Goal: Task Accomplishment & Management: Use online tool/utility

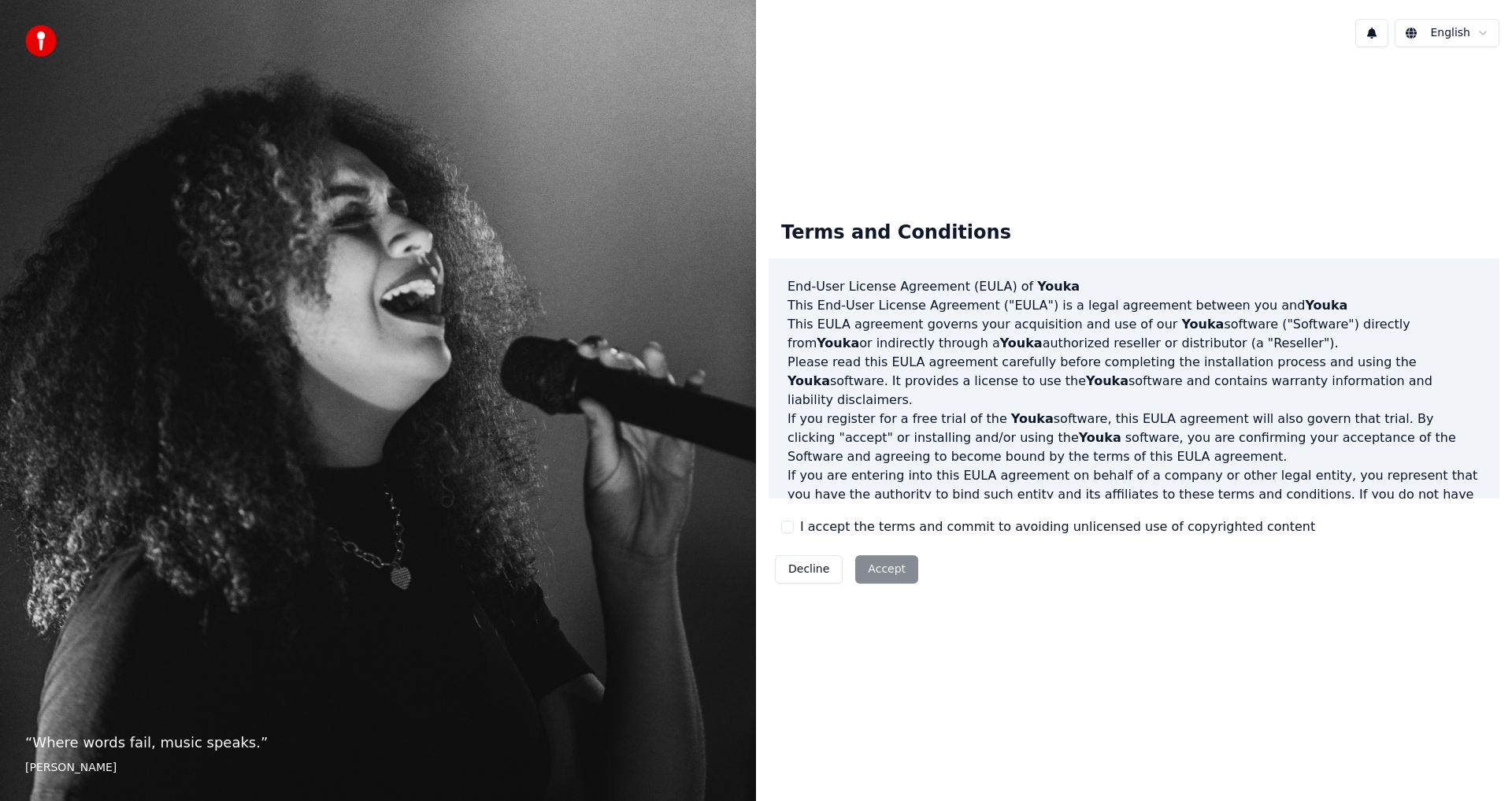
click at [787, 531] on button "I accept the terms and commit to avoiding unlicensed use of copyrighted content" at bounding box center [788, 527] width 13 height 13
click at [881, 566] on button "Accept" at bounding box center [887, 569] width 63 height 29
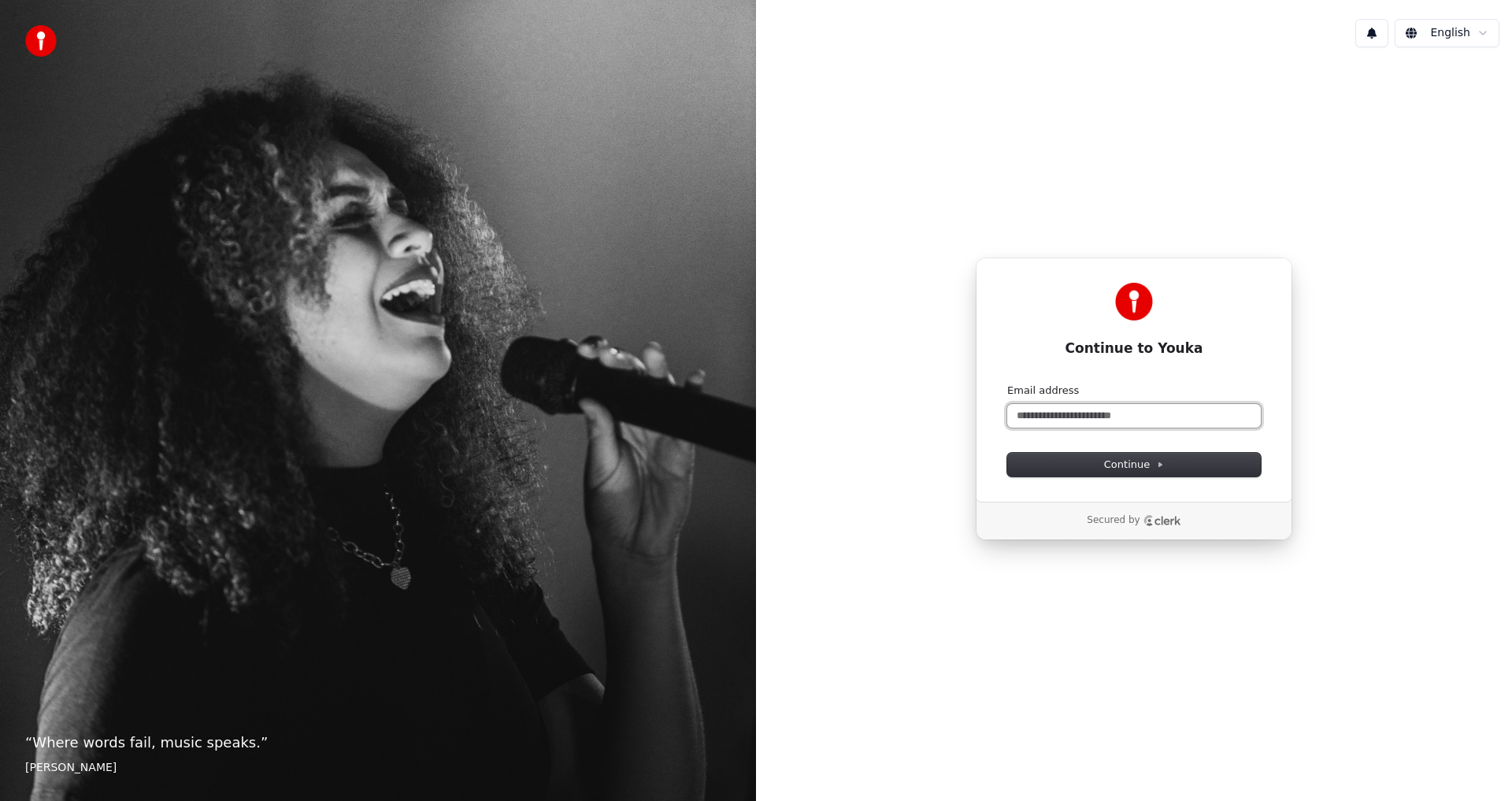
click at [1051, 418] on input "Email address" at bounding box center [1134, 416] width 254 height 24
click at [1007, 383] on button "submit" at bounding box center [1007, 383] width 0 height 0
type input "**********"
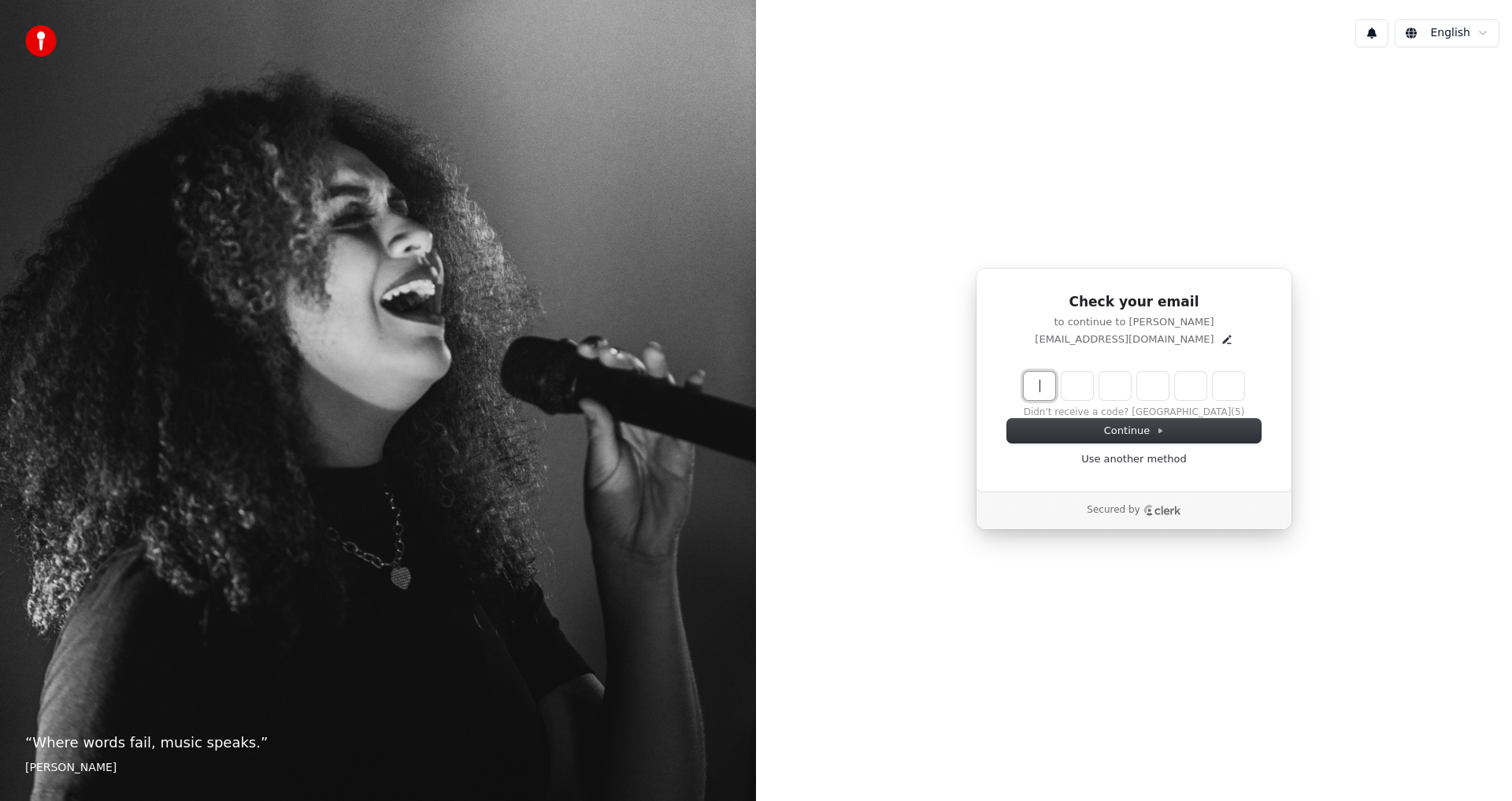
click at [1037, 378] on input "Enter verification code" at bounding box center [1134, 386] width 220 height 29
type input "******"
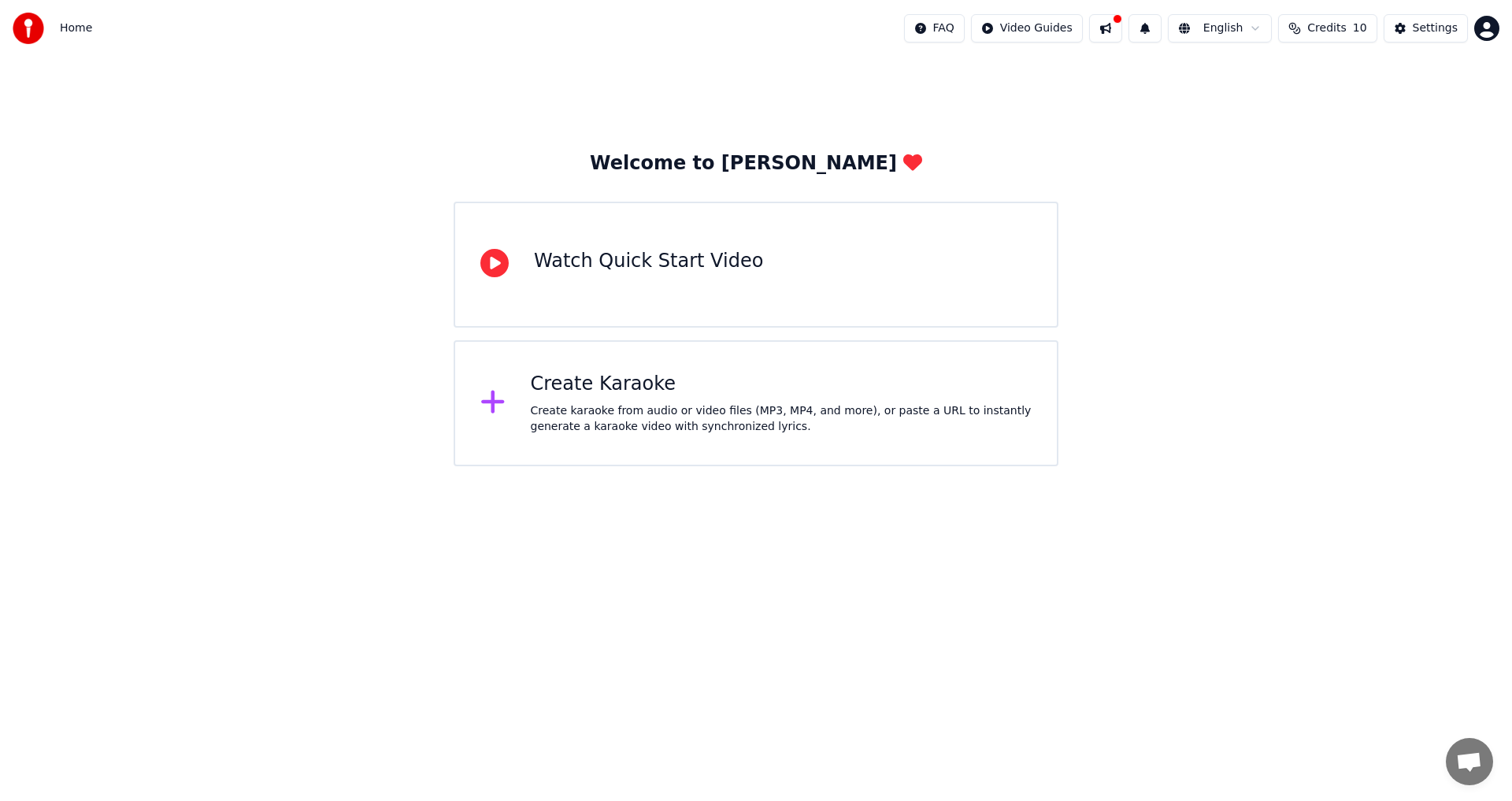
click at [669, 411] on div "Create karaoke from audio or video files (MP3, MP4, and more), or paste a URL t…" at bounding box center [781, 419] width 502 height 31
click at [1412, 29] on button "Settings" at bounding box center [1426, 28] width 84 height 29
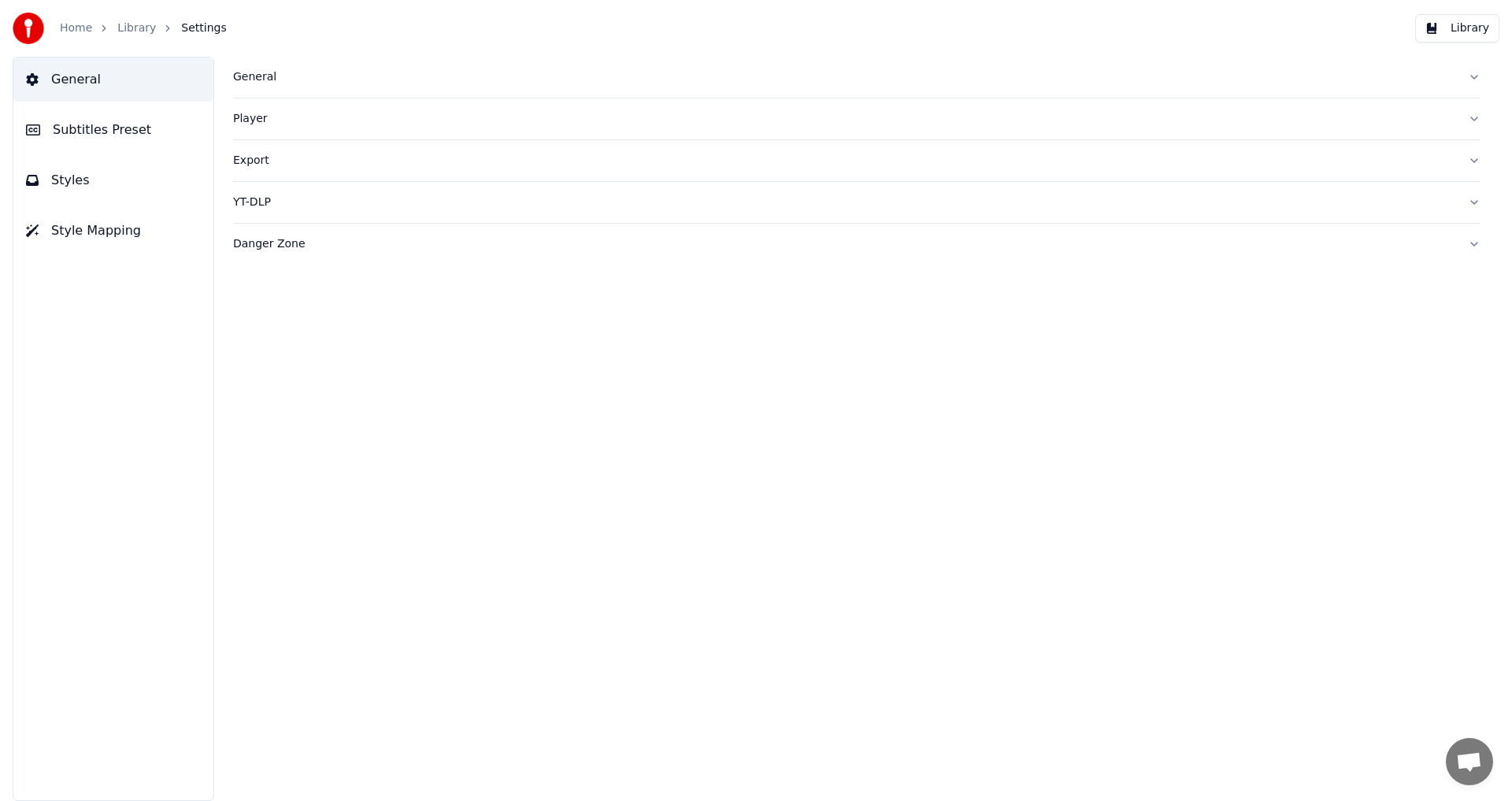
click at [71, 29] on link "Home" at bounding box center [76, 28] width 32 height 16
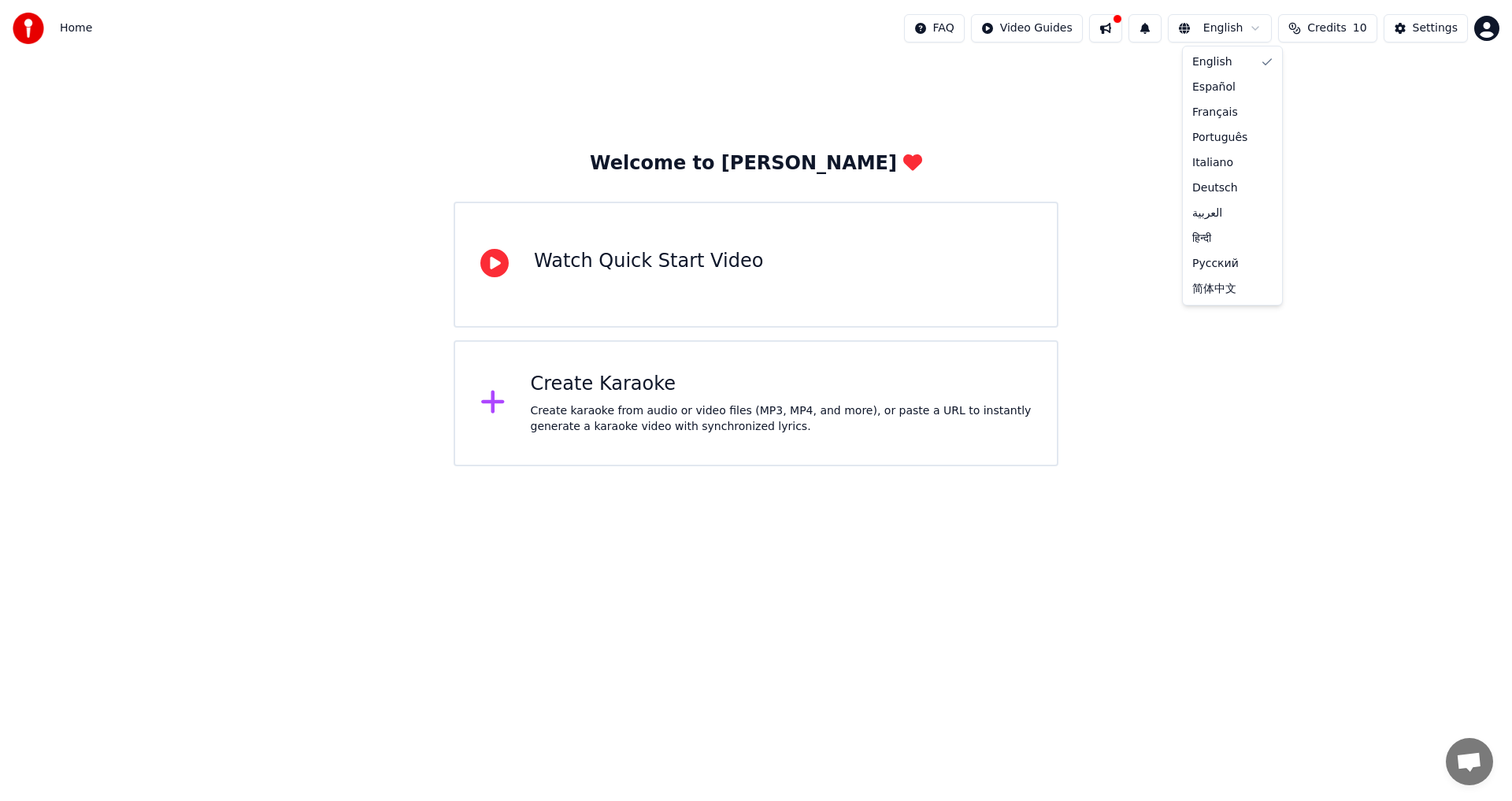
click at [1195, 28] on html "Home FAQ Video Guides English Credits 10 Settings Welcome to Youka Watch Quick …" at bounding box center [756, 233] width 1512 height 467
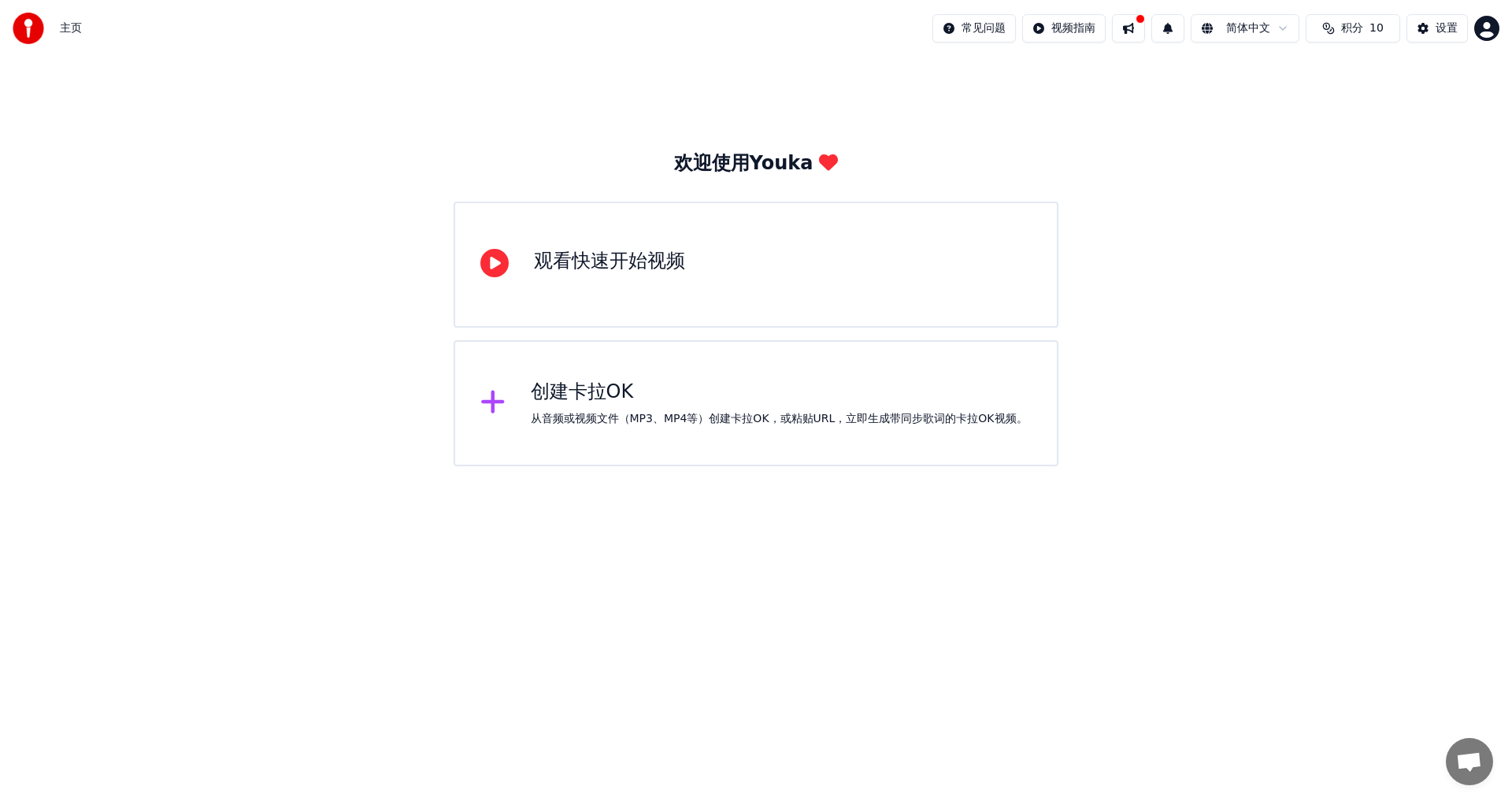
click at [1236, 285] on div "欢迎使用Youka 观看快速开始视频 创建[PERSON_NAME]OK 从音频或视频文件（MP3、MP4等）创建[PERSON_NAME]OK，或粘贴URL…" at bounding box center [756, 261] width 1512 height 409
click at [1231, 276] on div "欢迎使用Youka 观看快速开始视频 创建[PERSON_NAME]OK 从音频或视频文件（MP3、MP4等）创建[PERSON_NAME]OK，或粘贴URL…" at bounding box center [756, 261] width 1512 height 409
click at [1231, 276] on div "欢迎使用Youka 观看快速开始视频 创建[PERSON_NAME]OK 从音频或视频文件（MP3、MP4等）创建[PERSON_NAME]OK，或粘贴URL…" at bounding box center [756, 261] width 1512 height 409
click at [1226, 276] on div "欢迎使用Youka 观看快速开始视频 创建[PERSON_NAME]OK 从音频或视频文件（MP3、MP4等）创建[PERSON_NAME]OK，或粘贴URL…" at bounding box center [756, 261] width 1512 height 409
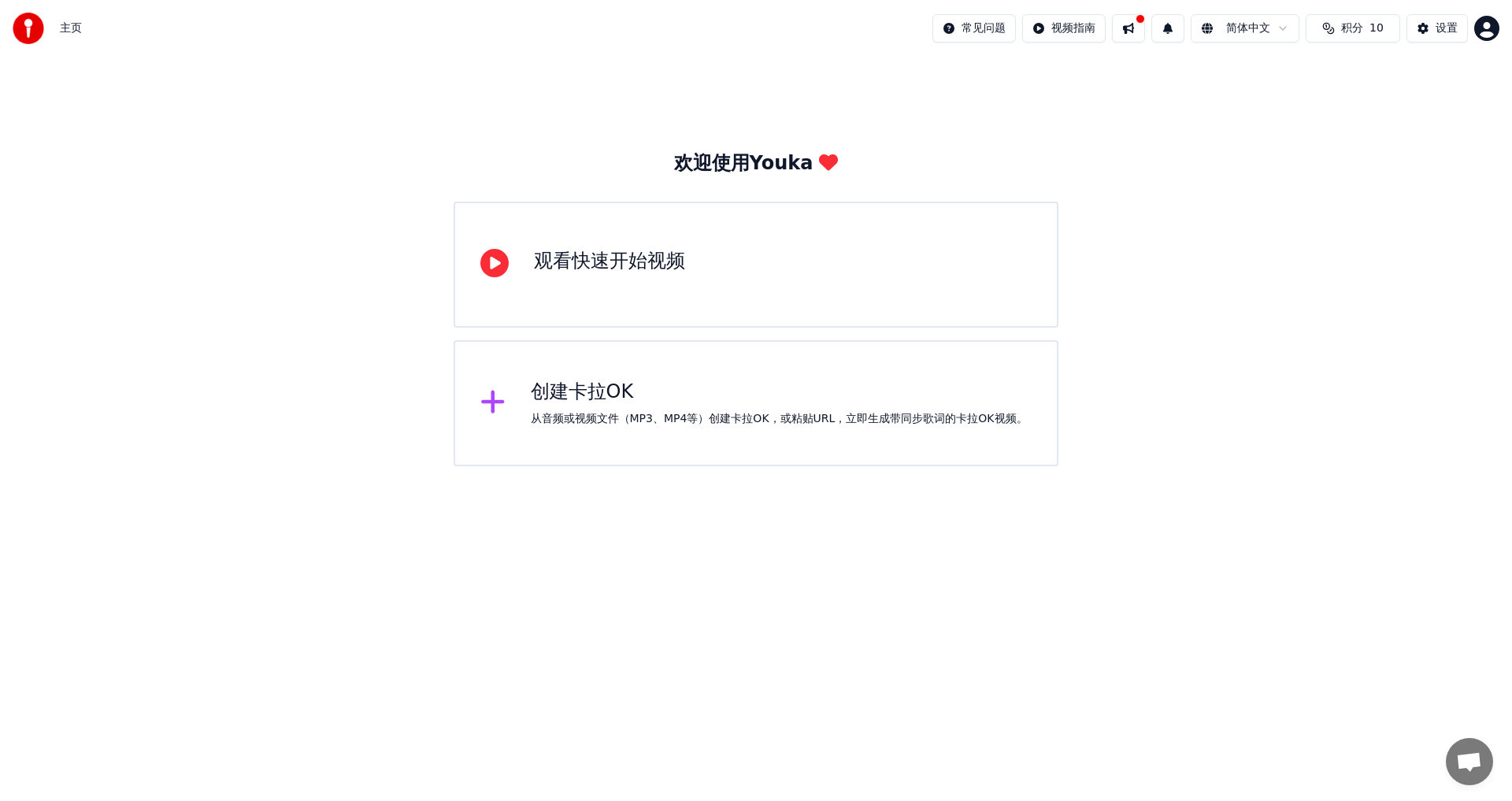
click at [1222, 467] on html "主页 常见问题 视频指南 简体中文 积分 10 设置 欢迎使用Youka 观看快速开始视频 创建[PERSON_NAME]OK 从音频或视频文件（MP3、MP…" at bounding box center [756, 233] width 1512 height 467
click at [609, 407] on div "创建[PERSON_NAME]OK 从音频或视频文件（MP3、MP4等）创建[PERSON_NAME]OK，或粘贴URL，立即生成带同步歌词的[PERSON_…" at bounding box center [779, 403] width 497 height 47
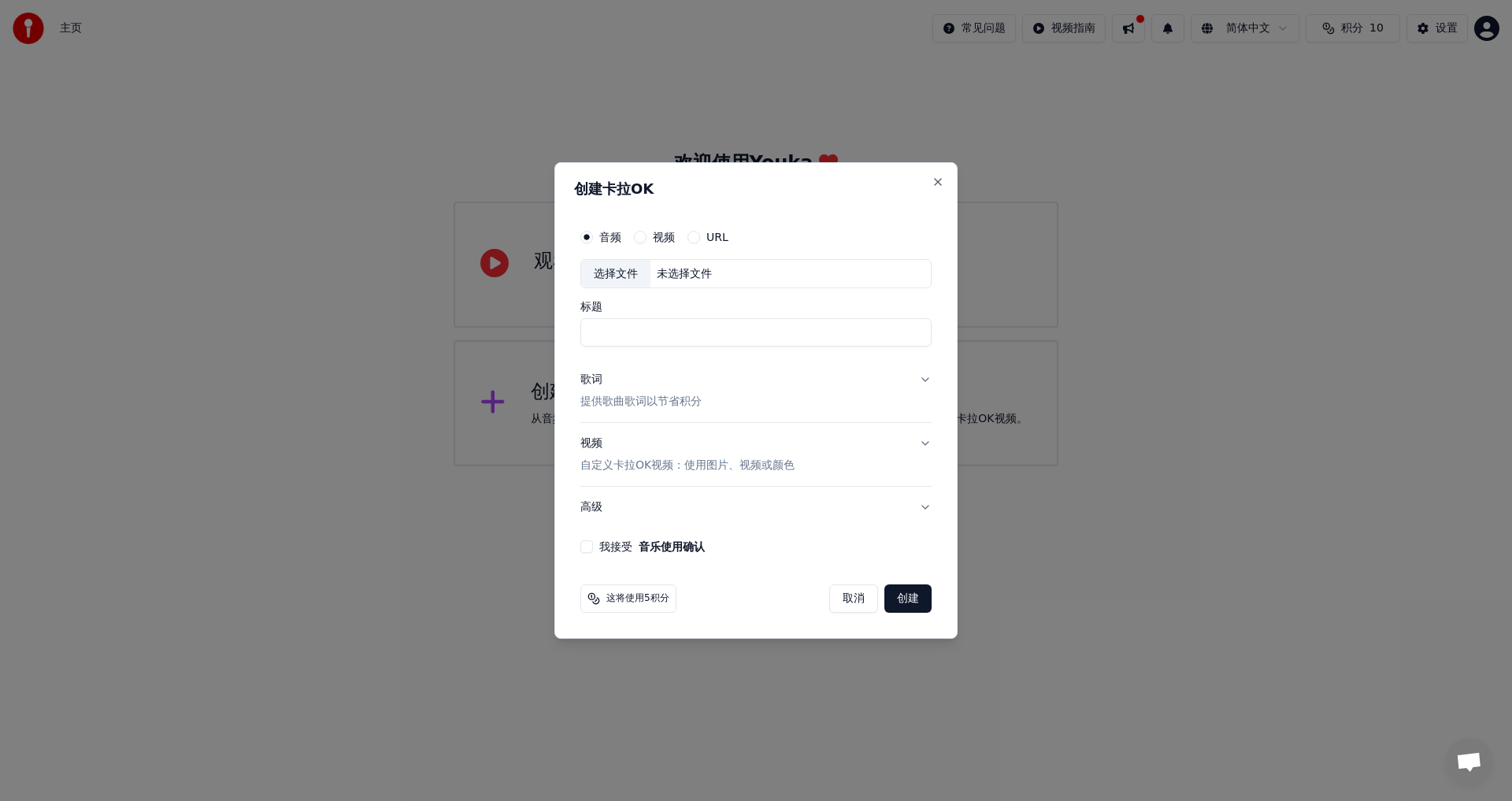
click at [922, 382] on button "歌词 提供歌曲歌词以节省积分" at bounding box center [756, 392] width 351 height 63
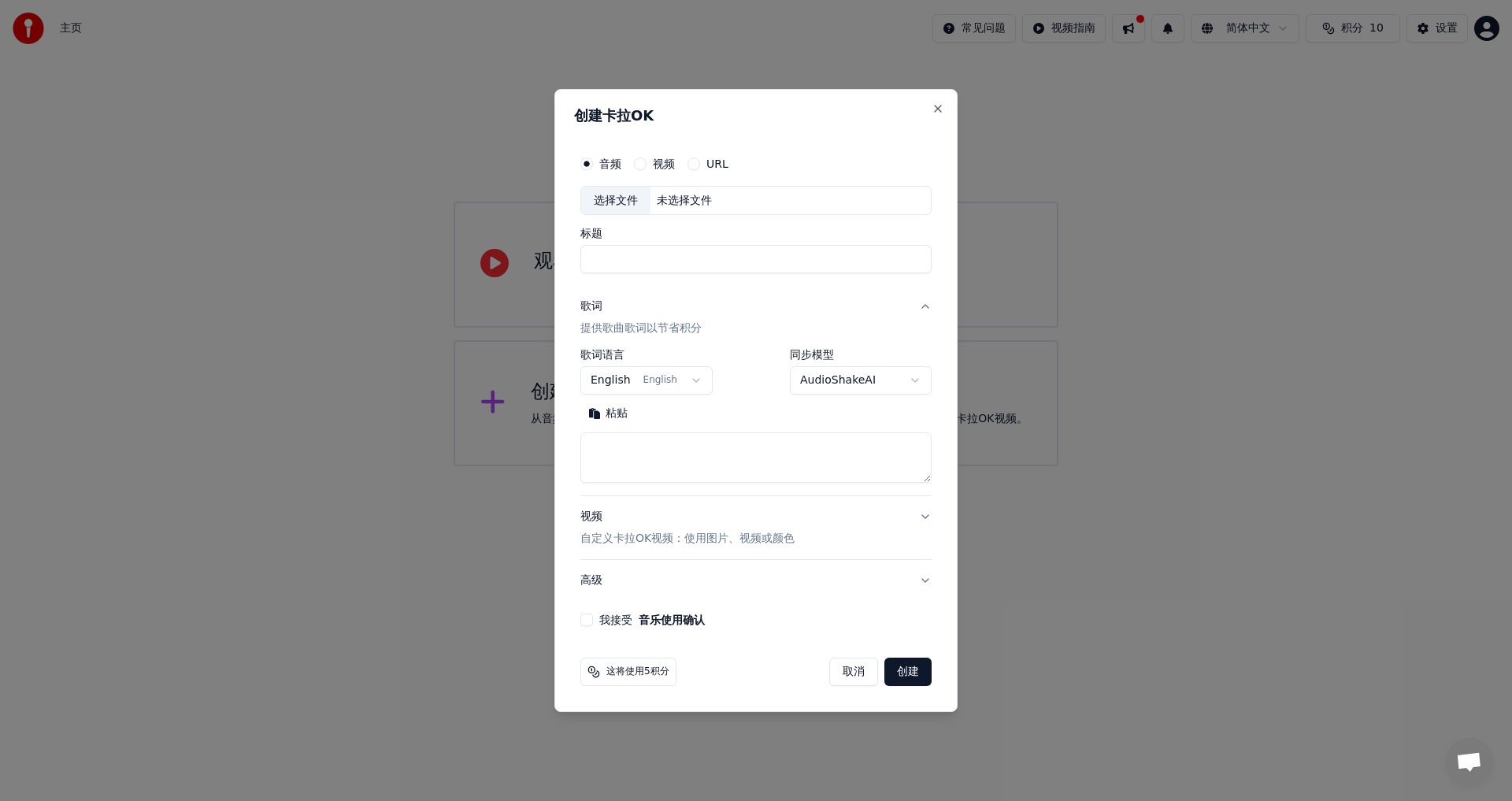
click at [694, 379] on body "**********" at bounding box center [756, 233] width 1512 height 467
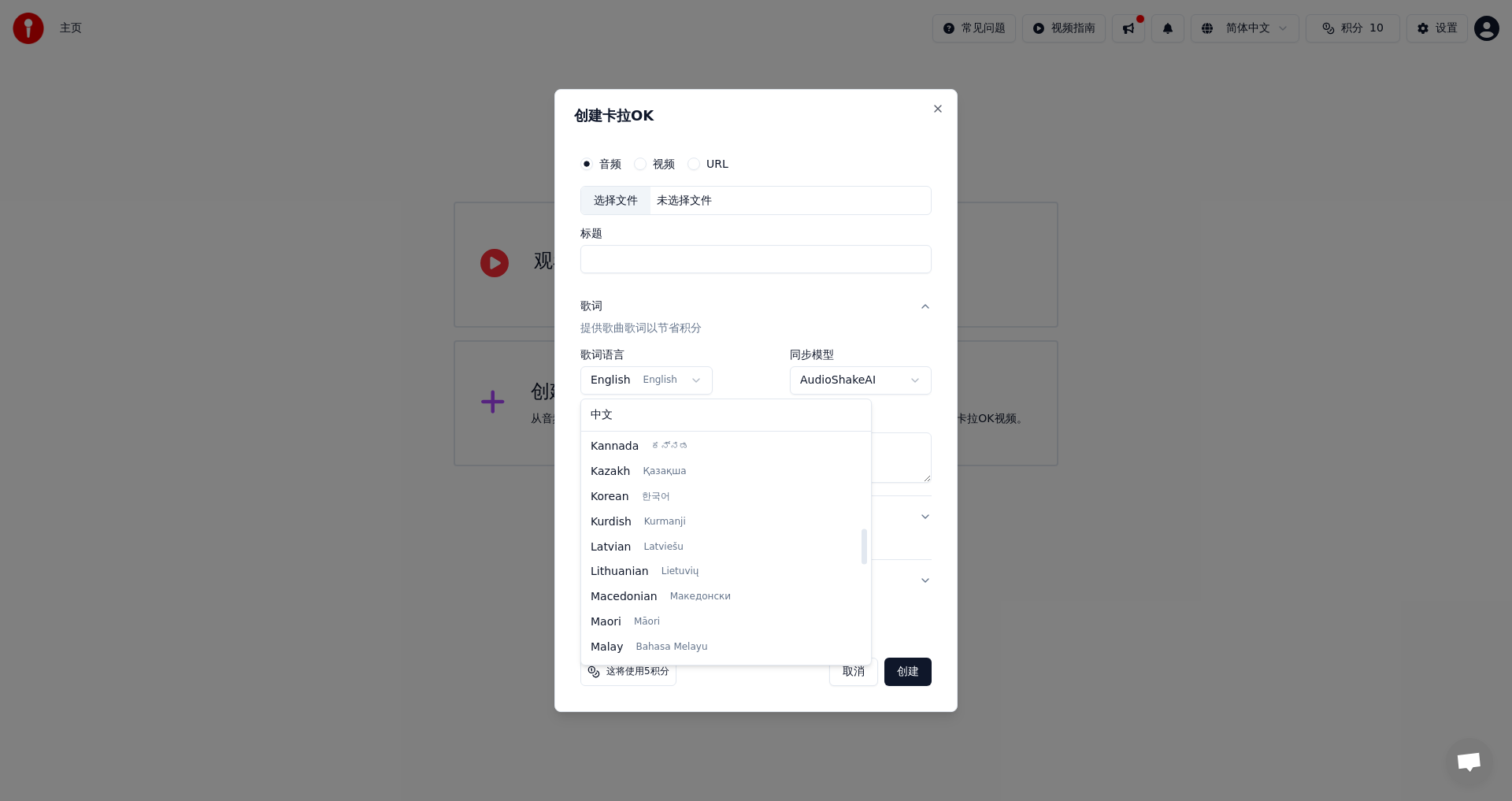
scroll to position [594, 0]
select select "**"
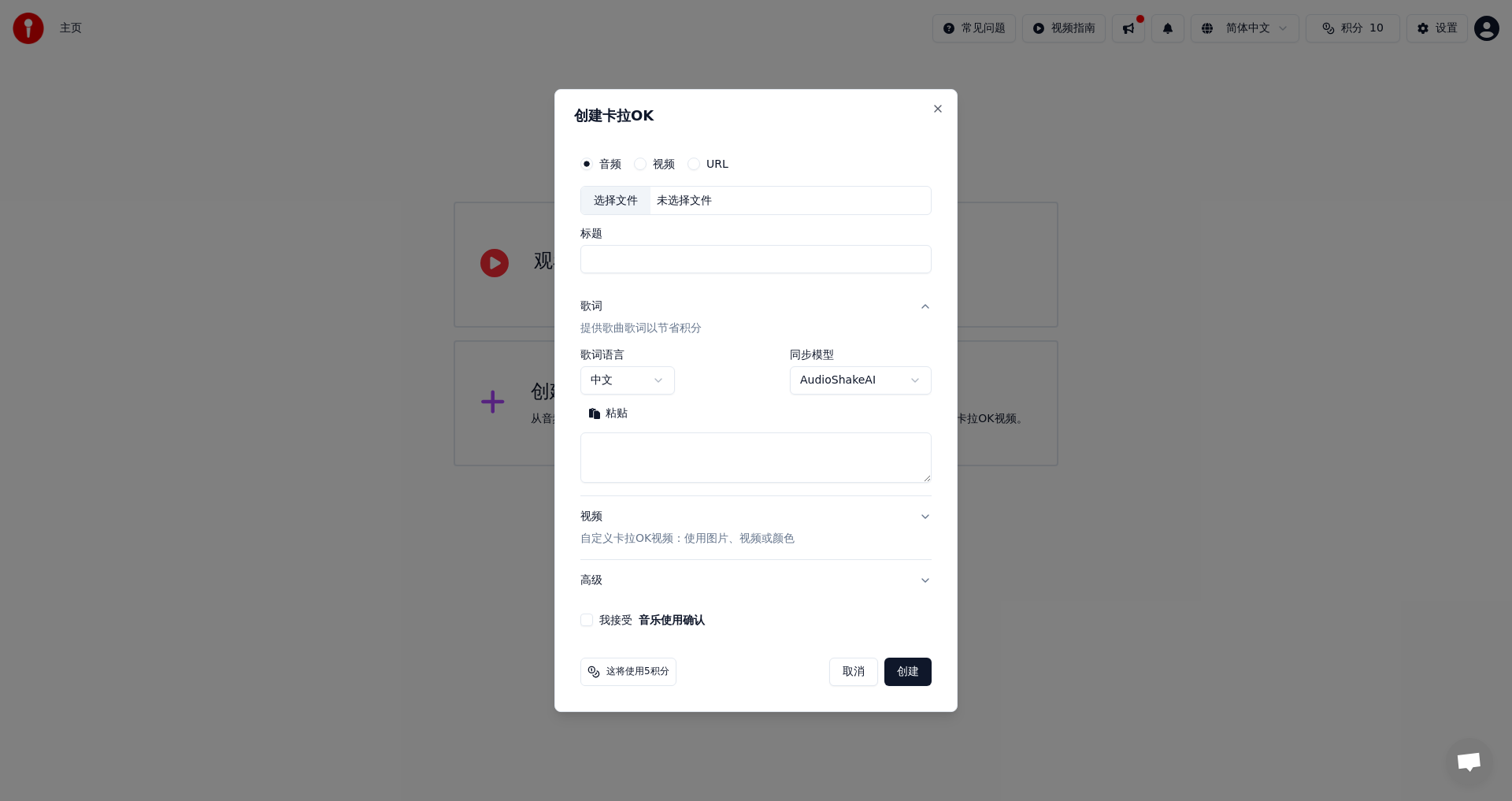
click at [675, 445] on textarea at bounding box center [756, 458] width 351 height 50
paste textarea "**********"
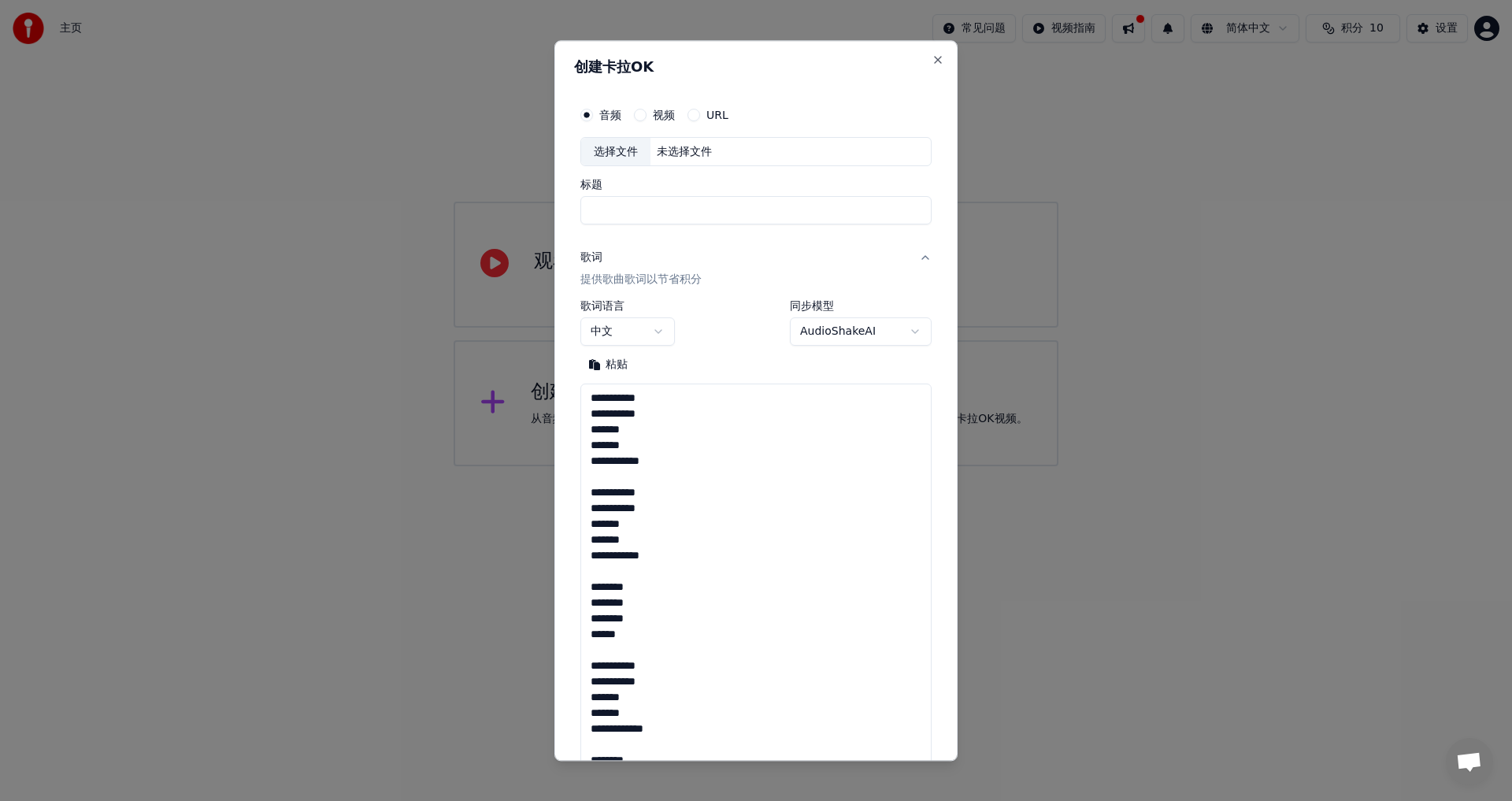
scroll to position [445, 0]
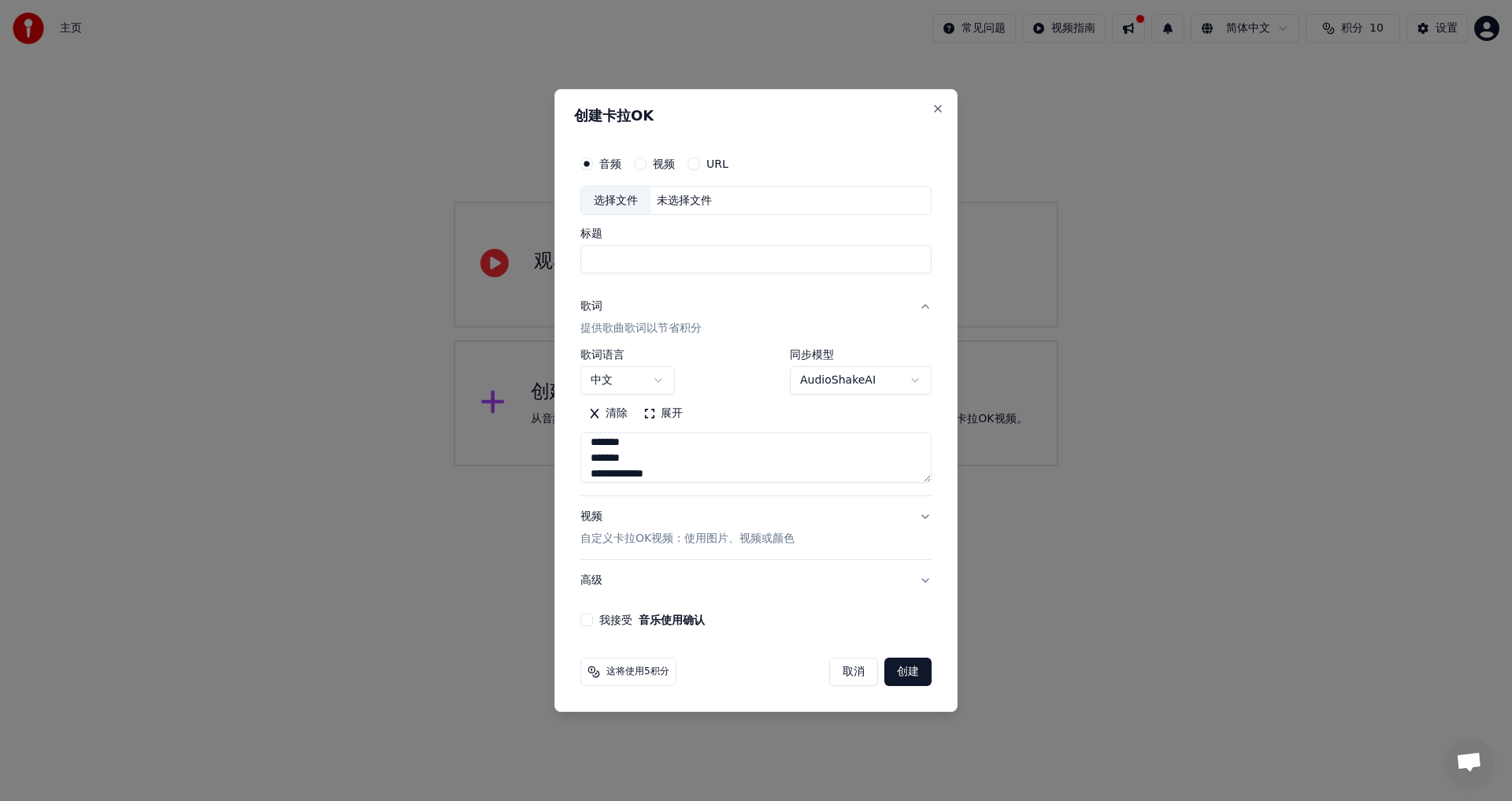
type textarea "**********"
click at [635, 267] on input "标题" at bounding box center [756, 259] width 351 height 29
click at [643, 164] on button "视频" at bounding box center [641, 164] width 13 height 13
click at [617, 198] on div "选择文件" at bounding box center [616, 201] width 69 height 29
type input "****"
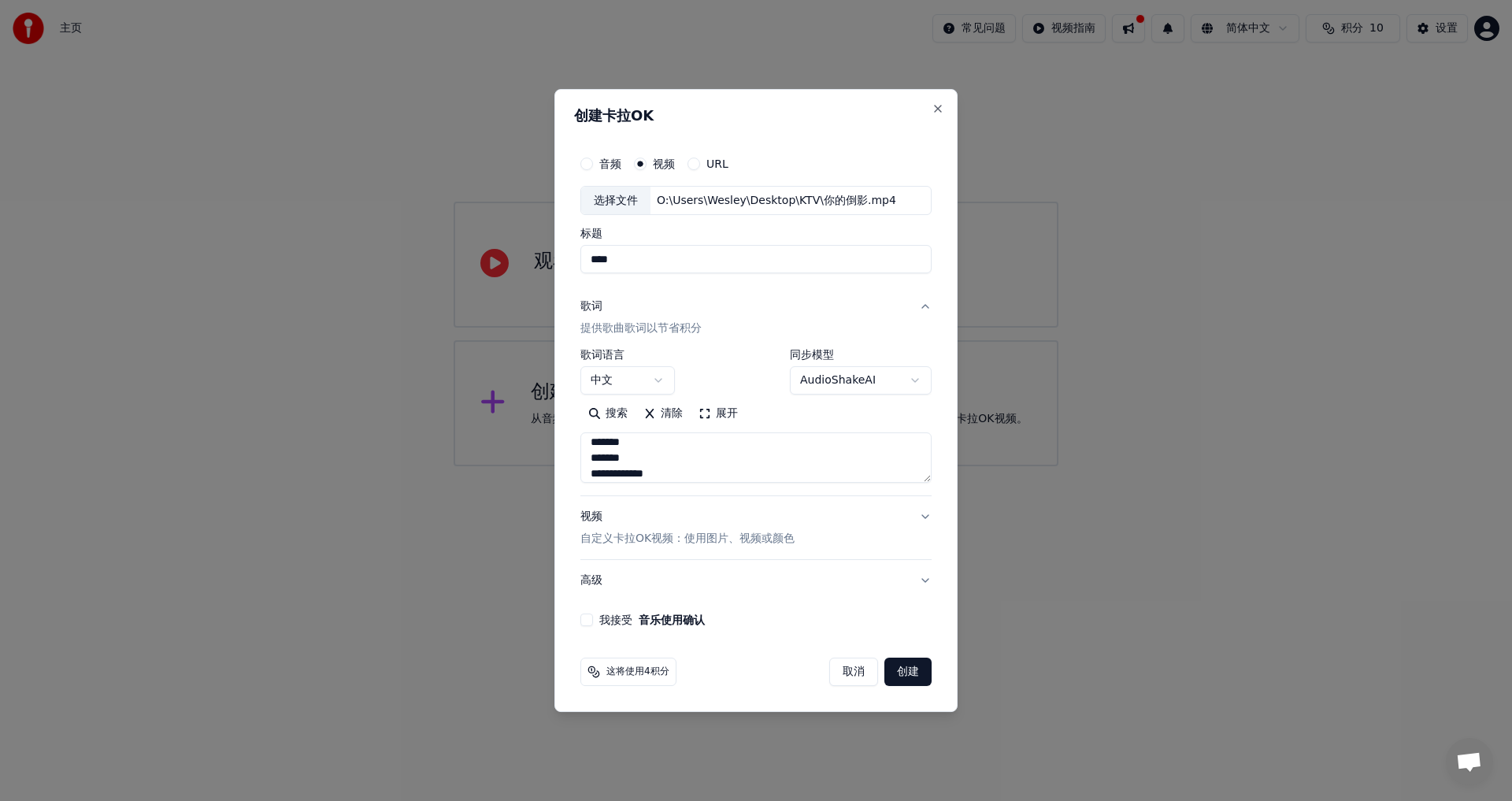
click at [928, 514] on button "视频 自定义[PERSON_NAME]OK视频：使用图片、视频或颜色" at bounding box center [756, 529] width 351 height 63
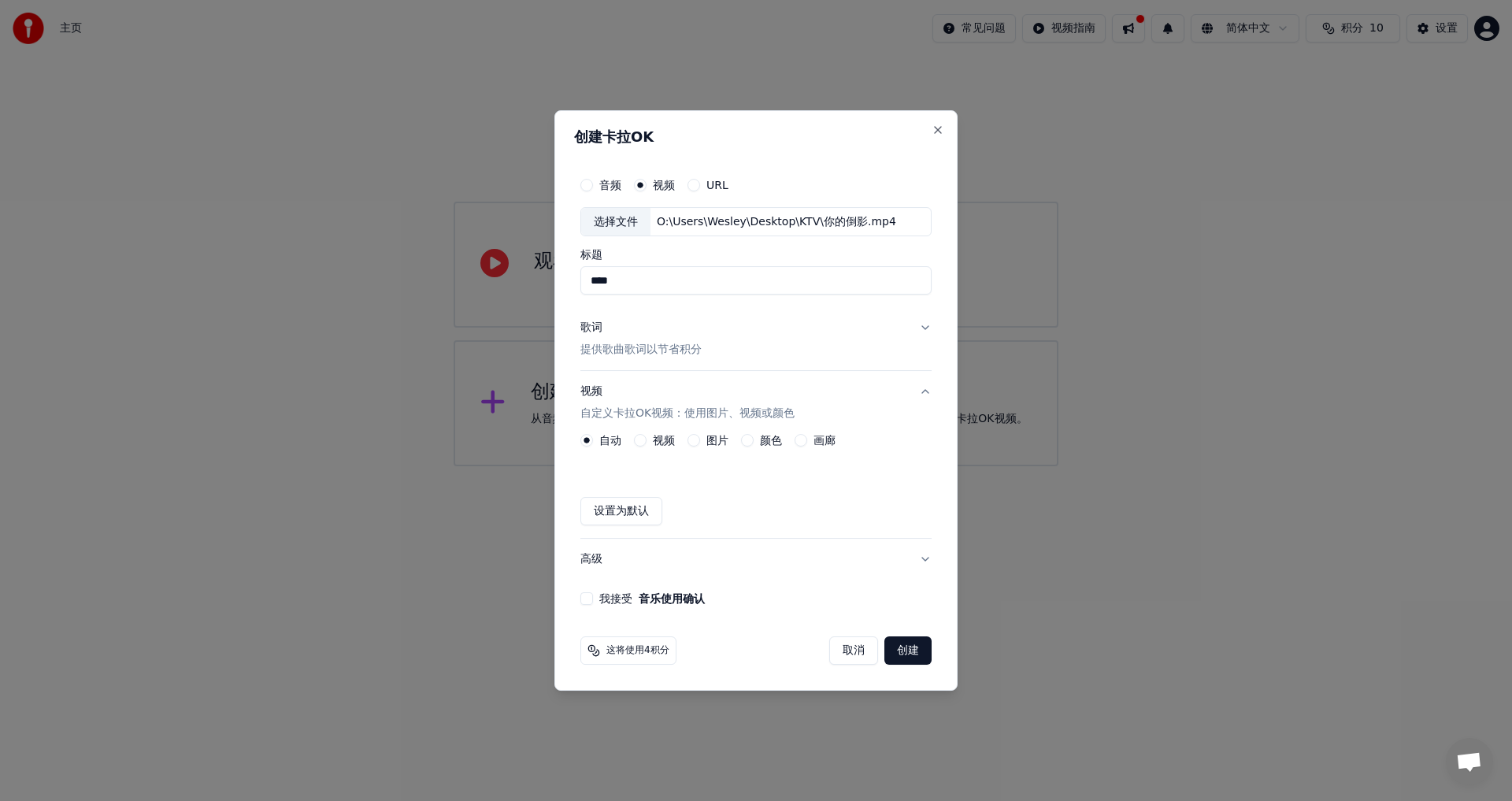
click at [751, 439] on button "颜色" at bounding box center [747, 441] width 13 height 13
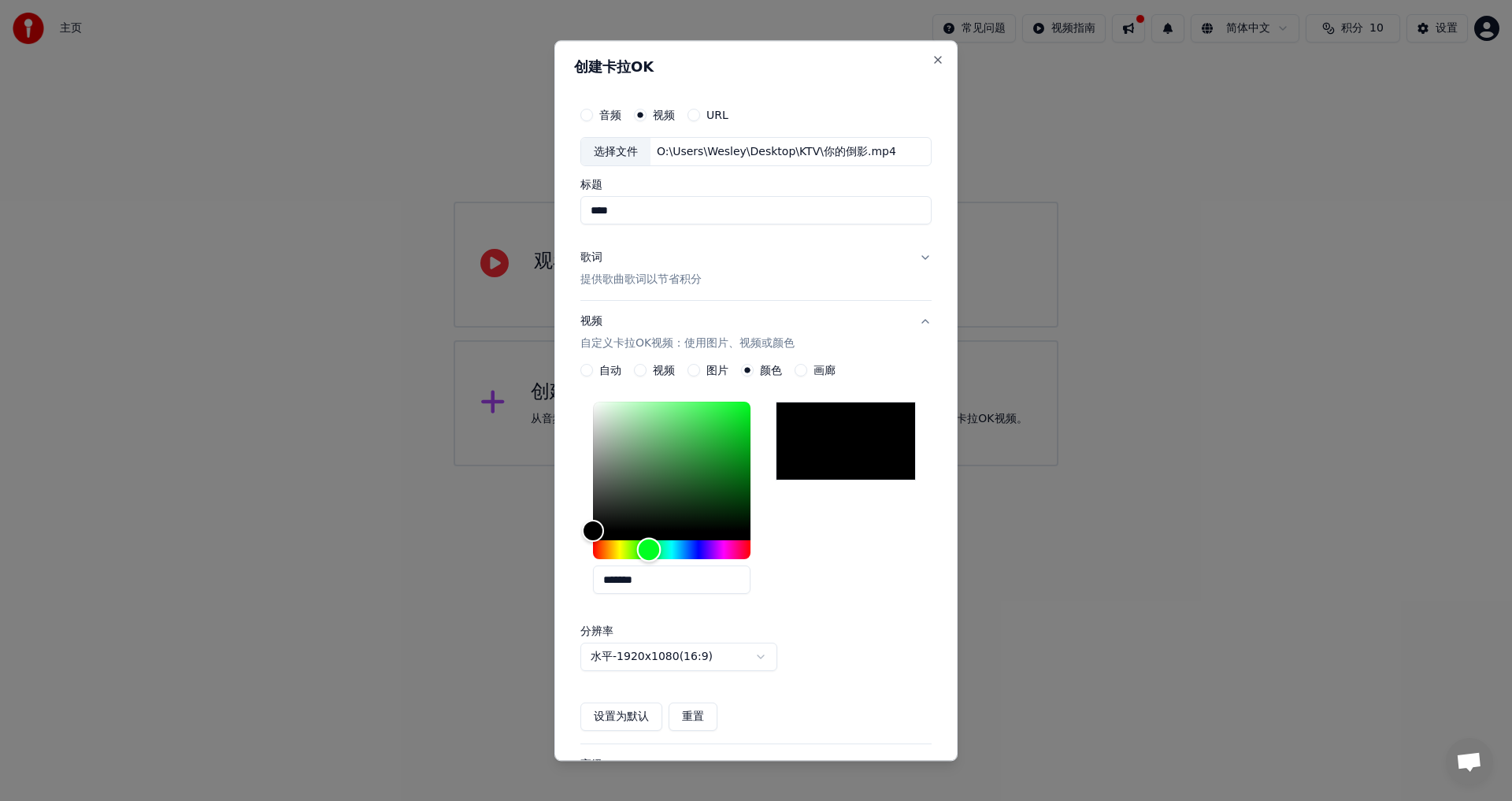
click at [649, 552] on div "Hue" at bounding box center [672, 550] width 157 height 19
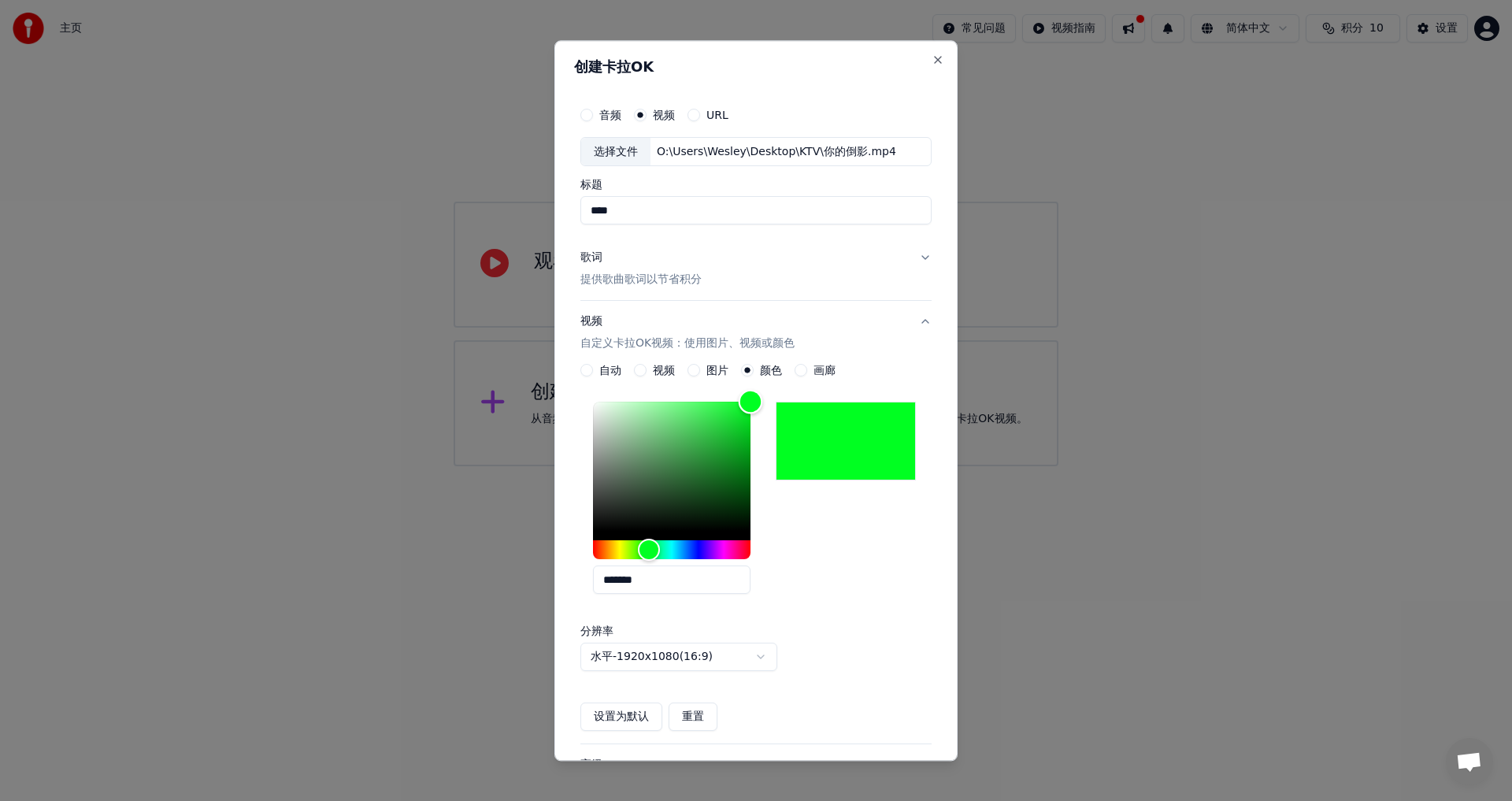
drag, startPoint x: 739, startPoint y: 408, endPoint x: 815, endPoint y: 366, distance: 86.8
click at [815, 366] on div "**********" at bounding box center [756, 548] width 351 height 367
drag, startPoint x: 631, startPoint y: 582, endPoint x: 732, endPoint y: 580, distance: 101.0
click at [732, 580] on input "*******" at bounding box center [672, 581] width 157 height 29
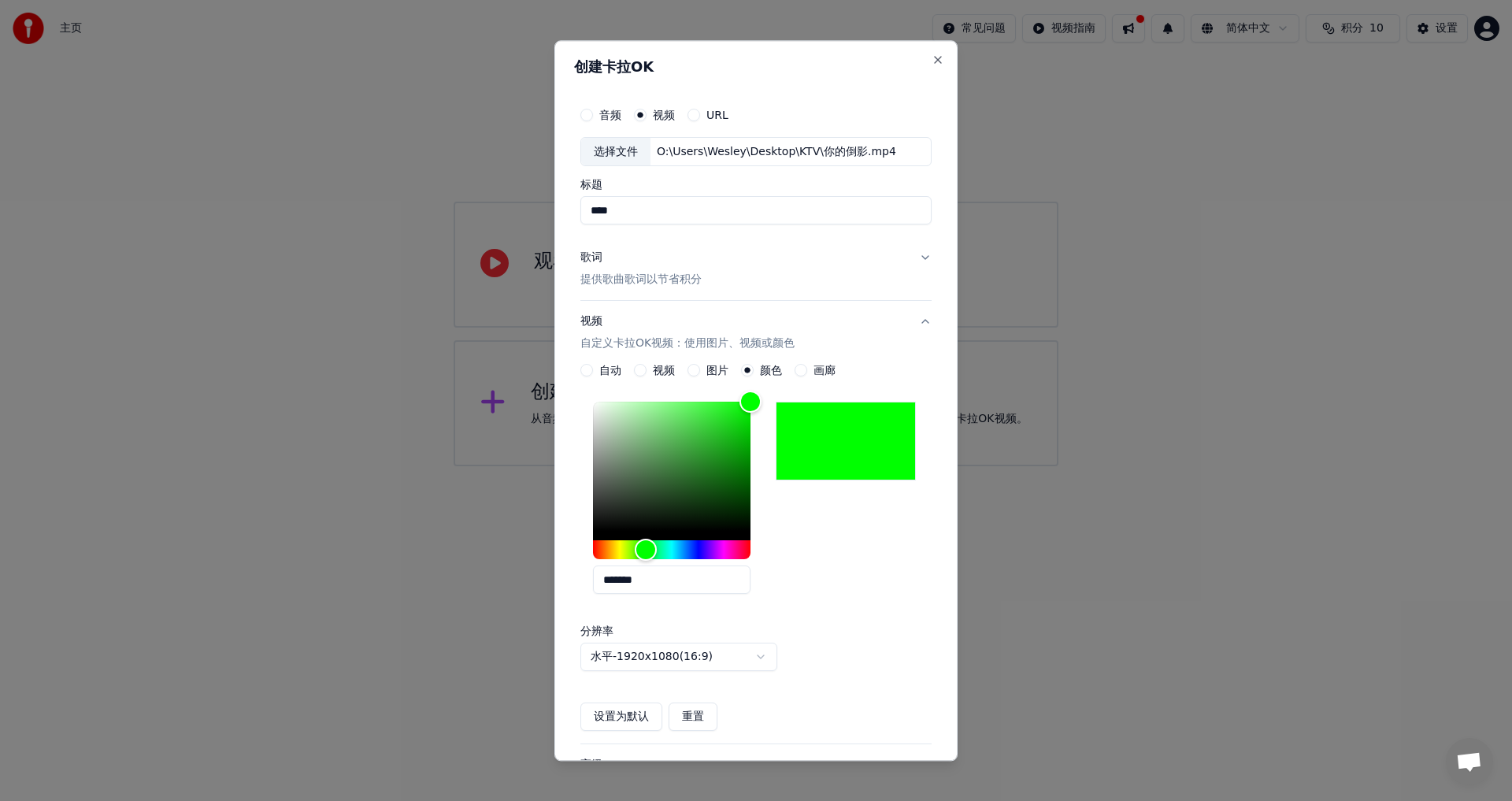
type input "*******"
click at [789, 582] on div "*******" at bounding box center [756, 502] width 351 height 211
click at [915, 257] on button "歌词 提供歌曲歌词以节省积分" at bounding box center [756, 269] width 351 height 63
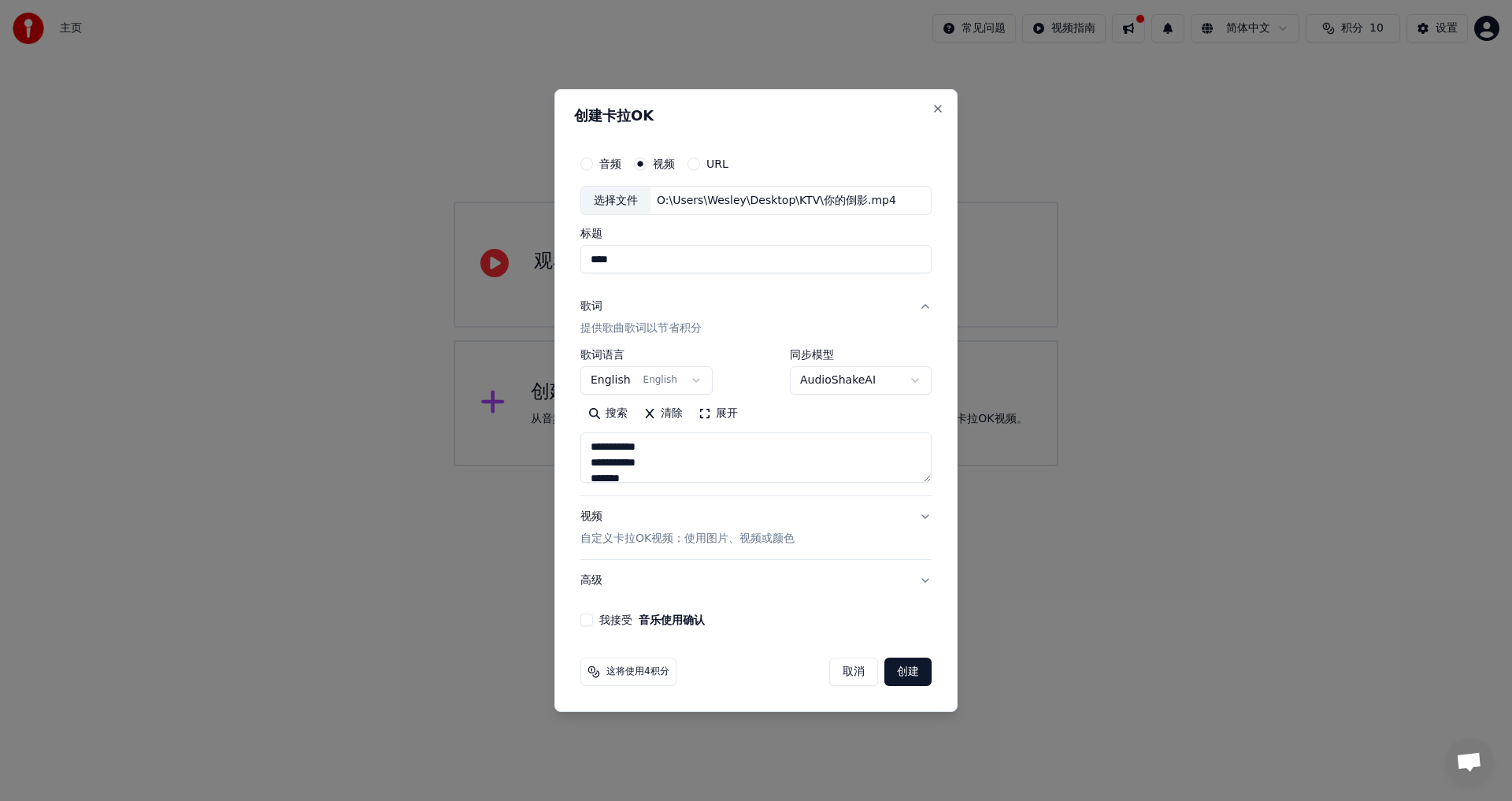
click at [741, 466] on textarea "**********" at bounding box center [756, 458] width 351 height 50
click at [607, 379] on body "**********" at bounding box center [756, 233] width 1512 height 467
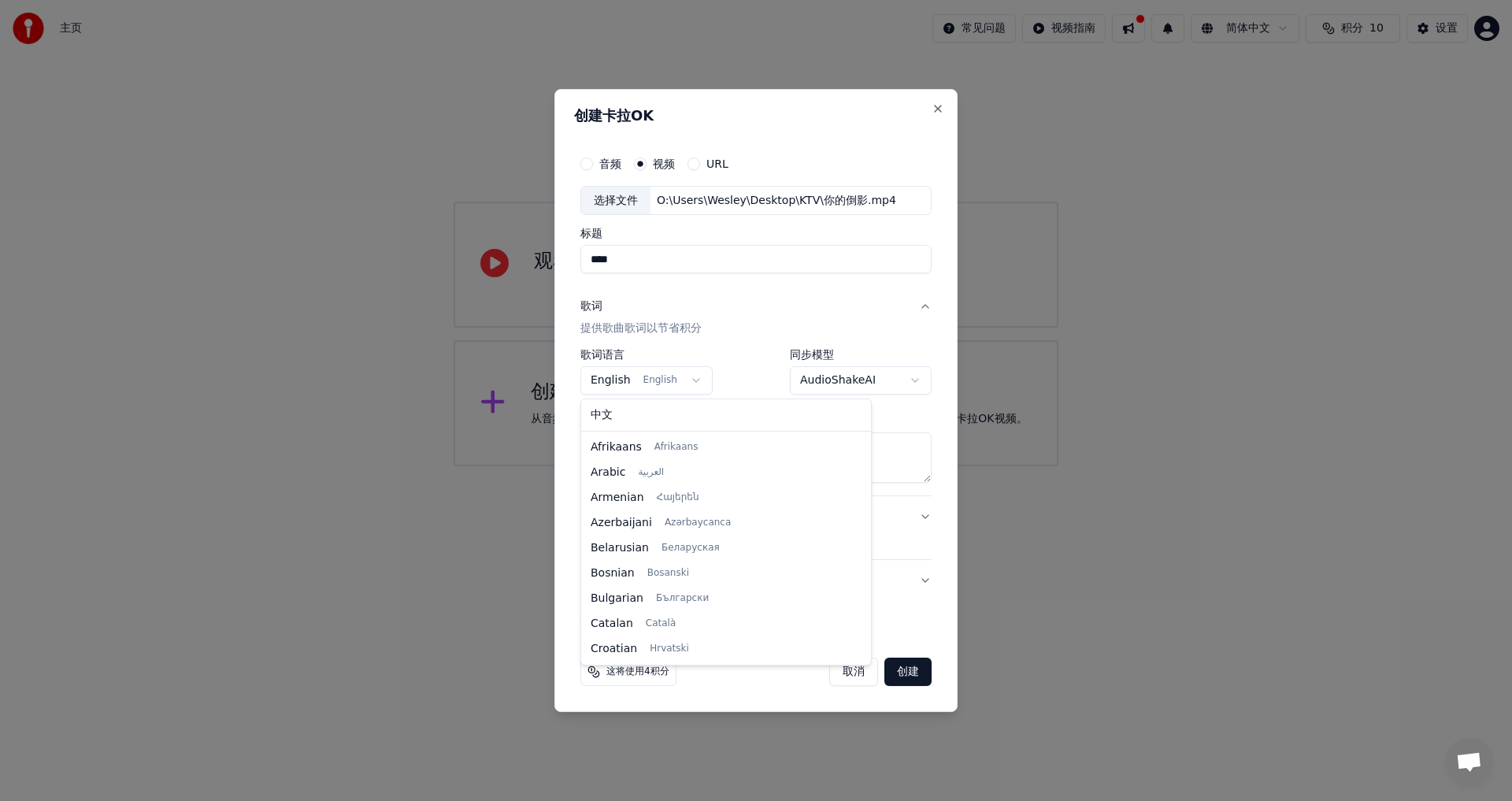
scroll to position [101, 0]
select select "**"
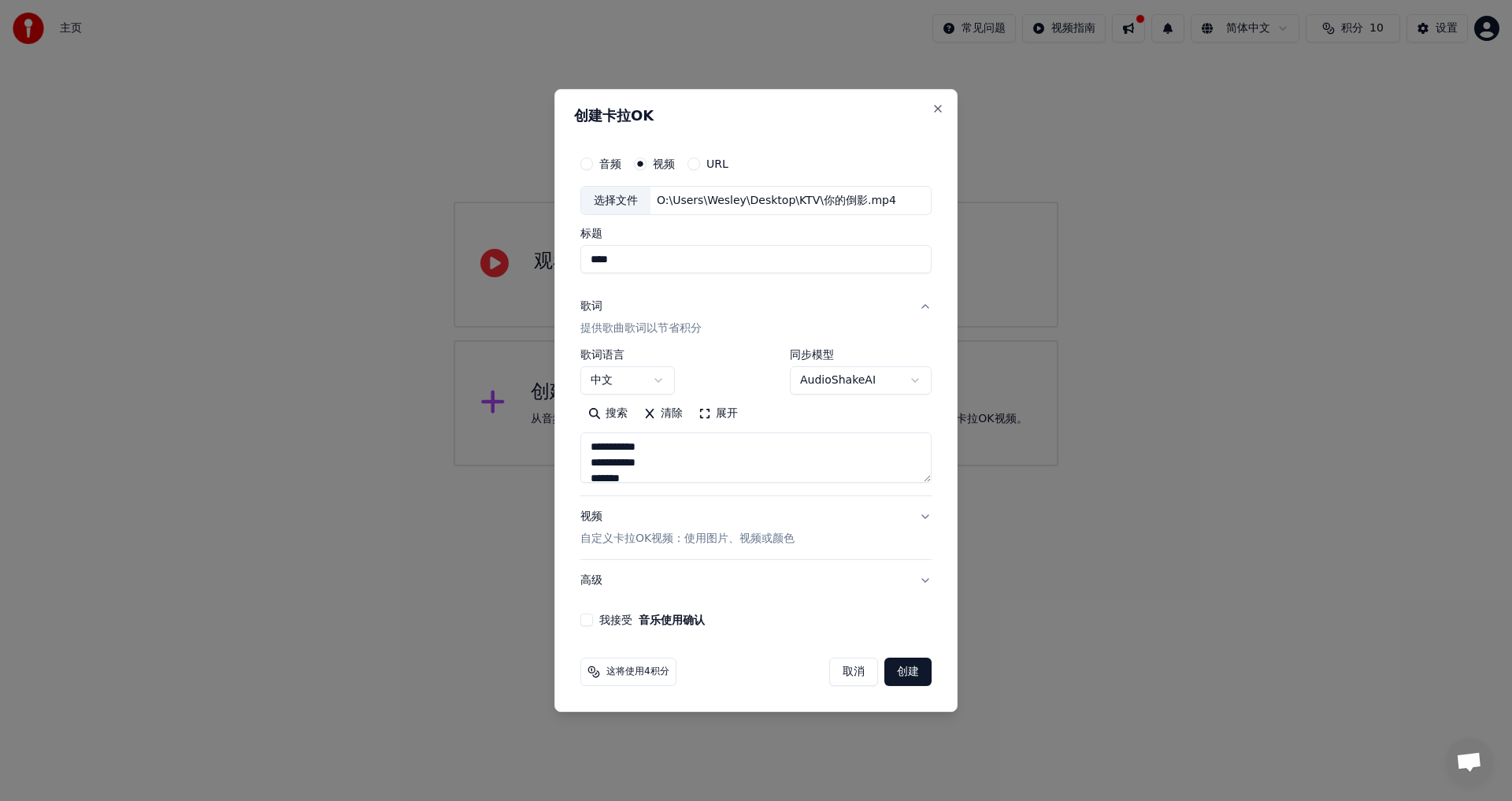
click at [815, 319] on button "歌词 提供歌曲歌词以节省积分" at bounding box center [756, 319] width 351 height 63
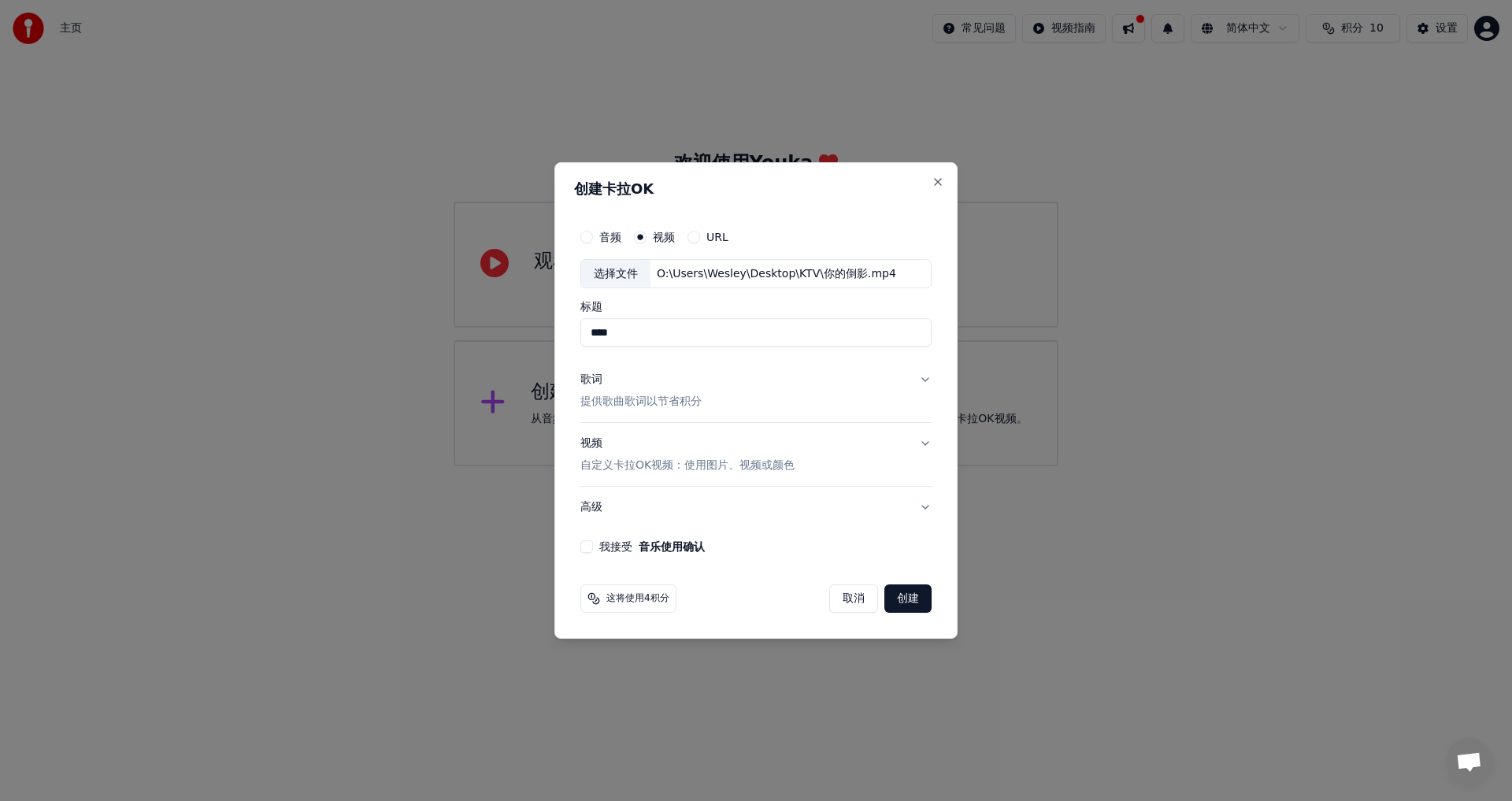
click at [931, 377] on div "音频 视频 URL 选择文件 O:\Users\[PERSON_NAME]\Desktop\KTV\你的倒影.mp4 标题 **** 歌词 提供歌曲歌词以节省…" at bounding box center [756, 387] width 364 height 345
click at [926, 377] on button "歌词 提供歌曲歌词以节省积分" at bounding box center [756, 392] width 351 height 63
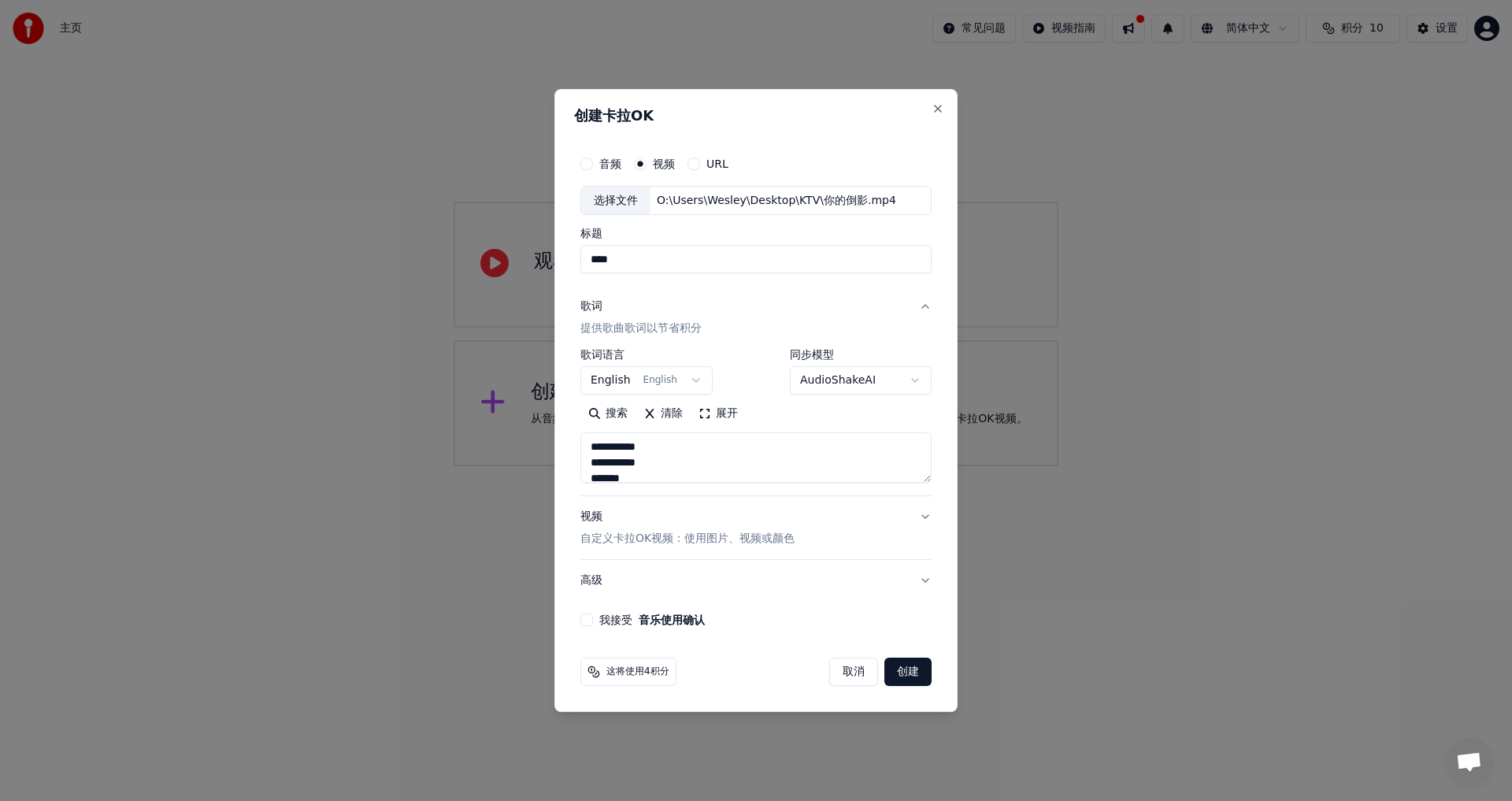
click at [609, 374] on body "**********" at bounding box center [756, 233] width 1512 height 467
click at [917, 670] on button "创建" at bounding box center [907, 671] width 47 height 29
select select "**"
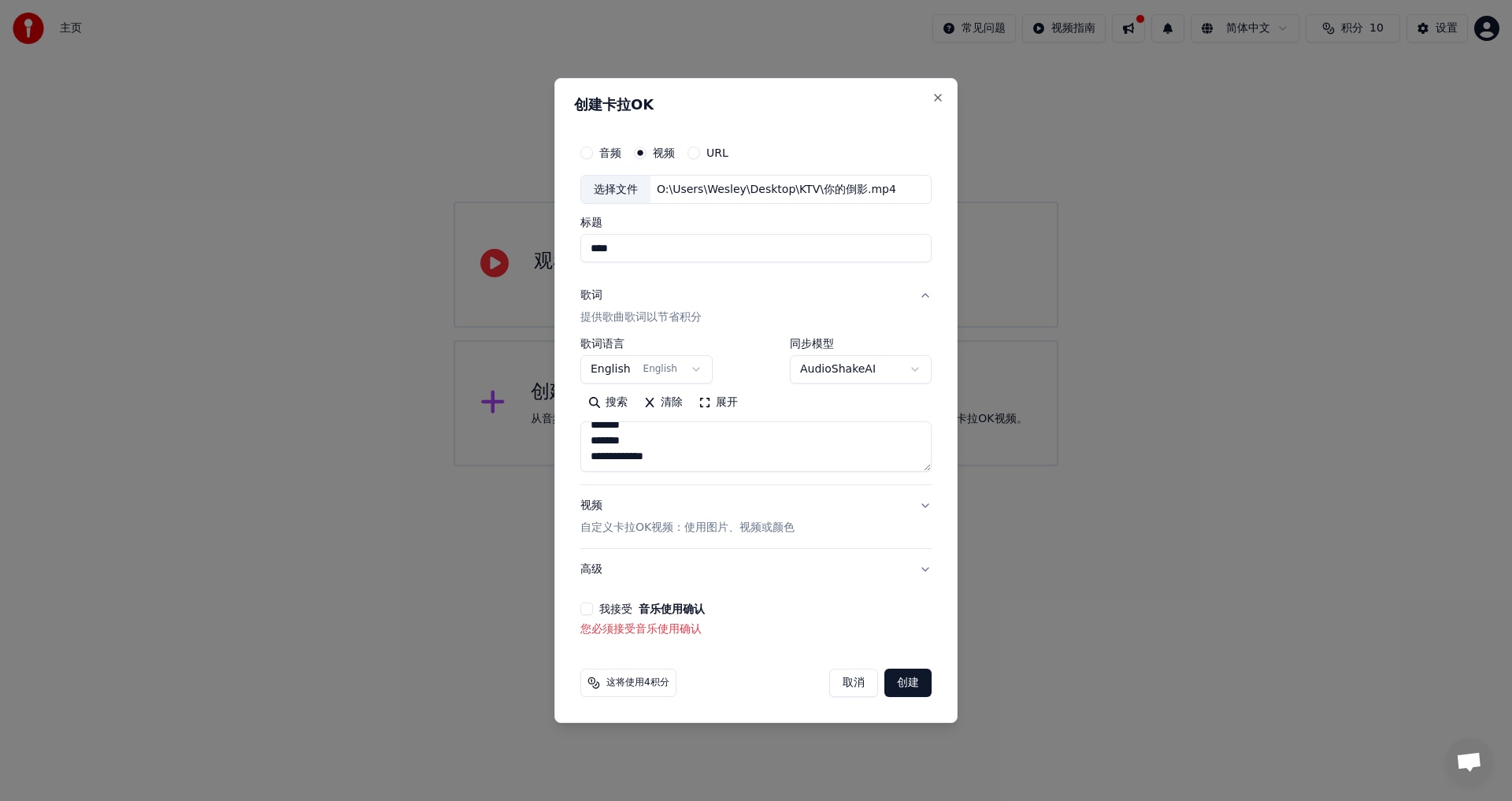
click at [588, 611] on button "我接受 音乐使用确认" at bounding box center [587, 609] width 13 height 13
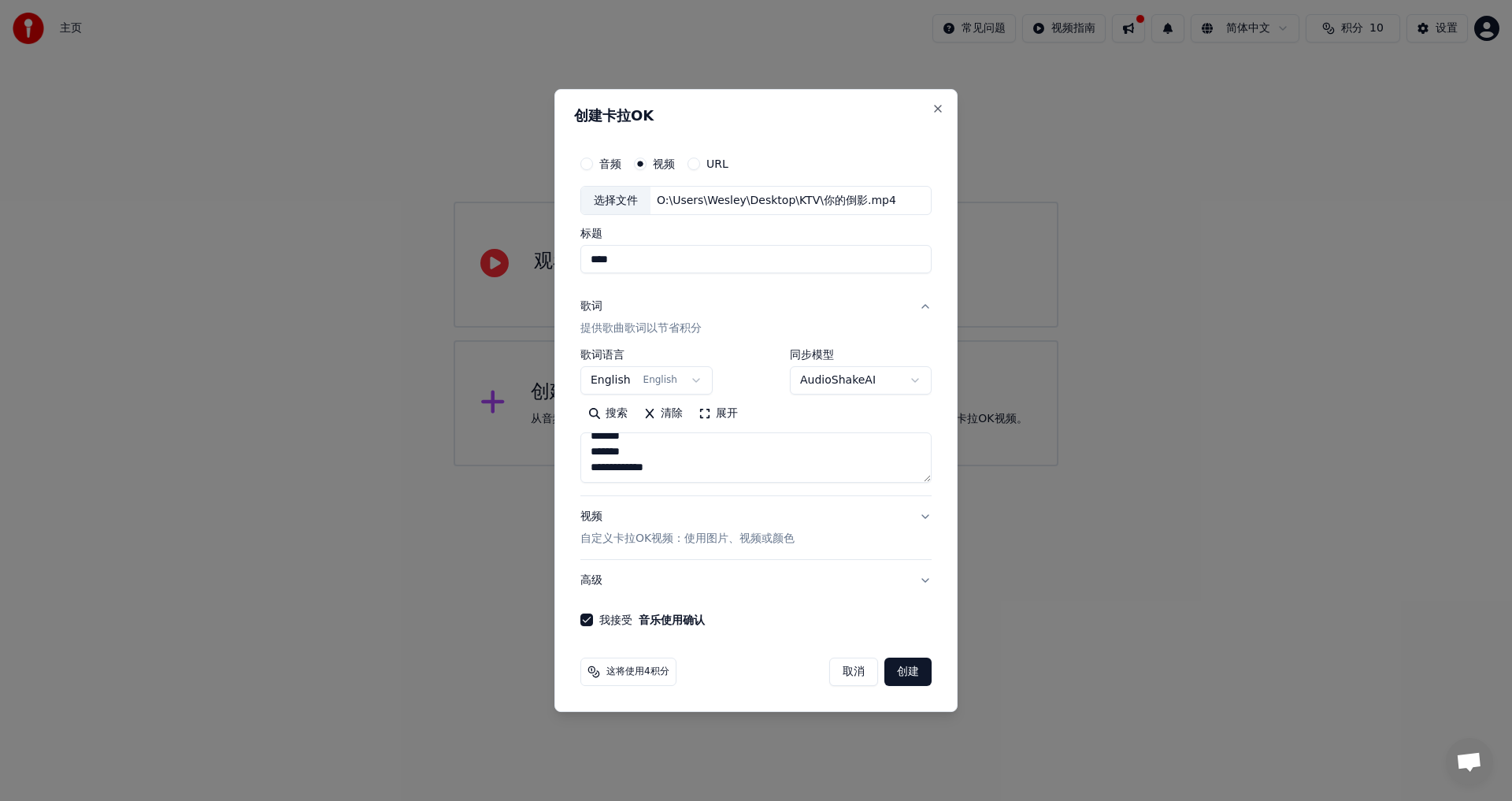
click at [908, 671] on button "创建" at bounding box center [907, 671] width 47 height 29
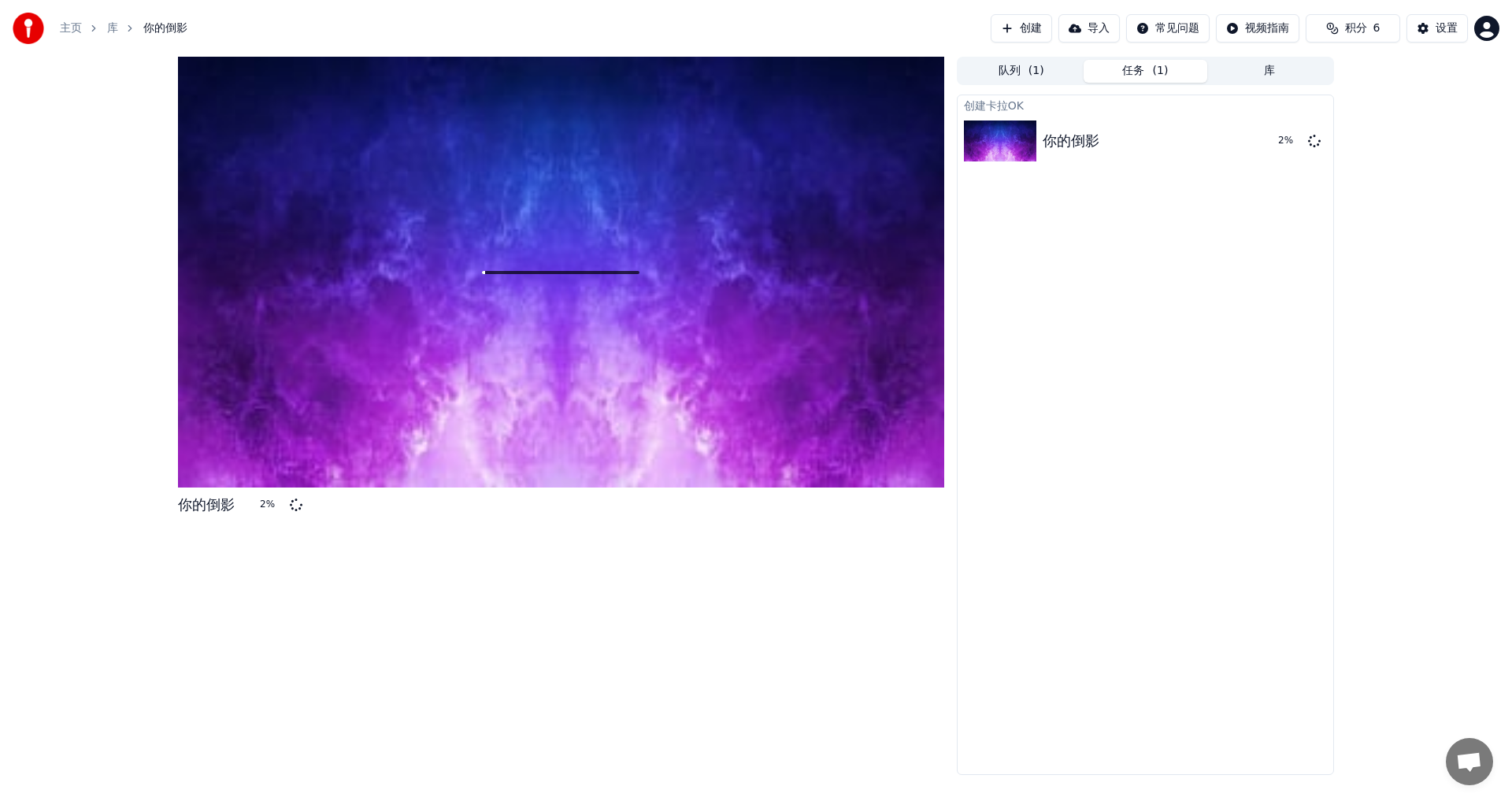
click at [1026, 70] on button "队列 ( 1 )" at bounding box center [1021, 71] width 124 height 23
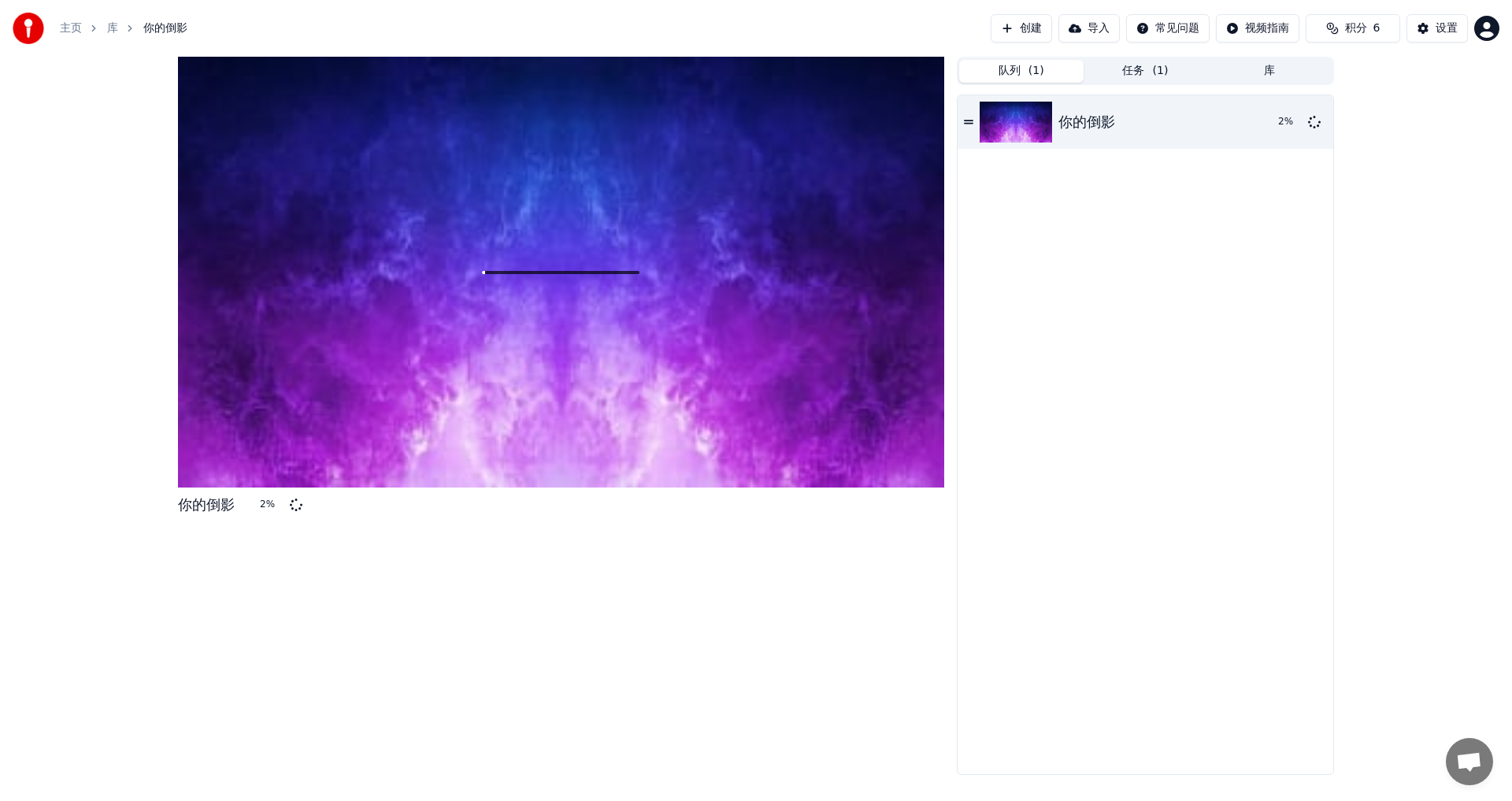
click at [1161, 79] on button "任务 ( 1 )" at bounding box center [1146, 71] width 124 height 23
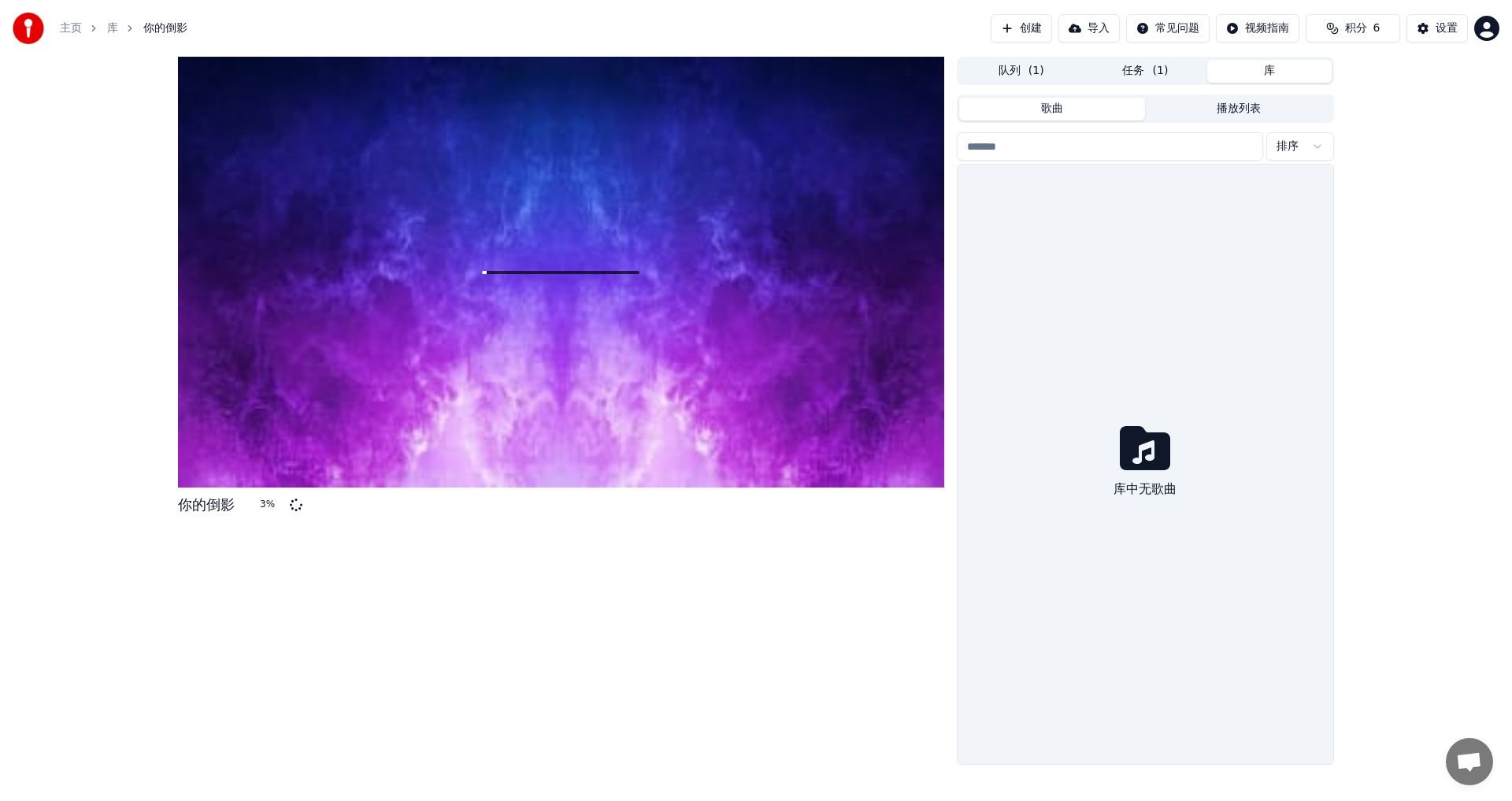
click at [1283, 73] on button "库" at bounding box center [1269, 71] width 124 height 23
click at [1179, 71] on button "任务 ( 1 )" at bounding box center [1146, 71] width 124 height 23
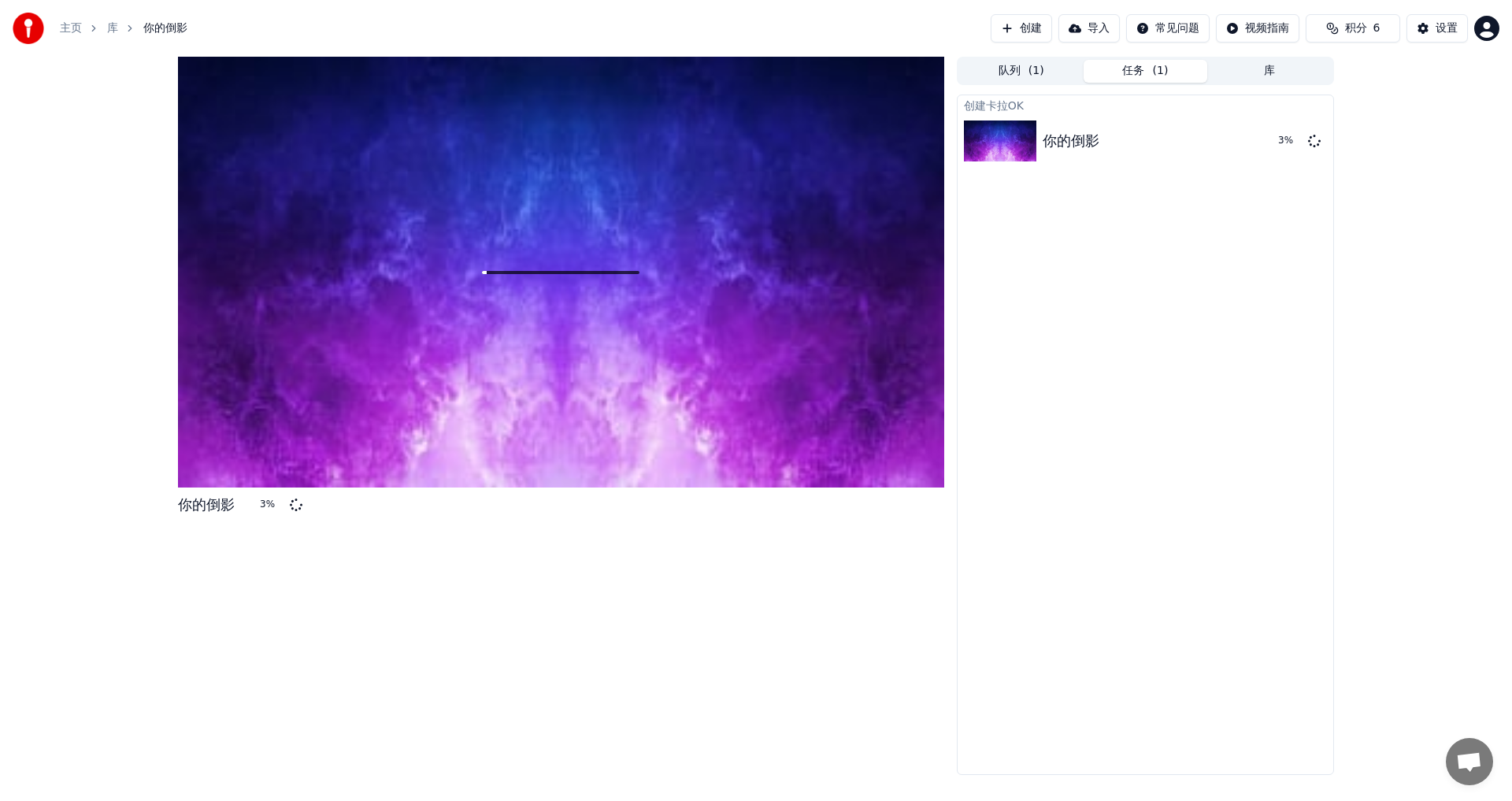
click at [1042, 73] on span "( 1 )" at bounding box center [1036, 70] width 16 height 16
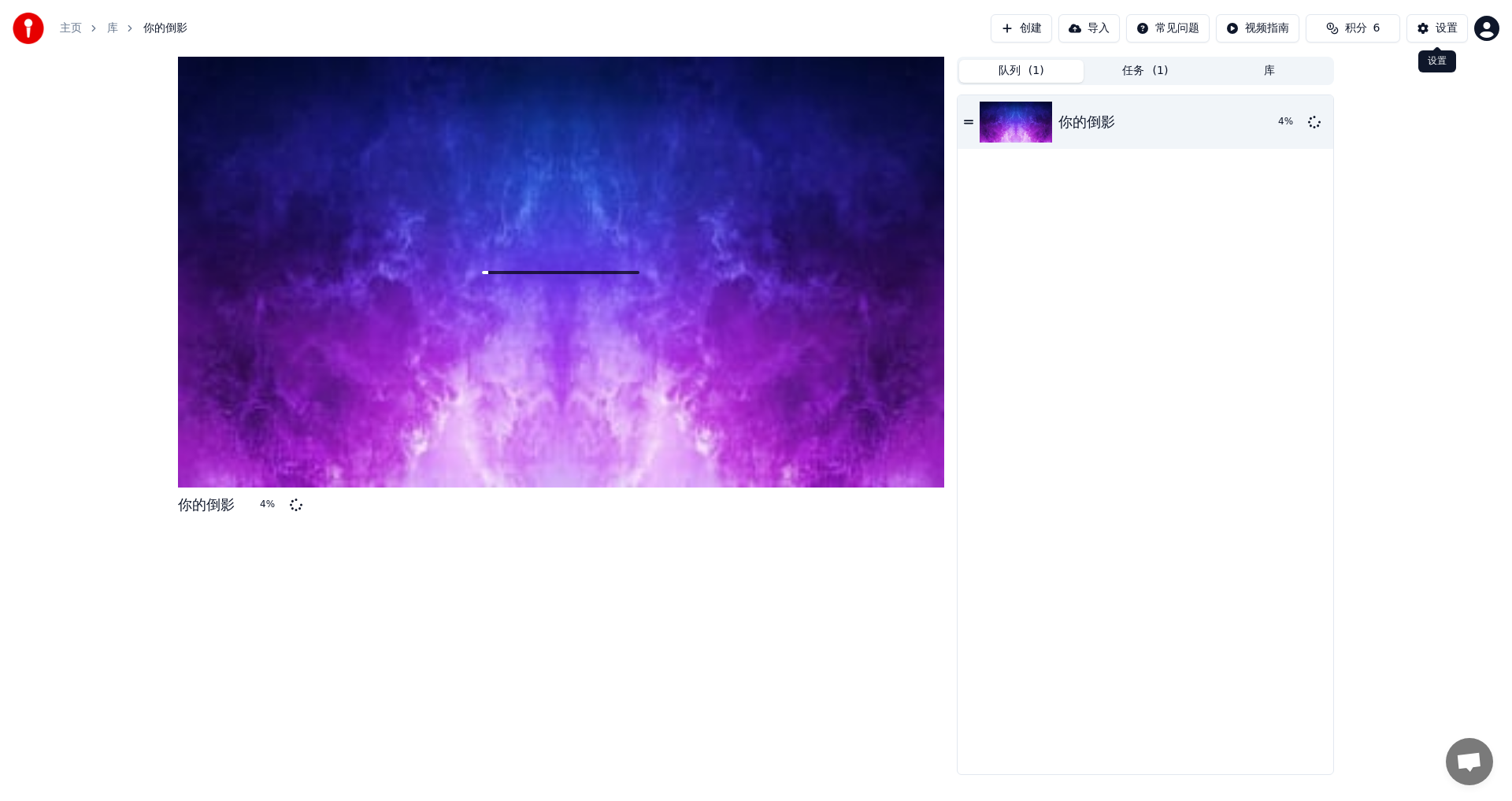
click at [1423, 31] on button "设置" at bounding box center [1437, 28] width 61 height 29
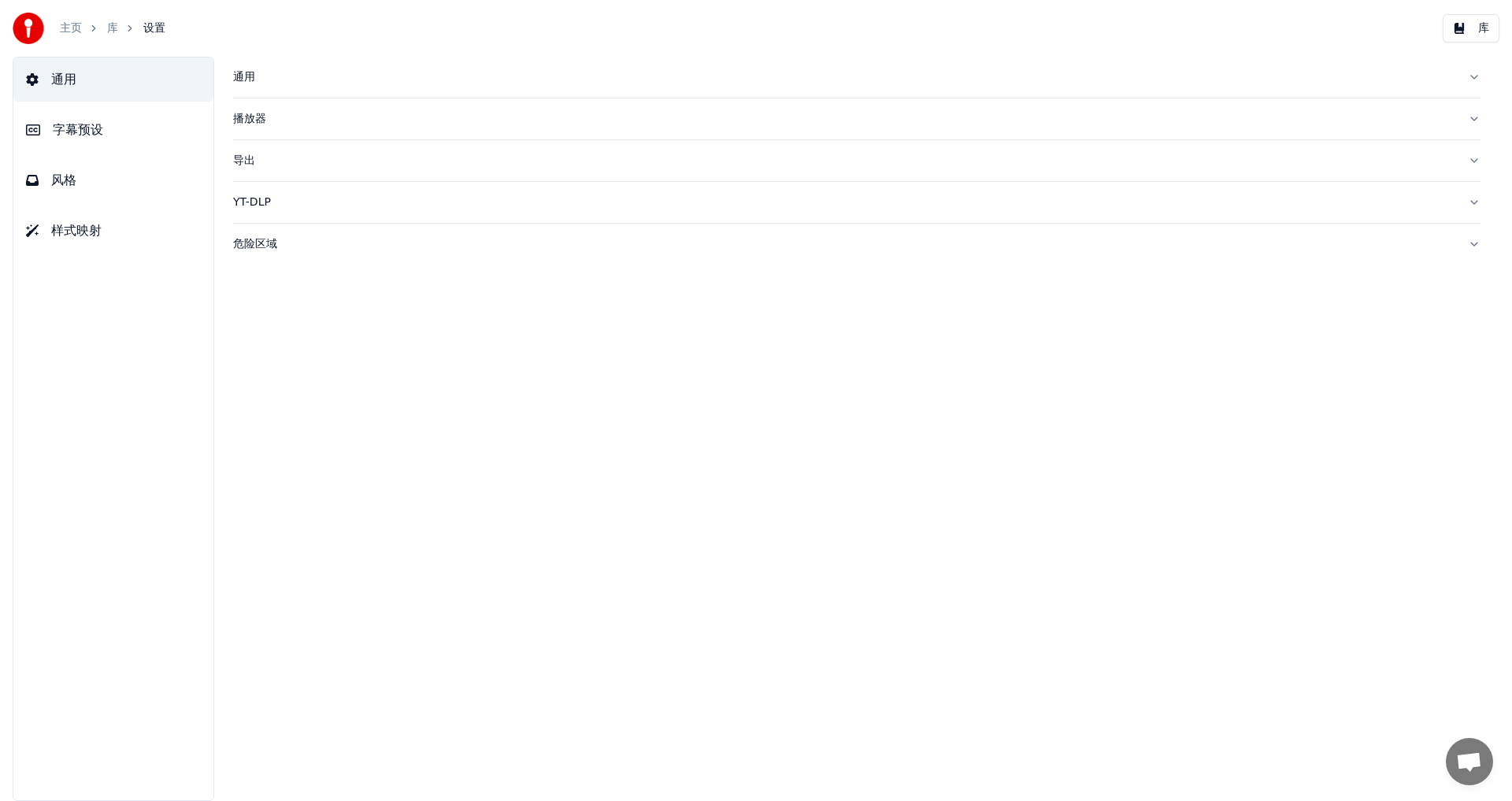
click at [90, 81] on button "通用" at bounding box center [113, 80] width 200 height 44
click at [114, 27] on link "库" at bounding box center [113, 28] width 11 height 16
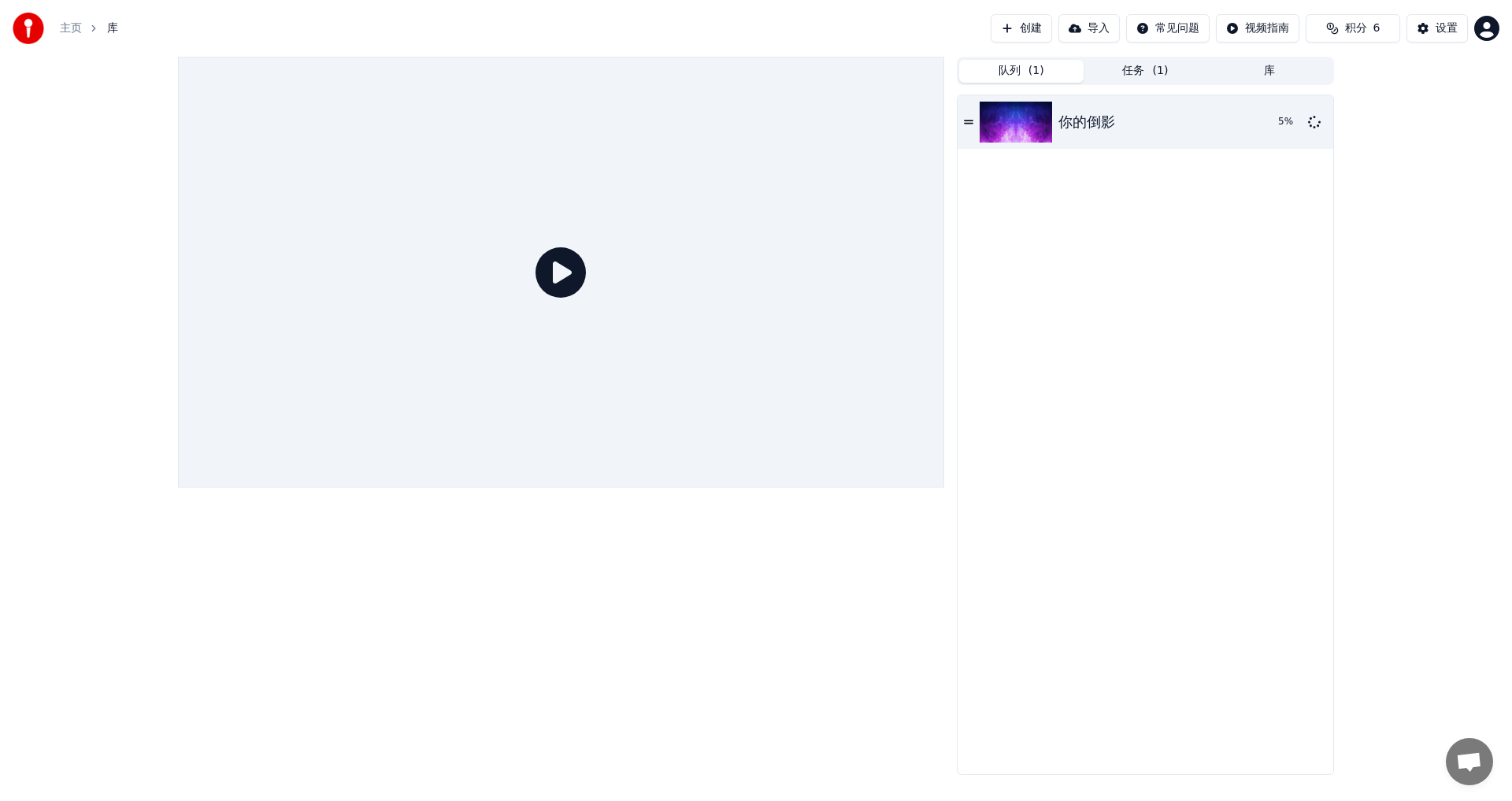
click at [541, 268] on icon at bounding box center [560, 272] width 50 height 50
click at [1076, 125] on div "你的倒影" at bounding box center [1086, 122] width 56 height 22
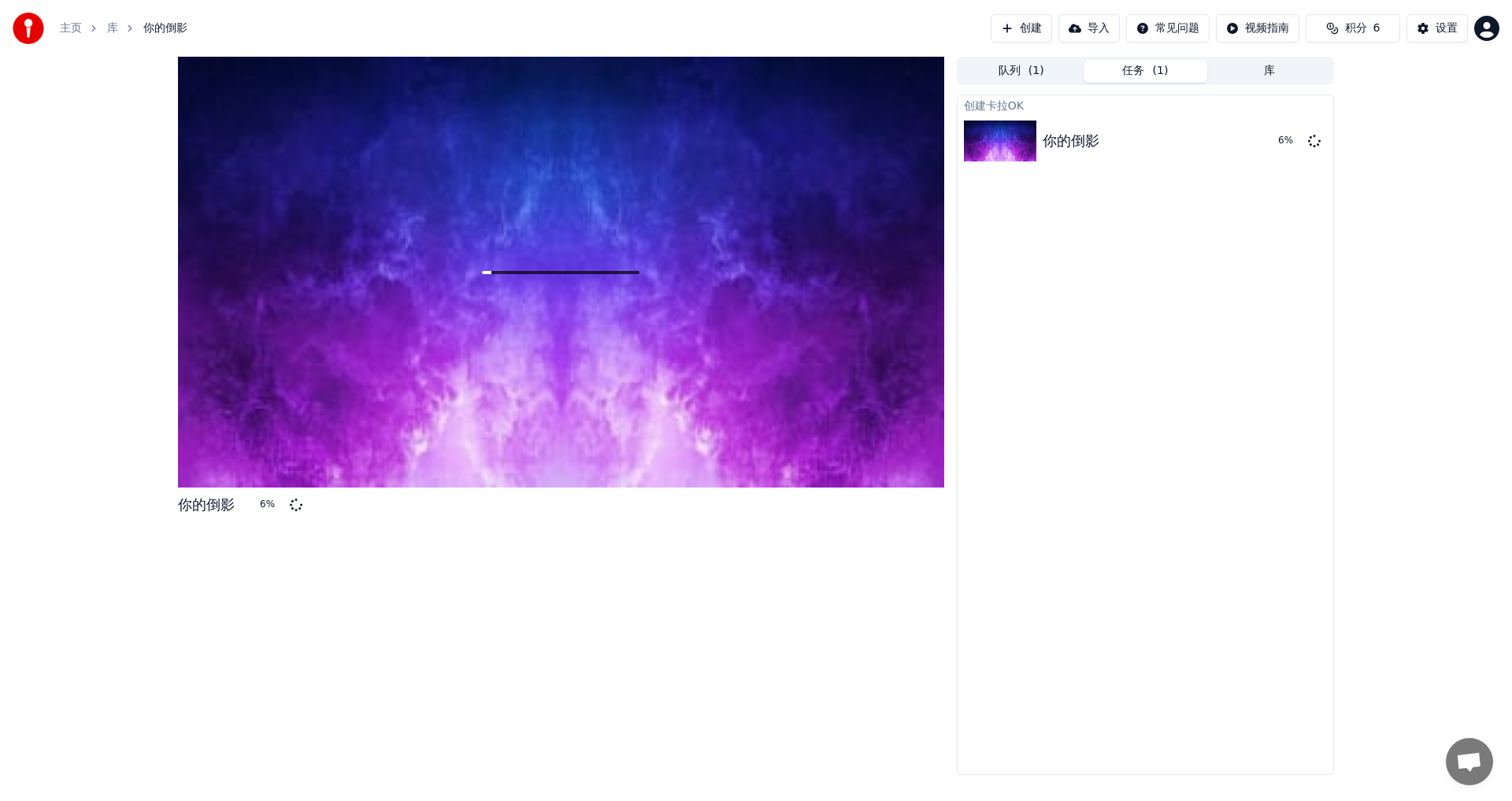
click at [1143, 65] on button "任务 ( 1 )" at bounding box center [1146, 71] width 124 height 23
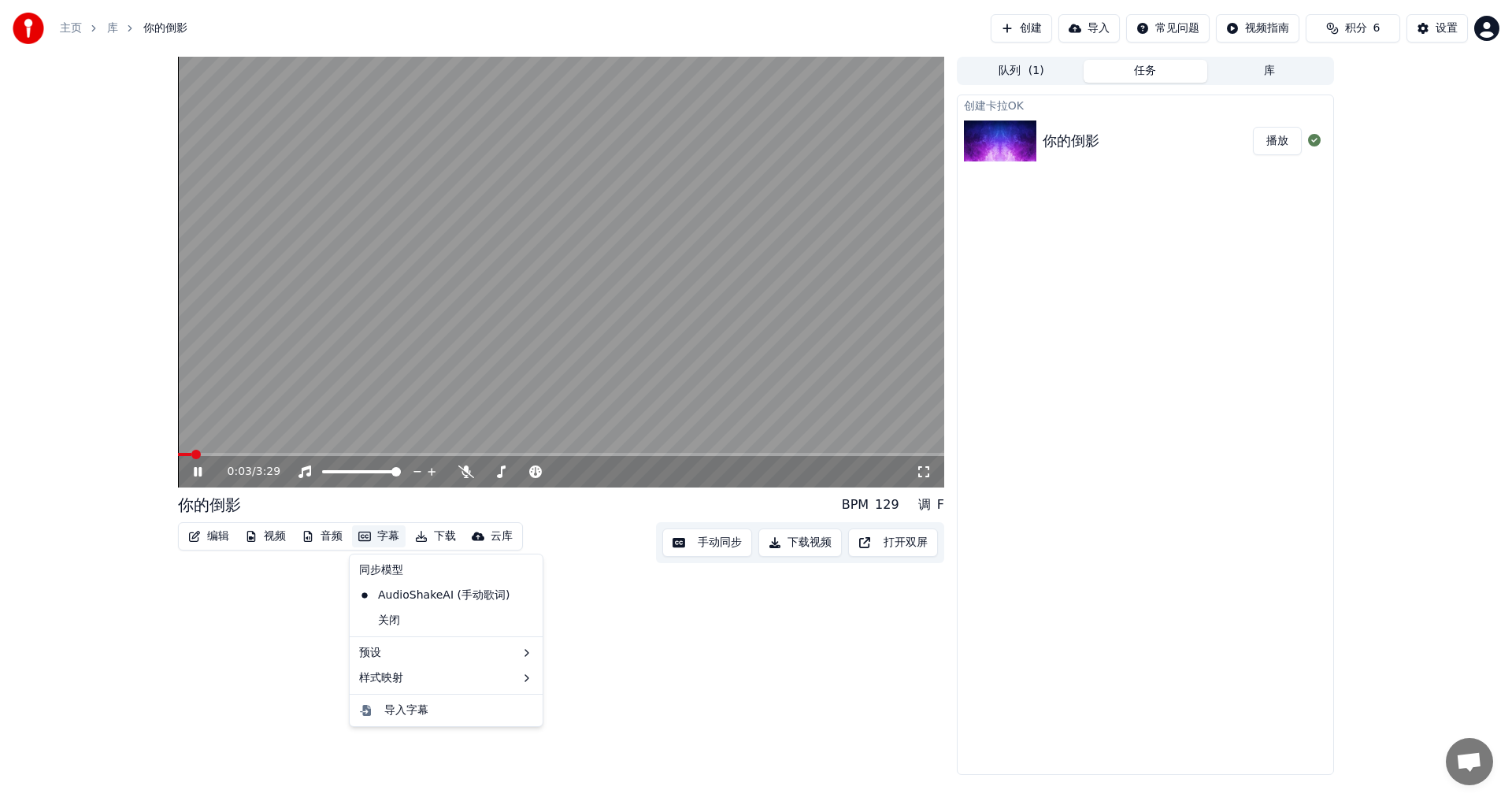
click at [393, 535] on button "字幕" at bounding box center [379, 536] width 54 height 22
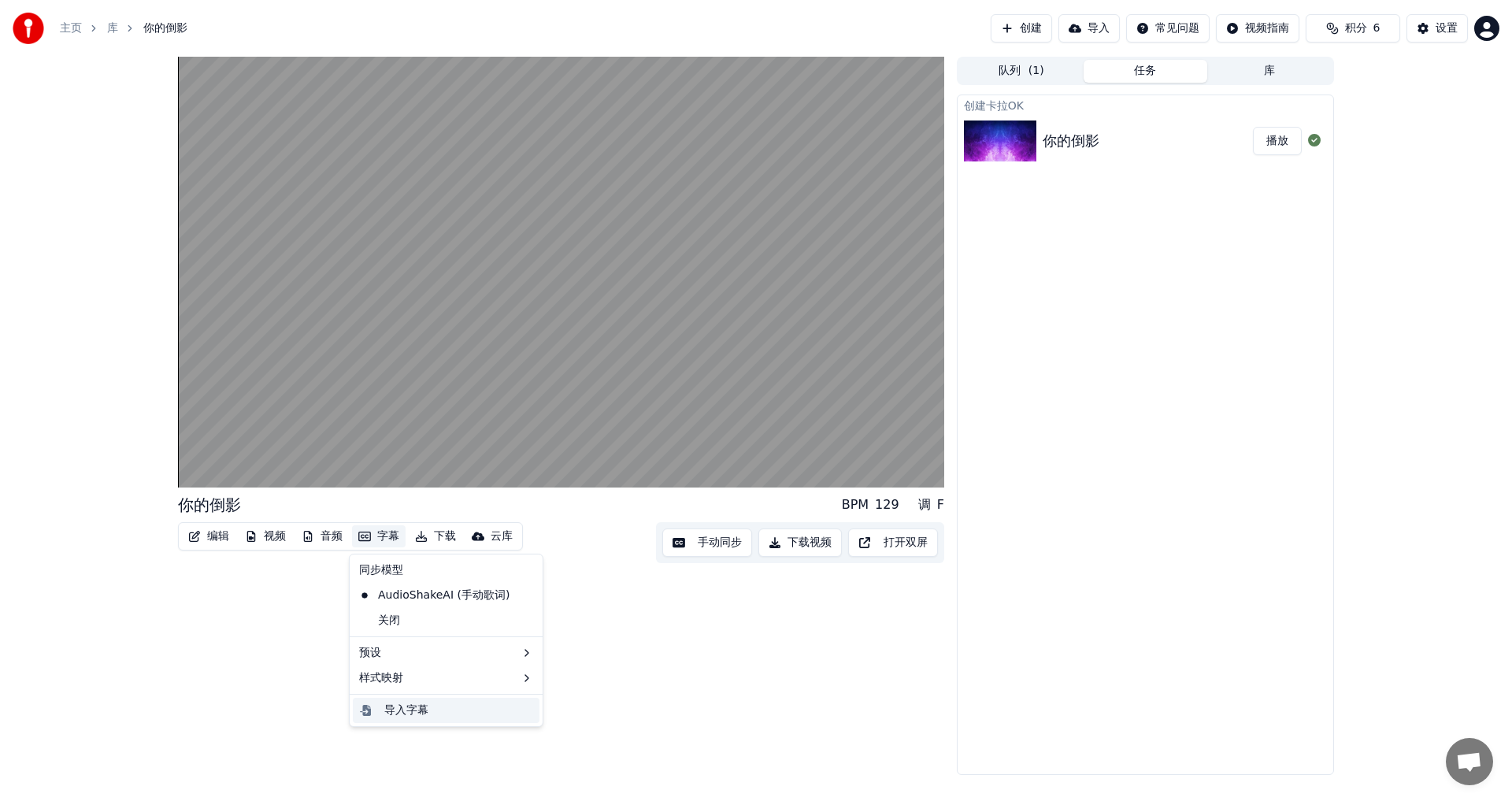
click at [399, 711] on div "导入字幕" at bounding box center [406, 710] width 44 height 16
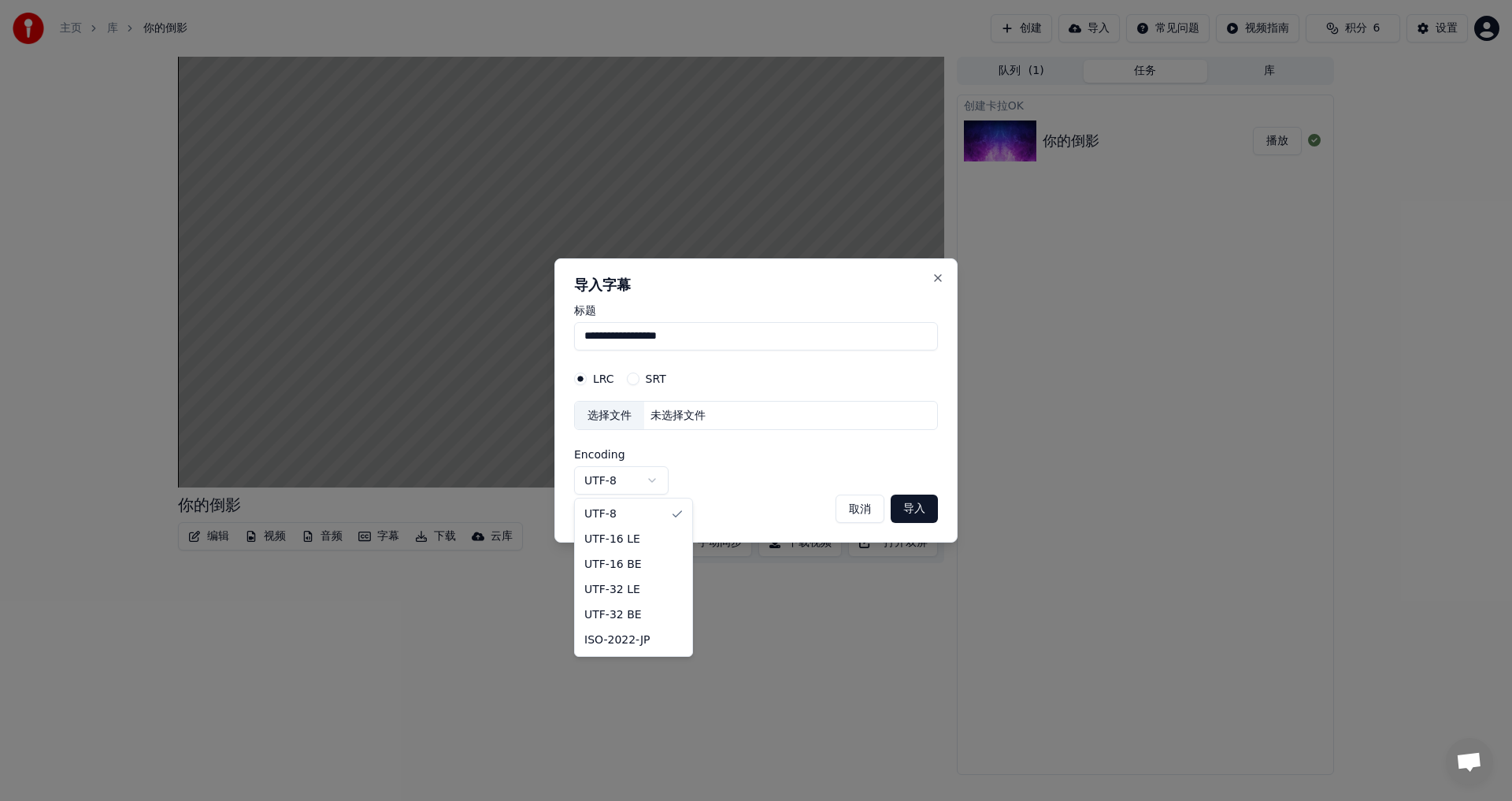
click at [648, 479] on body "**********" at bounding box center [756, 400] width 1512 height 801
click at [649, 479] on body "**********" at bounding box center [756, 400] width 1512 height 801
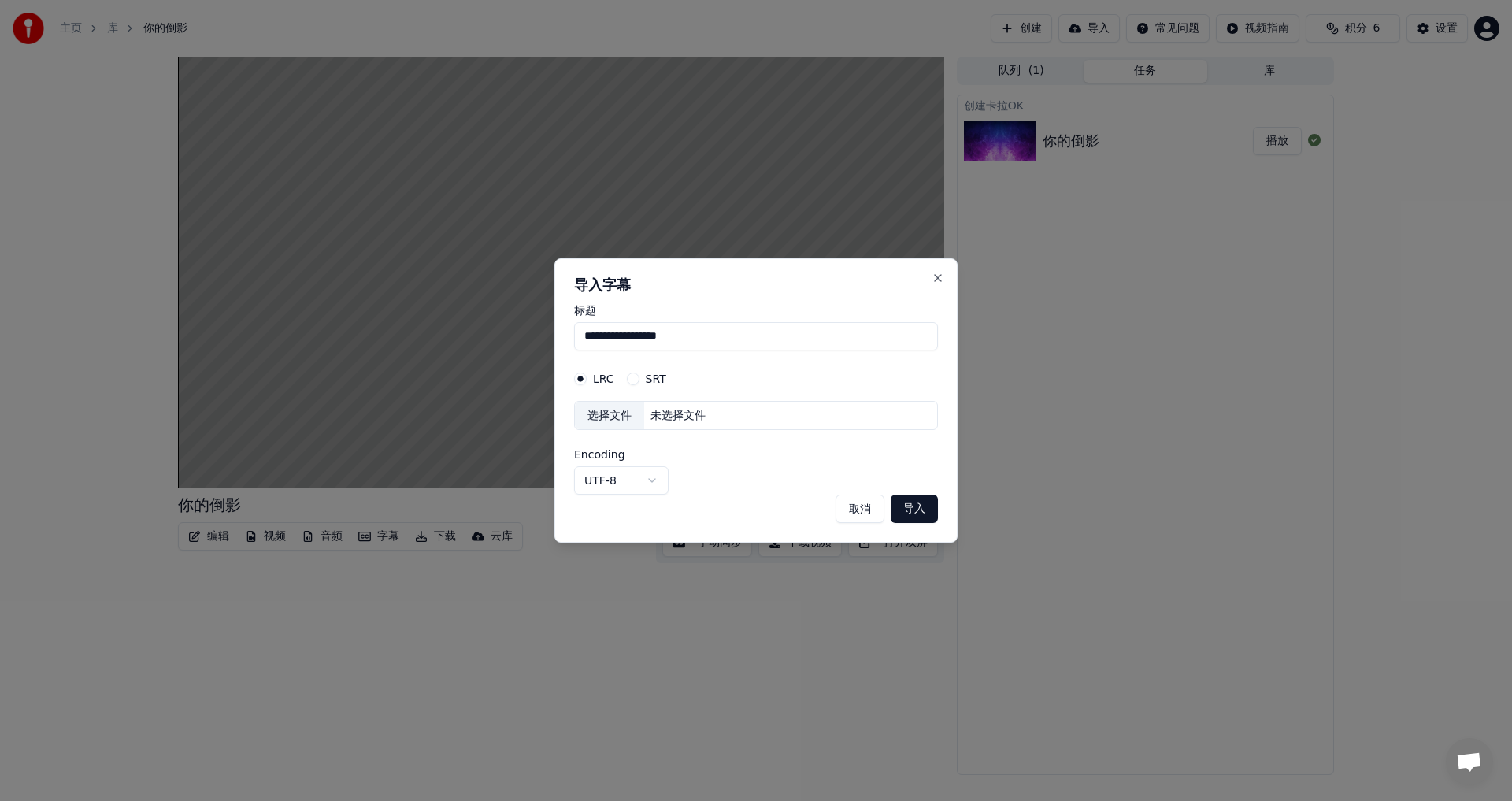
click at [854, 508] on button "取消" at bounding box center [860, 508] width 49 height 29
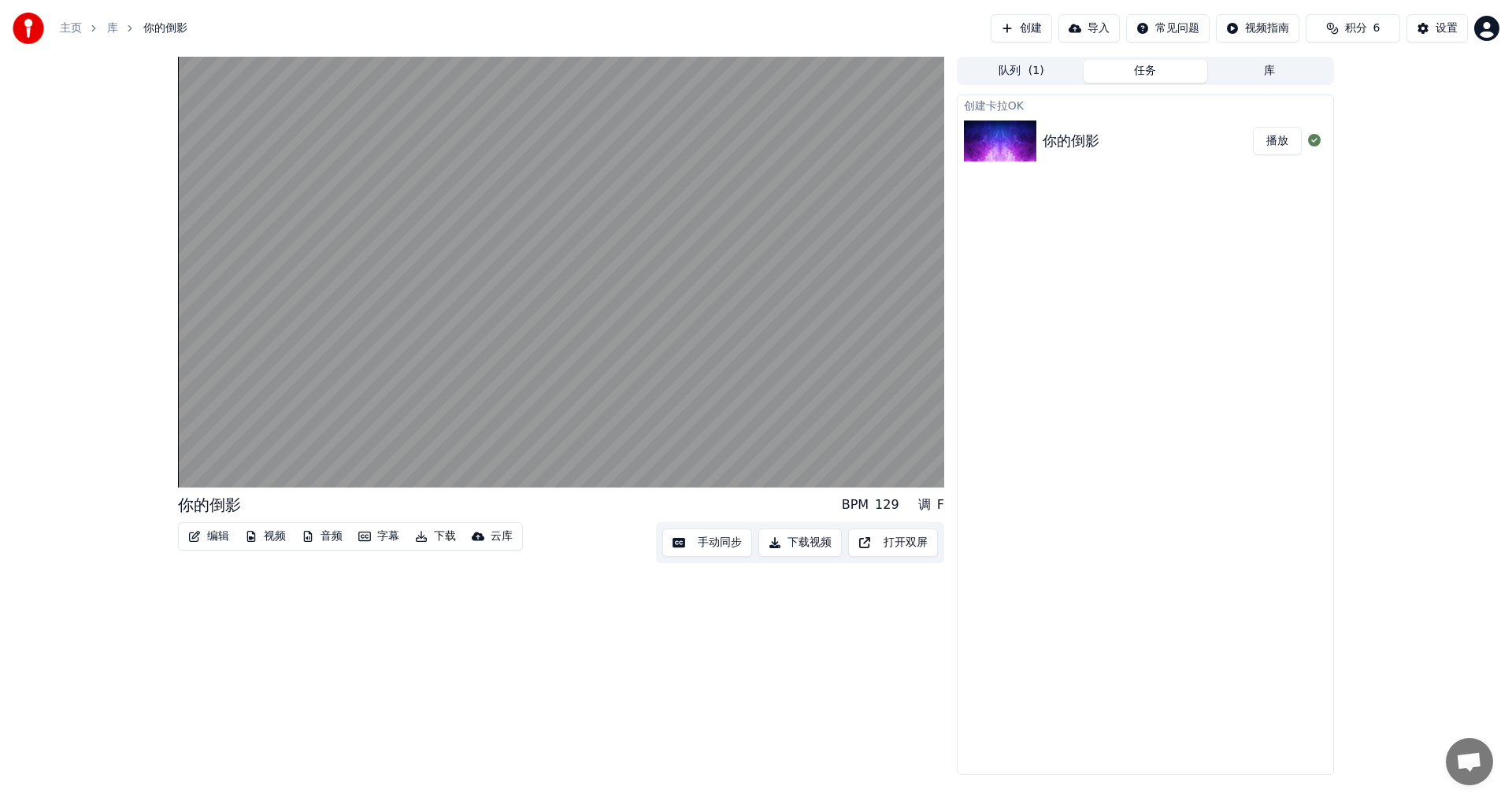
click at [929, 502] on div "调" at bounding box center [925, 505] width 13 height 19
drag, startPoint x: 929, startPoint y: 502, endPoint x: 1025, endPoint y: 504, distance: 96.0
click at [1025, 504] on div "你的倒影 BPM 129 调 F 编辑 视频 音频 字幕 下载 云库 手动同步 下载视频 打开双屏 队列 ( 1 ) 任务 库 创建[PERSON_NAME]…" at bounding box center [756, 416] width 1181 height 719
click at [462, 505] on div "你的倒影 BPM 129 调 F" at bounding box center [561, 505] width 767 height 22
click at [274, 509] on div "你的倒影 BPM 129 调 F" at bounding box center [561, 505] width 767 height 22
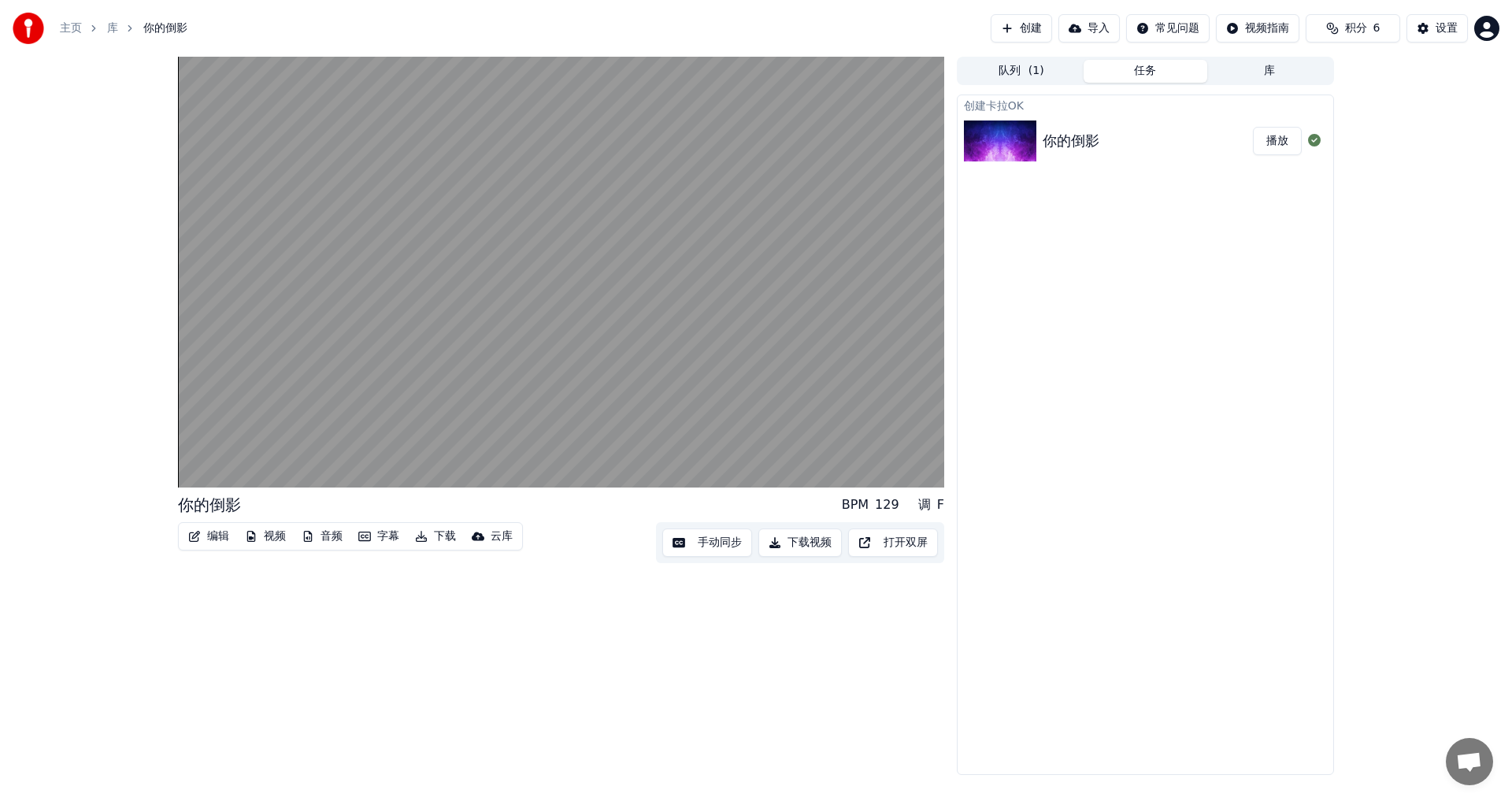
click at [372, 537] on button "字幕" at bounding box center [379, 536] width 54 height 22
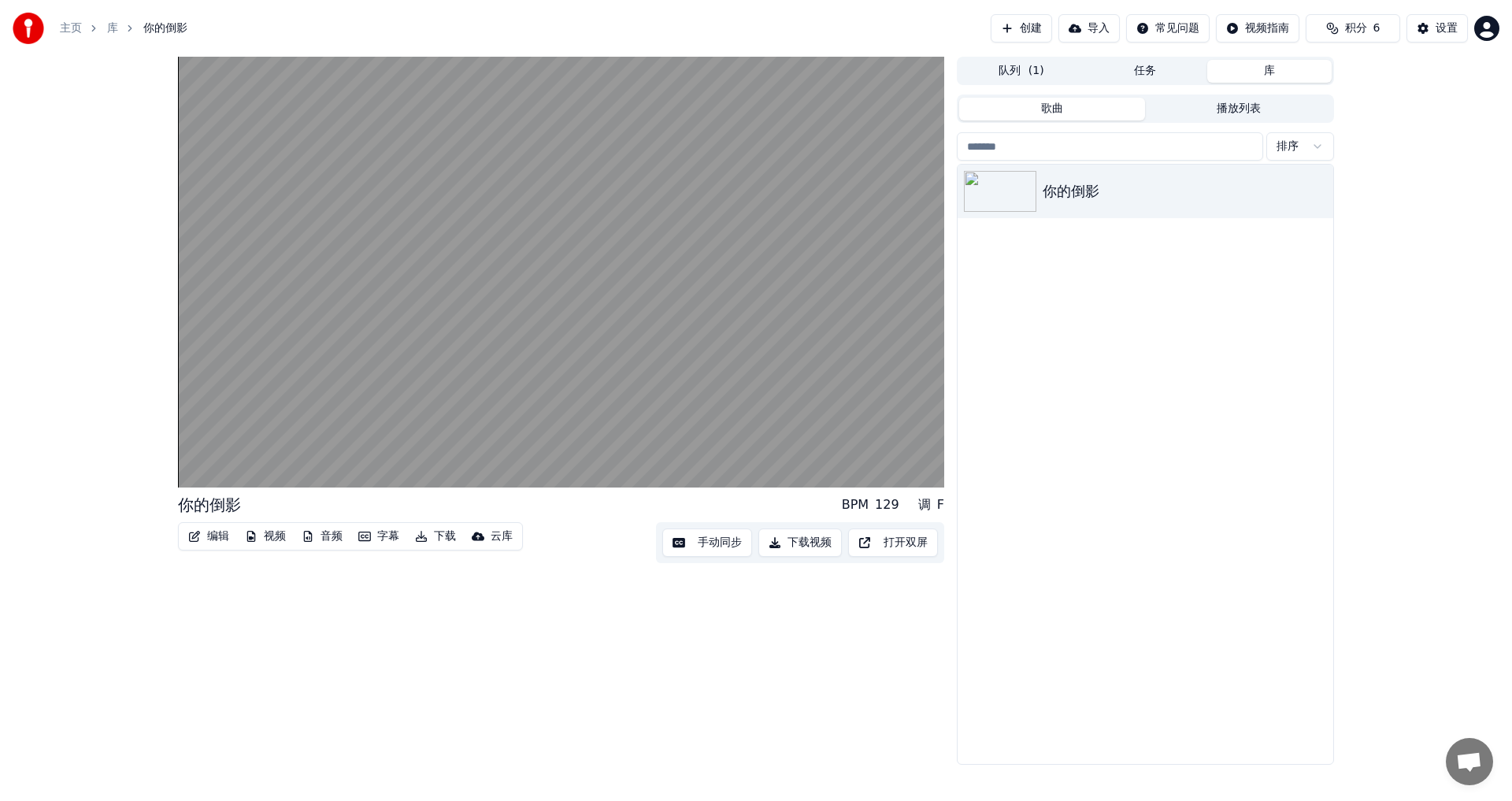
click at [1263, 69] on button "库" at bounding box center [1269, 71] width 124 height 23
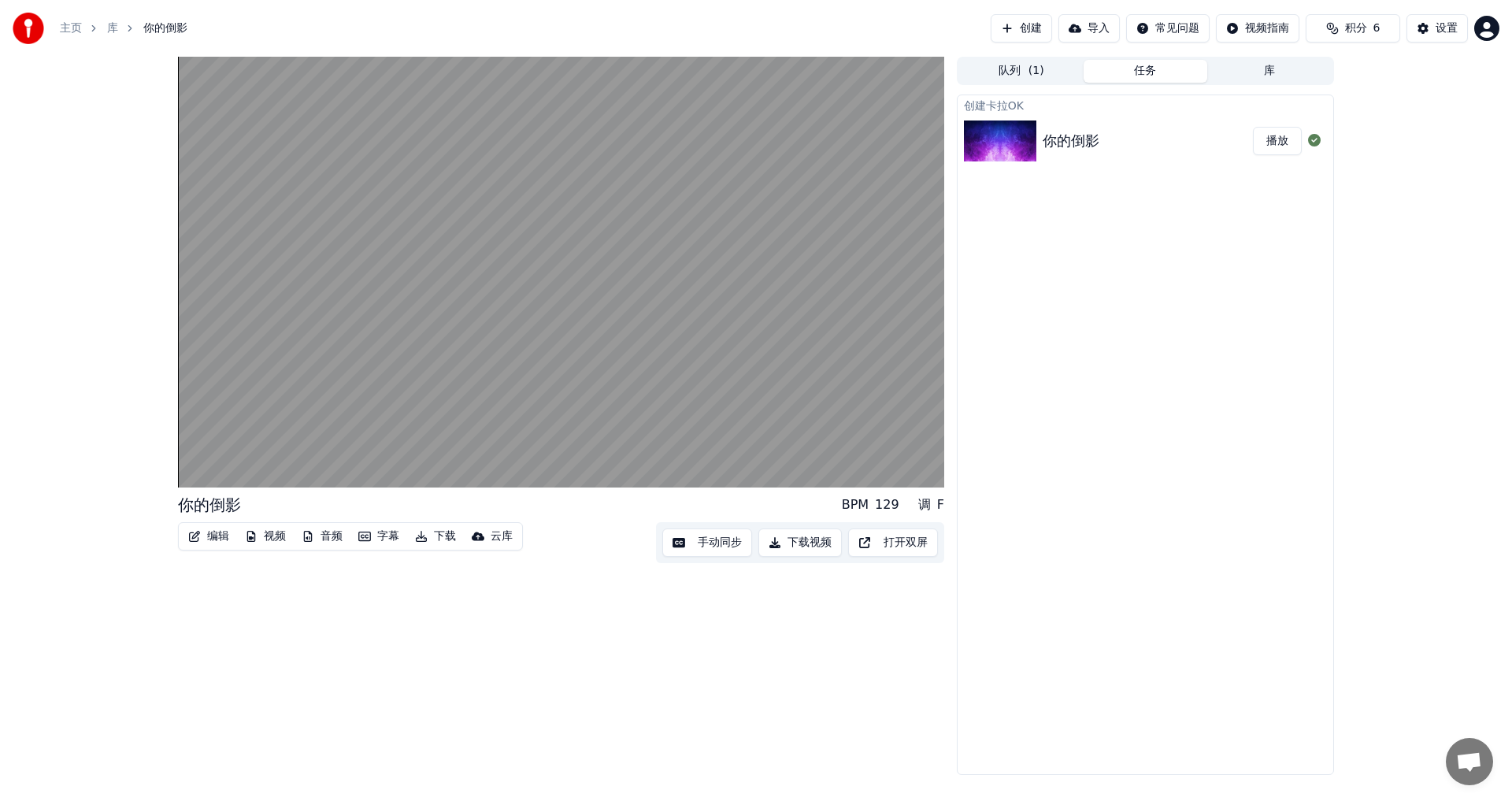
click at [1143, 75] on button "任务" at bounding box center [1146, 71] width 124 height 23
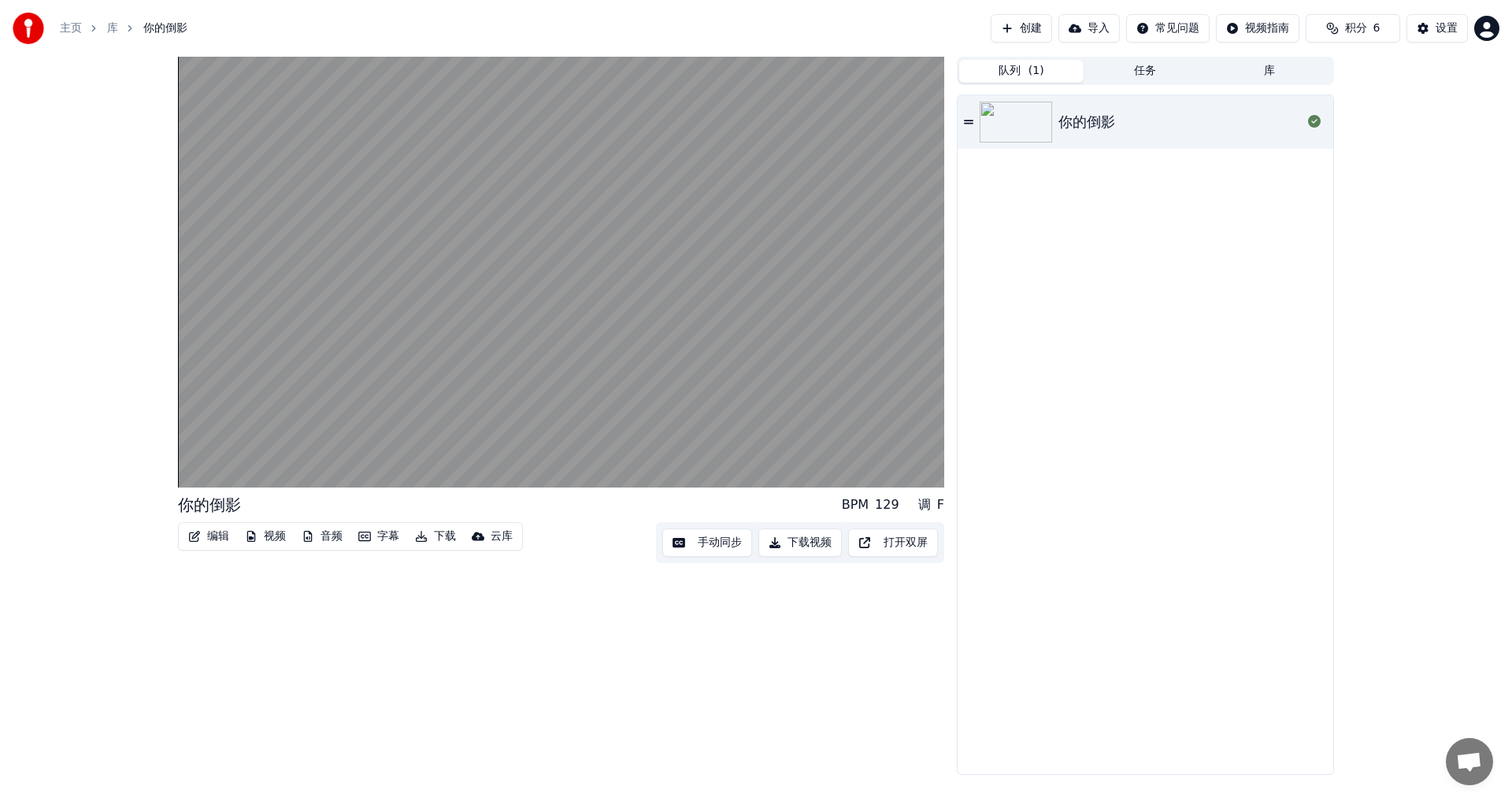
click at [1010, 64] on button "队列 ( 1 )" at bounding box center [1021, 71] width 124 height 23
click at [1157, 63] on button "任务" at bounding box center [1146, 71] width 124 height 23
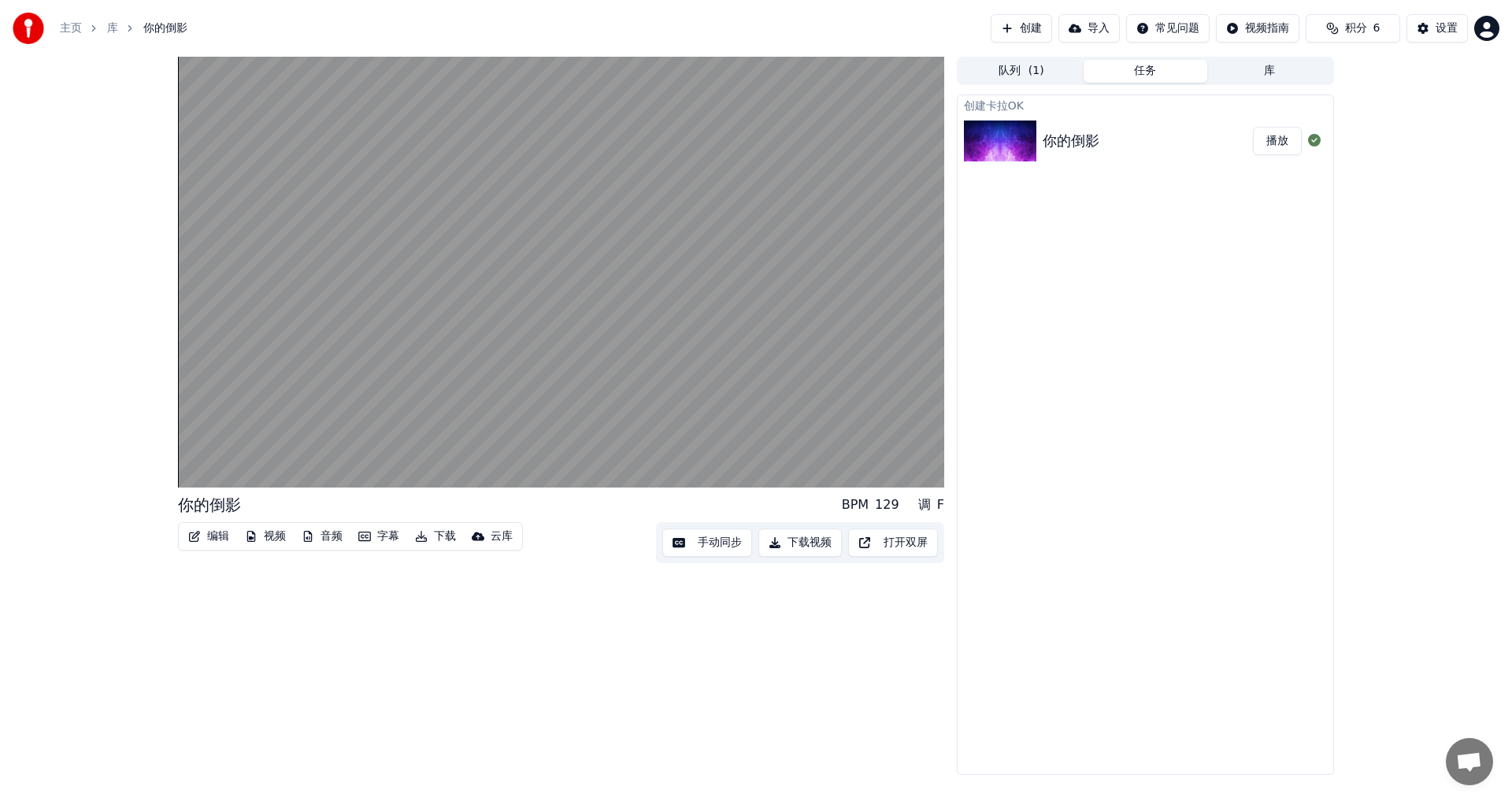
click at [1031, 130] on img at bounding box center [1000, 141] width 72 height 41
click at [1147, 75] on button "任务" at bounding box center [1146, 71] width 124 height 23
click at [1031, 71] on span "( 1 )" at bounding box center [1036, 70] width 16 height 16
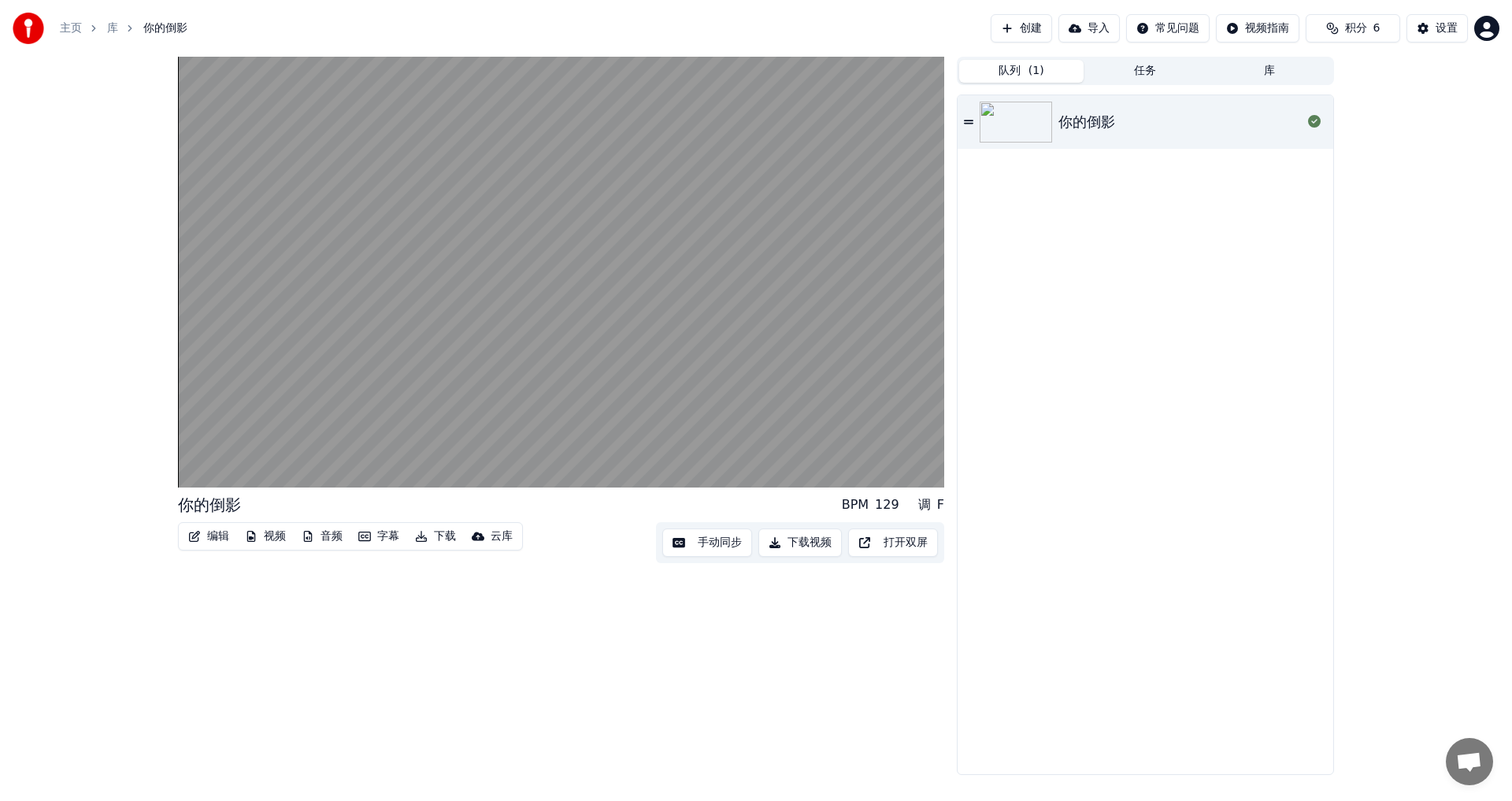
click at [1295, 65] on button "库" at bounding box center [1269, 71] width 124 height 23
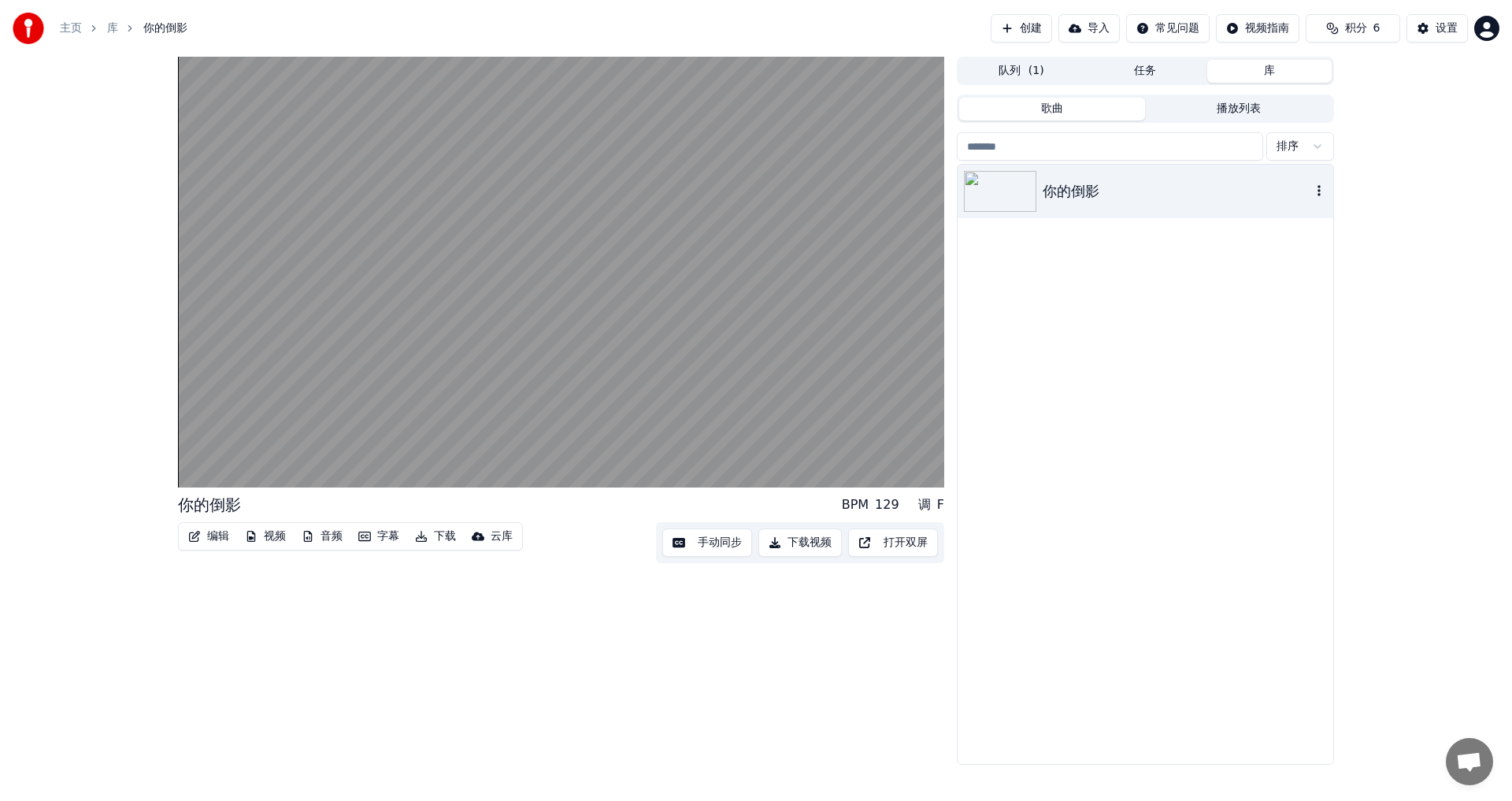
click at [1179, 199] on div "你的倒影" at bounding box center [1177, 192] width 269 height 22
click at [1178, 199] on div "你的倒影" at bounding box center [1177, 192] width 269 height 22
click at [1316, 199] on button "button" at bounding box center [1318, 192] width 16 height 19
click at [1177, 357] on div "你的倒影" at bounding box center [1145, 464] width 376 height 599
click at [1425, 30] on button "设置" at bounding box center [1437, 28] width 61 height 29
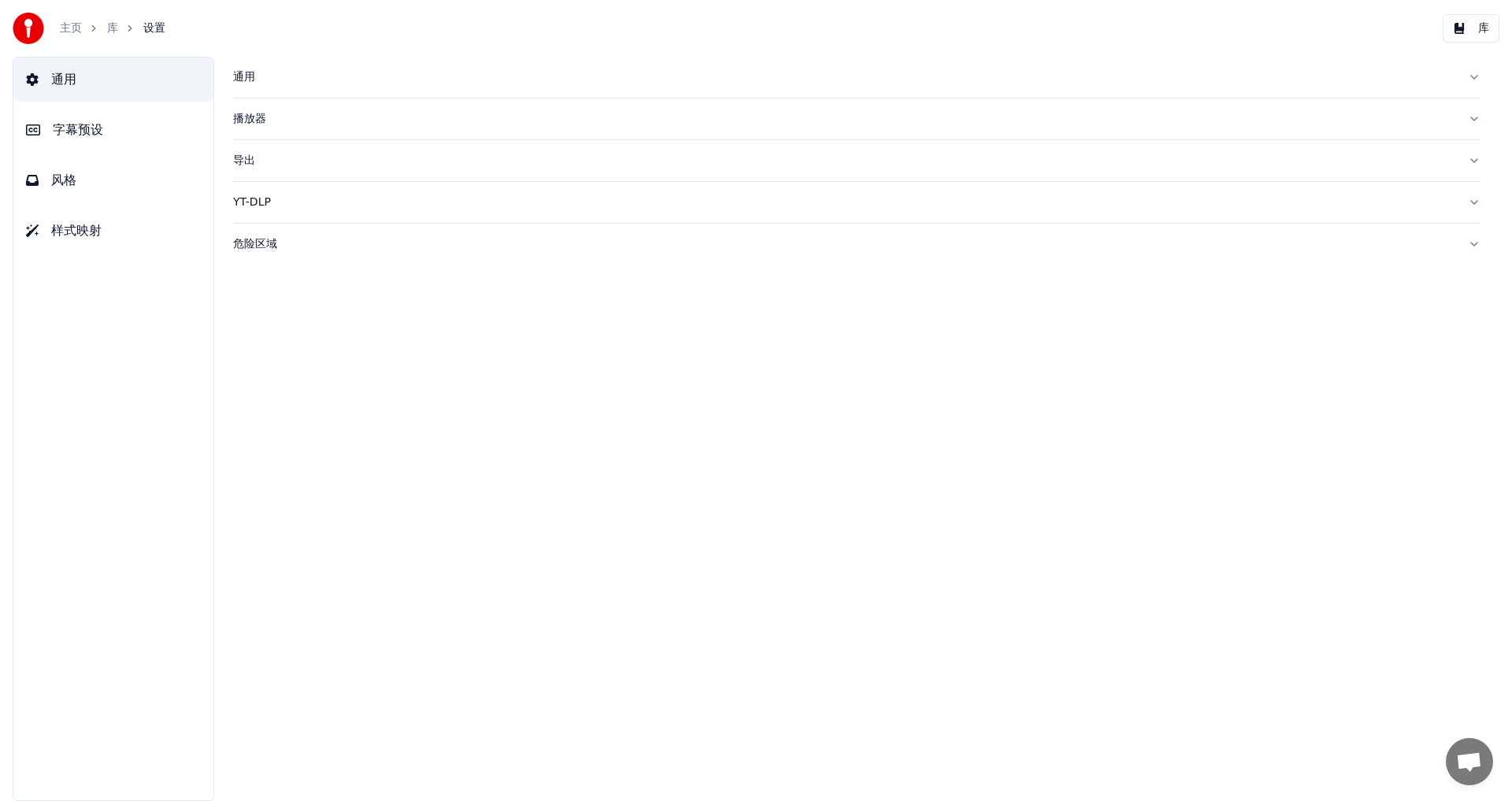
click at [351, 117] on div "播放器" at bounding box center [844, 119] width 1222 height 16
click at [287, 350] on div "YT-DLP" at bounding box center [844, 344] width 1222 height 16
click at [80, 128] on span "字幕预设" at bounding box center [78, 130] width 50 height 19
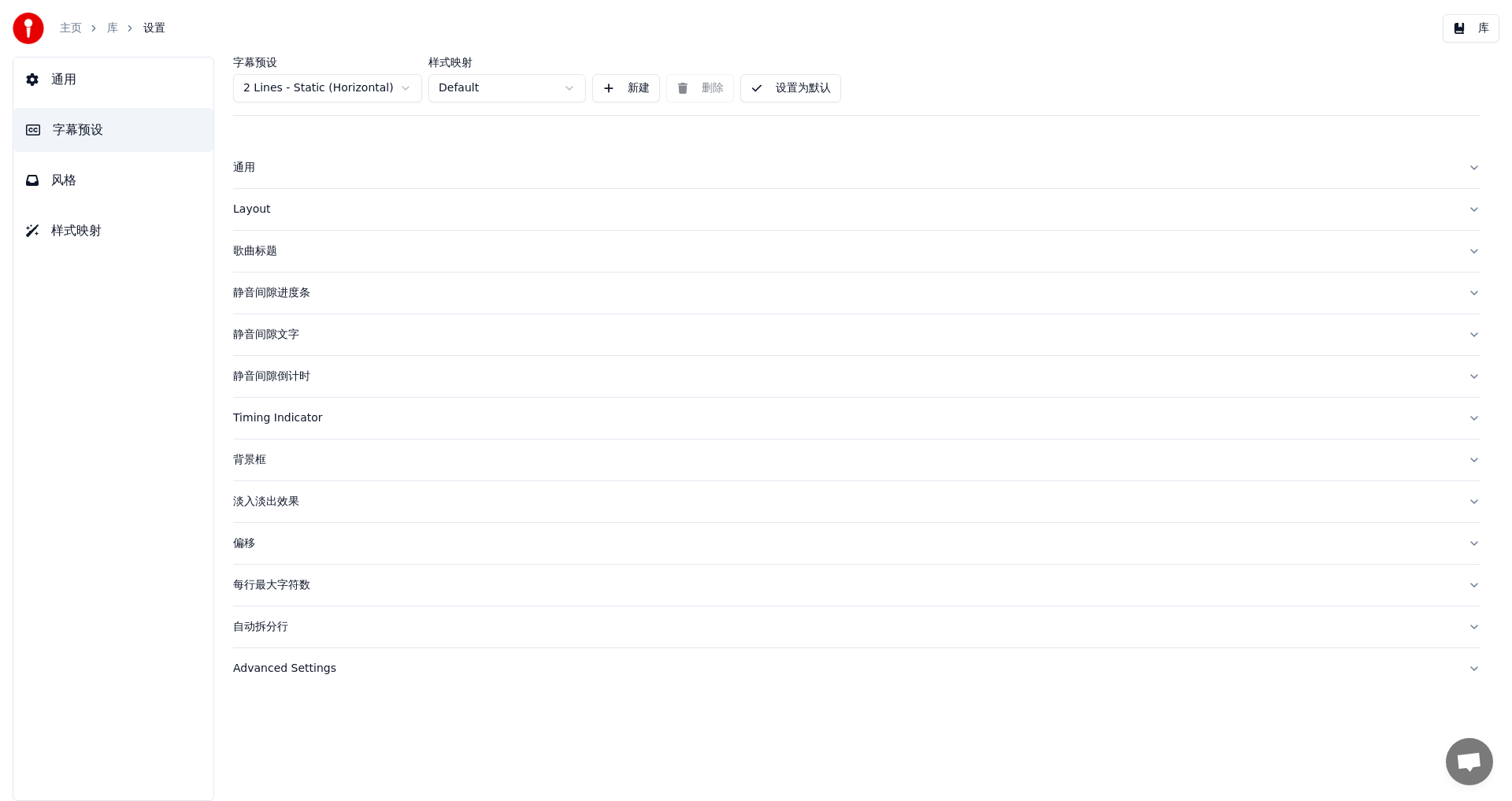
click at [405, 91] on html "主页 库 设置 库 通用 字幕预设 风格 样式映射 字幕预设 2 Lines - Static (Horizontal) 样式映射 Default 新建 删除…" at bounding box center [756, 400] width 1512 height 801
click at [82, 184] on button "风格" at bounding box center [113, 181] width 200 height 44
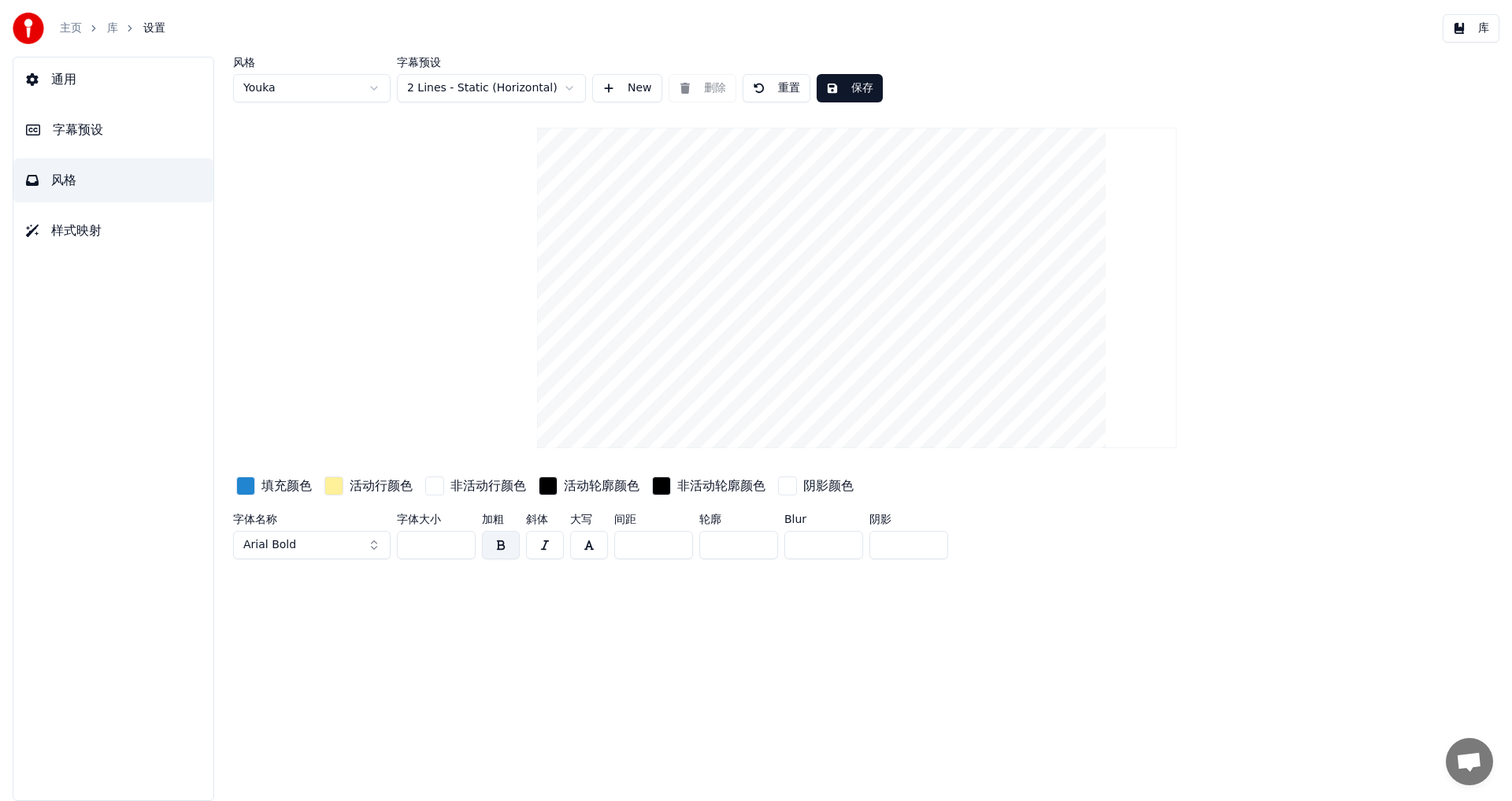
click at [375, 548] on button "Arial Bold" at bounding box center [312, 544] width 157 height 29
click at [335, 646] on div "DengXian Light" at bounding box center [324, 648] width 112 height 16
click at [346, 544] on button "DengXian Light" at bounding box center [312, 544] width 157 height 29
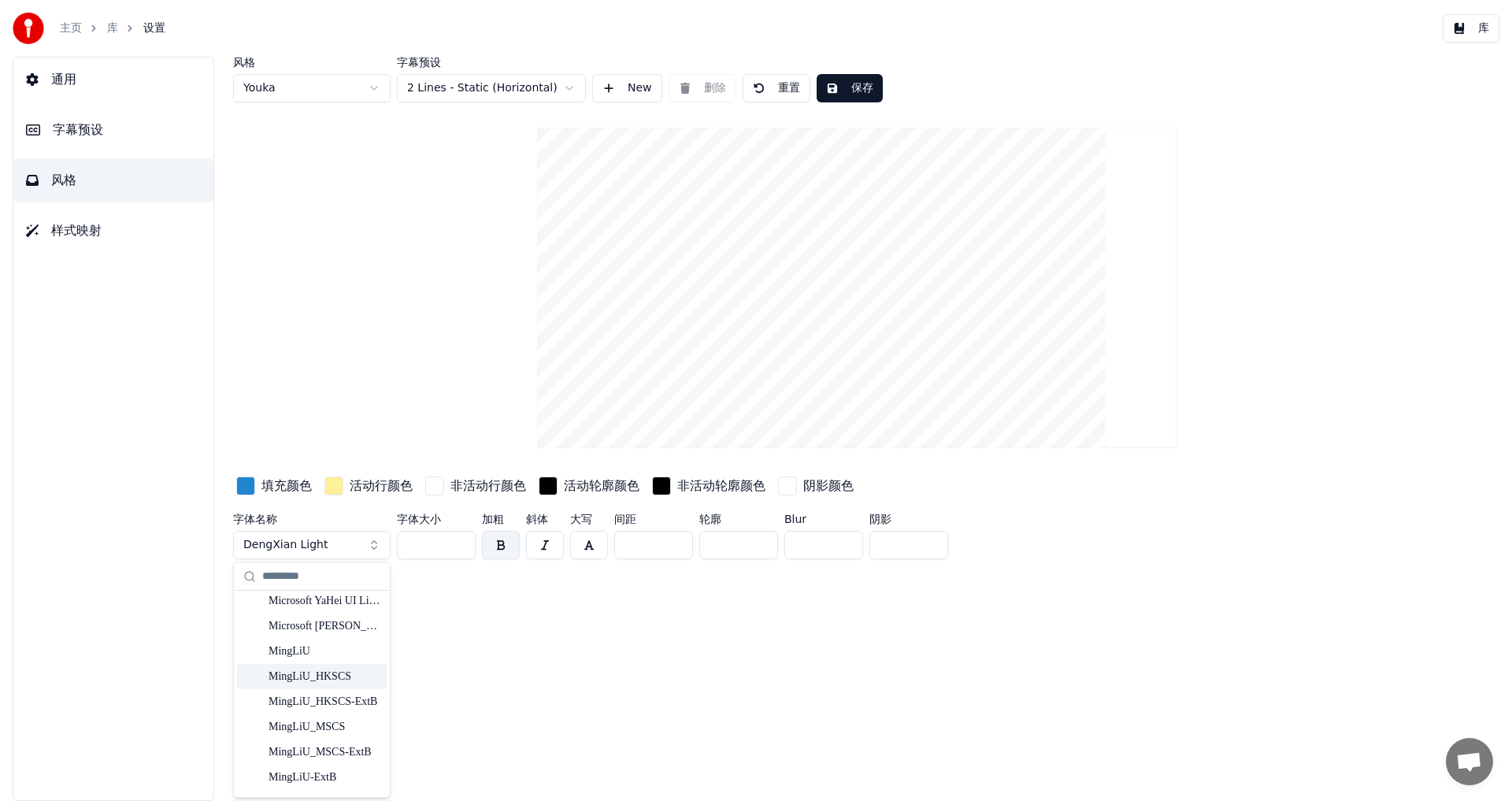
scroll to position [3352, 0]
click at [317, 648] on div "MingLiU" at bounding box center [324, 656] width 112 height 16
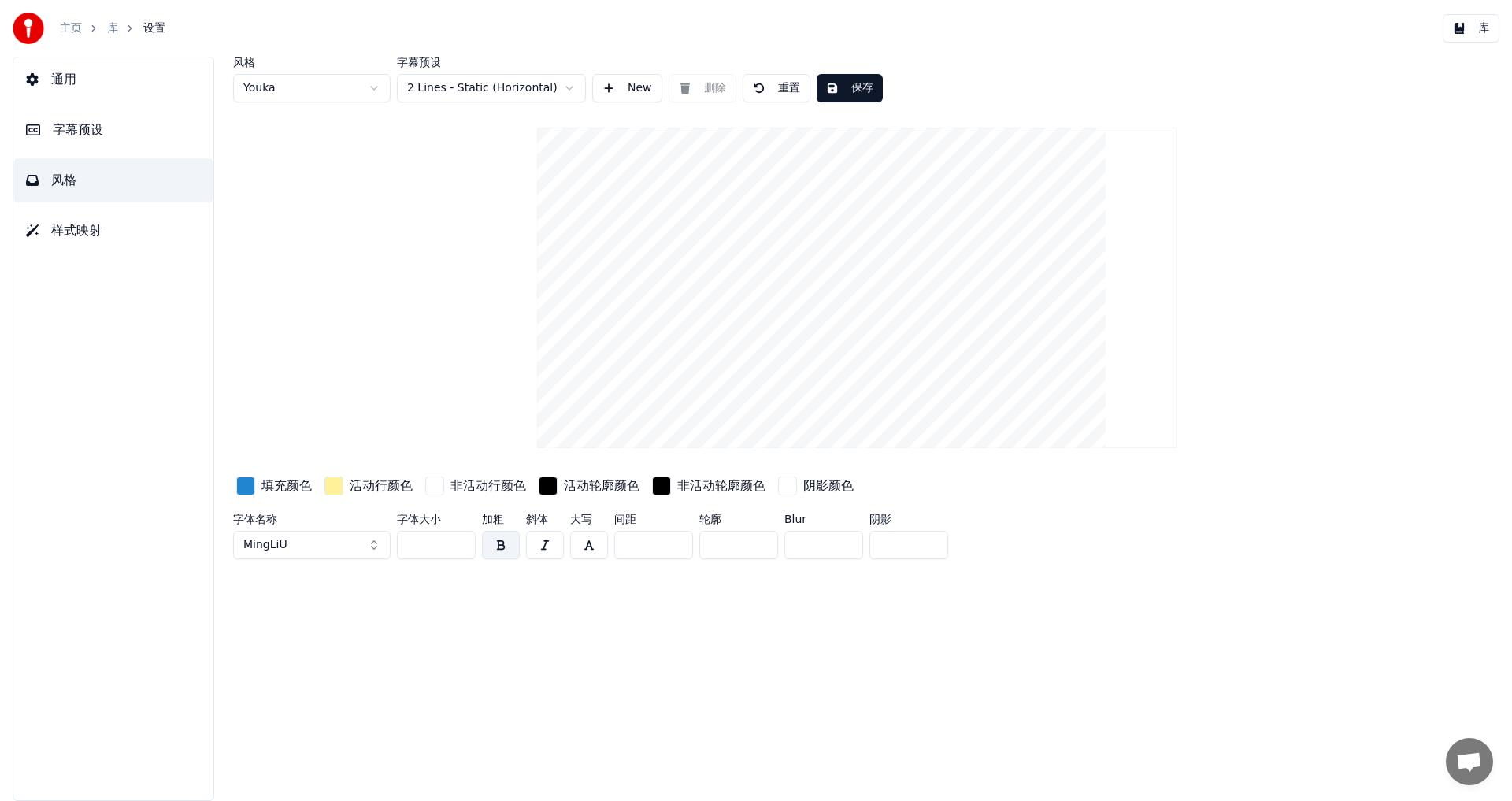
click at [400, 653] on div "风格 Youka 字幕预设 2 Lines - Static (Horizontal) New 删除 重置 保存 填充颜色 活动行颜色 非活动行颜色 活动轮廓…" at bounding box center [857, 429] width 1311 height 745
click at [398, 653] on div "风格 Youka 字幕预设 2 Lines - Static (Horizontal) New 删除 重置 保存 填充颜色 活动行颜色 非活动行颜色 活动轮廓…" at bounding box center [857, 429] width 1311 height 745
click at [862, 86] on button "保存" at bounding box center [849, 88] width 66 height 29
click at [861, 86] on button "完成" at bounding box center [849, 88] width 66 height 29
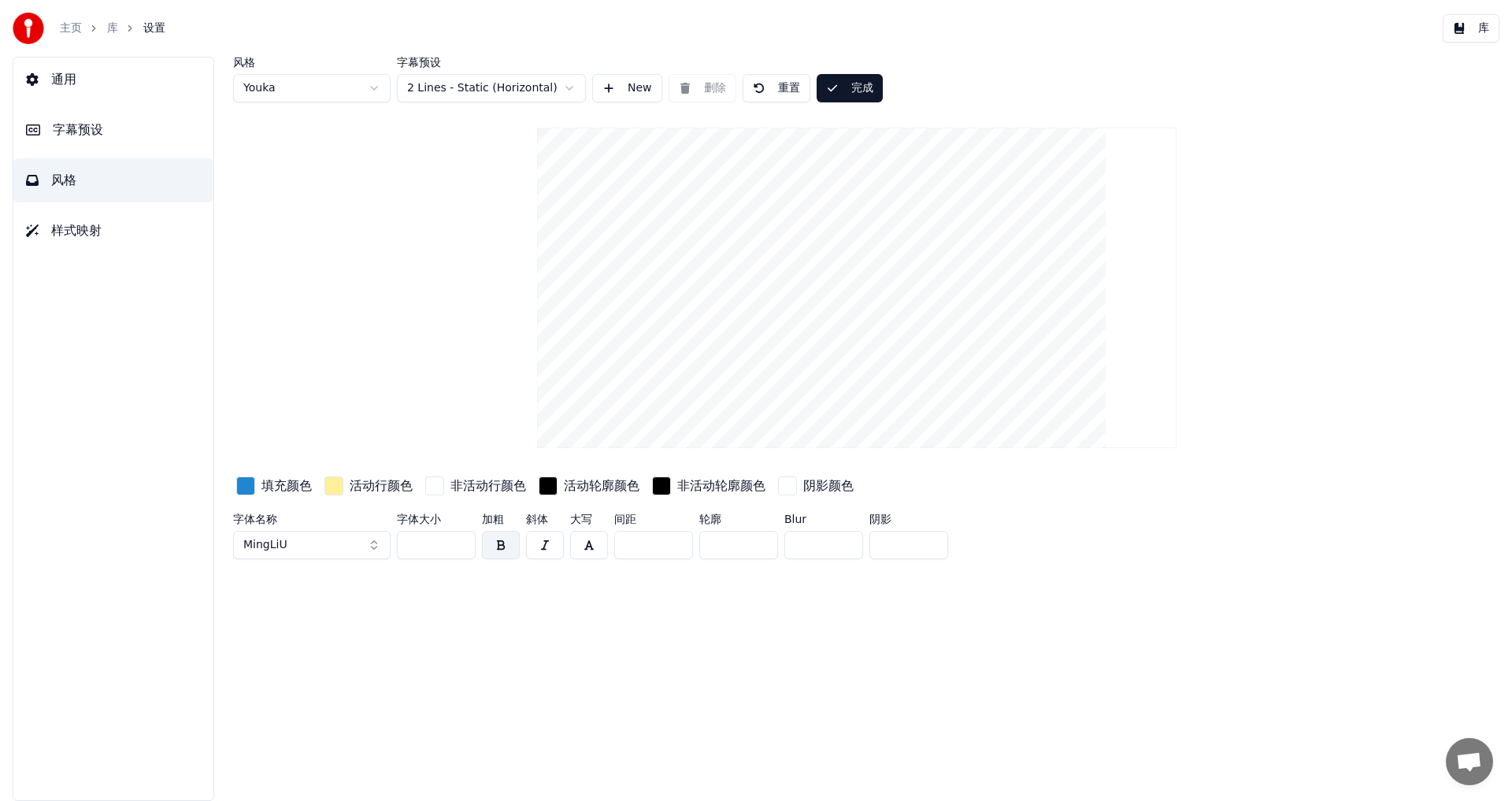
click at [860, 86] on button "完成" at bounding box center [849, 88] width 66 height 29
click at [858, 85] on button "完成" at bounding box center [849, 88] width 66 height 29
click at [69, 81] on span "通用" at bounding box center [63, 80] width 25 height 19
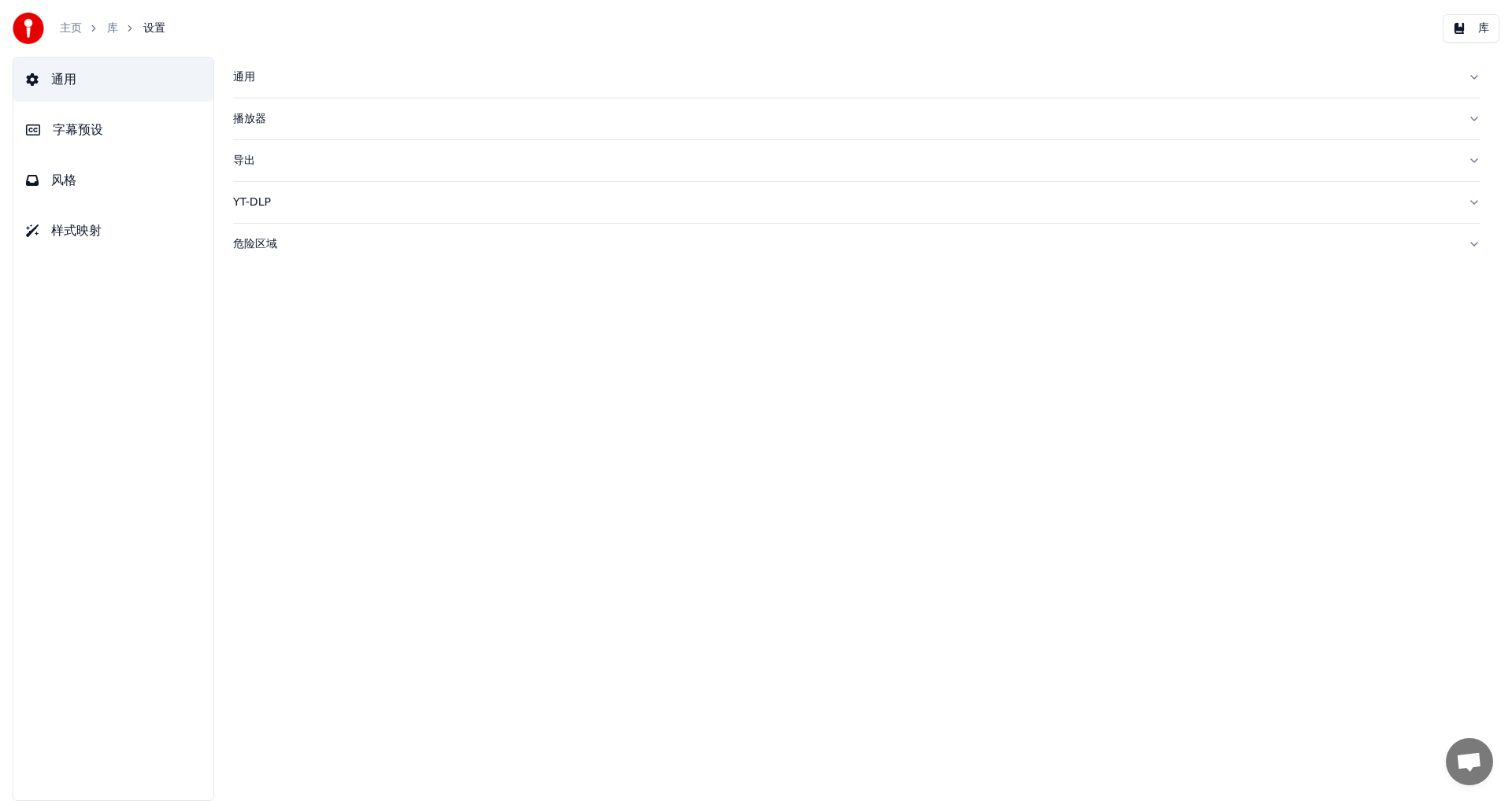
click at [103, 28] on ol "主页 库 设置" at bounding box center [113, 28] width 106 height 16
click at [112, 29] on link "库" at bounding box center [113, 28] width 11 height 16
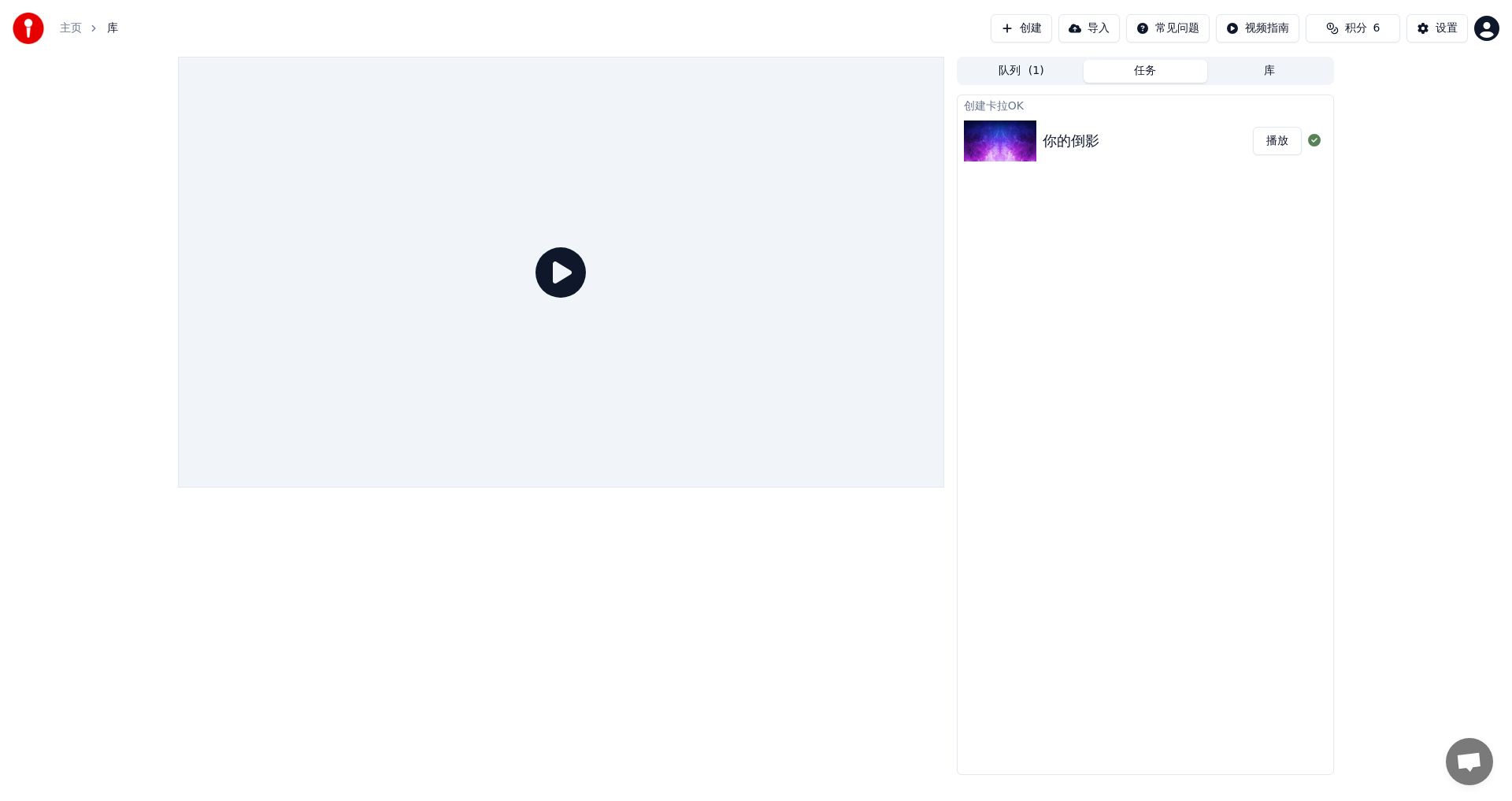
click at [1146, 75] on button "任务" at bounding box center [1146, 71] width 124 height 23
click at [1020, 72] on button "队列 ( 1 )" at bounding box center [1021, 71] width 124 height 23
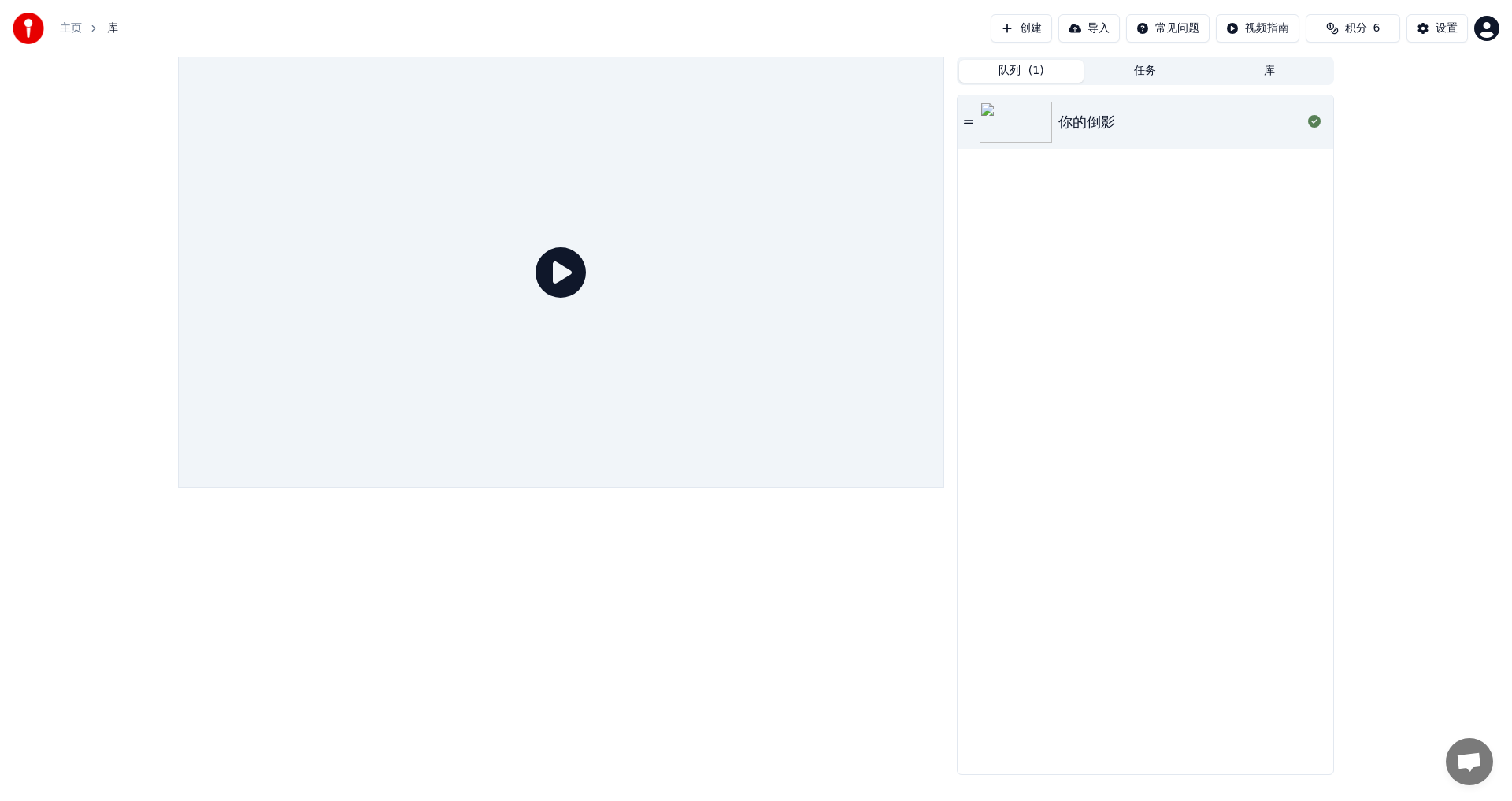
click at [550, 271] on icon at bounding box center [560, 272] width 50 height 50
click at [556, 269] on icon at bounding box center [560, 272] width 50 height 50
click at [1037, 121] on img at bounding box center [1016, 122] width 72 height 41
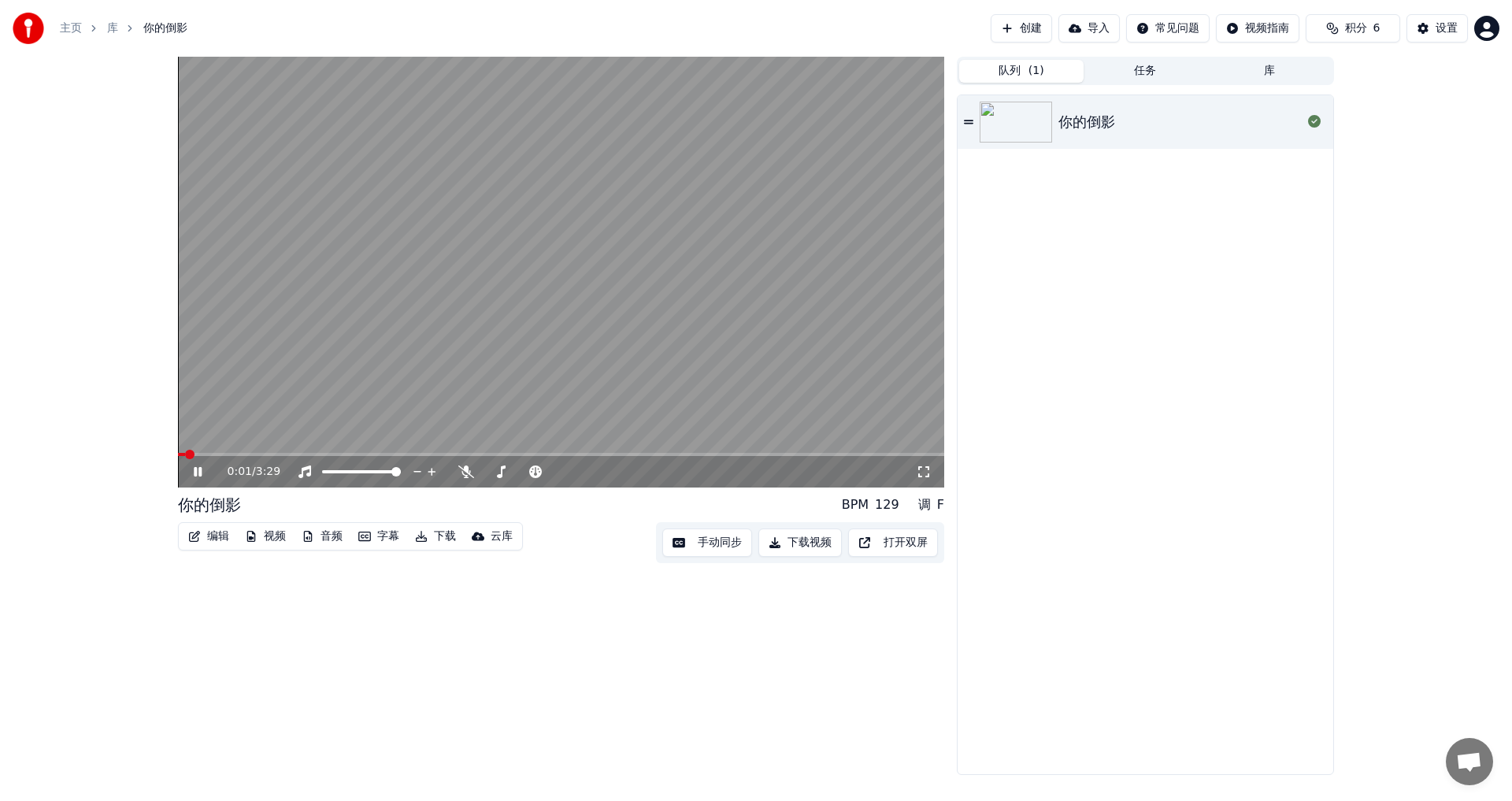
click at [208, 455] on span at bounding box center [561, 454] width 767 height 3
click at [1439, 28] on div "设置" at bounding box center [1447, 28] width 22 height 16
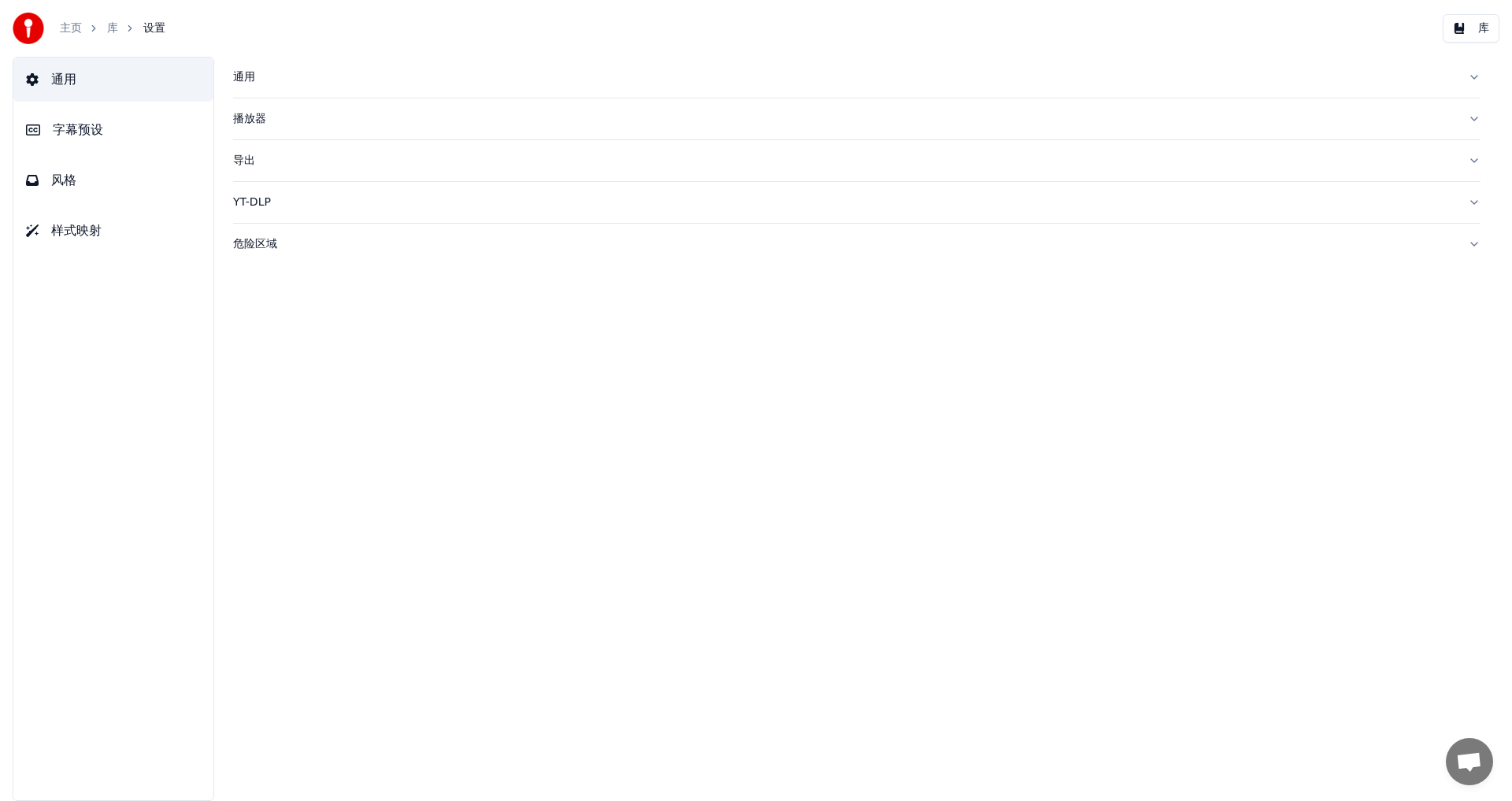
click at [58, 132] on span "字幕预设" at bounding box center [78, 130] width 50 height 19
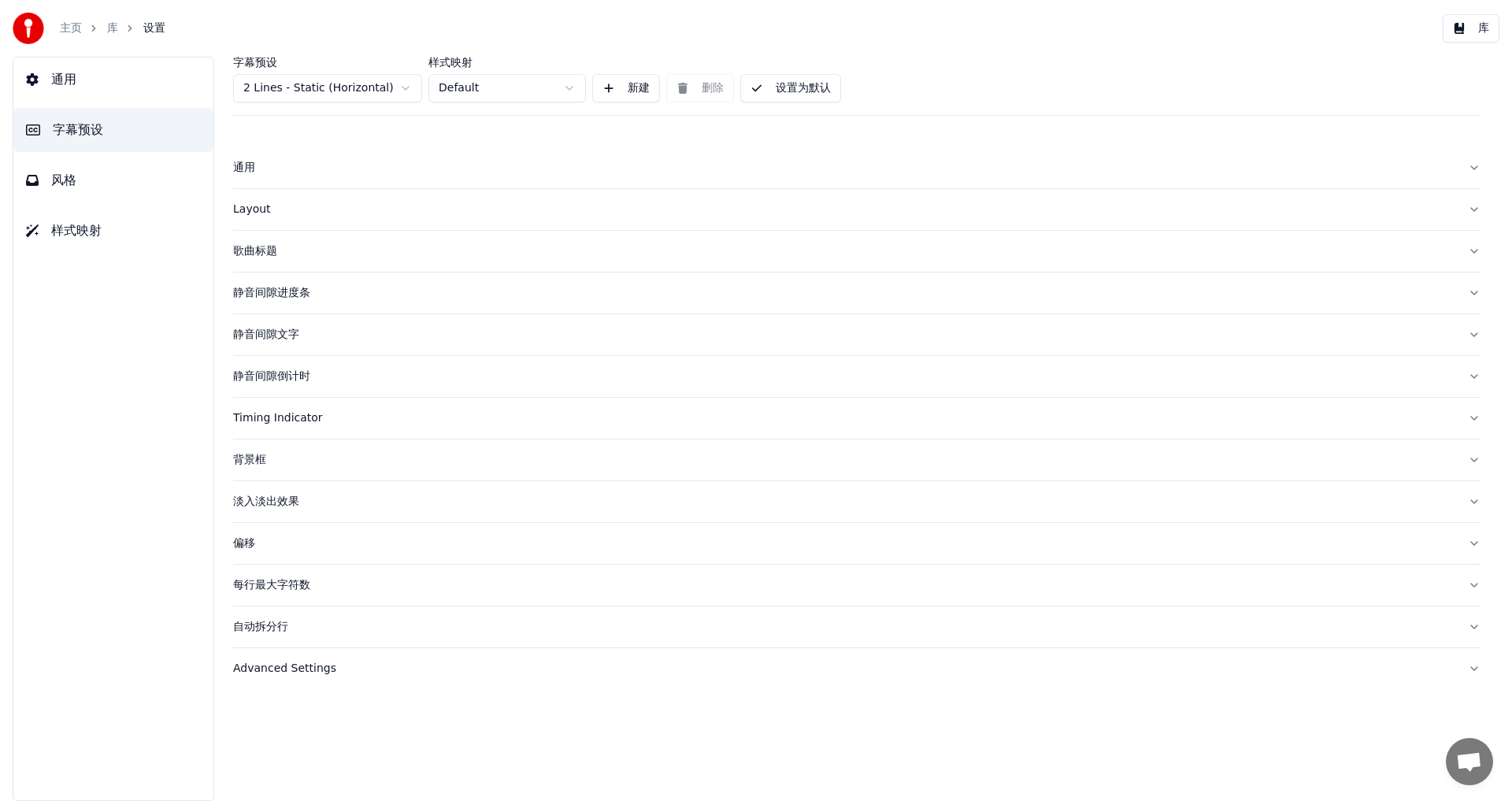
click at [249, 251] on div "歌曲标题" at bounding box center [844, 251] width 1222 height 16
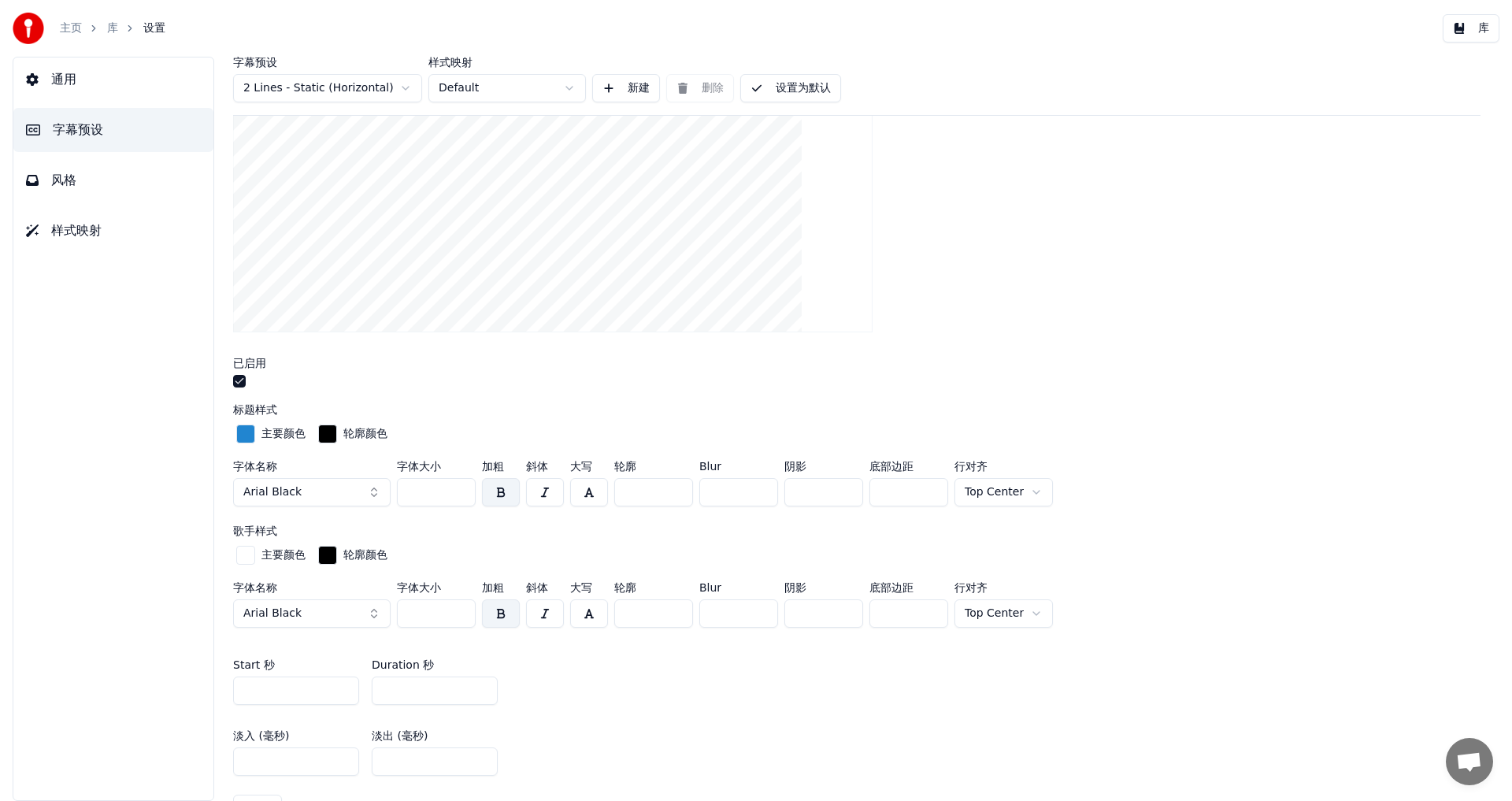
scroll to position [295, 0]
click at [367, 488] on button "Arial Black" at bounding box center [312, 492] width 157 height 29
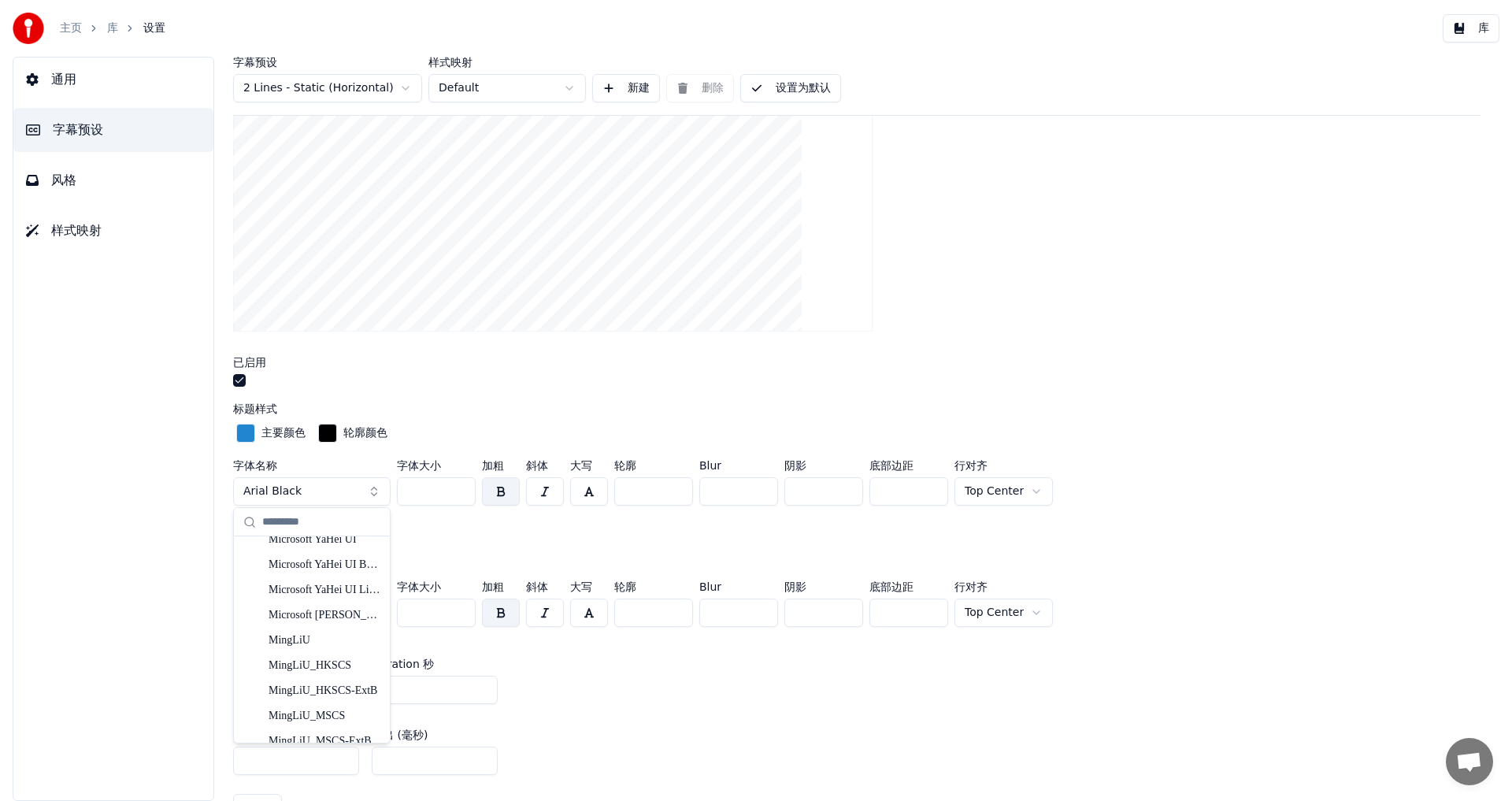
scroll to position [3309, 0]
click at [304, 641] on div "MingLiU" at bounding box center [324, 645] width 112 height 16
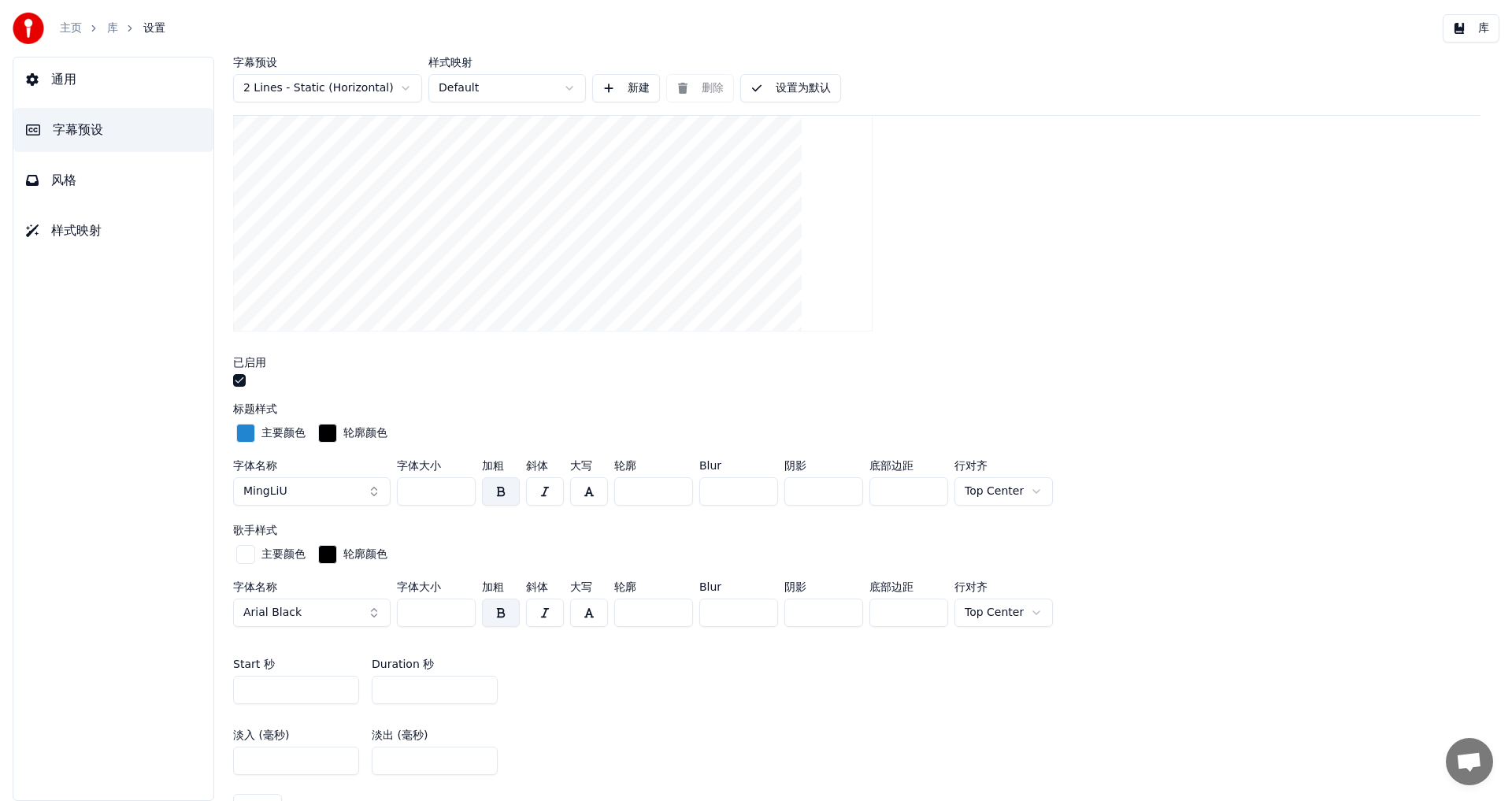
click at [354, 613] on button "Arial Black" at bounding box center [312, 613] width 157 height 29
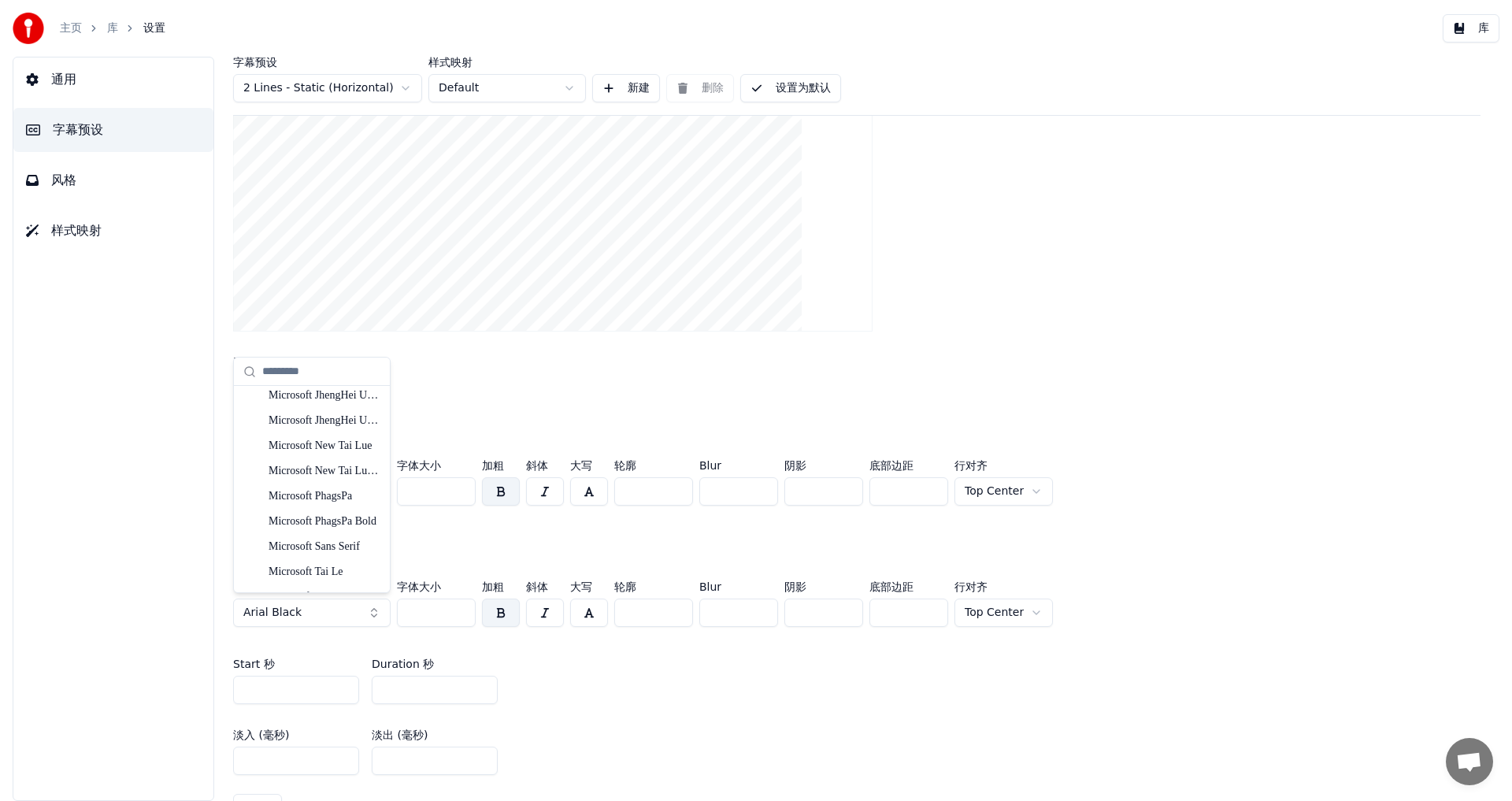
scroll to position [3348, 0]
click at [307, 460] on div "MingLiU" at bounding box center [324, 455] width 112 height 16
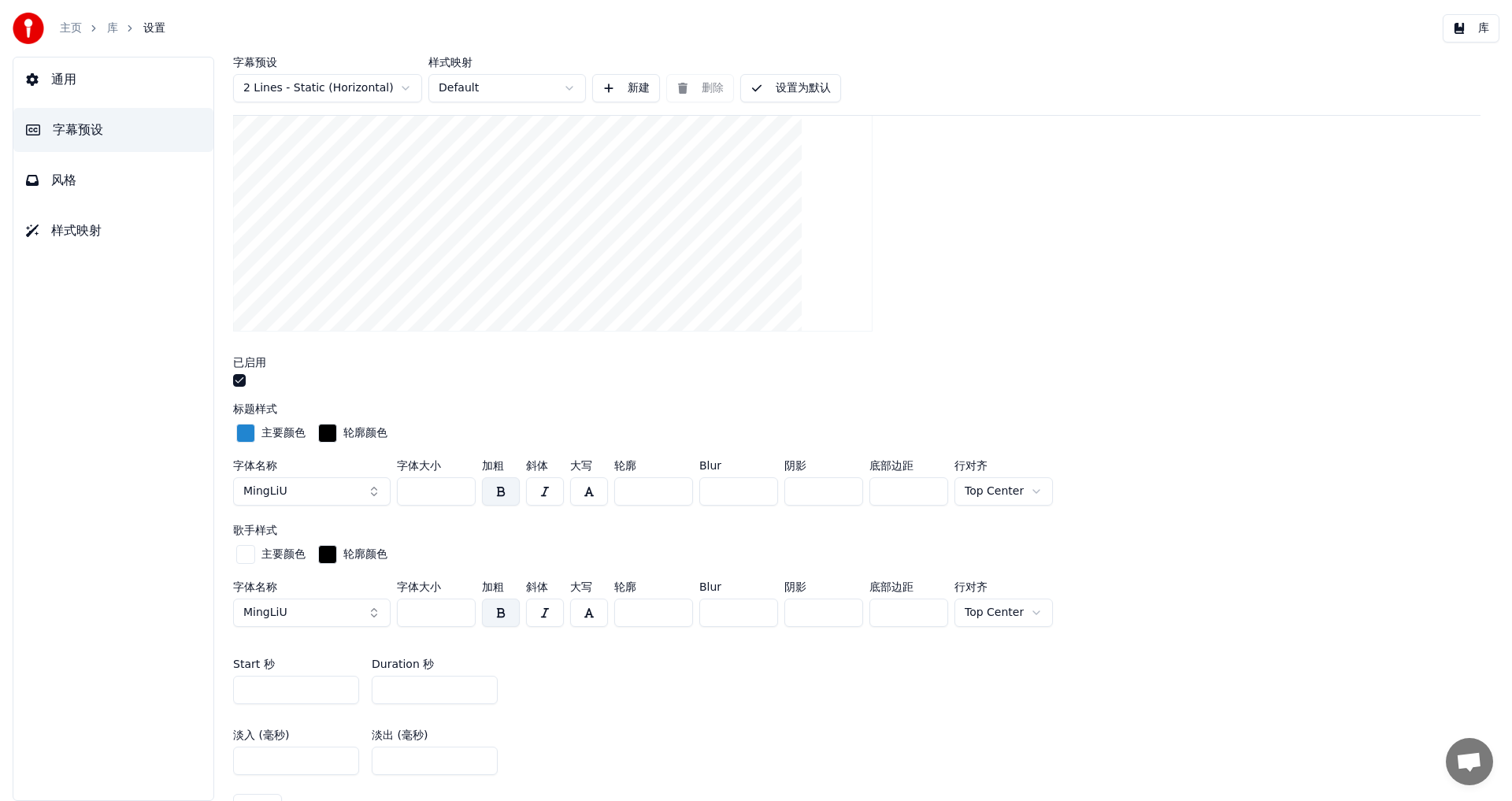
click at [123, 558] on div "通用 字幕预设 风格 样式映射" at bounding box center [114, 429] width 202 height 745
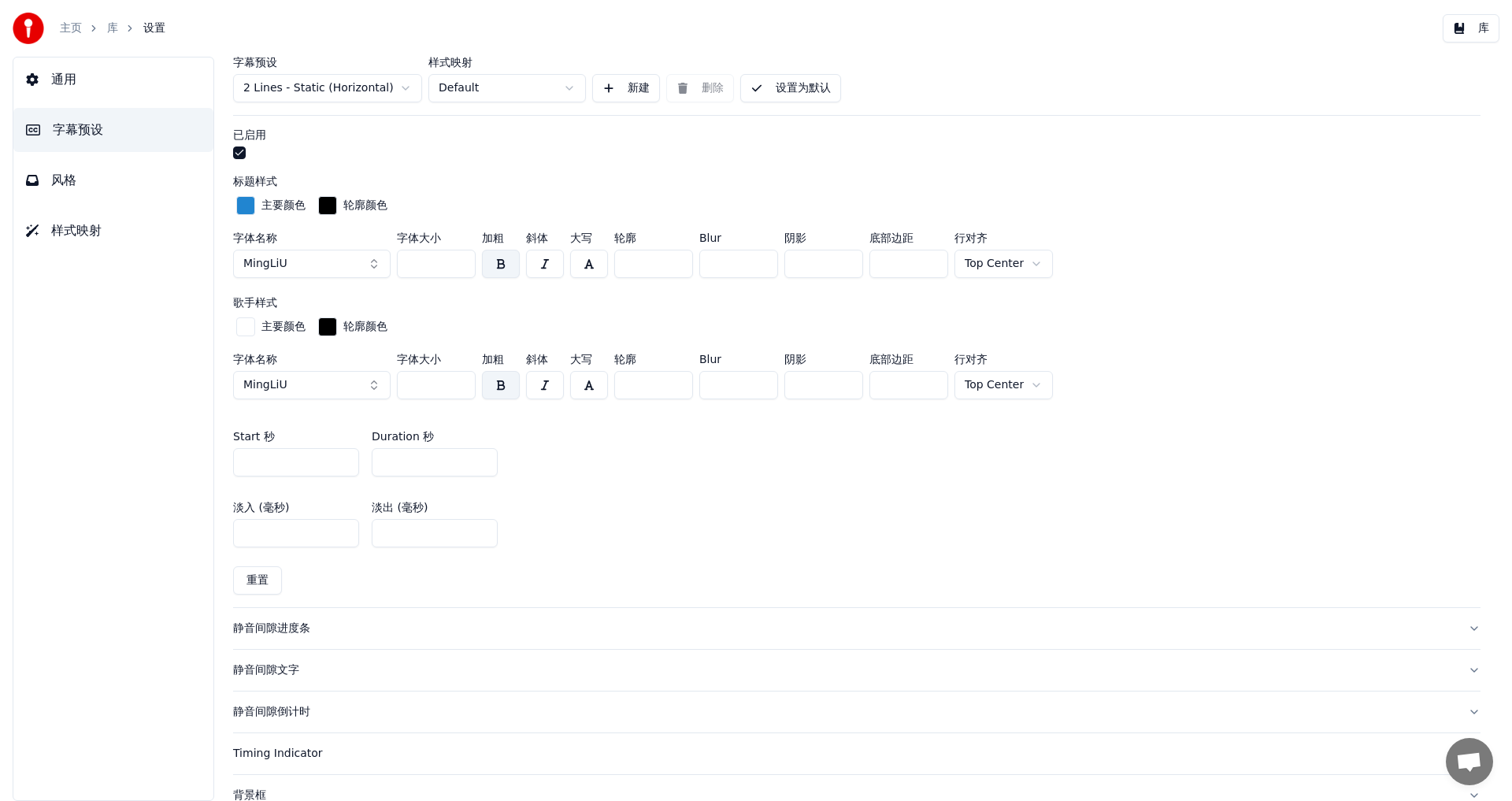
scroll to position [678, 0]
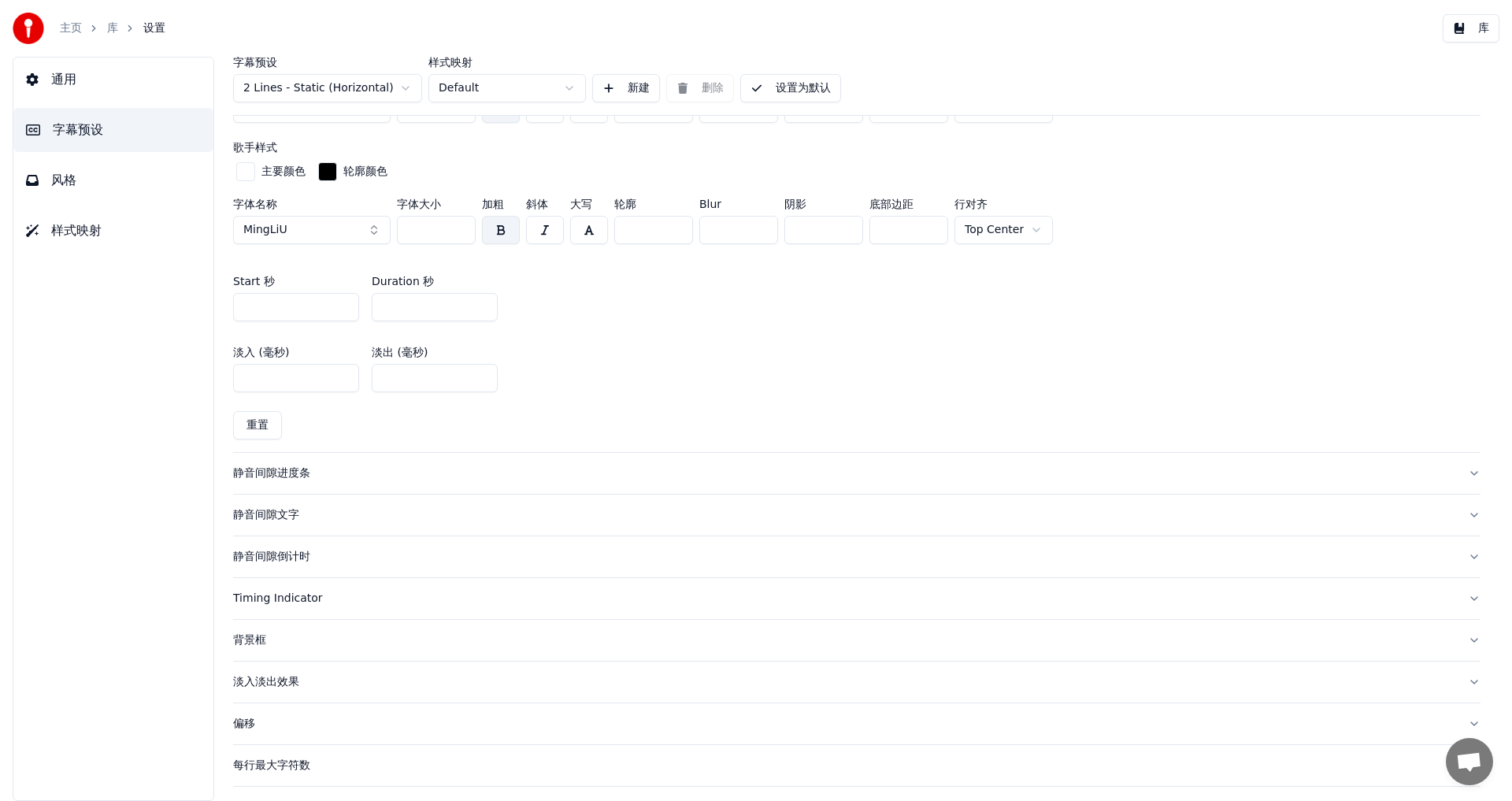
click at [262, 594] on div "Timing Indicator" at bounding box center [844, 598] width 1222 height 16
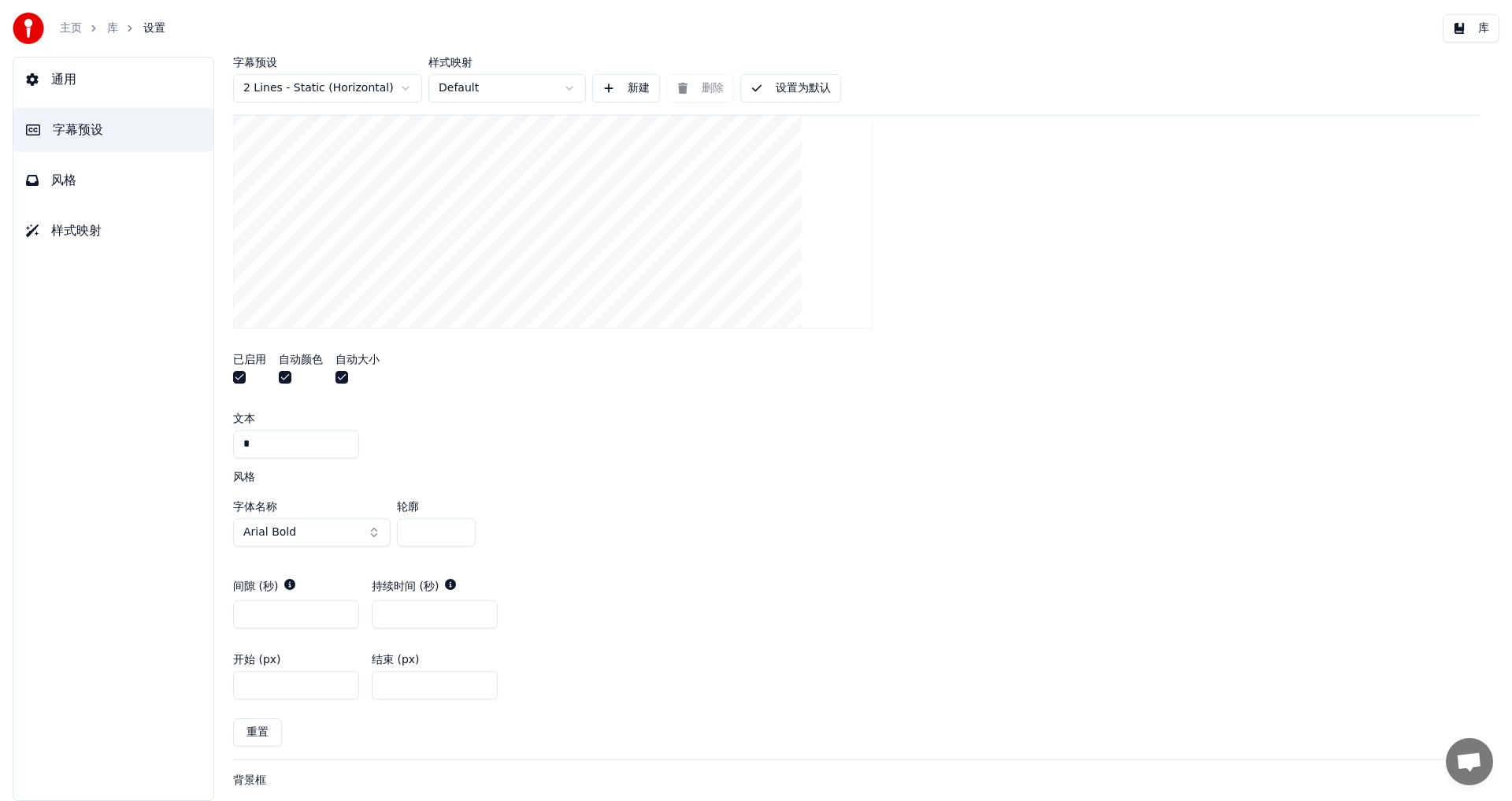
scroll to position [465, 0]
click at [238, 377] on button "button" at bounding box center [240, 379] width 13 height 13
click at [286, 376] on button "button" at bounding box center [285, 379] width 13 height 13
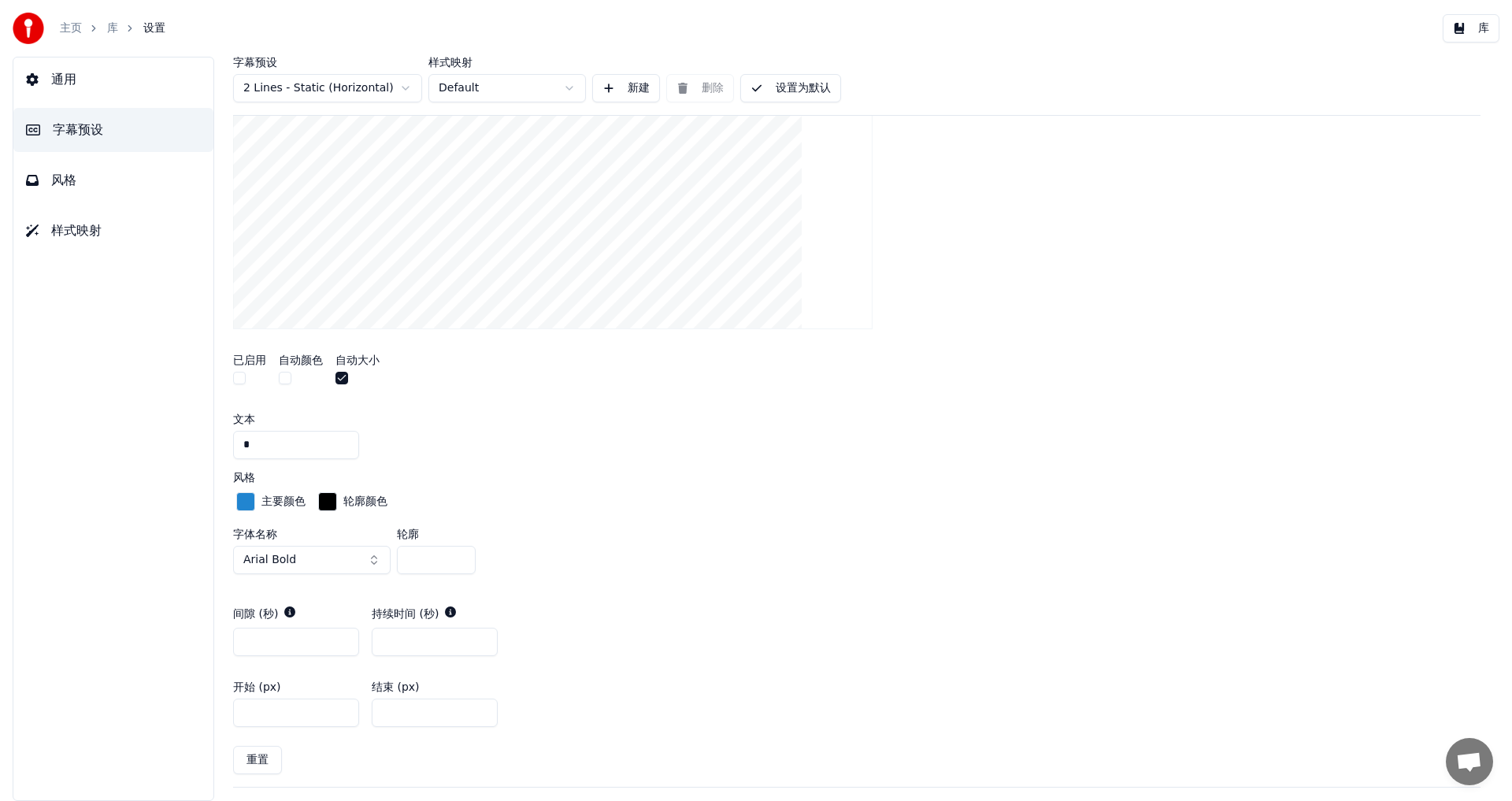
click at [341, 374] on button "button" at bounding box center [342, 379] width 13 height 13
click at [238, 379] on button "button" at bounding box center [240, 379] width 13 height 13
click at [284, 377] on button "button" at bounding box center [285, 379] width 13 height 13
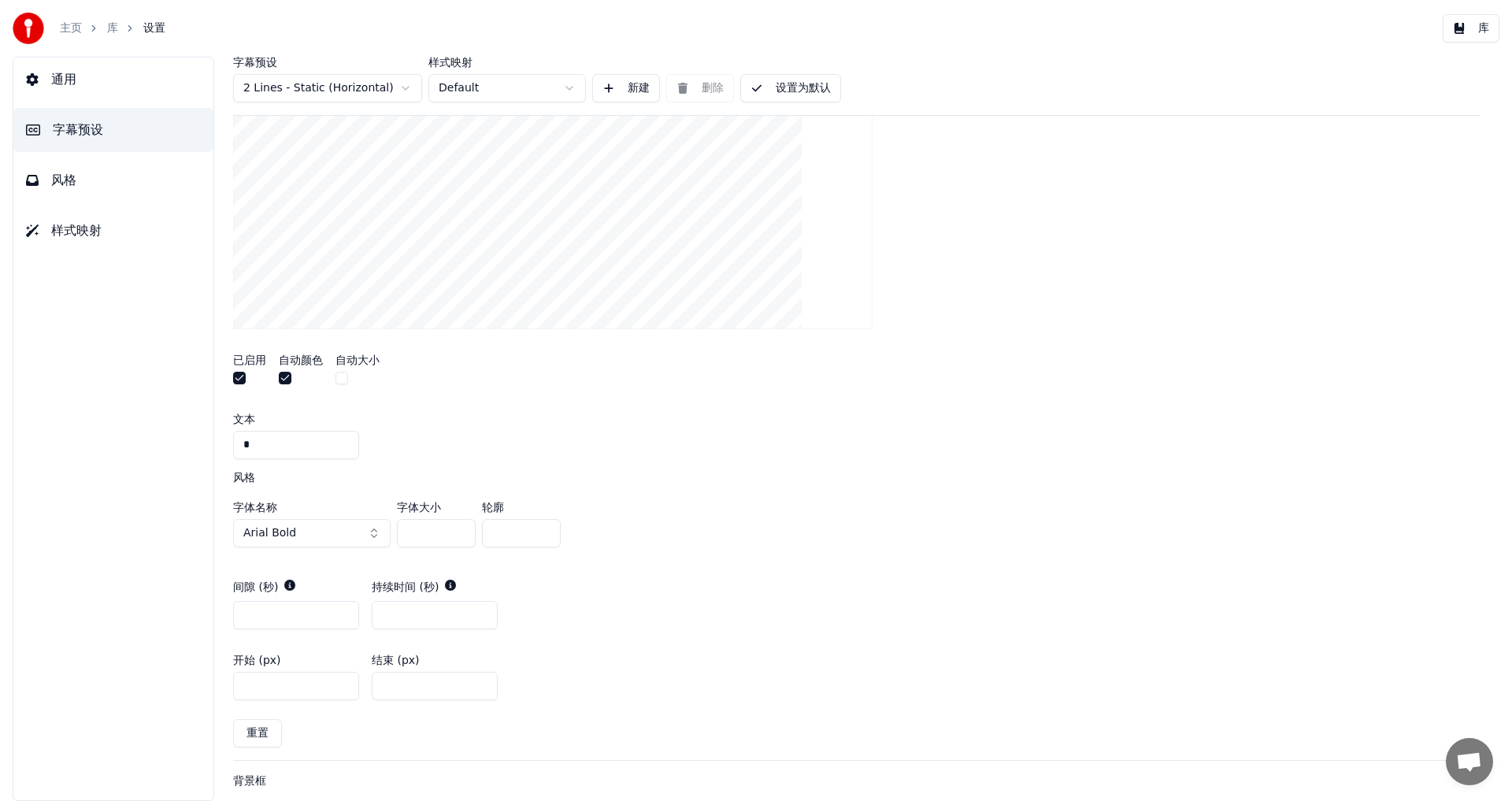
click at [342, 376] on button "button" at bounding box center [342, 379] width 13 height 13
click at [240, 379] on button "button" at bounding box center [240, 379] width 13 height 13
click at [288, 377] on button "button" at bounding box center [285, 379] width 13 height 13
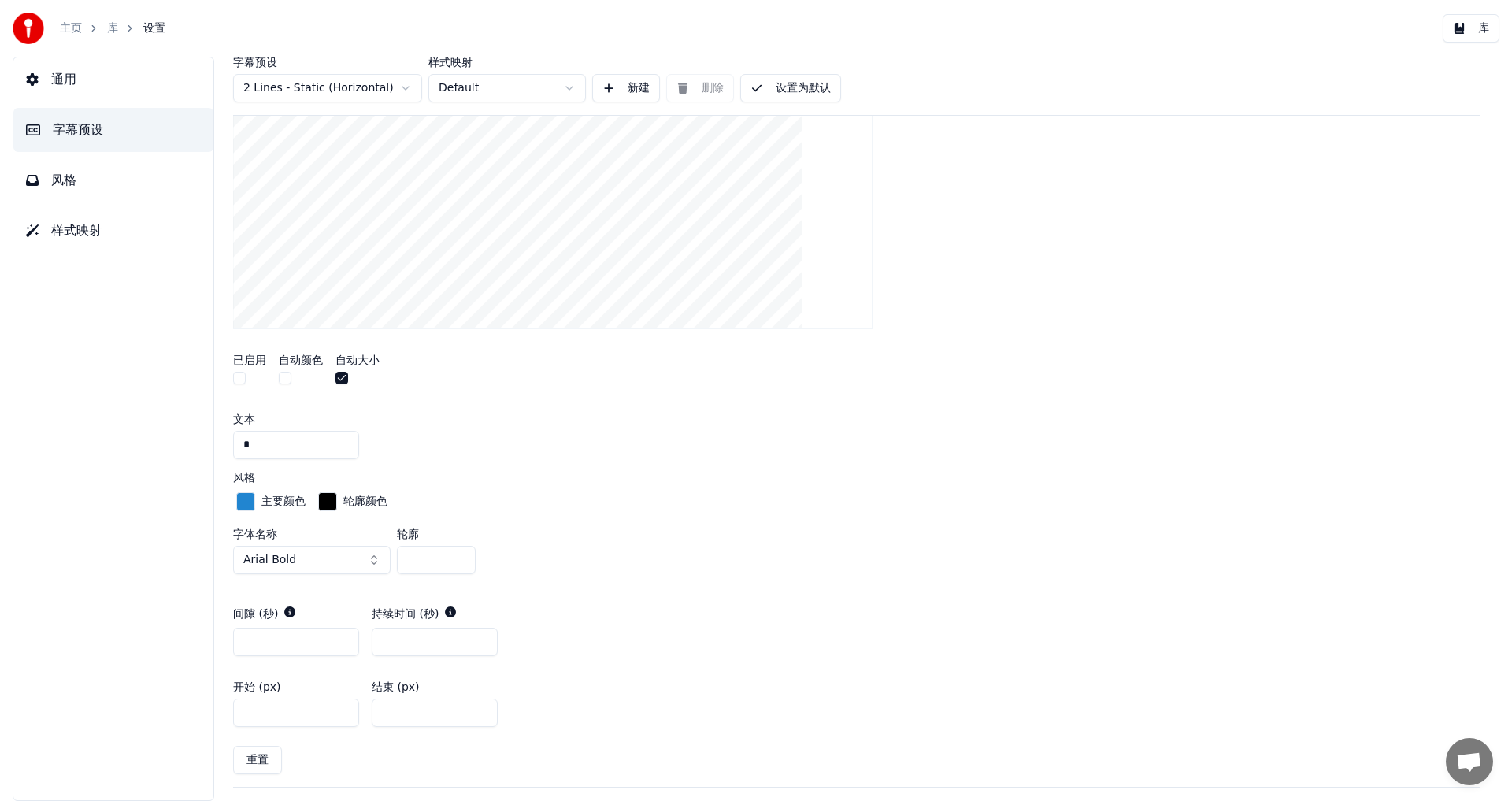
click at [344, 377] on button "button" at bounding box center [342, 379] width 13 height 13
click at [351, 554] on button "Arial Bold" at bounding box center [312, 560] width 157 height 29
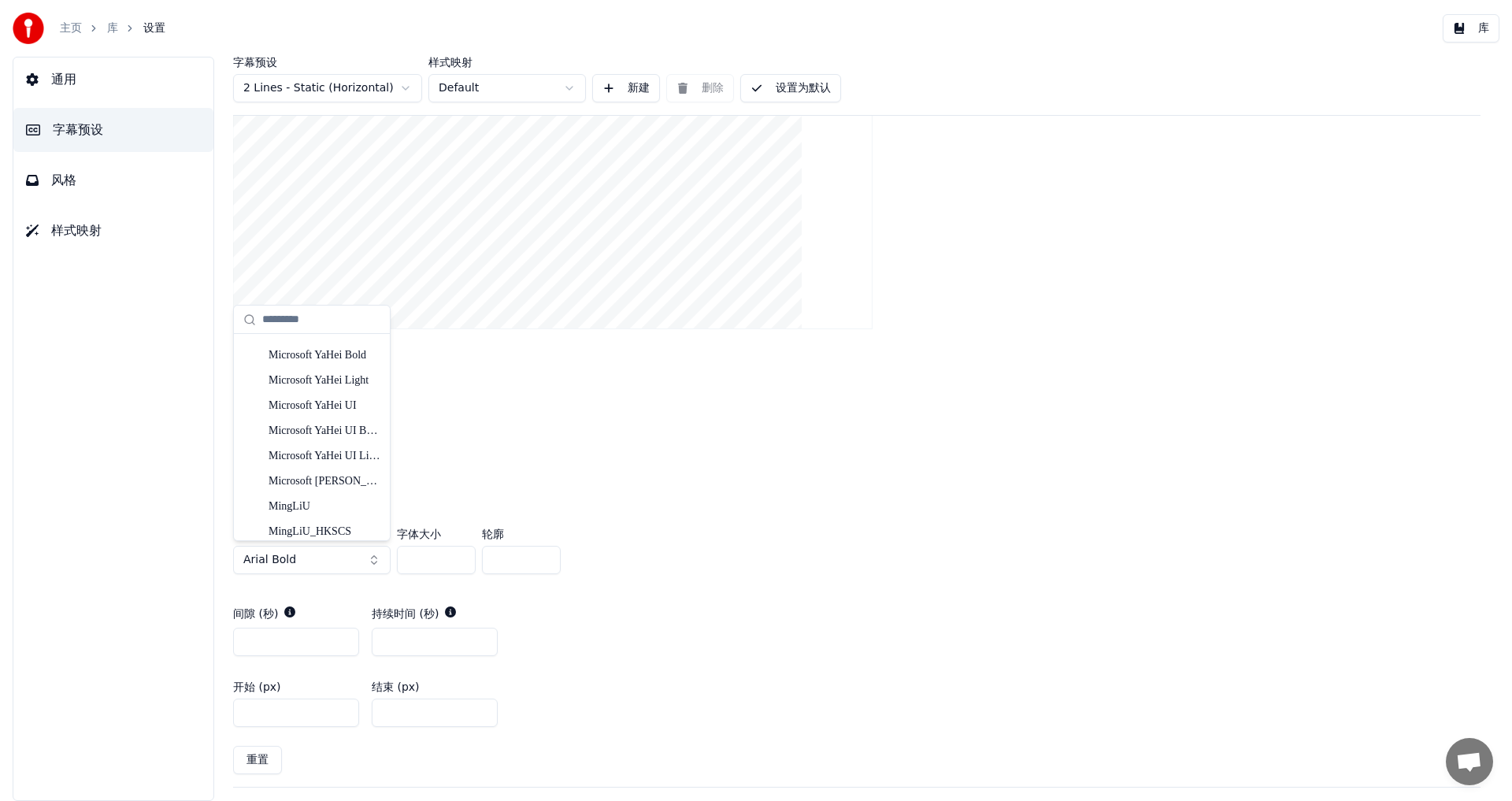
scroll to position [3289, 0]
click at [301, 458] on div "MingLiU" at bounding box center [324, 462] width 112 height 16
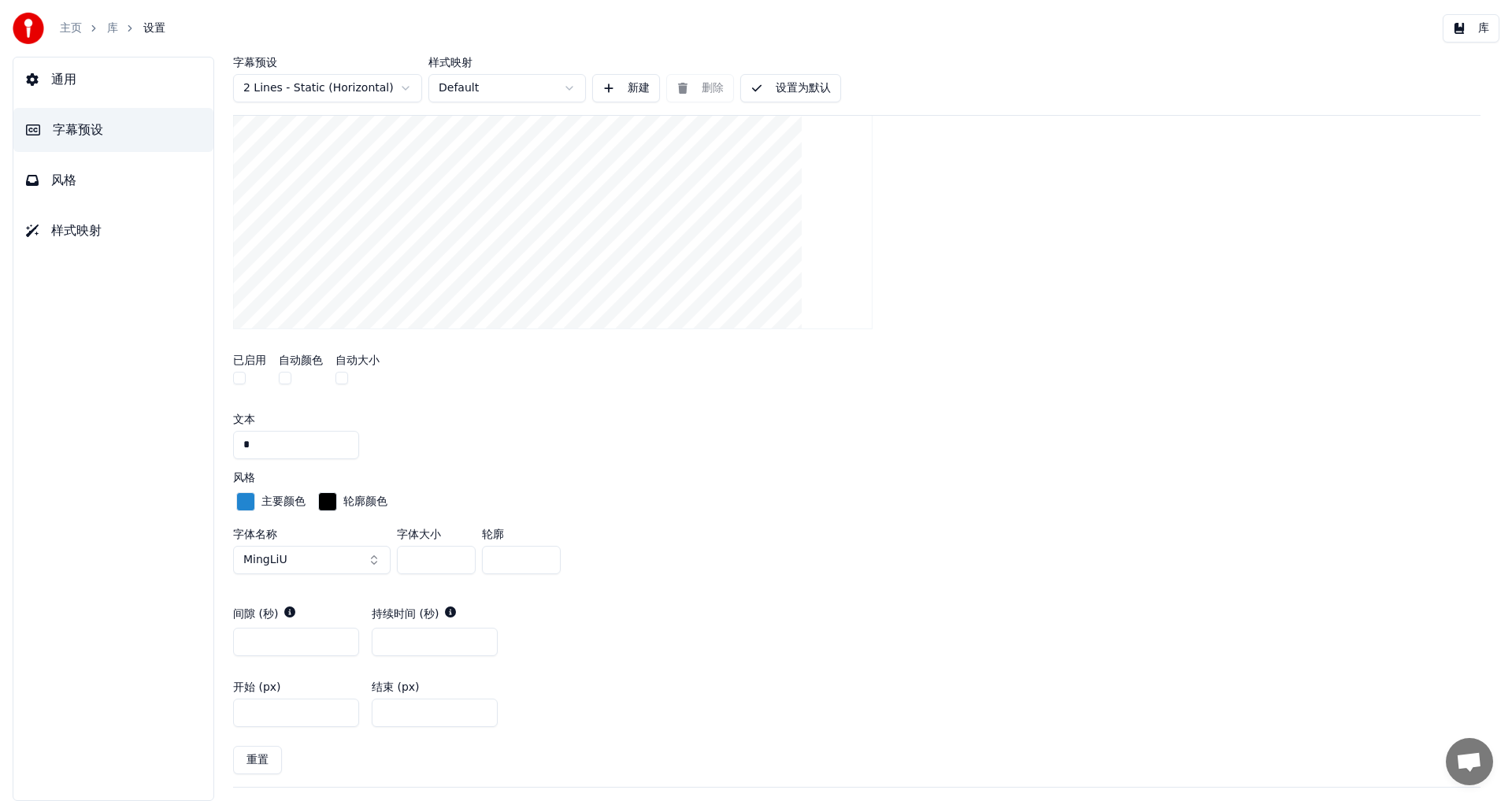
click at [738, 499] on div "主要颜色 轮廓颜色" at bounding box center [856, 502] width 1247 height 27
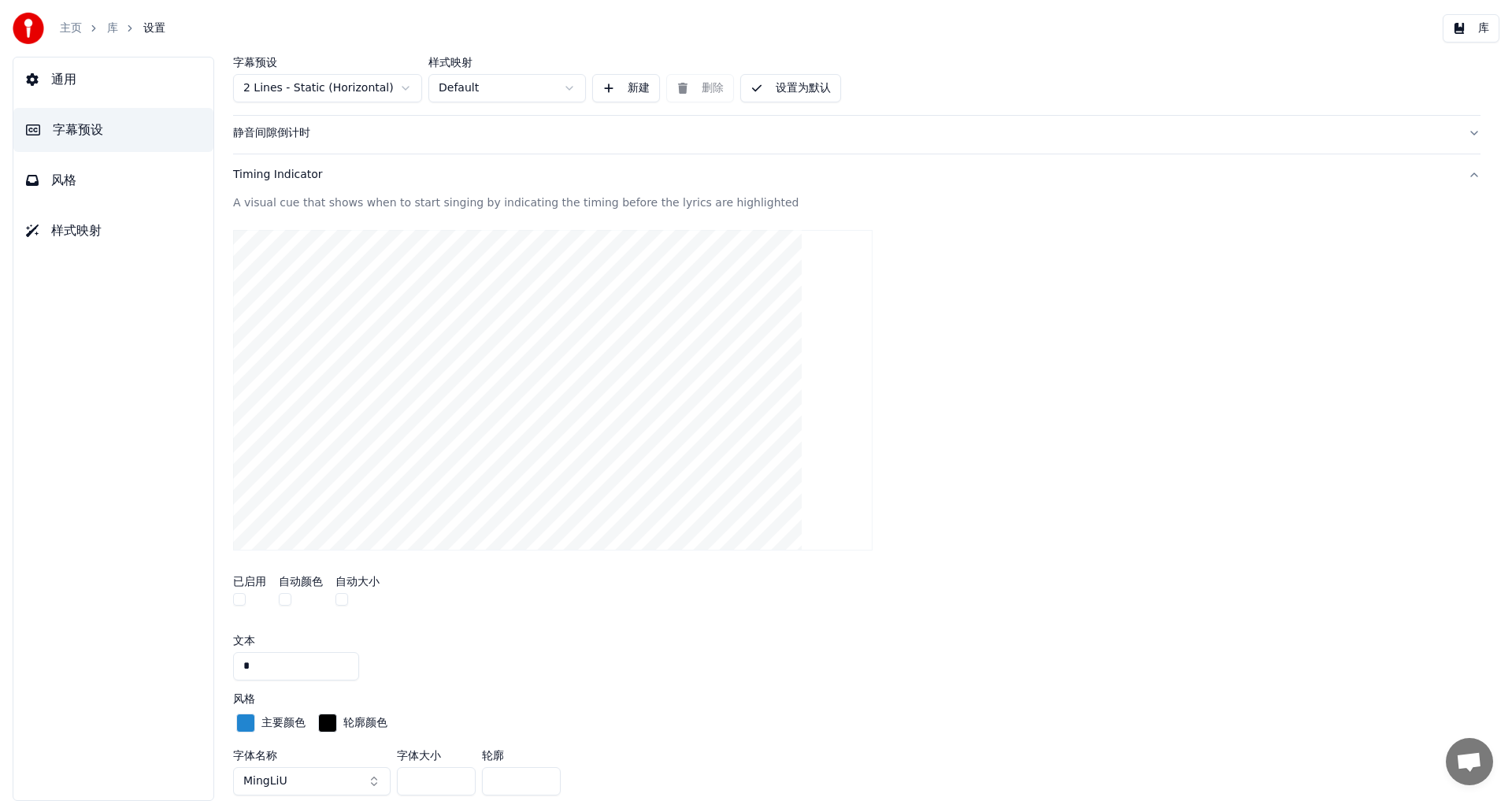
scroll to position [236, 0]
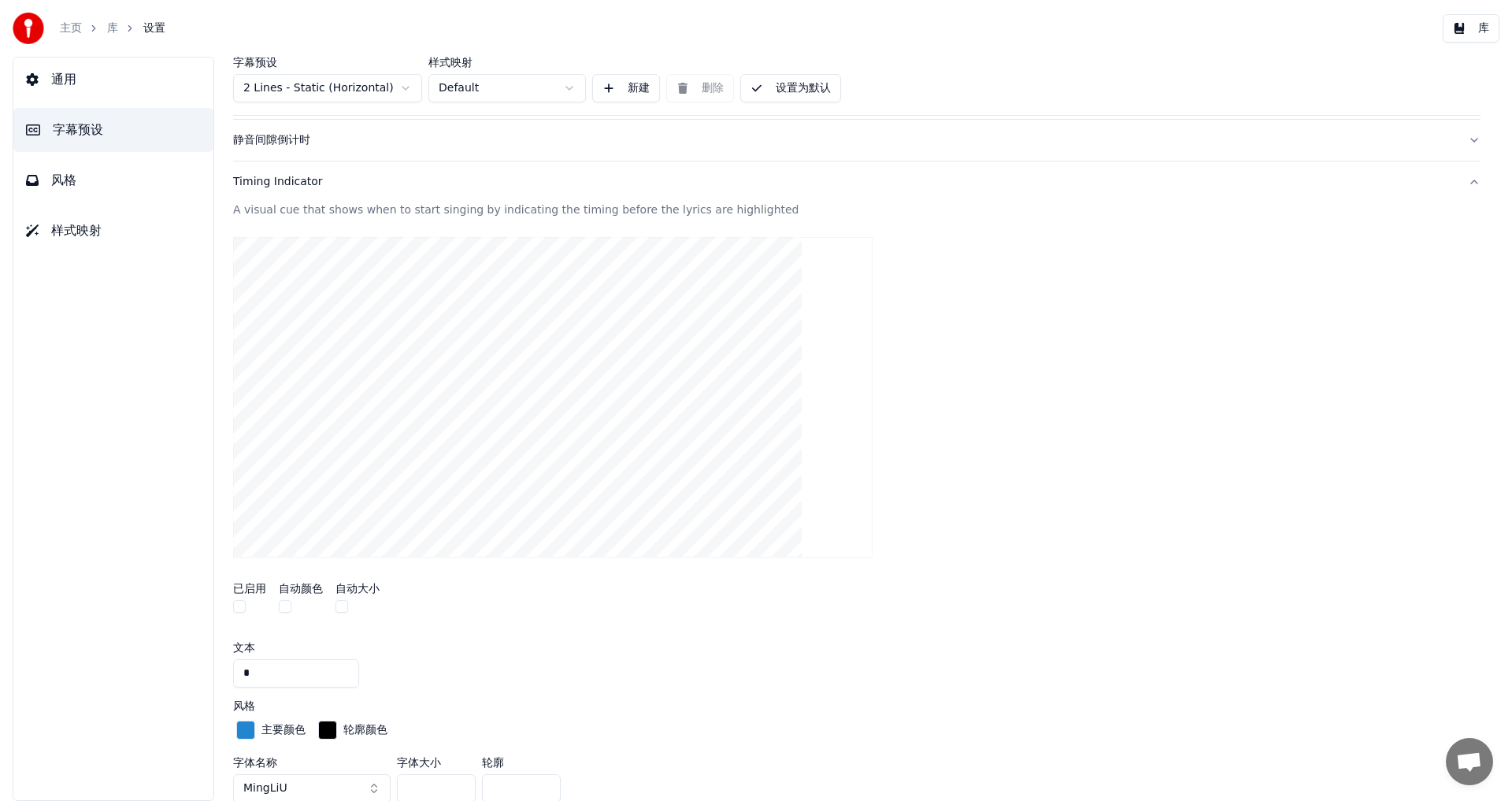
click at [245, 728] on div "button" at bounding box center [245, 730] width 19 height 19
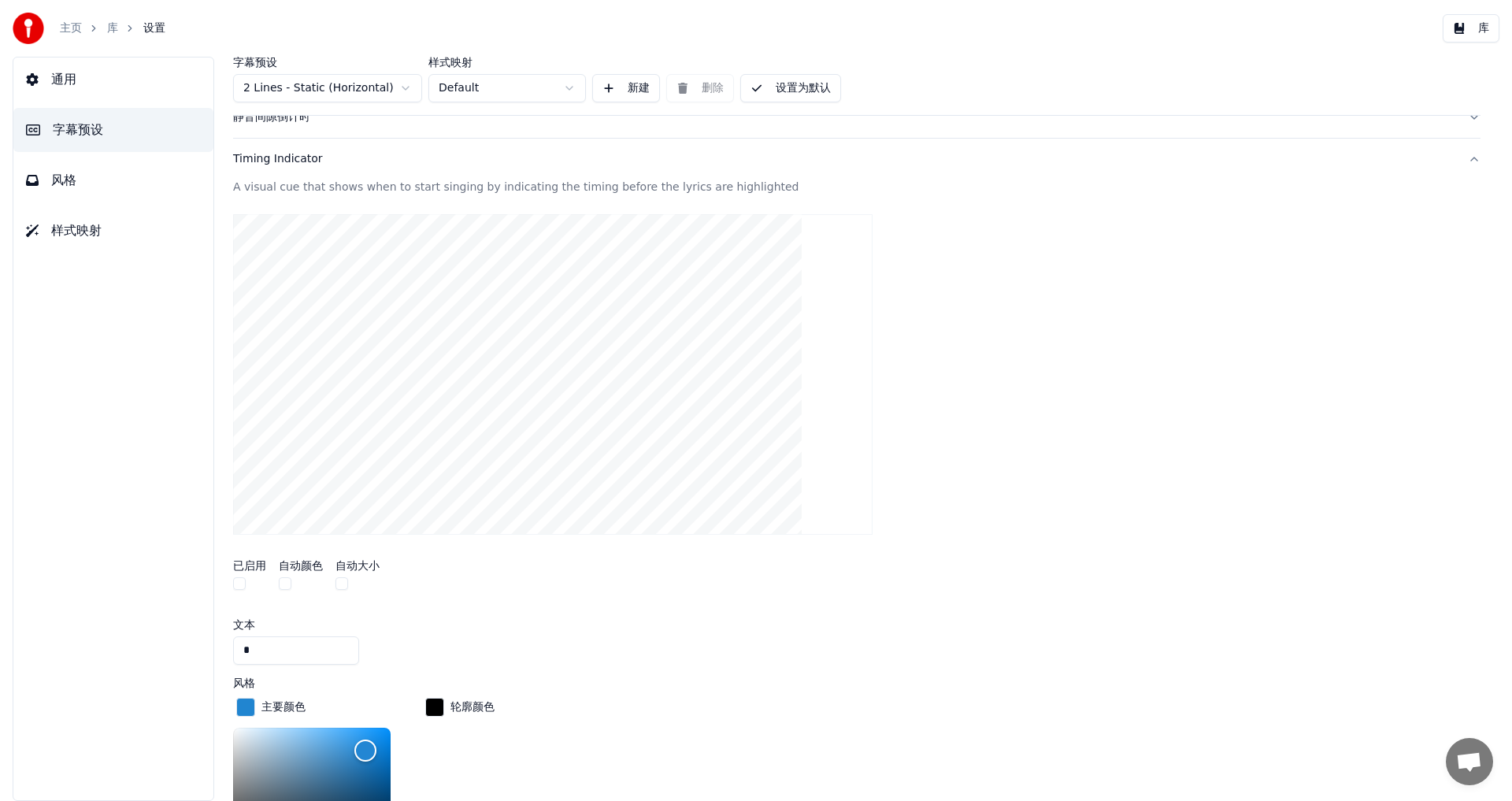
scroll to position [472, 0]
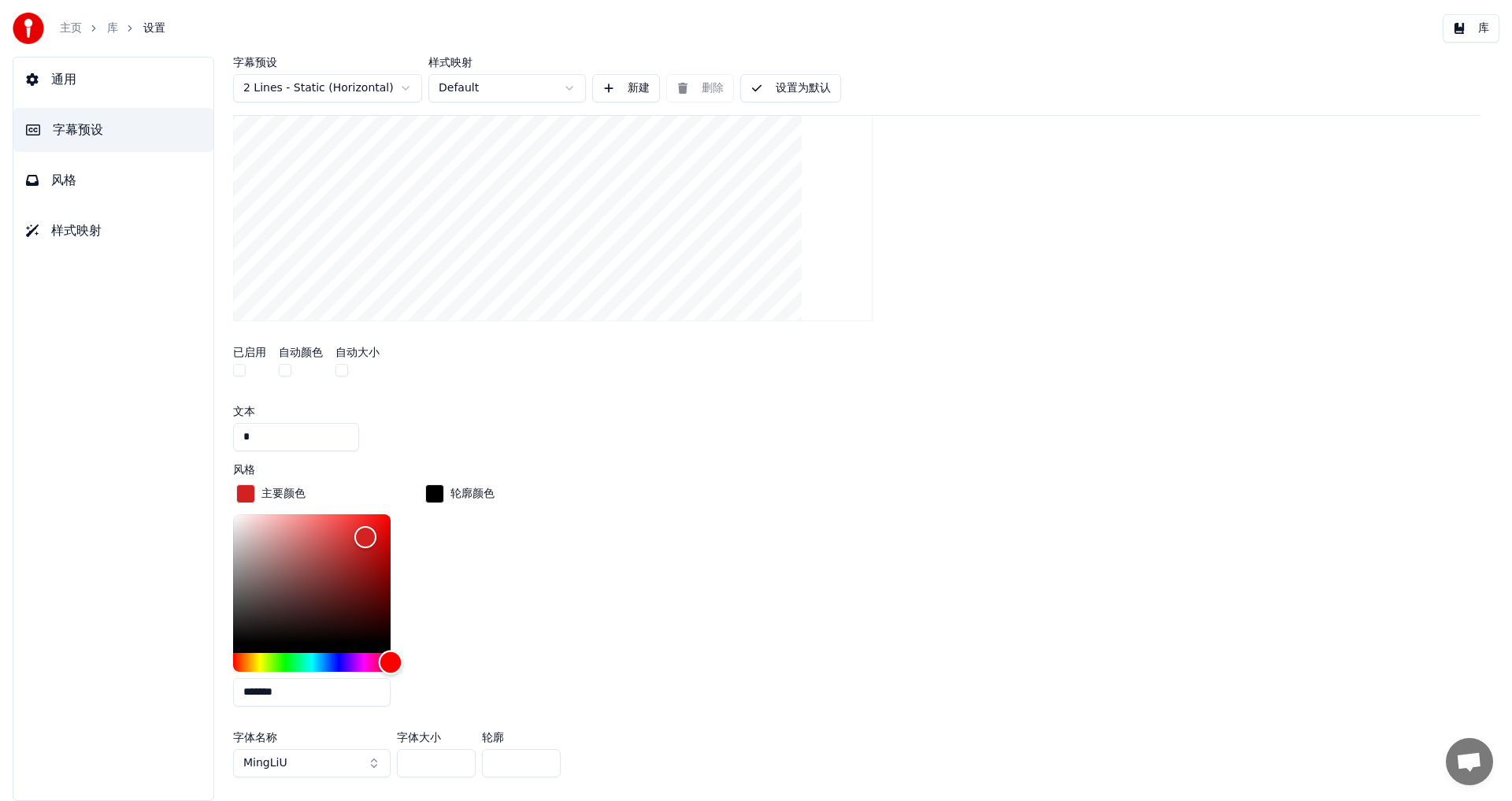
drag, startPoint x: 321, startPoint y: 658, endPoint x: 537, endPoint y: 707, distance: 221.5
click at [537, 707] on div "主要颜色 ******* 轮廓颜色" at bounding box center [856, 600] width 1247 height 238
drag, startPoint x: 253, startPoint y: 692, endPoint x: 430, endPoint y: 720, distance: 179.2
click at [430, 719] on div "主要颜色 ******* 轮廓颜色 字体名称 MingLiU 字体大小 ** 轮廓 *" at bounding box center [856, 632] width 1247 height 303
type input "*******"
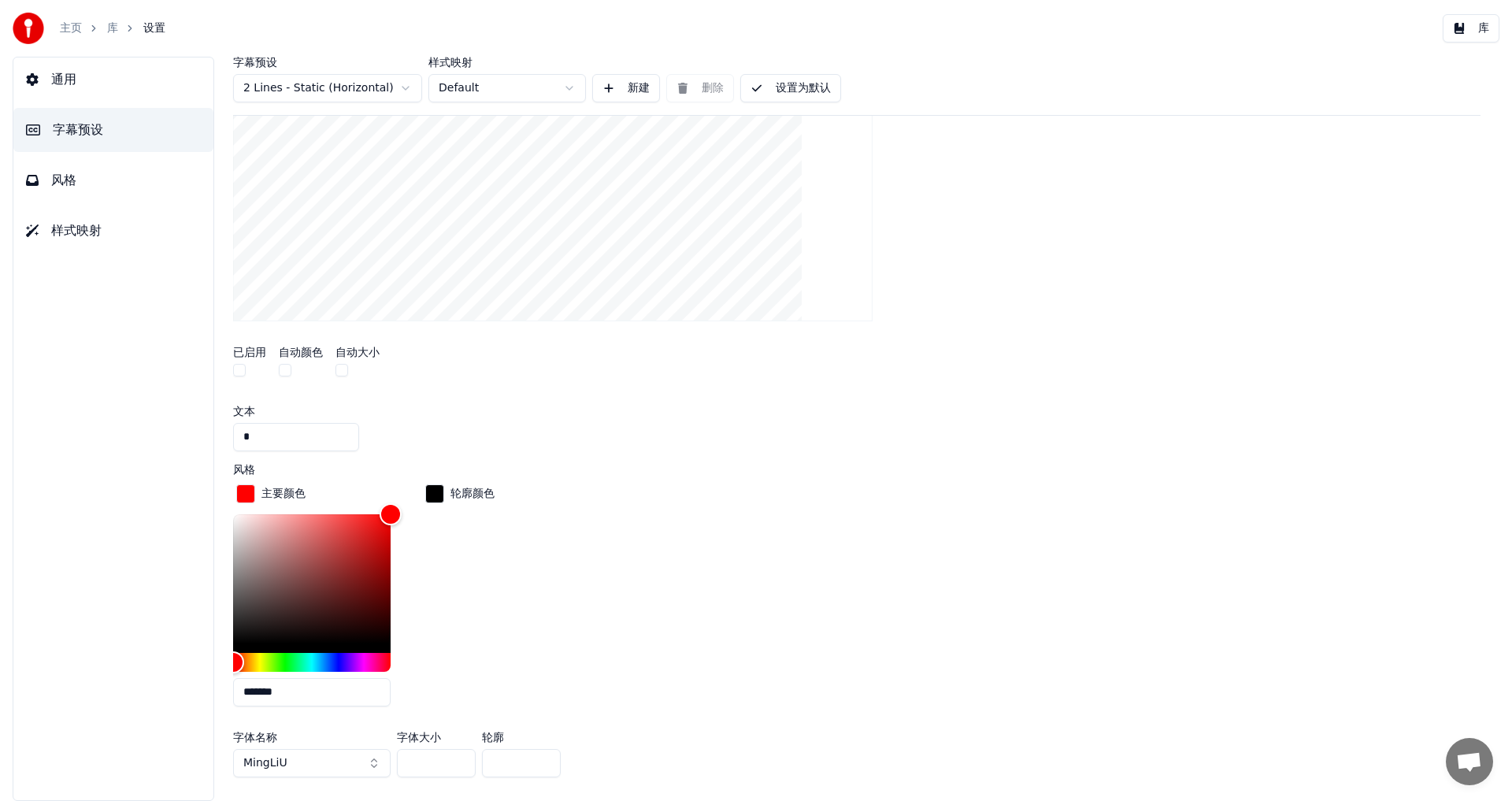
click at [595, 546] on div "主要颜色 ******* 轮廓颜色" at bounding box center [856, 600] width 1247 height 238
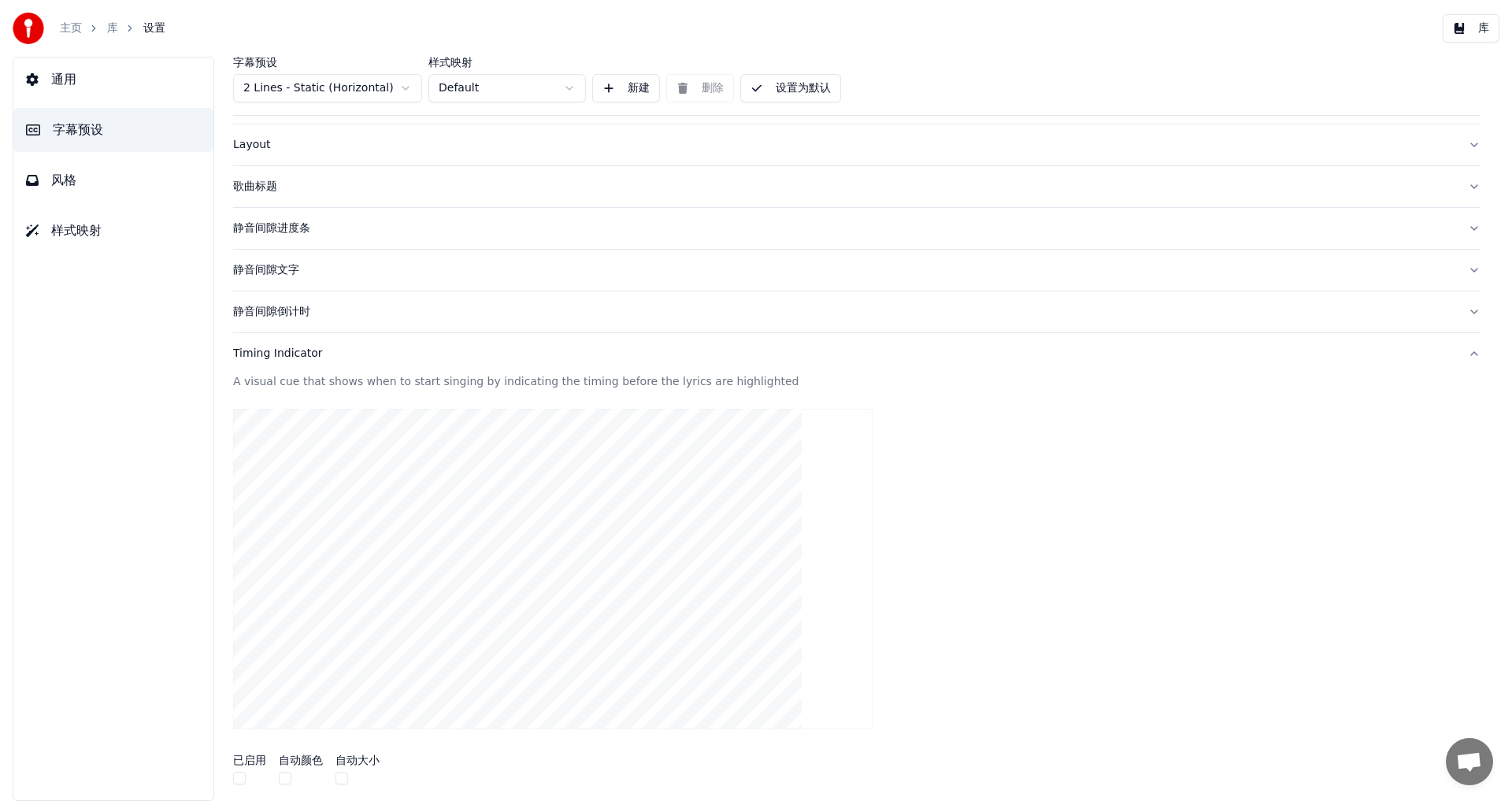
scroll to position [0, 0]
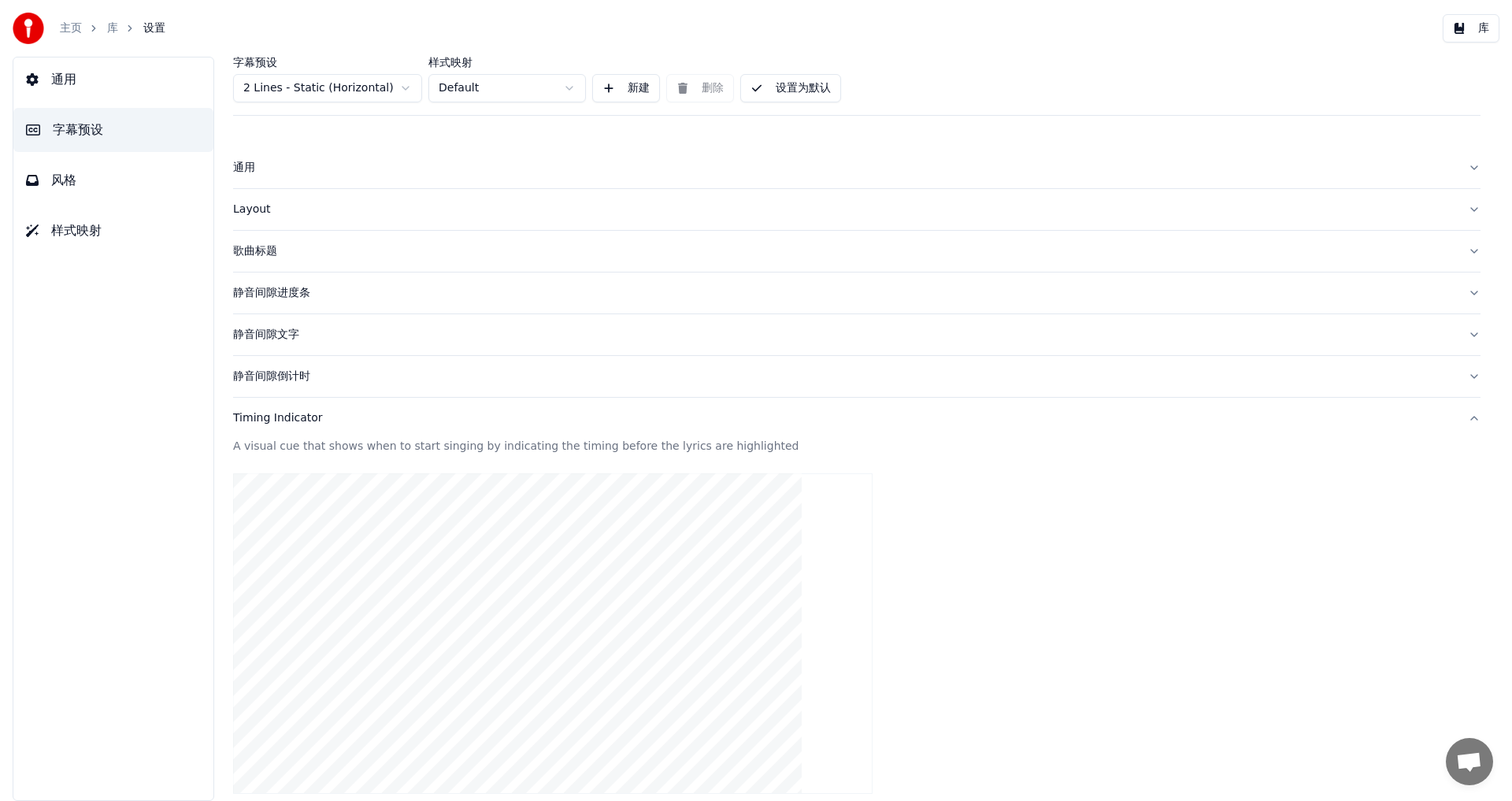
click at [1475, 32] on button "库" at bounding box center [1470, 28] width 56 height 29
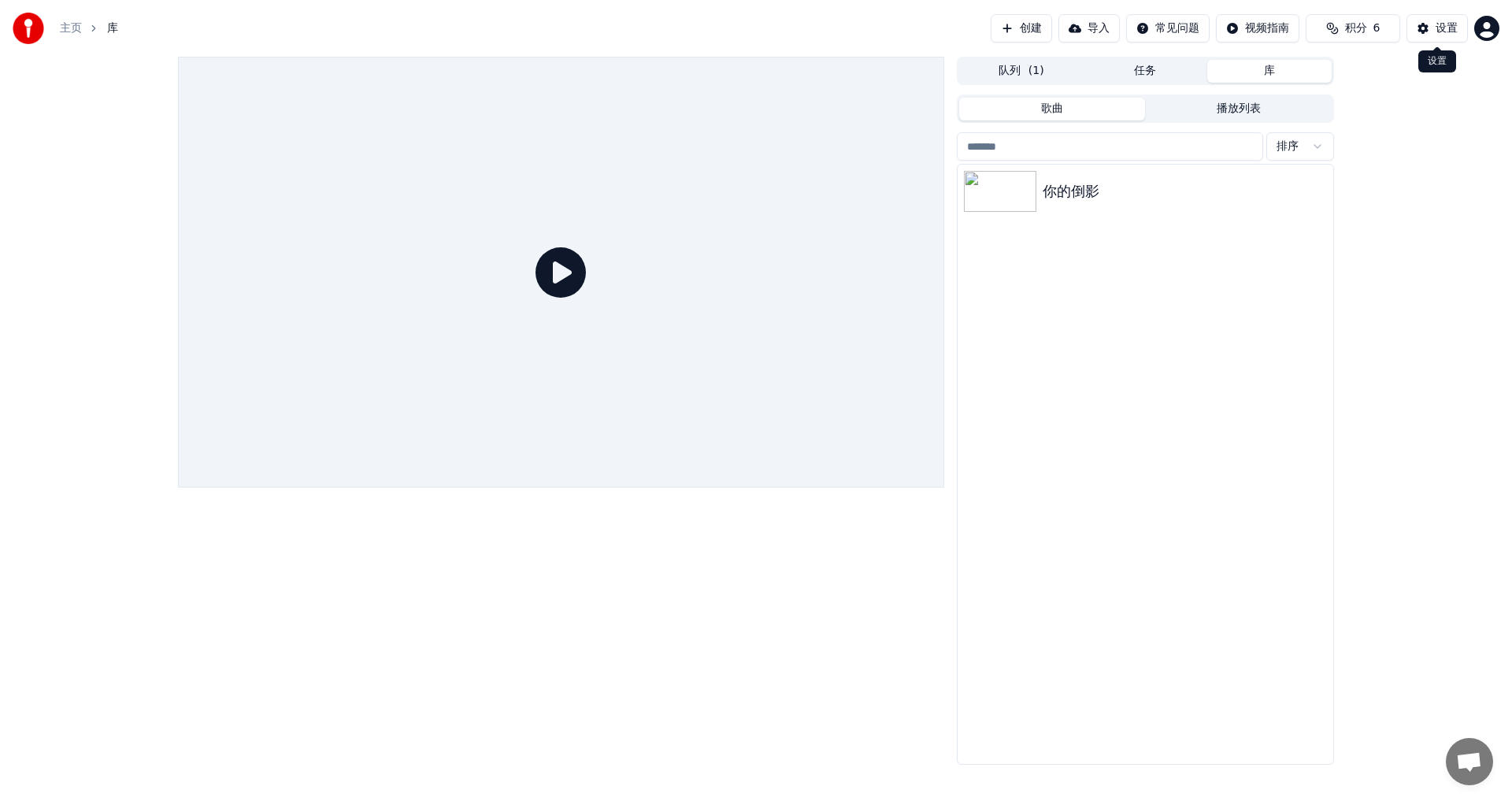
click at [1433, 26] on button "设置" at bounding box center [1437, 28] width 61 height 29
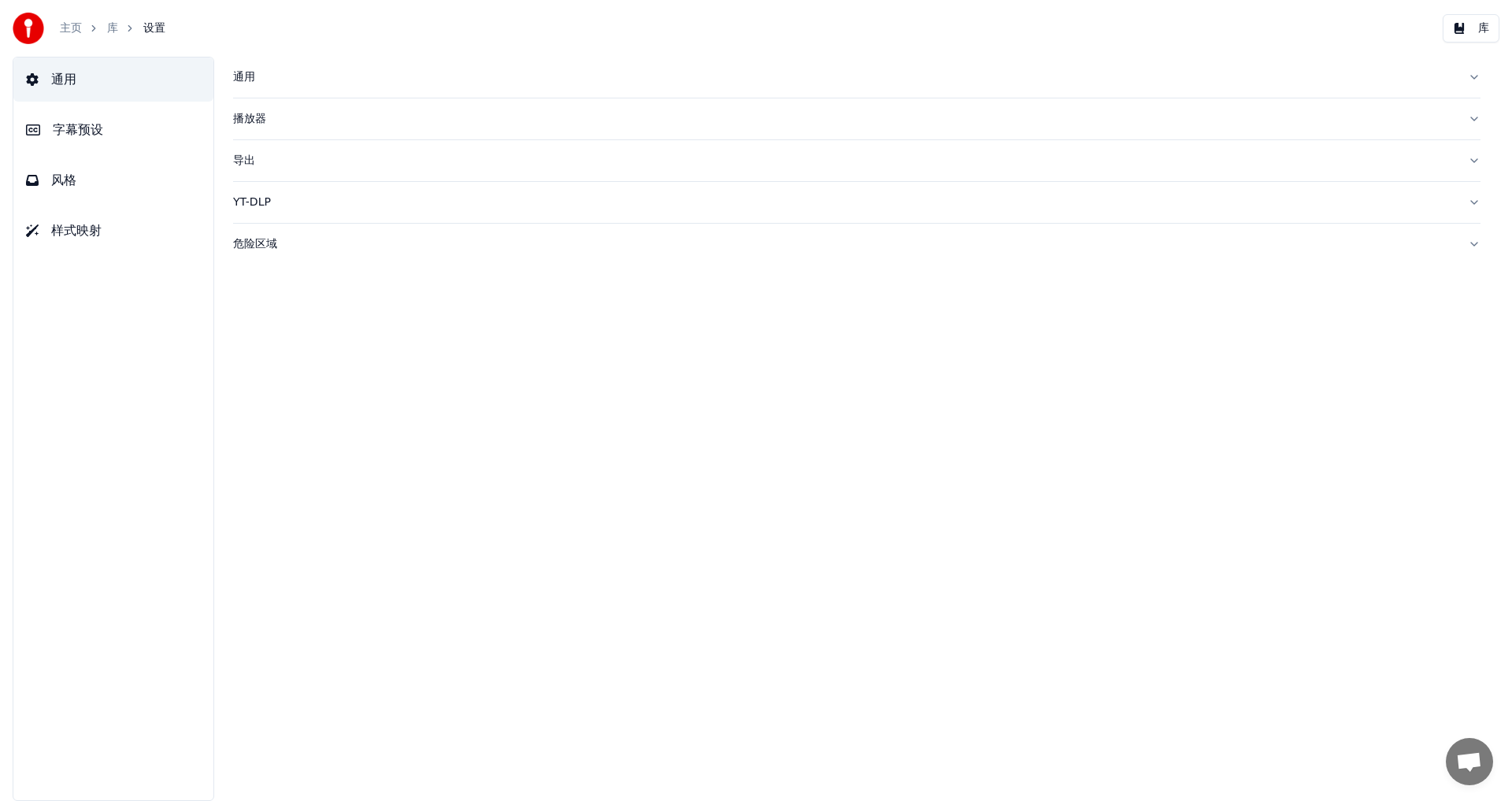
click at [70, 133] on span "字幕预设" at bounding box center [78, 130] width 50 height 19
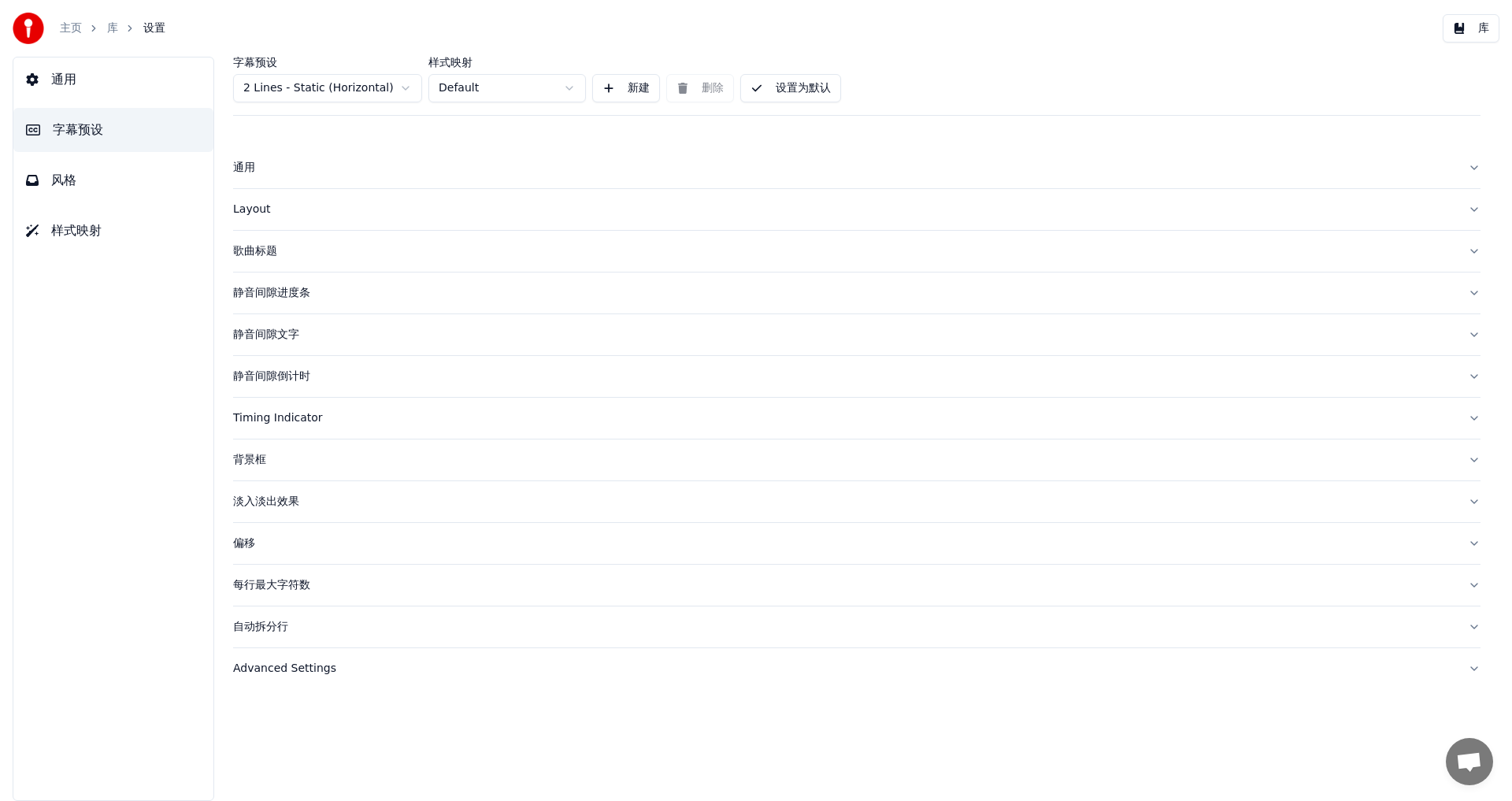
click at [243, 164] on div "通用" at bounding box center [844, 168] width 1222 height 16
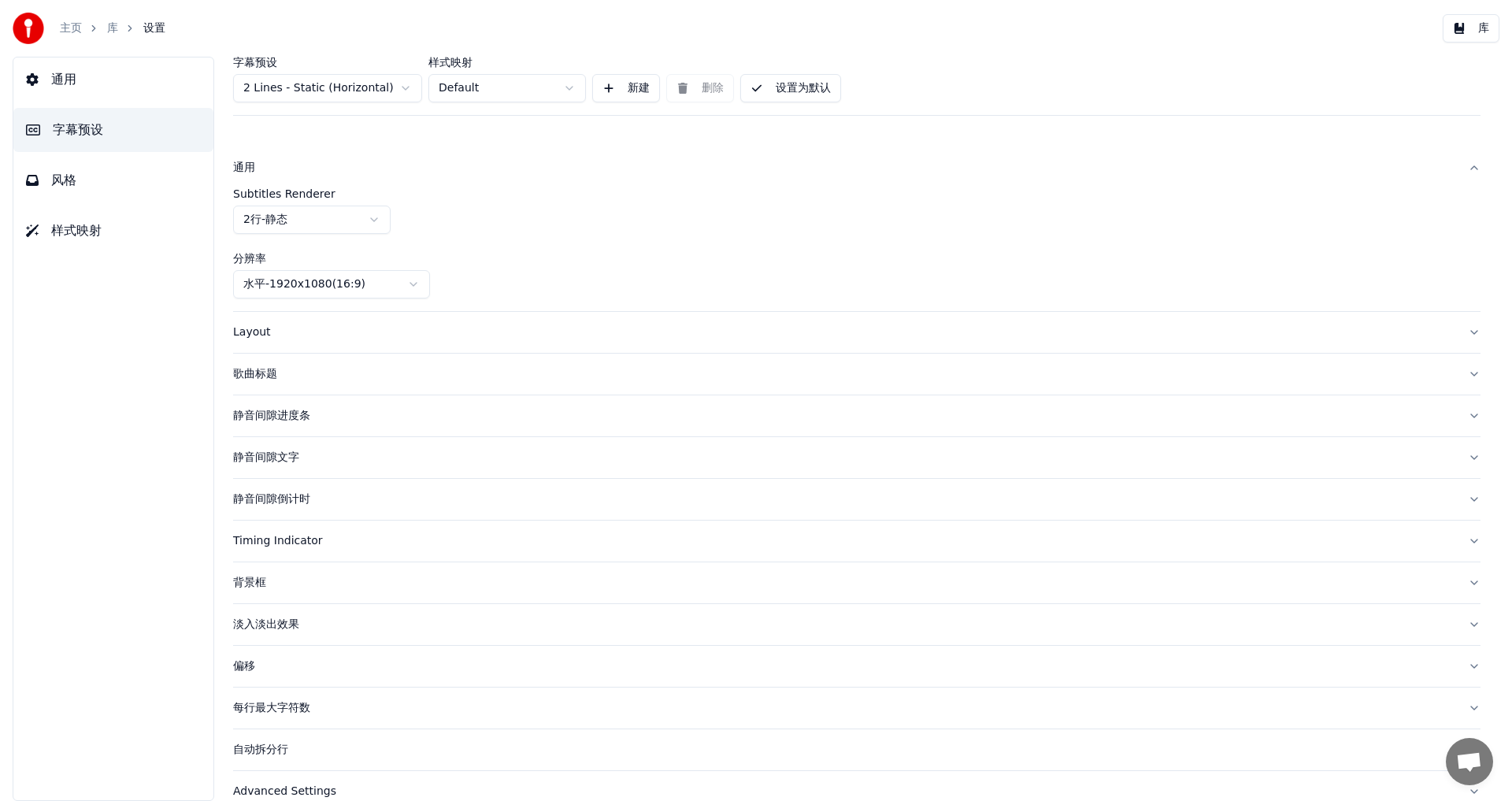
click at [243, 164] on div "通用" at bounding box center [844, 168] width 1222 height 16
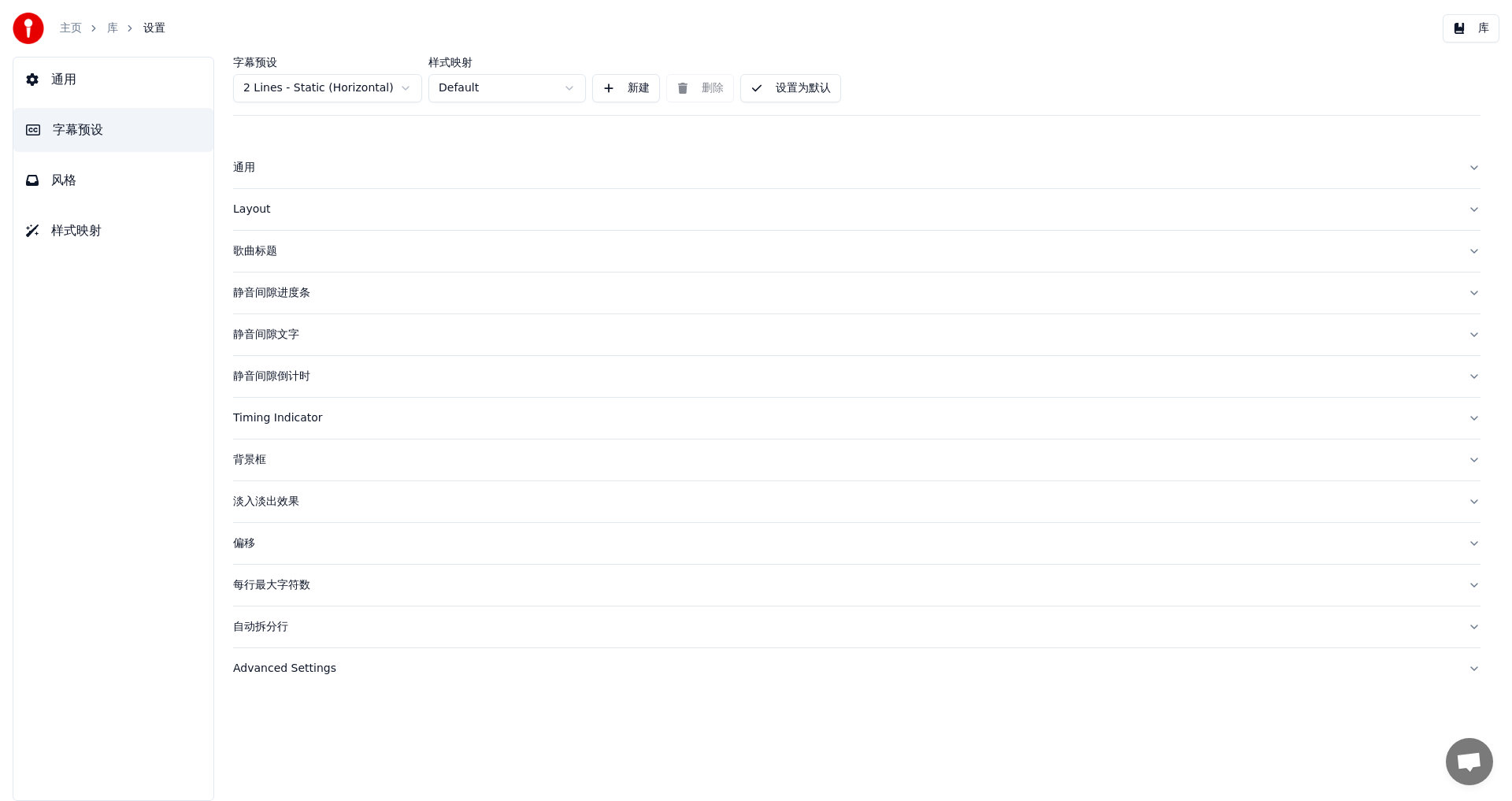
click at [260, 211] on div "Layout" at bounding box center [844, 209] width 1222 height 16
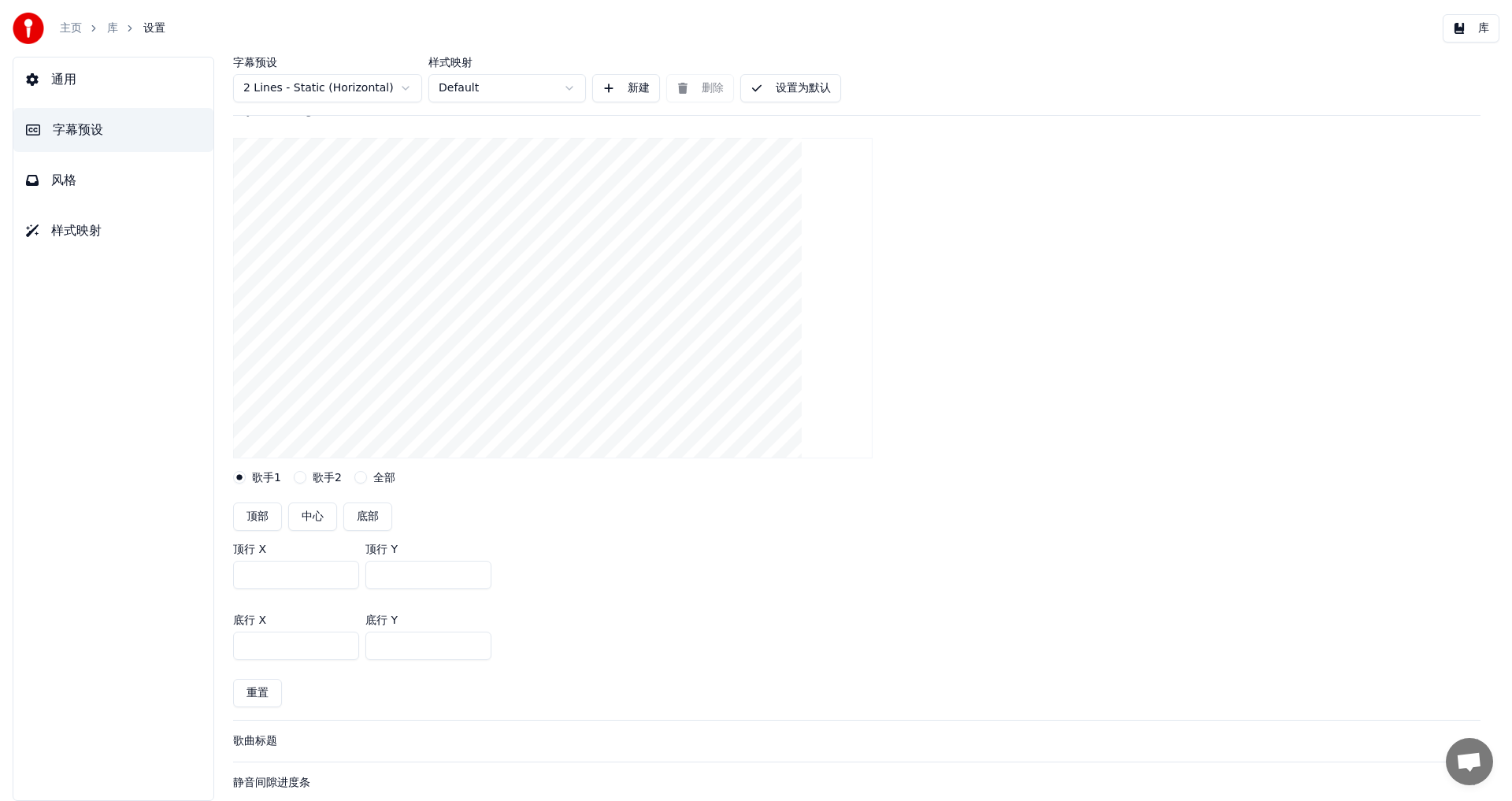
scroll to position [138, 0]
drag, startPoint x: 325, startPoint y: 566, endPoint x: 231, endPoint y: 567, distance: 94.0
click at [231, 567] on div "字幕预设 2 Lines - Static (Horizontal) 样式映射 Default 新建 删除 设置为默认 通用 Layout Layout se…" at bounding box center [857, 429] width 1311 height 745
type input "***"
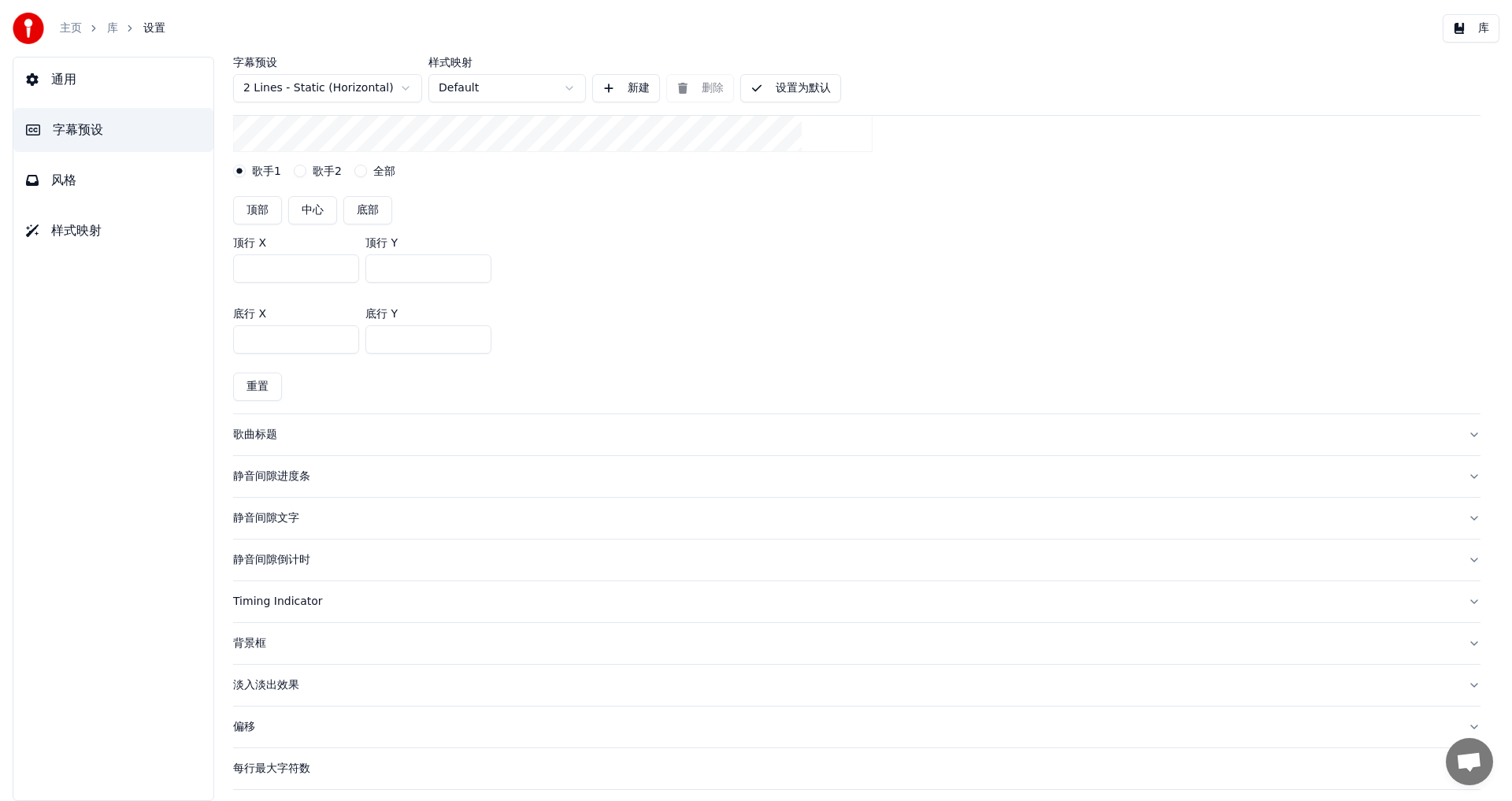
scroll to position [453, 0]
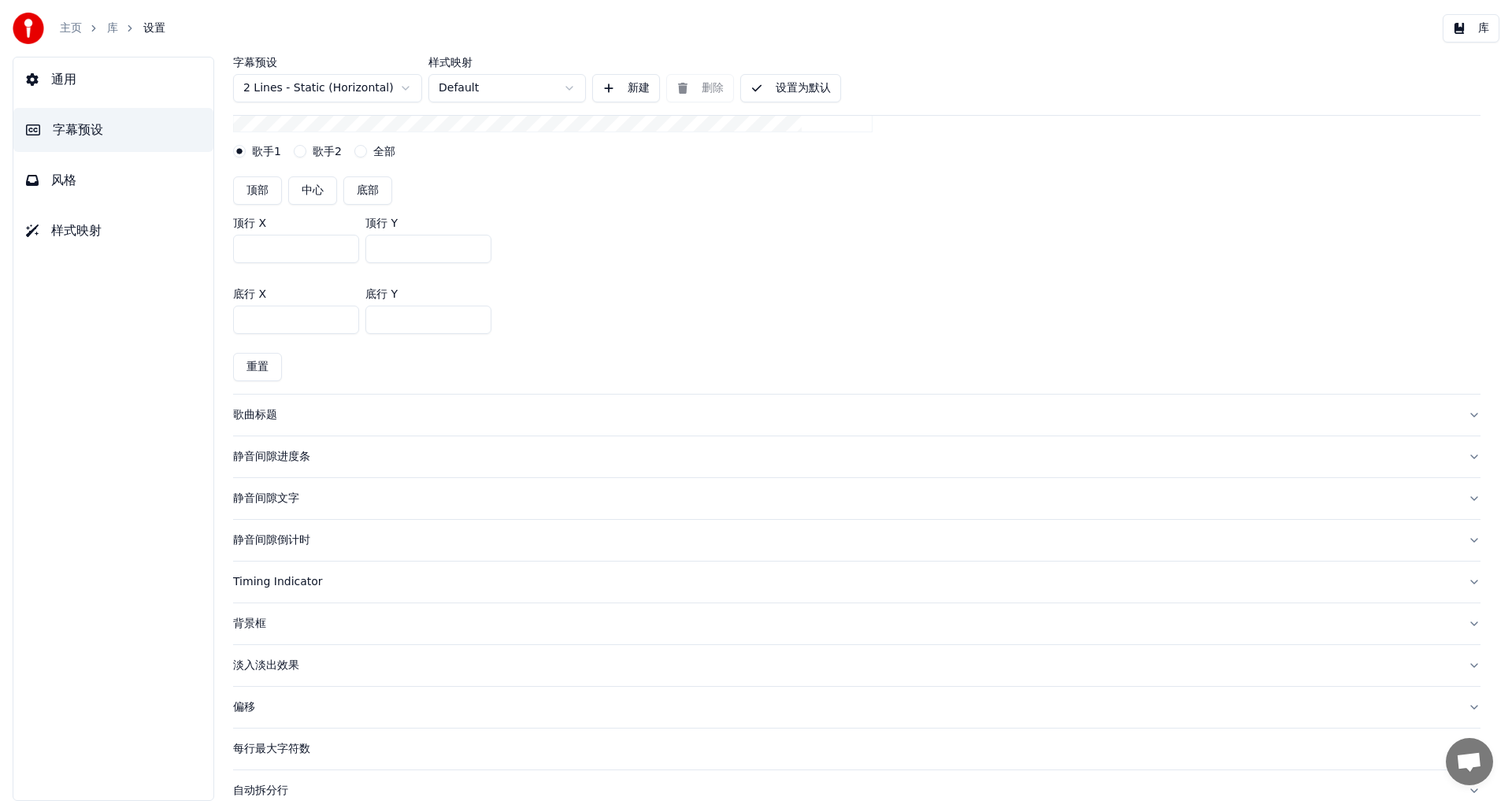
type input "****"
click at [1464, 19] on button "库" at bounding box center [1470, 28] width 56 height 29
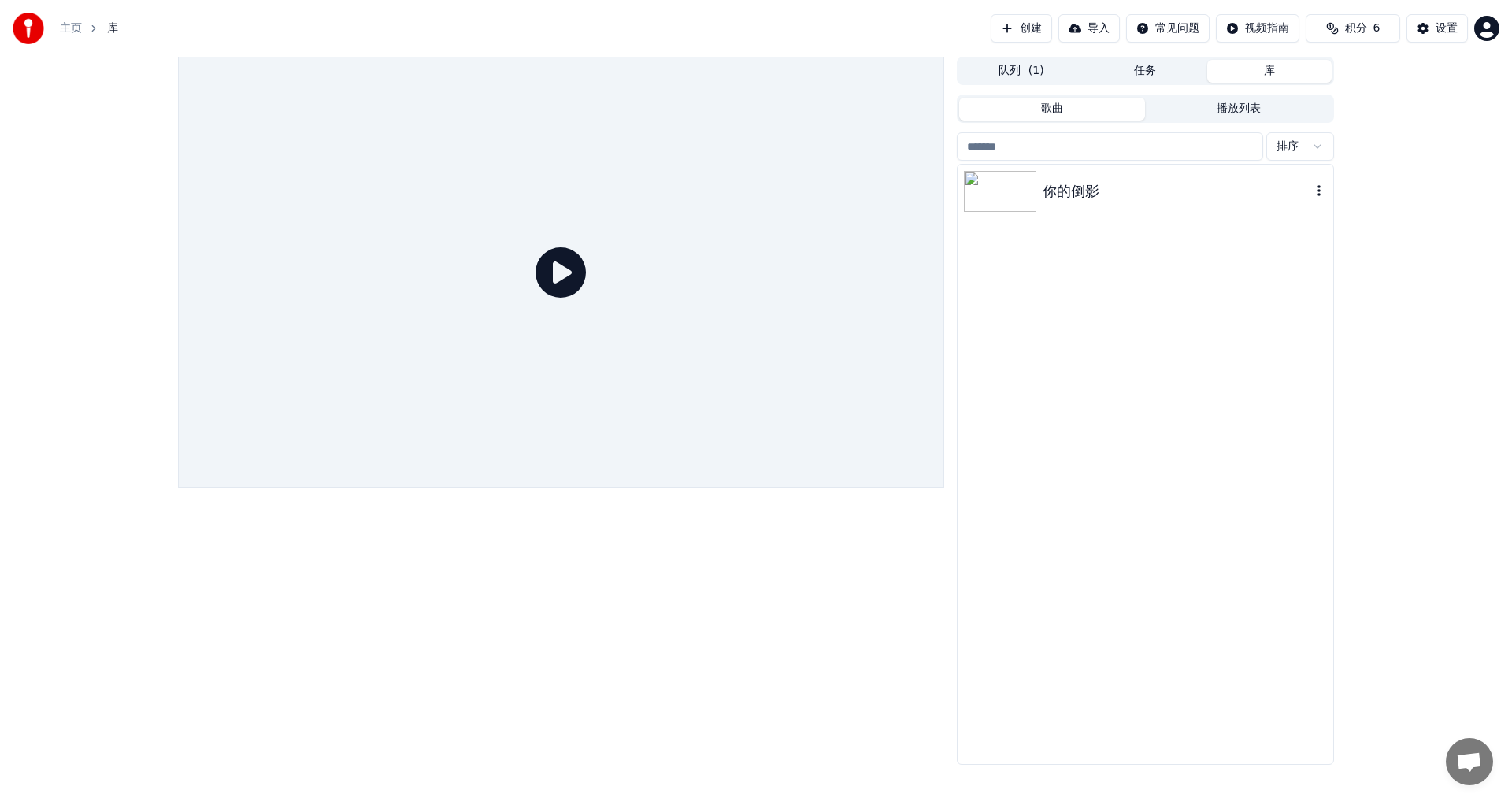
click at [1013, 193] on img at bounding box center [1000, 192] width 72 height 41
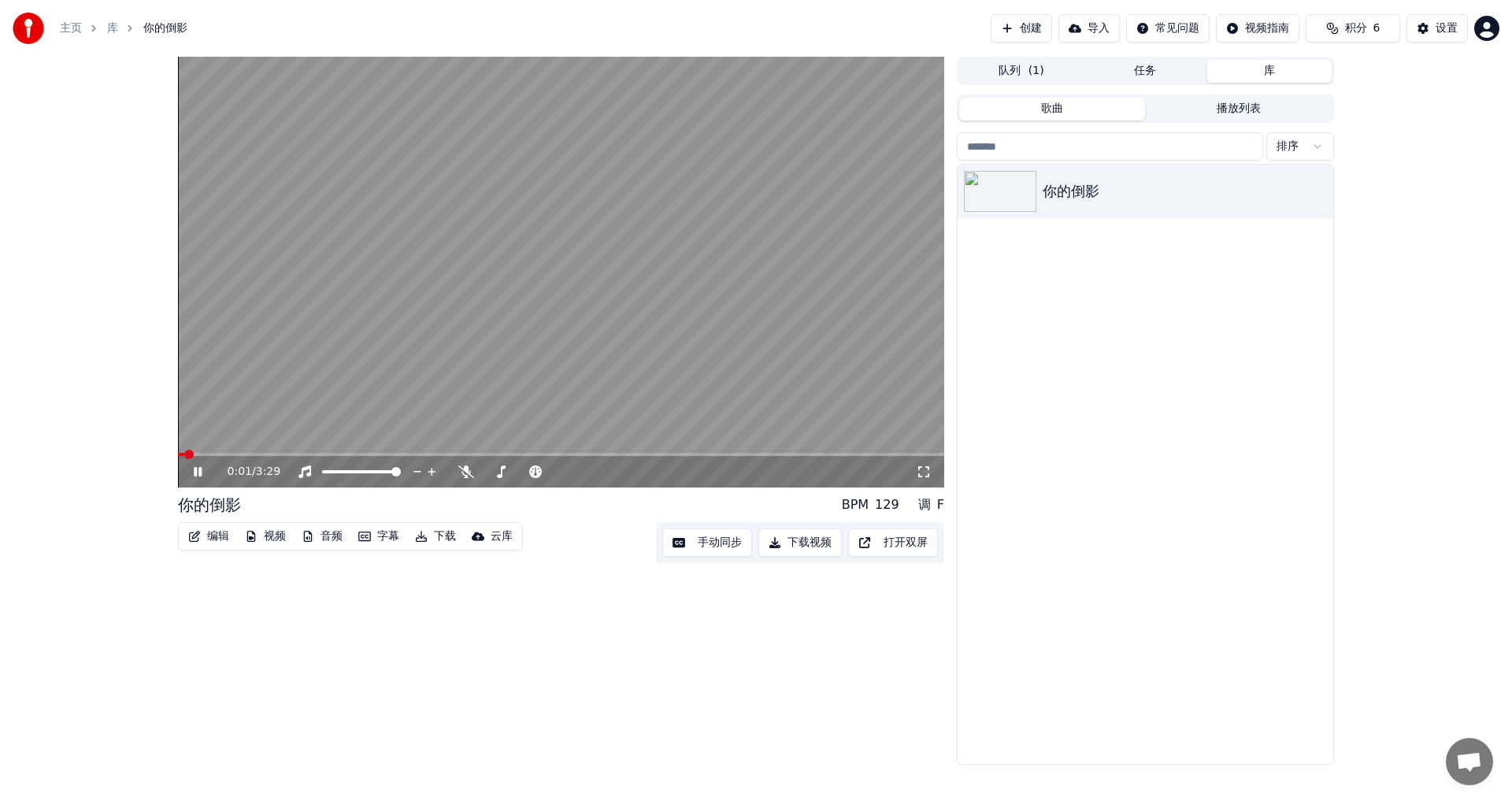
click at [217, 454] on span at bounding box center [561, 454] width 767 height 3
click at [246, 454] on span at bounding box center [561, 454] width 767 height 3
click at [1439, 24] on div "设置" at bounding box center [1447, 28] width 22 height 16
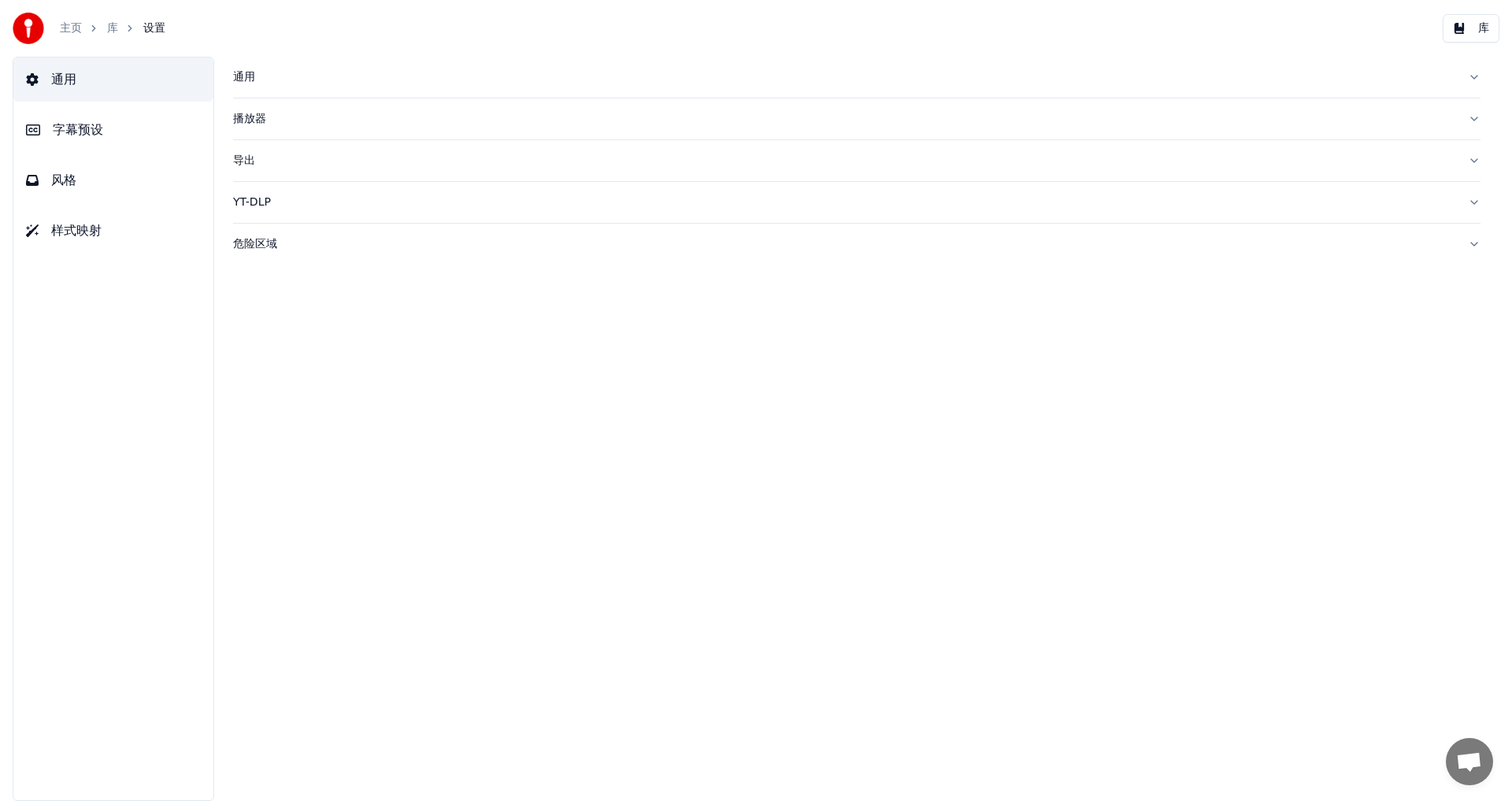
click at [74, 130] on span "字幕预设" at bounding box center [78, 130] width 50 height 19
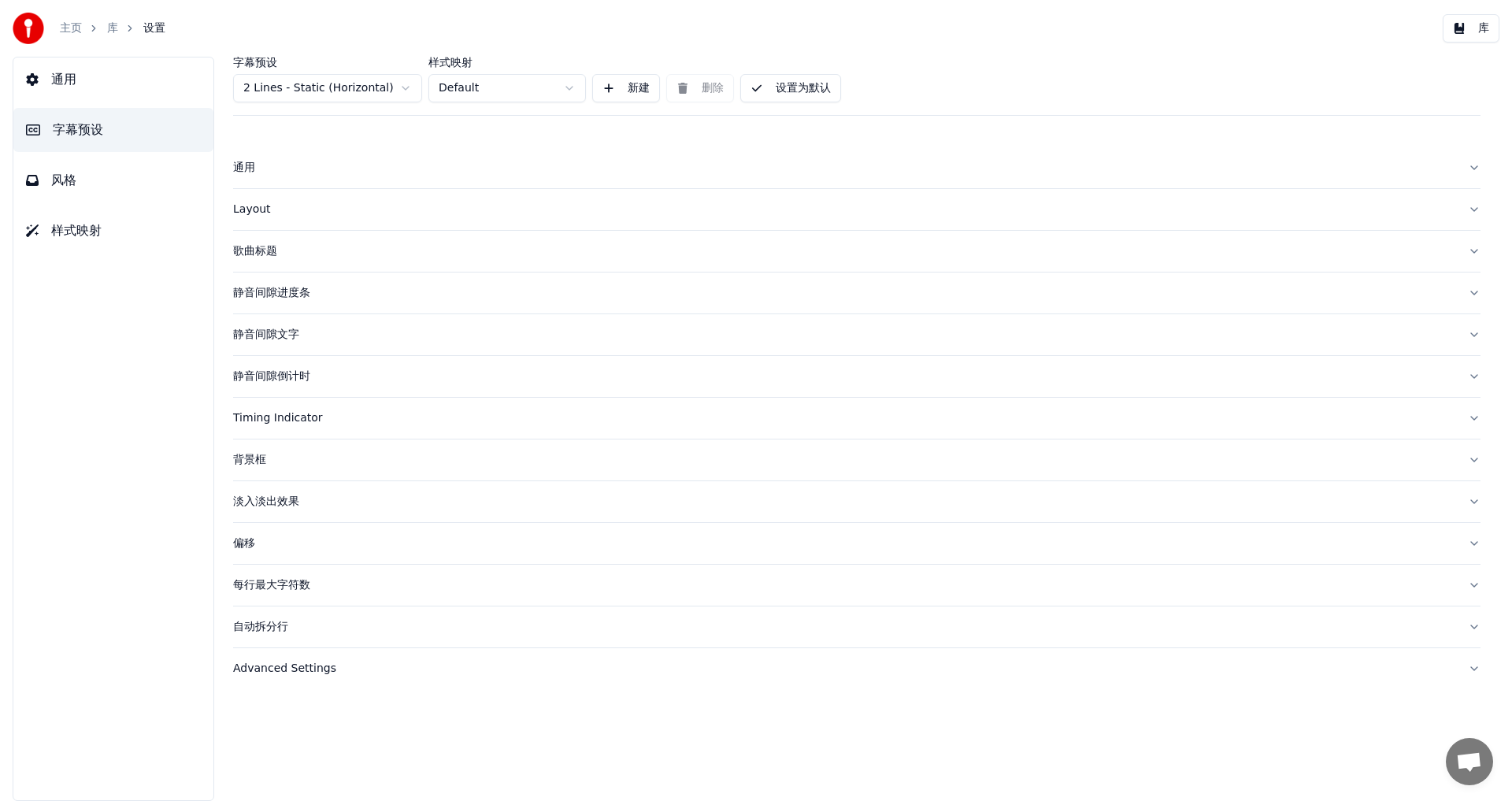
click at [262, 252] on div "歌曲标题" at bounding box center [844, 251] width 1222 height 16
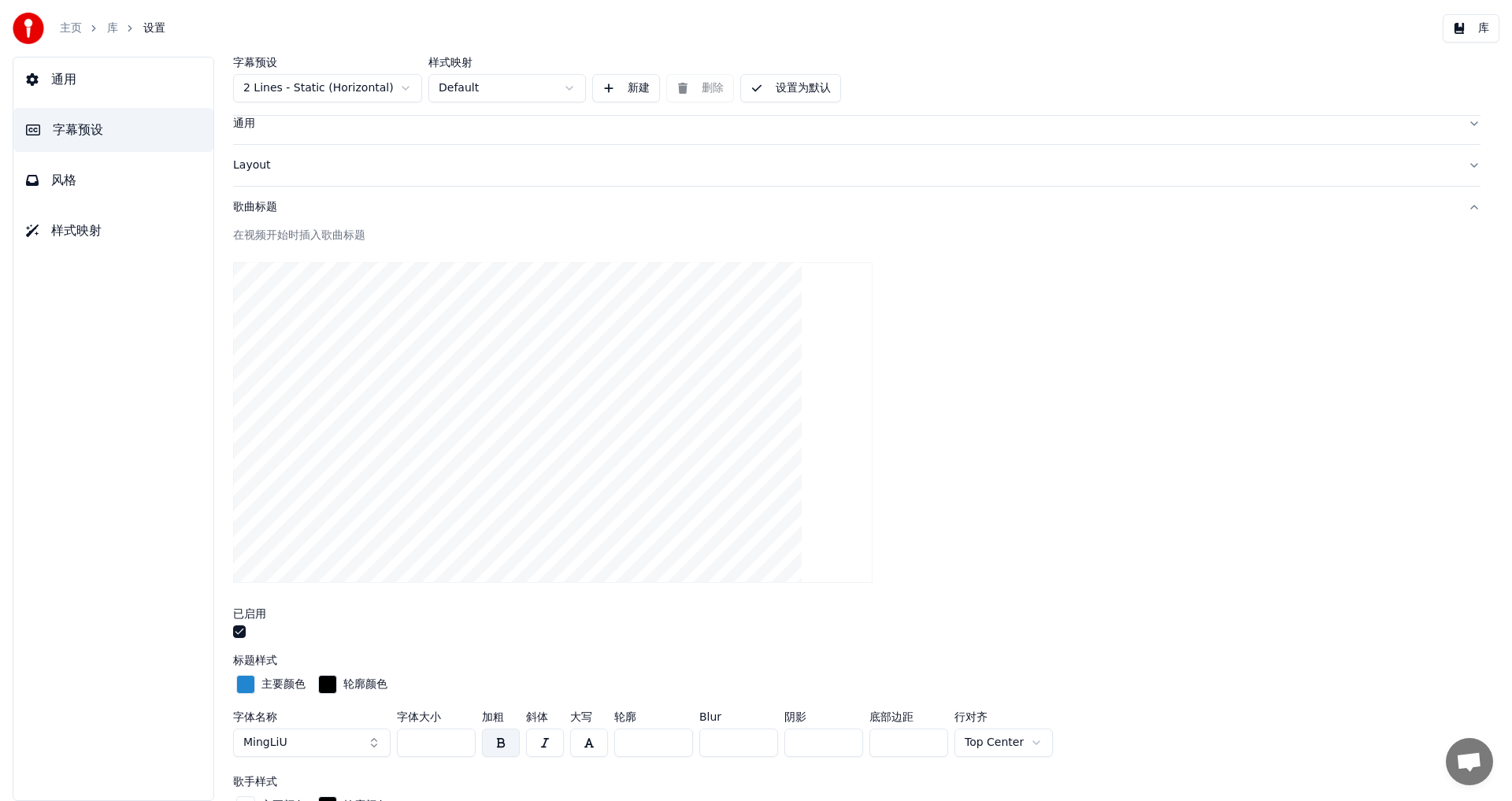
scroll to position [157, 0]
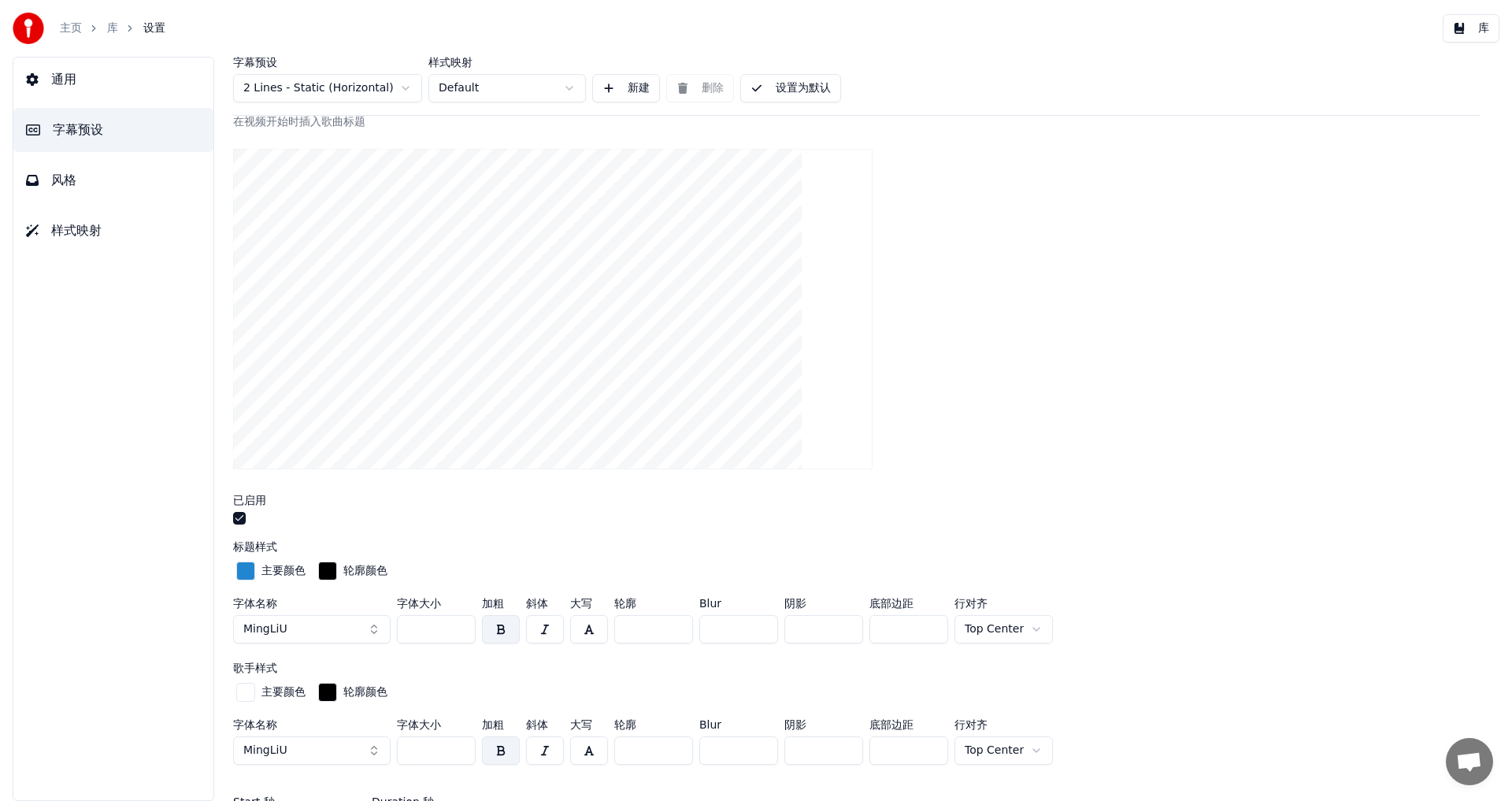
click at [244, 569] on div "button" at bounding box center [245, 571] width 19 height 19
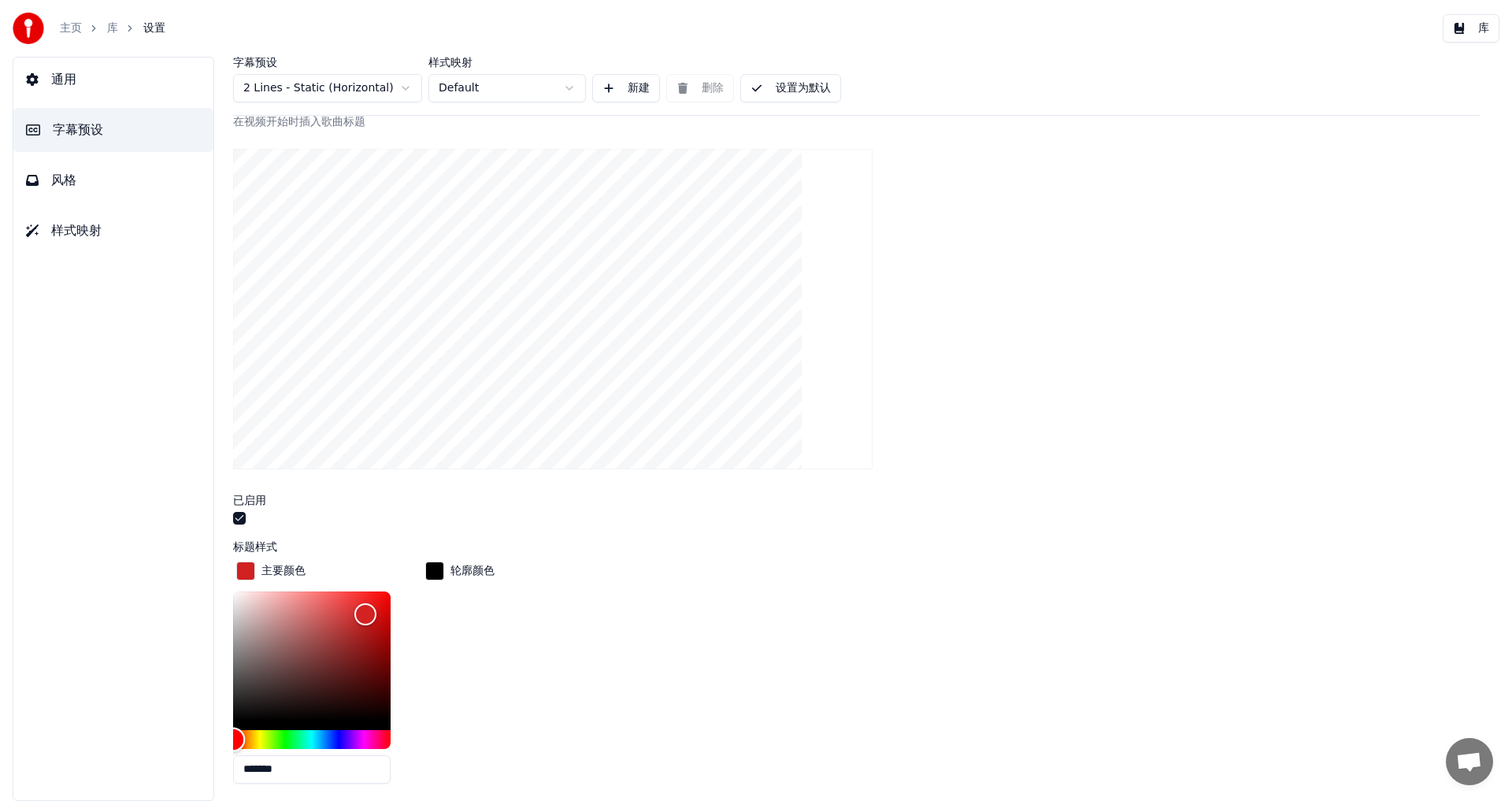
drag, startPoint x: 281, startPoint y: 737, endPoint x: 148, endPoint y: 767, distance: 136.3
click at [148, 767] on div "通用 字幕预设 风格 样式映射 字幕预设 2 Lines - Static (Horizontal) 样式映射 Default 新建 删除 设置为默认 通用 …" at bounding box center [756, 429] width 1512 height 745
drag, startPoint x: 294, startPoint y: 771, endPoint x: 156, endPoint y: 752, distance: 139.3
click at [159, 752] on div "通用 字幕预设 风格 样式映射 字幕预设 2 Lines - Static (Horizontal) 样式映射 Default 新建 删除 设置为默认 通用 …" at bounding box center [756, 429] width 1512 height 745
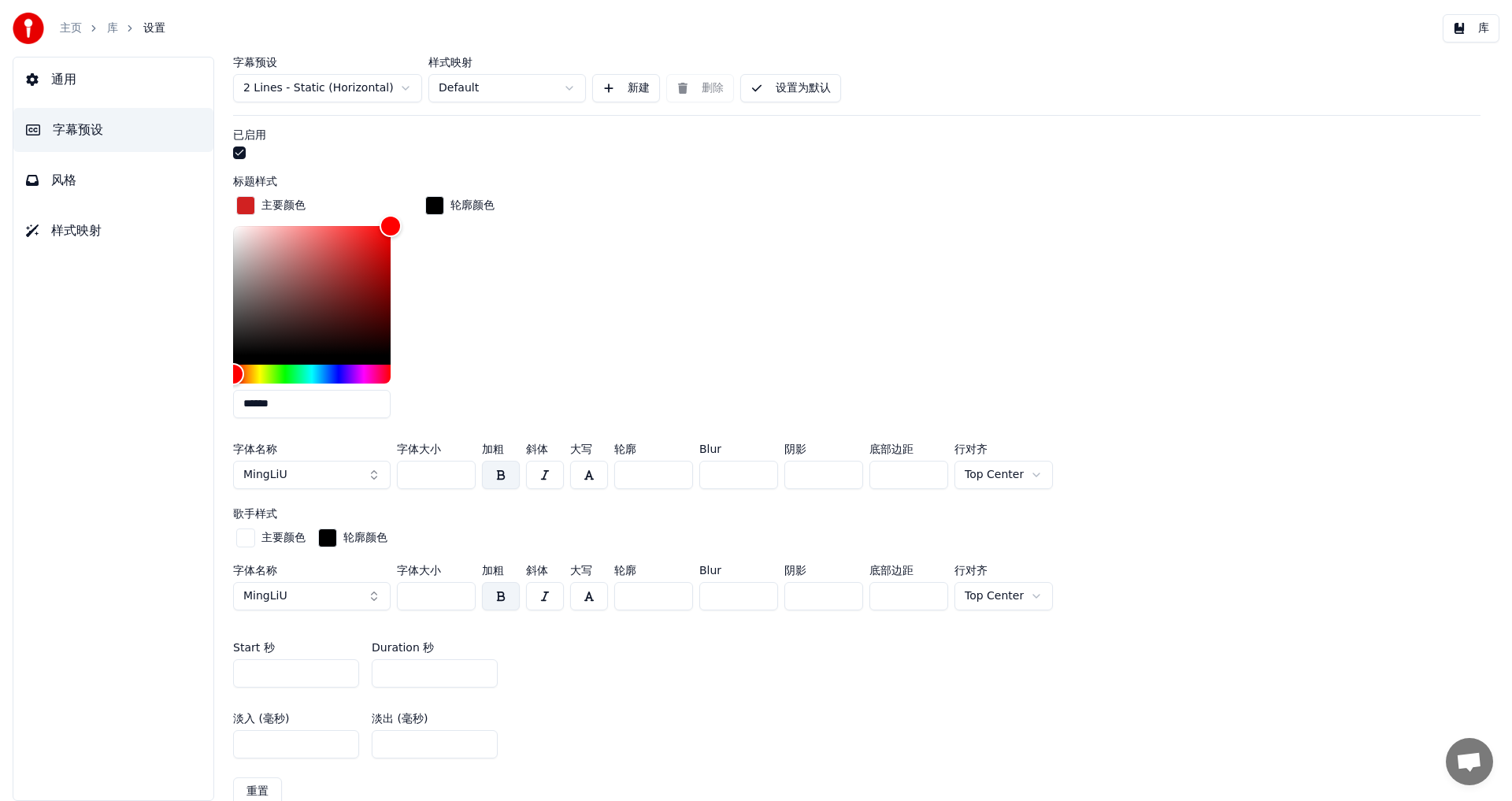
scroll to position [515, 0]
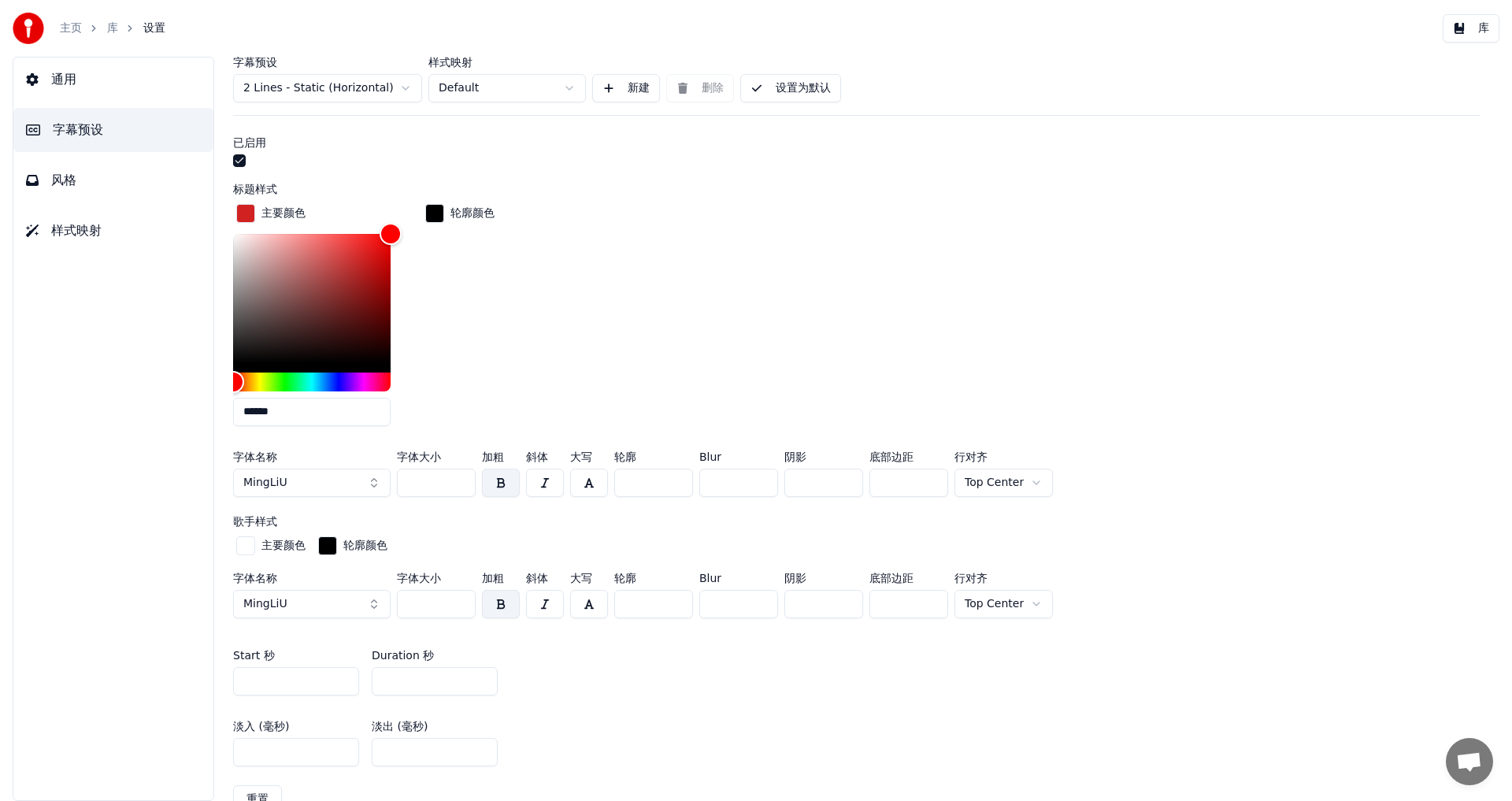
type input "******"
click at [1468, 29] on button "库" at bounding box center [1470, 28] width 56 height 29
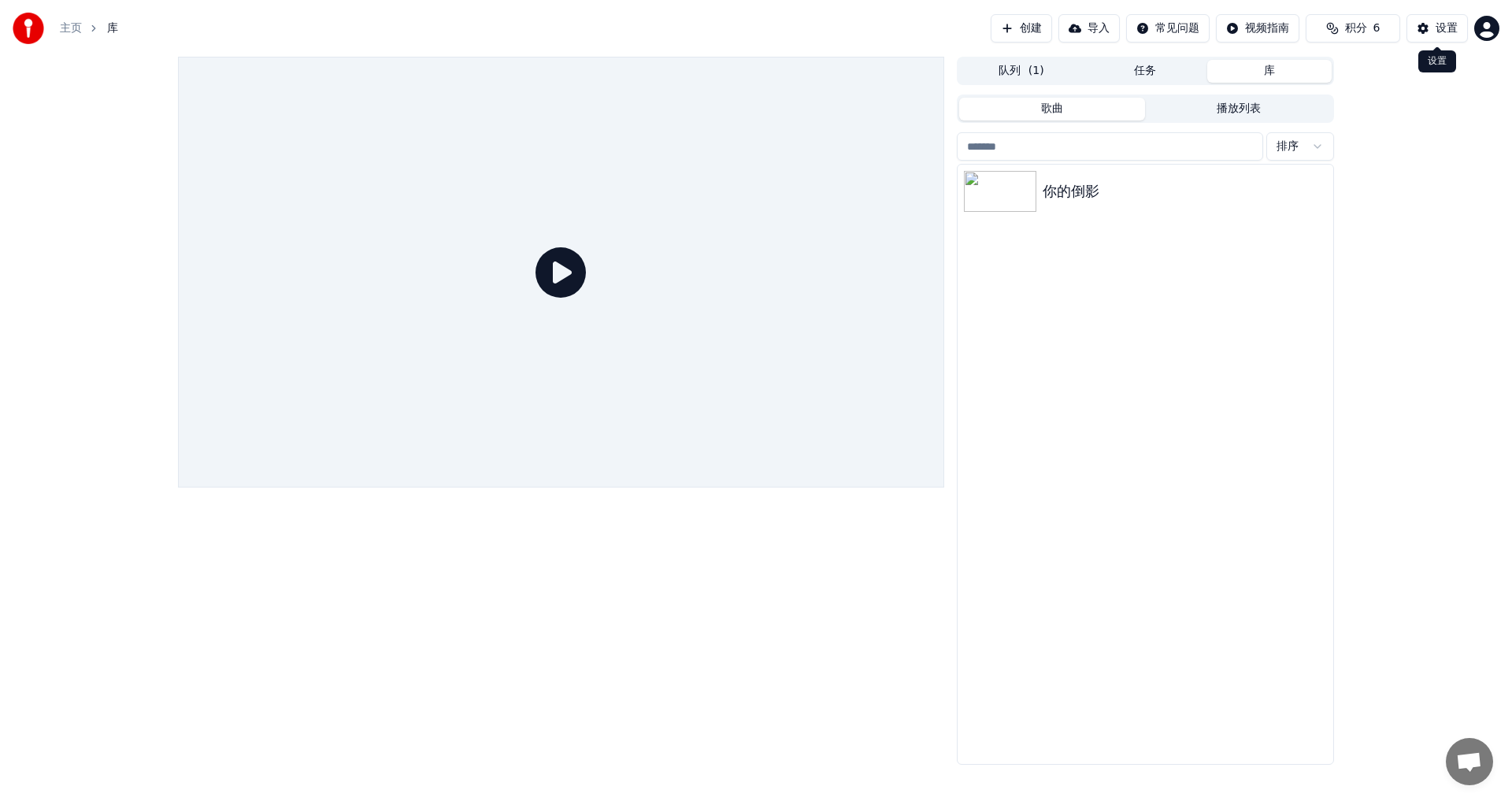
click at [1449, 25] on div "设置" at bounding box center [1447, 28] width 22 height 16
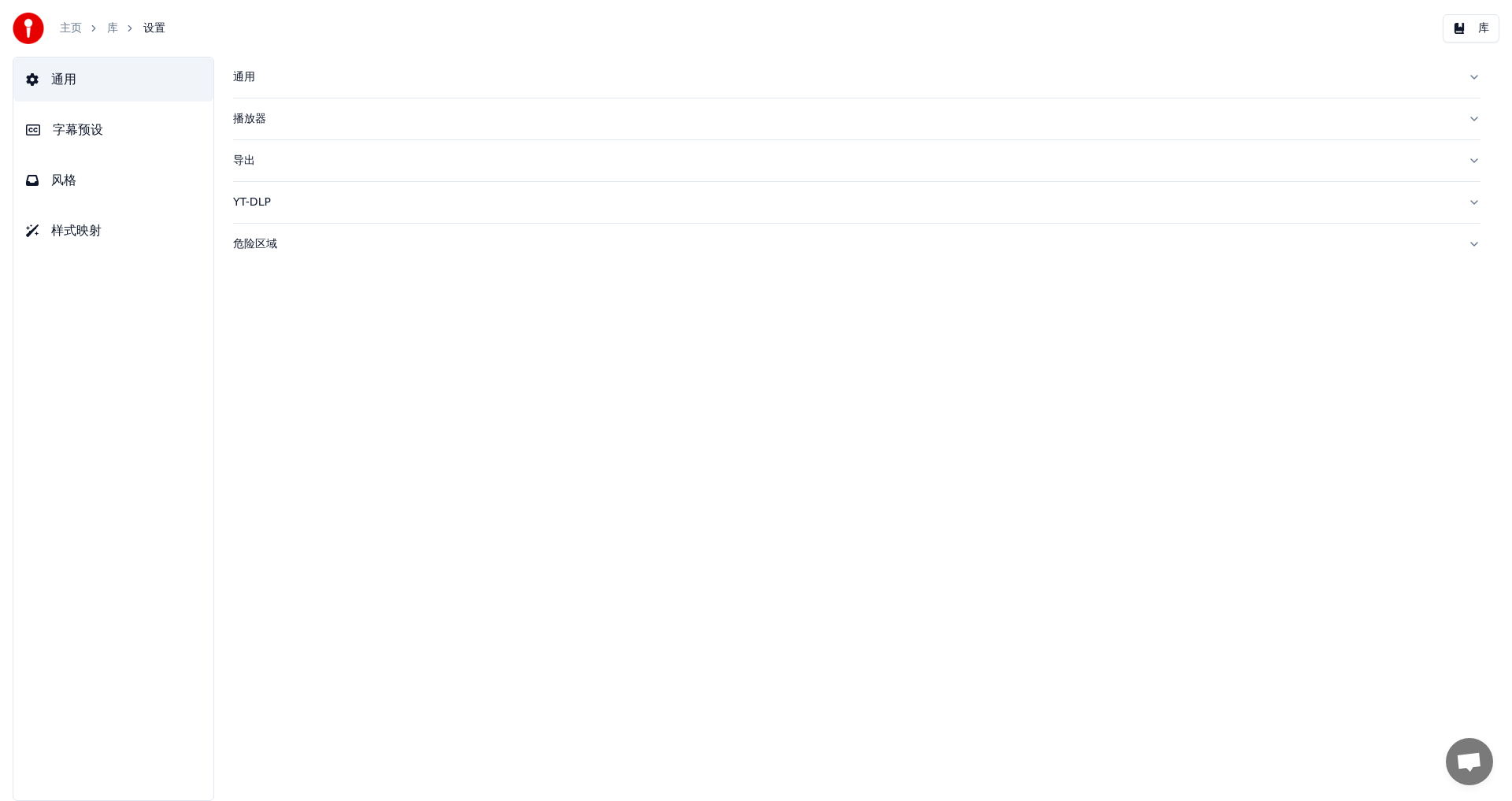
click at [87, 135] on span "字幕预设" at bounding box center [78, 130] width 50 height 19
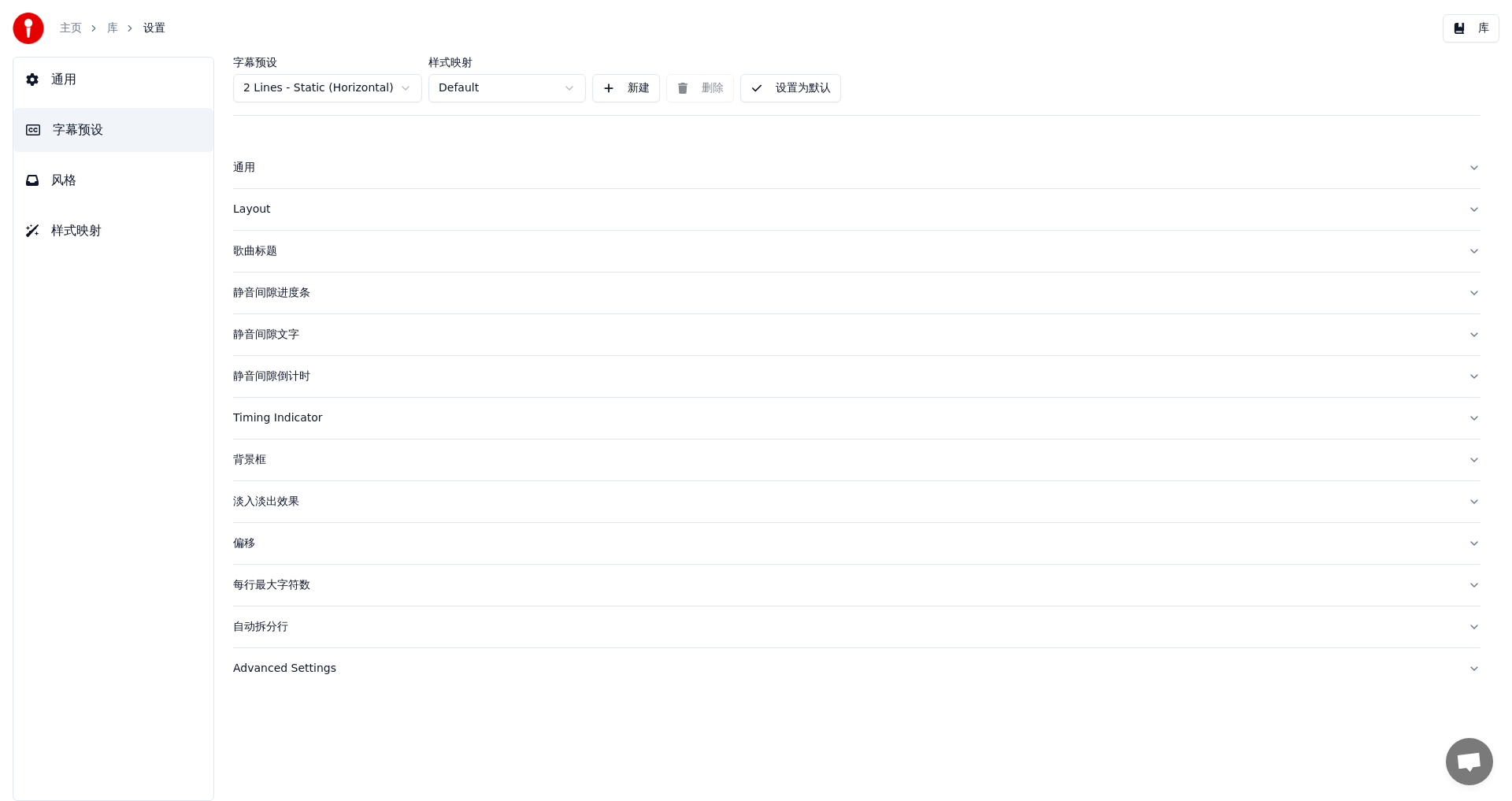
click at [254, 461] on div "背景框" at bounding box center [844, 459] width 1222 height 16
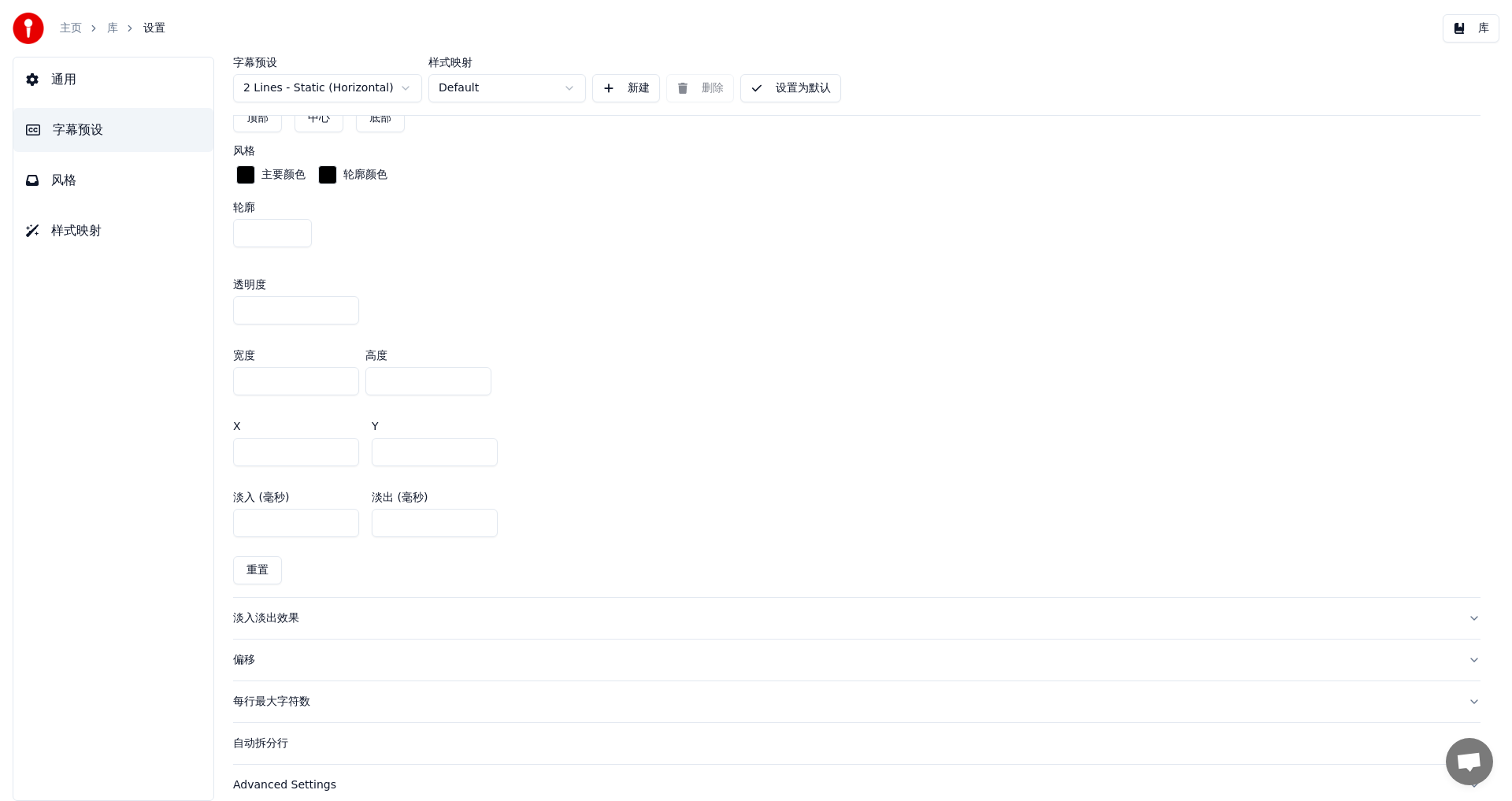
scroll to position [845, 0]
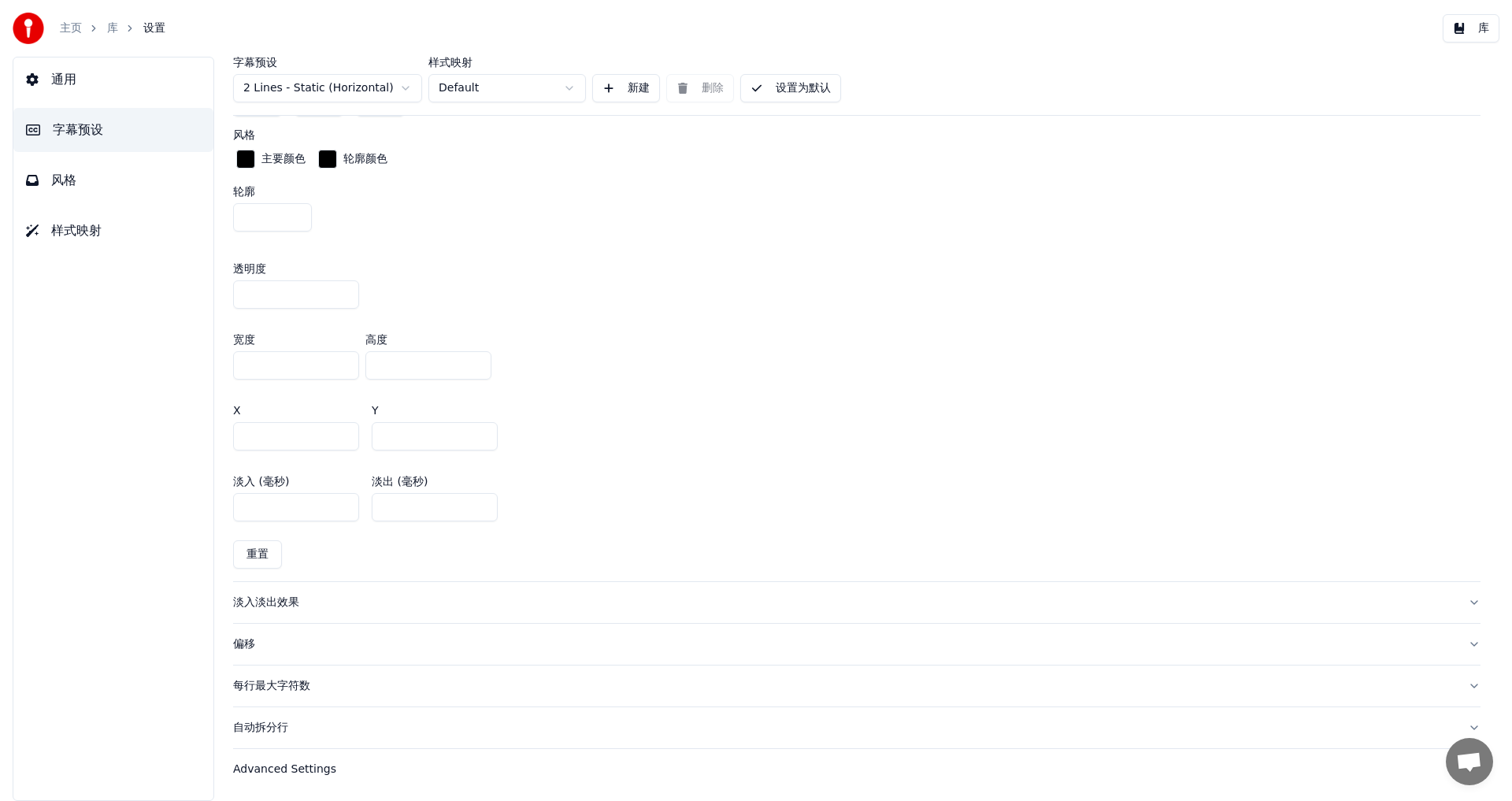
click at [256, 604] on div "淡入淡出效果" at bounding box center [844, 602] width 1222 height 16
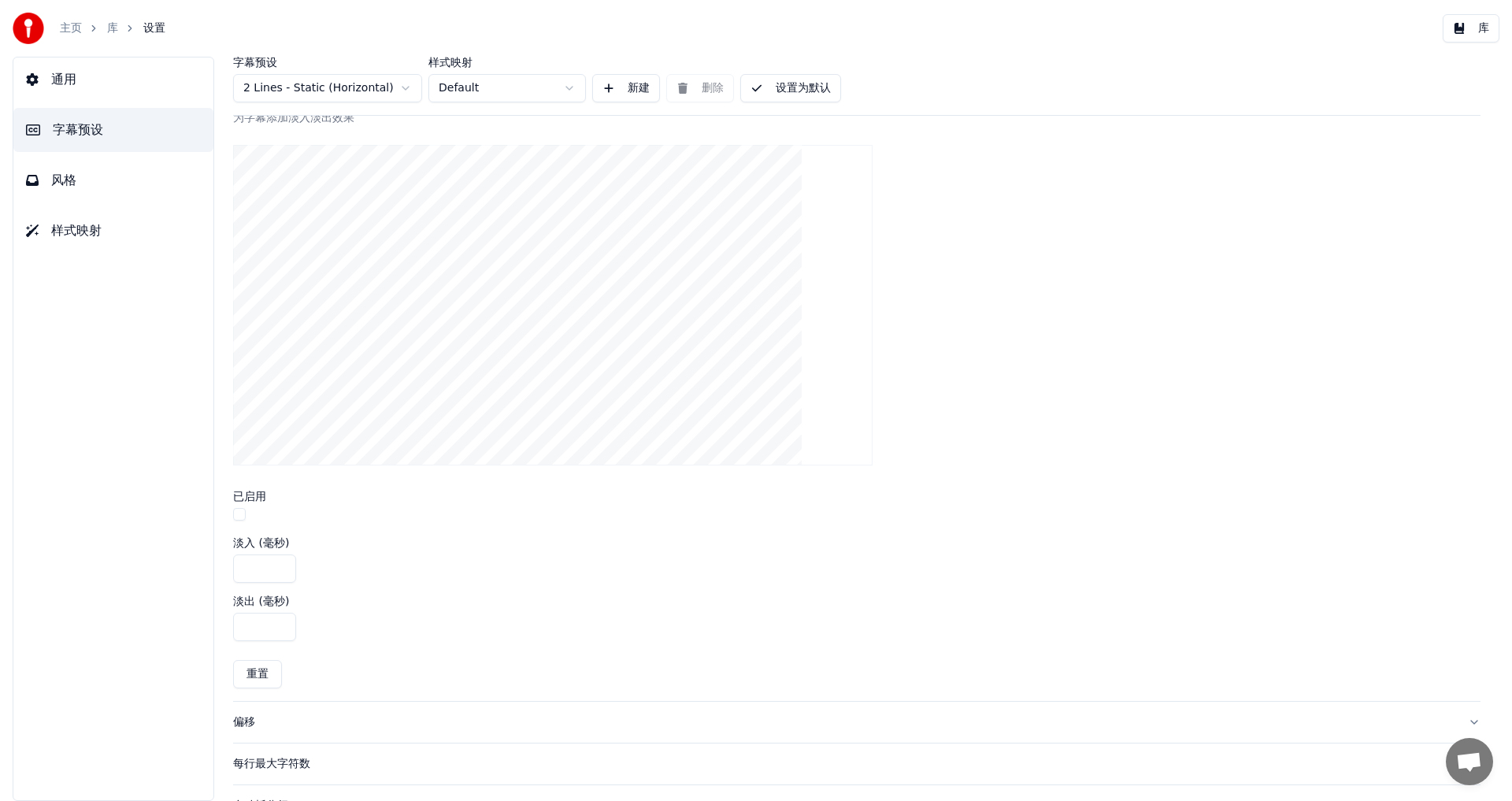
scroll to position [491, 0]
click at [247, 644] on div "偏移" at bounding box center [844, 643] width 1222 height 16
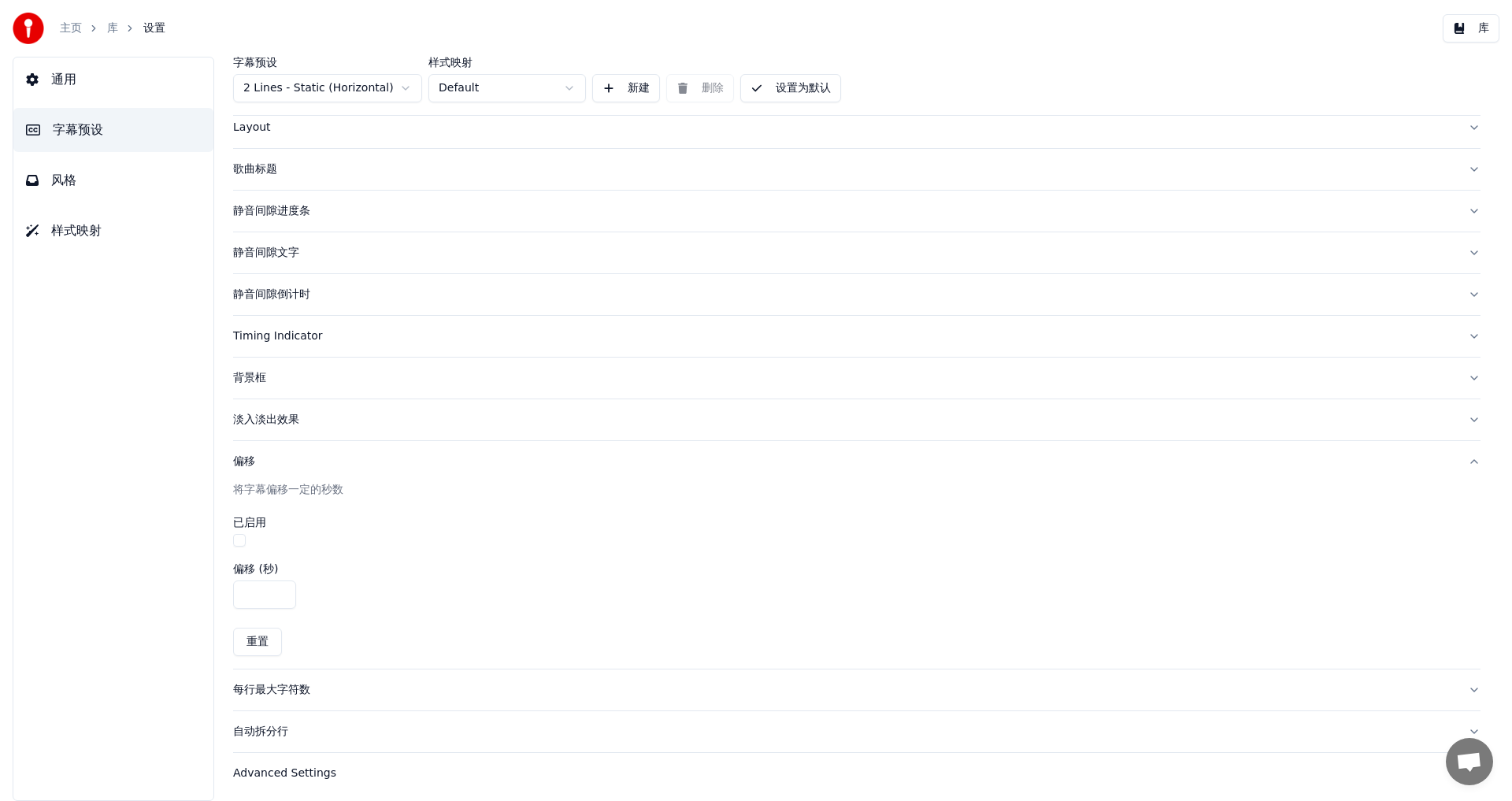
scroll to position [87, 0]
click at [293, 683] on div "每行最大字符数" at bounding box center [844, 685] width 1222 height 16
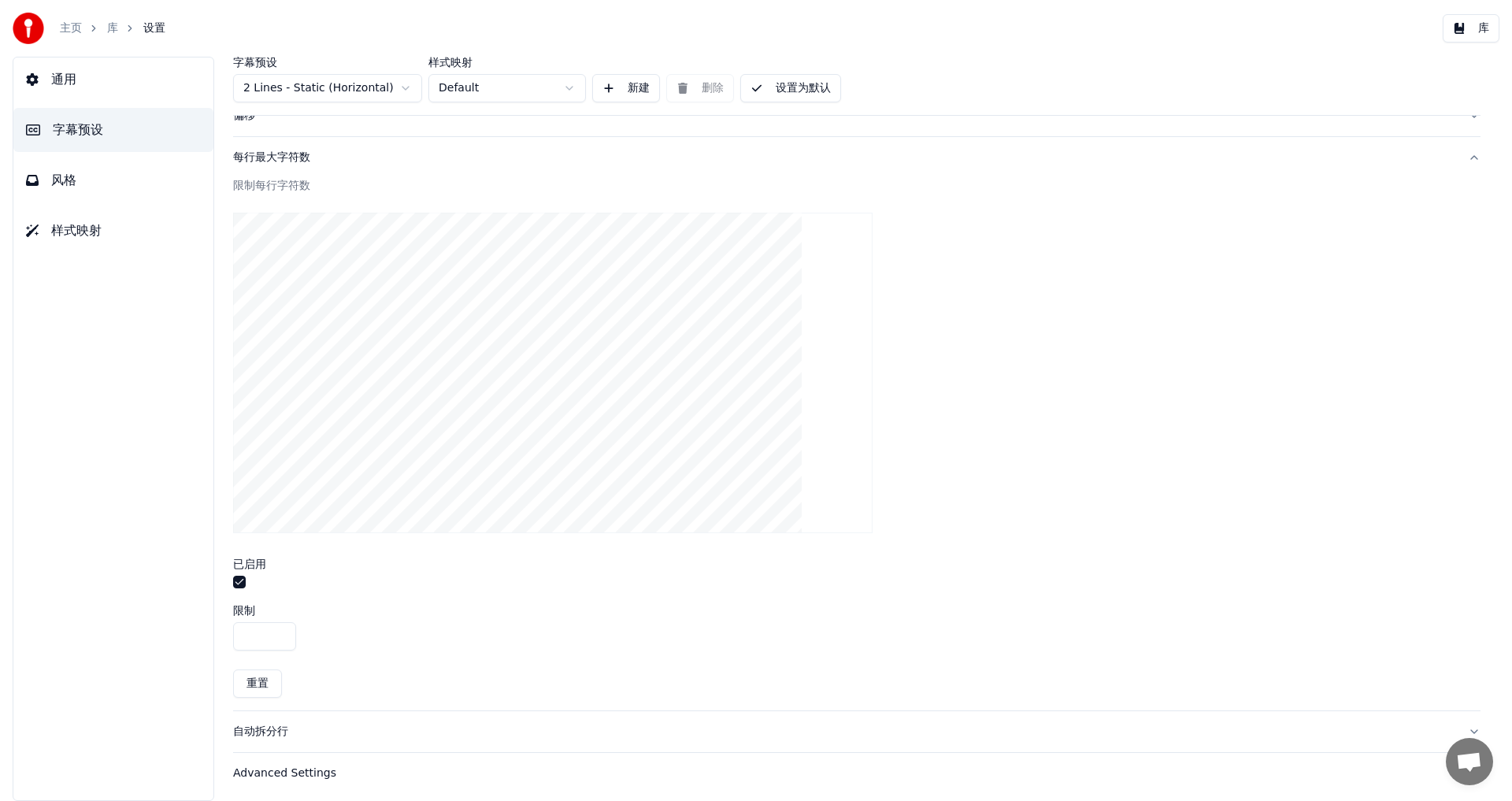
scroll to position [432, 0]
click at [271, 762] on div "Advanced Settings" at bounding box center [844, 769] width 1222 height 16
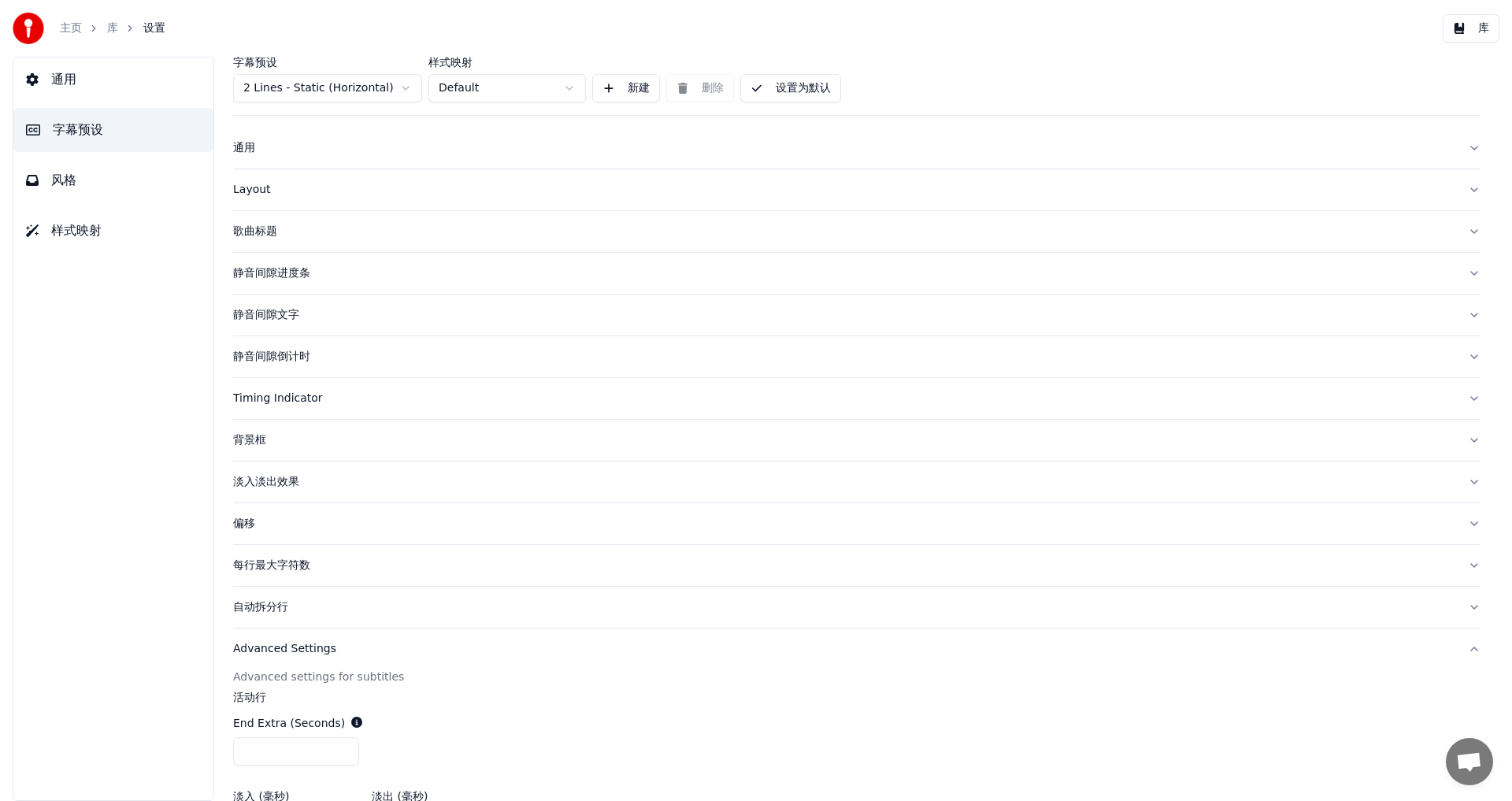
scroll to position [0, 0]
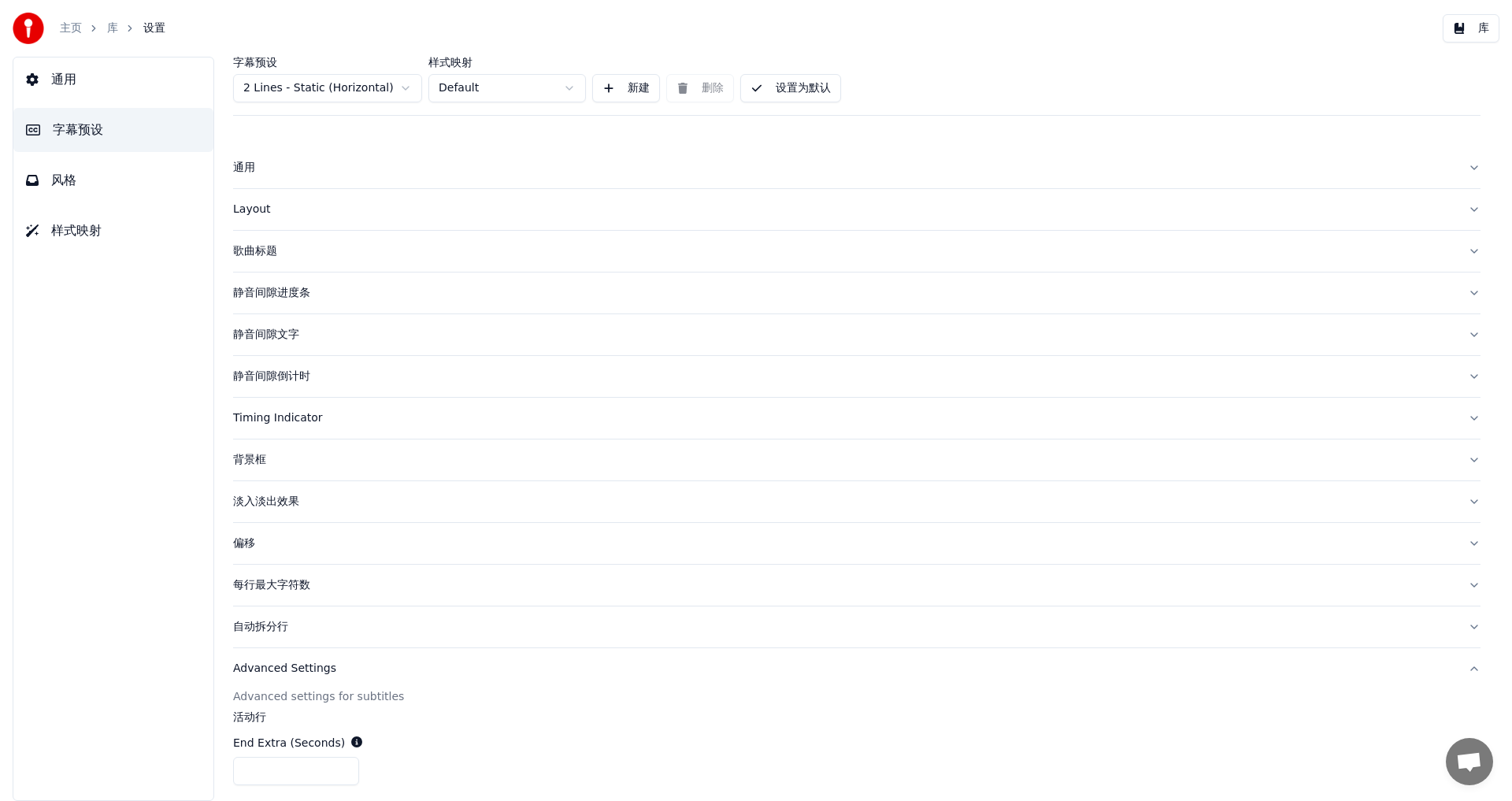
click at [249, 210] on div "Layout" at bounding box center [844, 209] width 1222 height 16
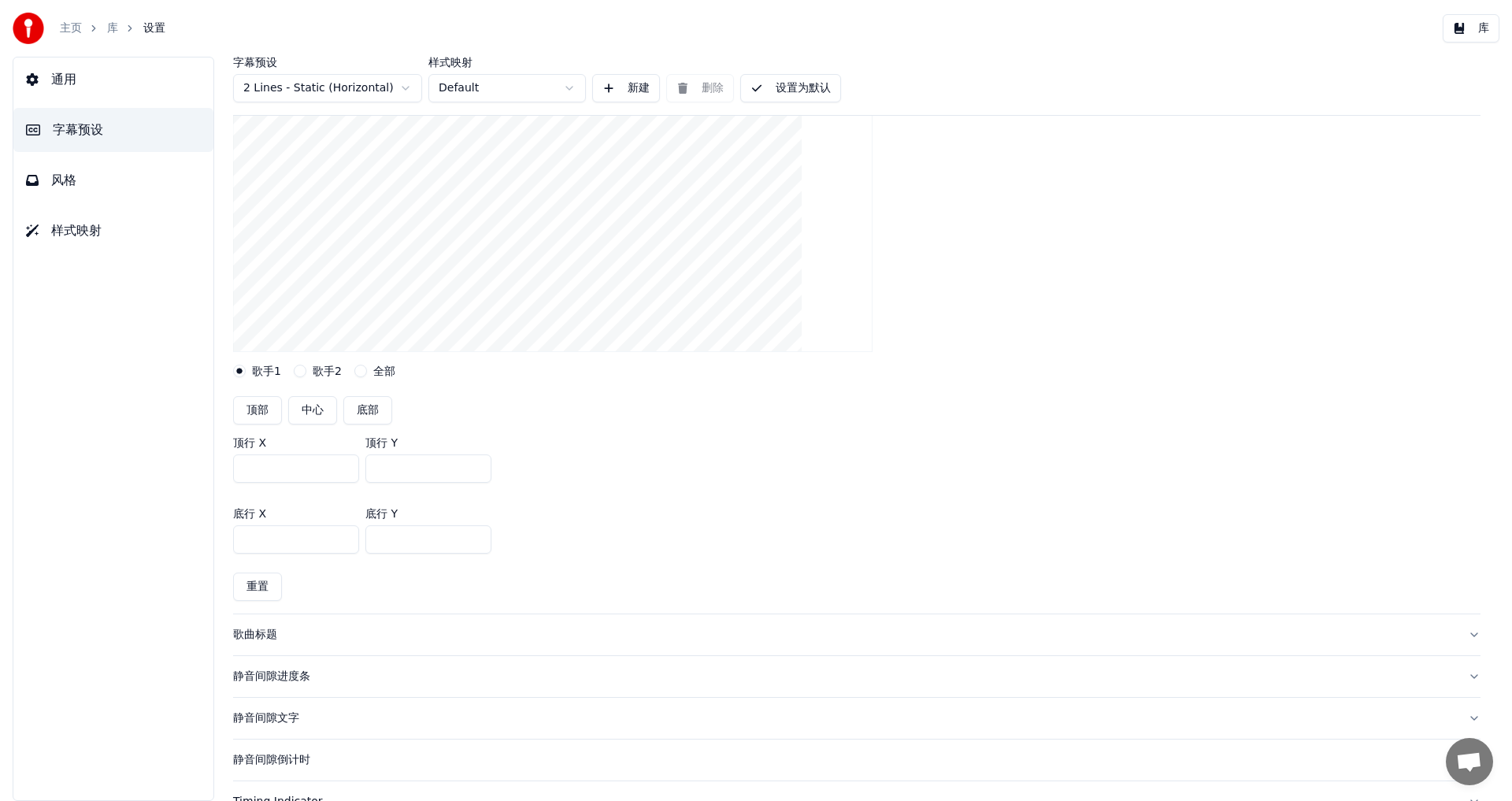
scroll to position [236, 0]
click at [246, 635] on div "歌曲标题" at bounding box center [844, 632] width 1222 height 16
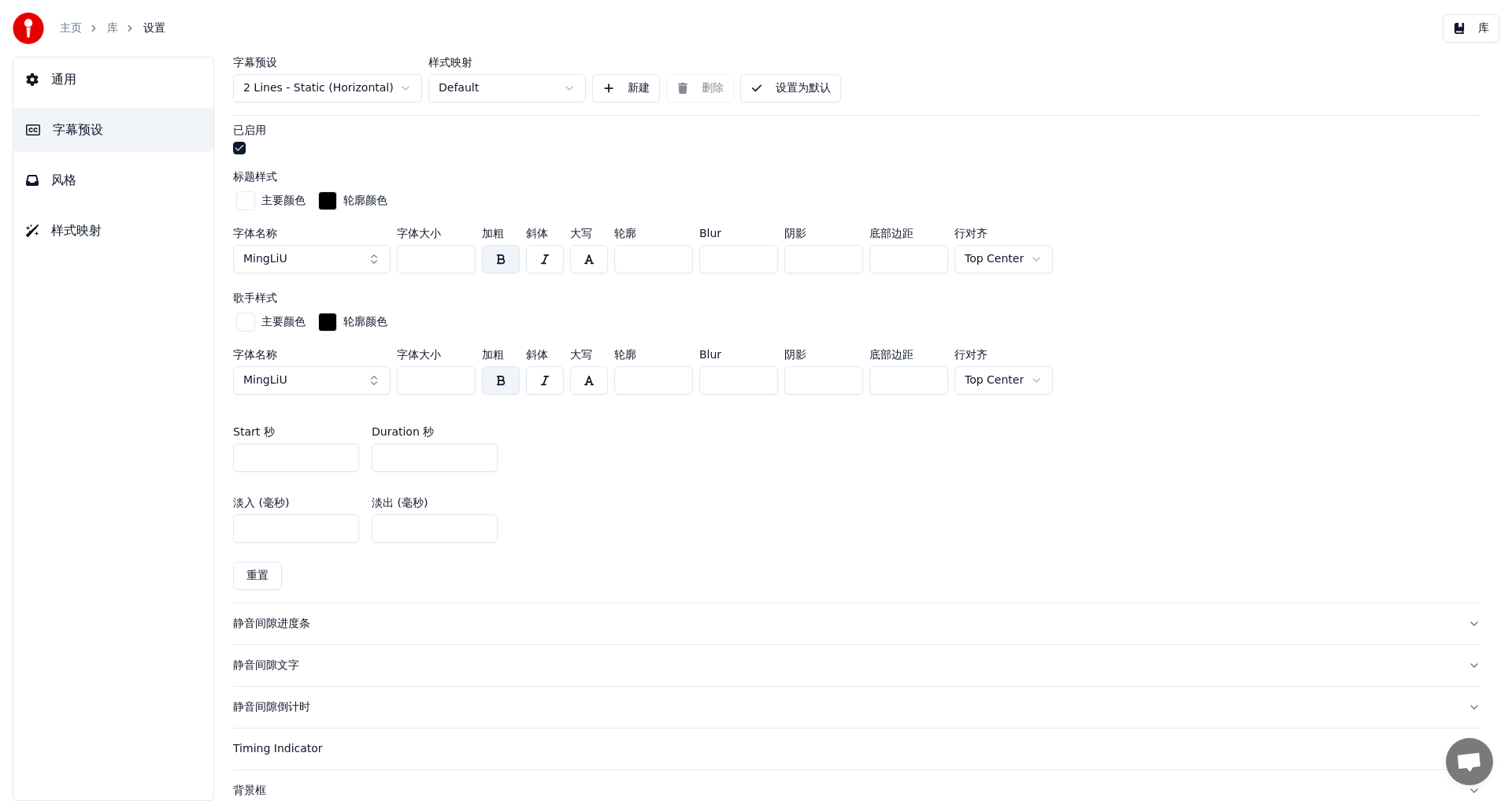
scroll to position [532, 0]
click at [281, 619] on div "静音间隙进度条" at bounding box center [844, 620] width 1222 height 16
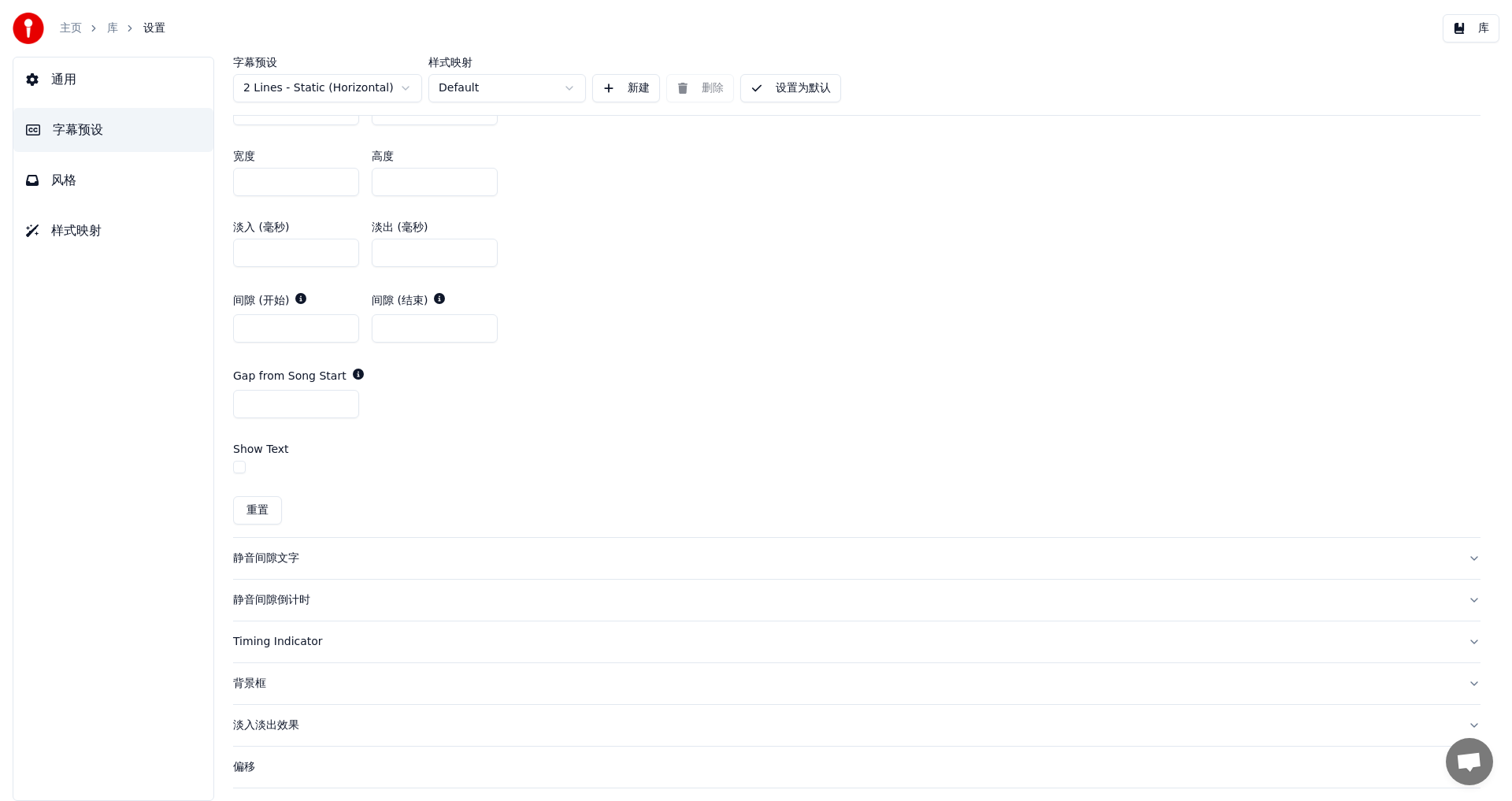
scroll to position [886, 0]
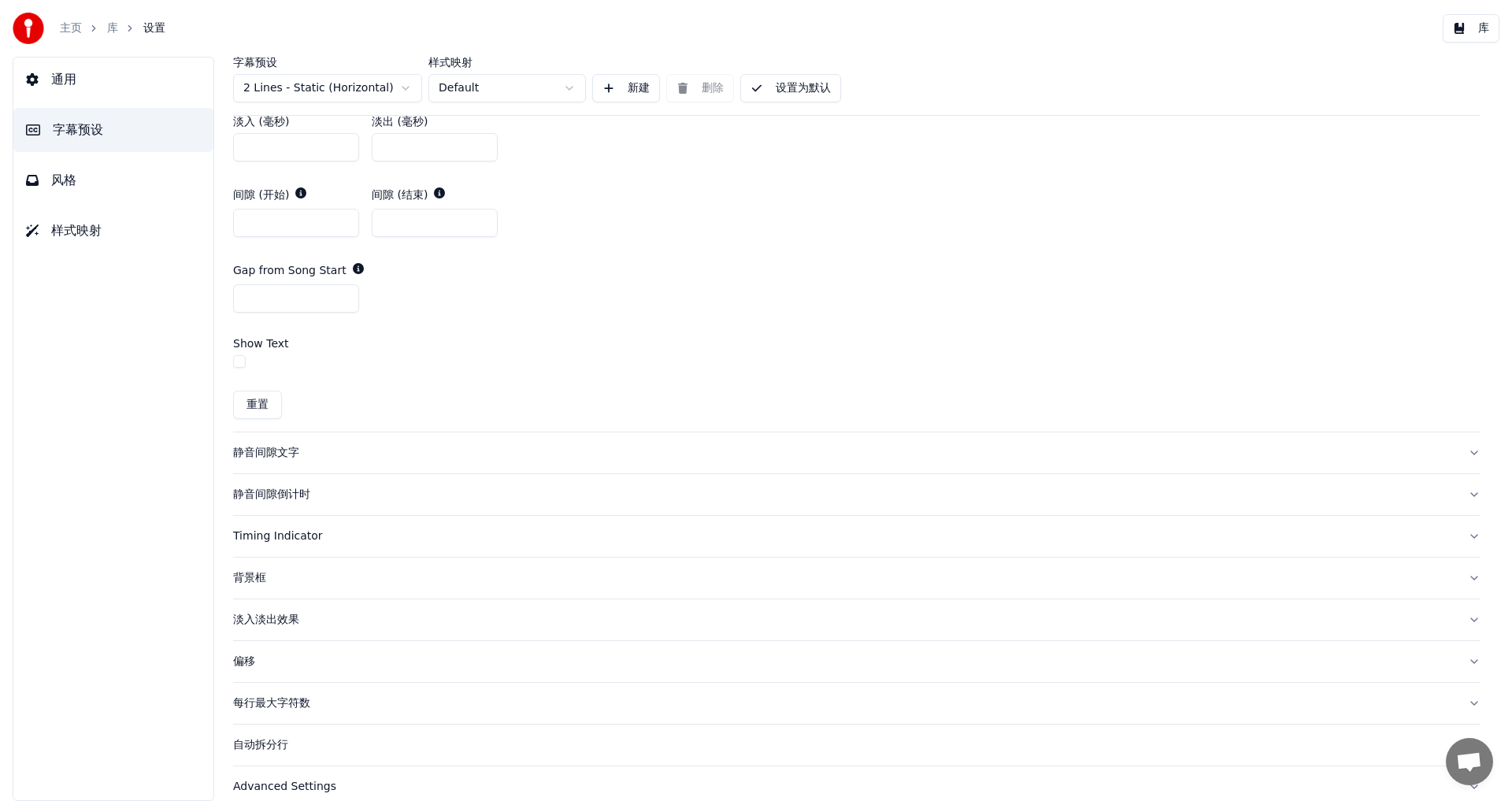
click at [248, 453] on div "静音间隙文字" at bounding box center [844, 453] width 1222 height 16
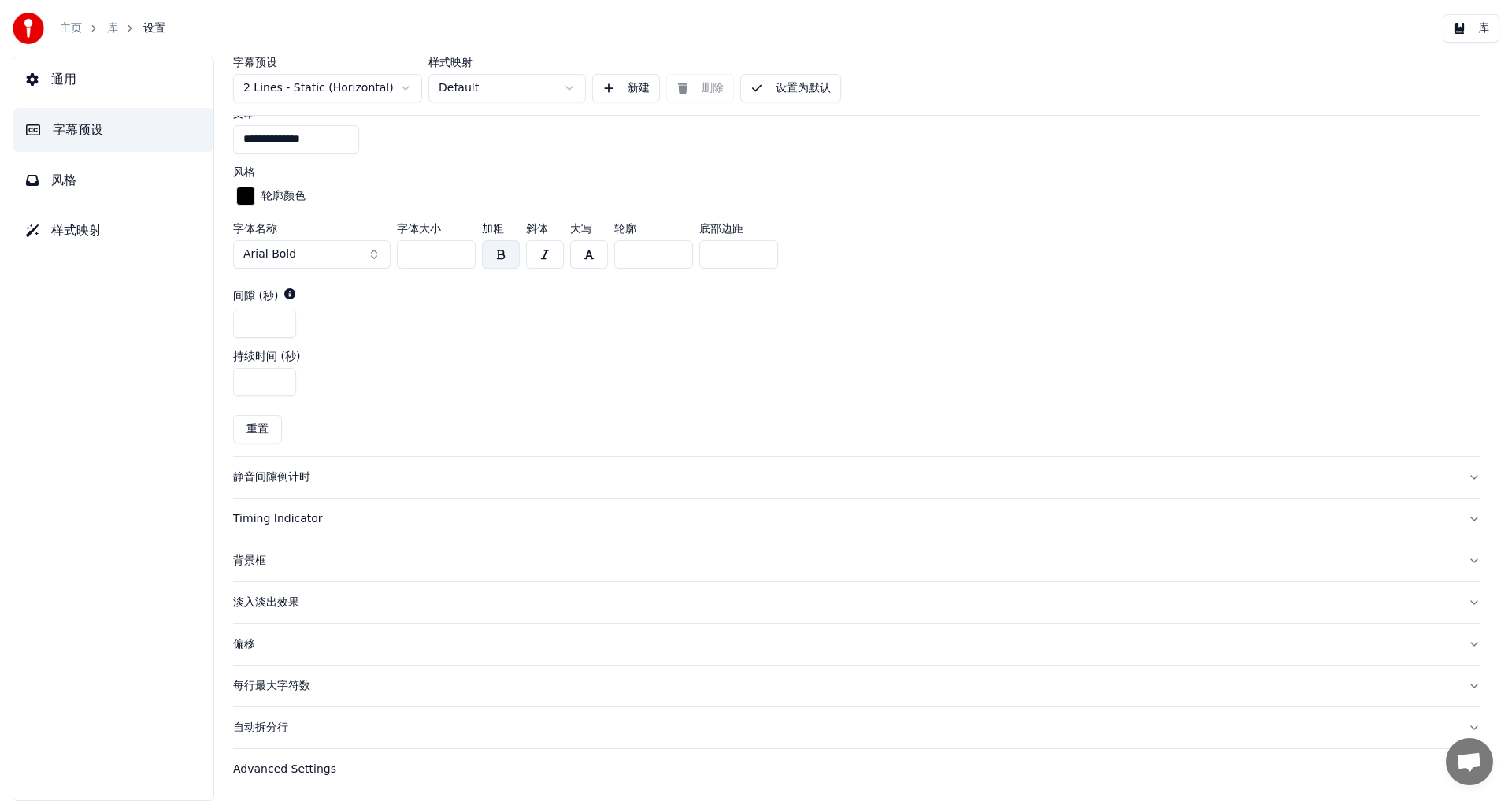
click at [263, 471] on div "静音间隙倒计时" at bounding box center [844, 477] width 1222 height 16
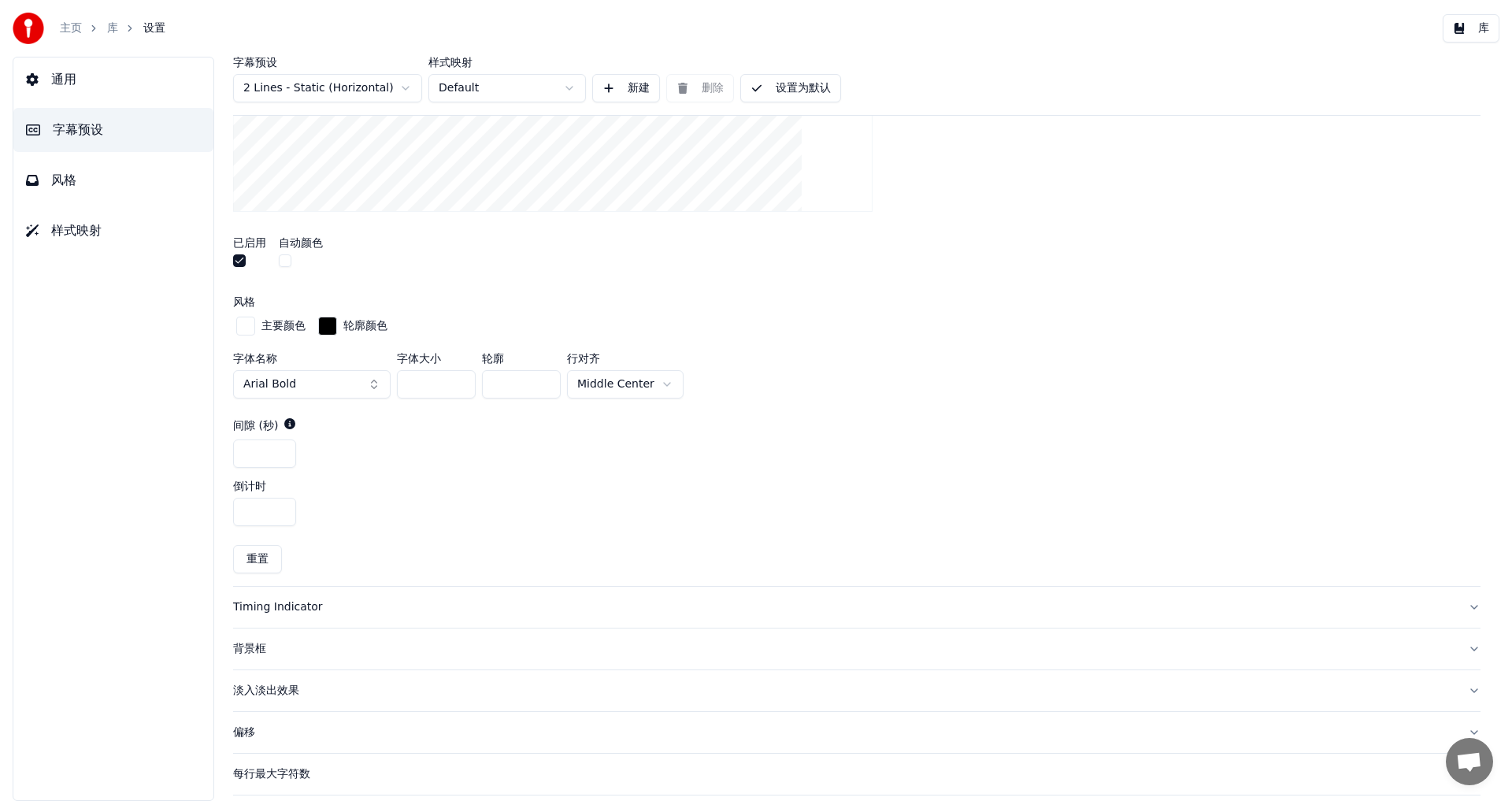
scroll to position [629, 0]
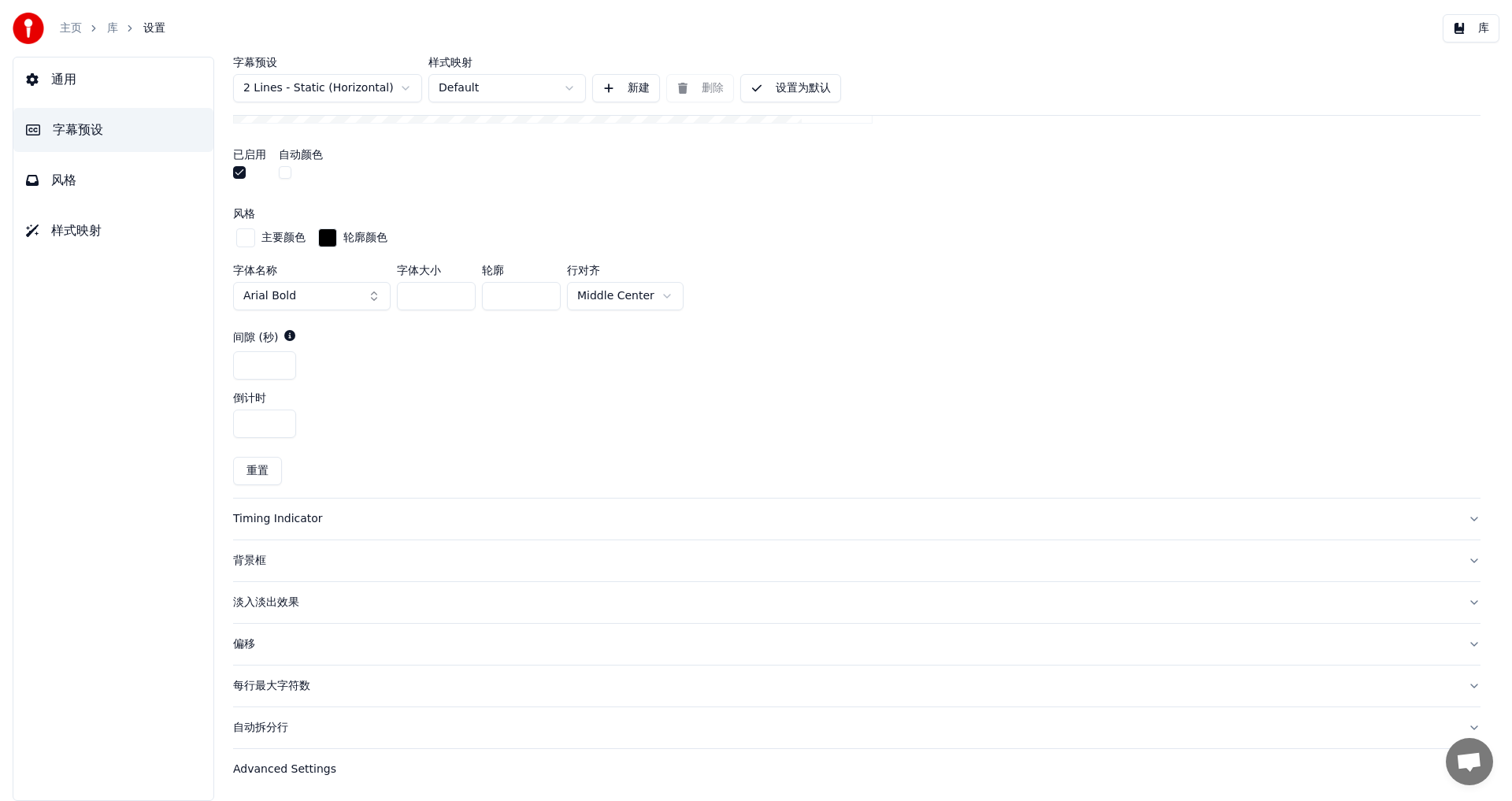
click at [249, 604] on div "淡入淡出效果" at bounding box center [844, 602] width 1222 height 16
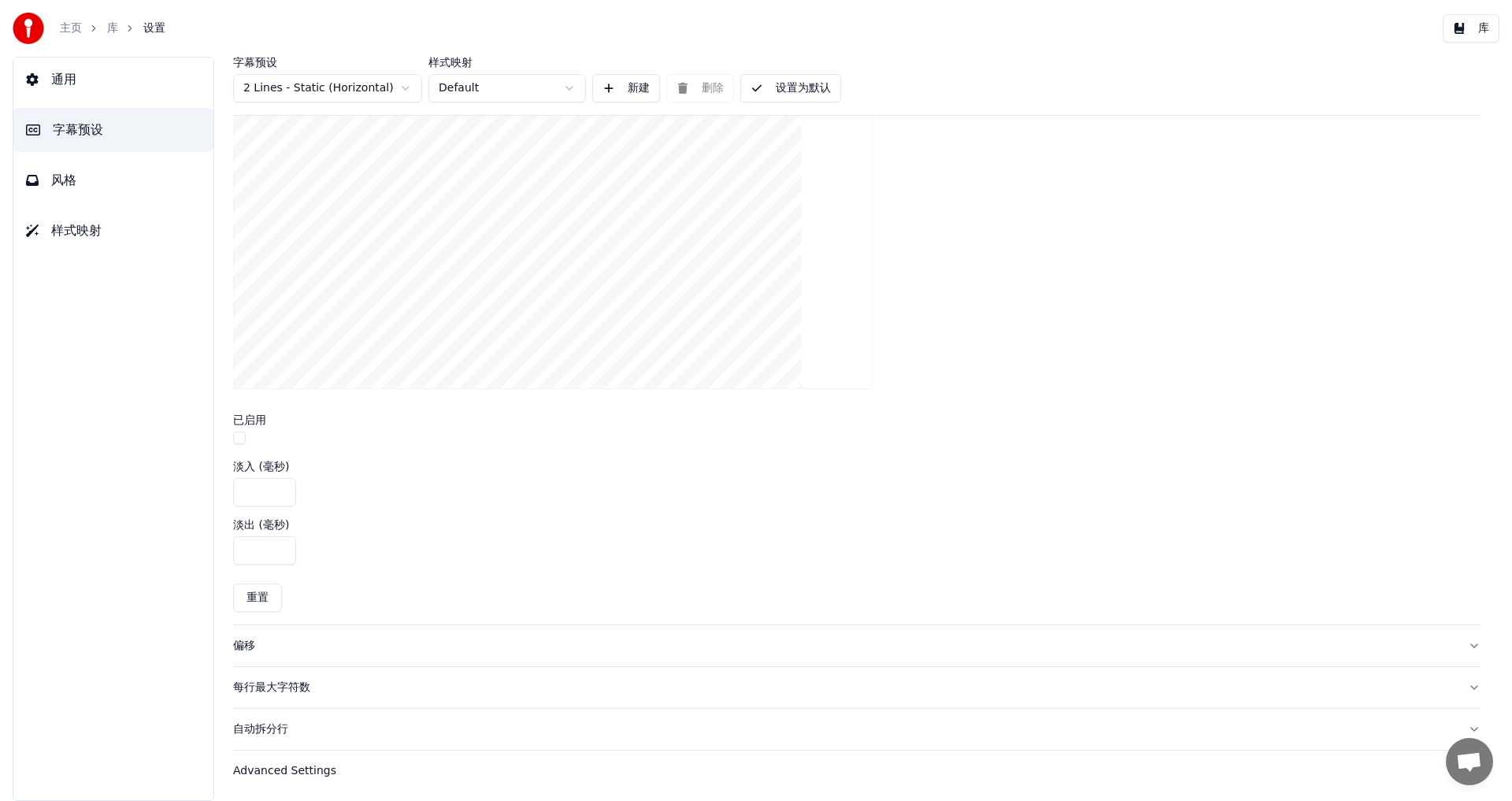
scroll to position [491, 0]
click at [269, 689] on div "每行最大字符数" at bounding box center [844, 685] width 1222 height 16
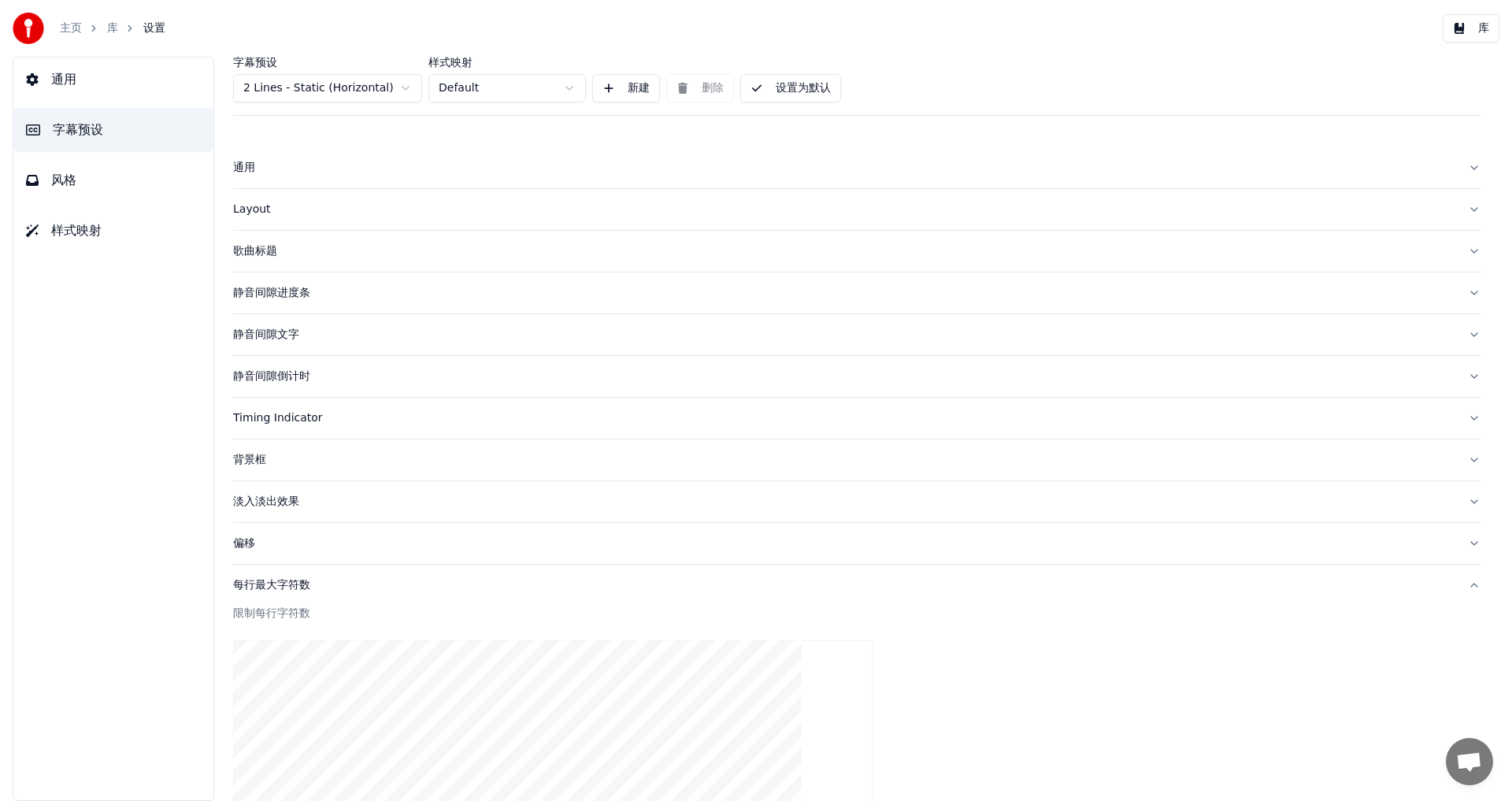
click at [64, 183] on span "风格" at bounding box center [63, 181] width 25 height 19
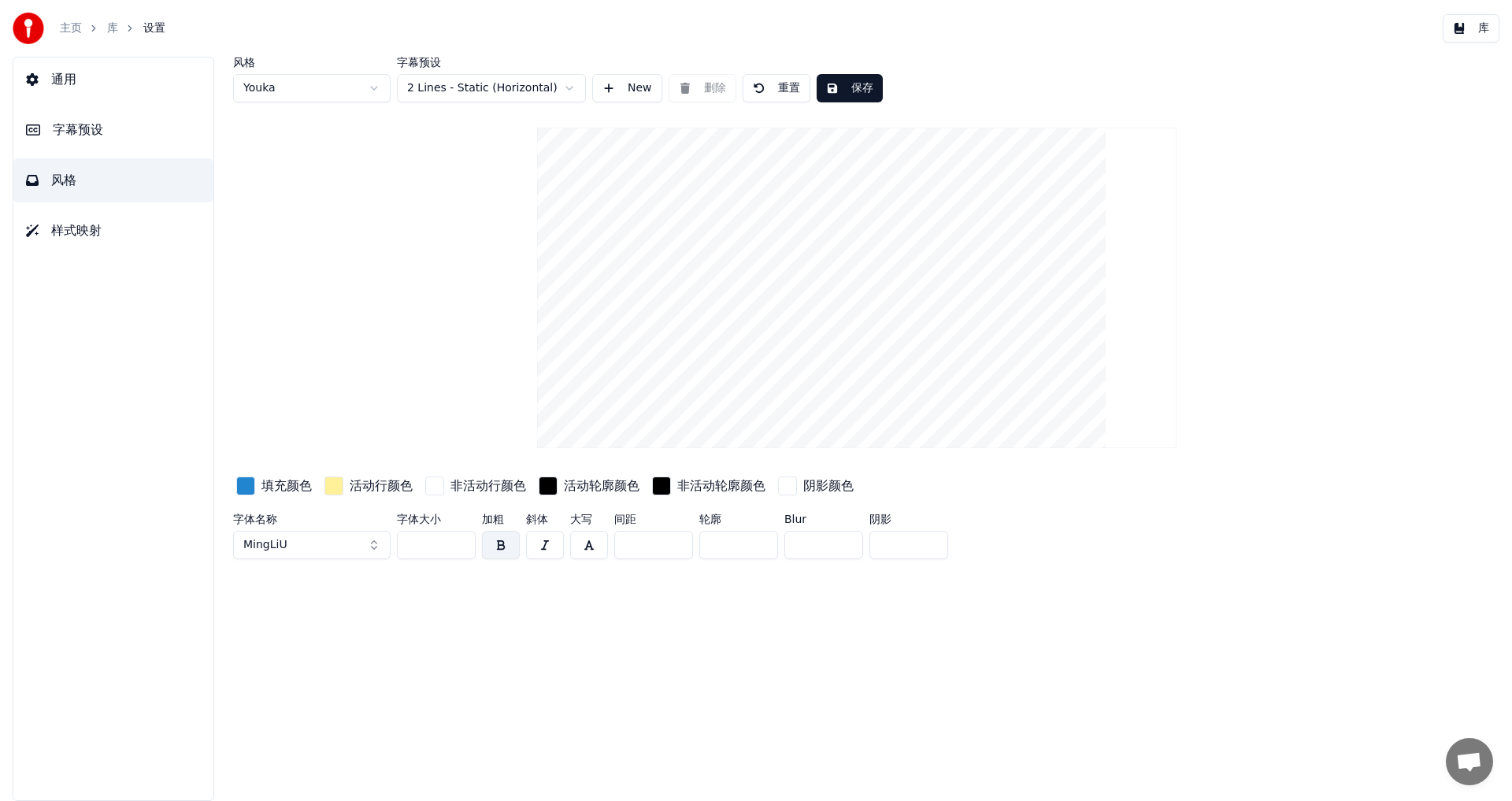
click at [244, 488] on div "button" at bounding box center [245, 486] width 19 height 19
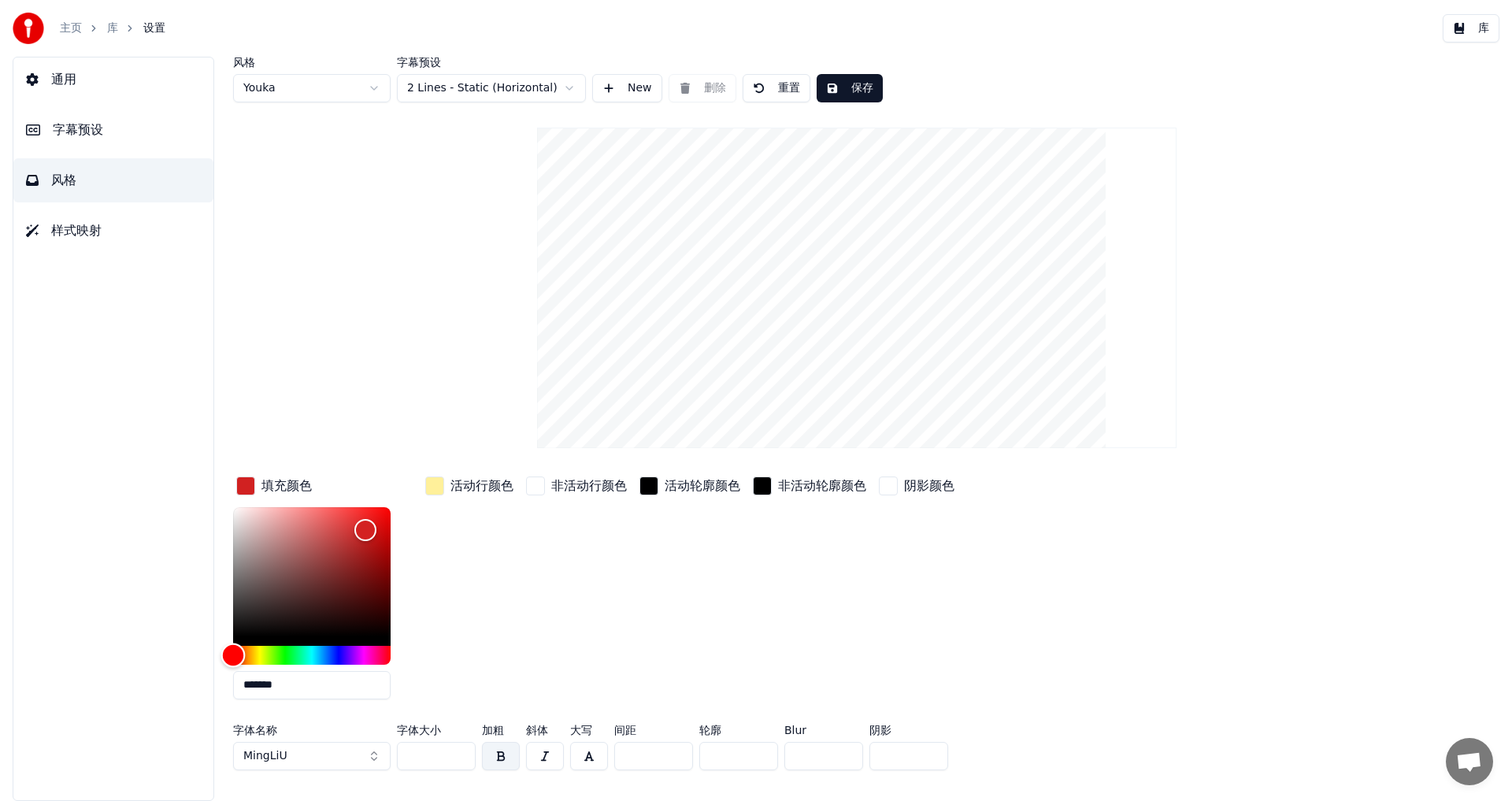
drag, startPoint x: 261, startPoint y: 651, endPoint x: 128, endPoint y: 670, distance: 134.4
click at [128, 670] on div "通用 字幕预设 风格 样式映射 风格 Youka 字幕预设 2 Lines - Static (Horizontal) New 删除 重置 保存 填充颜色 *…" at bounding box center [756, 429] width 1512 height 745
drag, startPoint x: 292, startPoint y: 688, endPoint x: 152, endPoint y: 668, distance: 141.4
click at [152, 668] on div "通用 字幕预设 风格 样式映射 风格 Youka 字幕预设 2 Lines - Static (Horizontal) New 删除 重置 保存 填充颜色 *…" at bounding box center [756, 429] width 1512 height 745
click at [298, 685] on input "******" at bounding box center [312, 685] width 157 height 29
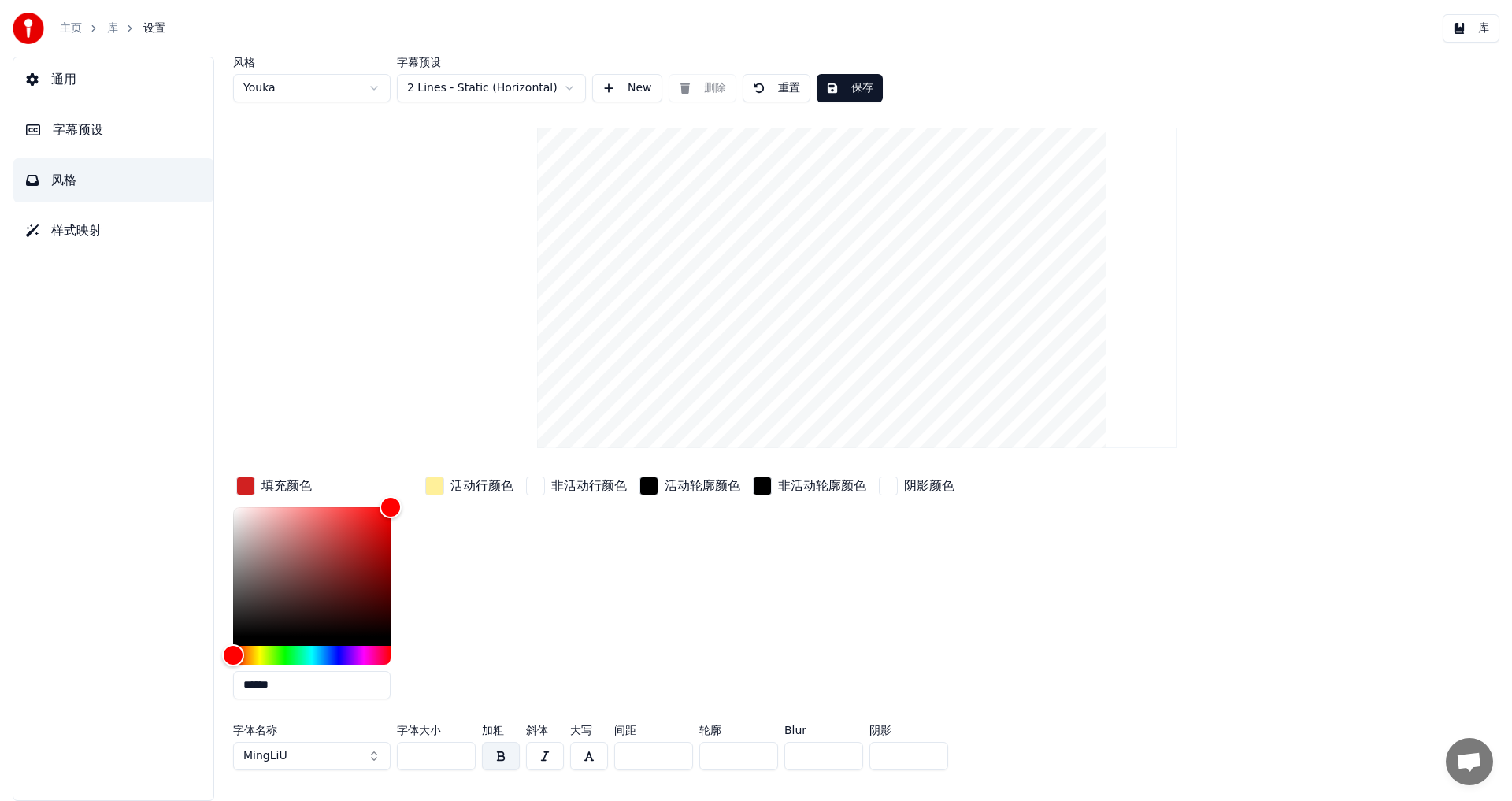
type input "******"
click at [436, 488] on div "button" at bounding box center [434, 486] width 19 height 19
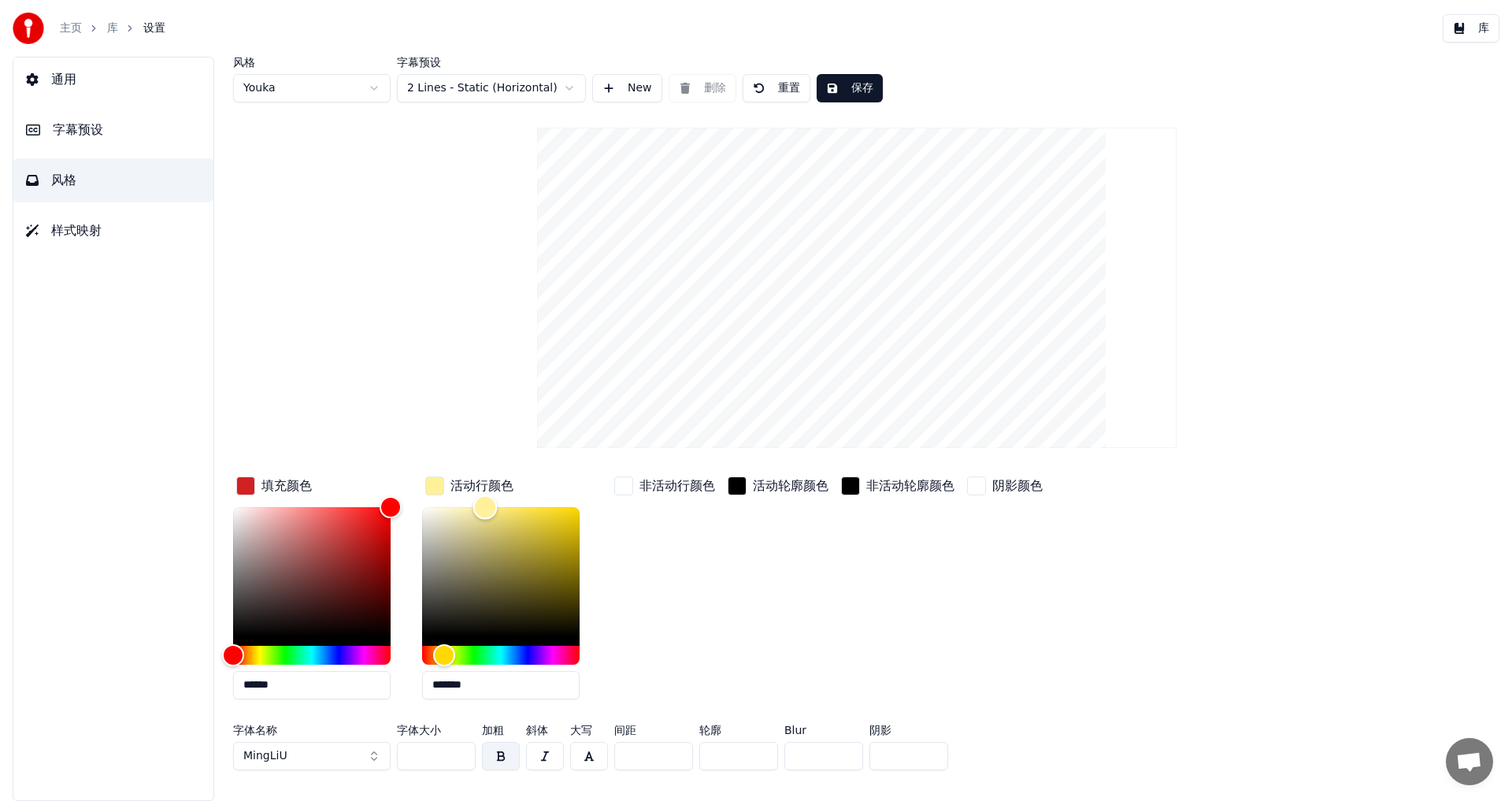
type input "*******"
drag, startPoint x: 433, startPoint y: 552, endPoint x: 356, endPoint y: 429, distance: 145.1
click at [356, 429] on div "风格 Youka 字幕预设 2 Lines - Static (Horizontal) New 删除 重置 保存 填充颜色 ****** 活动行颜色 ****…" at bounding box center [856, 417] width 1247 height 720
click at [1481, 32] on button "库" at bounding box center [1470, 28] width 56 height 29
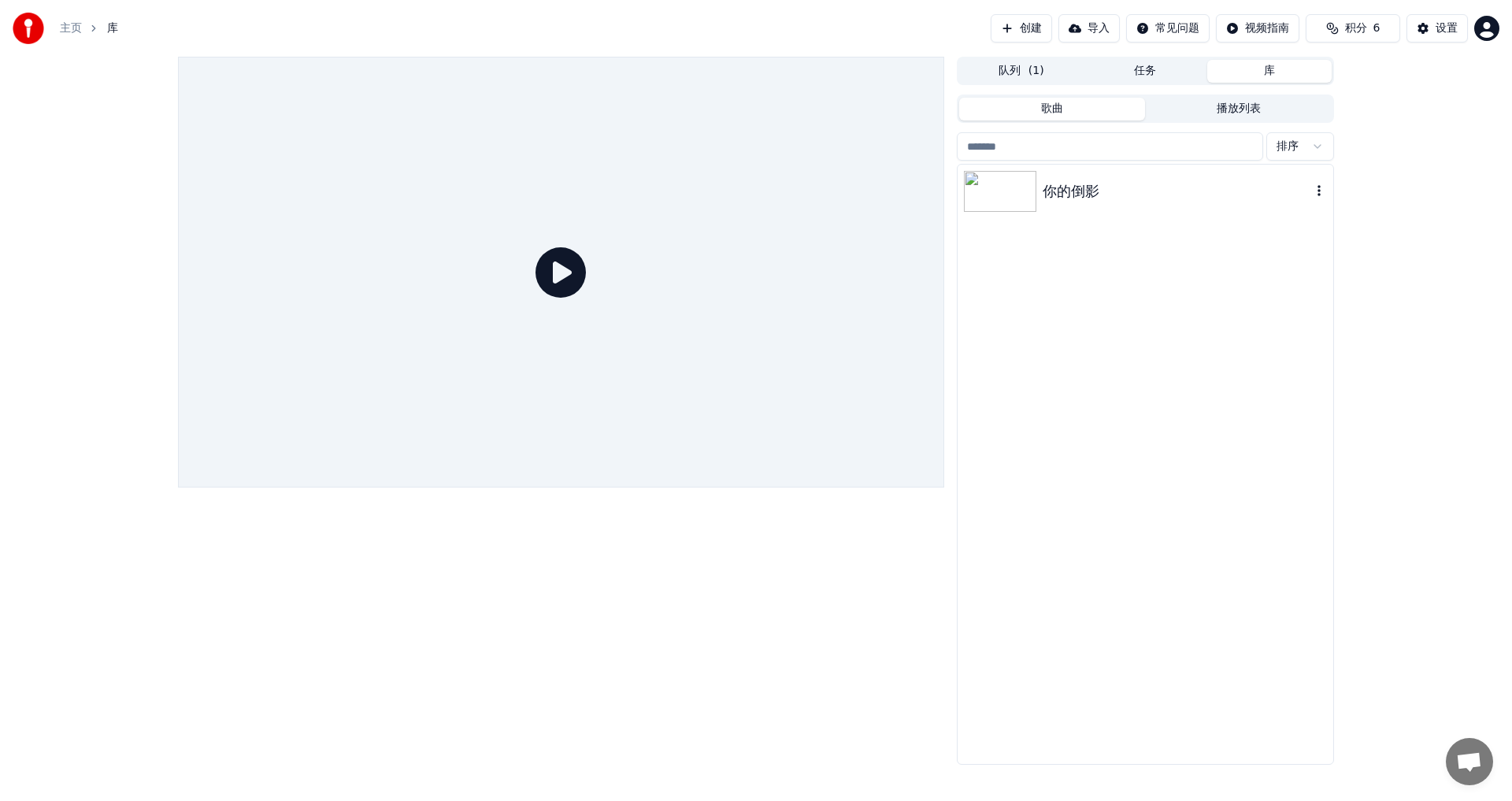
click at [1001, 193] on img at bounding box center [1000, 192] width 72 height 41
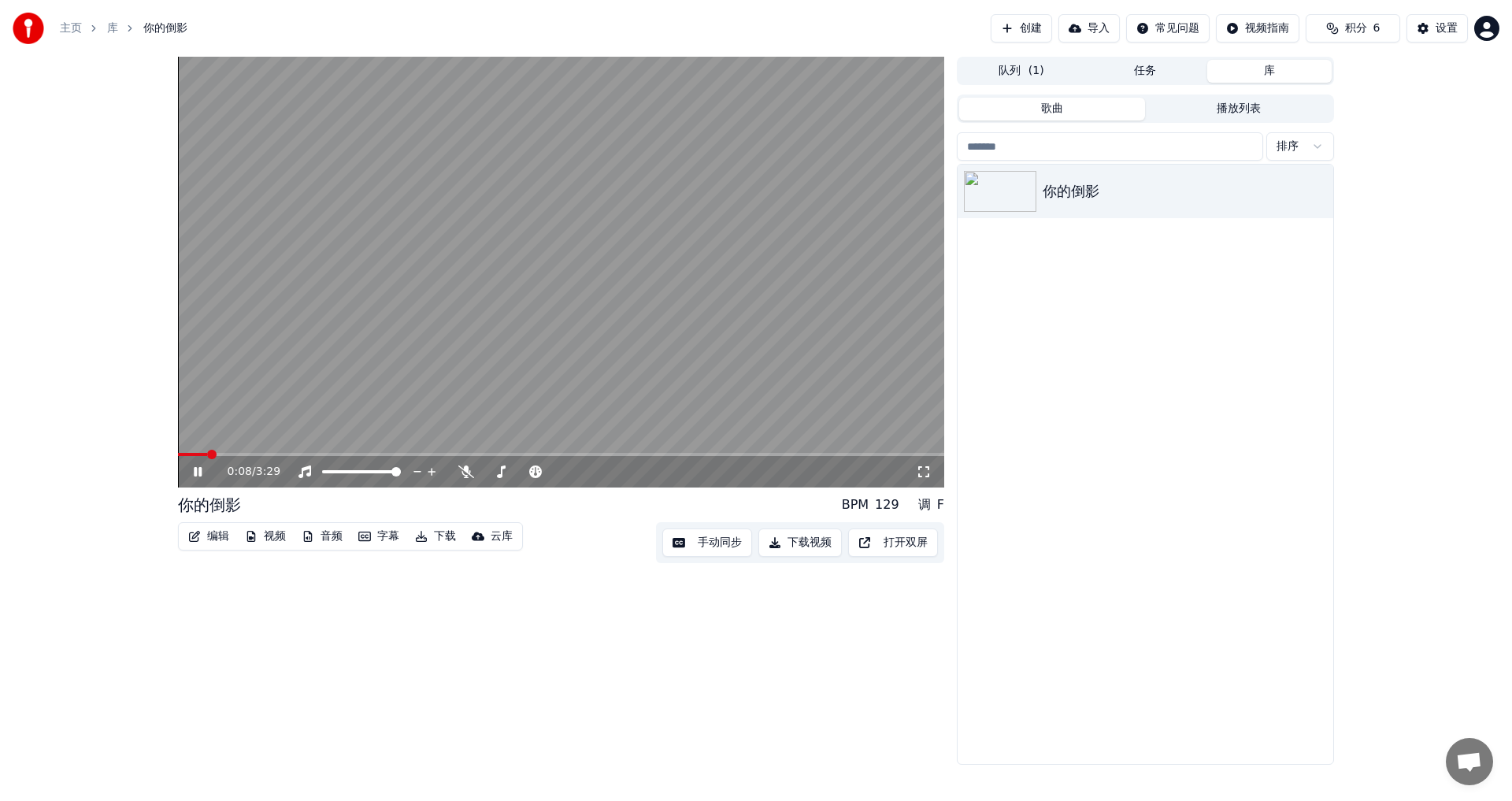
click at [208, 455] on span at bounding box center [561, 454] width 767 height 3
click at [231, 453] on span at bounding box center [561, 454] width 767 height 3
click at [384, 536] on button "字幕" at bounding box center [379, 536] width 54 height 22
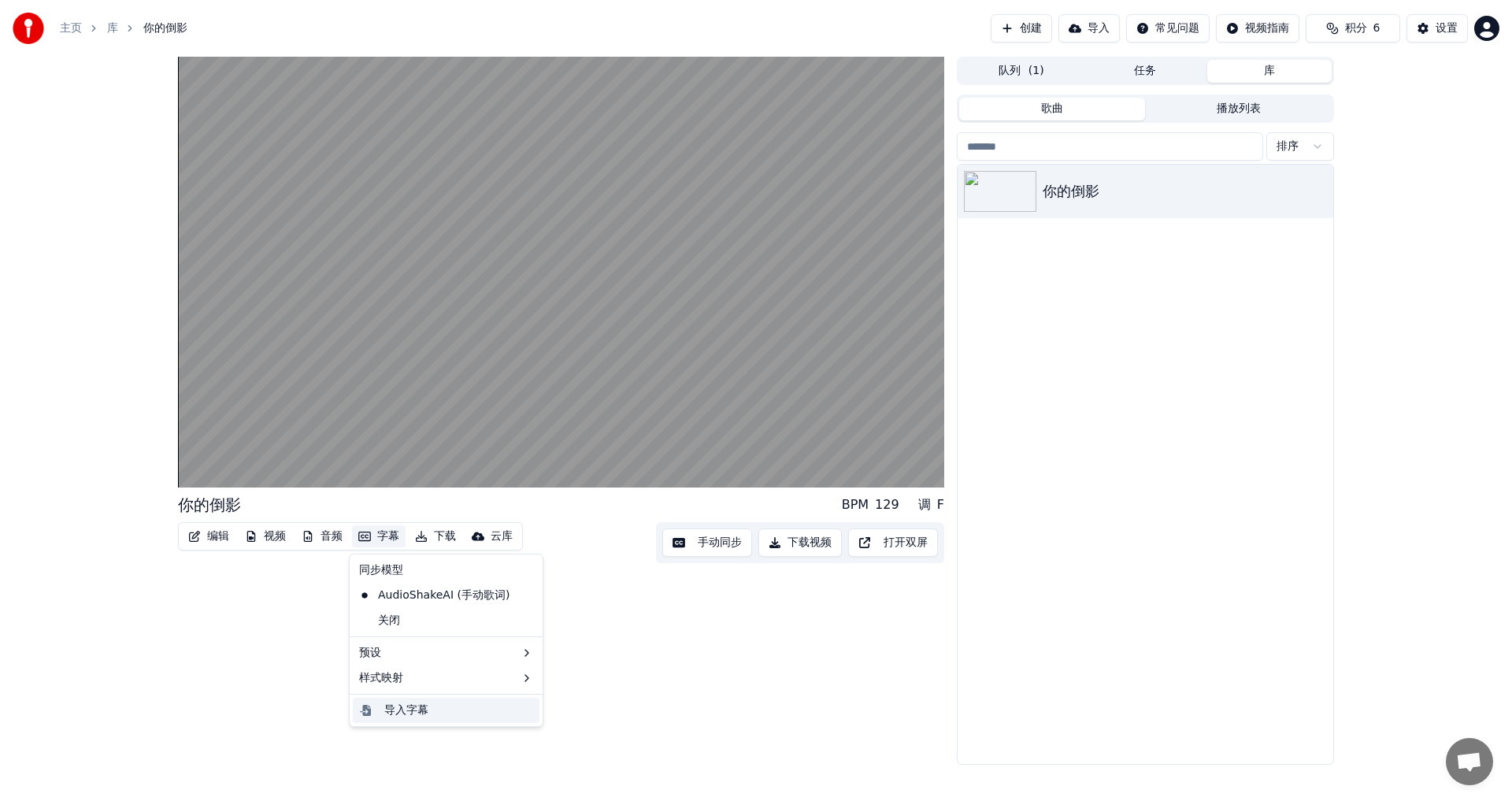
click at [388, 716] on div "导入字幕" at bounding box center [406, 710] width 44 height 16
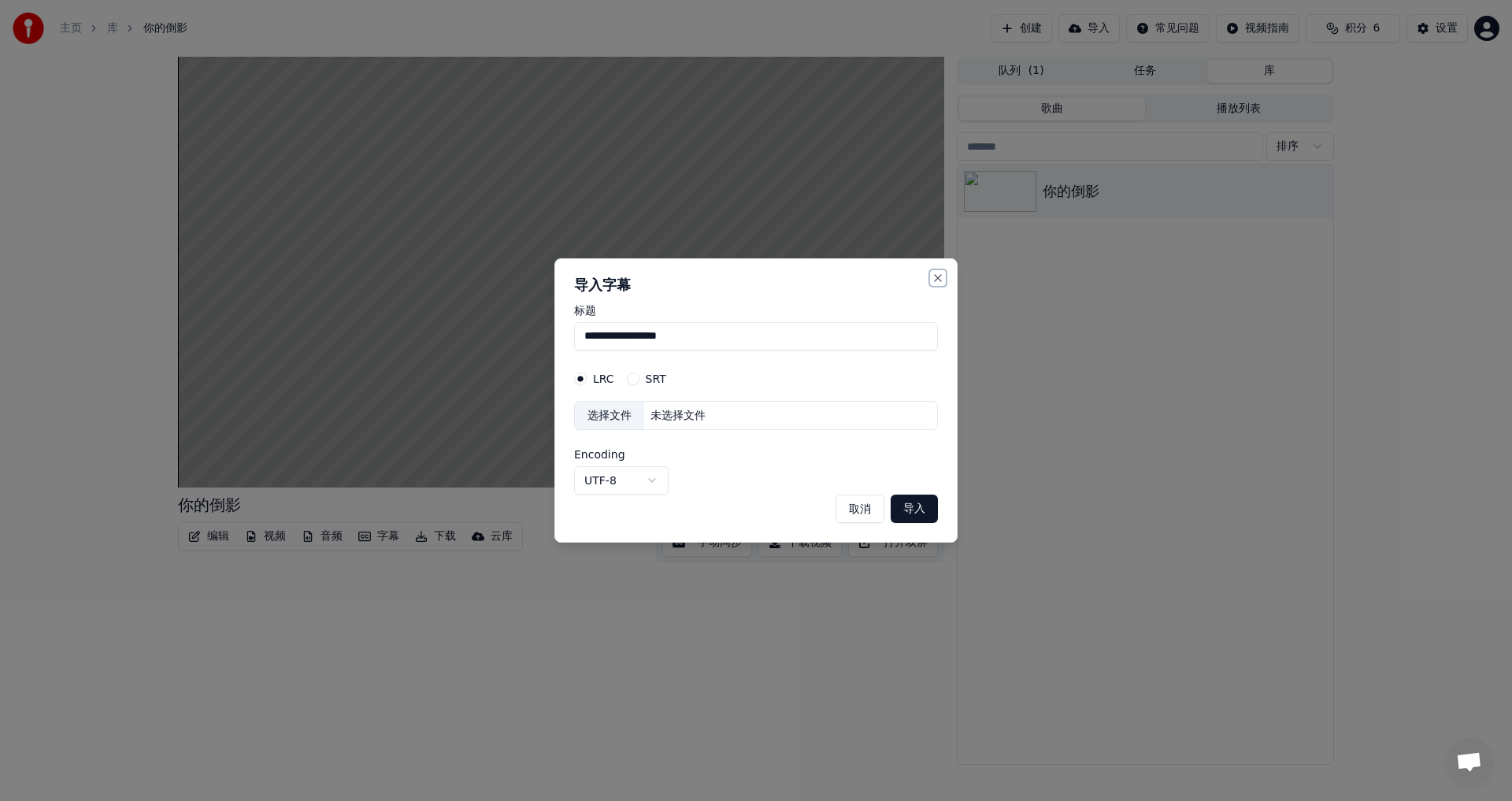
click at [941, 279] on button "Close" at bounding box center [938, 278] width 13 height 13
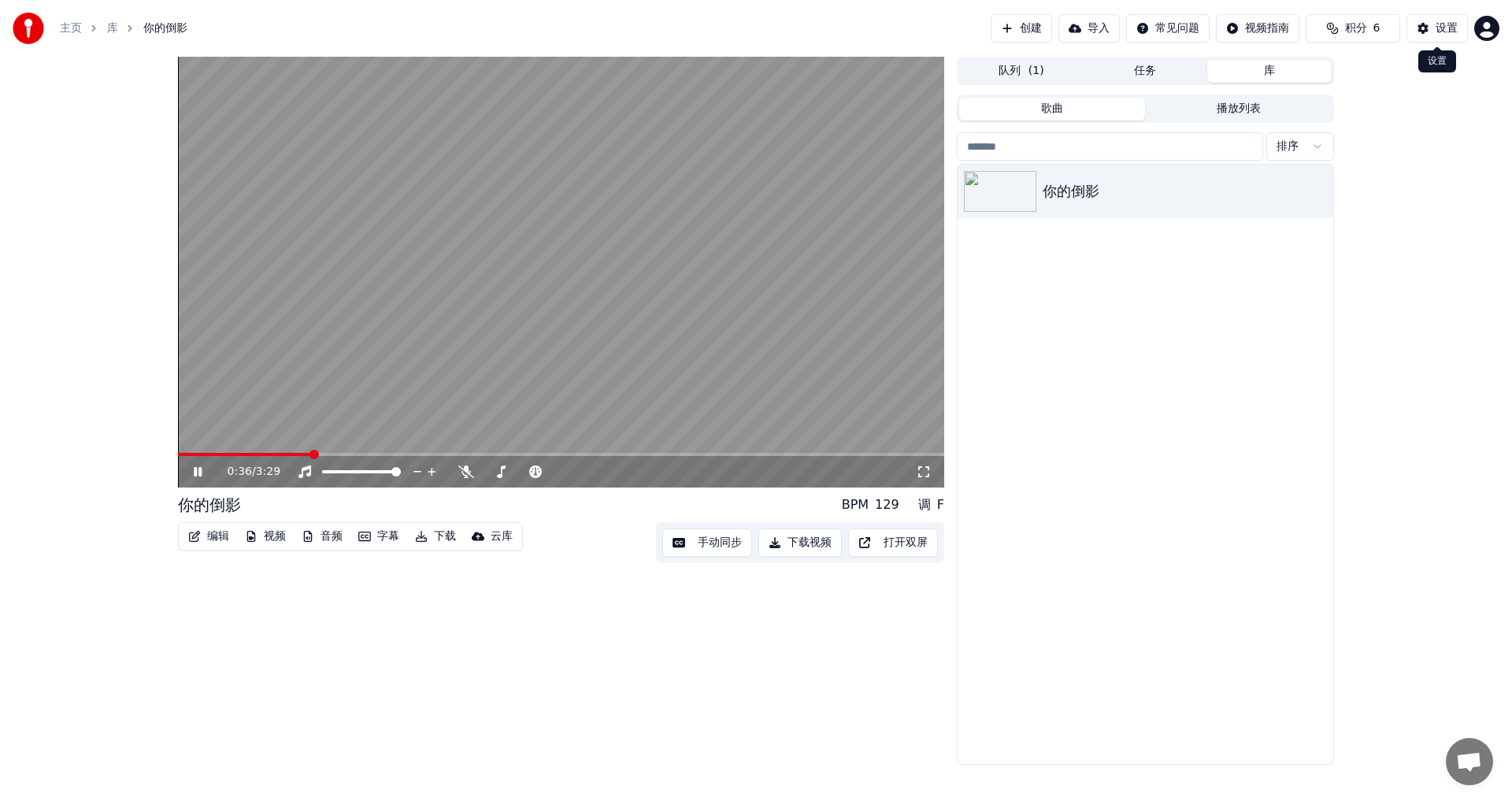
click at [1443, 28] on div "设置" at bounding box center [1447, 28] width 22 height 16
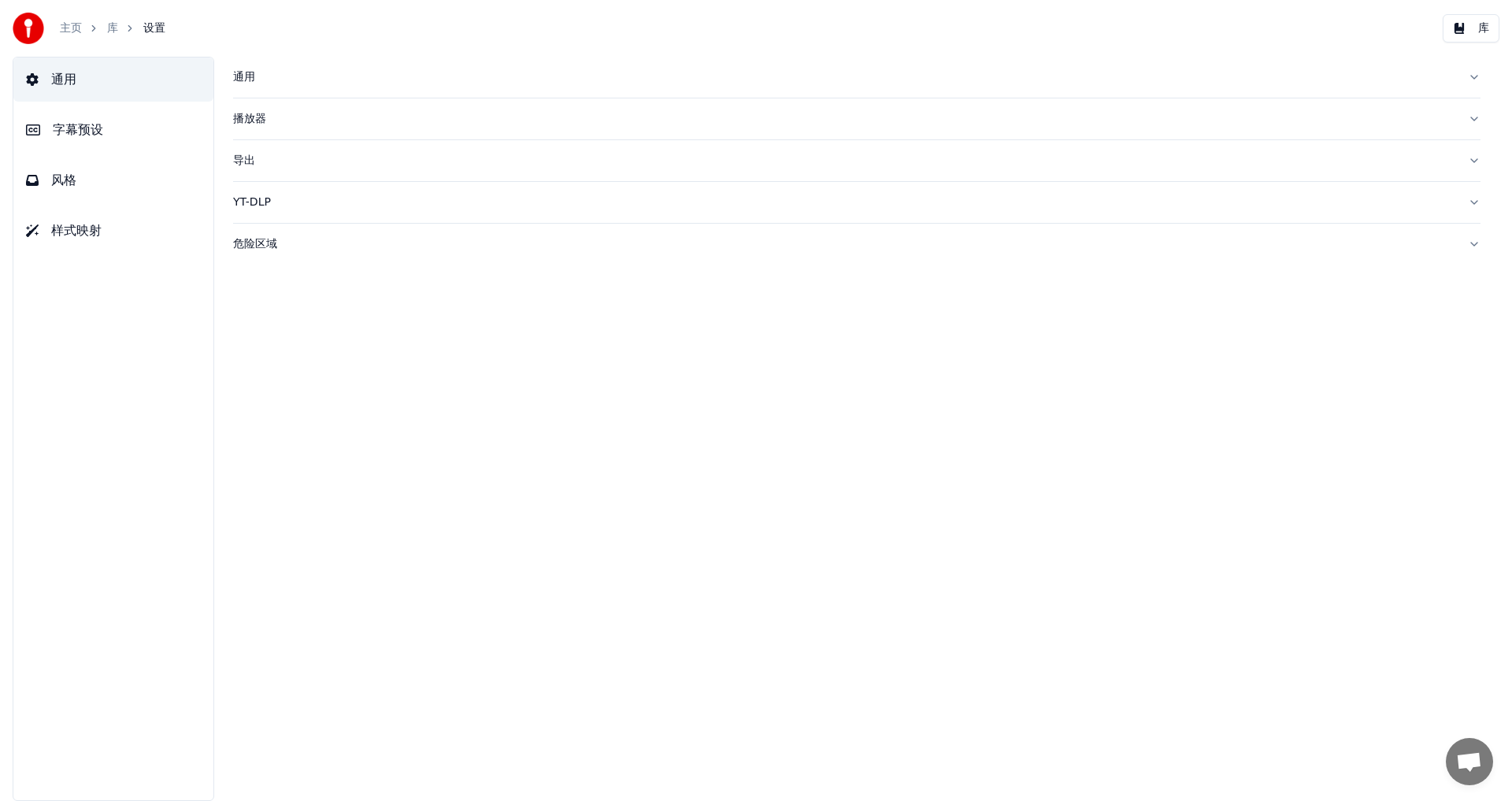
click at [81, 132] on span "字幕预设" at bounding box center [78, 130] width 50 height 19
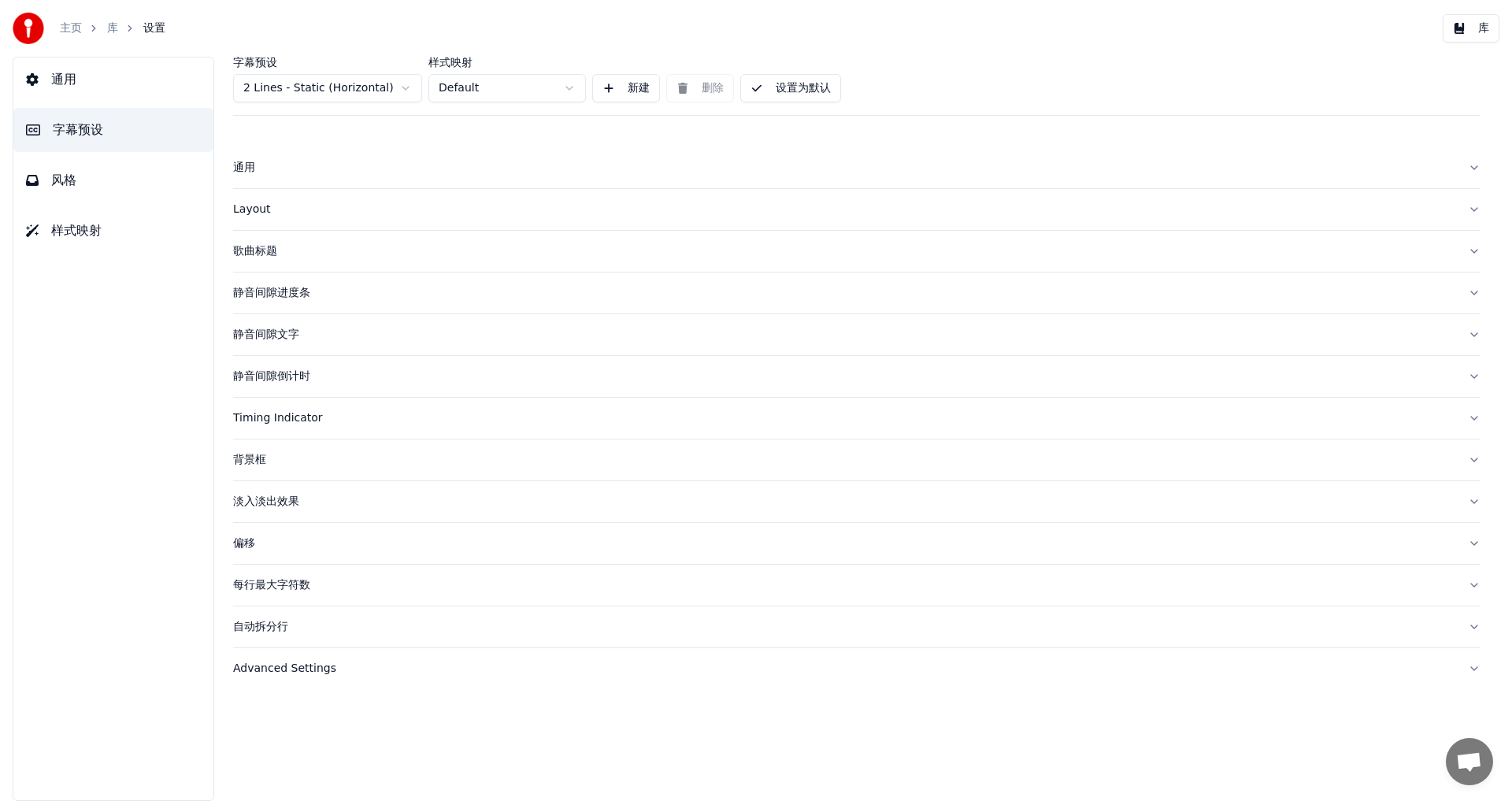
click at [70, 171] on span "风格" at bounding box center [63, 181] width 25 height 19
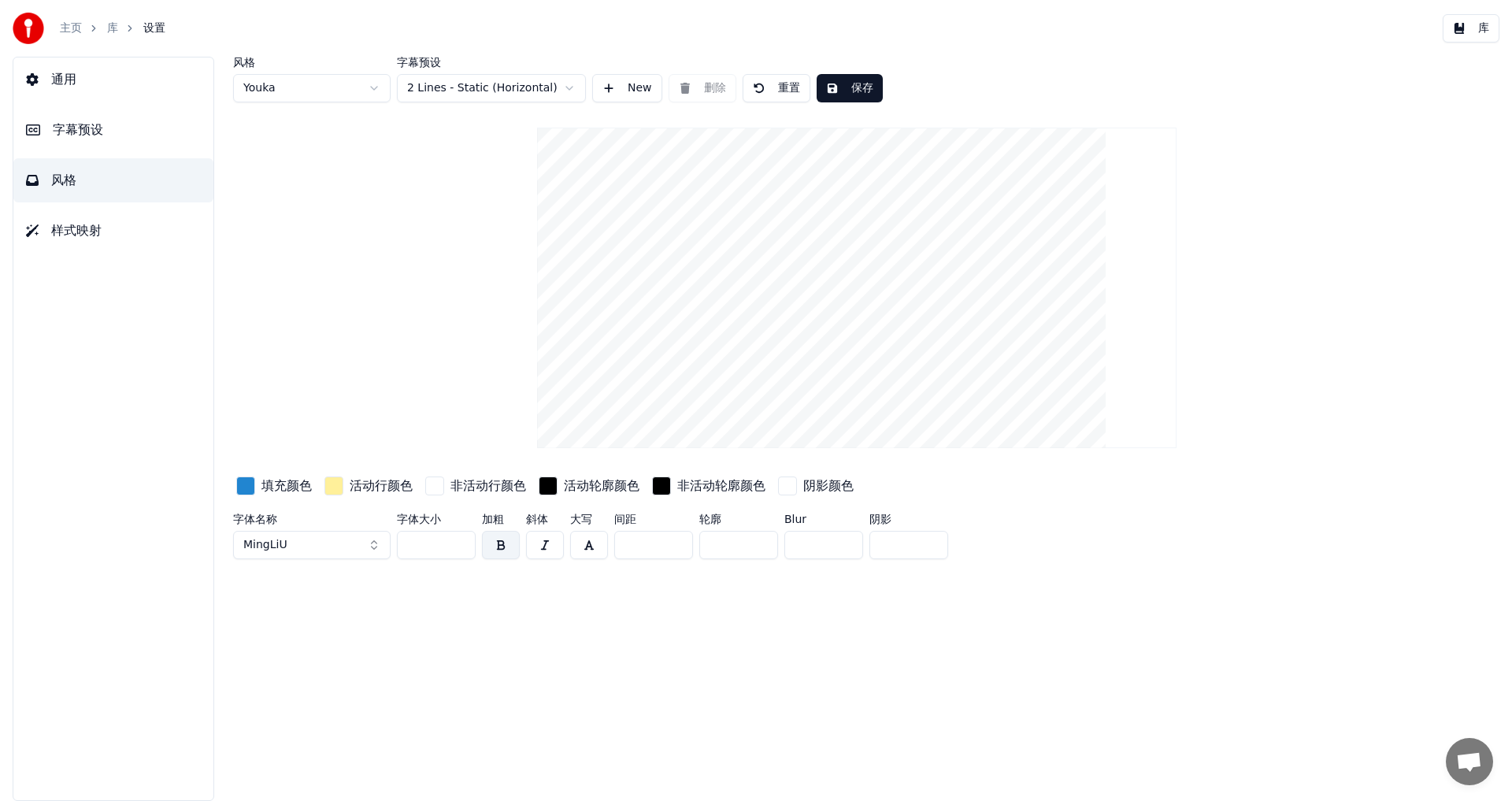
click at [248, 491] on div "button" at bounding box center [245, 486] width 19 height 19
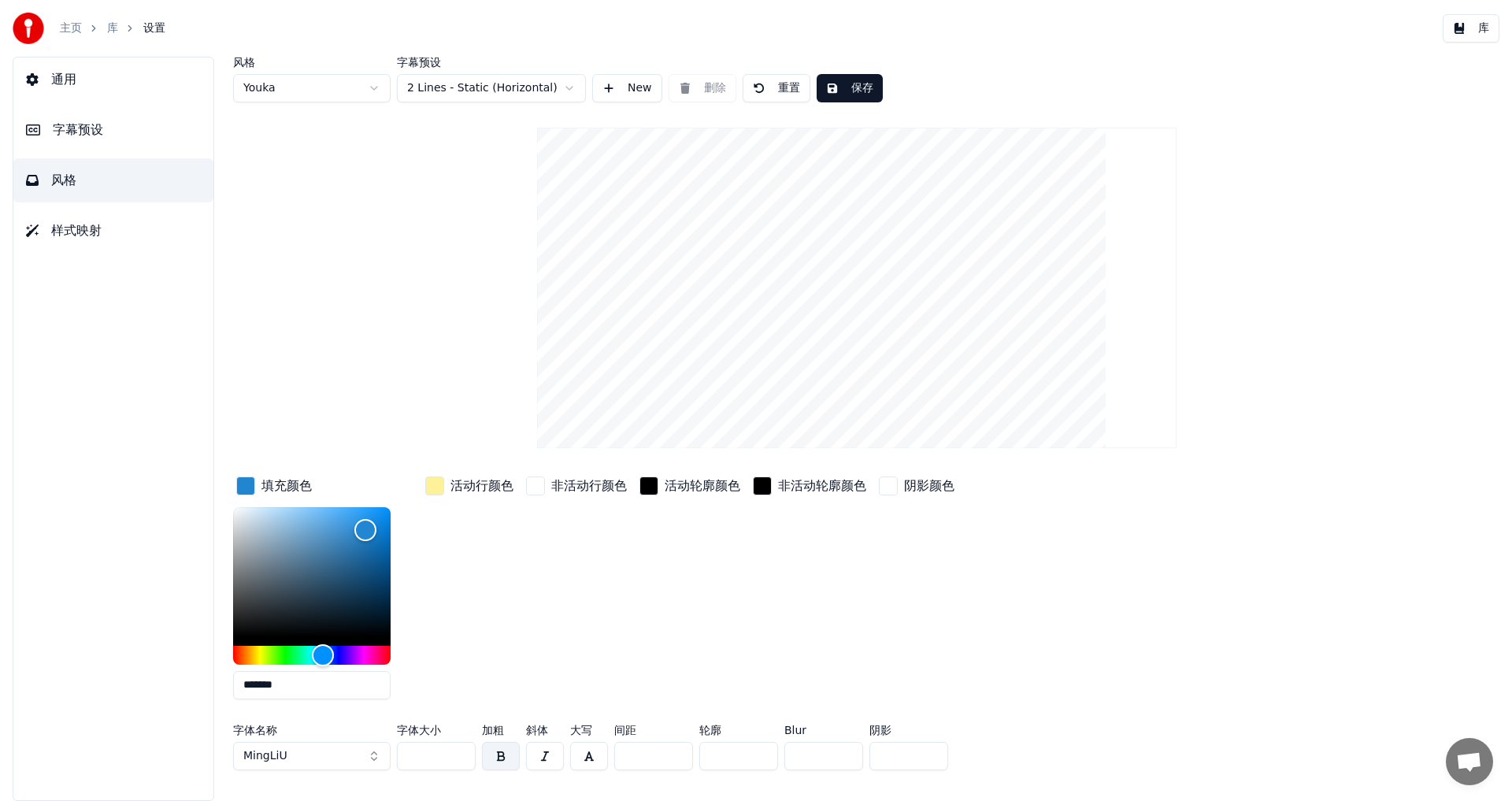
drag, startPoint x: 303, startPoint y: 686, endPoint x: 20, endPoint y: 652, distance: 285.0
click at [29, 654] on div "通用 字幕预设 风格 样式映射 风格 Youka 字幕预设 2 Lines - Static (Horizontal) New 删除 重置 保存 填充颜色 *…" at bounding box center [756, 429] width 1512 height 745
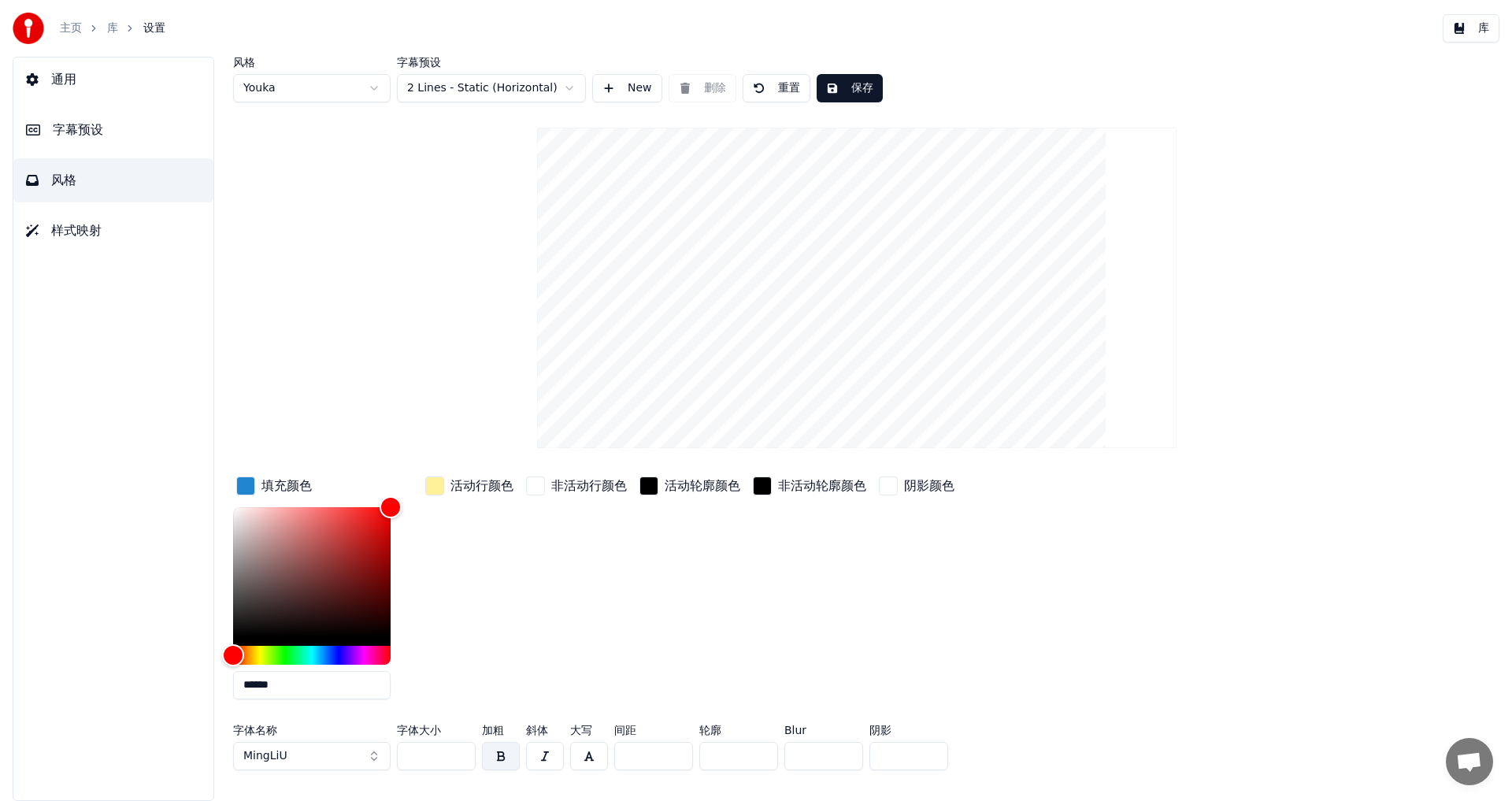
type input "******"
click at [436, 488] on div "button" at bounding box center [434, 486] width 19 height 19
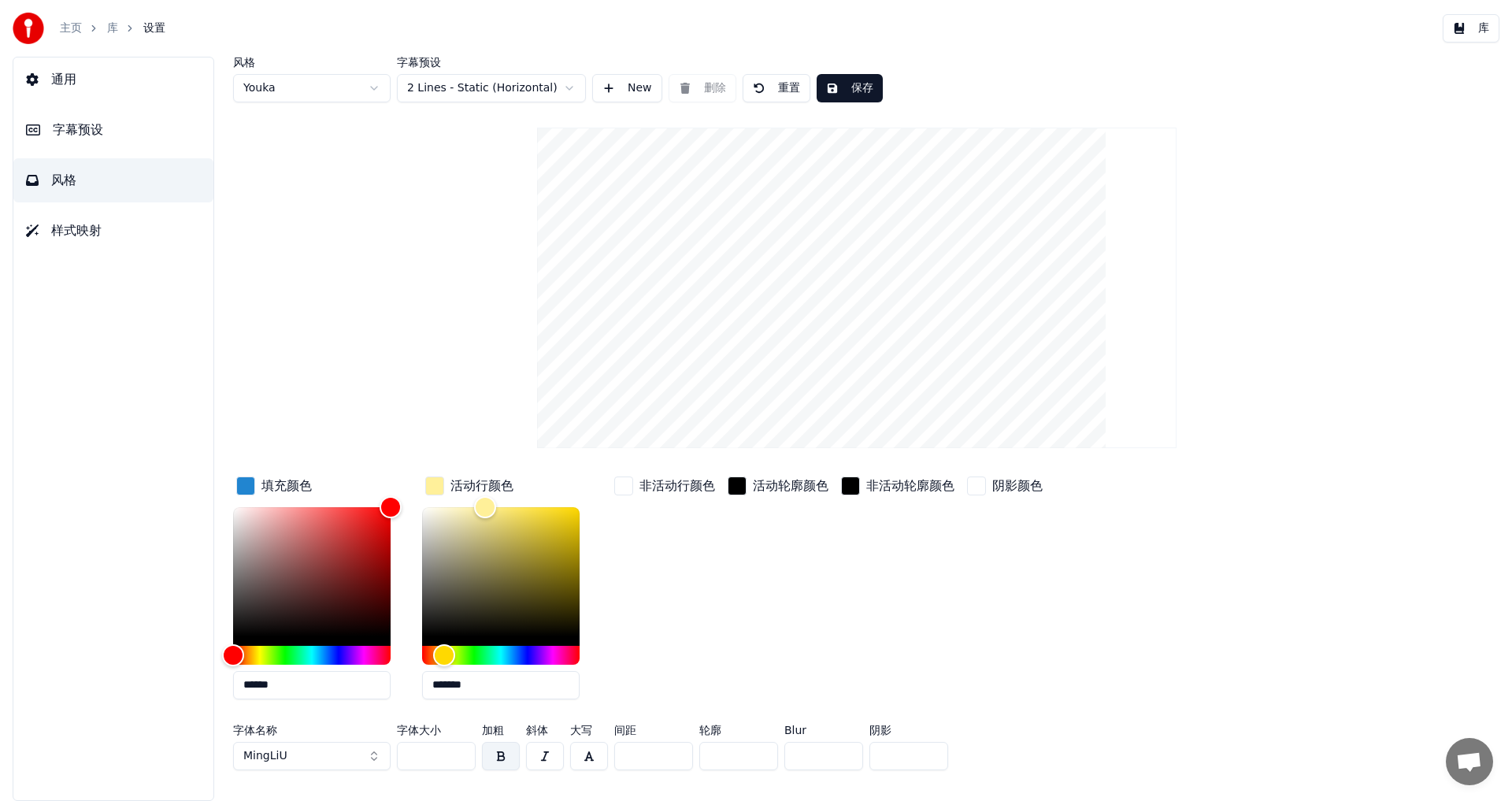
drag, startPoint x: 478, startPoint y: 688, endPoint x: 58, endPoint y: 608, distance: 427.6
click at [58, 608] on div "通用 字幕预设 风格 样式映射 风格 Youka 字幕预设 2 Lines - Static (Horizontal) New 删除 重置 保存 填充颜色 *…" at bounding box center [756, 429] width 1512 height 745
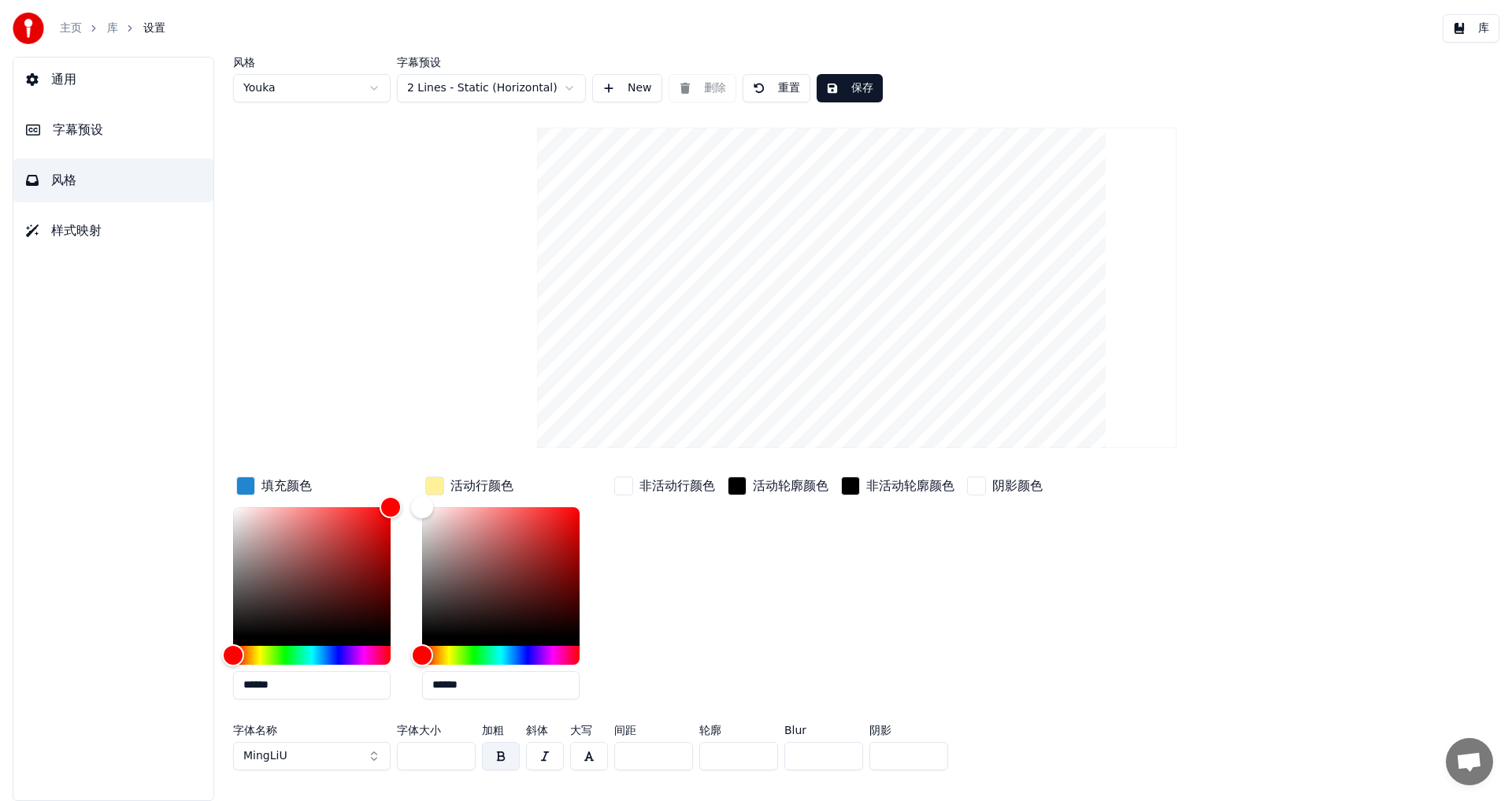
type input "******"
click at [1024, 593] on div "阴影颜色" at bounding box center [1005, 593] width 81 height 239
click at [1464, 31] on button "库" at bounding box center [1470, 28] width 56 height 29
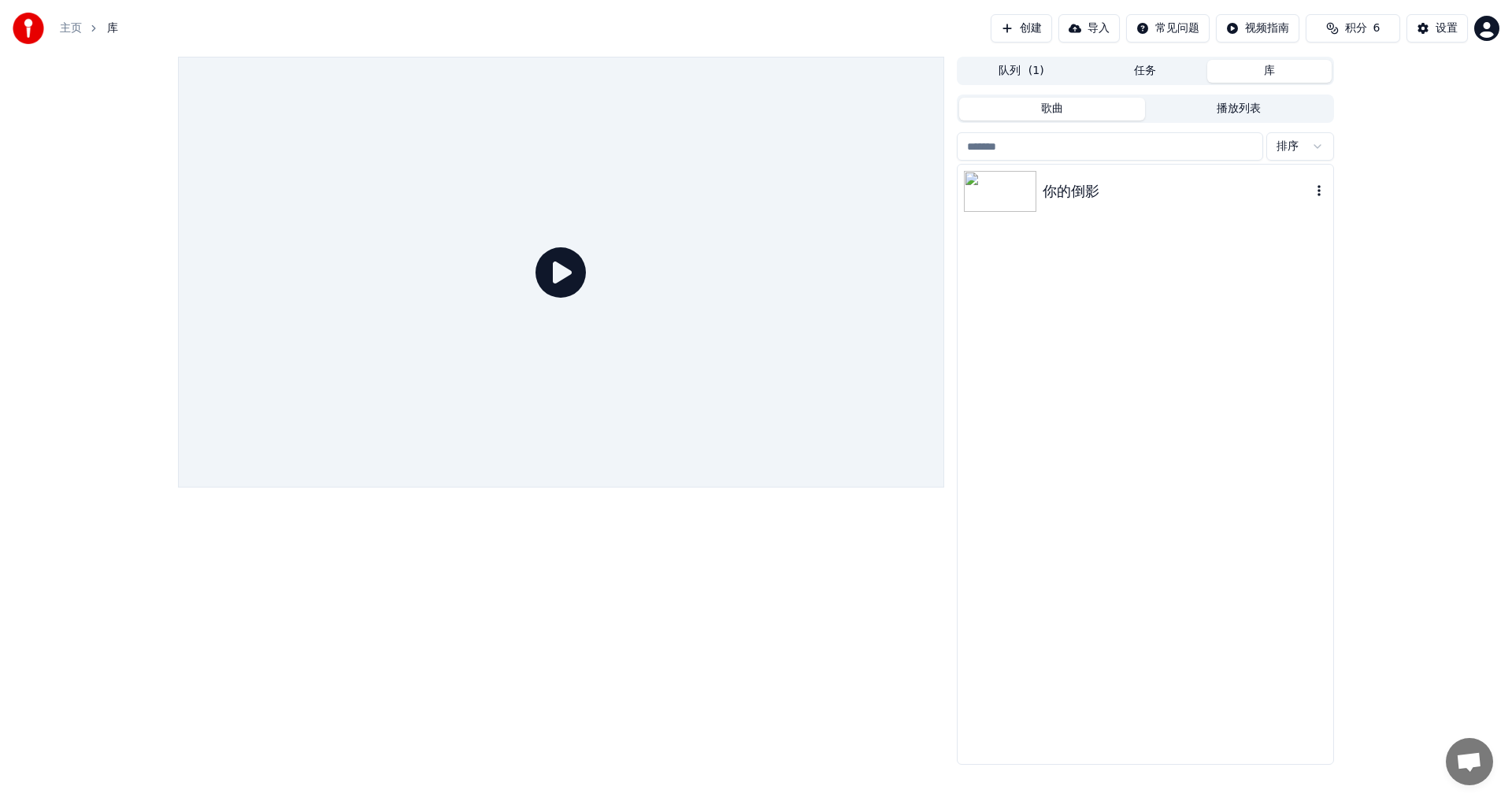
click at [1020, 193] on img at bounding box center [1000, 192] width 72 height 41
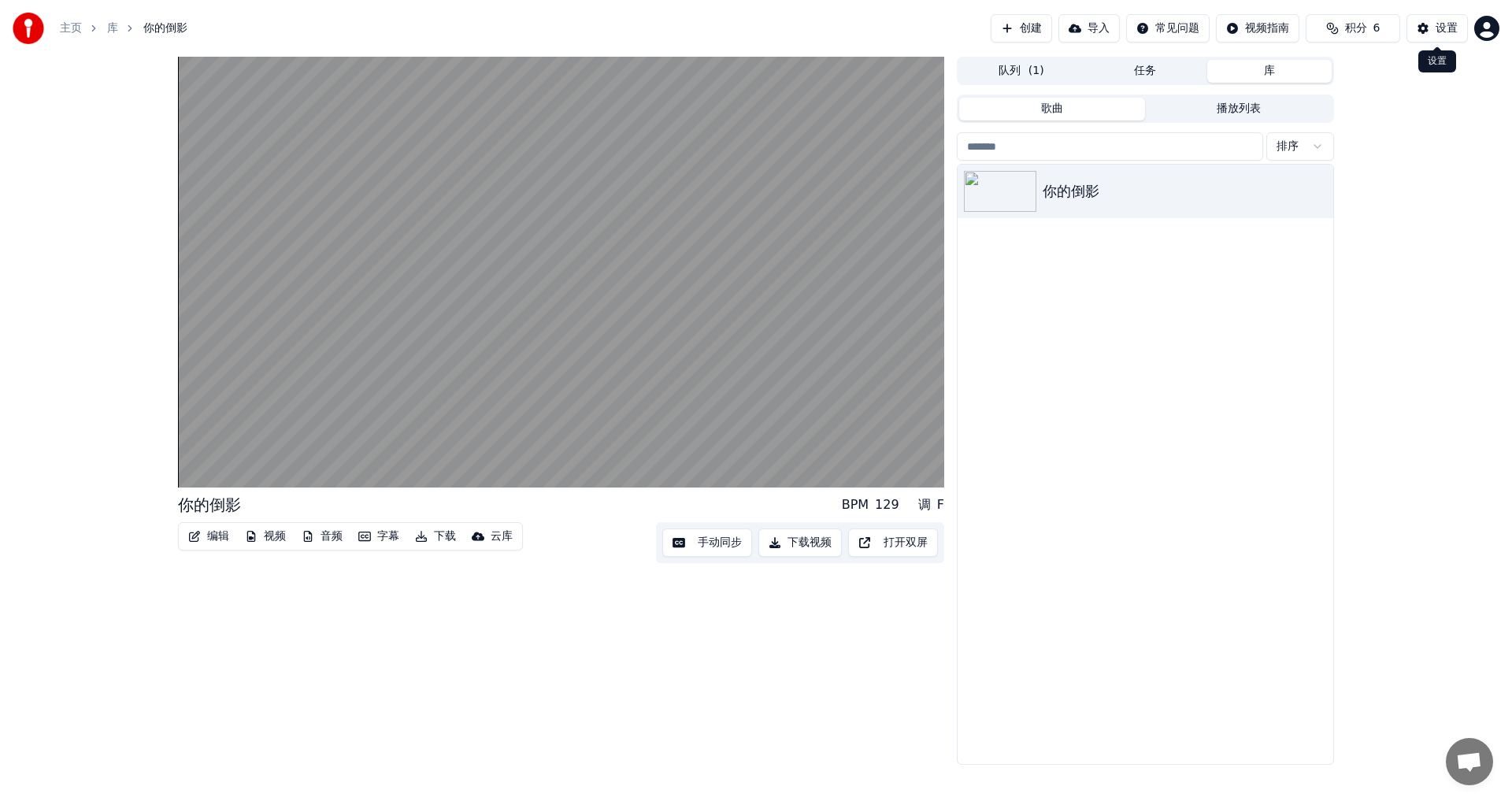
click at [1443, 31] on div "设置" at bounding box center [1447, 28] width 22 height 16
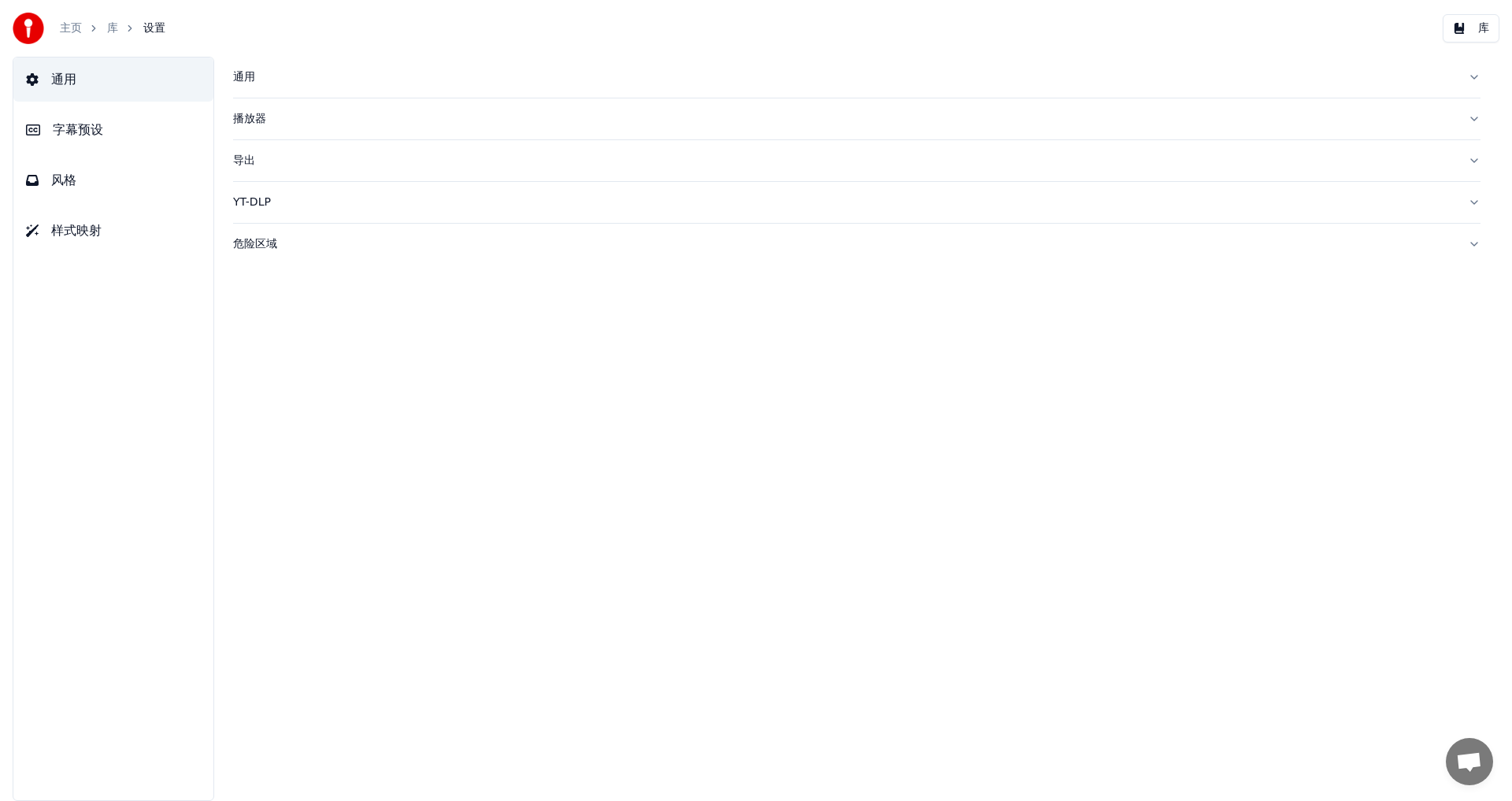
click at [74, 128] on span "字幕预设" at bounding box center [78, 130] width 50 height 19
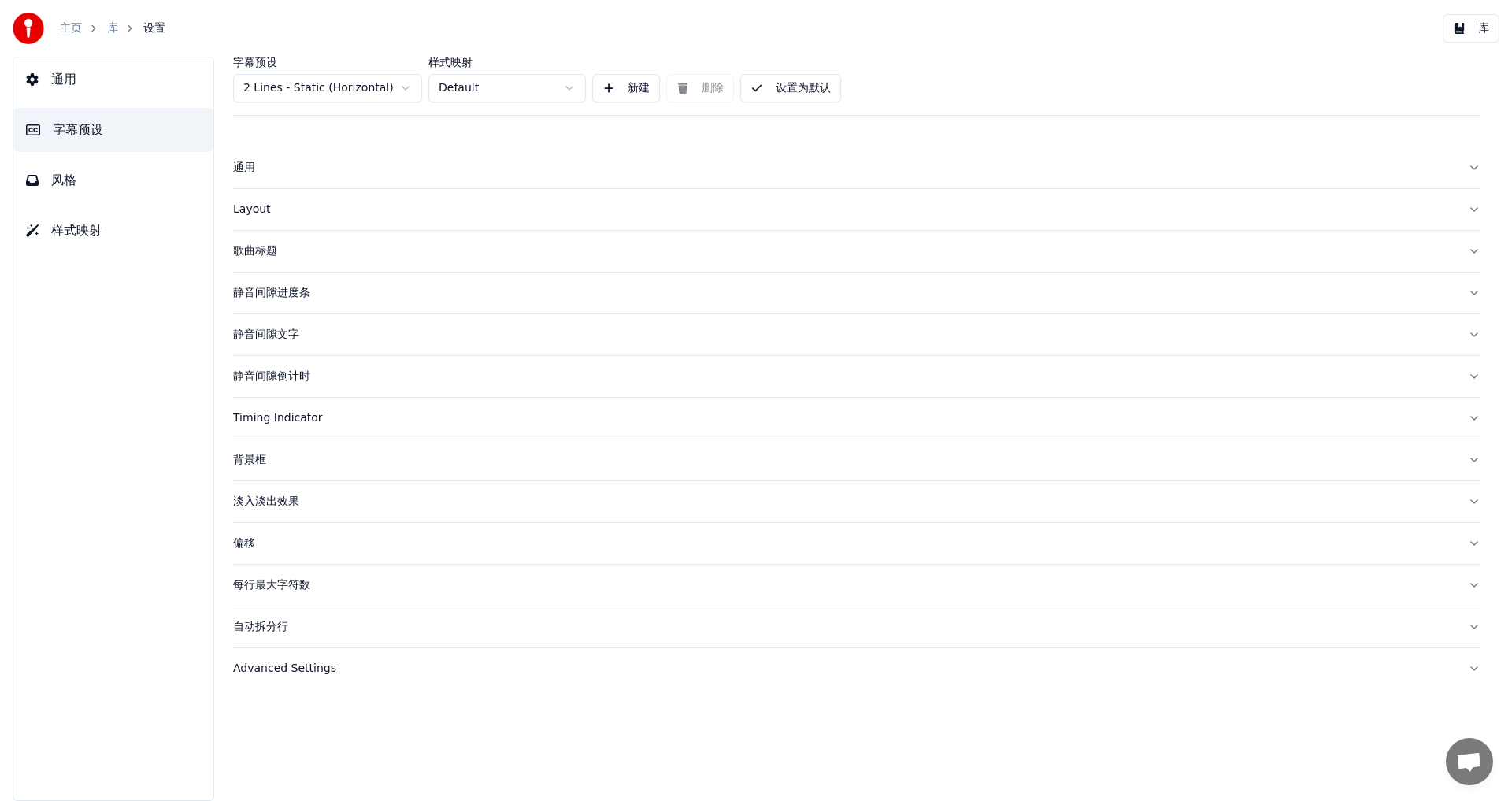
click at [242, 254] on div "歌曲标题" at bounding box center [844, 251] width 1222 height 16
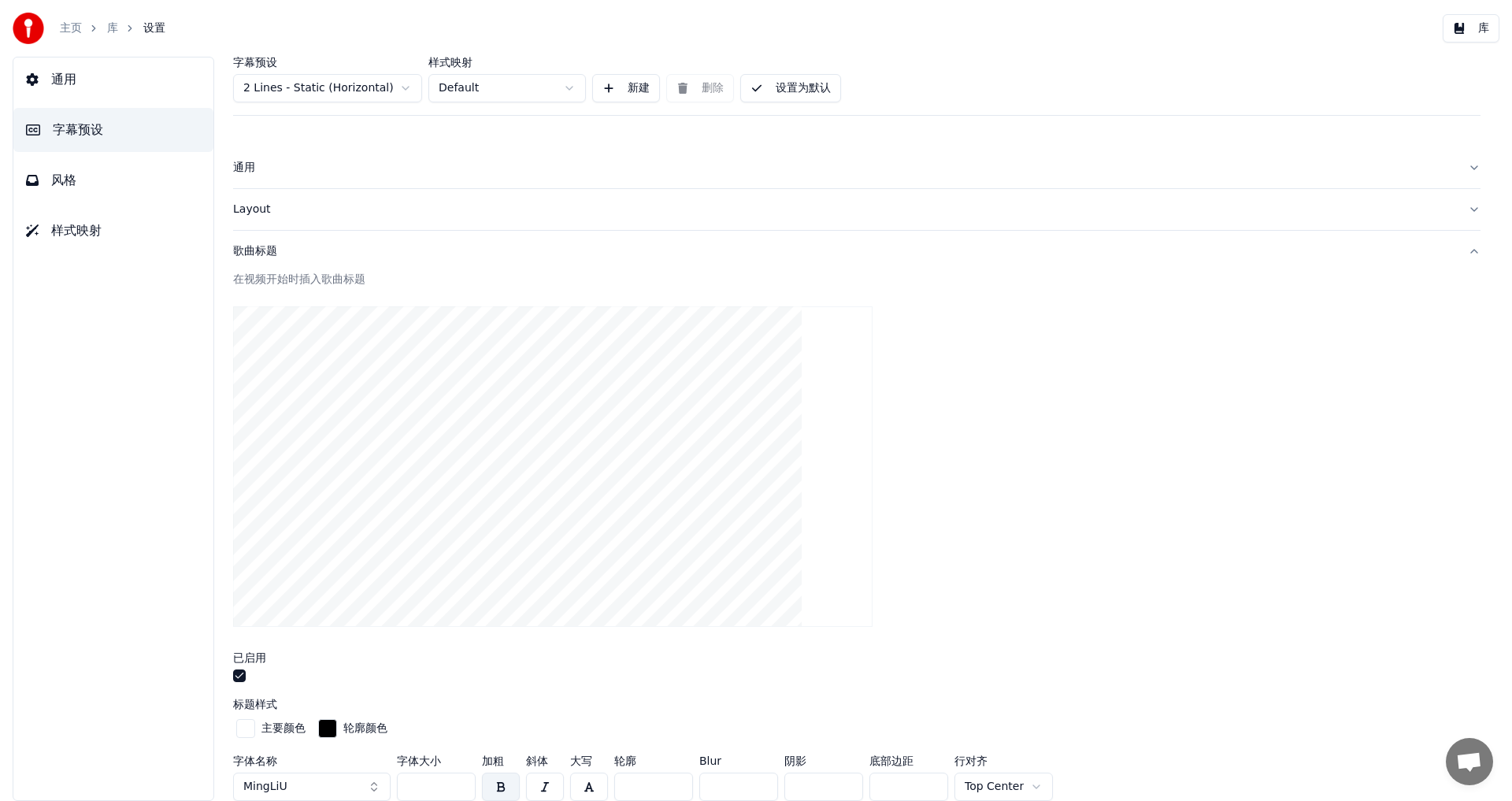
click at [254, 212] on div "Layout" at bounding box center [844, 209] width 1222 height 16
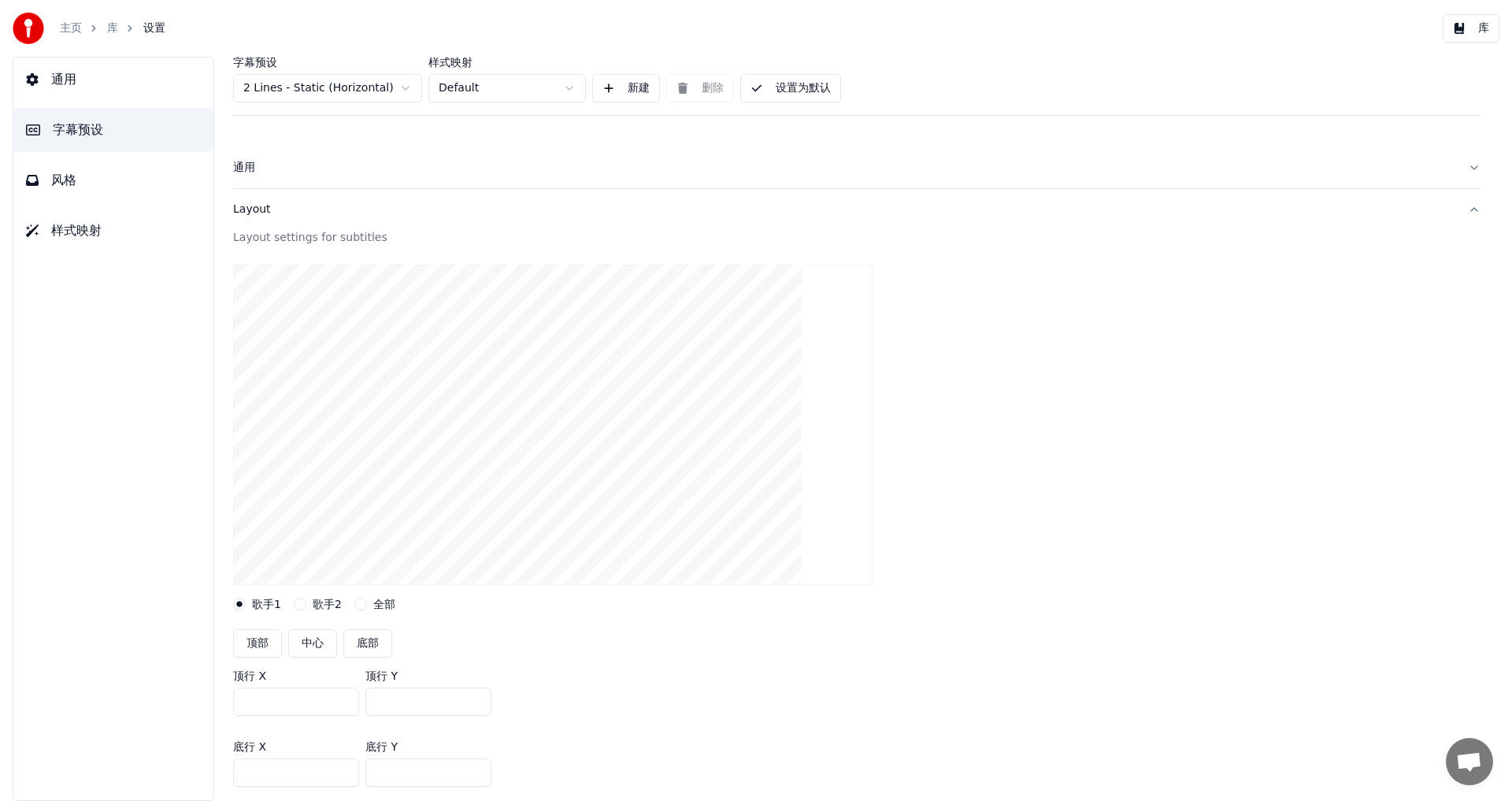
click at [244, 169] on div "通用" at bounding box center [844, 168] width 1222 height 16
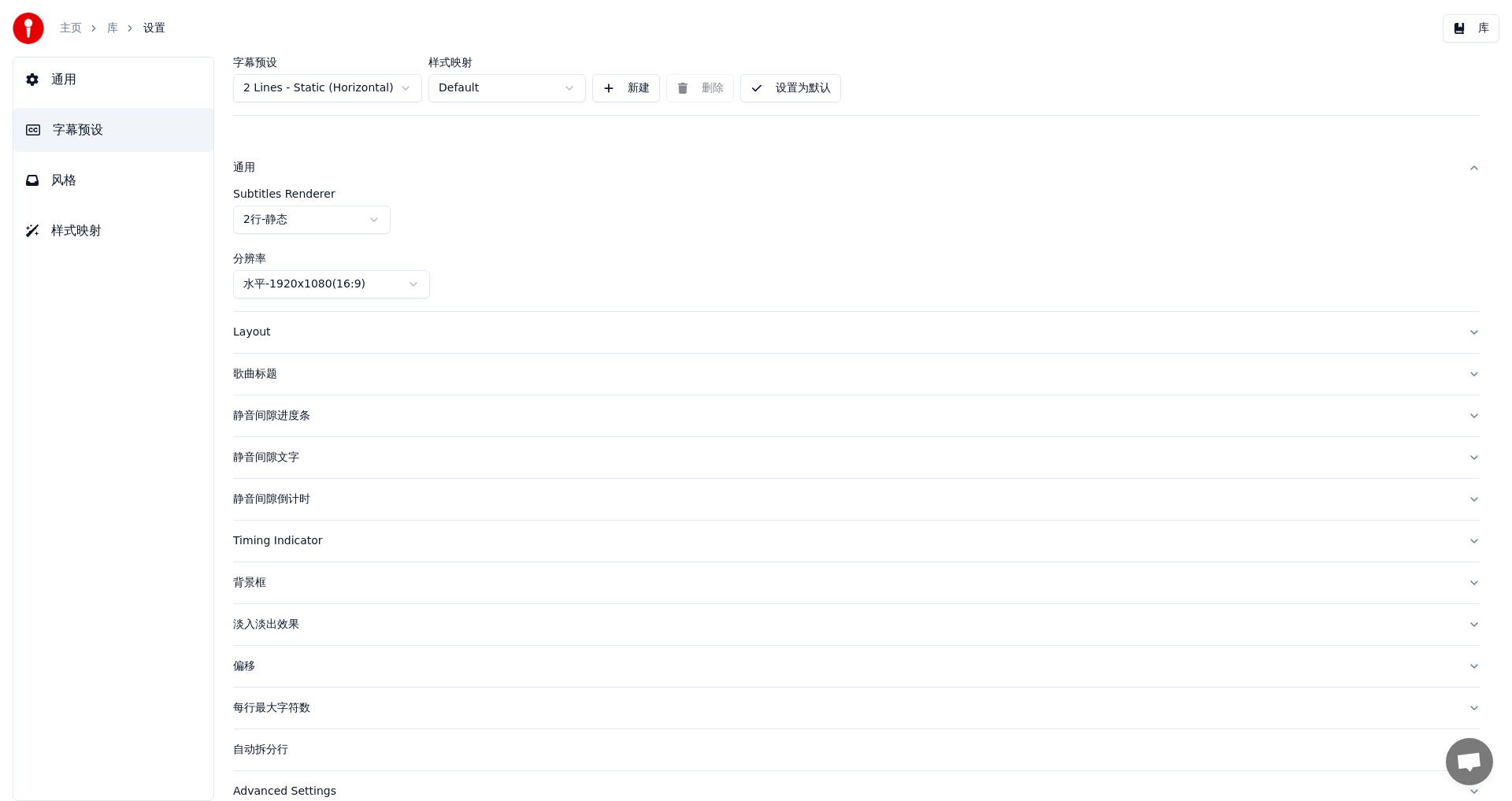
click at [260, 418] on div "静音间隙进度条" at bounding box center [844, 416] width 1222 height 16
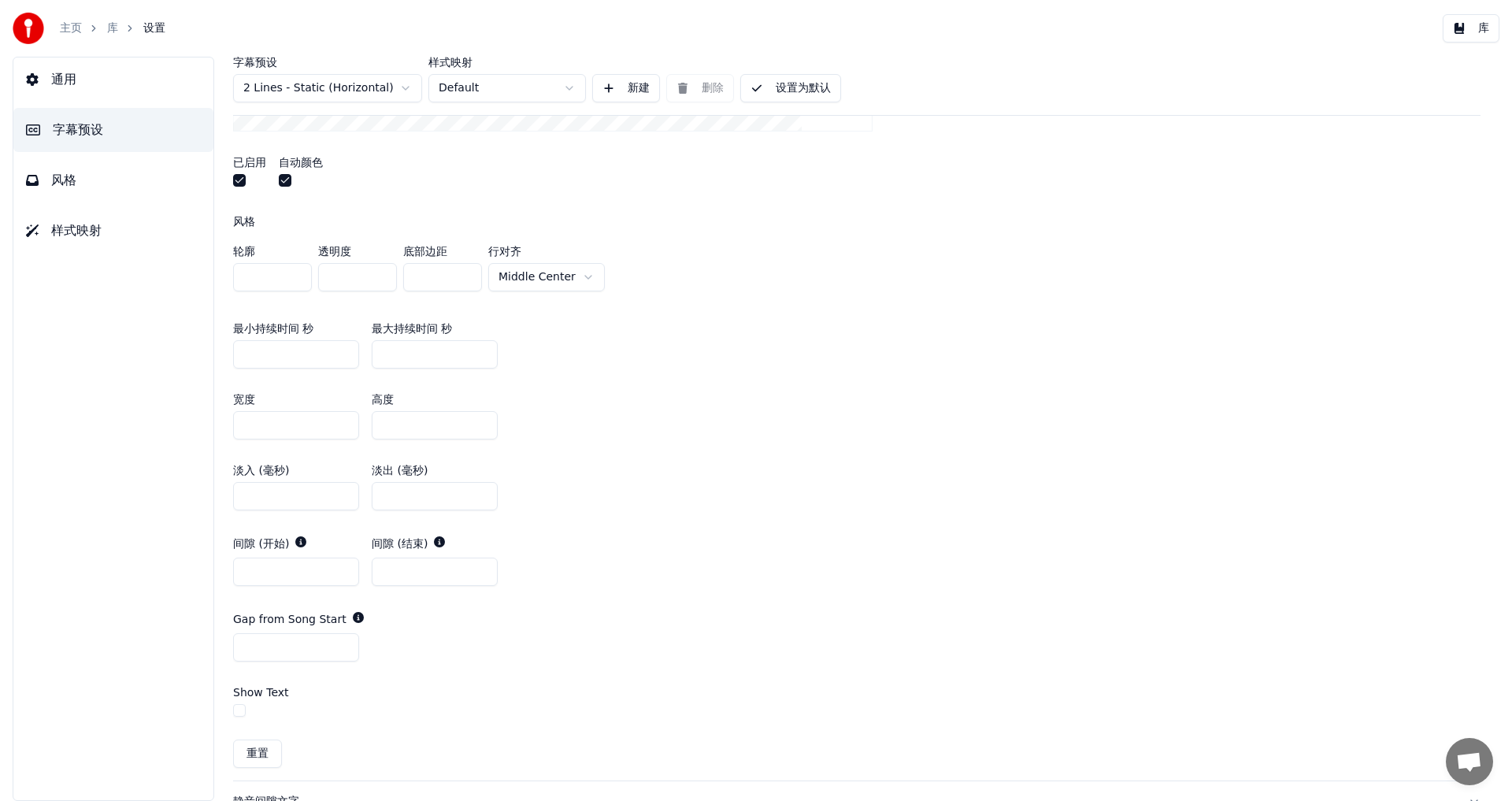
scroll to position [788, 0]
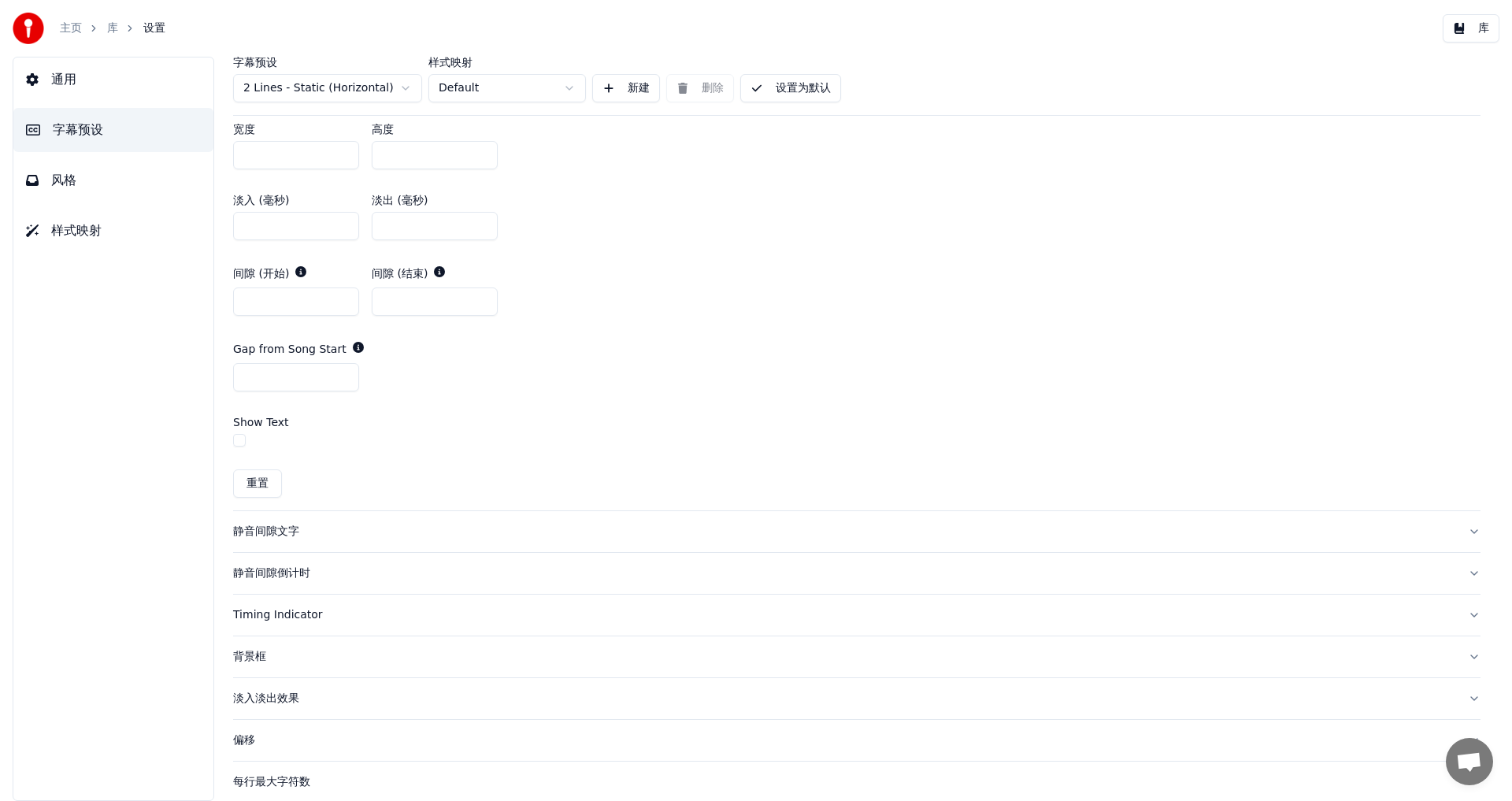
click at [255, 535] on div "静音间隙文字" at bounding box center [844, 532] width 1222 height 16
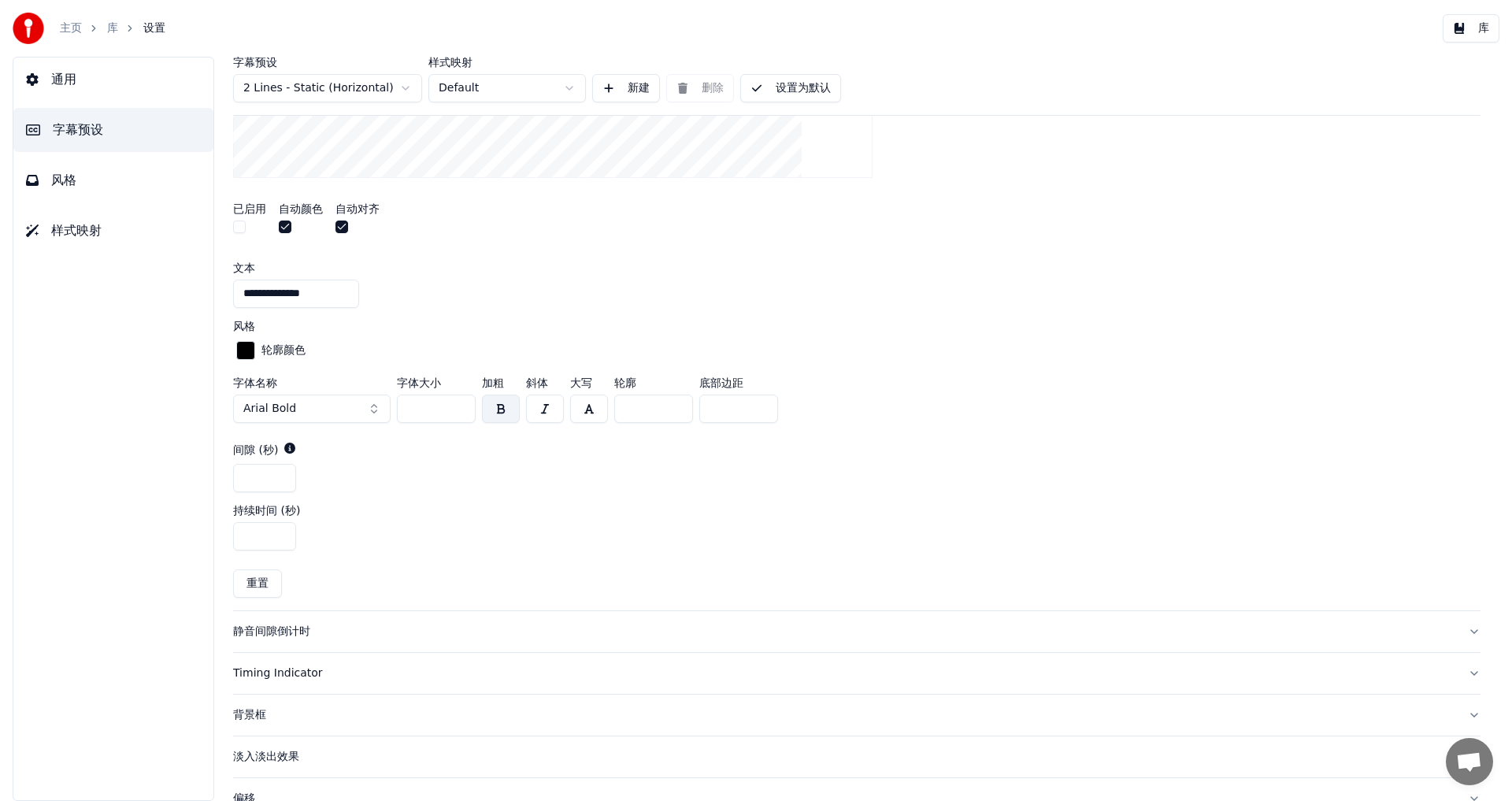
scroll to position [567, 0]
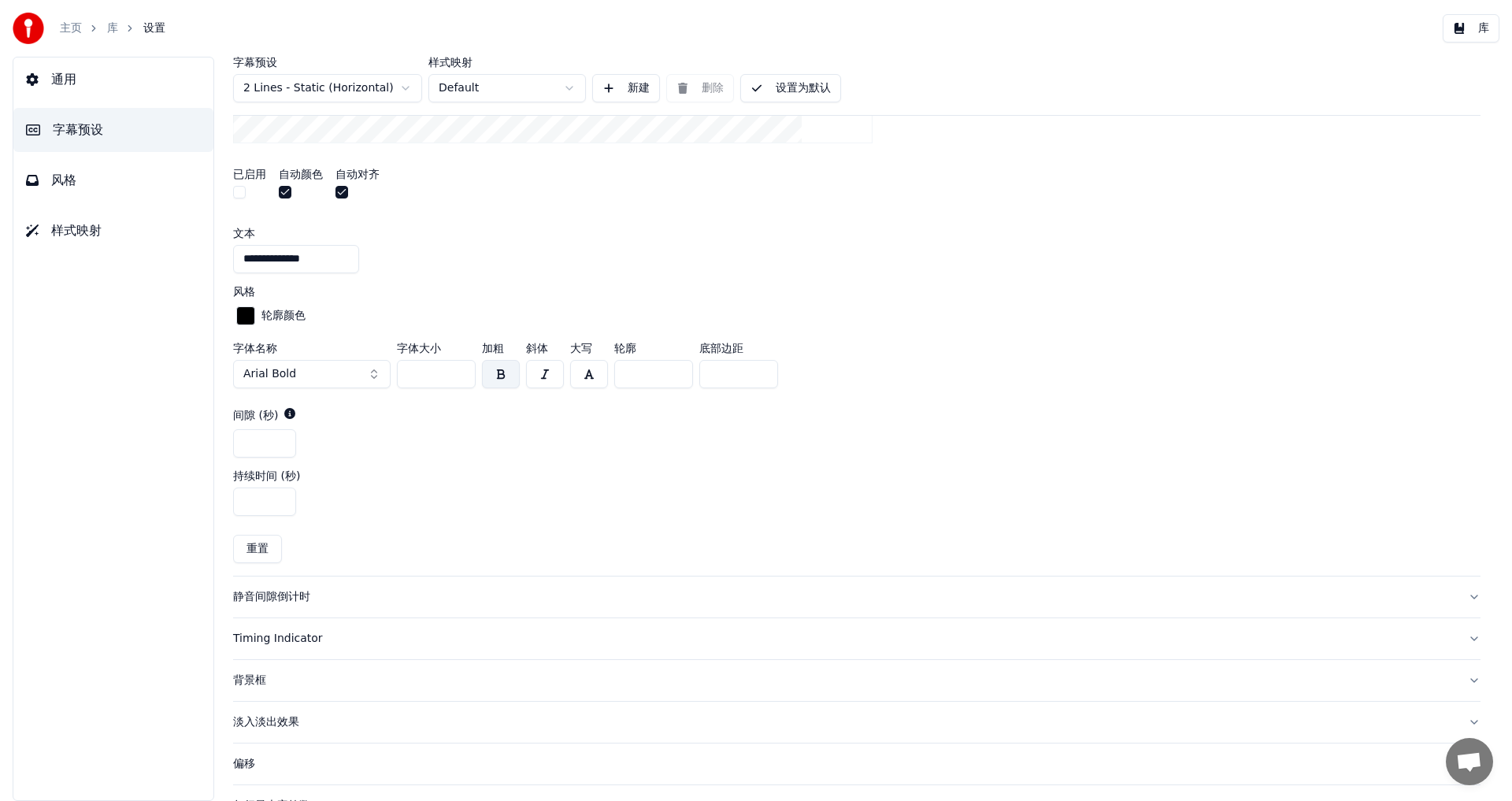
click at [265, 596] on div "静音间隙倒计时" at bounding box center [844, 596] width 1222 height 16
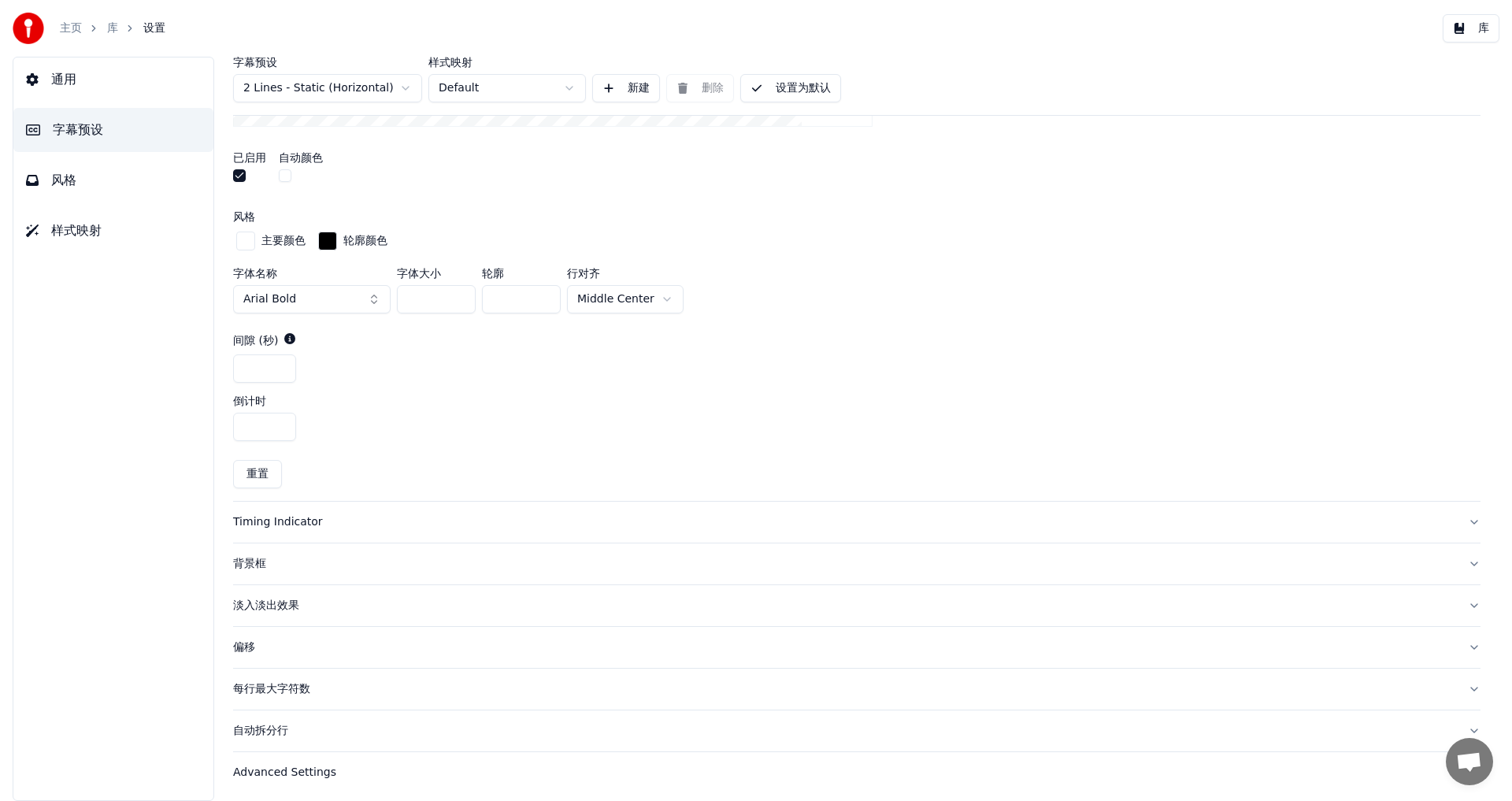
scroll to position [629, 0]
click at [268, 688] on div "每行最大字符数" at bounding box center [844, 685] width 1222 height 16
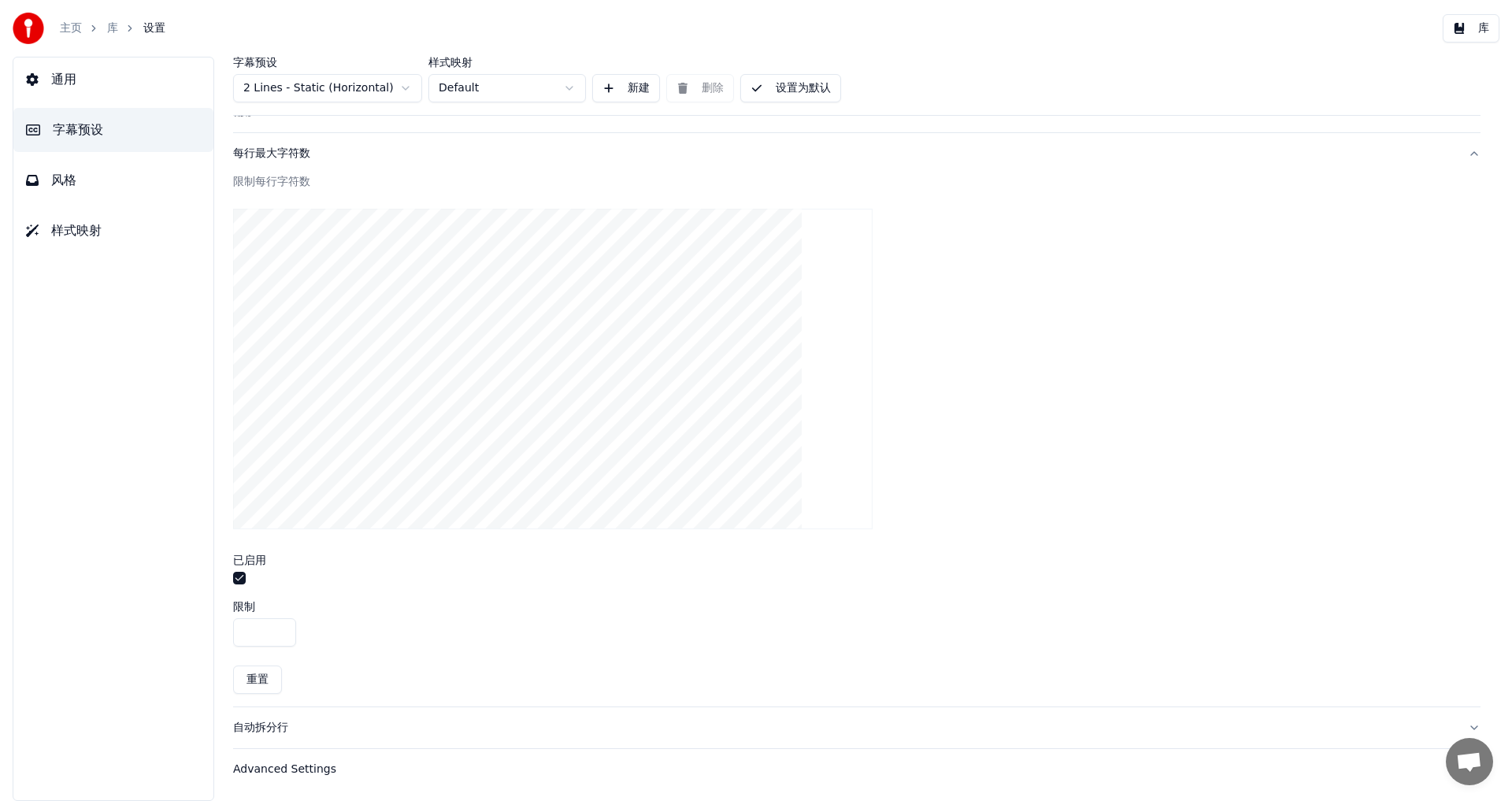
scroll to position [432, 0]
click at [277, 730] on div "自动拆分行" at bounding box center [844, 727] width 1222 height 16
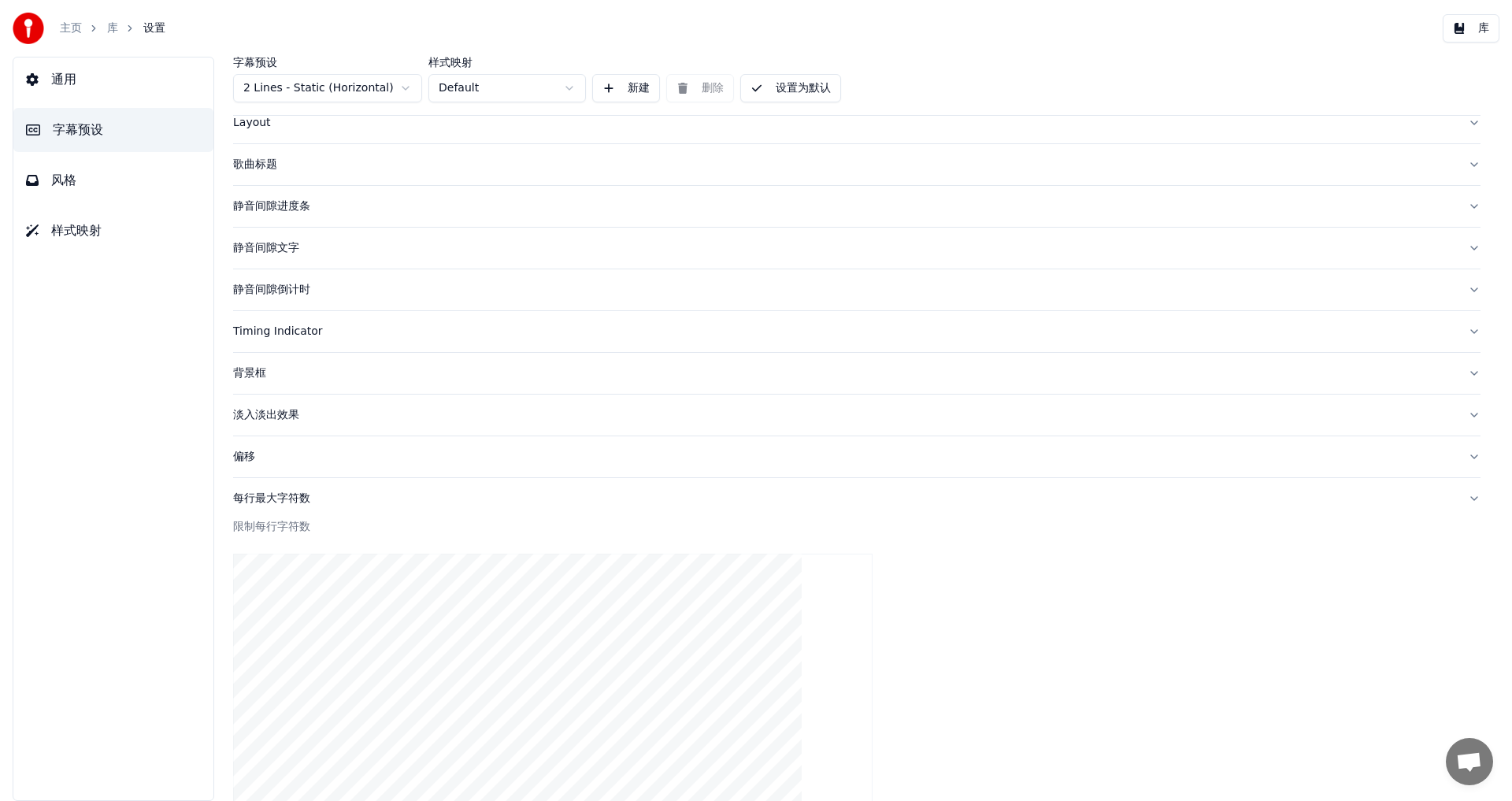
scroll to position [87, 0]
click at [277, 768] on div "Advanced Settings" at bounding box center [844, 769] width 1222 height 16
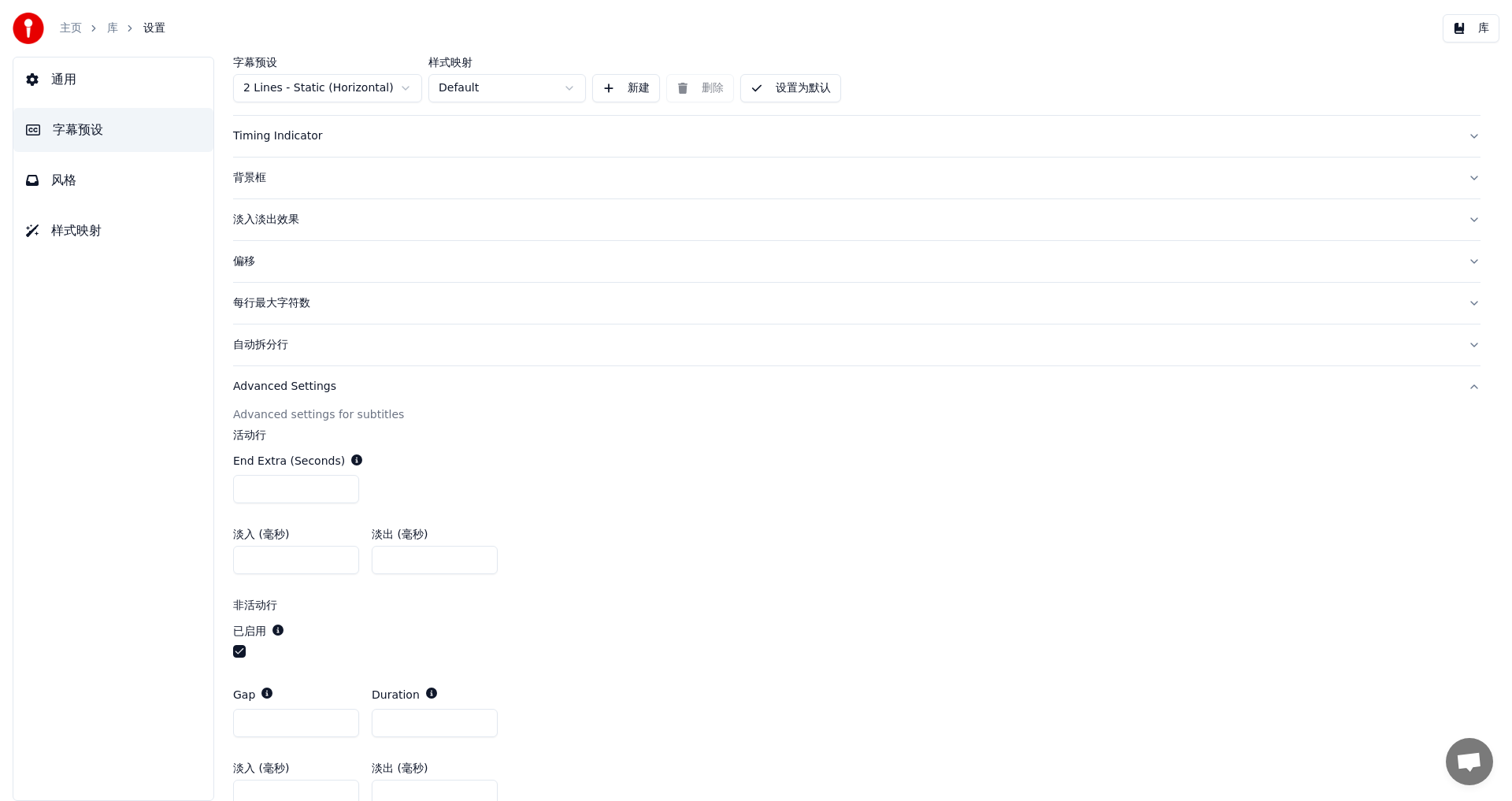
scroll to position [361, 0]
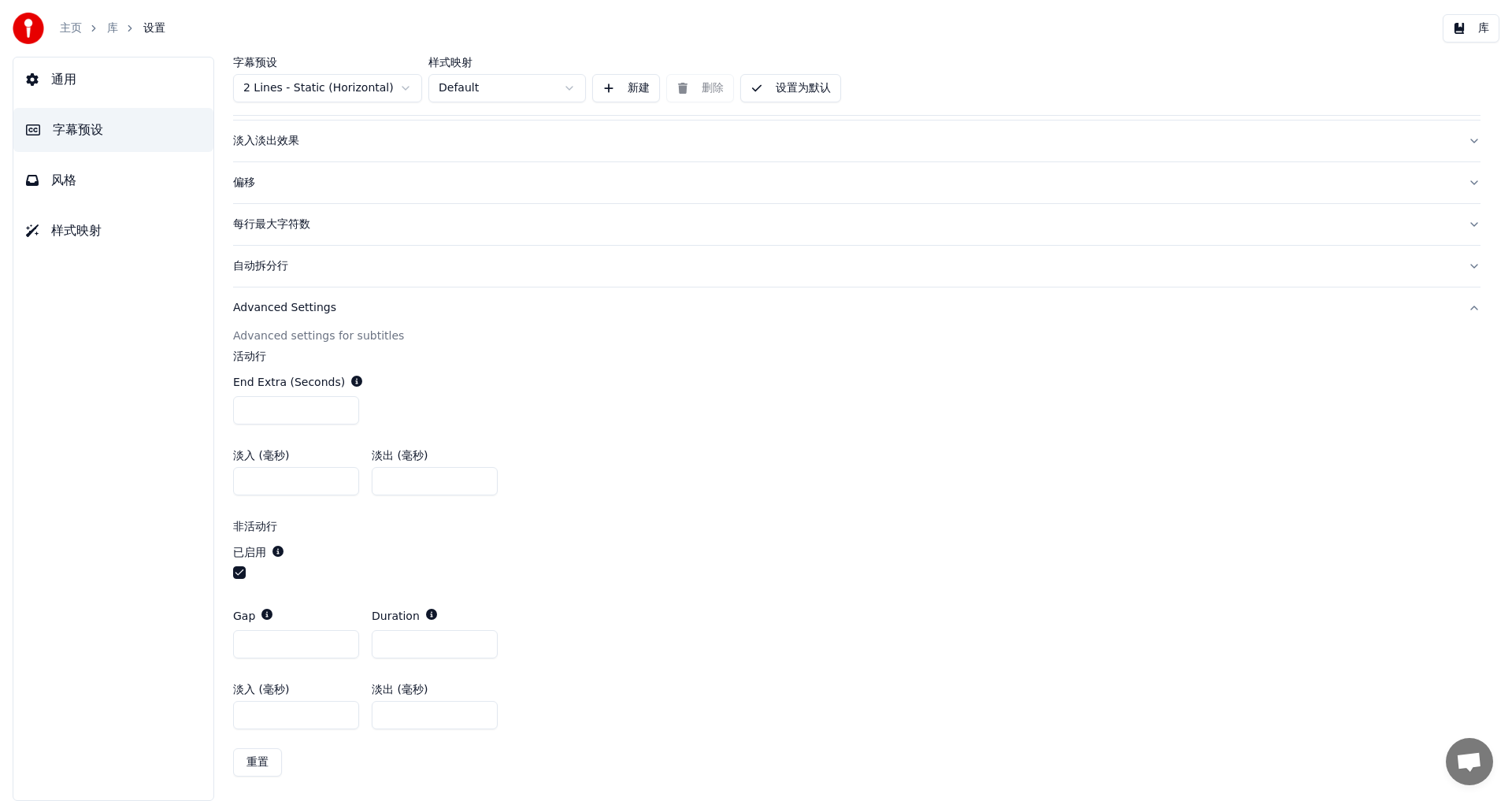
click at [68, 194] on button "风格" at bounding box center [113, 181] width 200 height 44
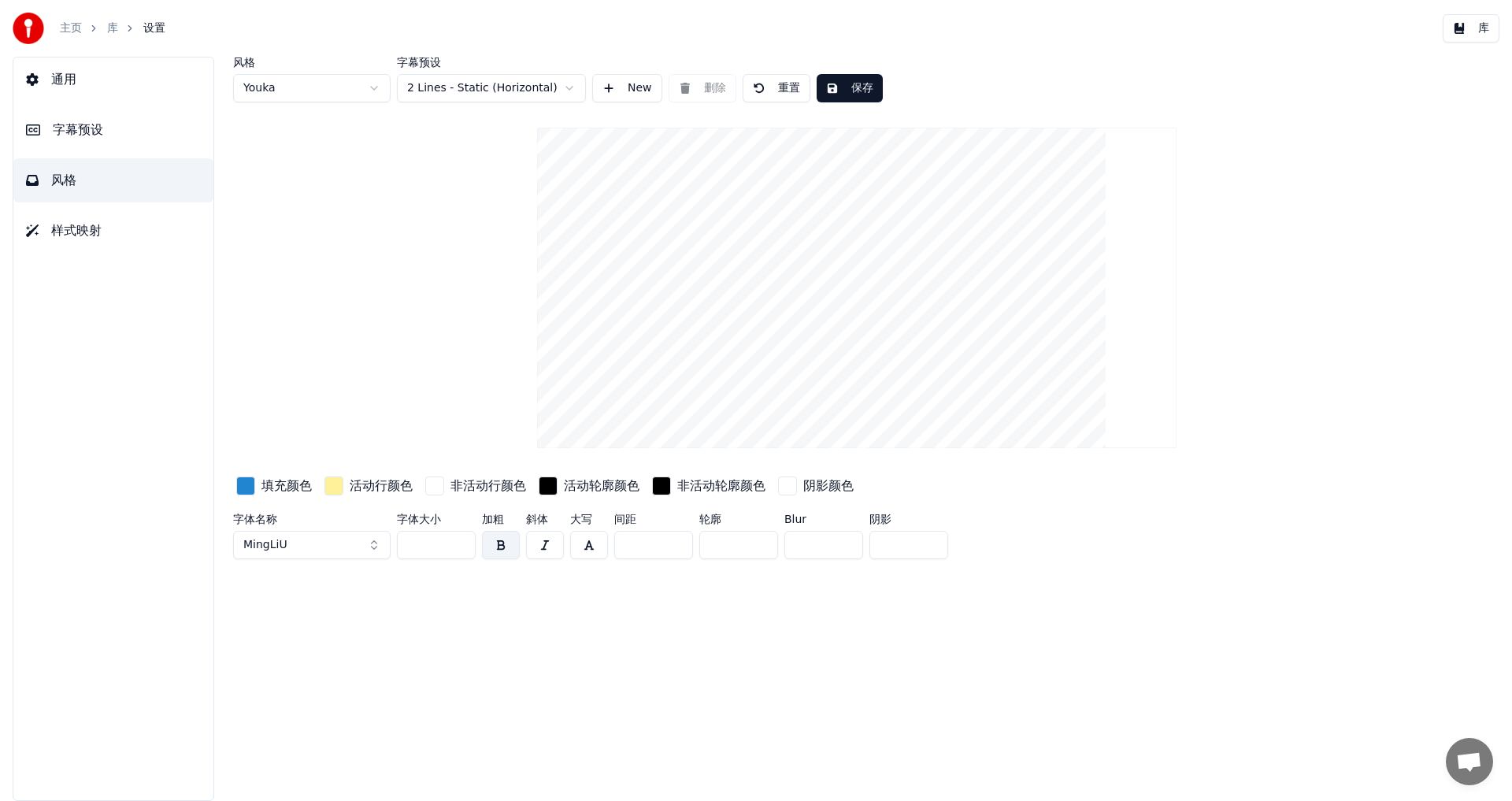
click at [71, 236] on span "样式映射" at bounding box center [76, 231] width 50 height 19
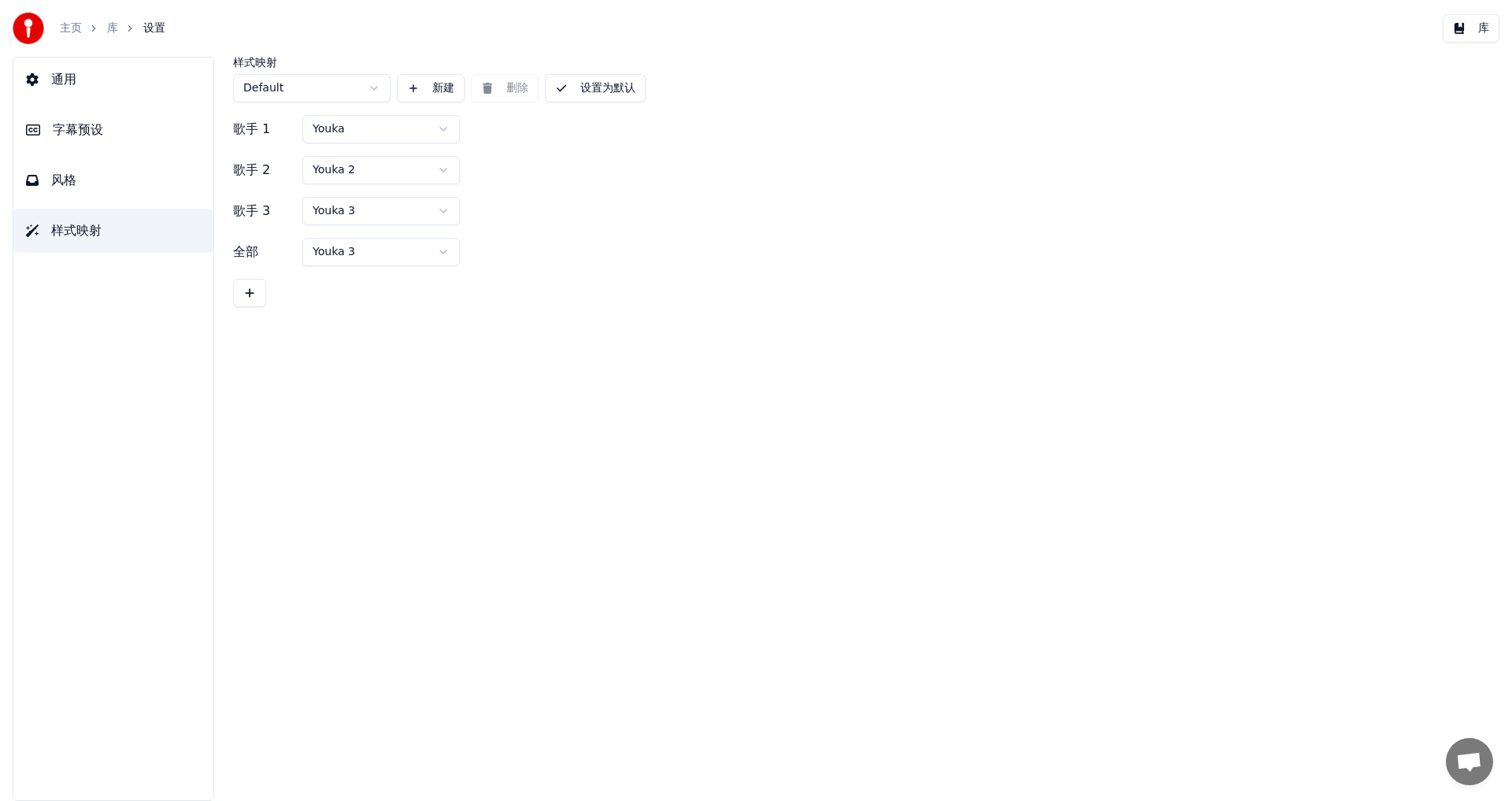
click at [71, 183] on span "风格" at bounding box center [63, 181] width 25 height 19
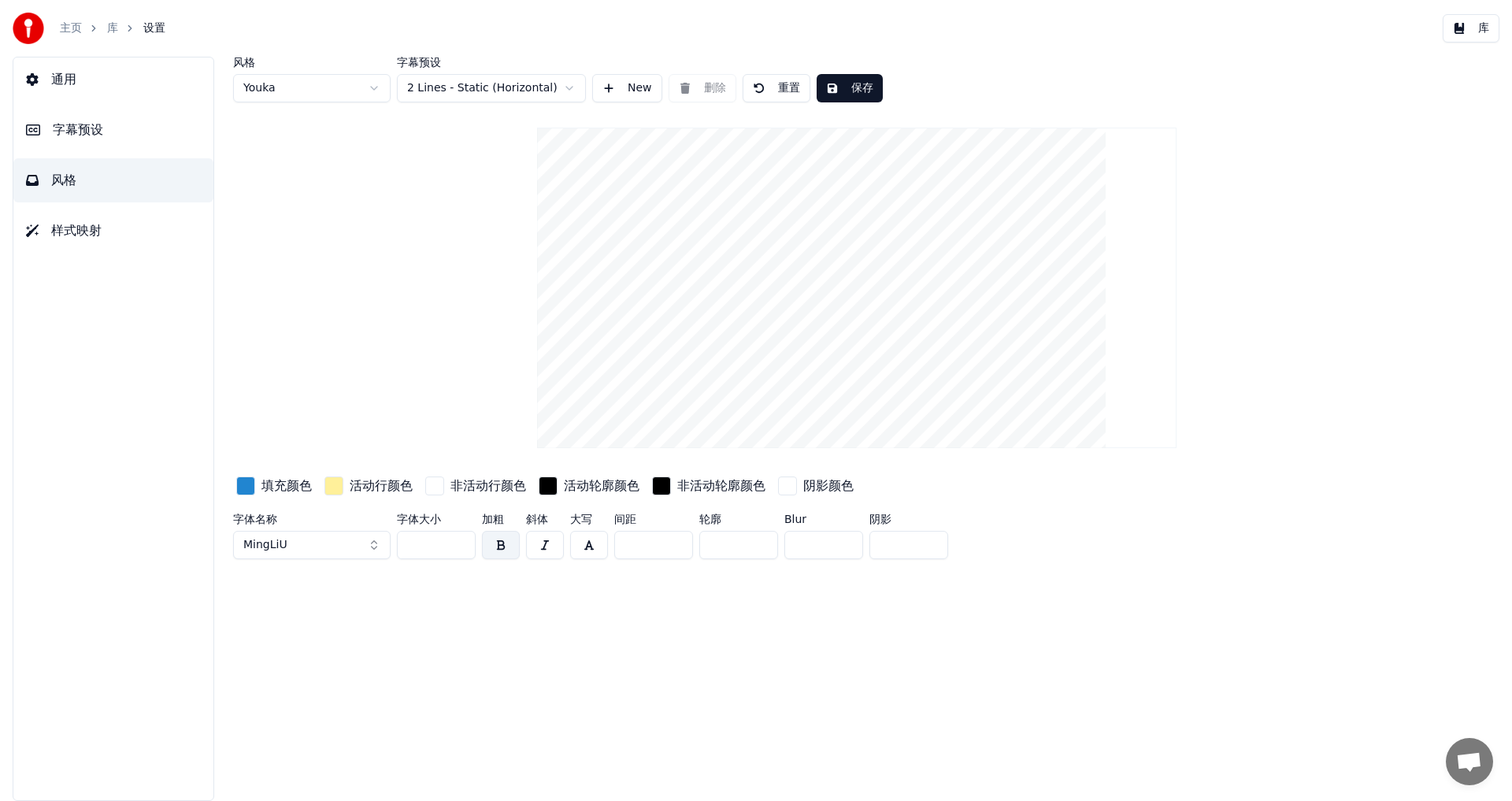
click at [245, 485] on div "button" at bounding box center [245, 486] width 19 height 19
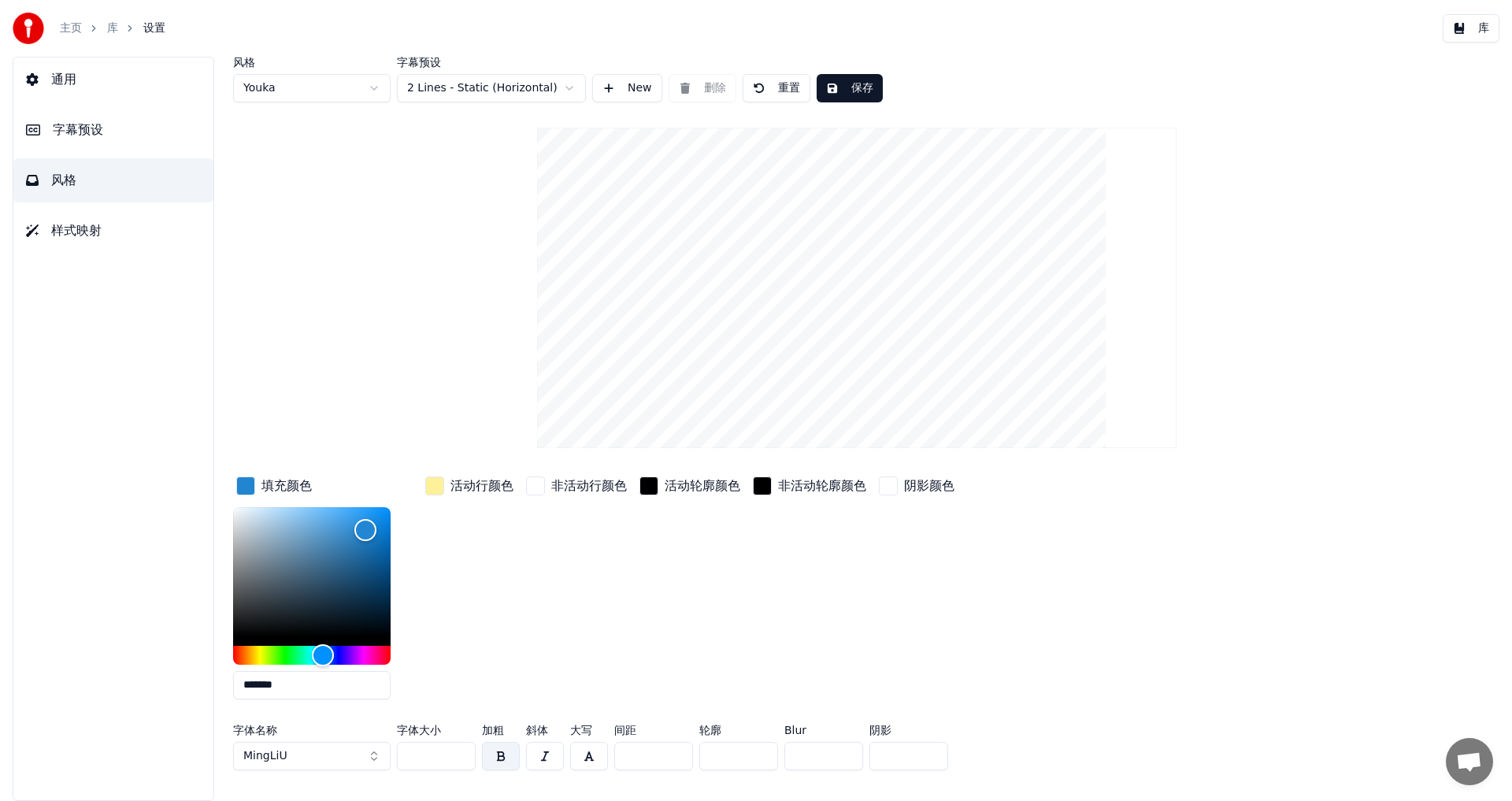
drag, startPoint x: 291, startPoint y: 688, endPoint x: 94, endPoint y: 667, distance: 198.1
click at [94, 667] on div "通用 字幕预设 风格 样式映射 风格 Youka 字幕预设 2 Lines - Static (Horizontal) New 删除 重置 保存 填充颜色 *…" at bounding box center [756, 429] width 1512 height 745
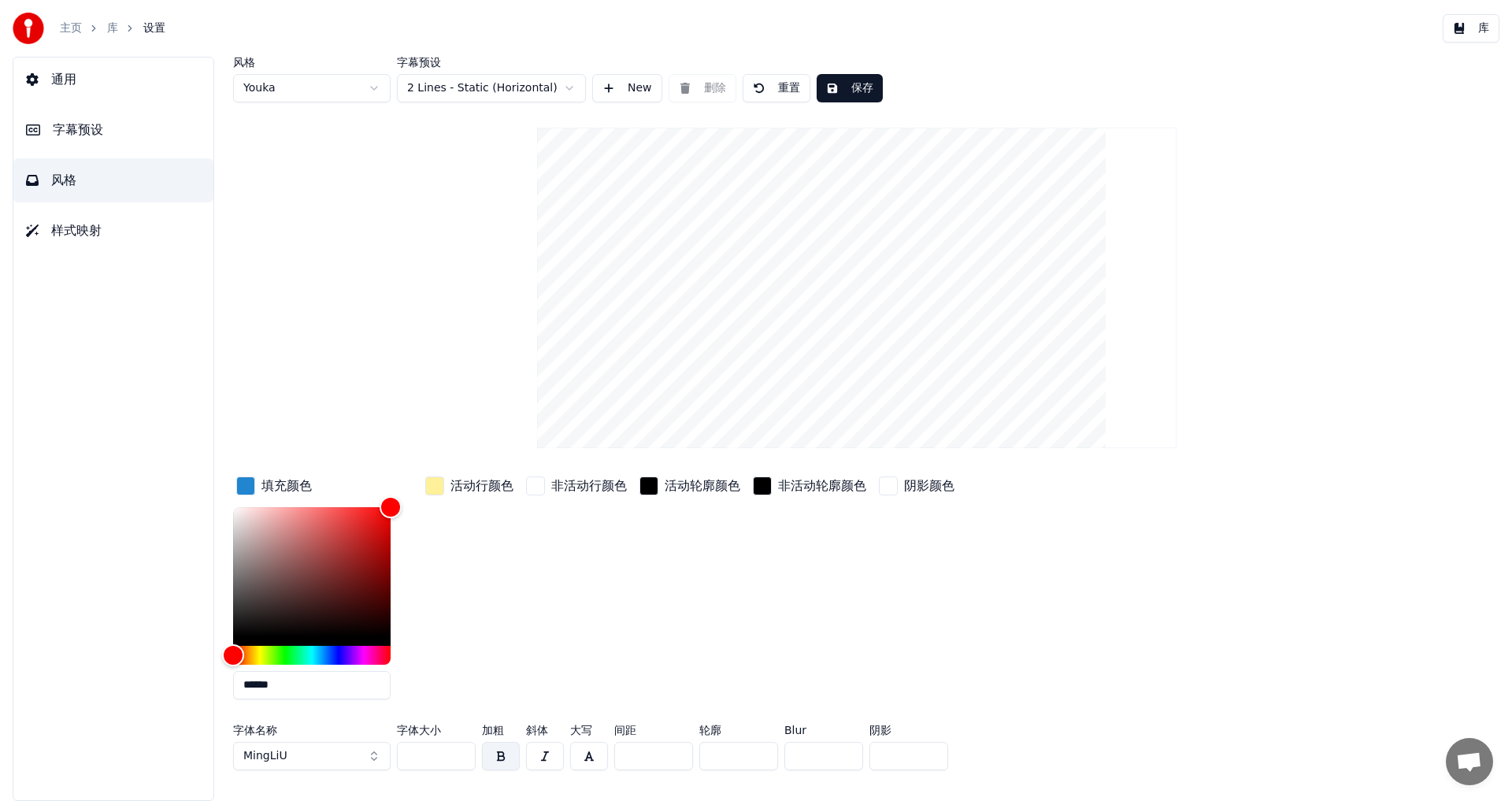
type input "******"
click at [544, 634] on div "非活动行颜色" at bounding box center [577, 593] width 107 height 239
click at [437, 489] on div "button" at bounding box center [434, 486] width 19 height 19
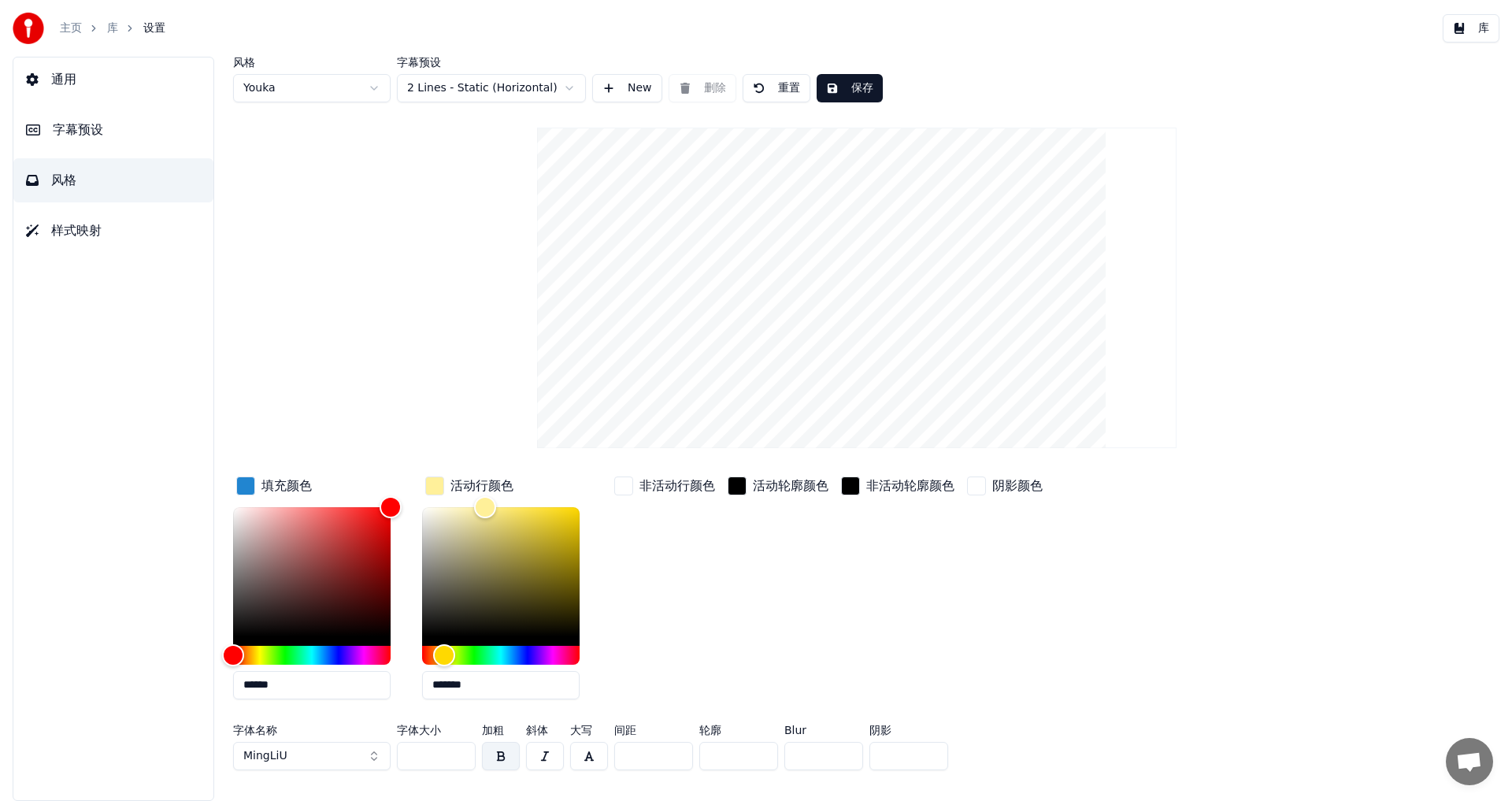
drag, startPoint x: 484, startPoint y: 689, endPoint x: 133, endPoint y: 640, distance: 354.4
click at [133, 640] on div "通用 字幕预设 风格 样式映射 风格 Youka 字幕预设 2 Lines - Static (Horizontal) New 删除 重置 保存 填充颜色 *…" at bounding box center [756, 429] width 1512 height 745
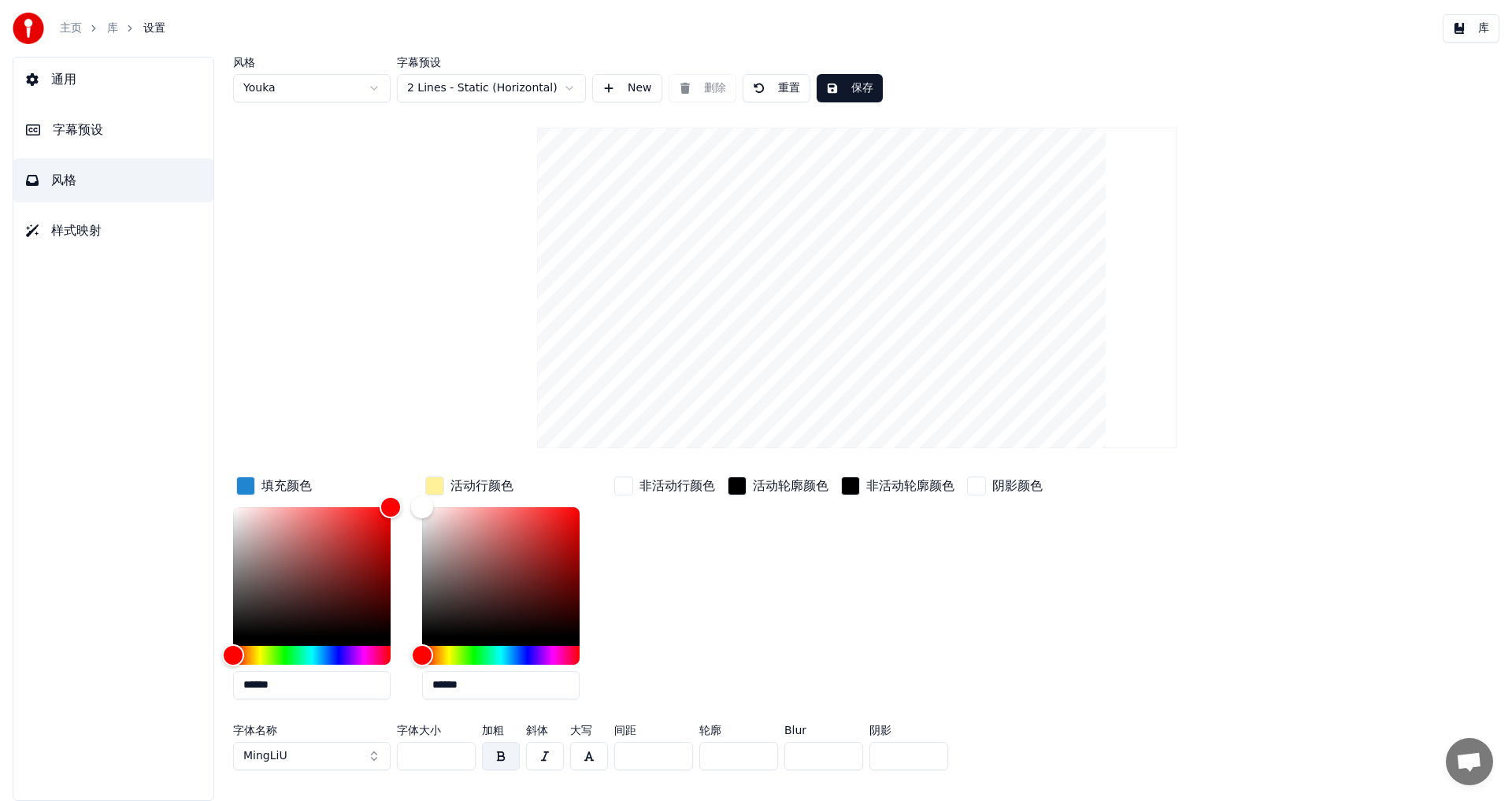
type input "******"
click at [651, 655] on div "非活动行颜色" at bounding box center [665, 593] width 107 height 239
click at [649, 655] on div "非活动行颜色" at bounding box center [665, 593] width 107 height 239
drag, startPoint x: 1051, startPoint y: 640, endPoint x: 985, endPoint y: 629, distance: 66.9
click at [1052, 640] on div "填充颜色 ****** 活动行颜色 ****** 非活动行颜色 活动轮廓颜色 非活动轮廓颜色 阴影颜色" at bounding box center [762, 593] width 1058 height 239
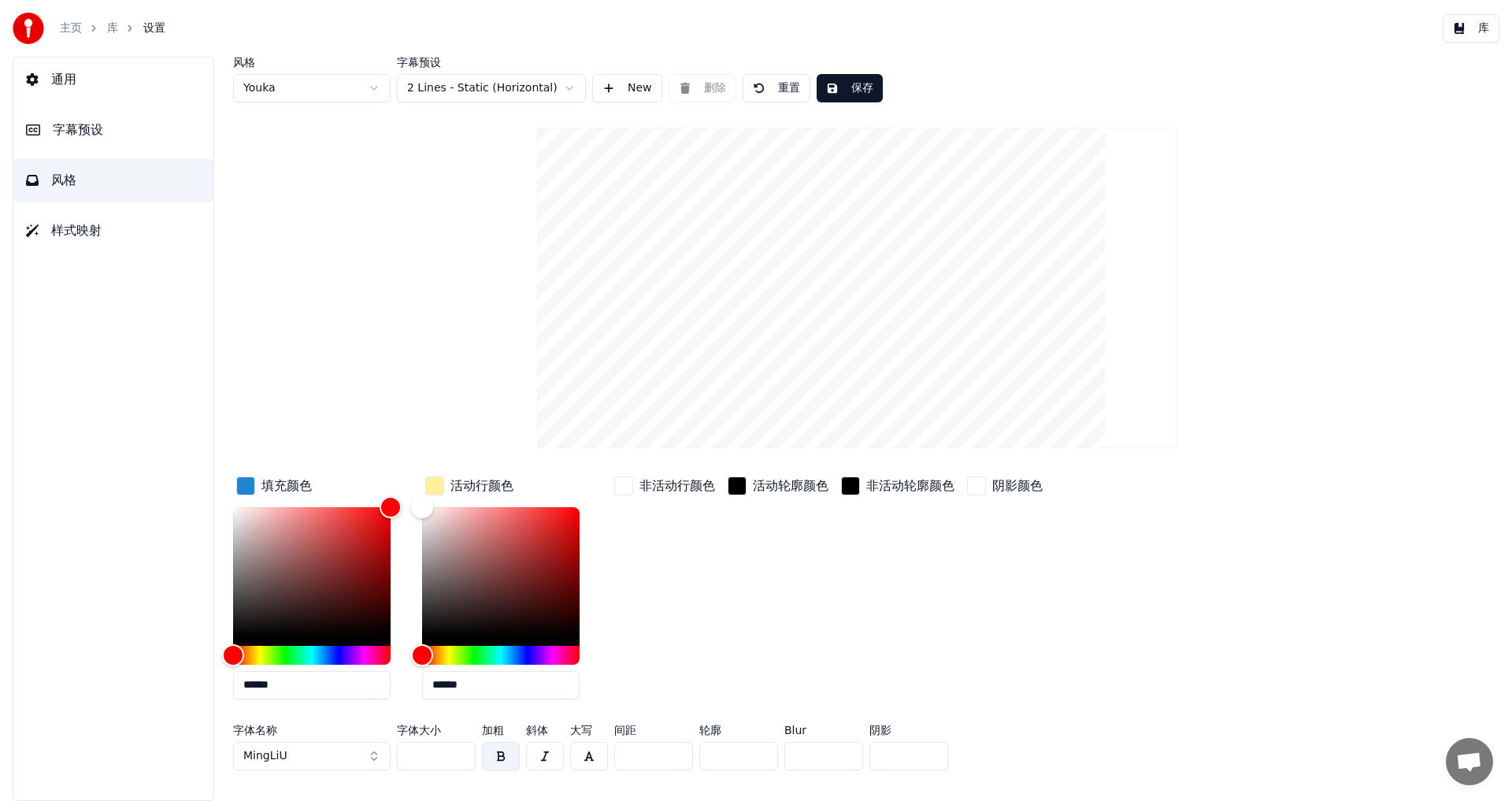
click at [437, 490] on div "button" at bounding box center [434, 486] width 19 height 19
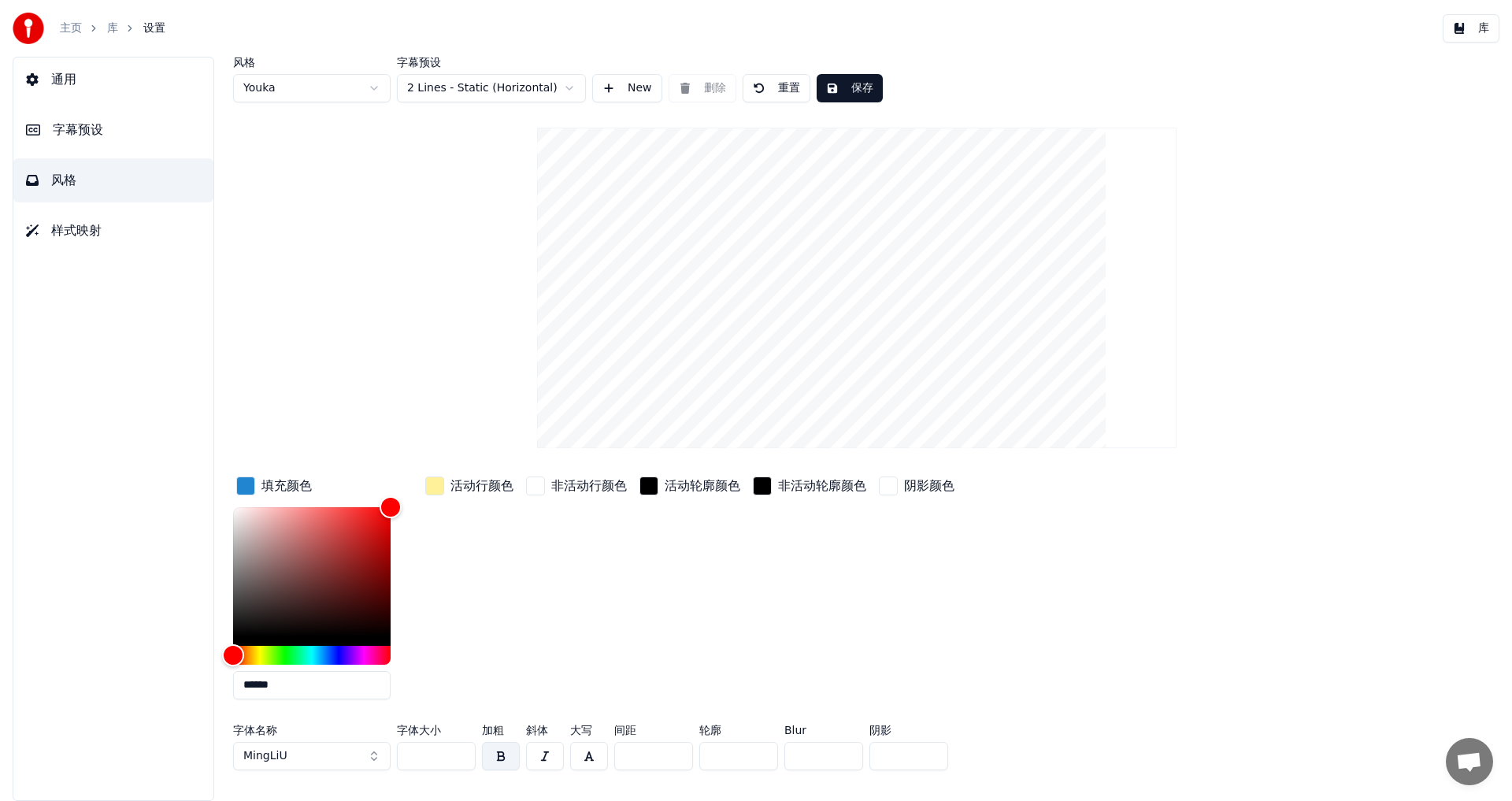
click at [437, 490] on div "button" at bounding box center [434, 486] width 19 height 19
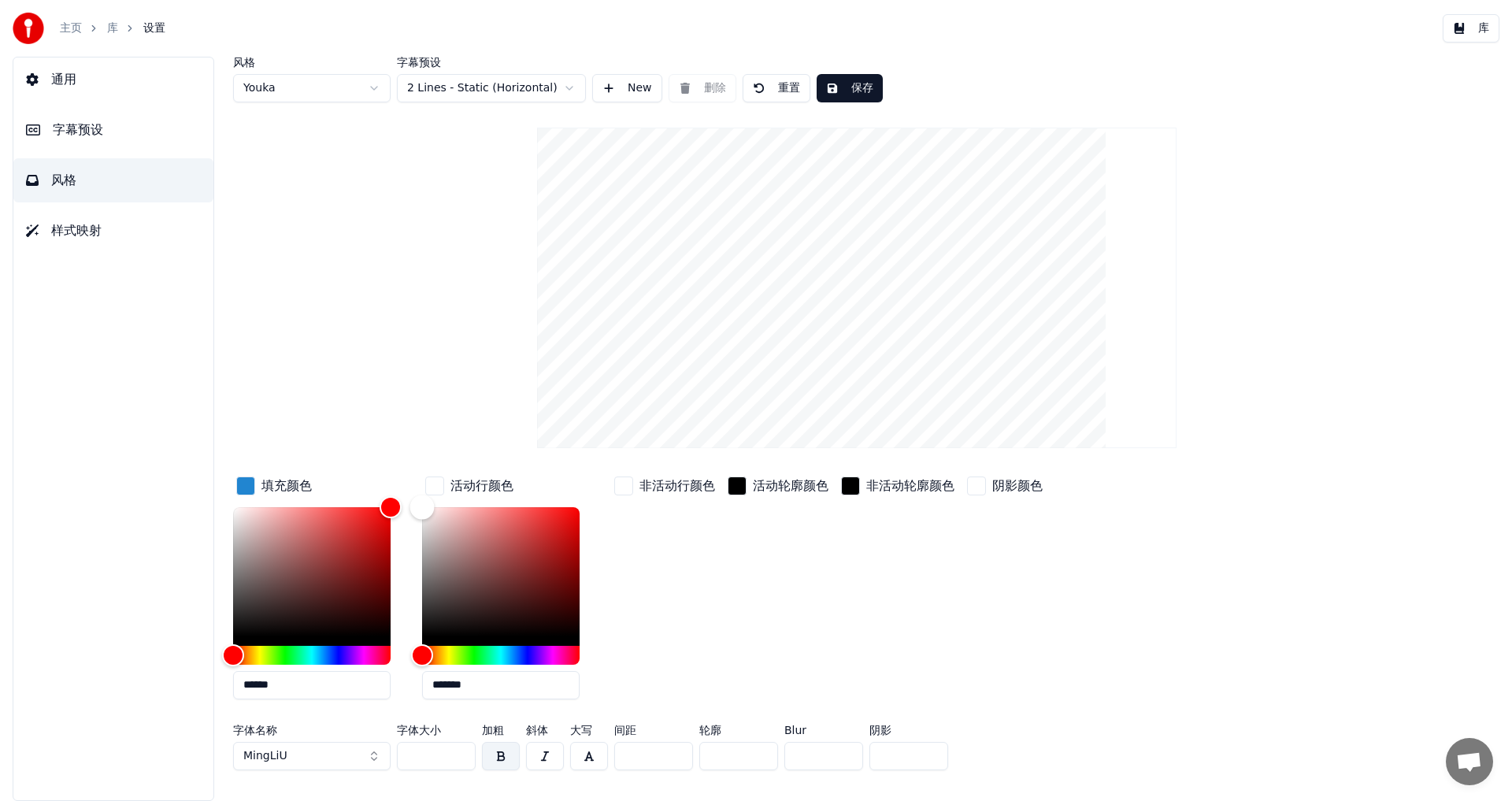
drag, startPoint x: 445, startPoint y: 539, endPoint x: 356, endPoint y: 434, distance: 137.6
click at [388, 445] on div "风格 Youka 字幕预设 2 Lines - Static (Horizontal) New 删除 重置 保存 填充颜色 ****** 活动行颜色 ****…" at bounding box center [856, 417] width 1247 height 720
click at [250, 487] on div "button" at bounding box center [245, 486] width 19 height 19
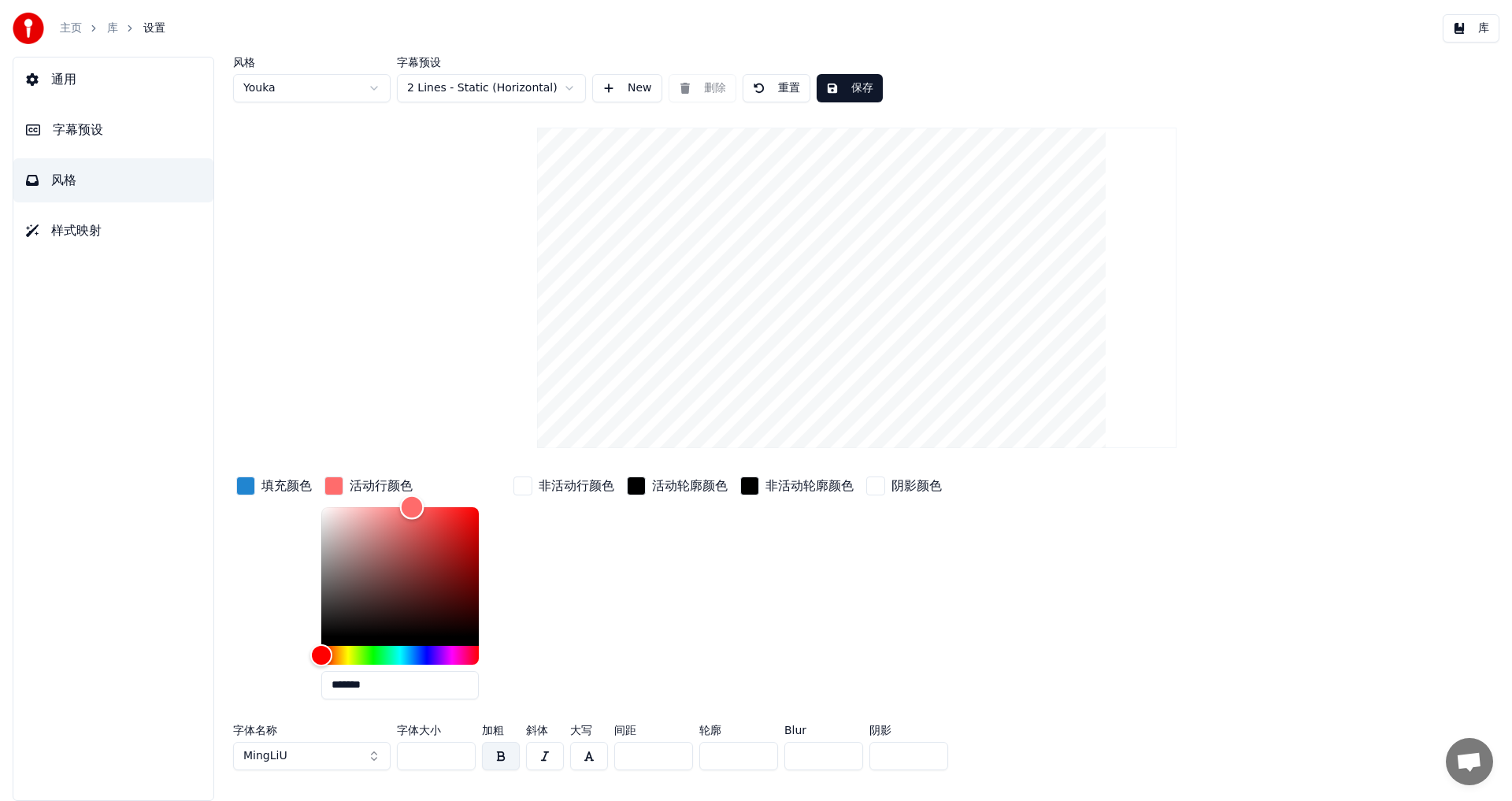
type input "*******"
drag, startPoint x: 321, startPoint y: 505, endPoint x: 606, endPoint y: 450, distance: 290.3
click at [606, 450] on div "风格 Youka 字幕预设 2 Lines - Static (Horizontal) New 删除 重置 保存 填充颜色 活动行颜色 ******* 非活动…" at bounding box center [856, 417] width 1247 height 720
click at [629, 623] on div "活动轮廓颜色" at bounding box center [678, 593] width 107 height 239
click at [333, 482] on div "button" at bounding box center [333, 486] width 19 height 19
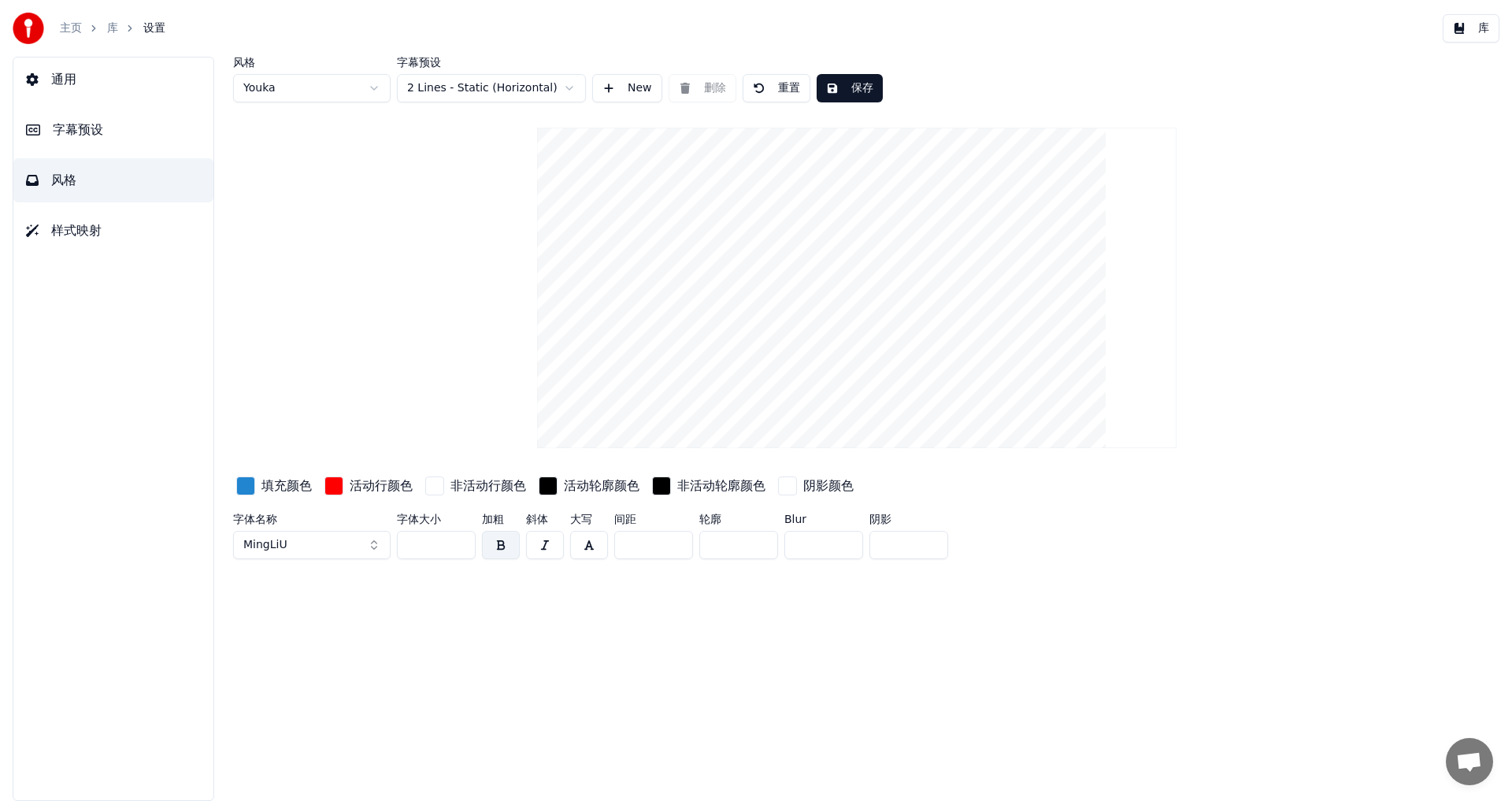
click at [326, 488] on div "button" at bounding box center [333, 486] width 19 height 19
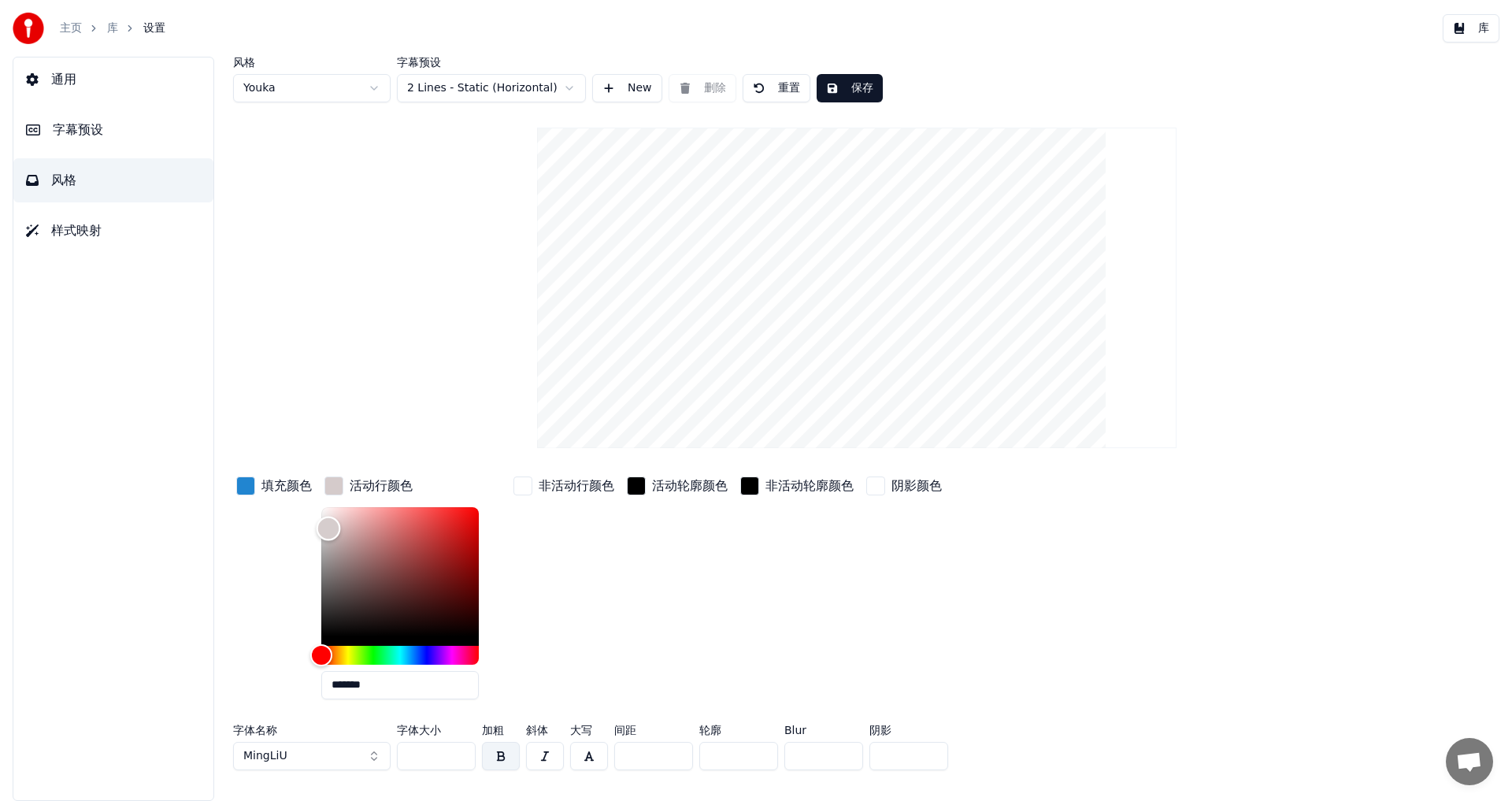
type input "*******"
drag, startPoint x: 330, startPoint y: 528, endPoint x: 193, endPoint y: 389, distance: 195.2
click at [193, 389] on div "通用 字幕预设 风格 样式映射 风格 Youka 字幕预设 2 Lines - Static (Horizontal) New 删除 重置 保存 填充颜色 活…" at bounding box center [756, 429] width 1512 height 745
click at [251, 487] on div "button" at bounding box center [245, 486] width 19 height 19
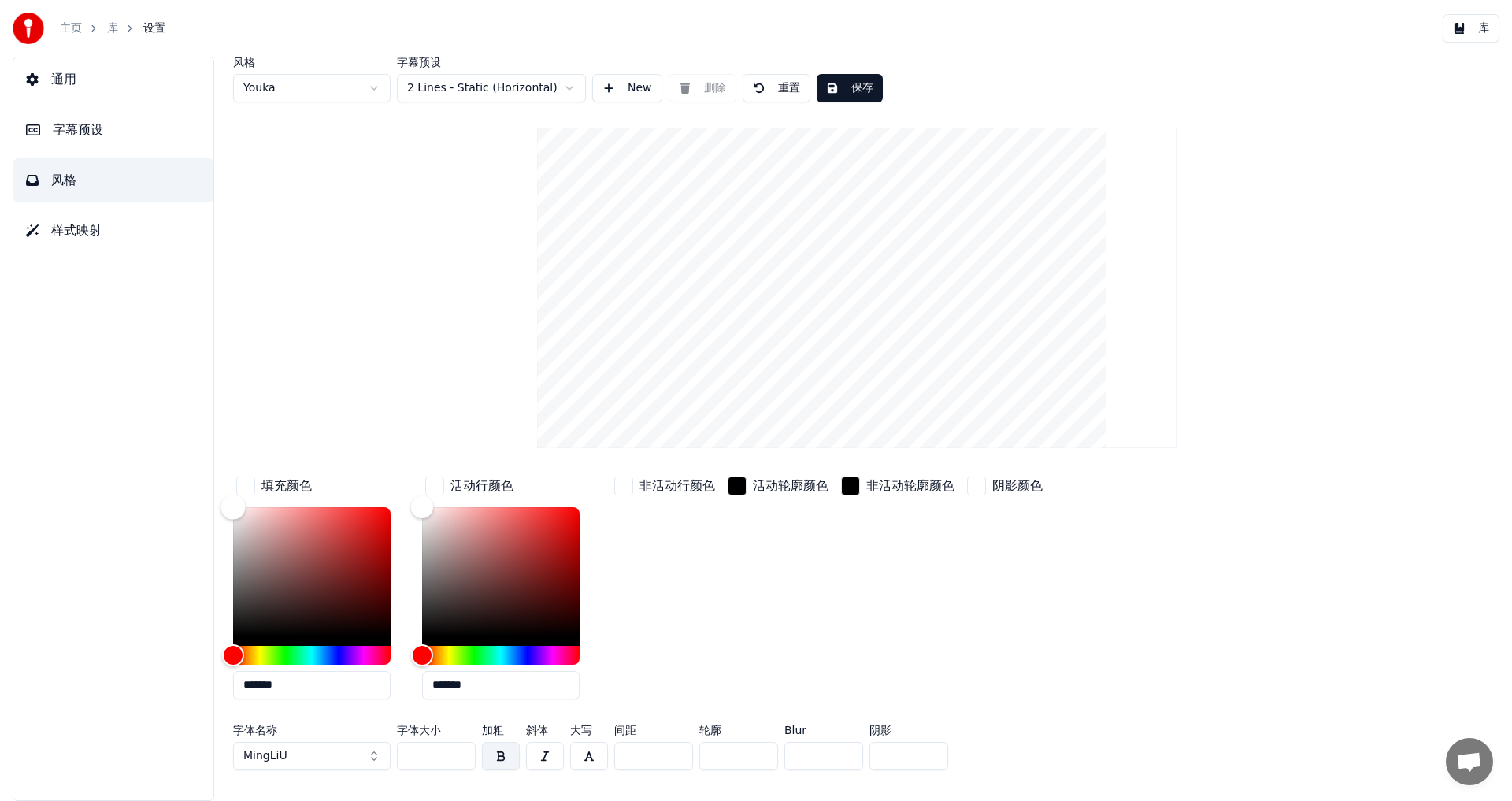
type input "*******"
drag, startPoint x: 387, startPoint y: 505, endPoint x: 587, endPoint y: 385, distance: 233.2
click at [587, 385] on div "风格 Youka 字幕预设 2 Lines - Static (Horizontal) New 删除 重置 保存 填充颜色 ******* 活动行颜色 ***…" at bounding box center [856, 417] width 1247 height 720
click at [788, 605] on div "活动轮廓颜色" at bounding box center [779, 593] width 107 height 239
click at [1476, 26] on button "库" at bounding box center [1470, 28] width 56 height 29
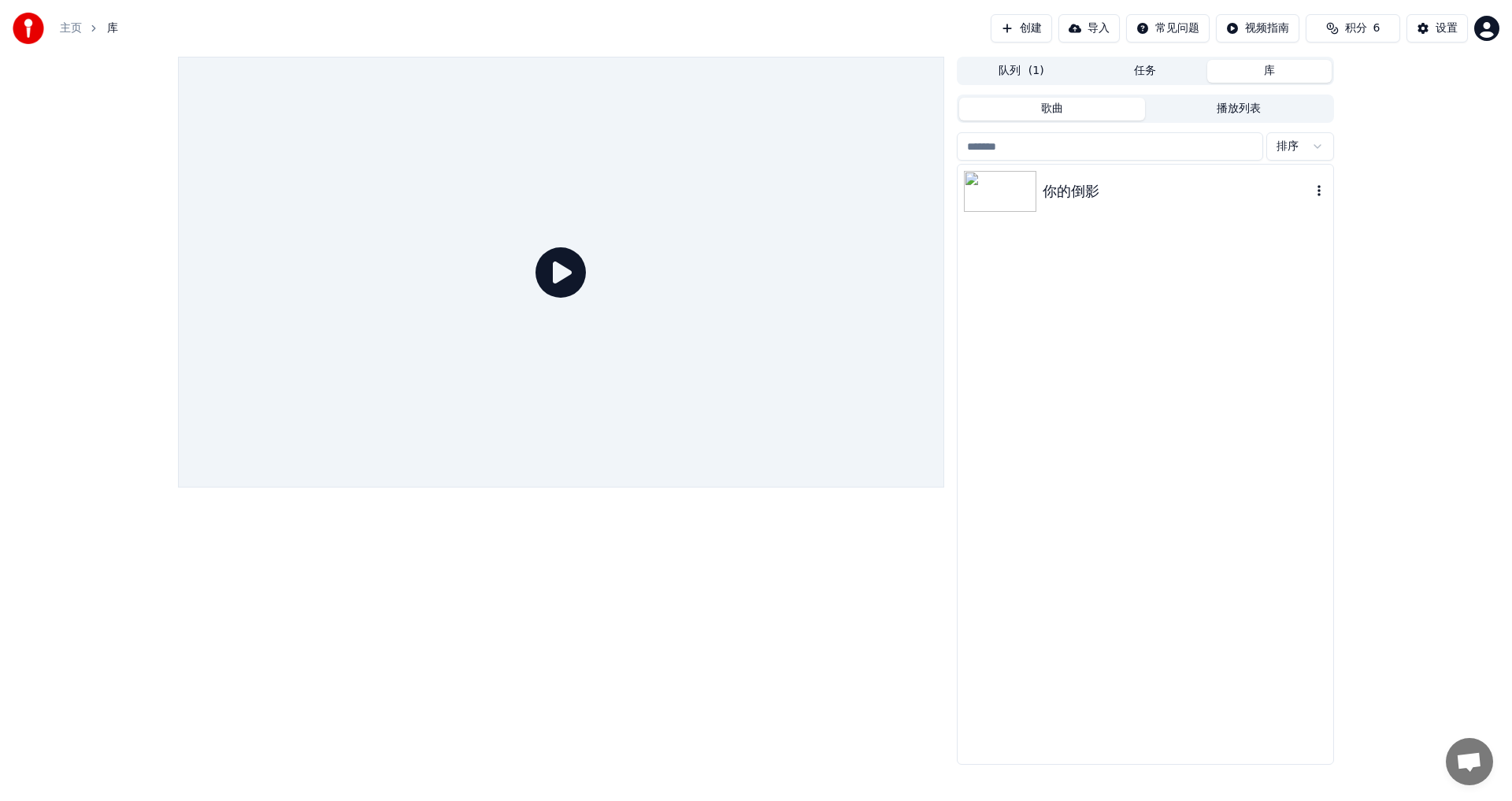
click at [1002, 198] on img at bounding box center [1000, 192] width 72 height 41
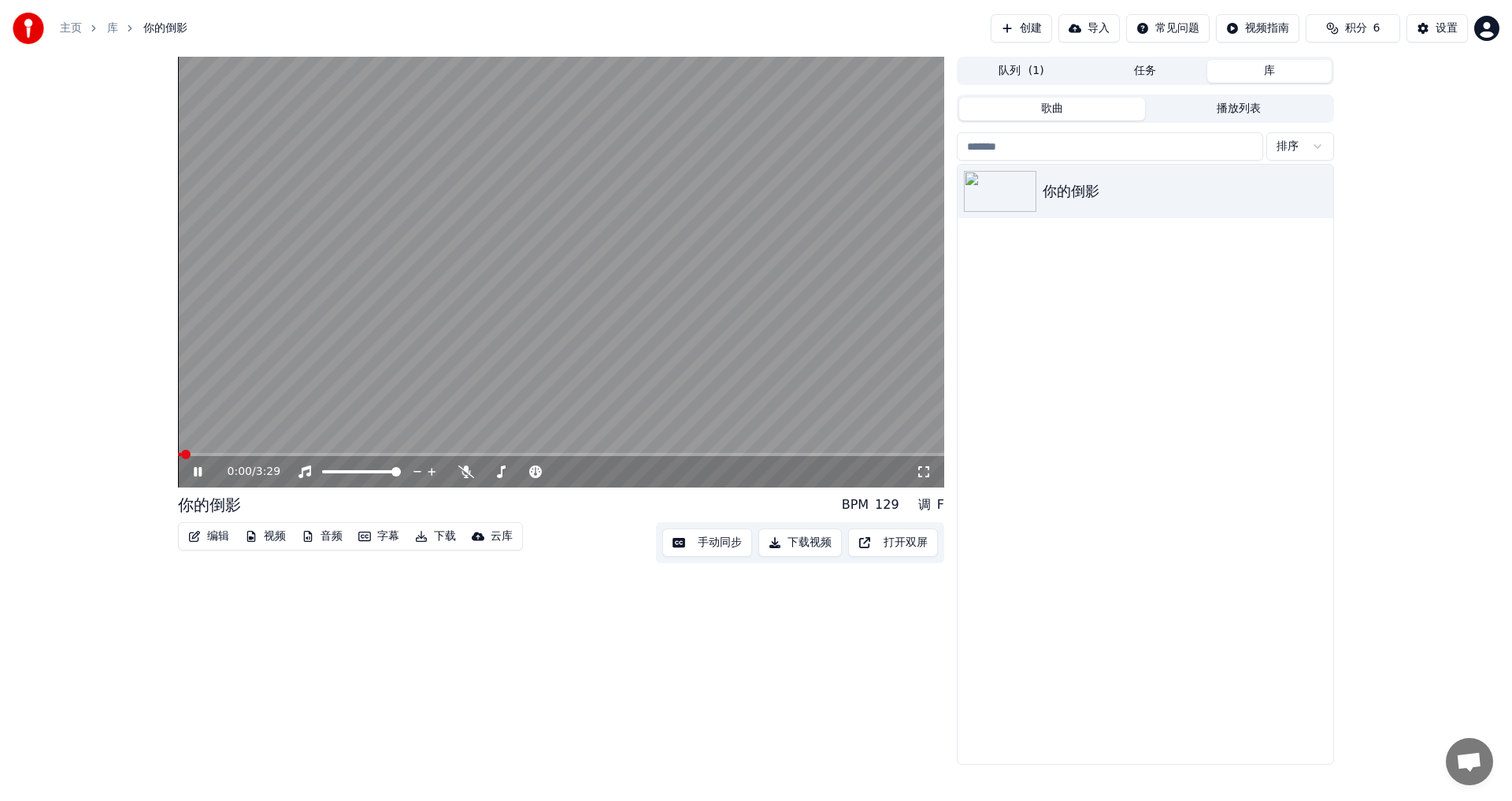
click at [236, 455] on span at bounding box center [561, 454] width 767 height 3
click at [215, 452] on video at bounding box center [561, 271] width 767 height 431
click at [203, 457] on span at bounding box center [191, 454] width 26 height 3
click at [1436, 30] on div "设置" at bounding box center [1447, 28] width 22 height 16
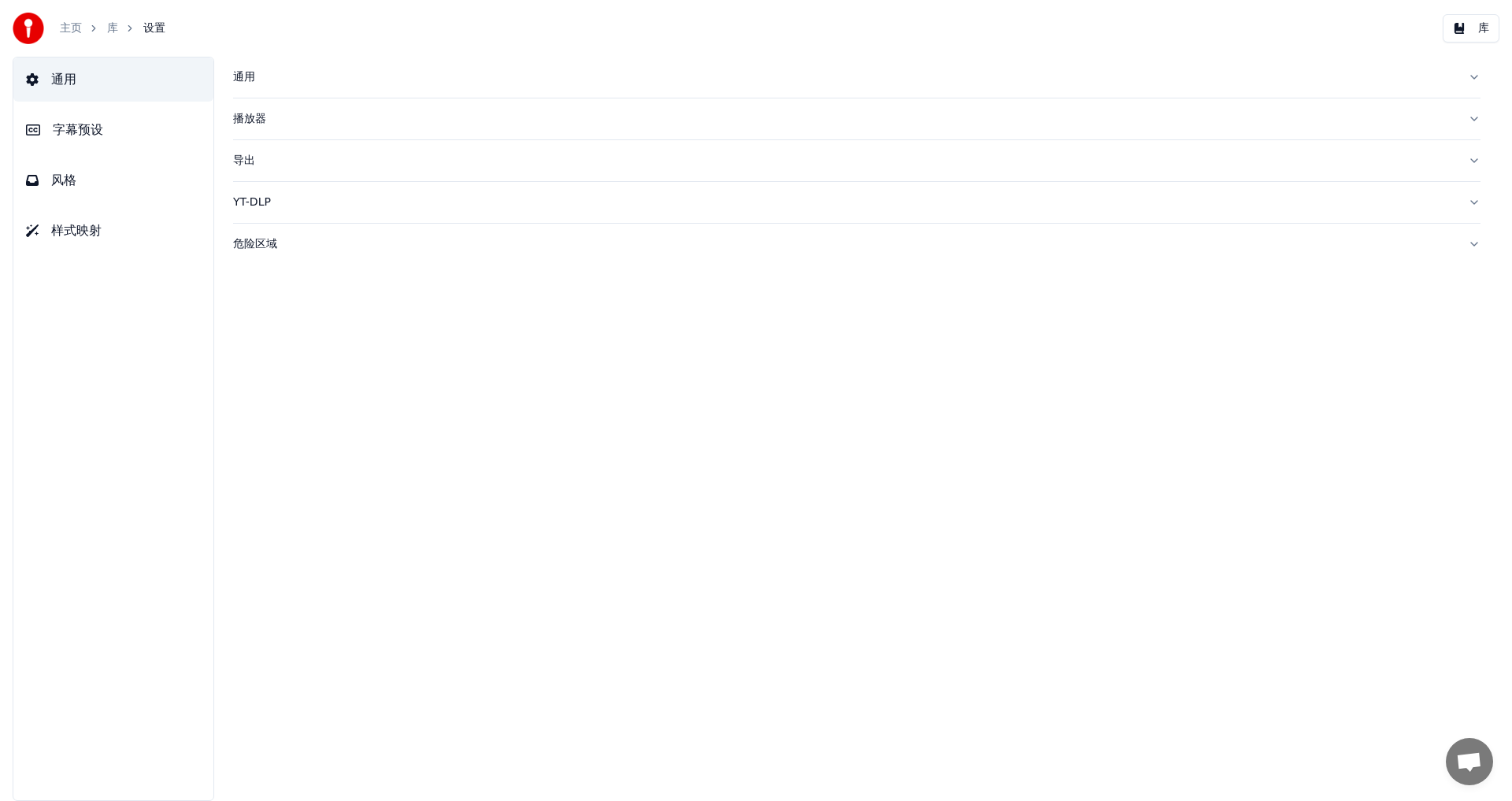
click at [64, 192] on button "风格" at bounding box center [113, 181] width 200 height 44
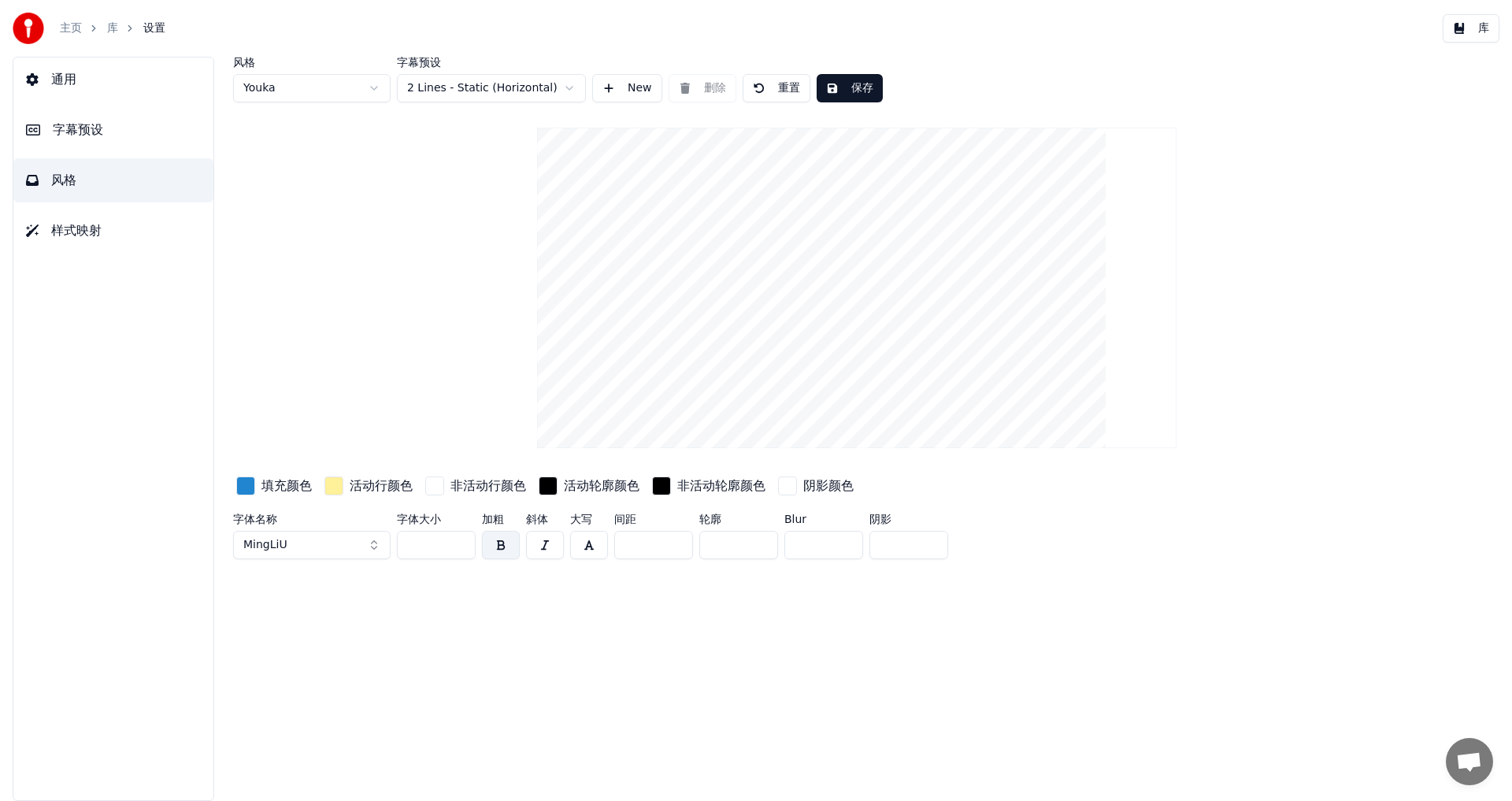
click at [245, 487] on div "button" at bounding box center [245, 486] width 19 height 19
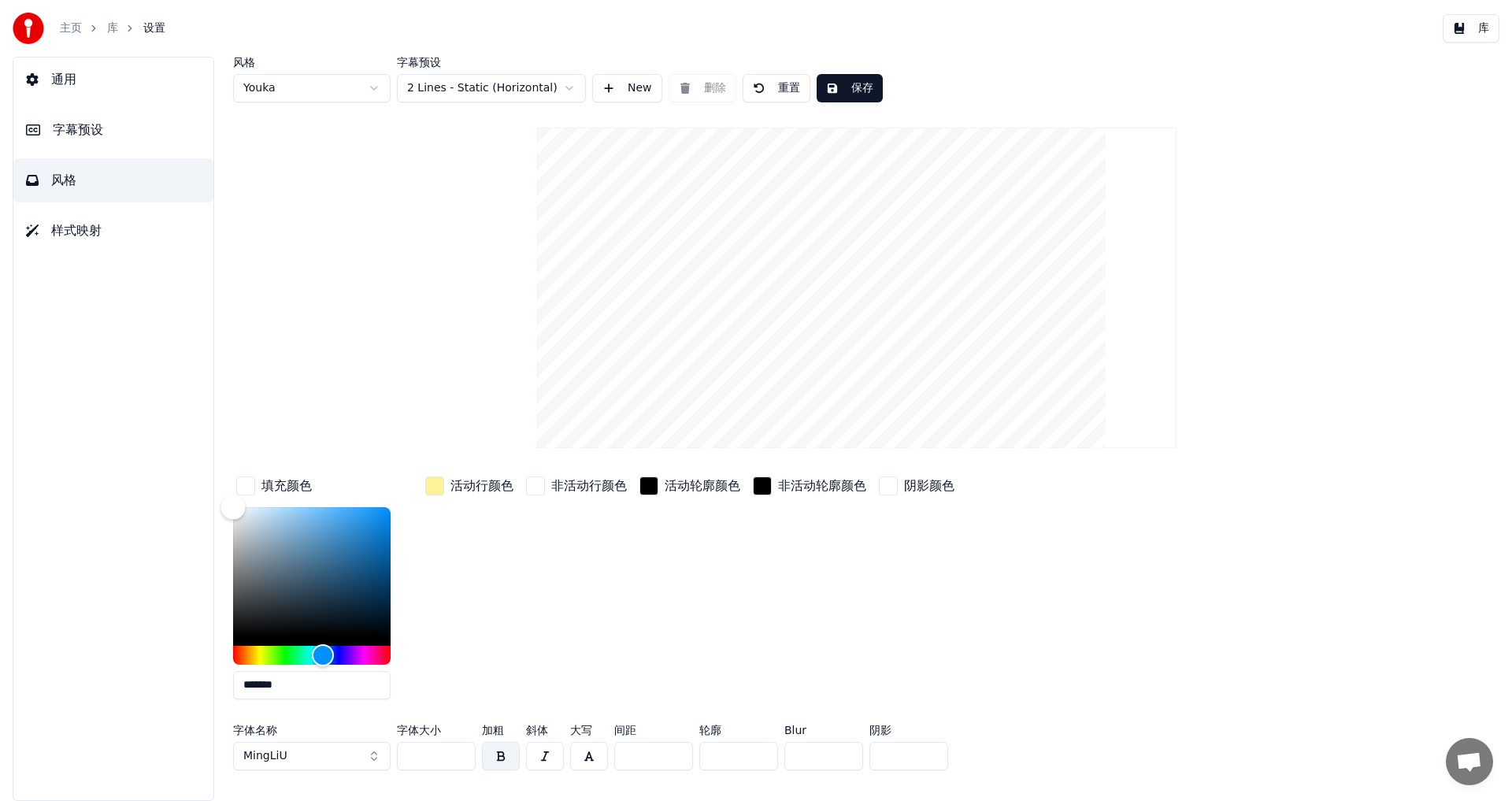
drag, startPoint x: 271, startPoint y: 615, endPoint x: 89, endPoint y: 342, distance: 328.1
click at [89, 342] on div "通用 字幕预设 风格 样式映射 风格 Youka 字幕预设 2 Lines - Static (Horizontal) New 删除 重置 保存 填充颜色 *…" at bounding box center [756, 429] width 1512 height 745
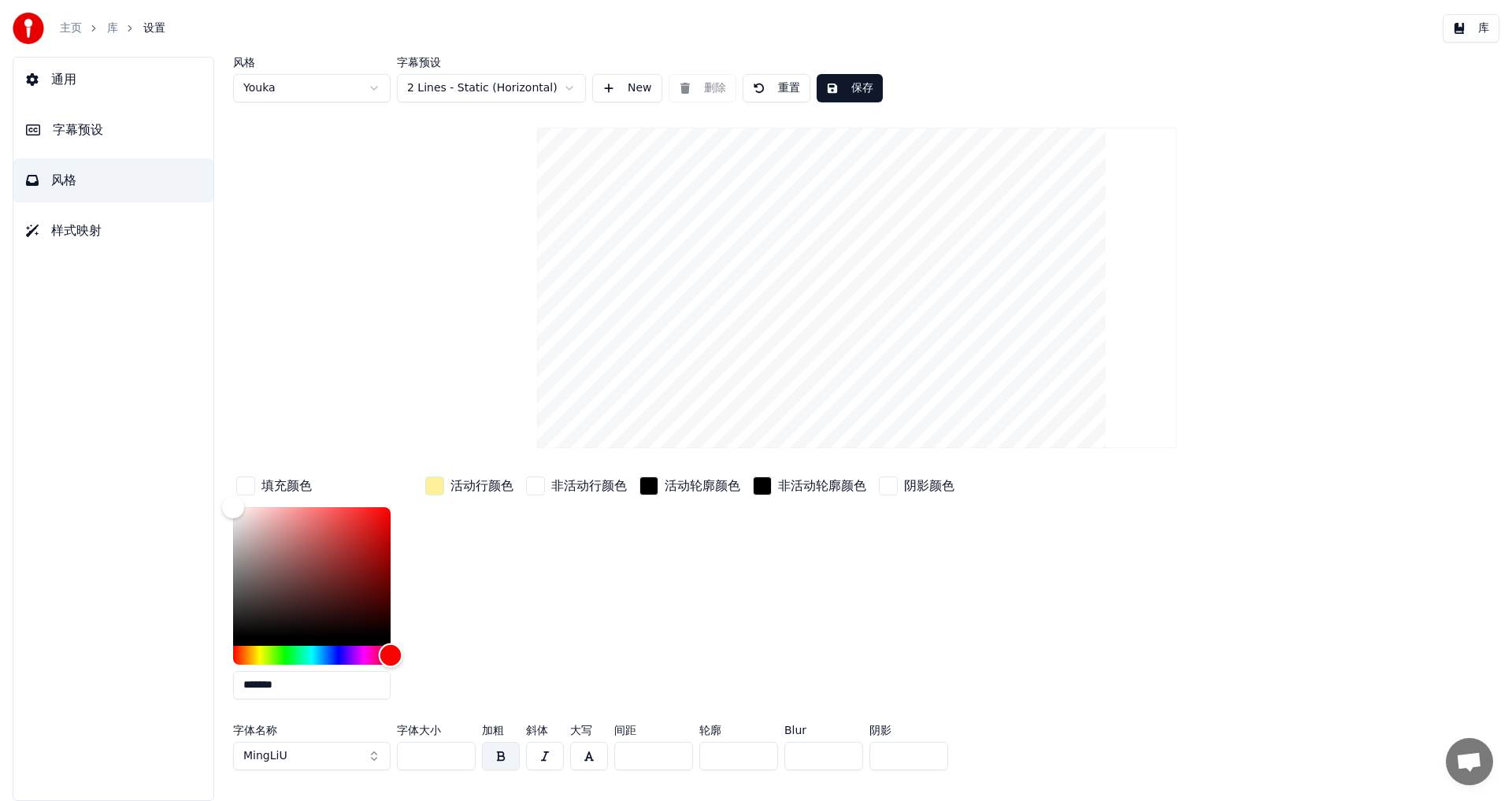
drag, startPoint x: 385, startPoint y: 658, endPoint x: 550, endPoint y: 675, distance: 165.9
click at [582, 677] on div "填充颜色 ******* 活动行颜色 非活动行颜色 活动轮廓颜色 非活动轮廓颜色 阴影颜色" at bounding box center [762, 593] width 1058 height 239
type input "*******"
drag, startPoint x: 236, startPoint y: 506, endPoint x: 642, endPoint y: 375, distance: 426.6
click at [636, 376] on div "风格 Youka 字幕预设 2 Lines - Static (Horizontal) New 删除 重置 保存 填充颜色 ******* 活动行颜色 非活动…" at bounding box center [856, 417] width 1247 height 720
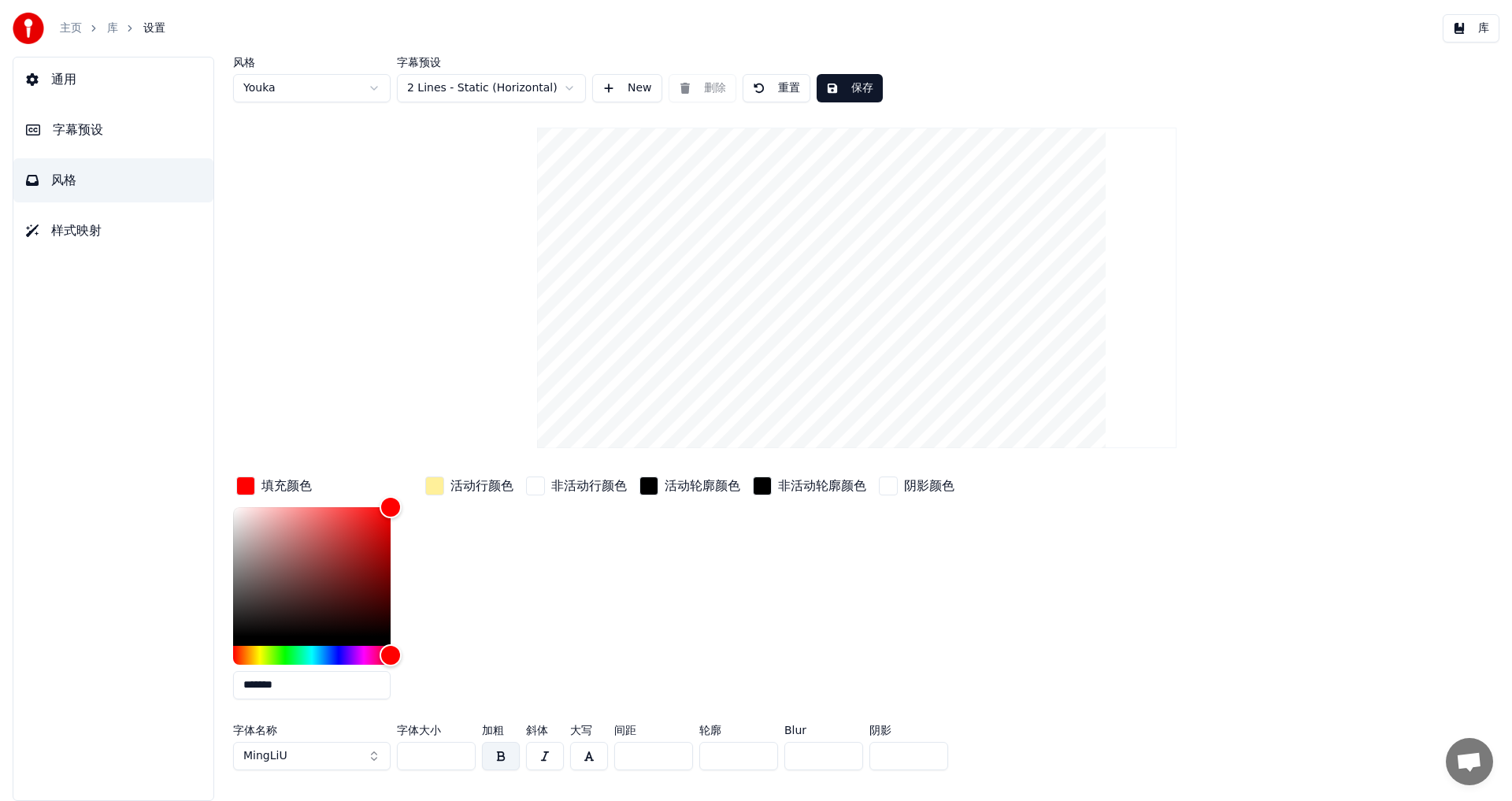
click at [440, 491] on div "button" at bounding box center [434, 486] width 19 height 19
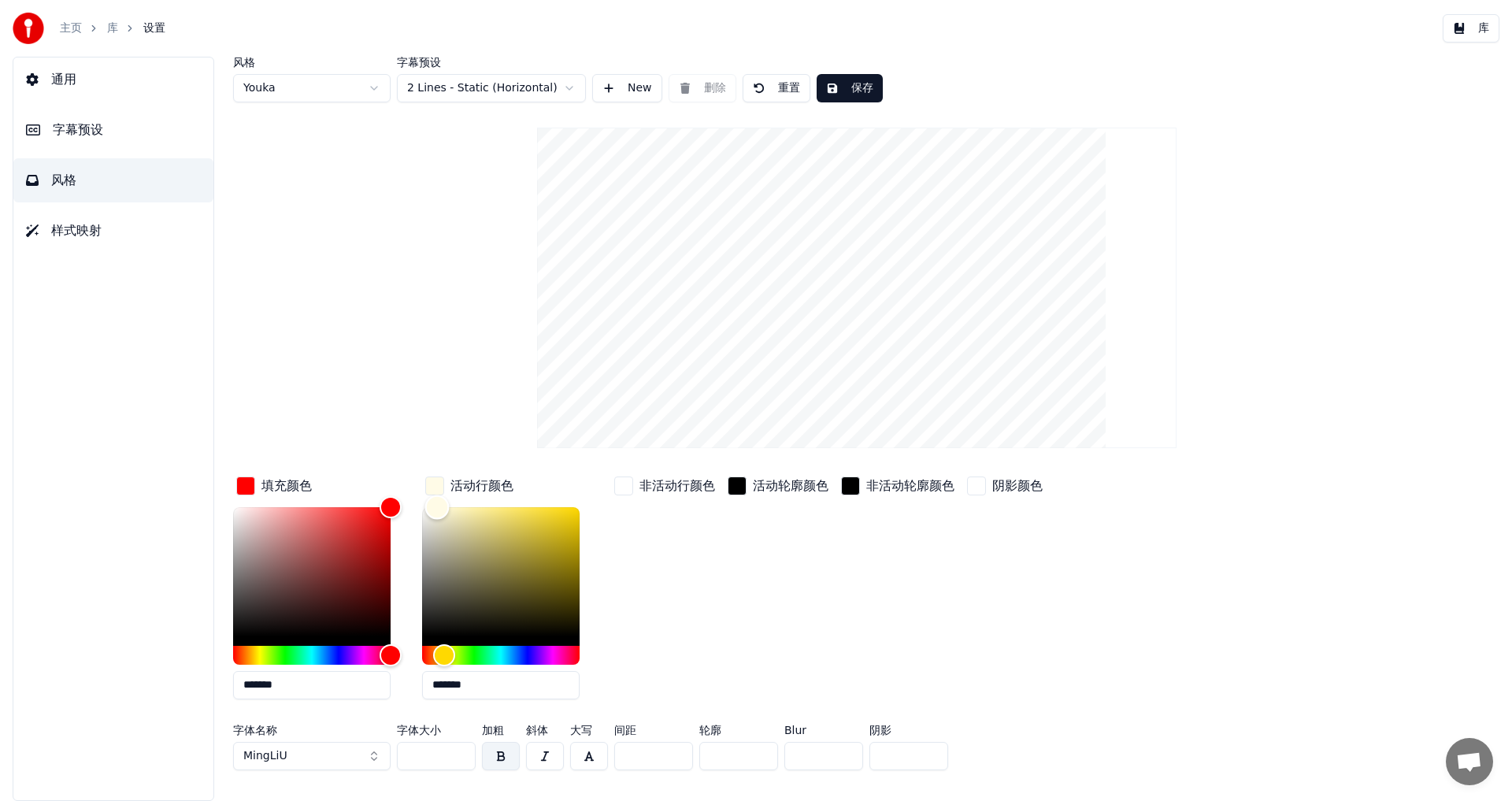
type input "*******"
drag, startPoint x: 491, startPoint y: 506, endPoint x: 232, endPoint y: 343, distance: 306.0
click at [232, 343] on div "风格 Youka 字幕预设 2 Lines - Static (Horizontal) New 删除 重置 保存 填充颜色 ******* 活动行颜色 ***…" at bounding box center [857, 429] width 1311 height 745
click at [546, 488] on div "活动行颜色 *******" at bounding box center [513, 593] width 182 height 239
click at [826, 559] on div "活动轮廓颜色" at bounding box center [779, 593] width 107 height 239
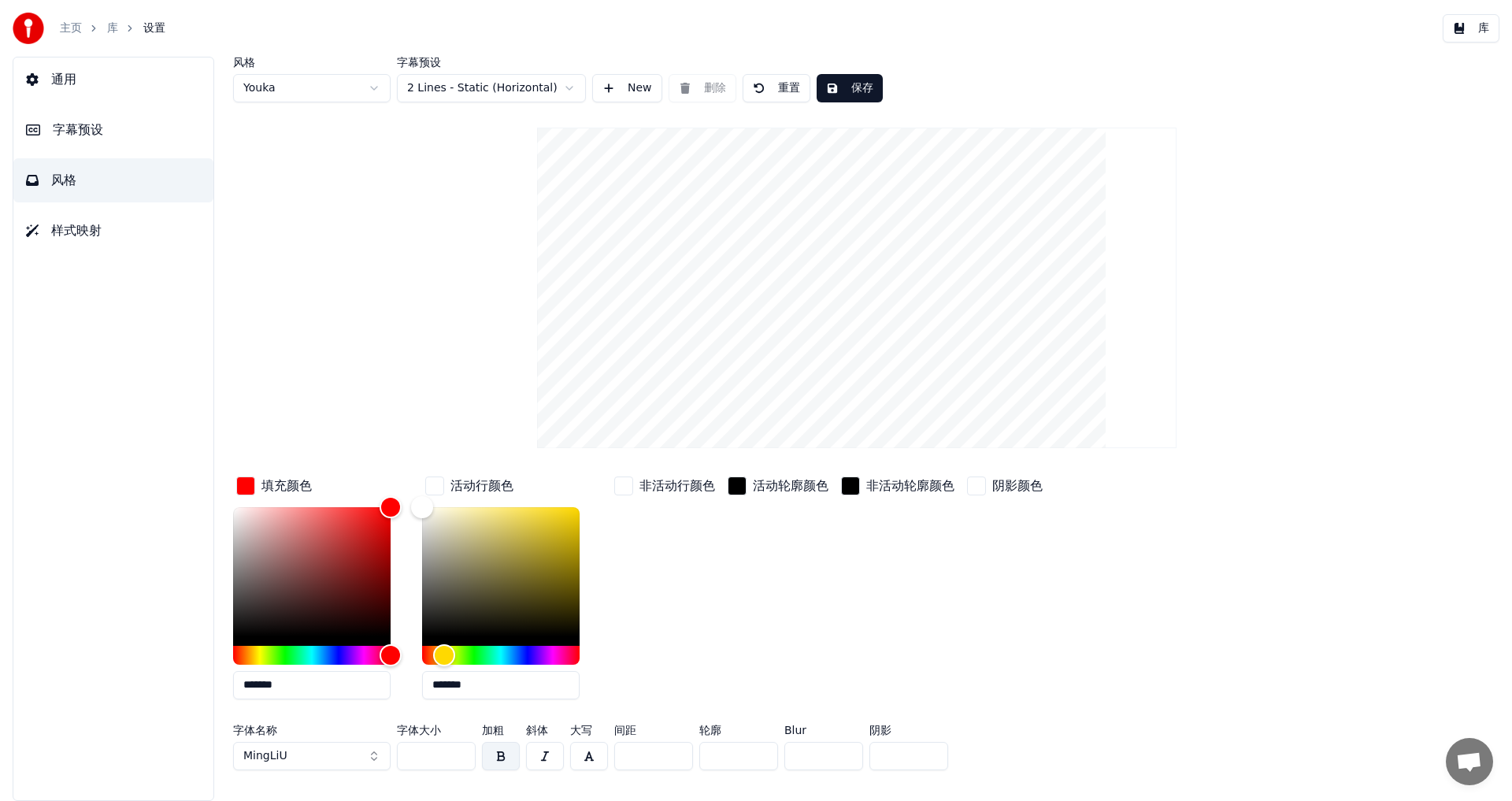
click at [694, 599] on div "非活动行颜色" at bounding box center [665, 593] width 107 height 239
drag, startPoint x: 1128, startPoint y: 614, endPoint x: 1116, endPoint y: 651, distance: 38.9
click at [1116, 651] on div "填充颜色 ******* 活动行颜色 ******* 非活动行颜色 活动轮廓颜色 非活动轮廓颜色 阴影颜色" at bounding box center [762, 593] width 1058 height 239
click at [349, 688] on input "*******" at bounding box center [312, 685] width 157 height 29
click at [335, 757] on button "MingLiU" at bounding box center [312, 756] width 157 height 29
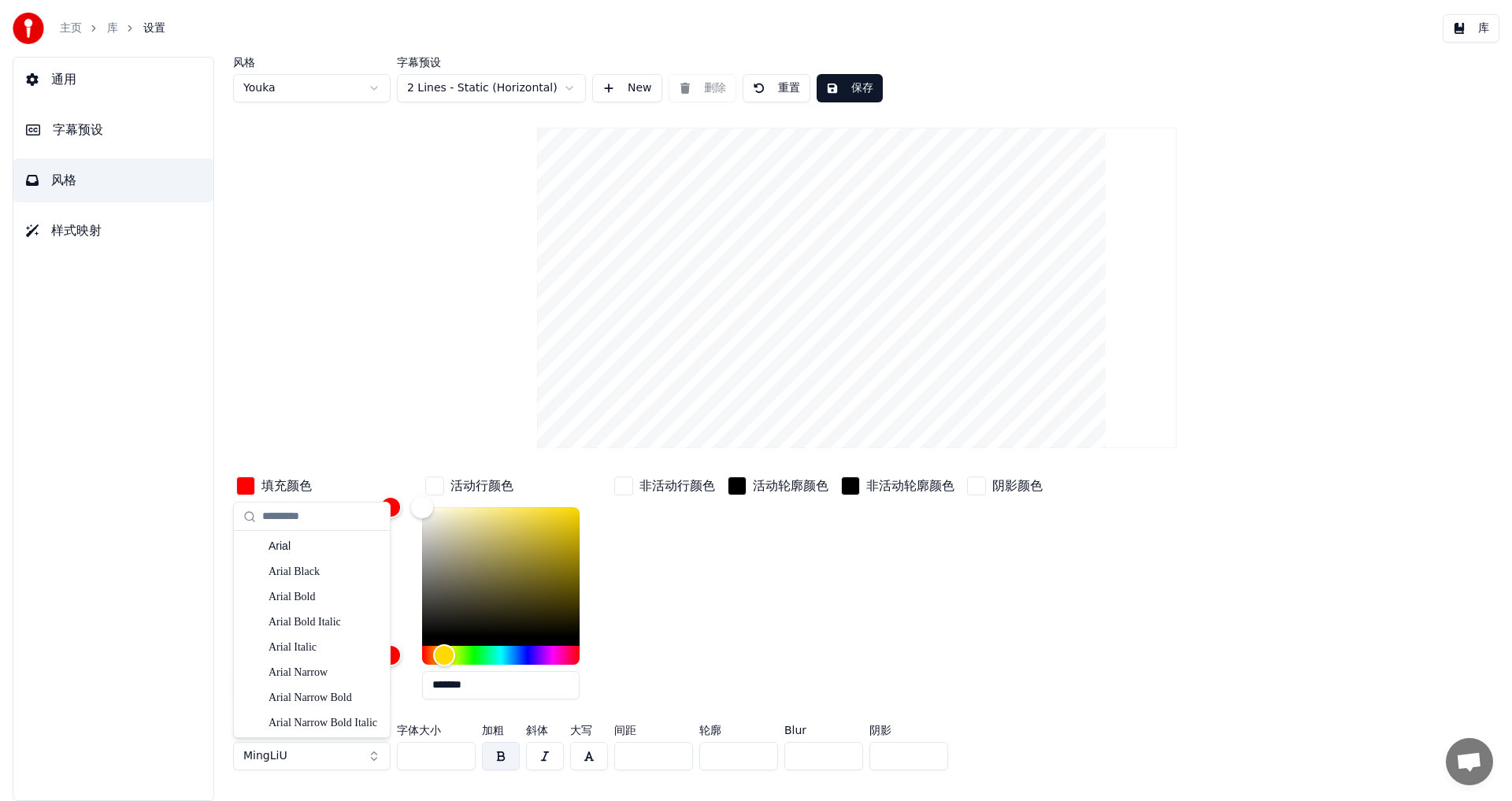
click at [439, 762] on input "**" at bounding box center [436, 756] width 79 height 29
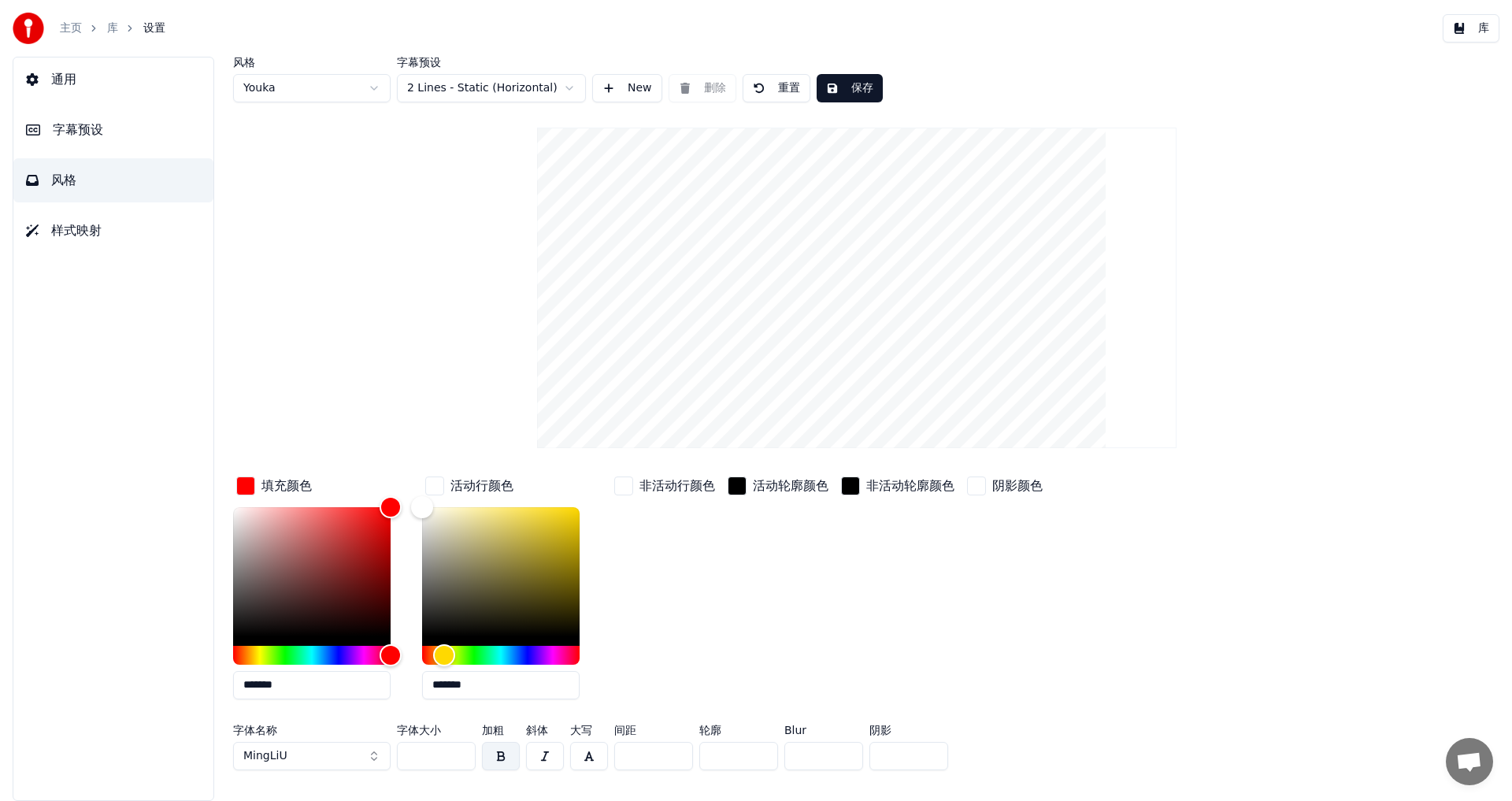
click at [498, 760] on button "button" at bounding box center [501, 756] width 38 height 29
click at [499, 760] on button "button" at bounding box center [501, 756] width 38 height 29
click at [1038, 682] on div "阴影颜色" at bounding box center [1005, 593] width 81 height 239
click at [893, 535] on div "非活动轮廓颜色" at bounding box center [897, 593] width 119 height 239
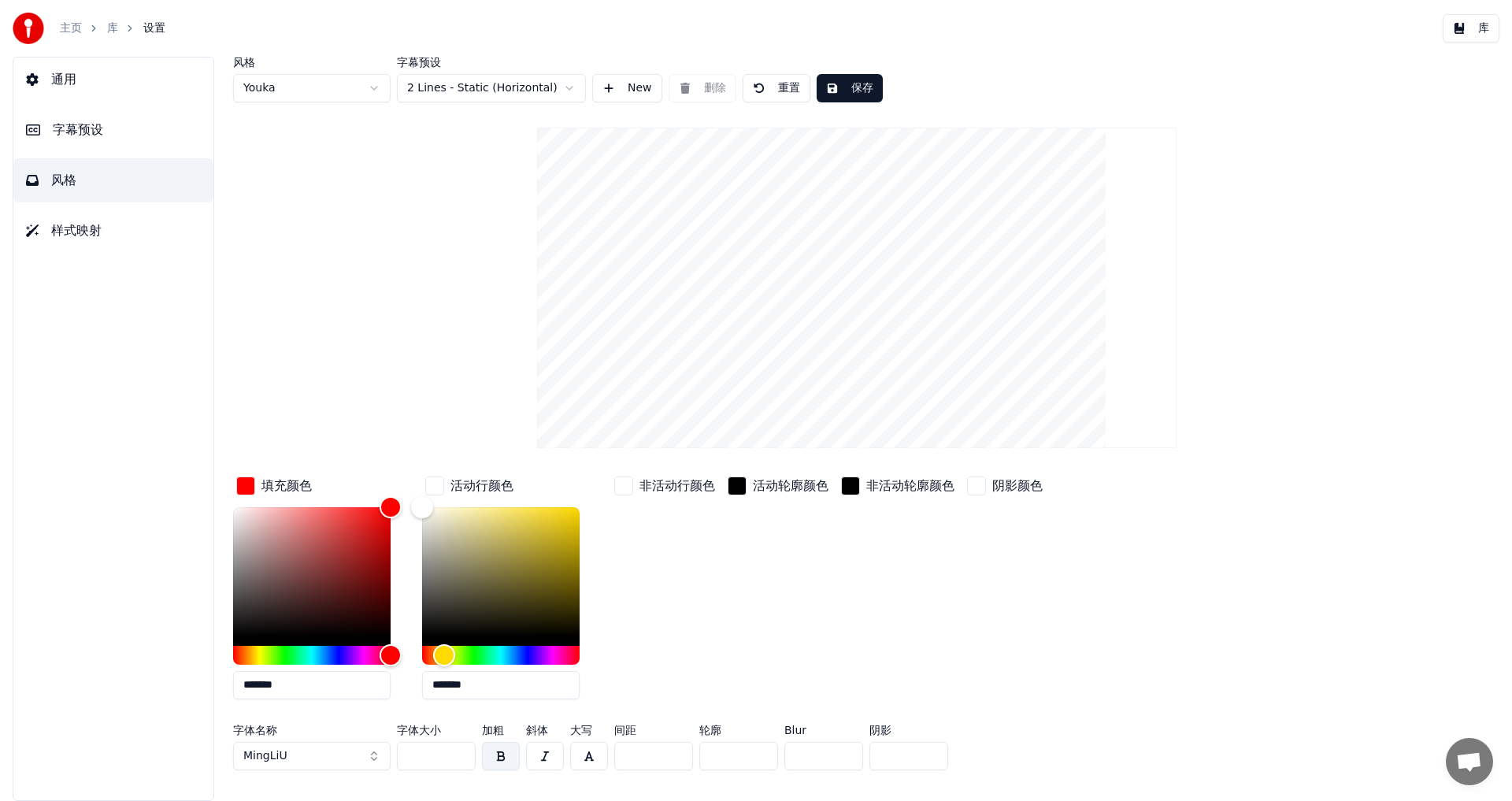
click at [852, 90] on button "保存" at bounding box center [849, 88] width 66 height 29
click at [1480, 29] on button "库" at bounding box center [1470, 28] width 56 height 29
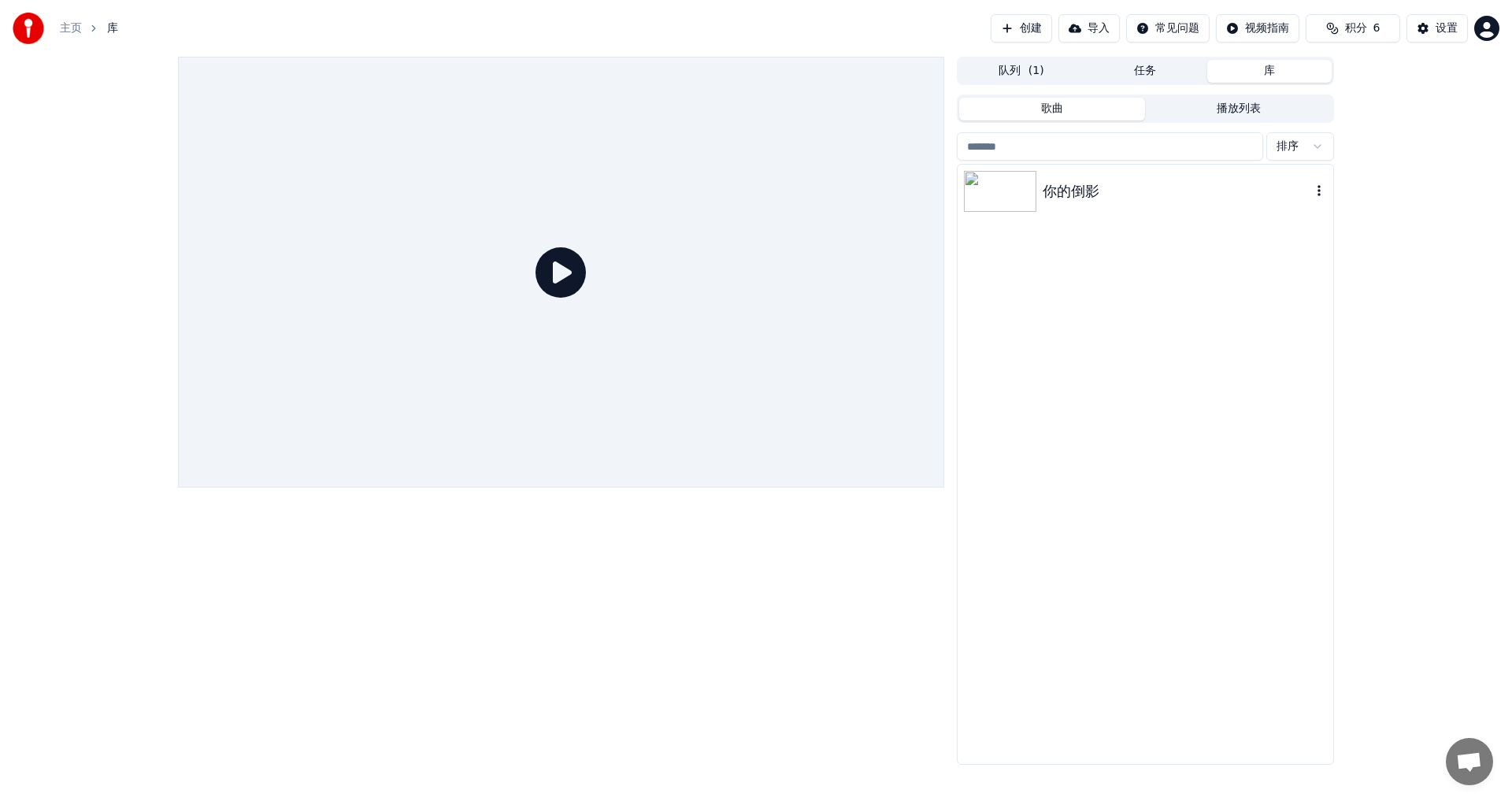
click at [979, 192] on img at bounding box center [1000, 192] width 72 height 41
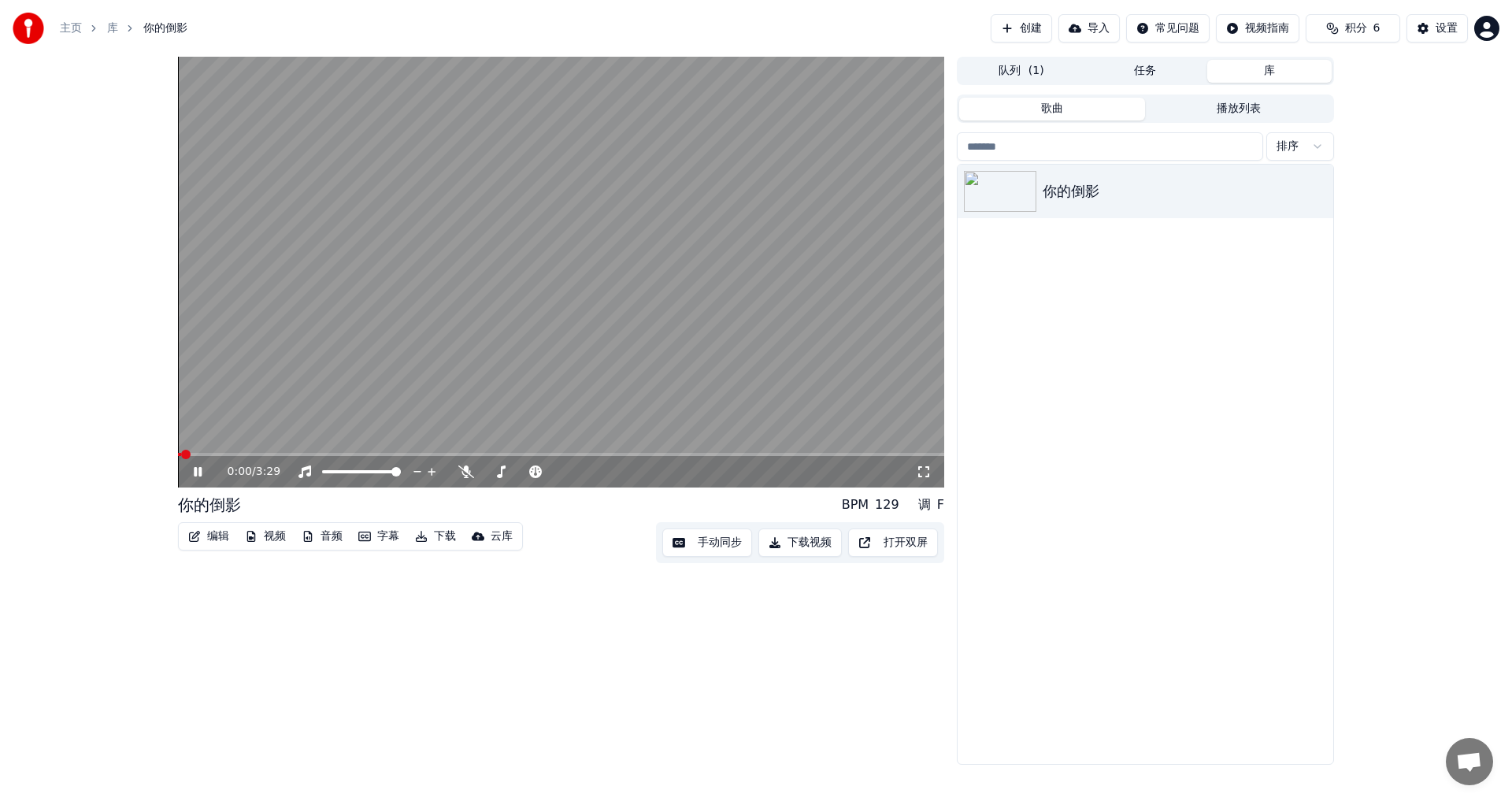
click at [314, 457] on div "0:00 / 3:29" at bounding box center [561, 472] width 767 height 31
click at [314, 453] on span at bounding box center [561, 454] width 767 height 3
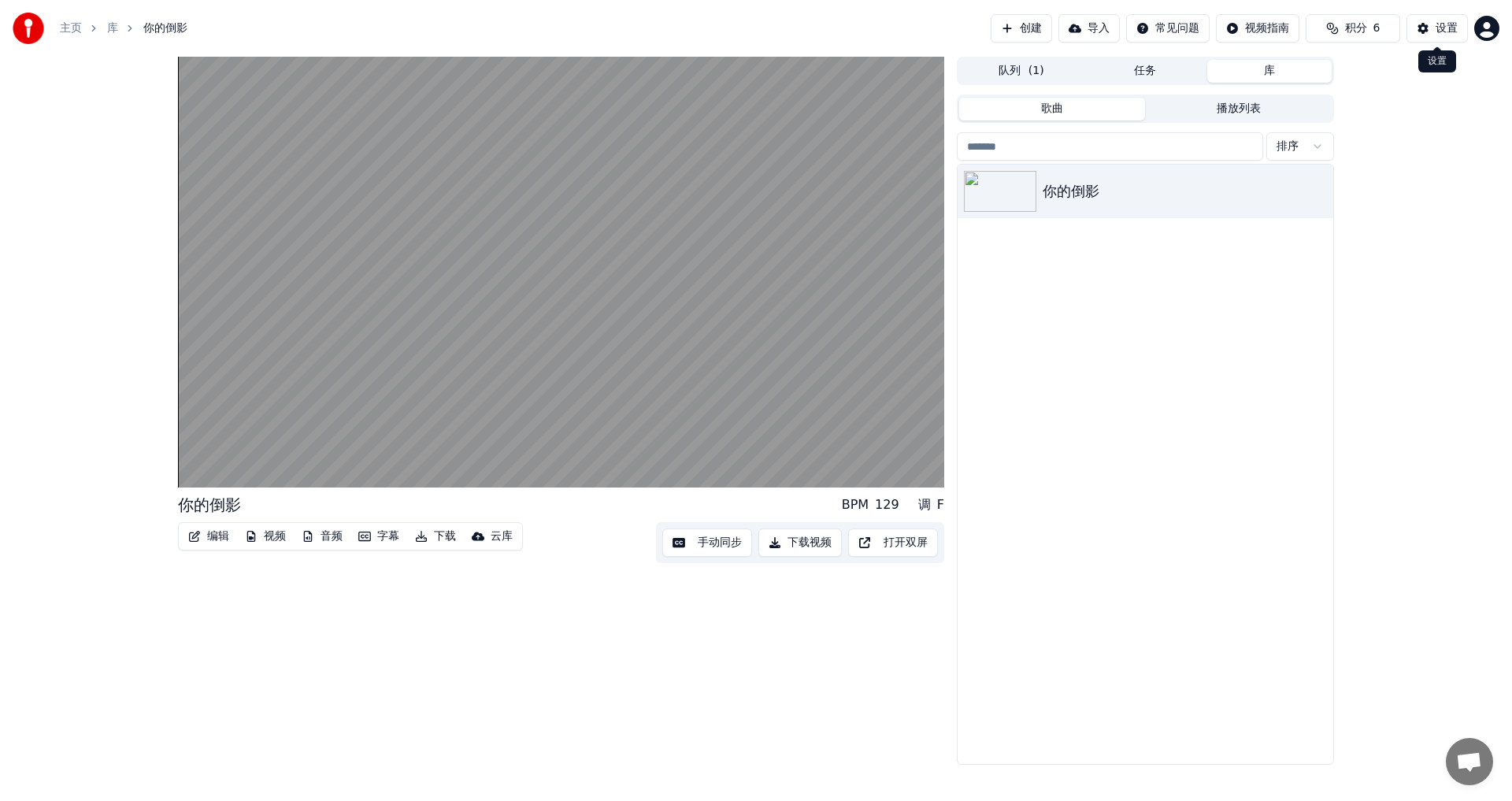
click at [1435, 31] on button "设置" at bounding box center [1437, 28] width 61 height 29
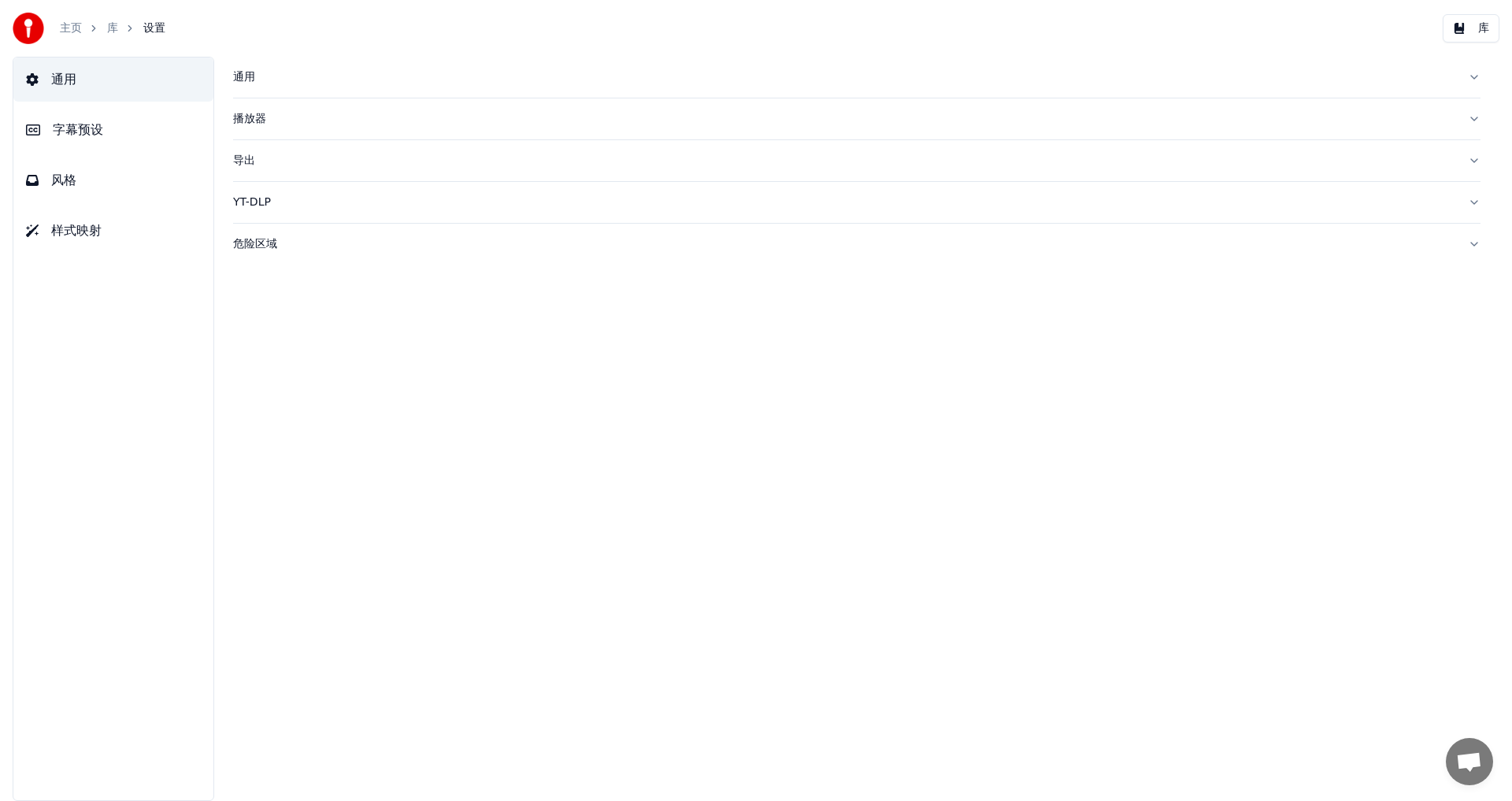
click at [66, 131] on span "字幕预设" at bounding box center [78, 130] width 50 height 19
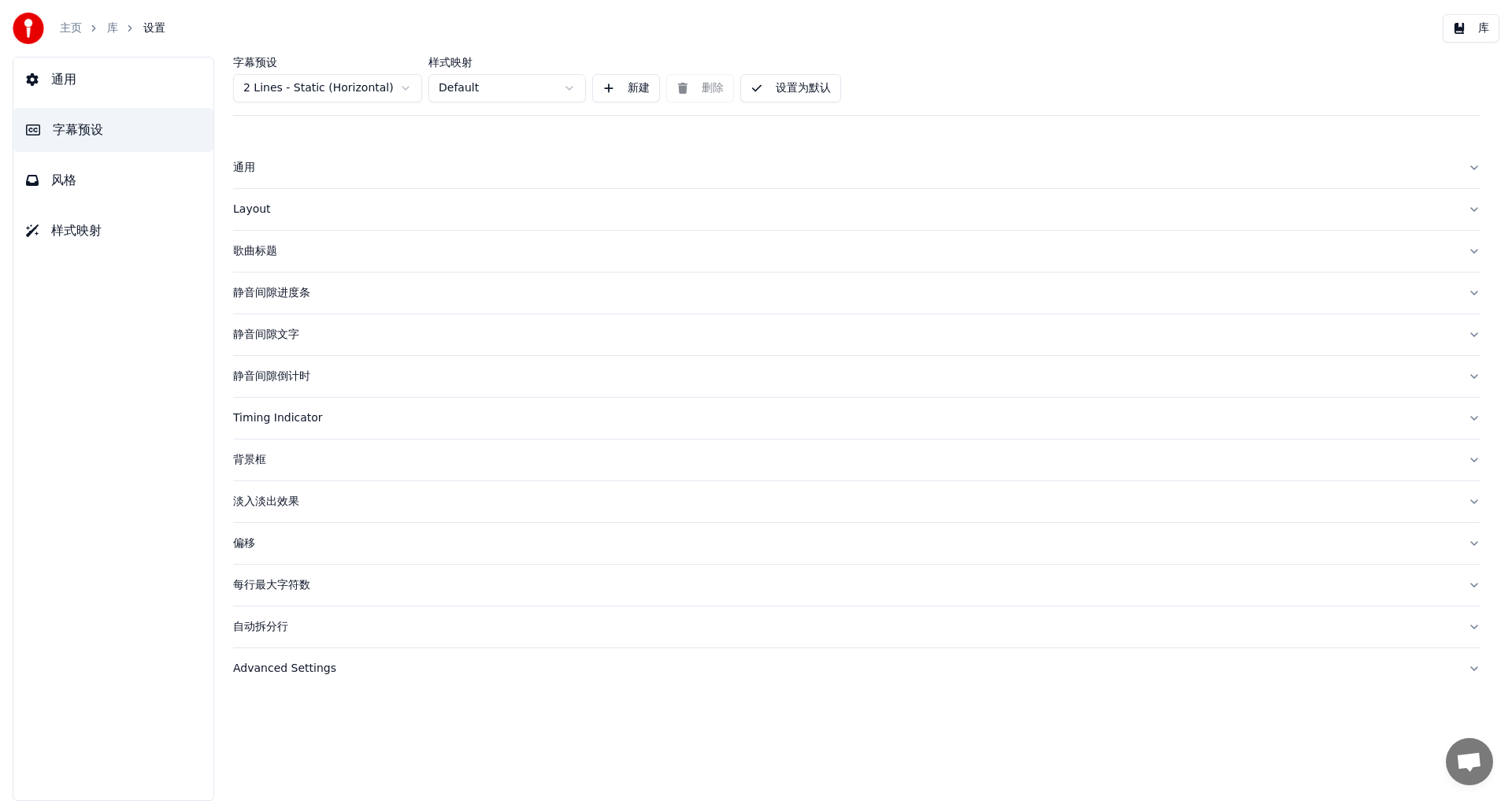
click at [244, 541] on div "偏移" at bounding box center [844, 543] width 1222 height 16
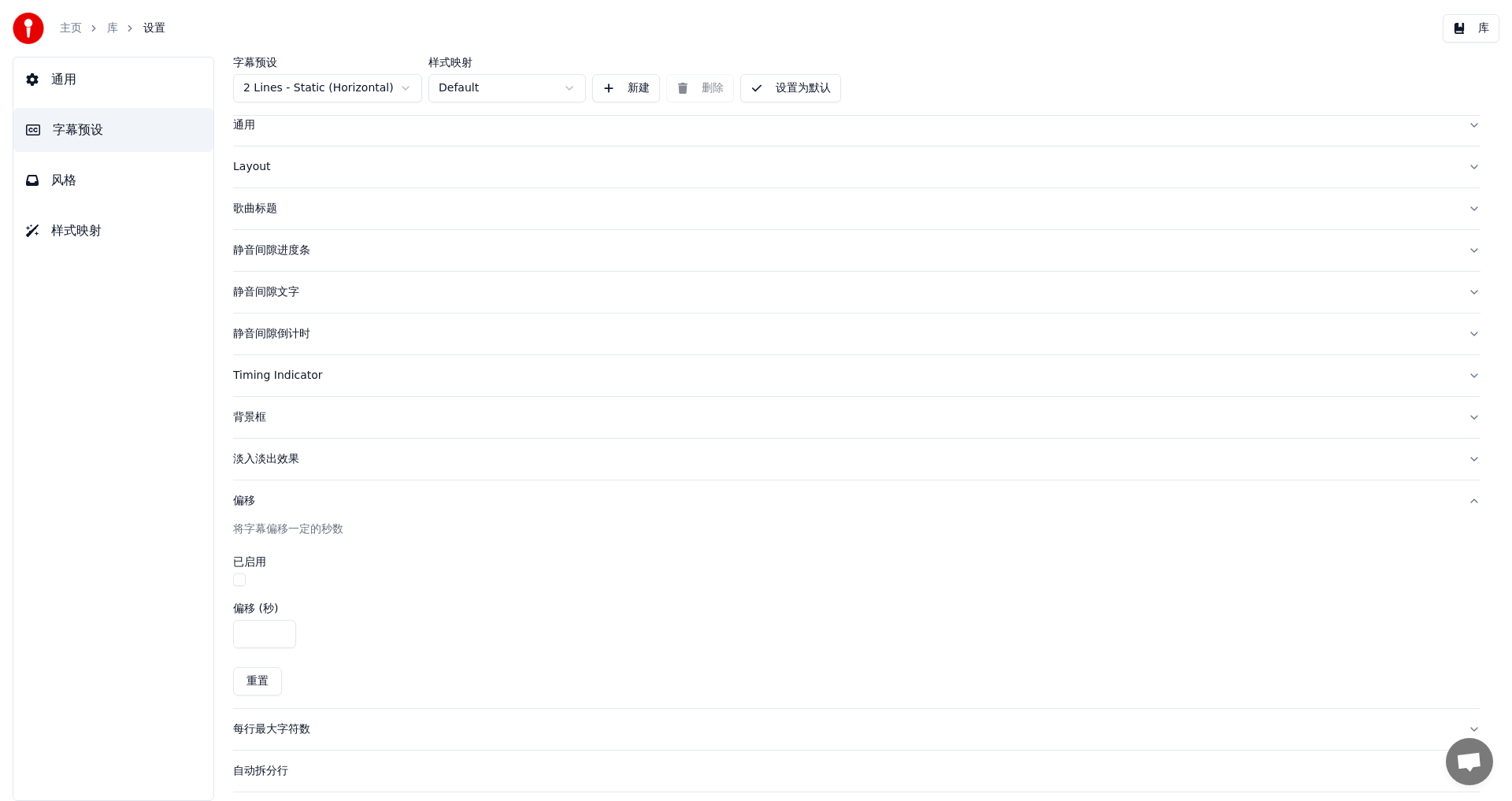
scroll to position [87, 0]
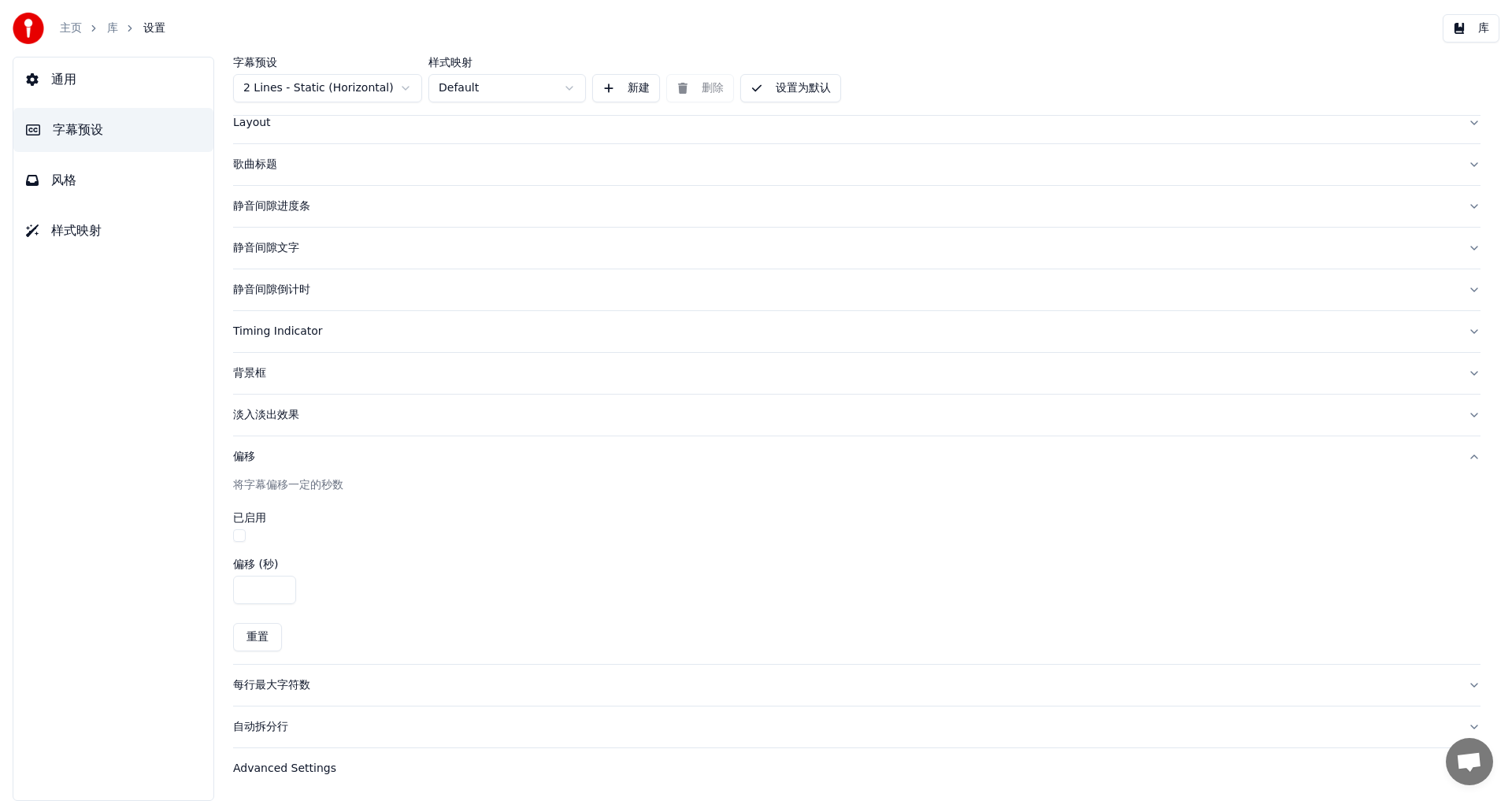
click at [257, 721] on div "自动拆分行" at bounding box center [844, 727] width 1222 height 16
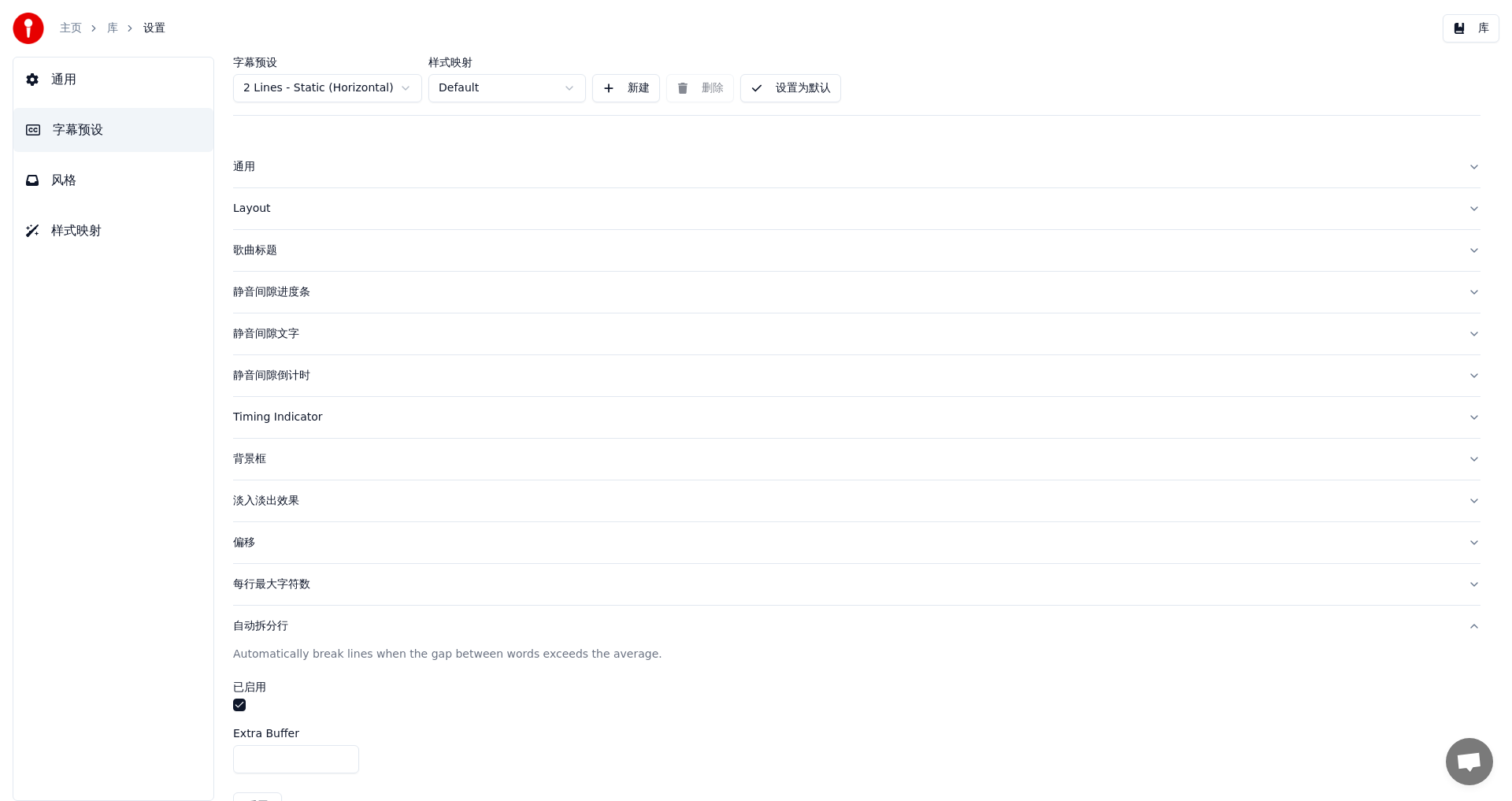
scroll to position [0, 0]
click at [245, 380] on div "静音间隙倒计时" at bounding box center [844, 376] width 1222 height 16
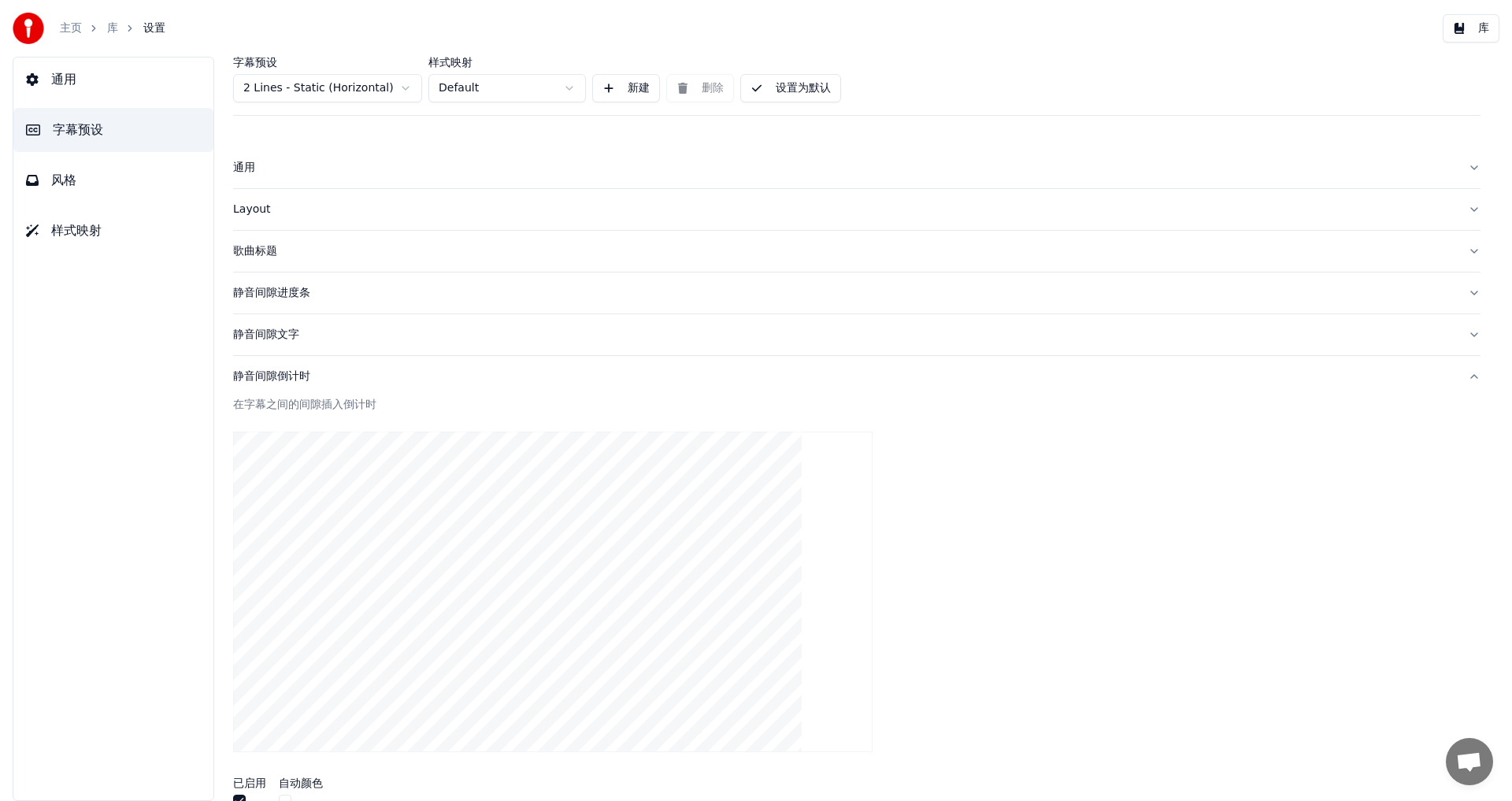
click at [261, 336] on div "静音间隙文字" at bounding box center [844, 334] width 1222 height 16
click at [262, 366] on div "在字幕之间的间隙插入文本" at bounding box center [856, 363] width 1247 height 16
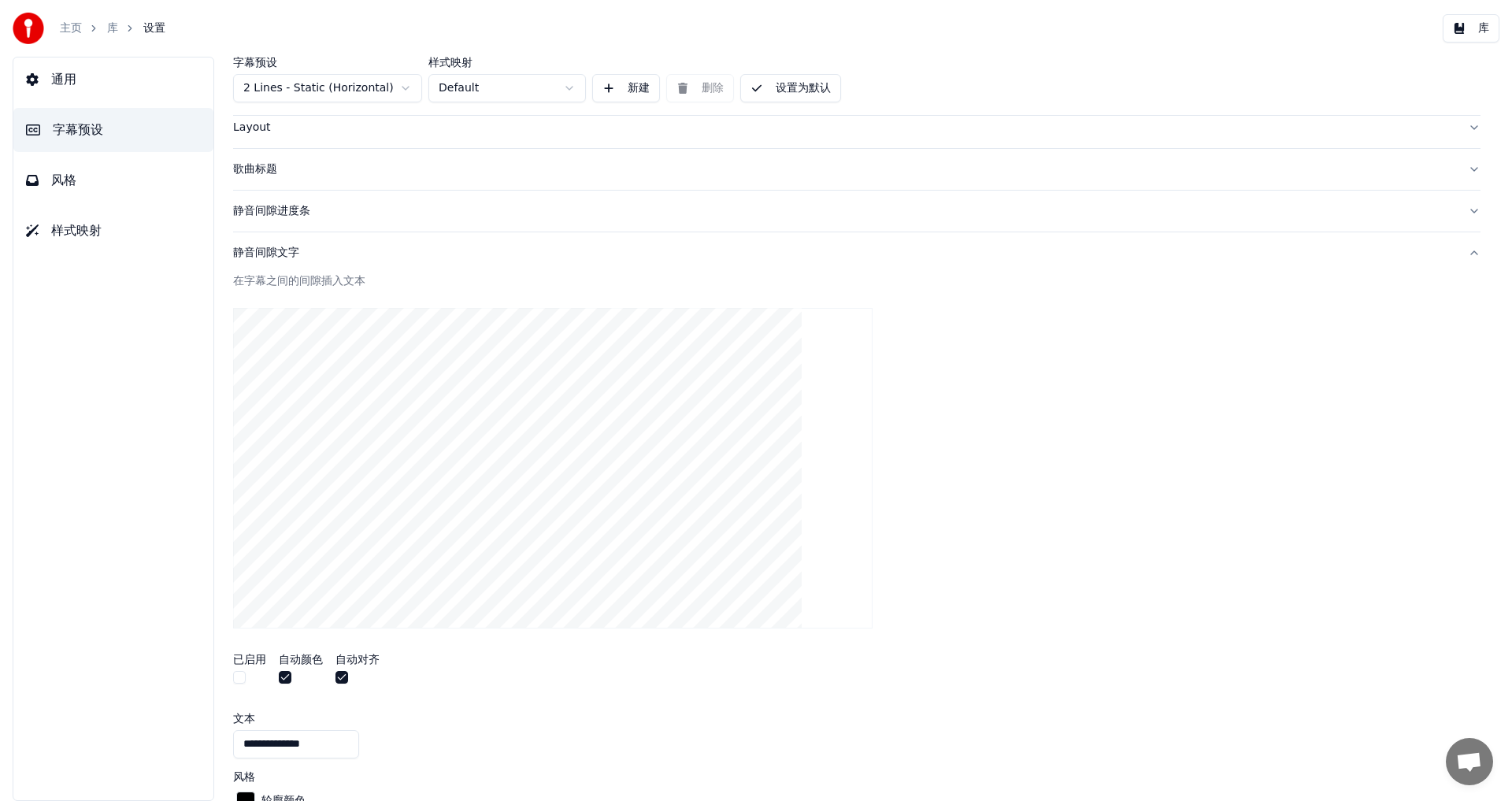
scroll to position [79, 0]
click at [260, 259] on div "静音间隙文字" at bounding box center [844, 256] width 1222 height 16
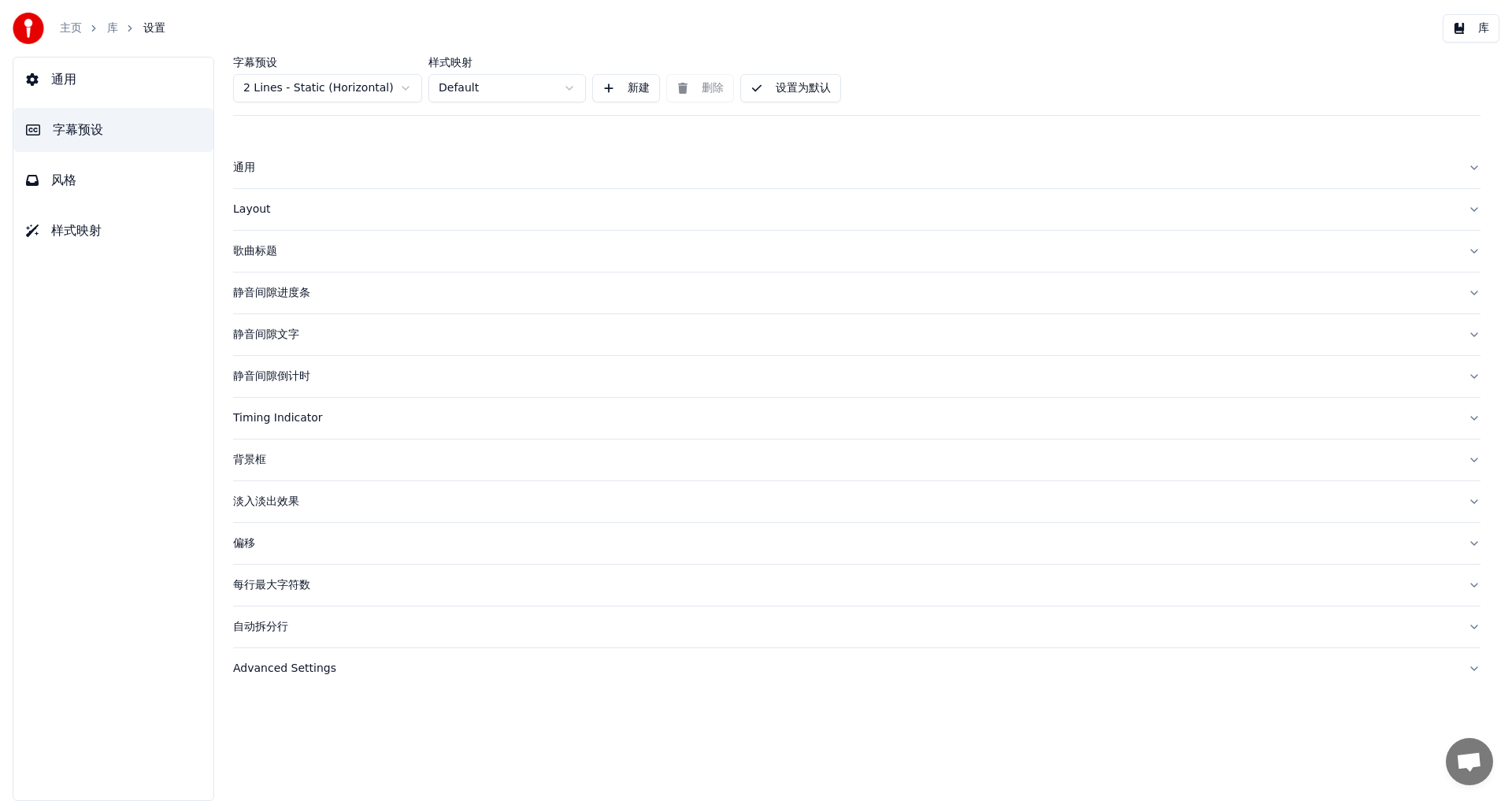
click at [261, 340] on div "静音间隙文字" at bounding box center [844, 334] width 1222 height 16
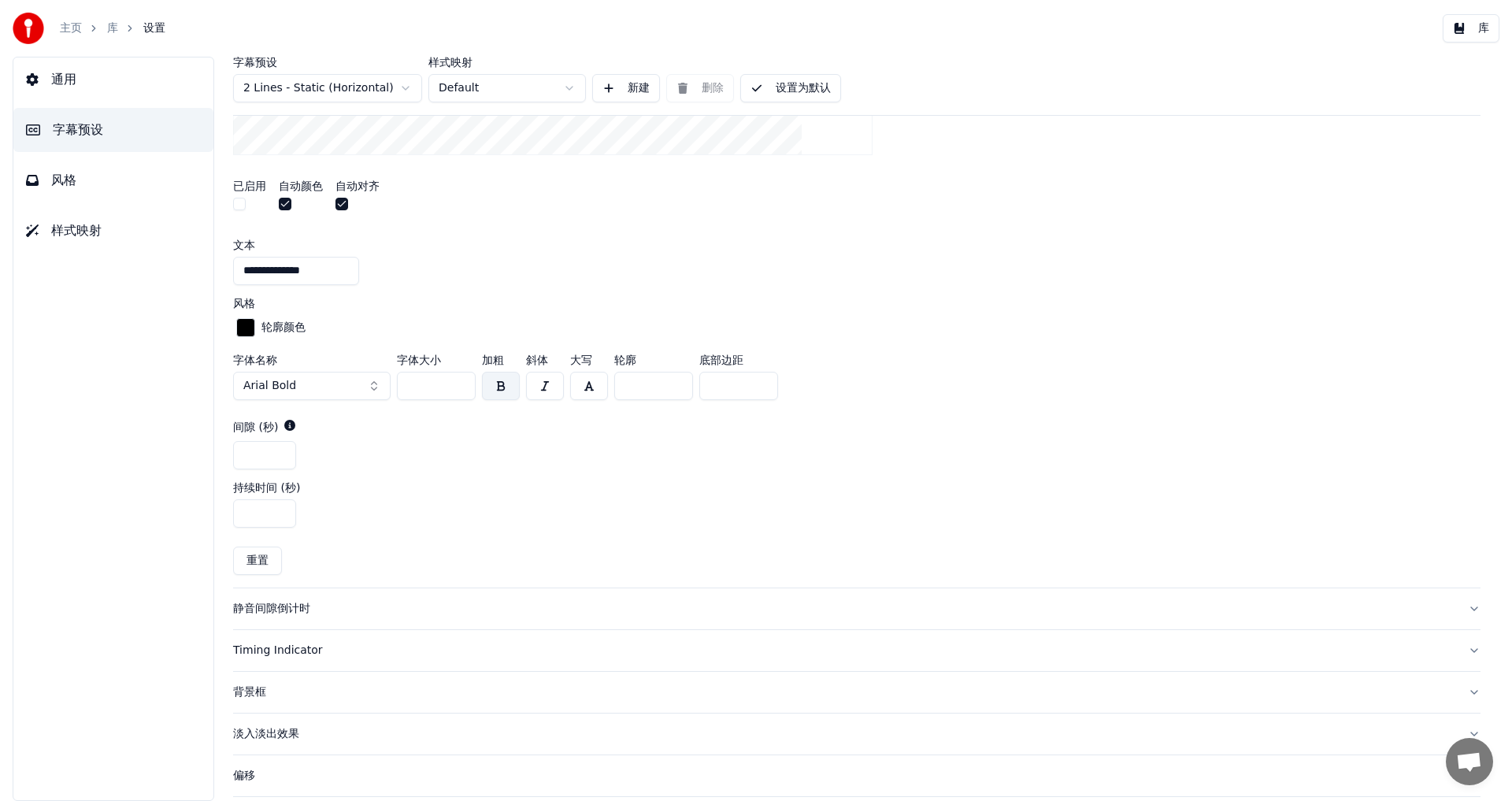
scroll to position [670, 0]
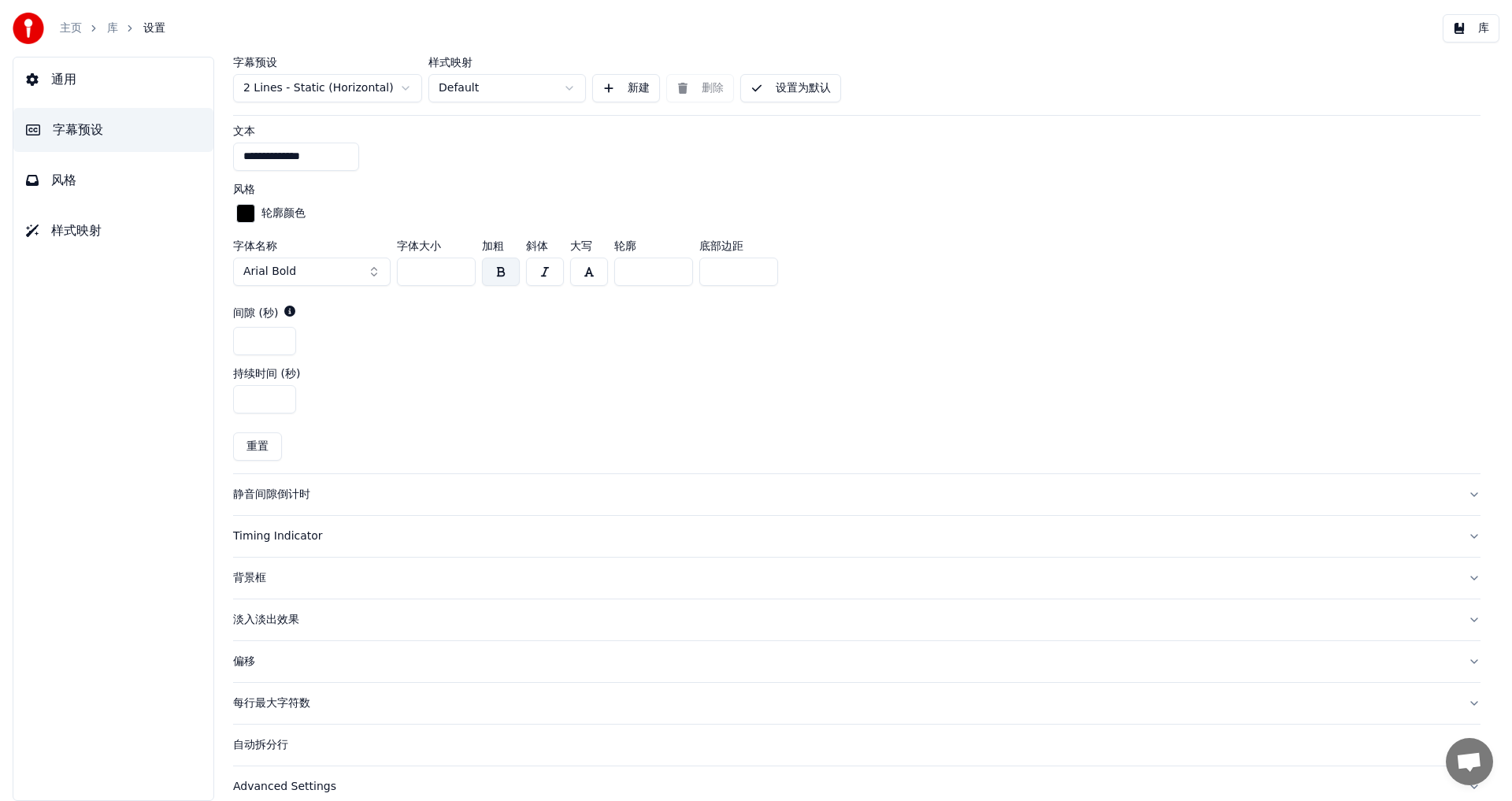
click at [288, 494] on div "静音间隙倒计时" at bounding box center [844, 494] width 1222 height 16
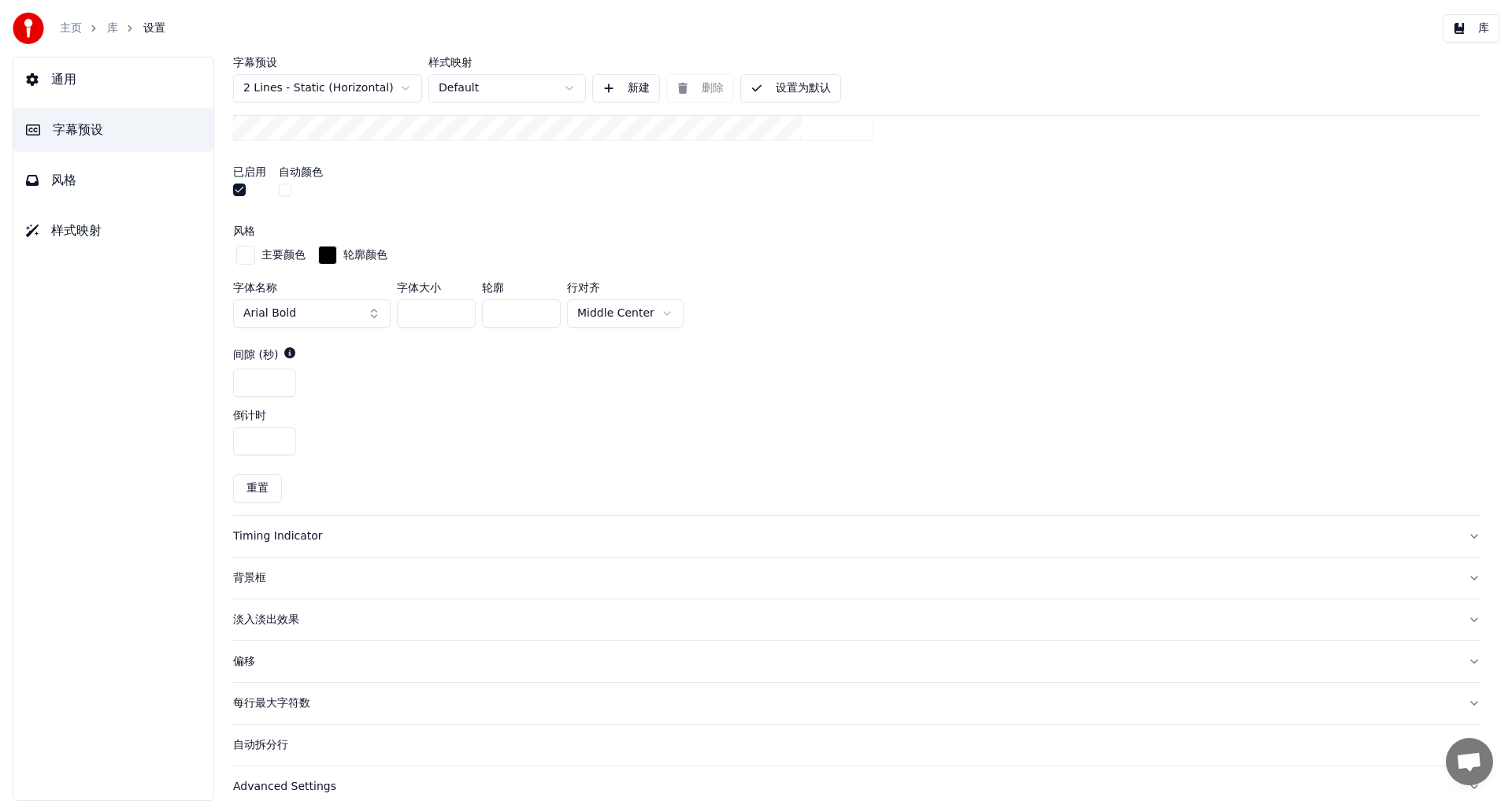
scroll to position [629, 0]
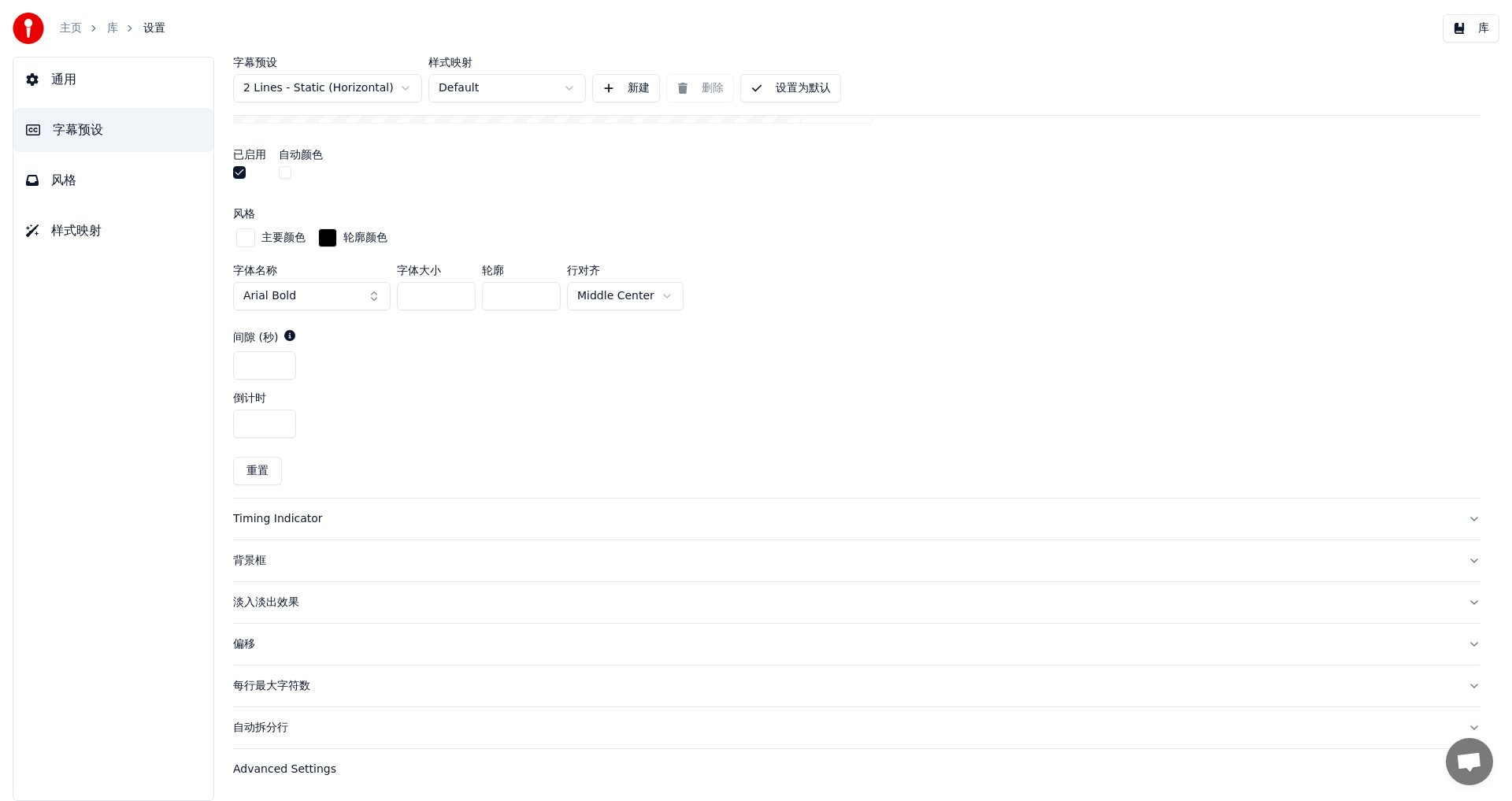
click at [272, 519] on div "Timing Indicator" at bounding box center [844, 519] width 1222 height 16
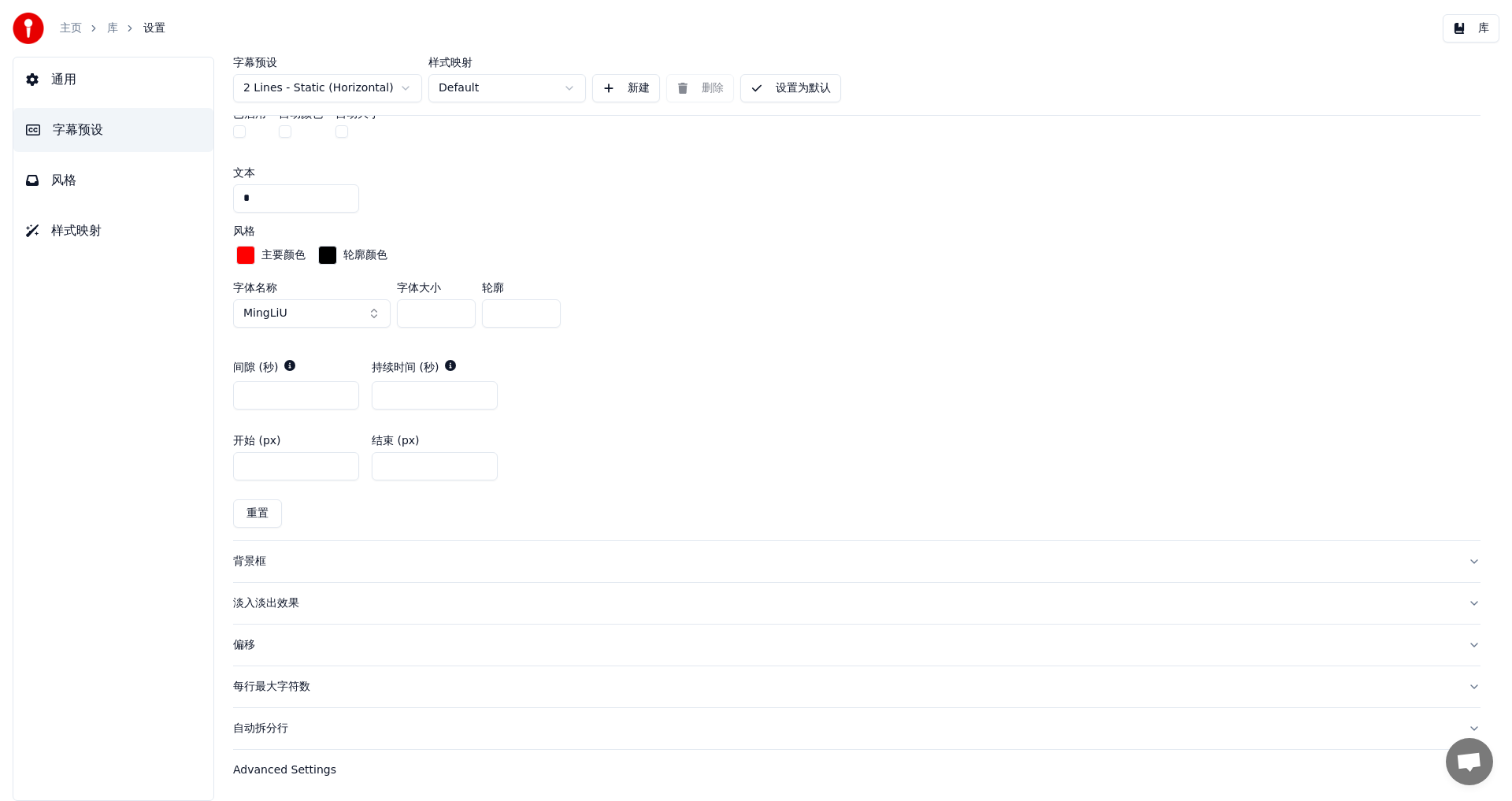
scroll to position [712, 0]
click at [239, 646] on div "偏移" at bounding box center [844, 644] width 1222 height 16
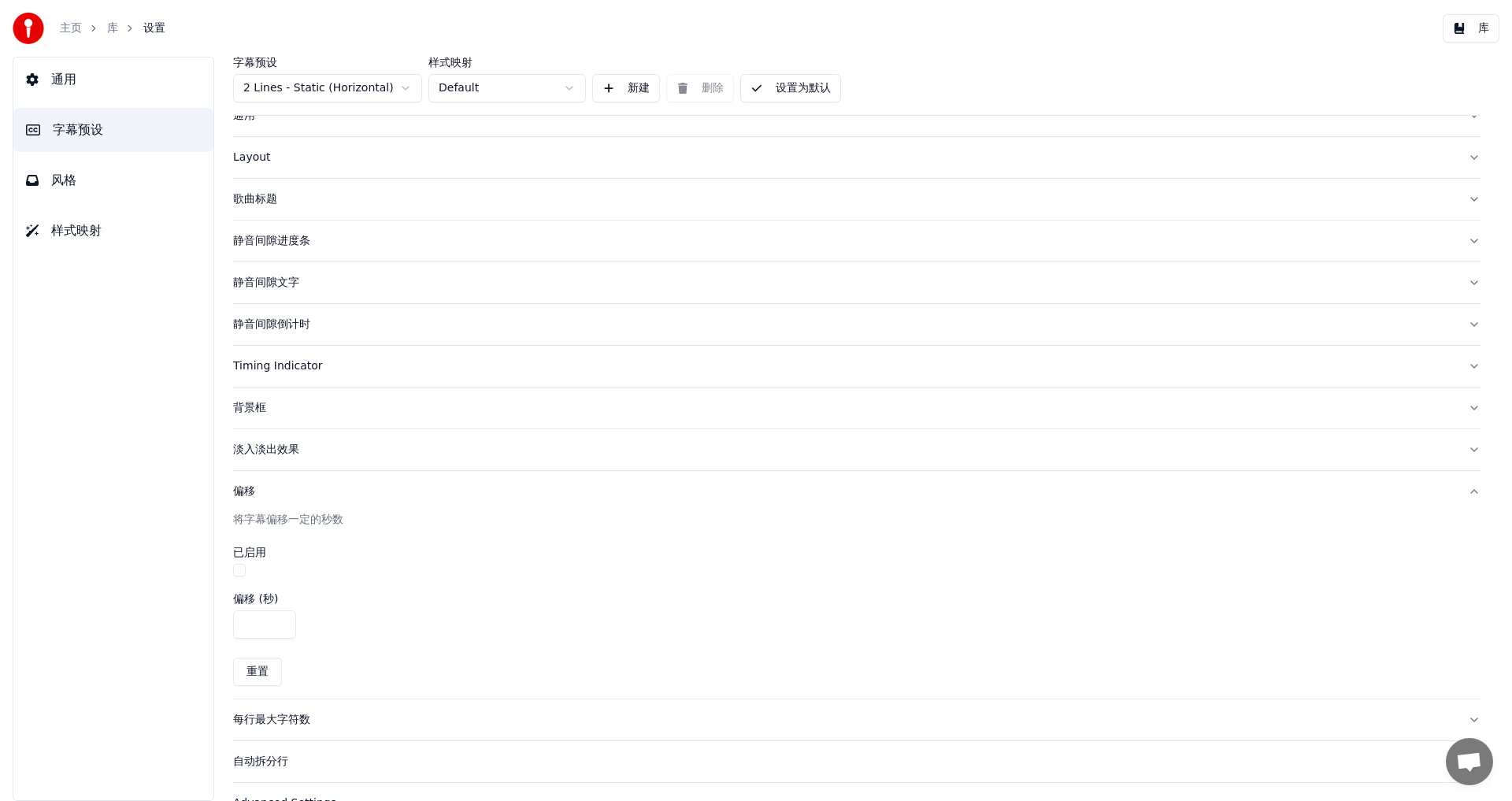
scroll to position [0, 0]
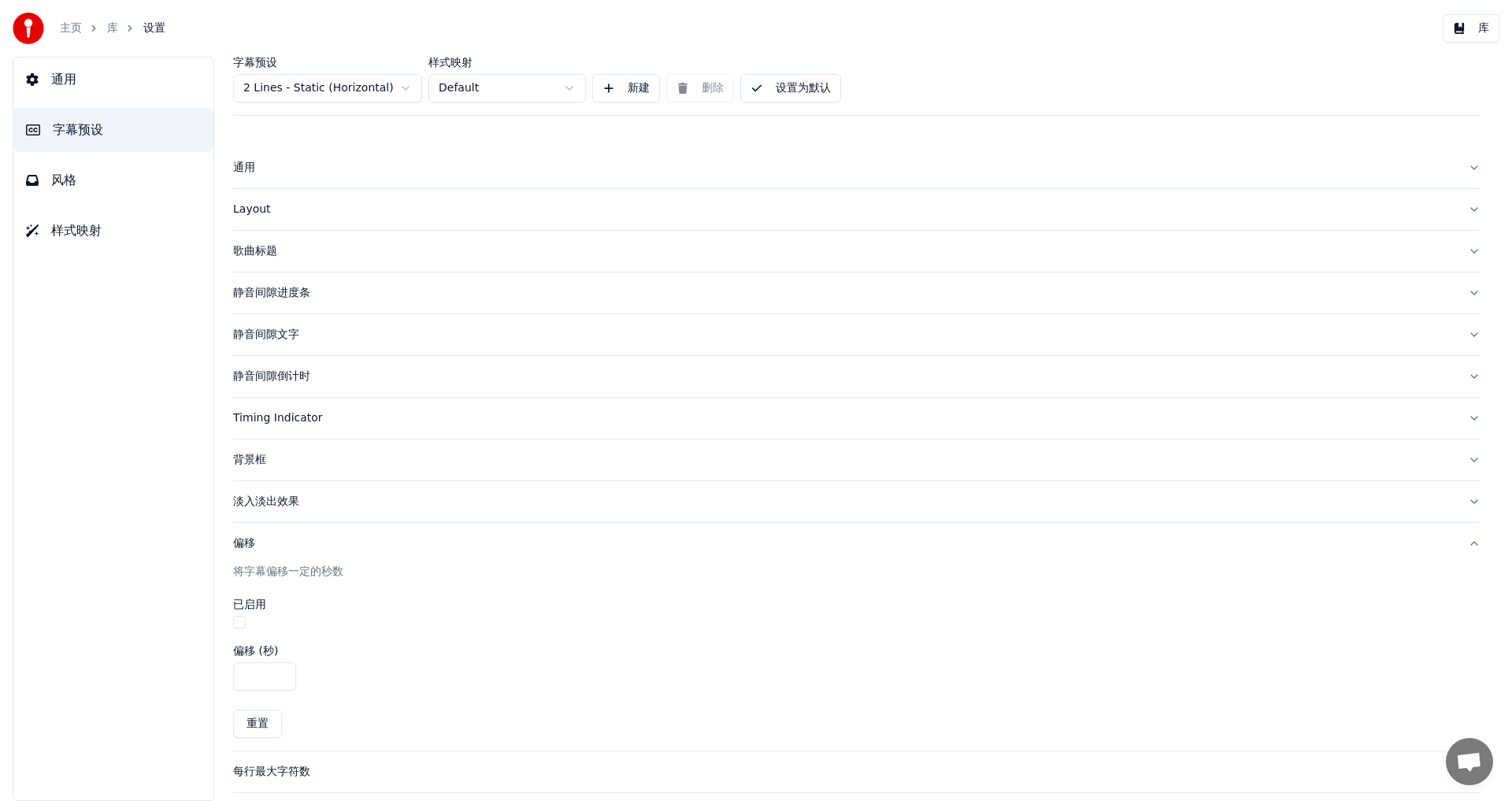
click at [251, 213] on div "Layout" at bounding box center [844, 209] width 1222 height 16
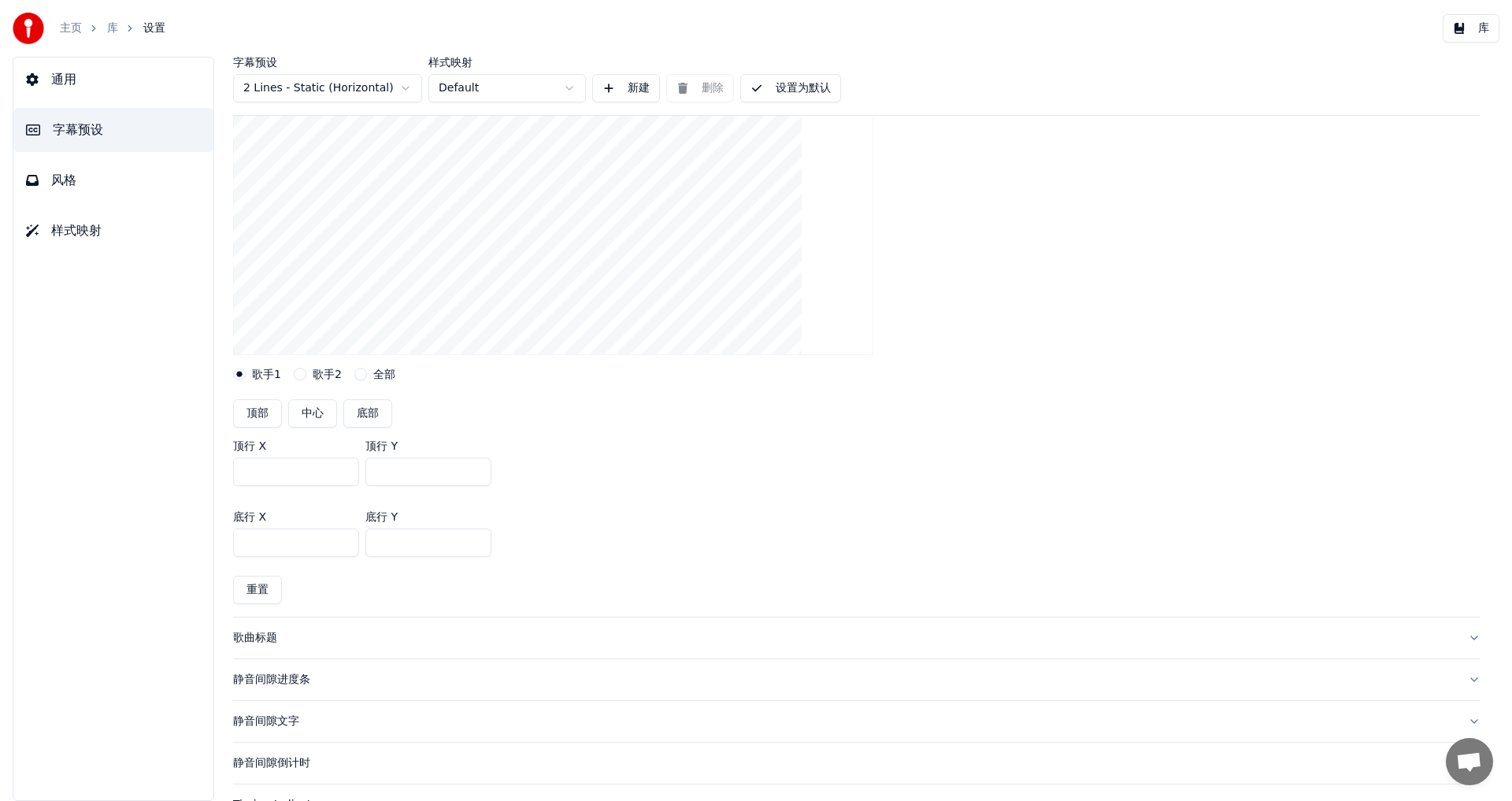
scroll to position [256, 0]
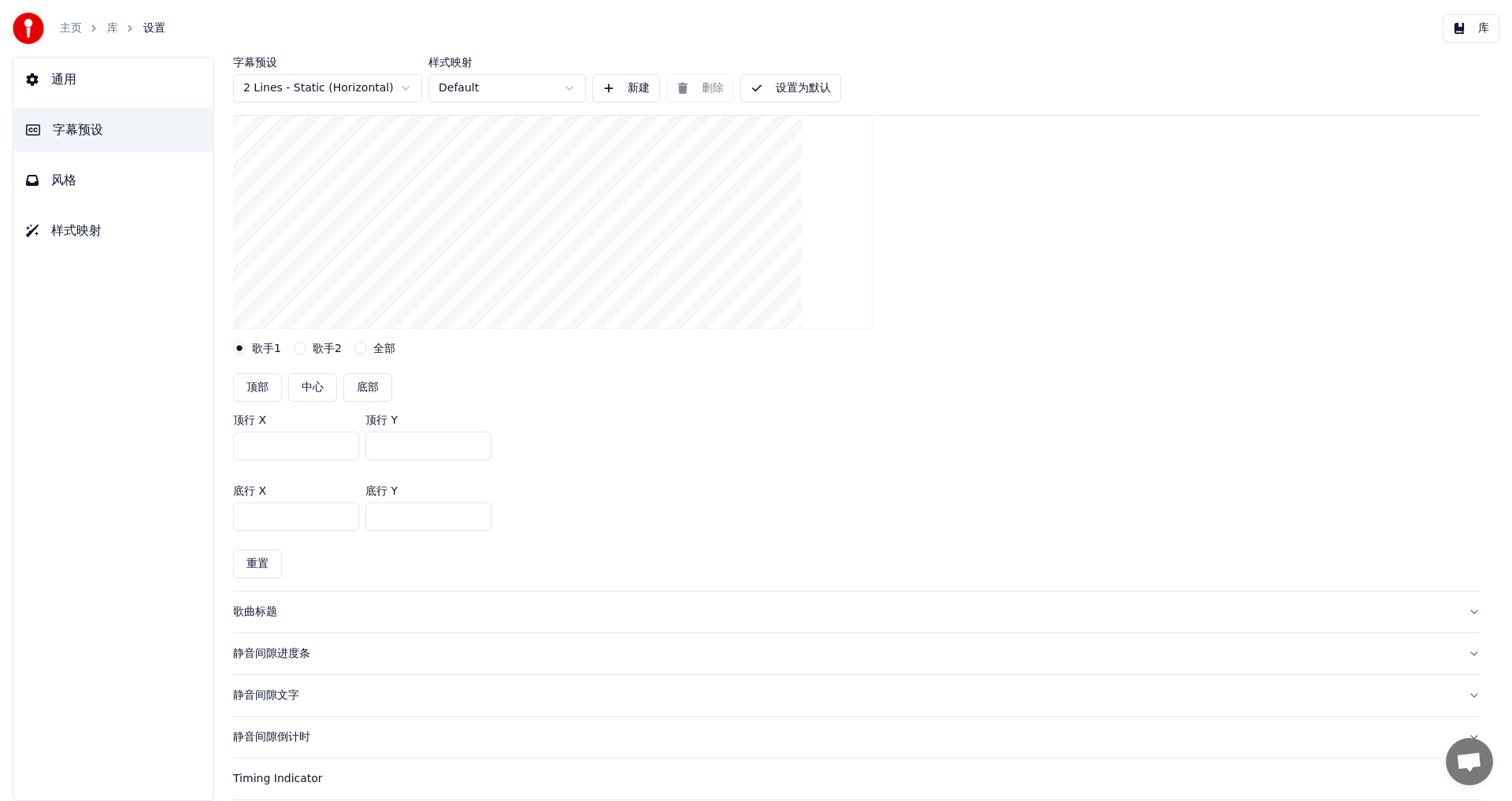
drag, startPoint x: 275, startPoint y: 444, endPoint x: 162, endPoint y: 426, distance: 114.4
click at [162, 426] on div "通用 字幕预设 风格 样式映射 字幕预设 2 Lines - Static (Horizontal) 样式映射 Default 新建 删除 设置为默认 通用 …" at bounding box center [756, 429] width 1512 height 745
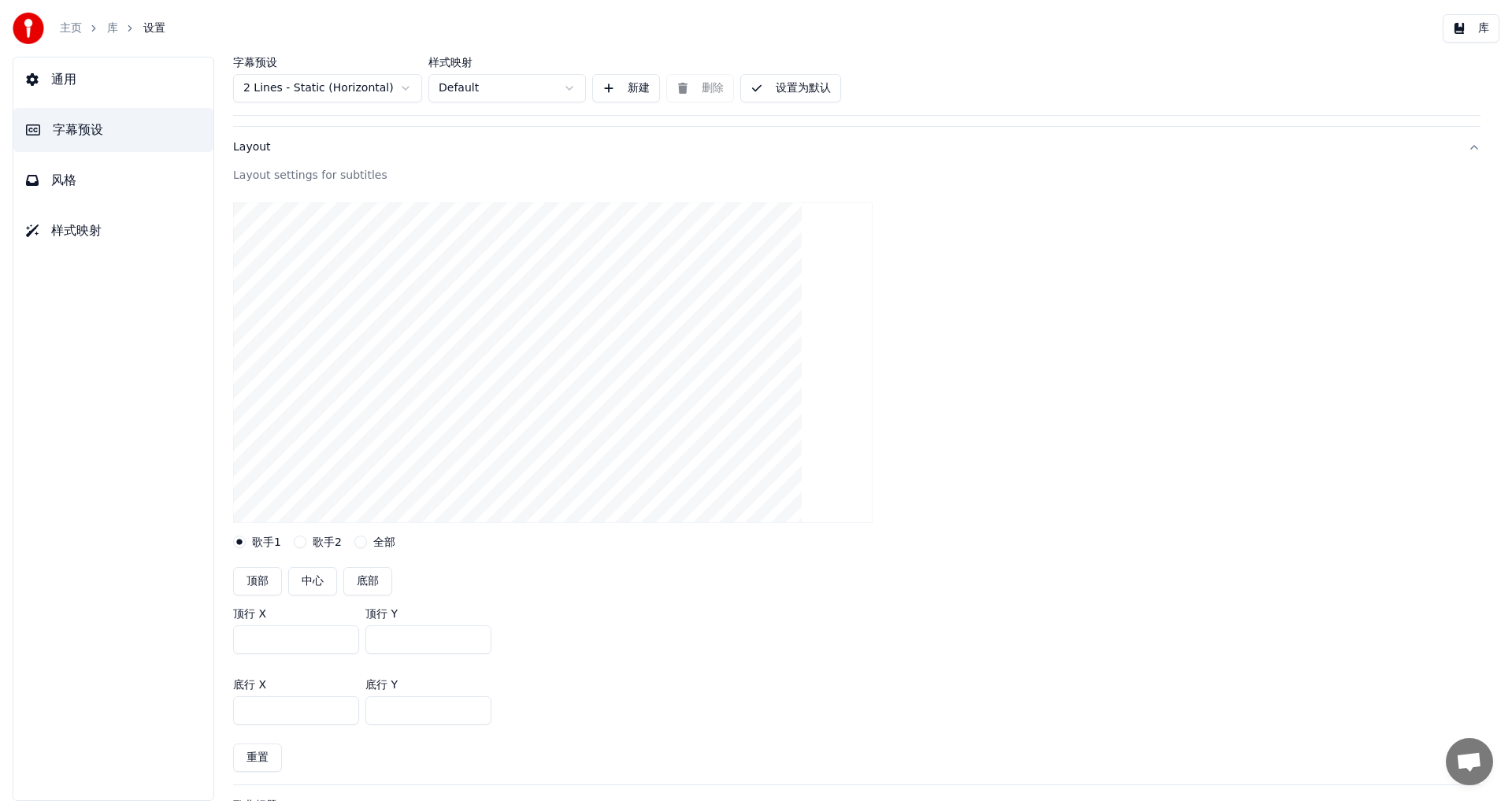
scroll to position [59, 0]
click at [372, 583] on button "底部" at bounding box center [368, 584] width 49 height 29
type input "***"
click at [360, 545] on button "全部" at bounding box center [361, 545] width 13 height 13
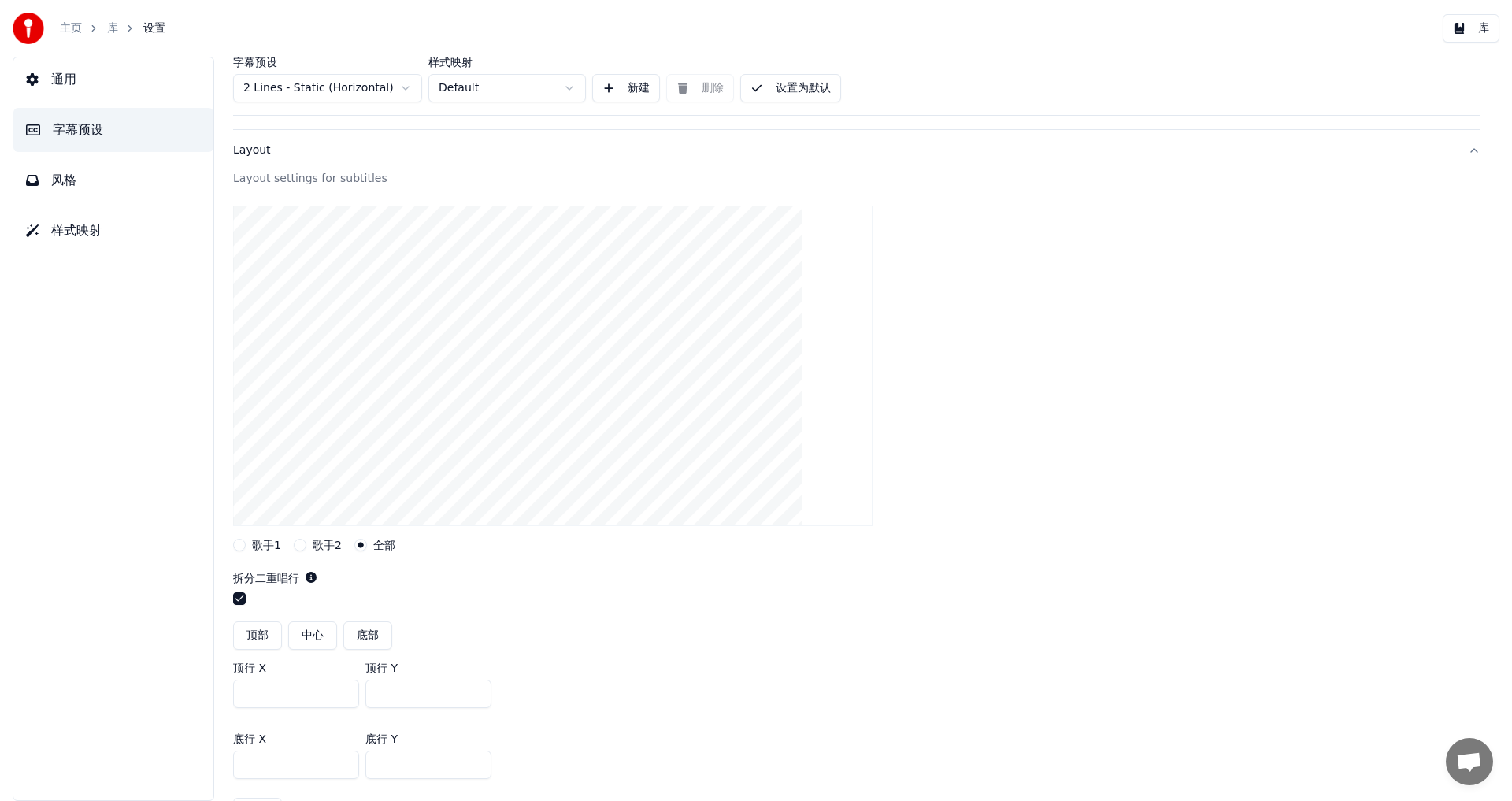
click at [358, 545] on circle "button" at bounding box center [361, 544] width 6 height 6
click at [234, 545] on button "歌手1" at bounding box center [240, 545] width 13 height 13
click at [367, 589] on button "底部" at bounding box center [368, 584] width 49 height 29
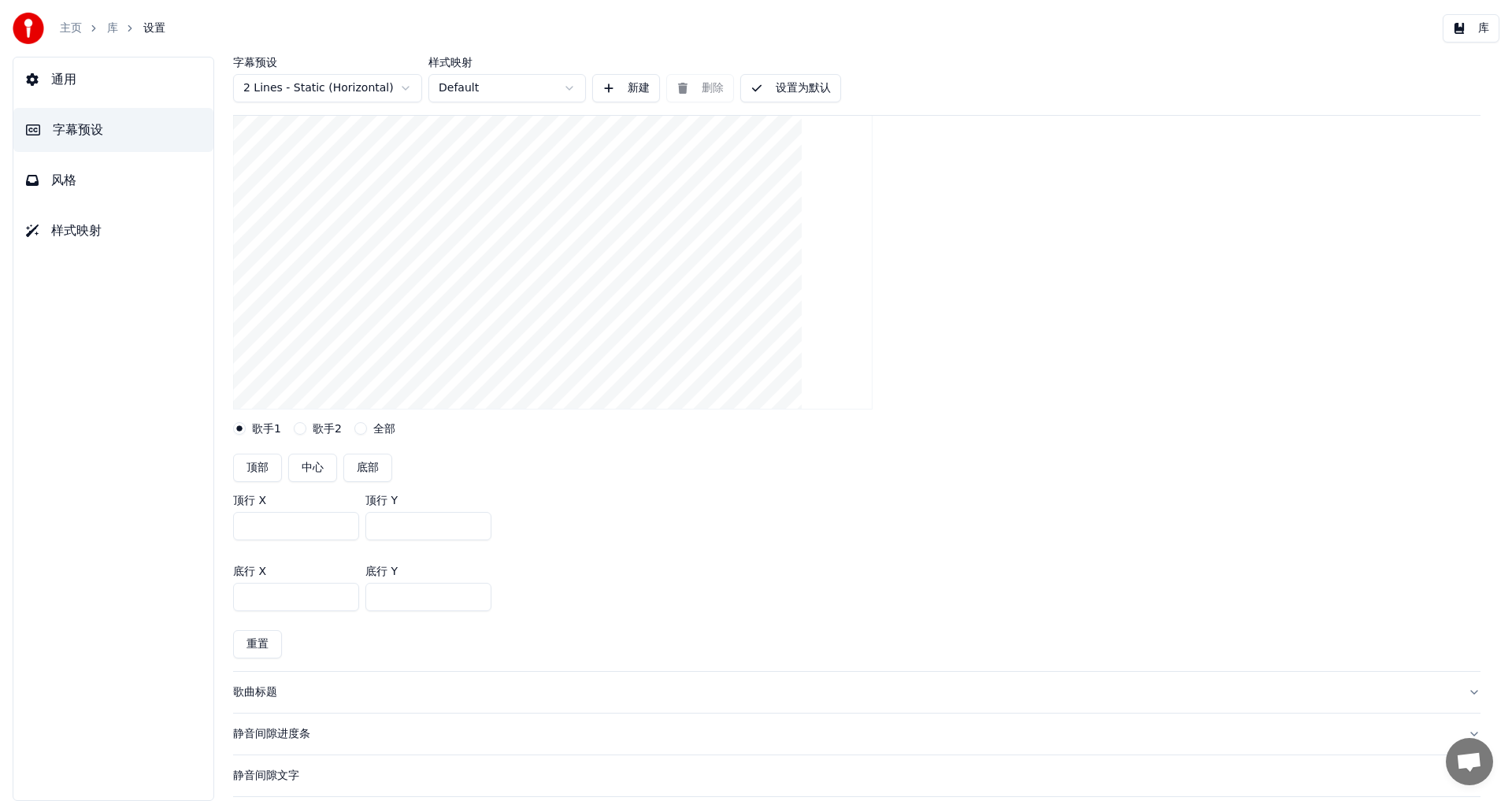
scroll to position [177, 0]
drag, startPoint x: 273, startPoint y: 526, endPoint x: 201, endPoint y: 519, distance: 72.3
click at [201, 519] on div "通用 字幕预设 风格 样式映射 字幕预设 2 Lines - Static (Horizontal) 样式映射 Default 新建 删除 设置为默认 通用 …" at bounding box center [756, 429] width 1512 height 745
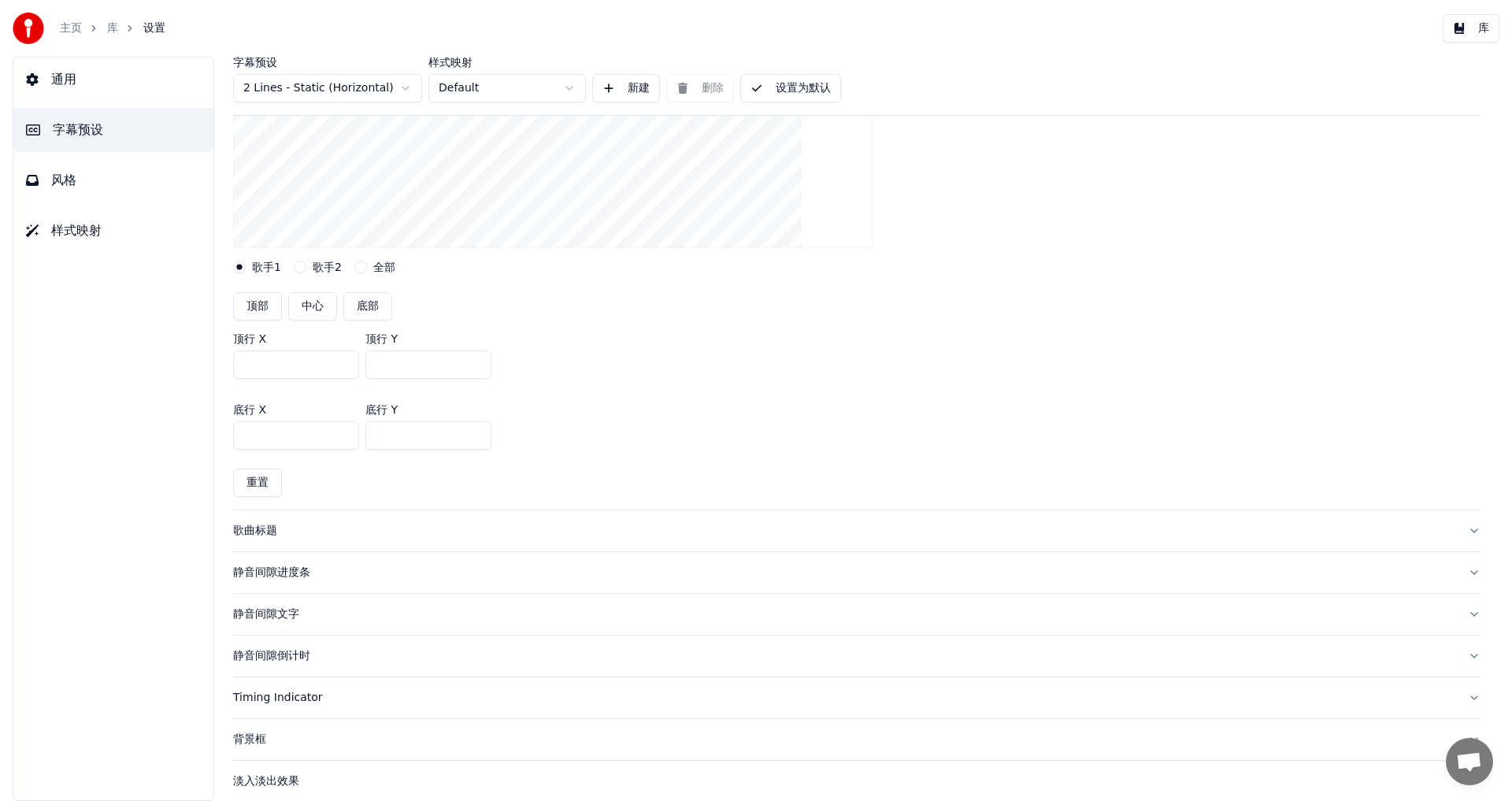
scroll to position [355, 0]
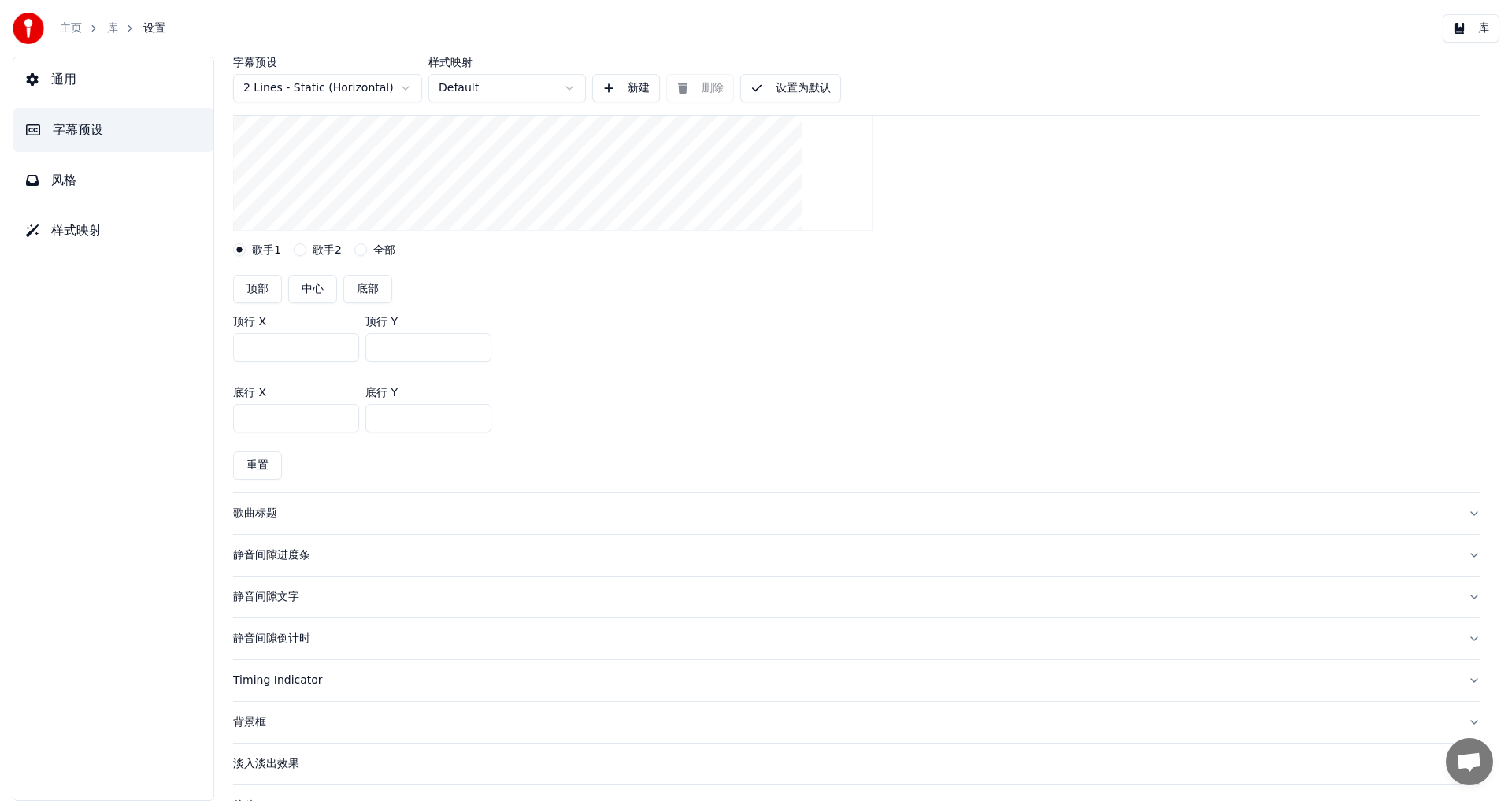
click at [262, 512] on div "歌曲标题" at bounding box center [844, 513] width 1222 height 16
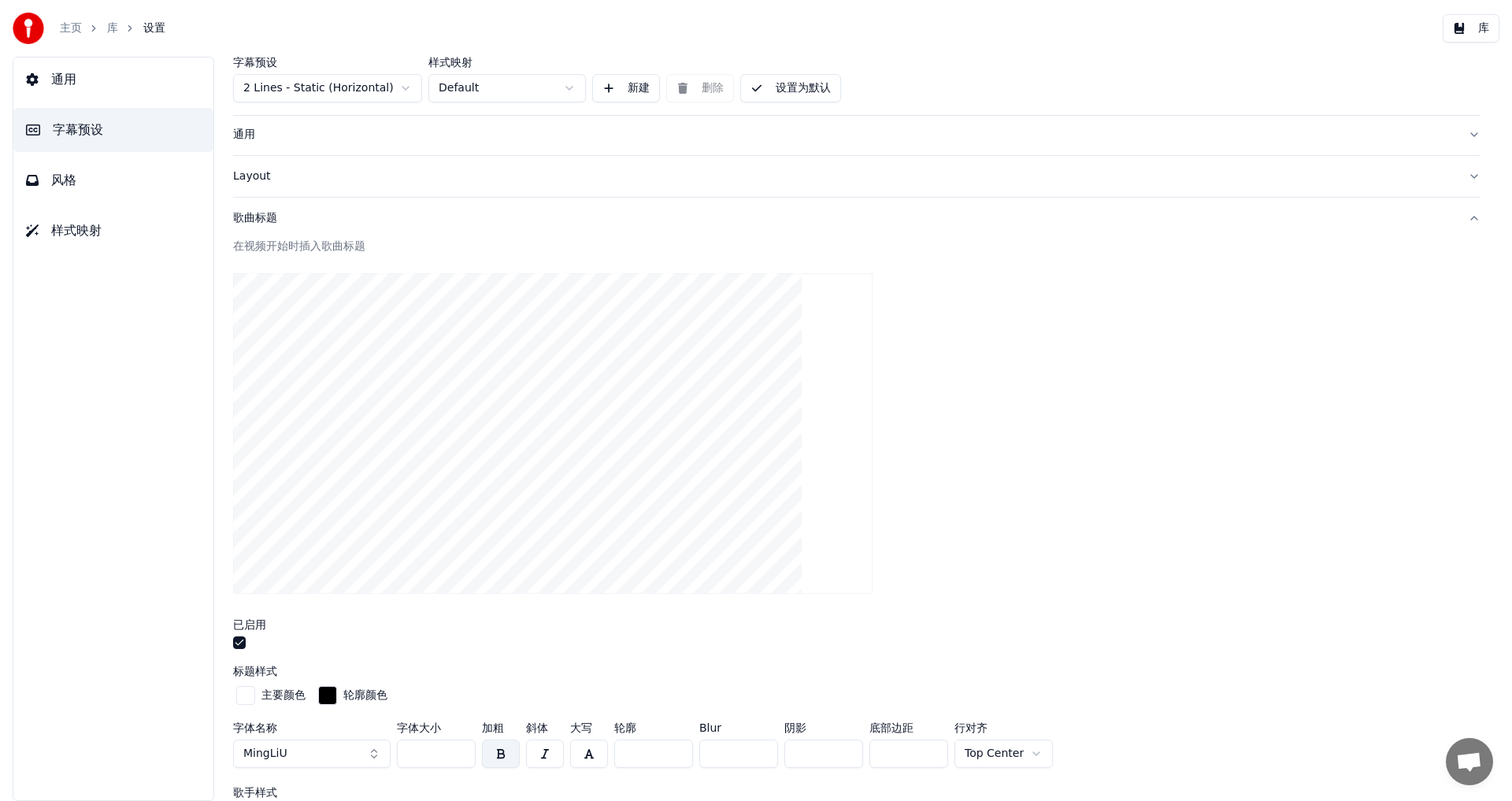
scroll to position [0, 0]
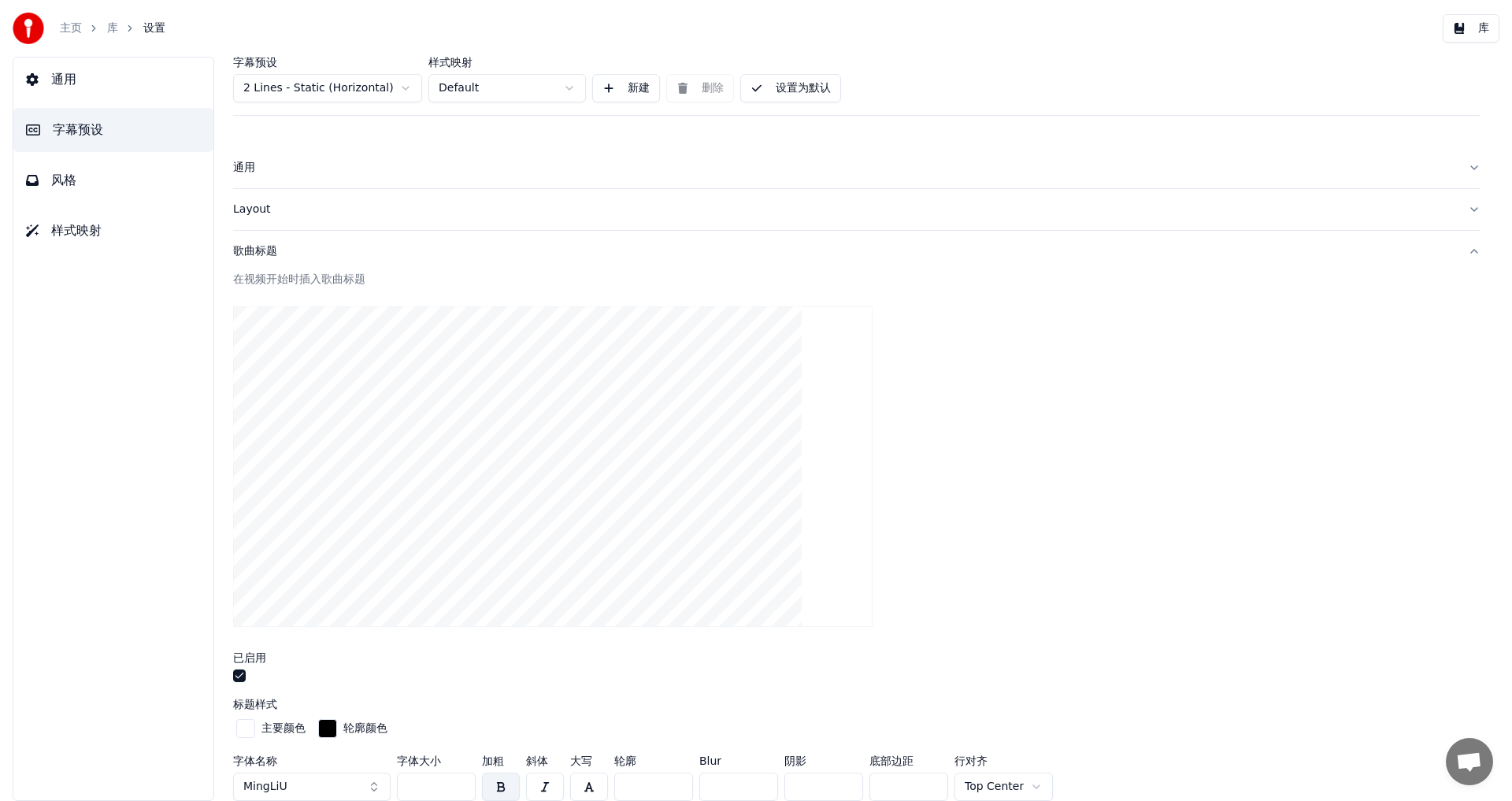
click at [254, 255] on div "歌曲标题" at bounding box center [844, 251] width 1222 height 16
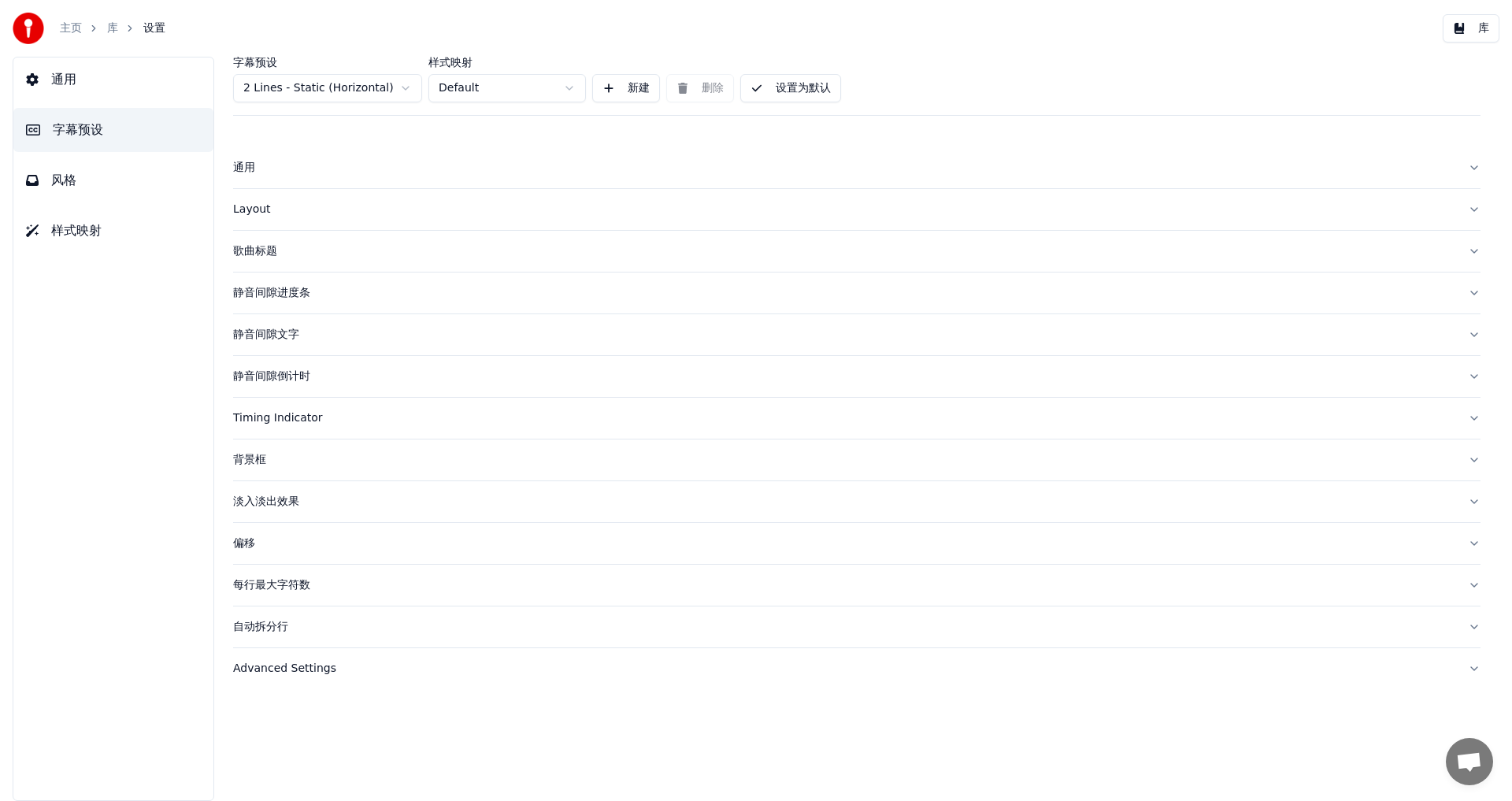
click at [242, 211] on div "Layout" at bounding box center [844, 209] width 1222 height 16
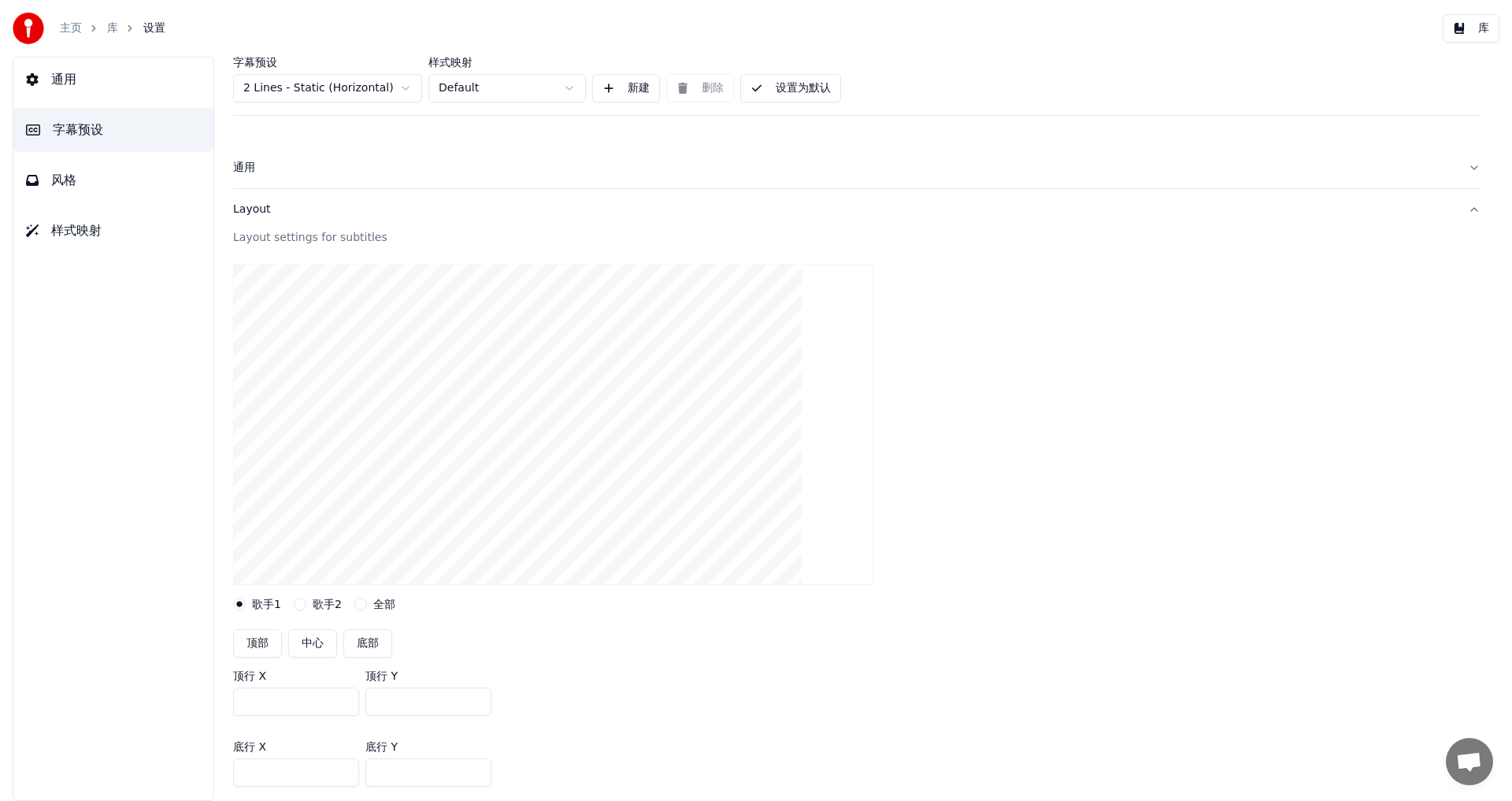
click at [249, 171] on div "通用" at bounding box center [844, 168] width 1222 height 16
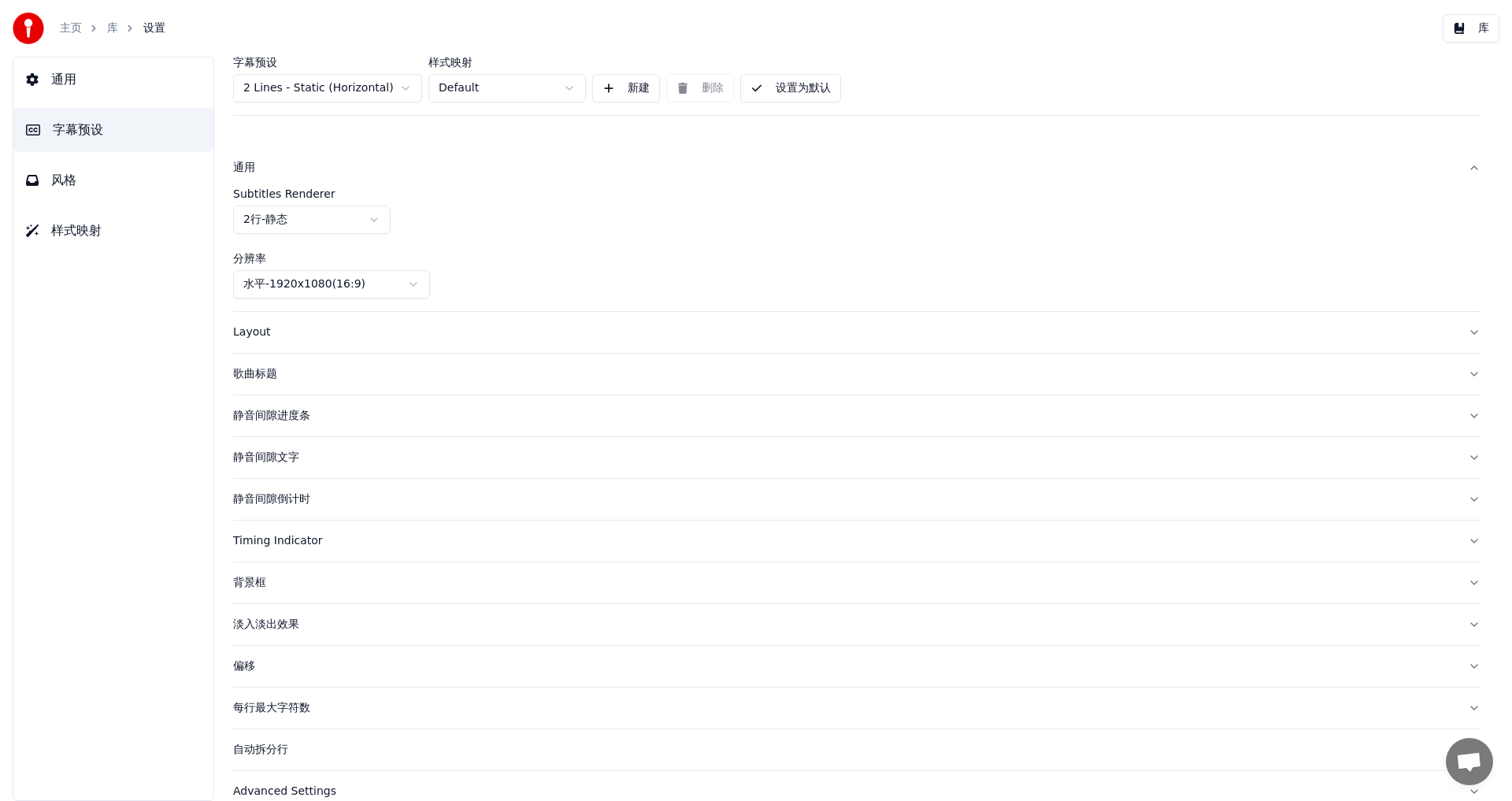
click at [242, 330] on div "Layout" at bounding box center [844, 332] width 1222 height 16
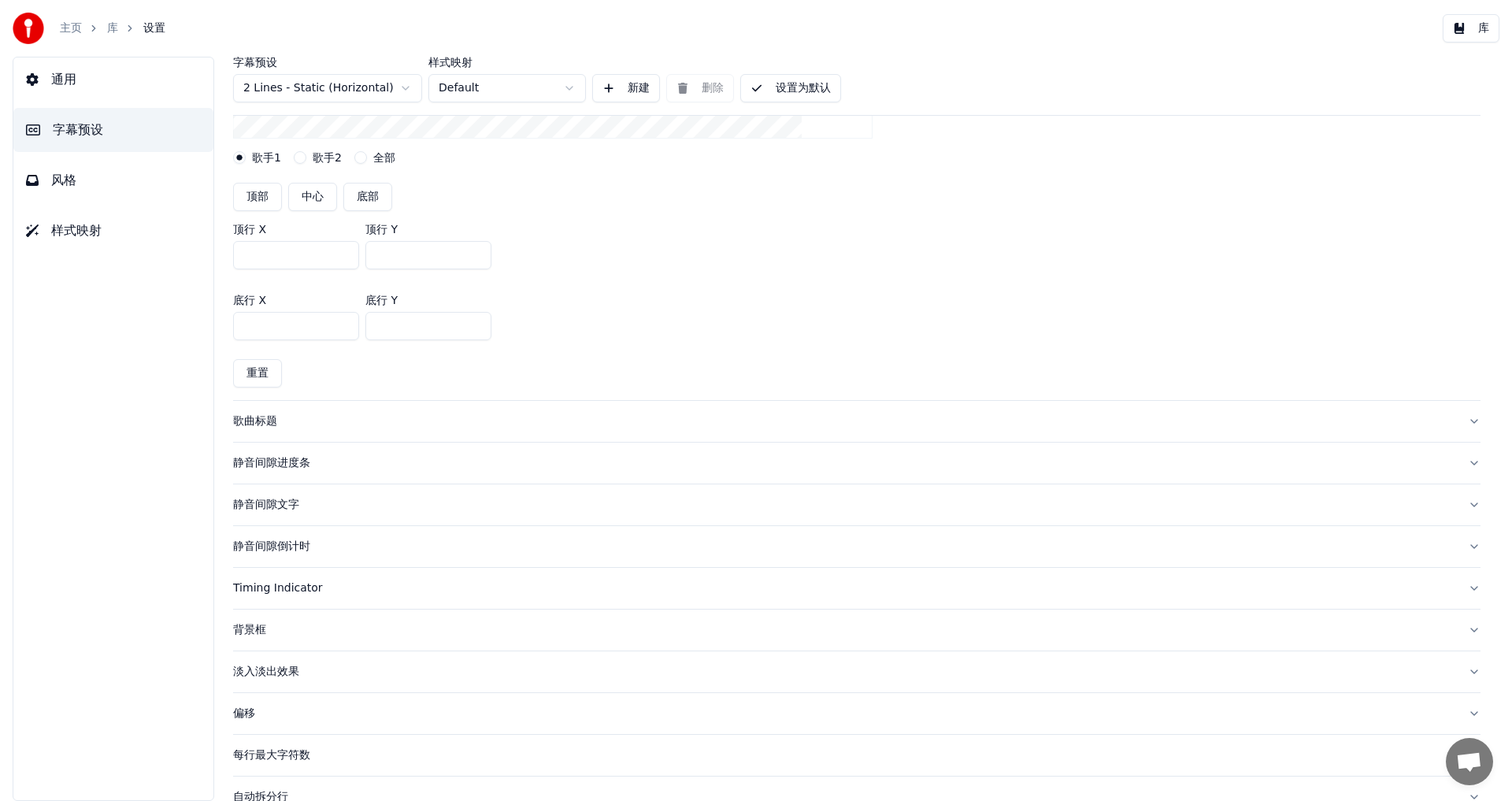
scroll to position [493, 0]
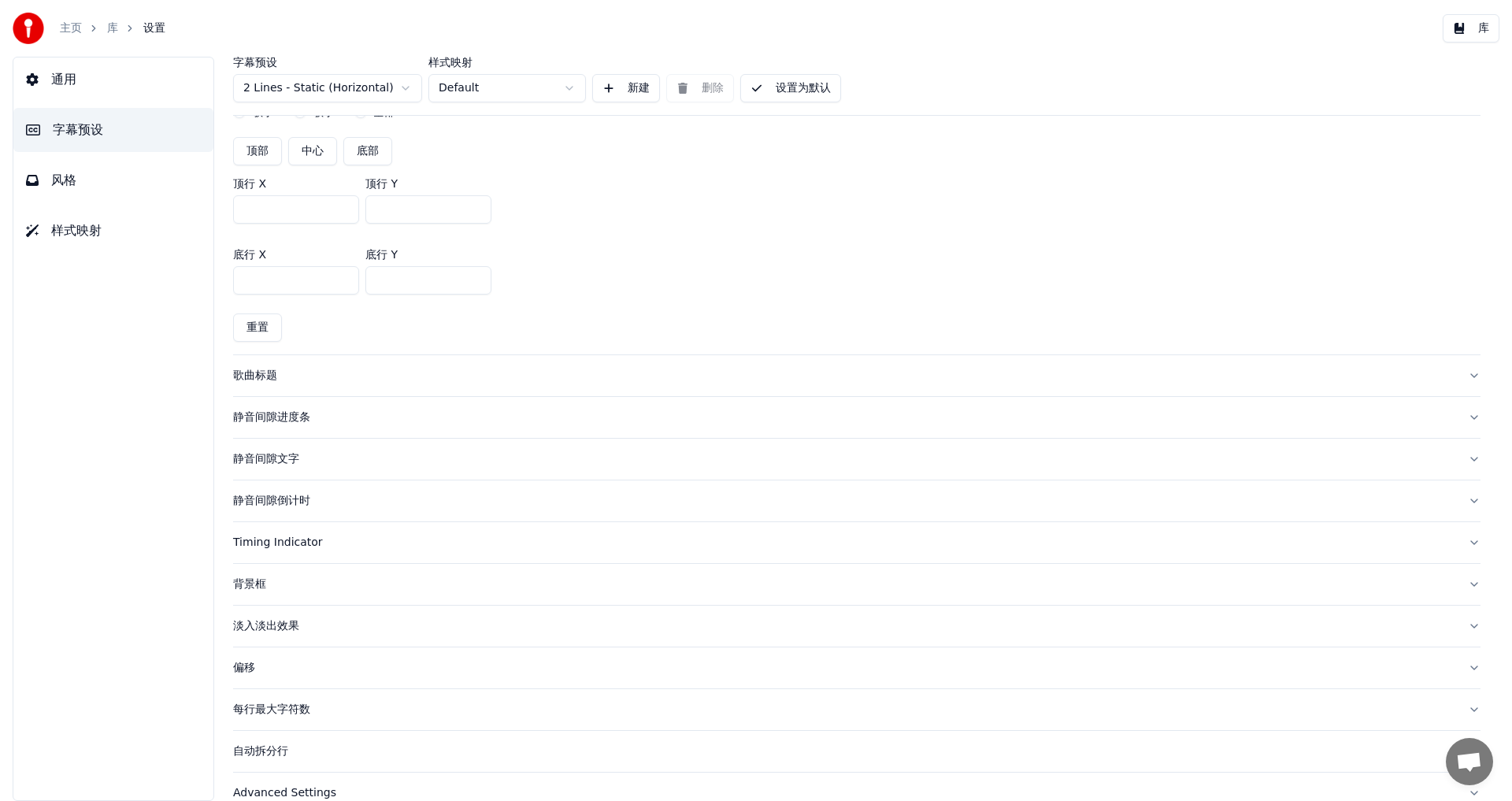
click at [248, 419] on div "静音间隙进度条" at bounding box center [844, 417] width 1222 height 16
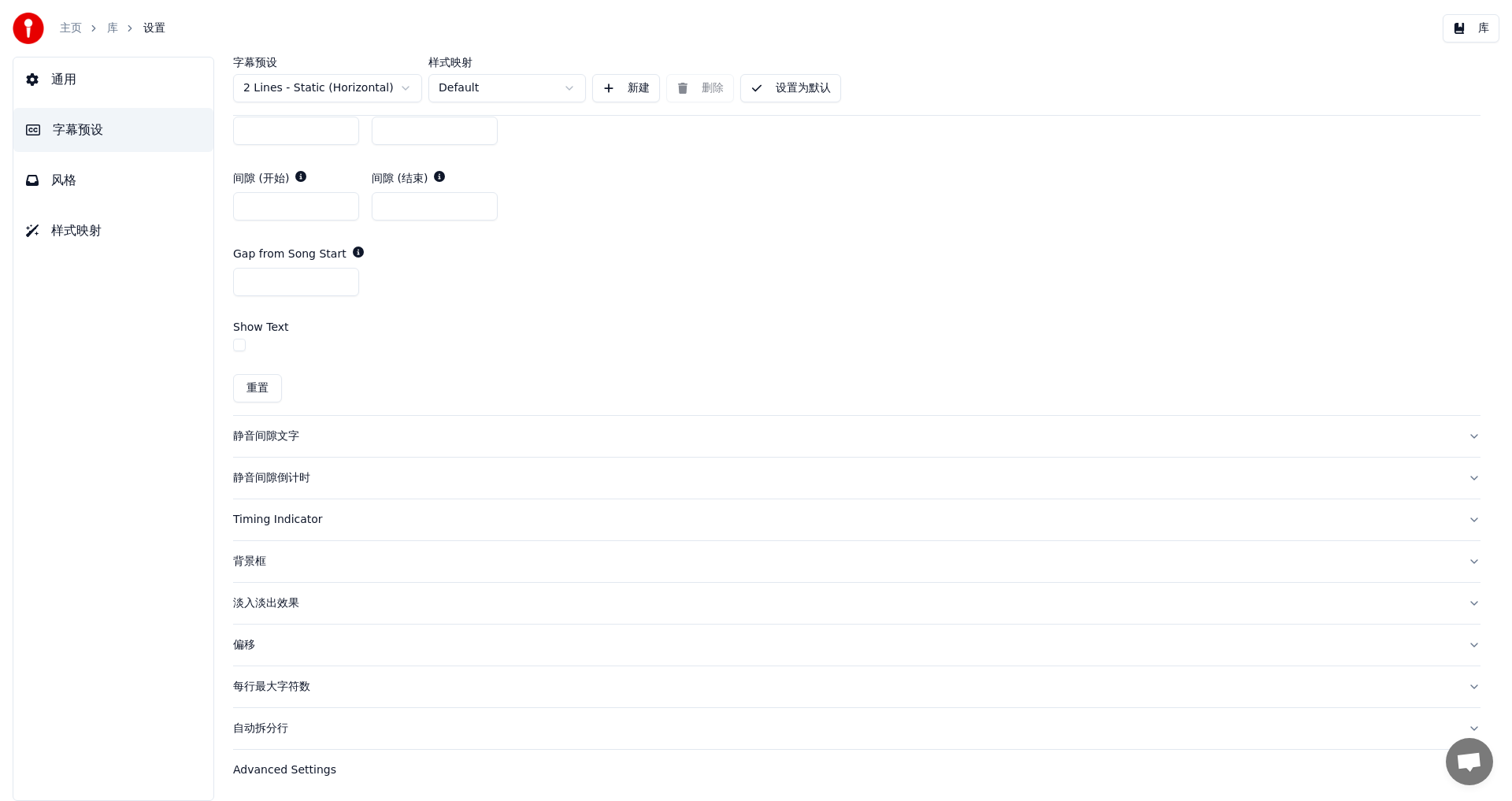
scroll to position [904, 0]
click at [66, 181] on span "风格" at bounding box center [63, 181] width 25 height 19
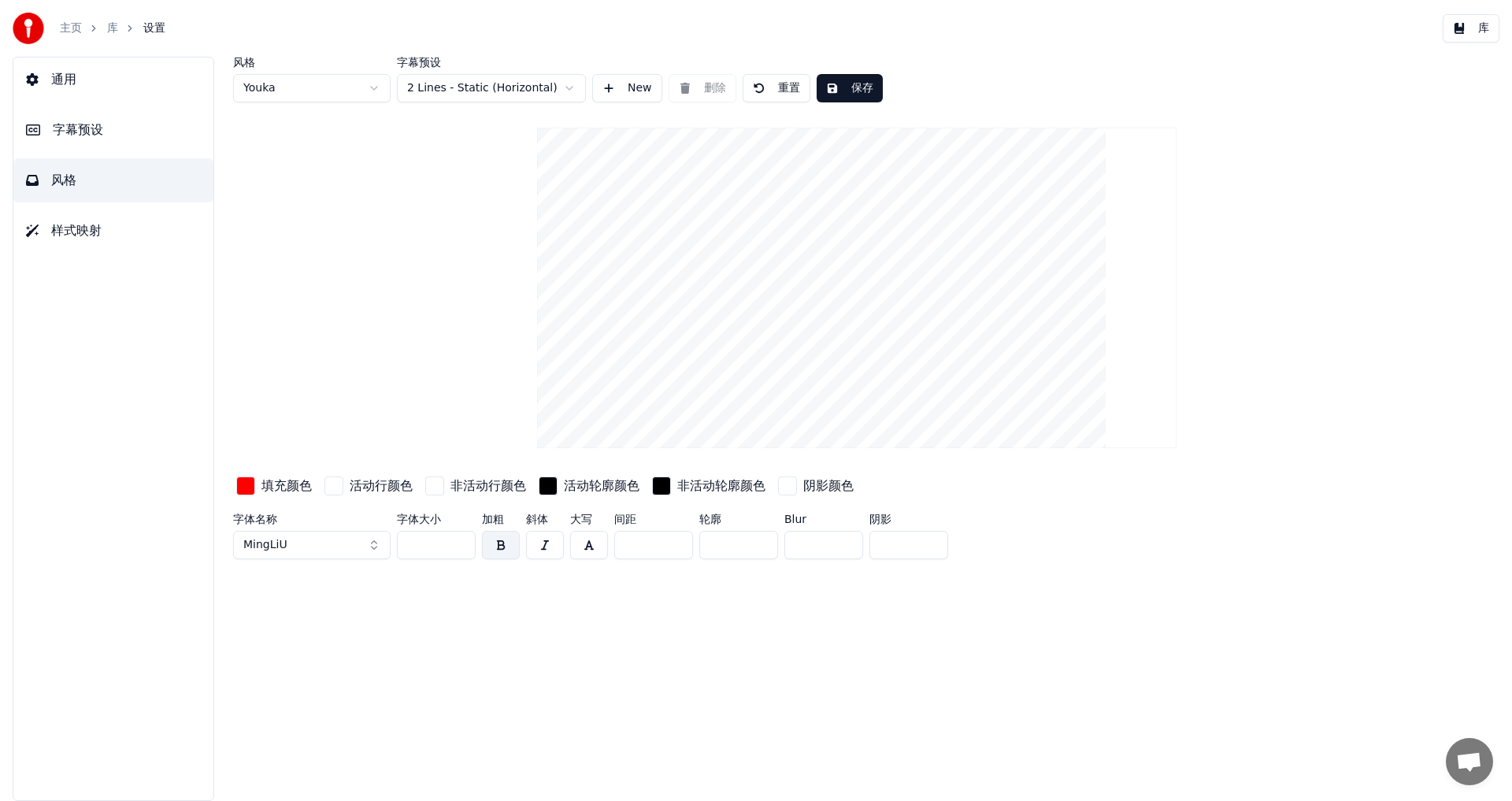
scroll to position [0, 0]
click at [445, 671] on div "风格 Youka 字幕预设 2 Lines - Static (Horizontal) New 删除 重置 保存 填充颜色 活动行颜色 非活动行颜色 活动轮廓…" at bounding box center [857, 429] width 1311 height 745
click at [72, 136] on span "字幕预设" at bounding box center [78, 130] width 50 height 19
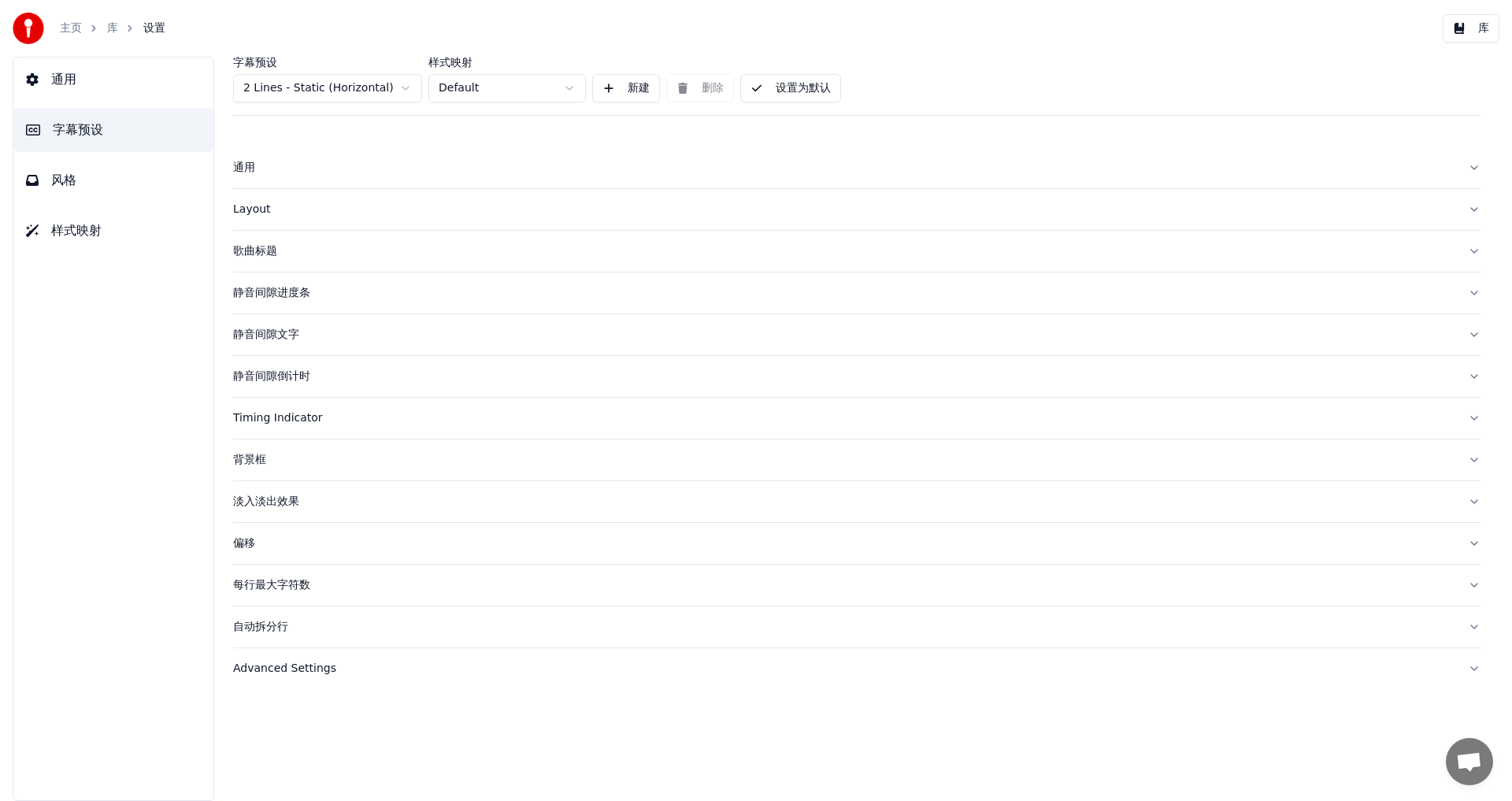
click at [269, 372] on div "静音间隙倒计时" at bounding box center [844, 376] width 1222 height 16
click at [271, 332] on div "静音间隙文字" at bounding box center [844, 334] width 1222 height 16
click at [269, 298] on div "静音间隙进度条" at bounding box center [844, 293] width 1222 height 16
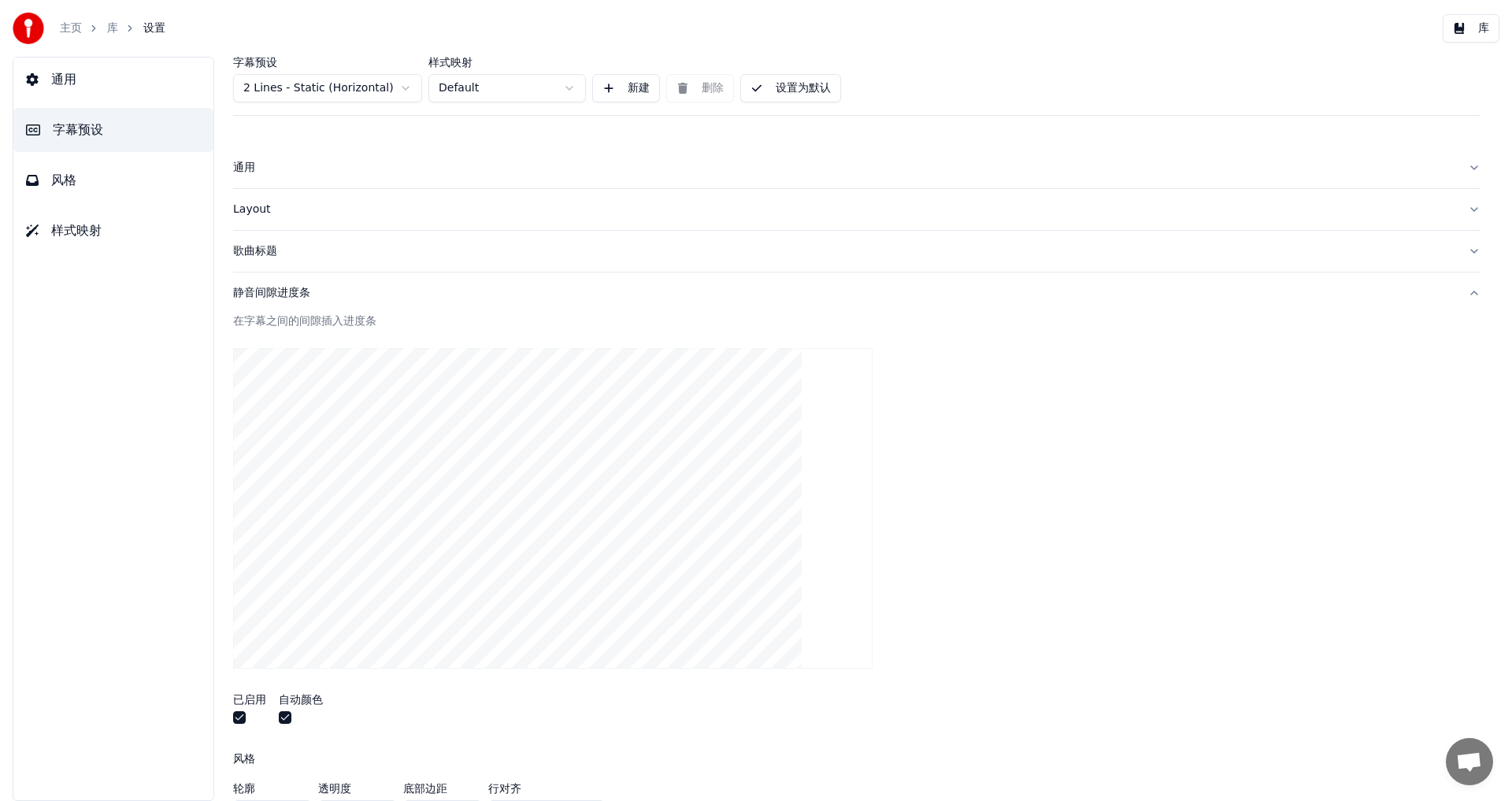
click at [259, 256] on div "歌曲标题" at bounding box center [844, 251] width 1222 height 16
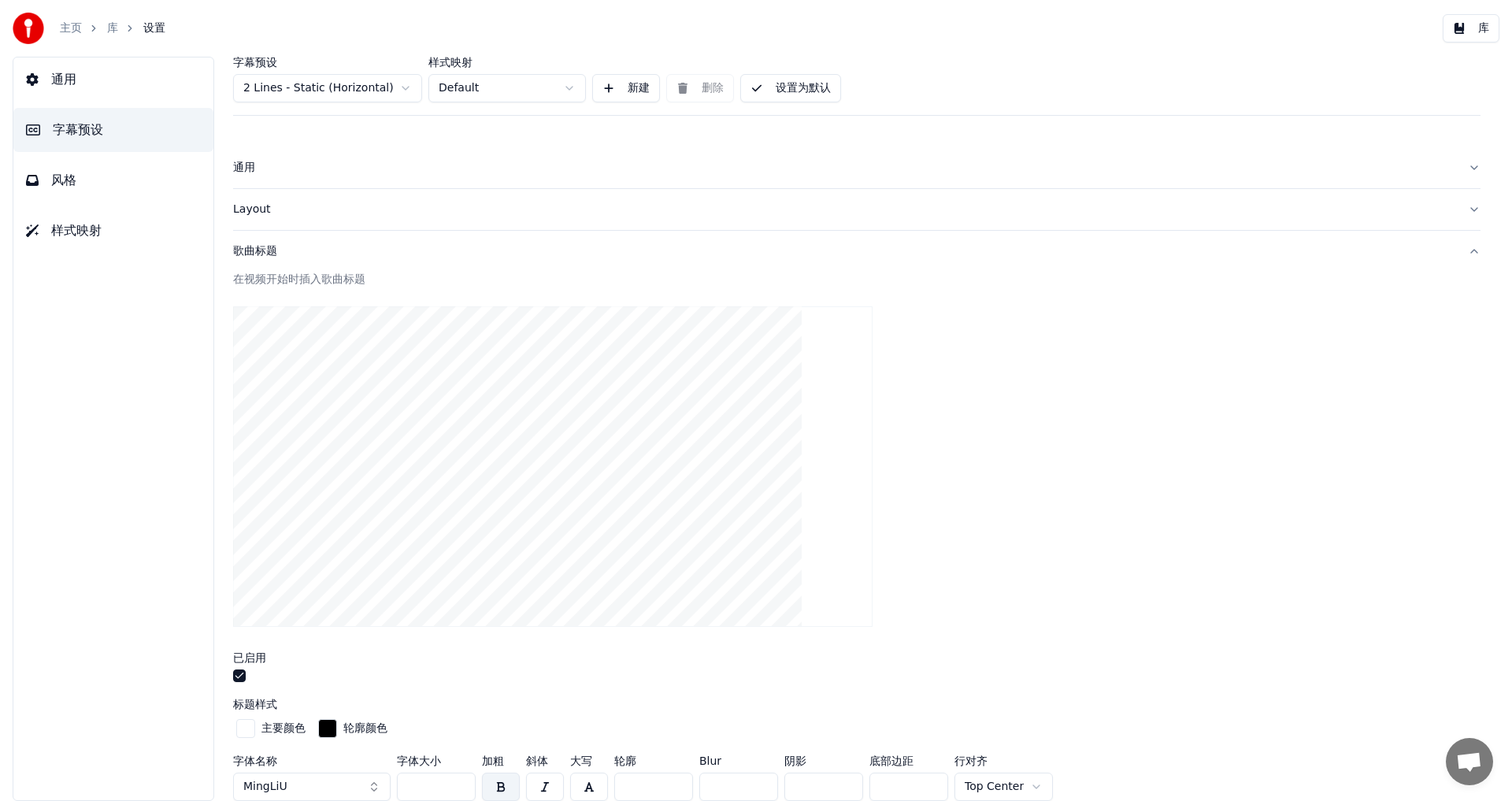
click at [245, 211] on div "Layout" at bounding box center [844, 209] width 1222 height 16
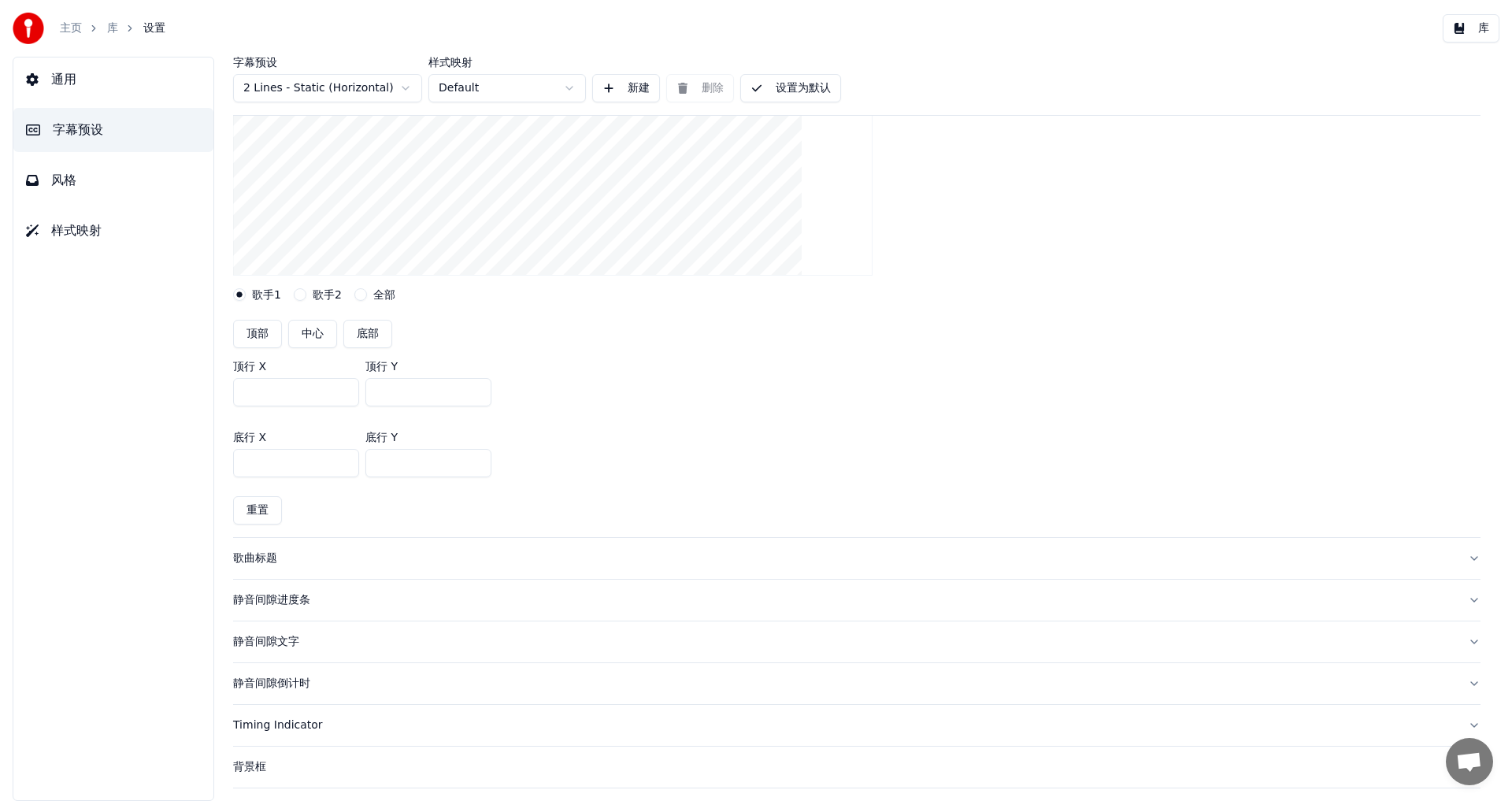
scroll to position [453, 0]
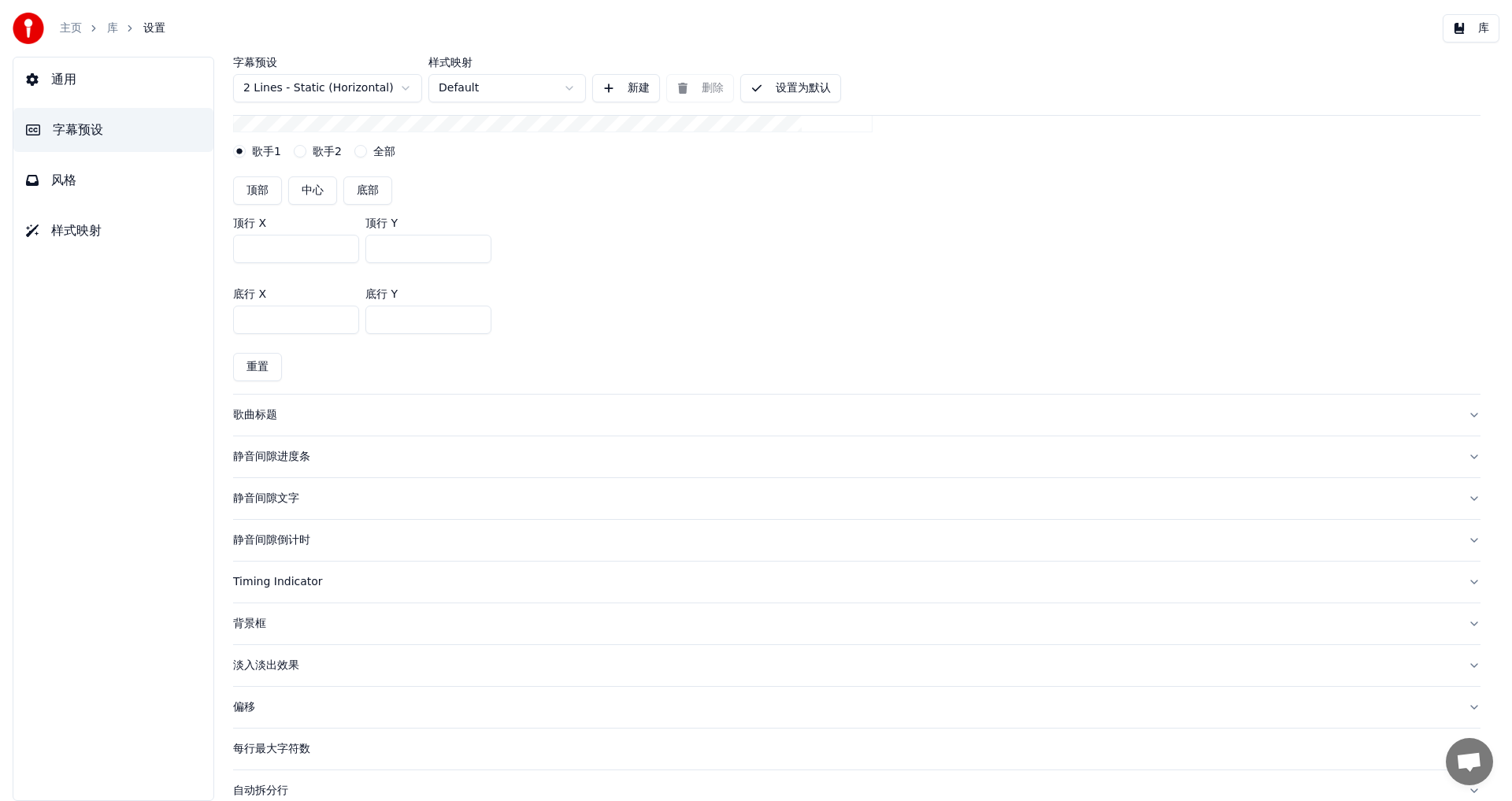
click at [254, 417] on div "歌曲标题" at bounding box center [844, 415] width 1222 height 16
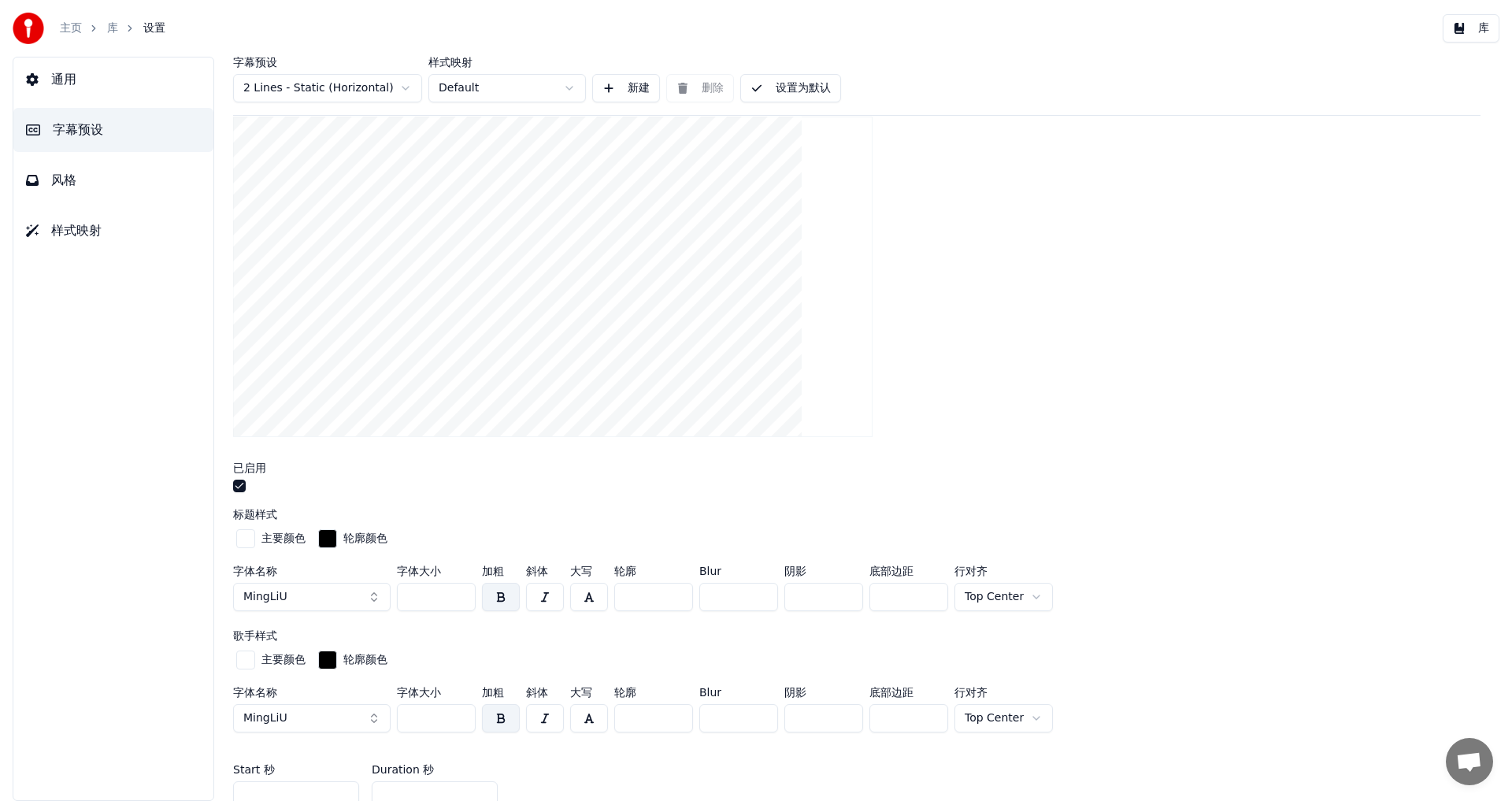
scroll to position [157, 0]
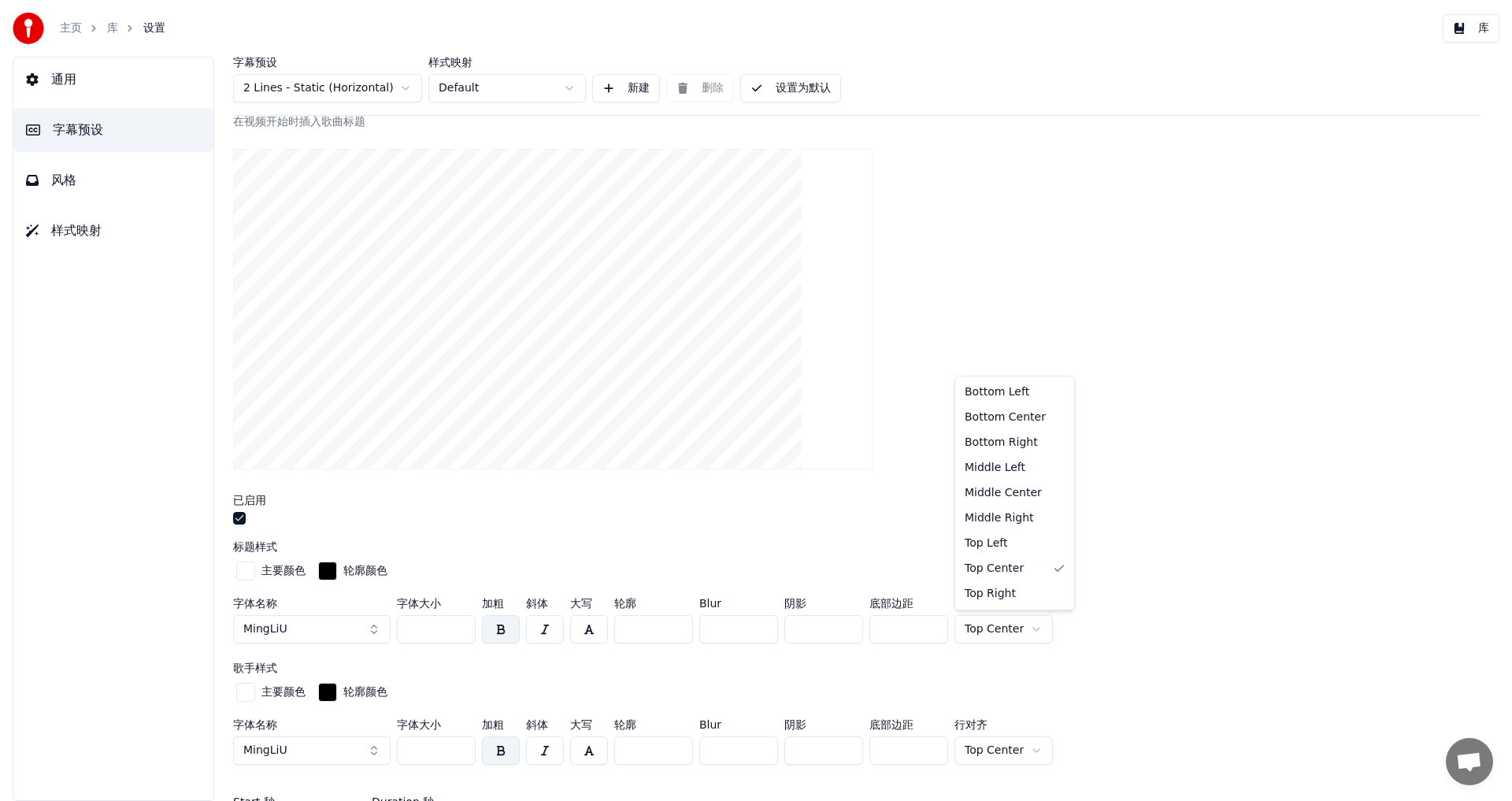
click at [1023, 627] on html "主页 库 设置 库 通用 字幕预设 风格 样式映射 字幕预设 2 Lines - Static (Horizontal) 样式映射 Default 新建 删除…" at bounding box center [756, 400] width 1512 height 801
click at [1018, 628] on html "主页 库 设置 库 通用 字幕预设 风格 样式映射 字幕预设 2 Lines - Static (Horizontal) 样式映射 Default 新建 删除…" at bounding box center [756, 400] width 1512 height 801
click at [1092, 599] on div "字体名称 MingLiU 字体大小 *** 加粗 斜体 大写 轮廓 * Blur * 阴影 * 底部边距 *** 行对齐 Top Center" at bounding box center [856, 624] width 1247 height 52
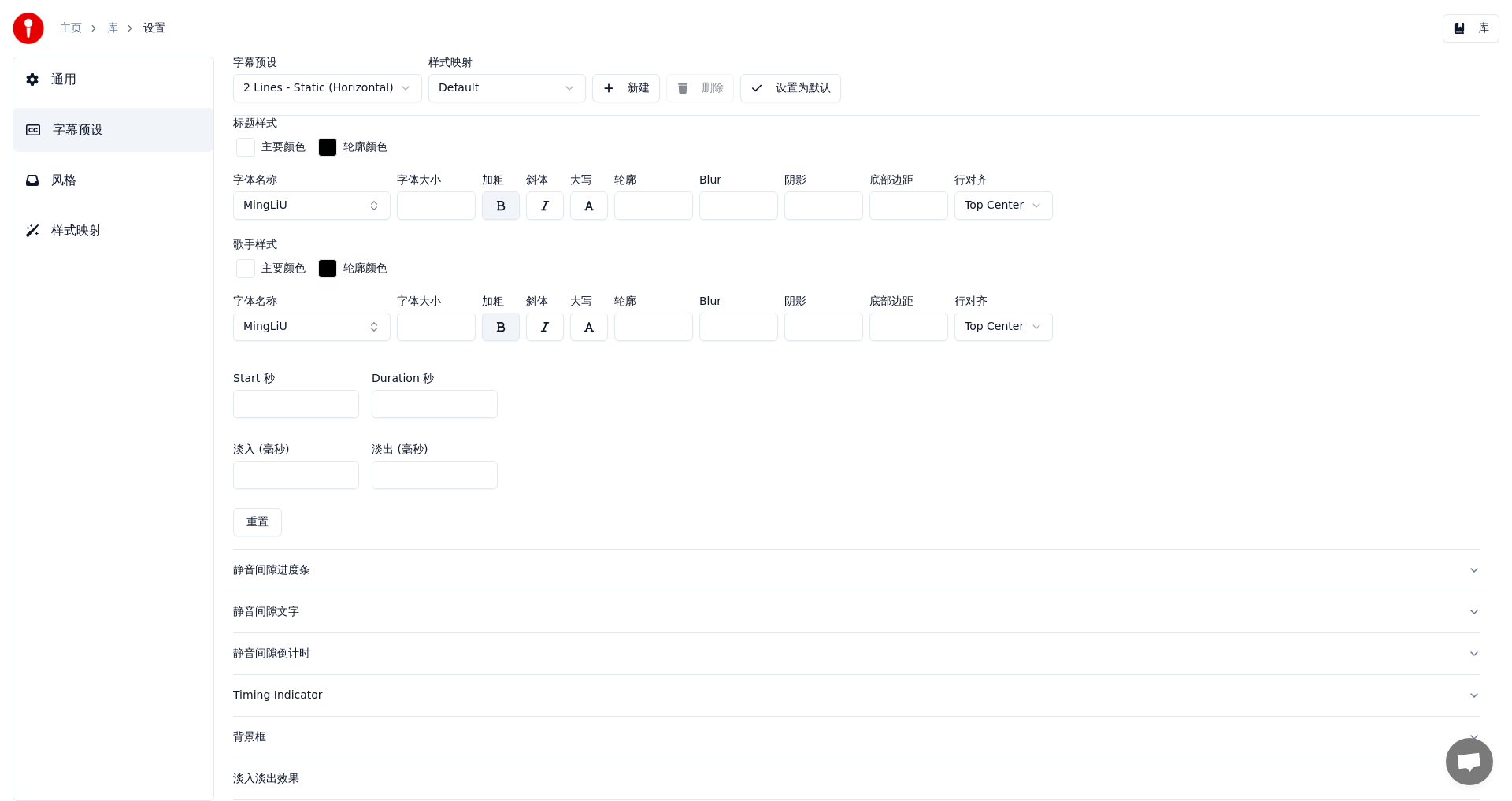
scroll to position [650, 0]
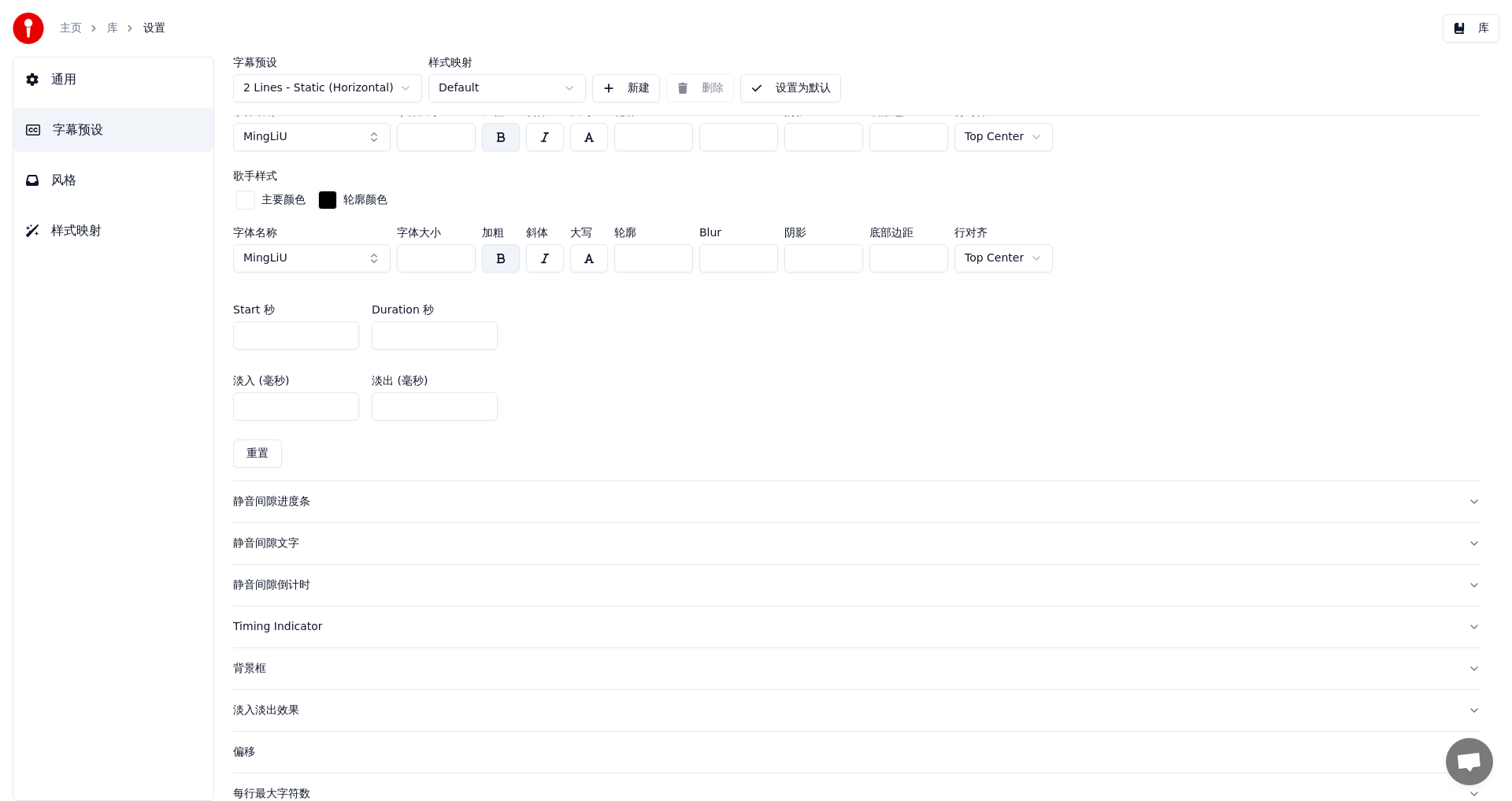
click at [286, 507] on div "静音间隙进度条" at bounding box center [844, 501] width 1222 height 16
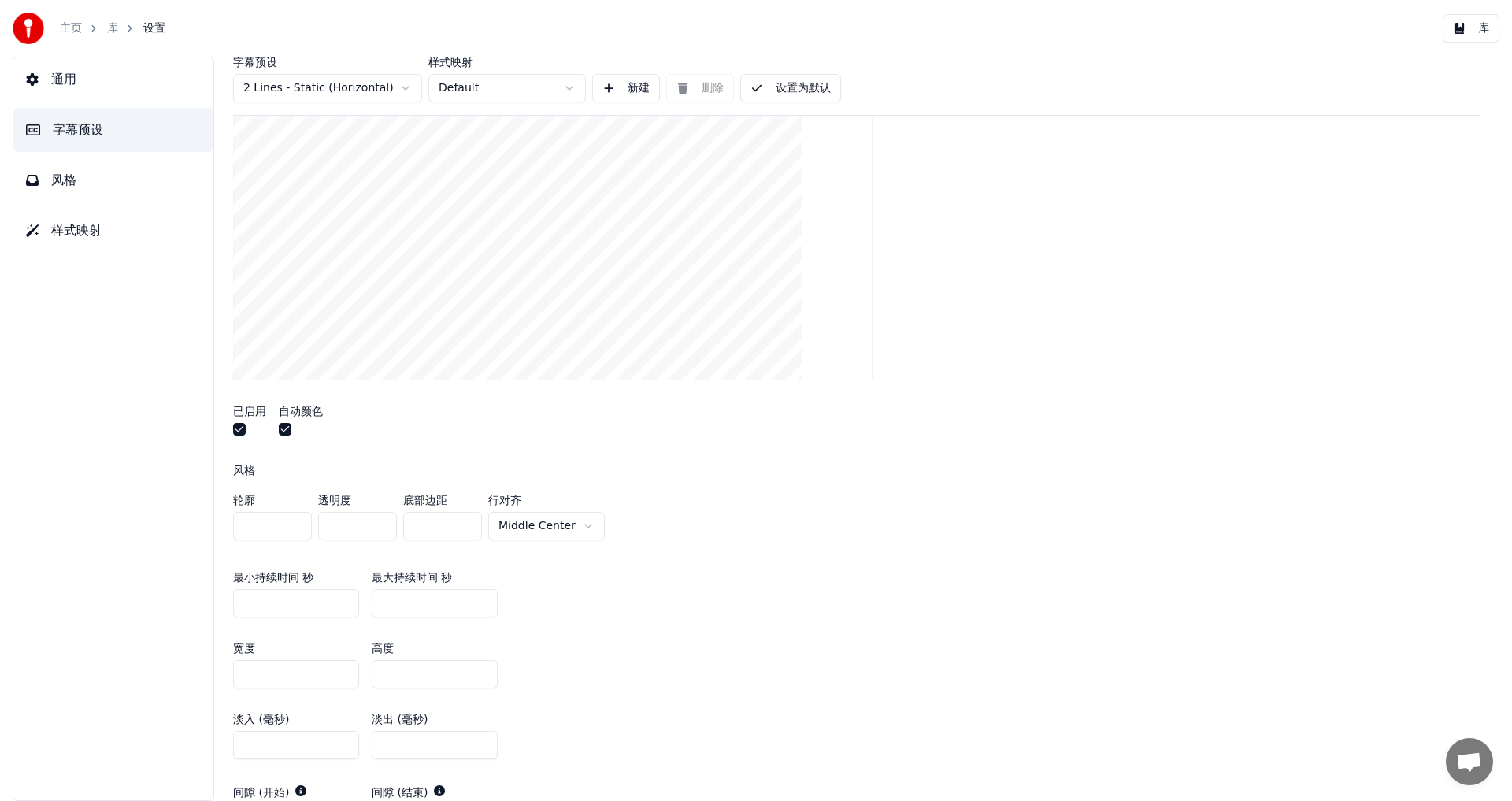
scroll to position [217, 0]
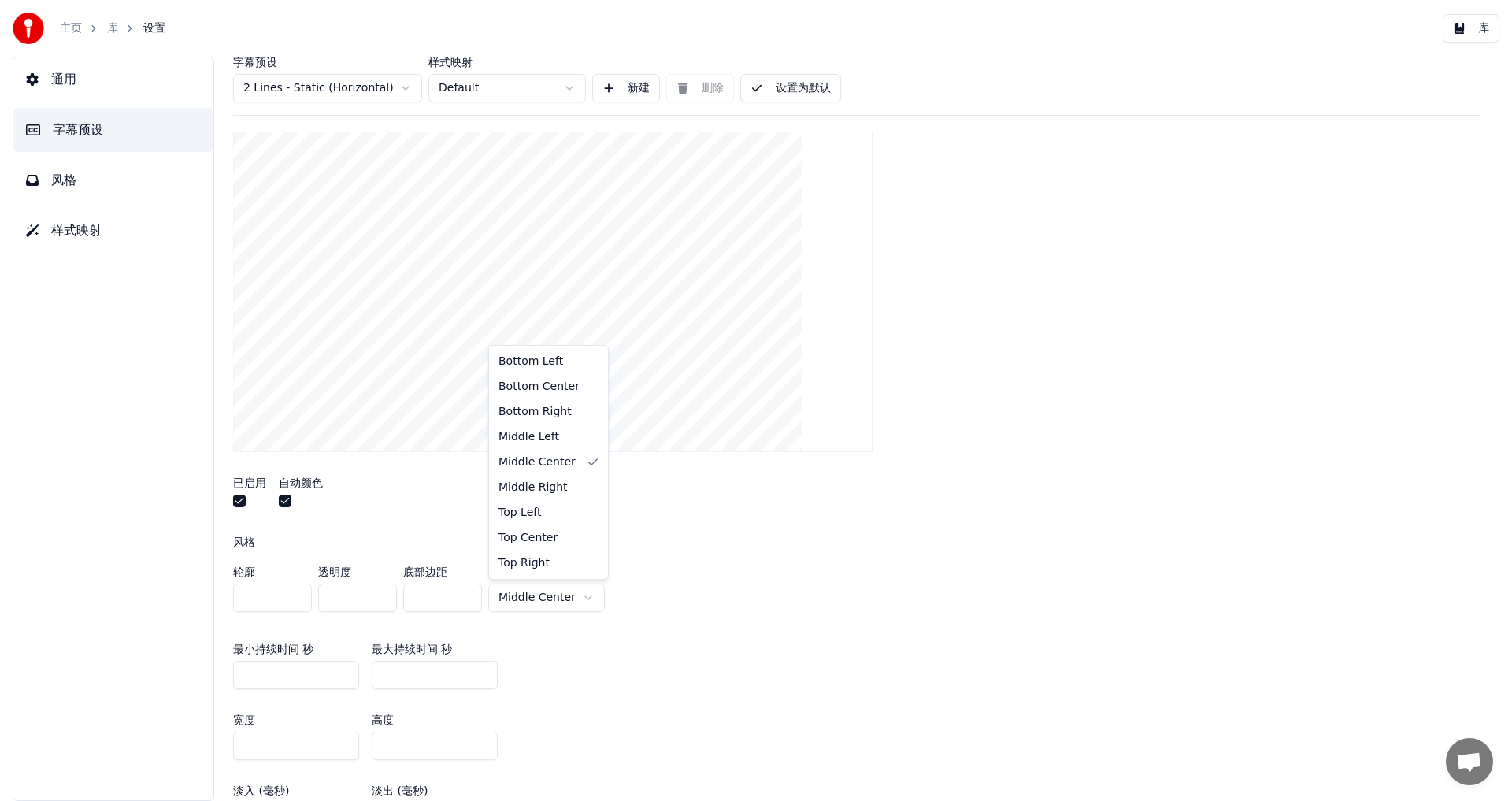
click at [582, 595] on html "主页 库 设置 库 通用 字幕预设 风格 样式映射 字幕预设 2 Lines - Static (Horizontal) 样式映射 Default 新建 删除…" at bounding box center [756, 400] width 1512 height 801
click at [793, 578] on div "轮廓 * 透明度 * 底部边距 * 行对齐 Middle Left" at bounding box center [856, 593] width 1247 height 52
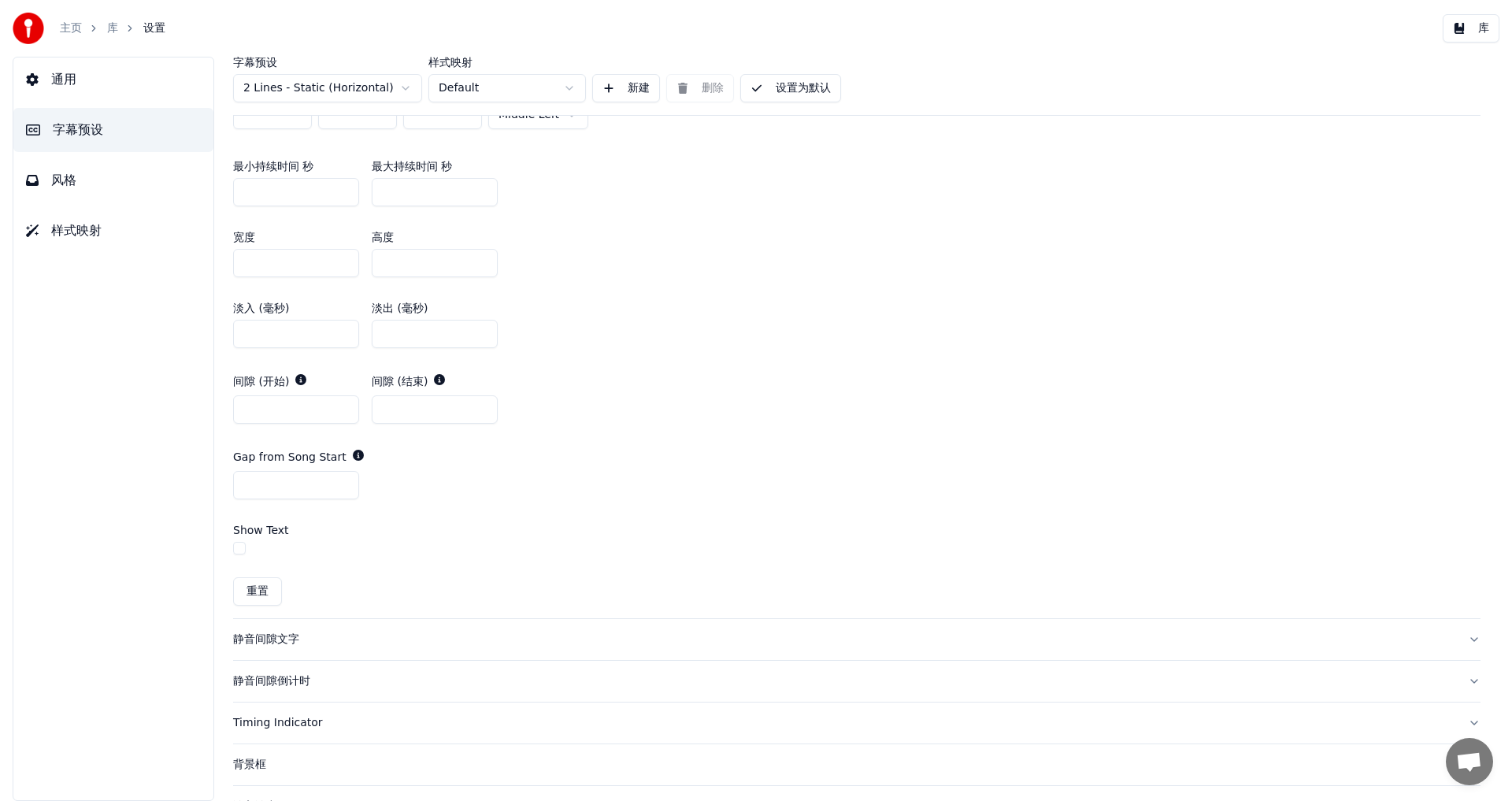
scroll to position [807, 0]
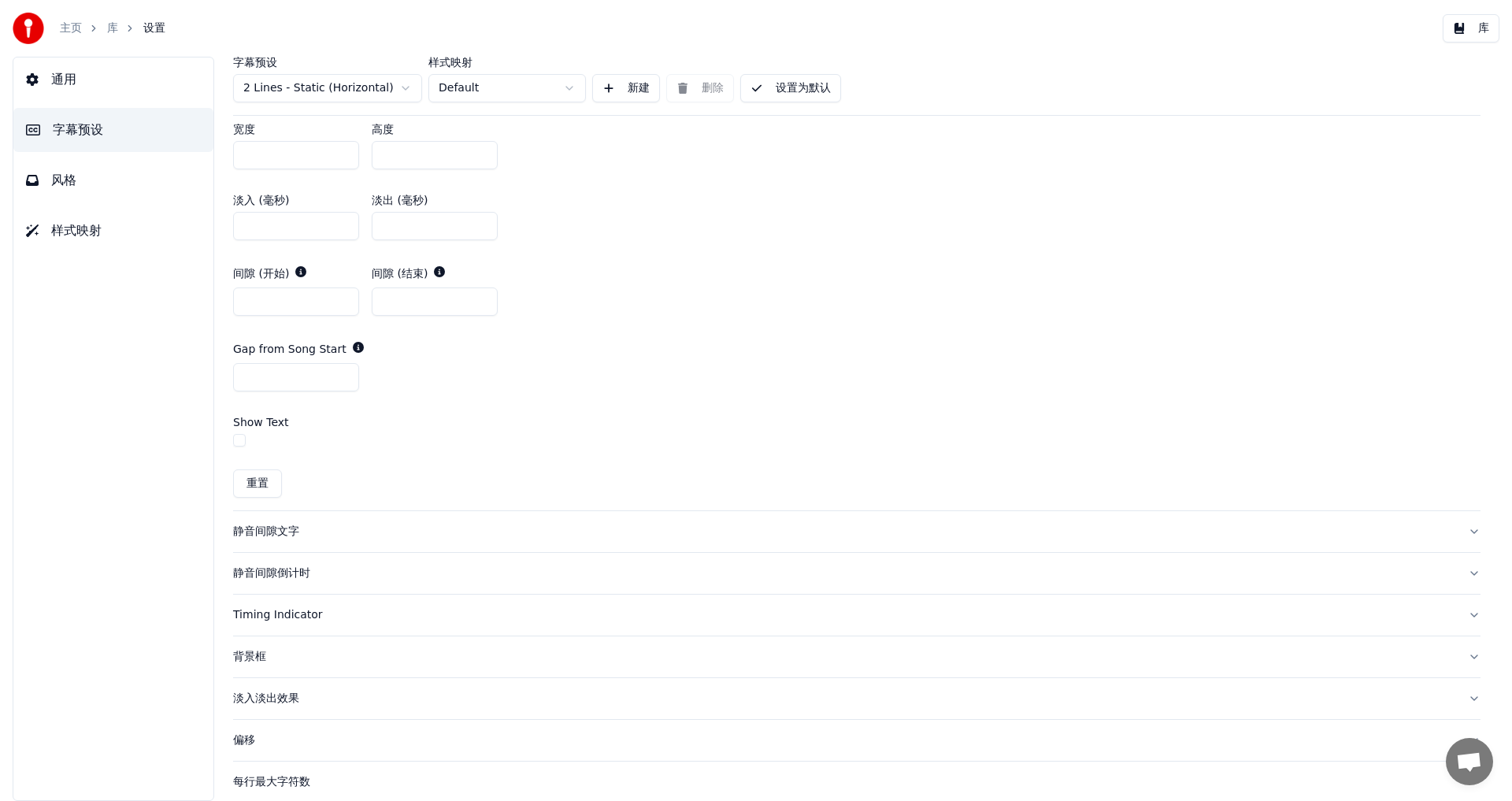
click at [272, 531] on div "静音间隙文字" at bounding box center [844, 532] width 1222 height 16
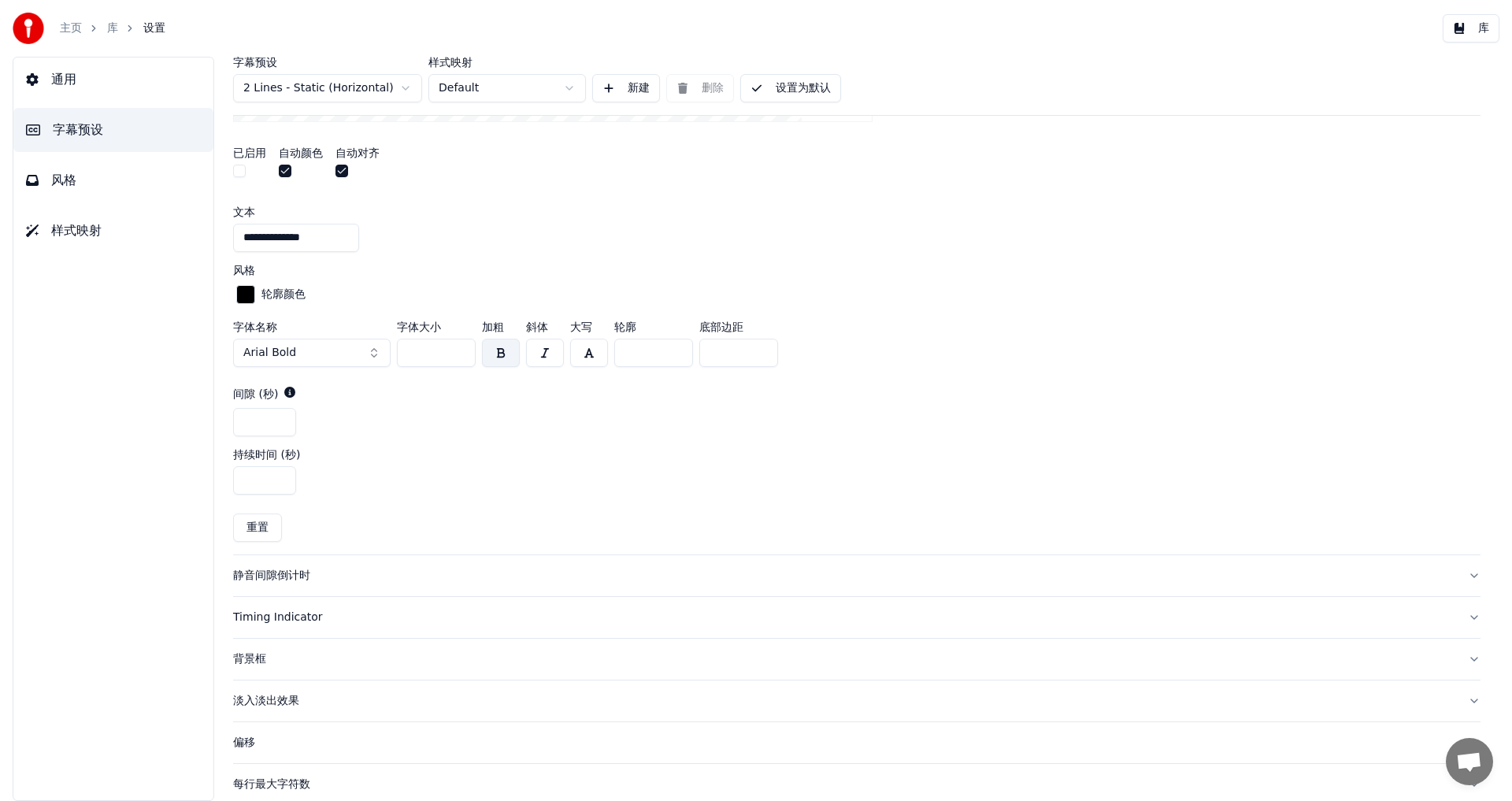
scroll to position [607, 0]
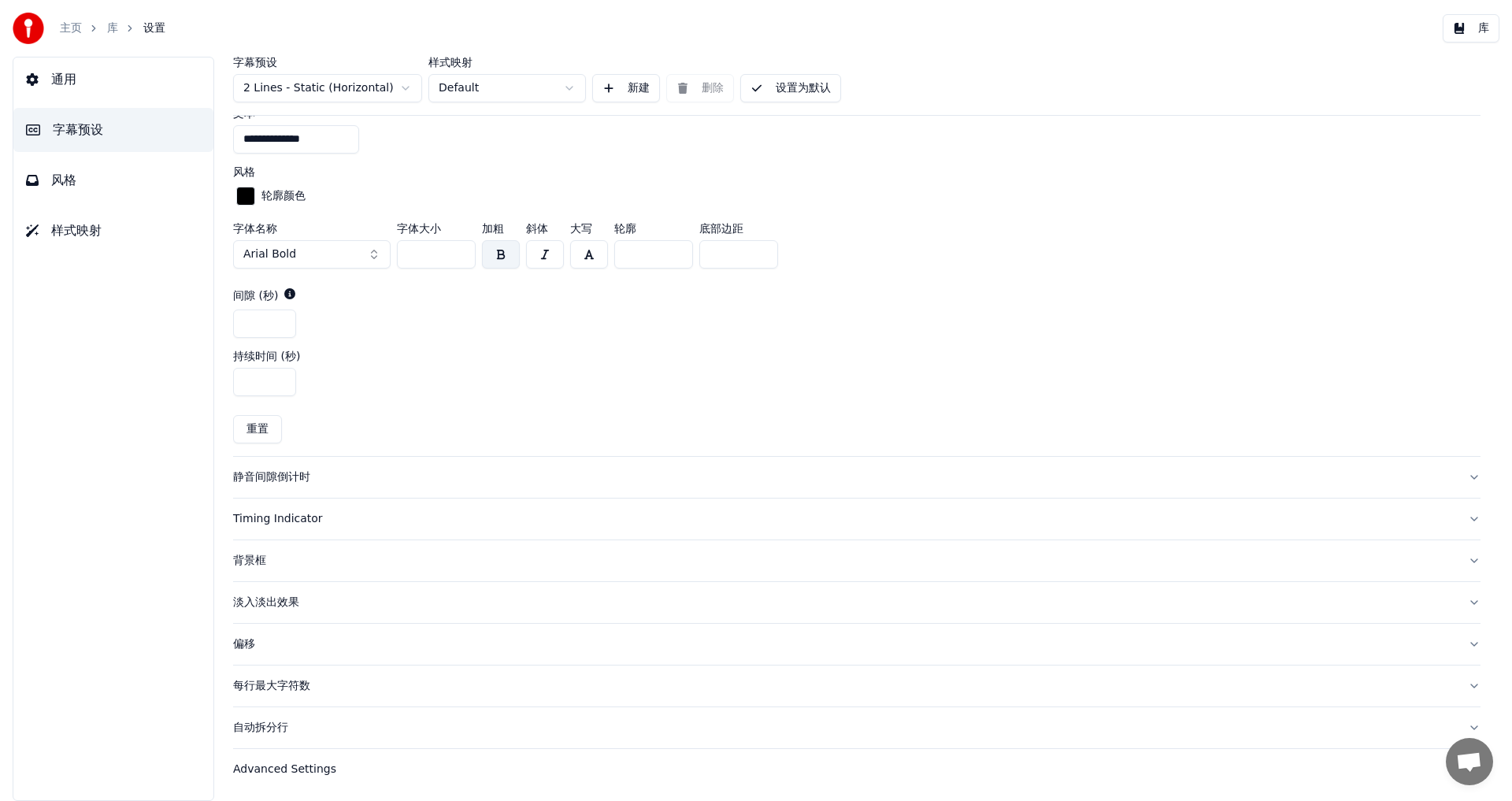
click at [256, 683] on div "每行最大字符数" at bounding box center [844, 685] width 1222 height 16
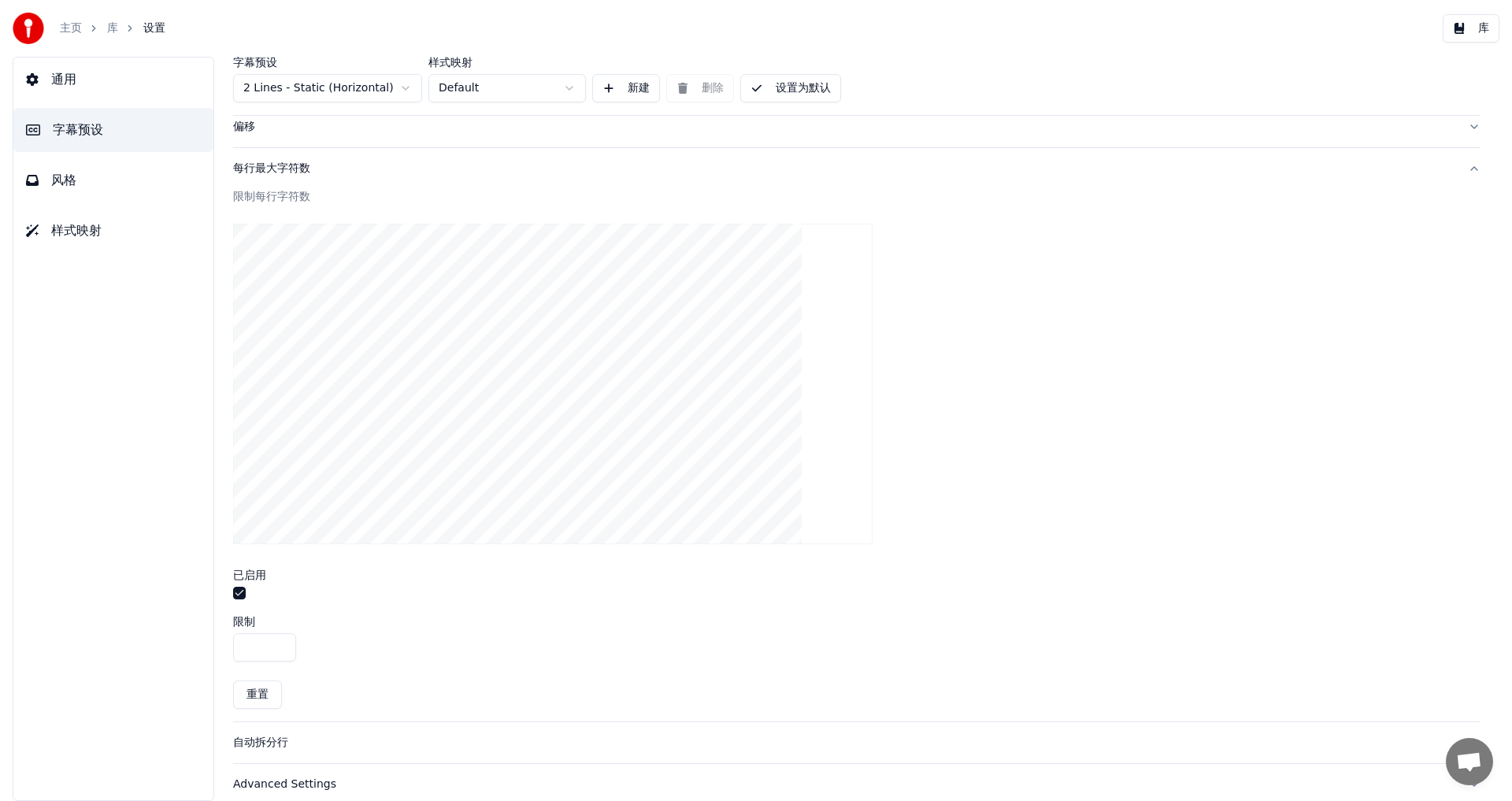
scroll to position [432, 0]
click at [279, 767] on div "Advanced Settings" at bounding box center [844, 769] width 1222 height 16
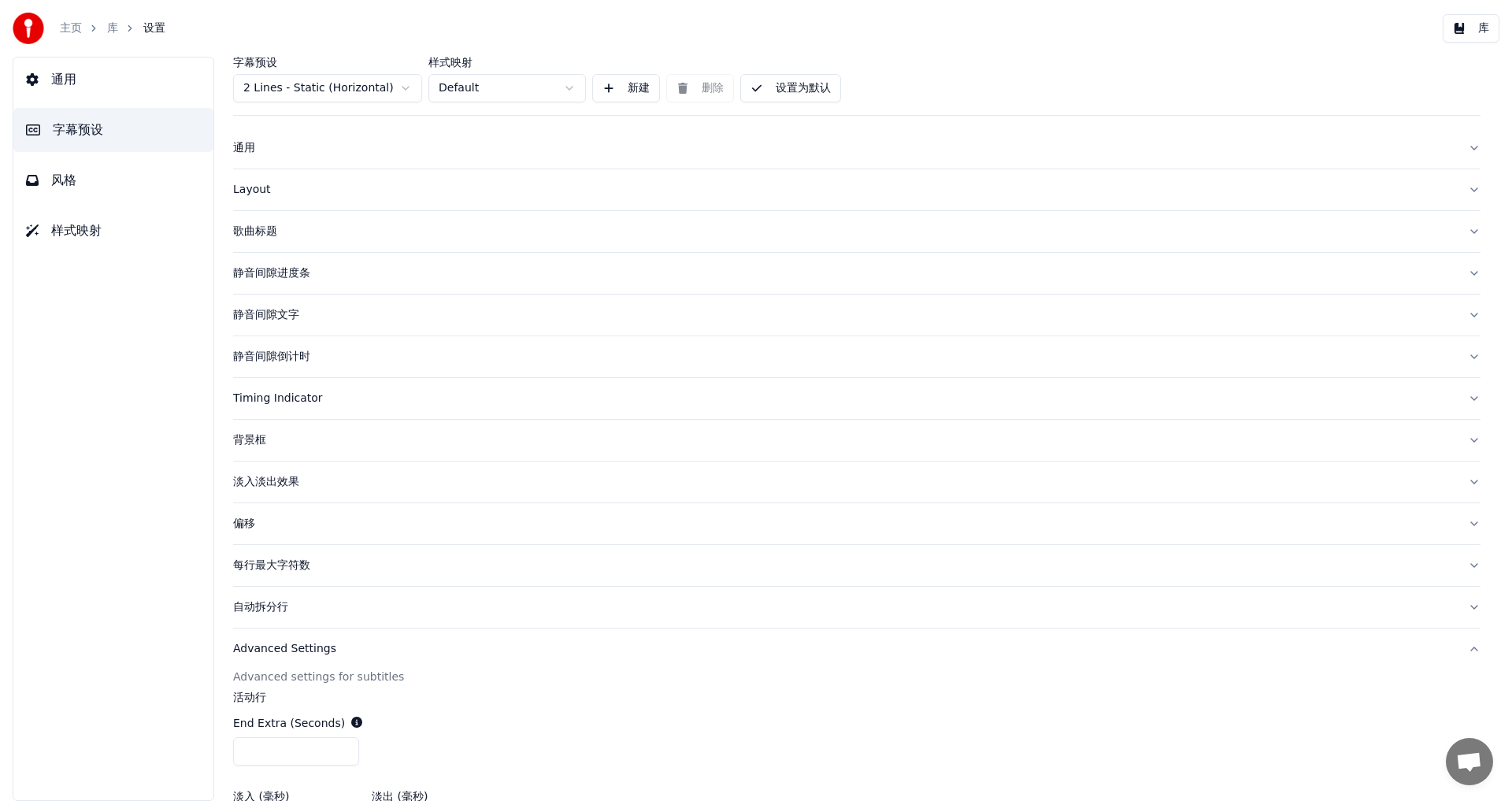
scroll to position [0, 0]
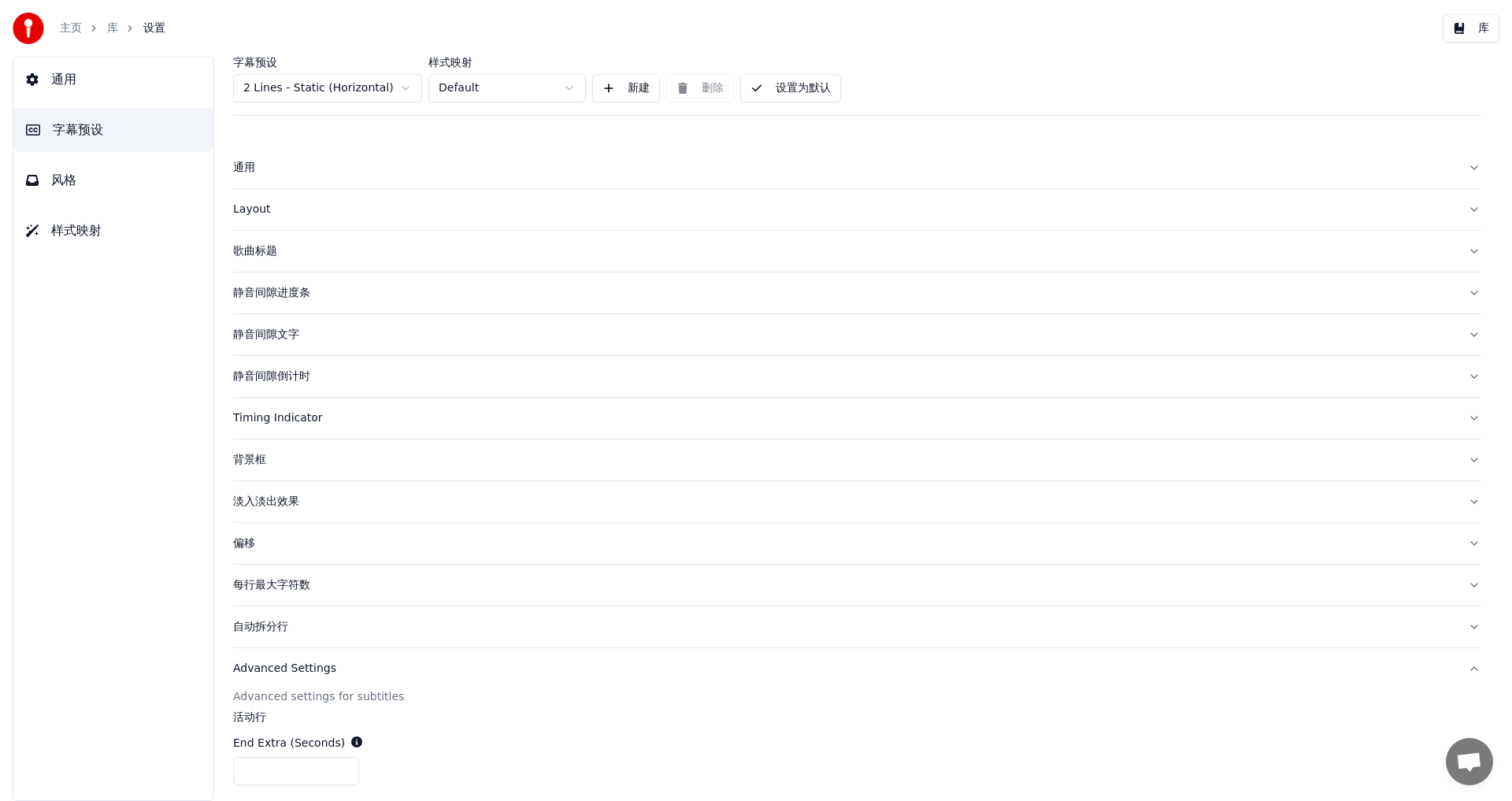
click at [800, 87] on button "设置为默认" at bounding box center [791, 88] width 101 height 29
click at [1474, 26] on button "库" at bounding box center [1470, 28] width 56 height 29
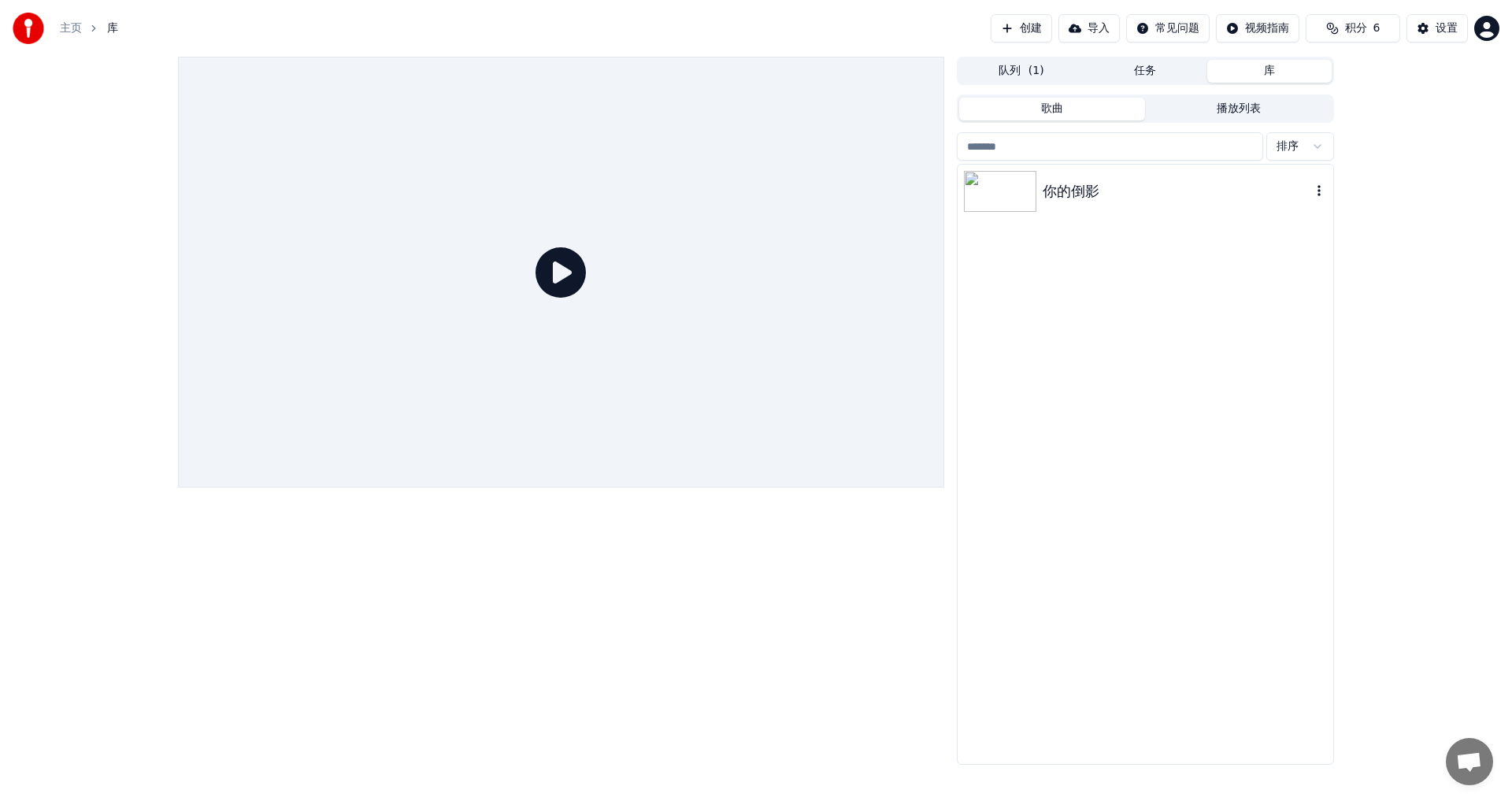
drag, startPoint x: 1020, startPoint y: 196, endPoint x: 1014, endPoint y: 202, distance: 8.5
click at [1019, 196] on img at bounding box center [1000, 192] width 72 height 41
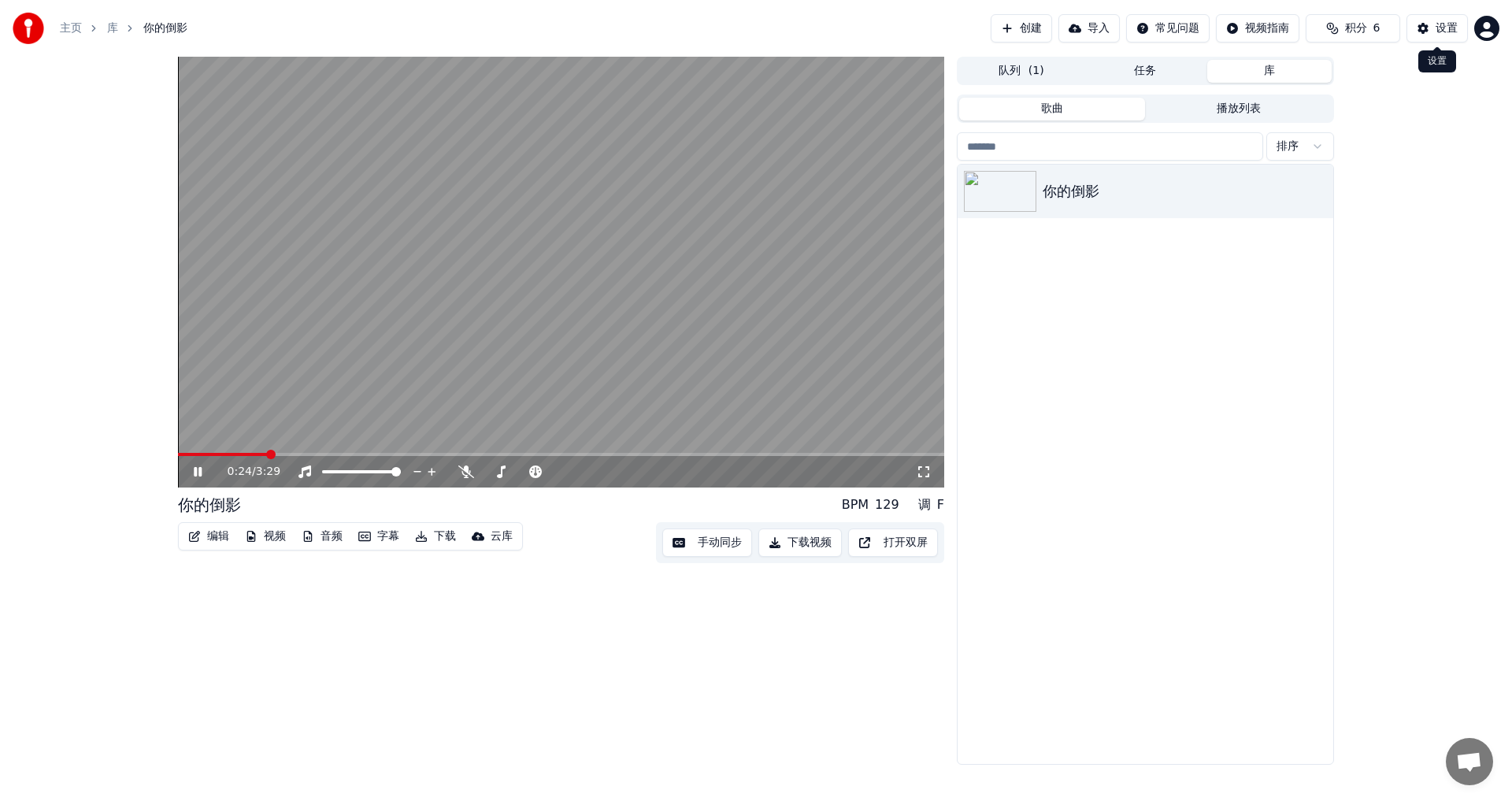
click at [1445, 29] on div "设置" at bounding box center [1447, 28] width 22 height 16
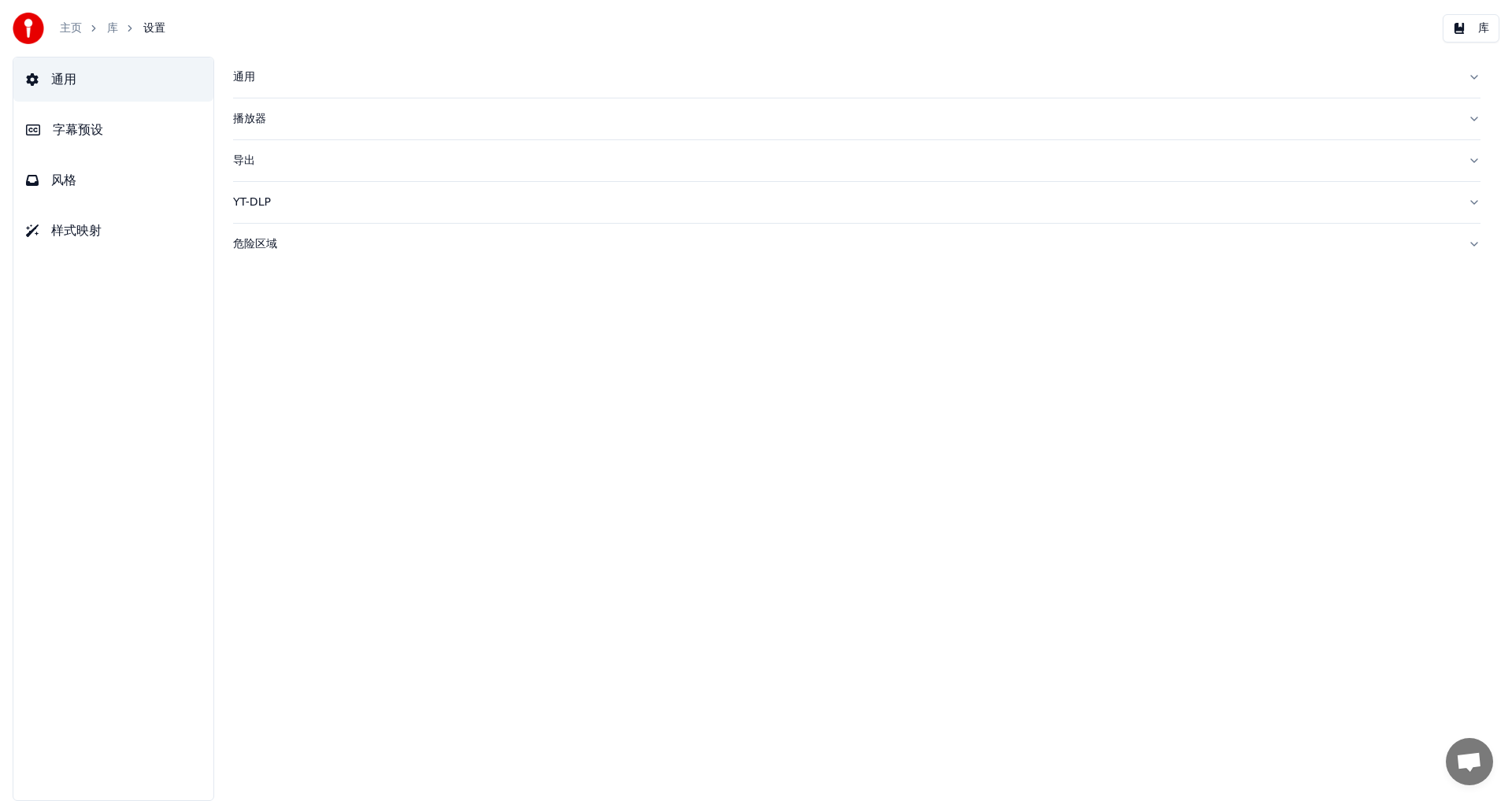
drag, startPoint x: 65, startPoint y: 138, endPoint x: 175, endPoint y: 225, distance: 140.2
click at [66, 138] on span "字幕预设" at bounding box center [78, 130] width 50 height 19
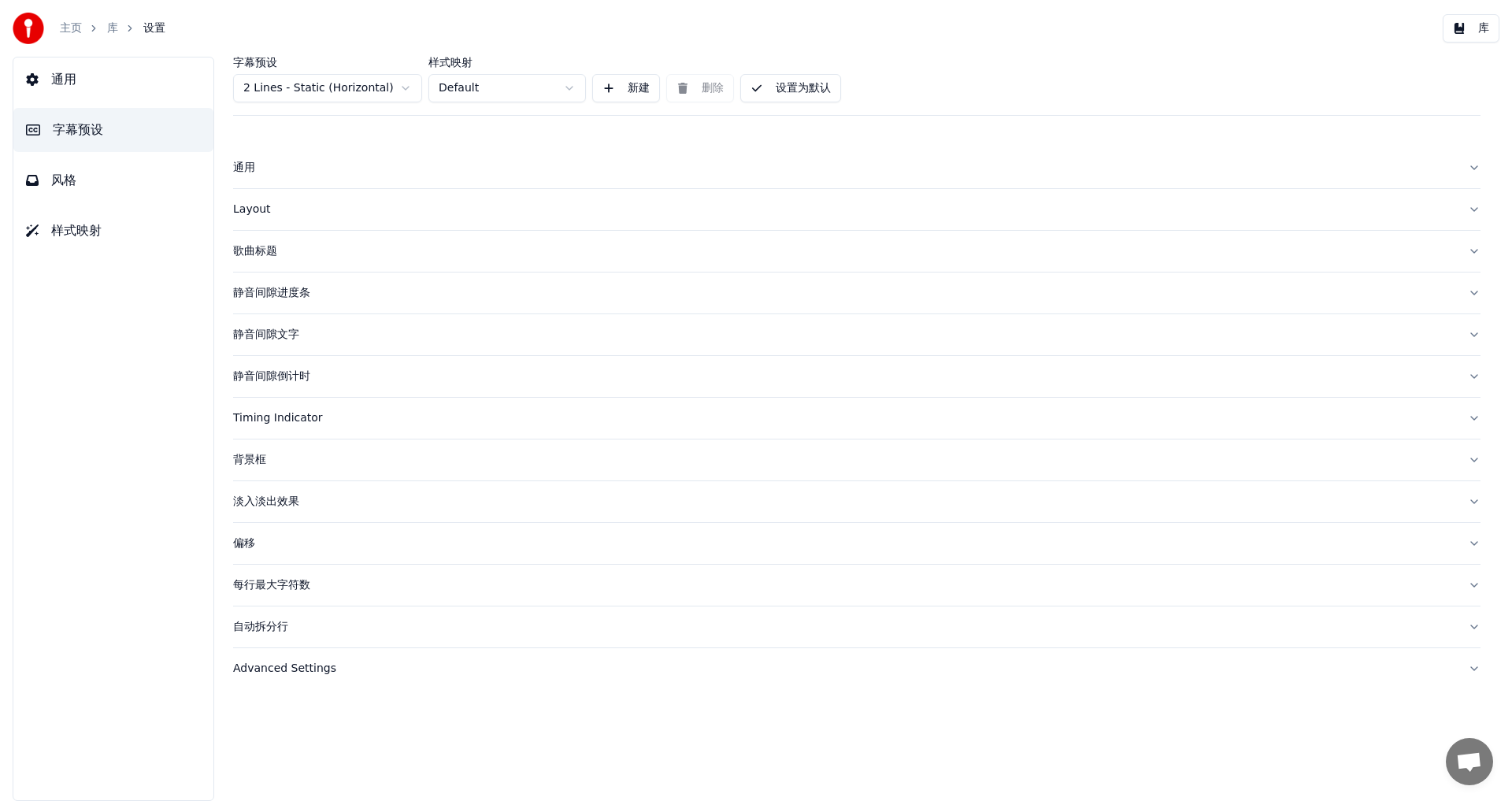
click at [71, 180] on span "风格" at bounding box center [63, 181] width 25 height 19
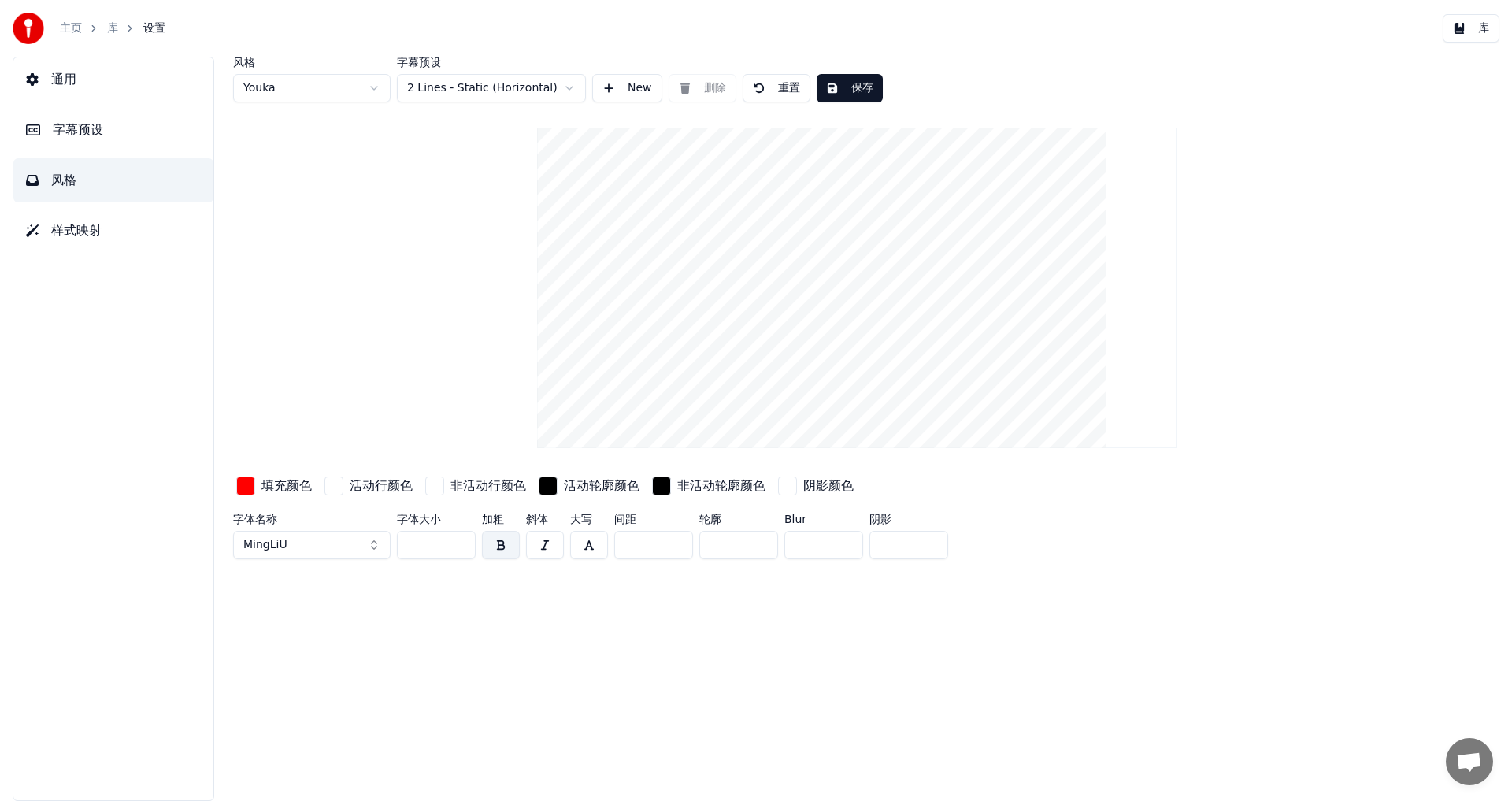
click at [345, 545] on button "MingLiU" at bounding box center [312, 544] width 157 height 29
click at [648, 654] on div "风格 Youka 字幕预设 2 Lines - Static (Horizontal) New 删除 重置 保存 填充颜色 活动行颜色 非活动行颜色 活动轮廓…" at bounding box center [857, 429] width 1311 height 745
click at [640, 654] on div "风格 Youka 字幕预设 2 Lines - Static (Horizontal) New 删除 重置 保存 填充颜色 活动行颜色 非活动行颜色 活动轮廓…" at bounding box center [857, 429] width 1311 height 745
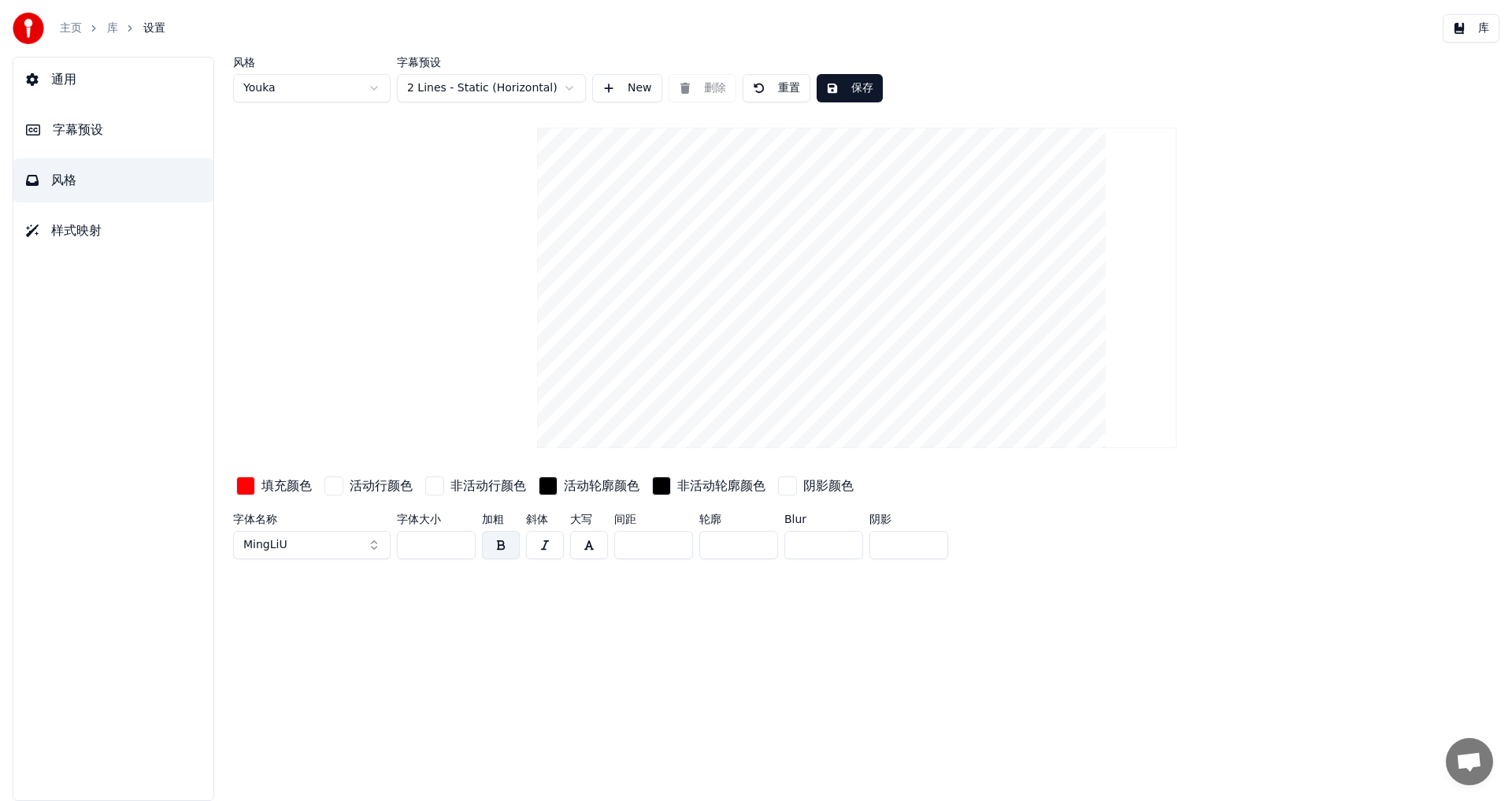
click at [69, 129] on span "字幕预设" at bounding box center [78, 130] width 50 height 19
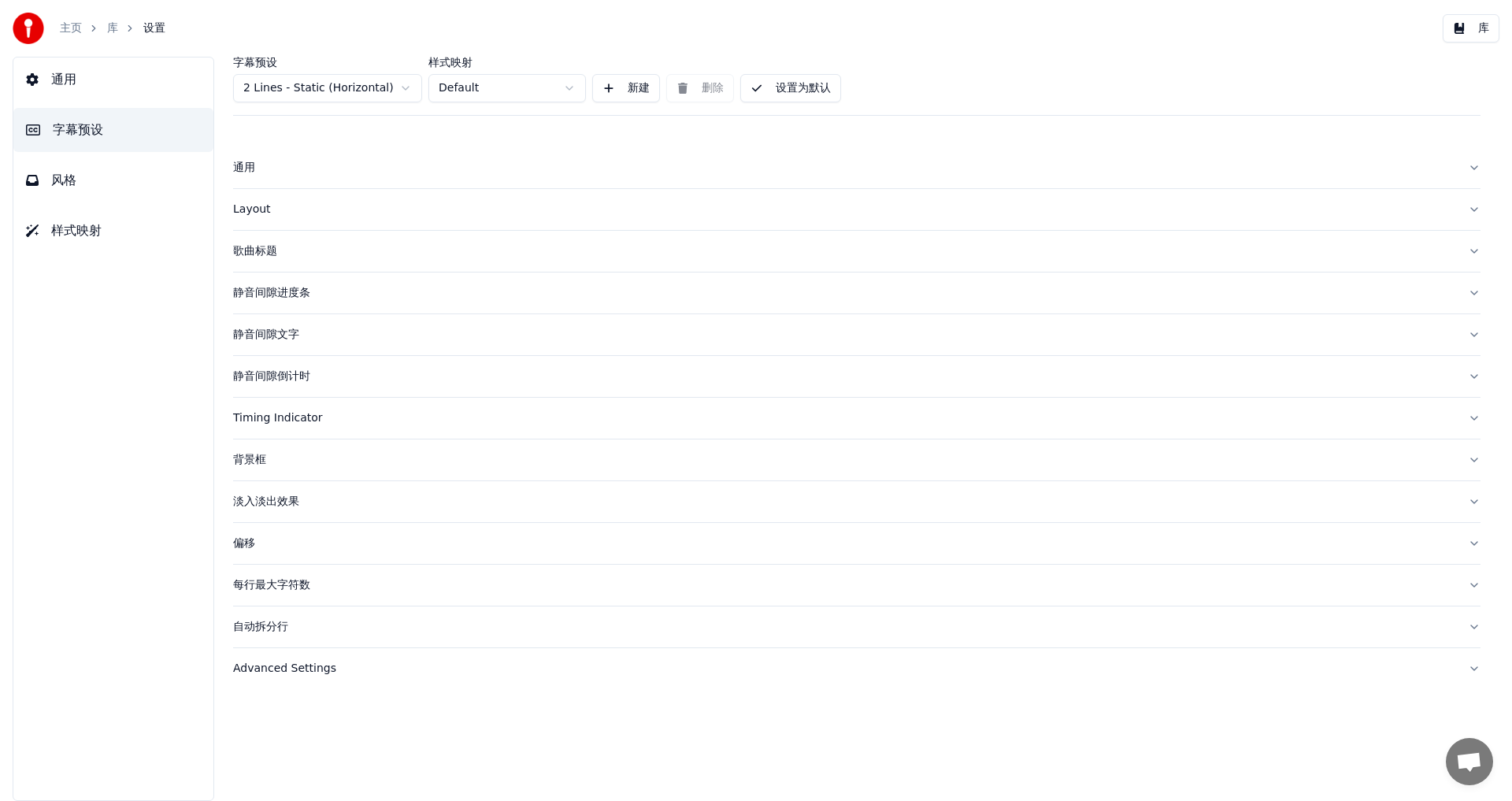
click at [247, 211] on div "Layout" at bounding box center [844, 209] width 1222 height 16
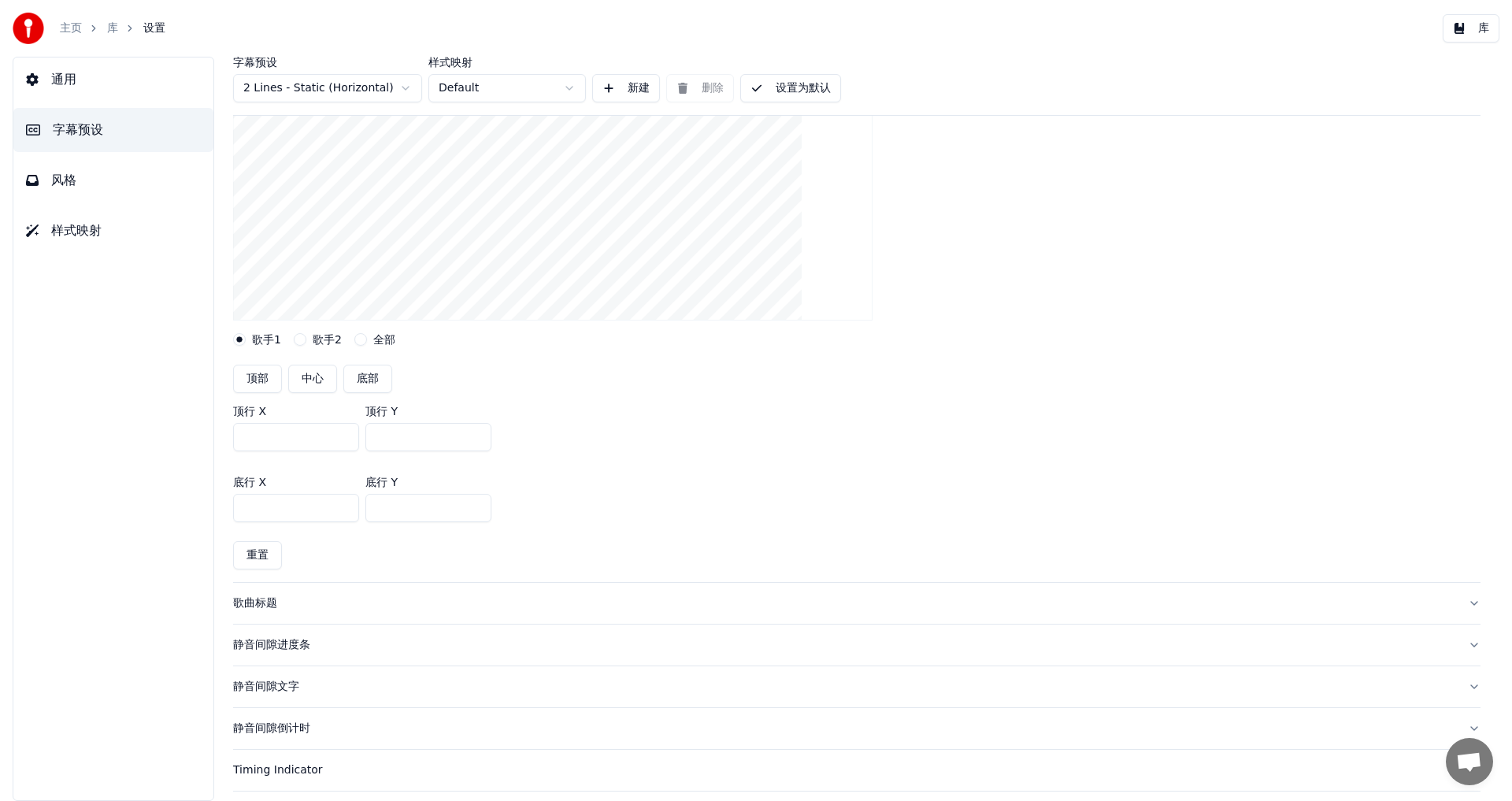
scroll to position [256, 0]
click at [270, 618] on div "歌曲标题" at bounding box center [844, 611] width 1222 height 16
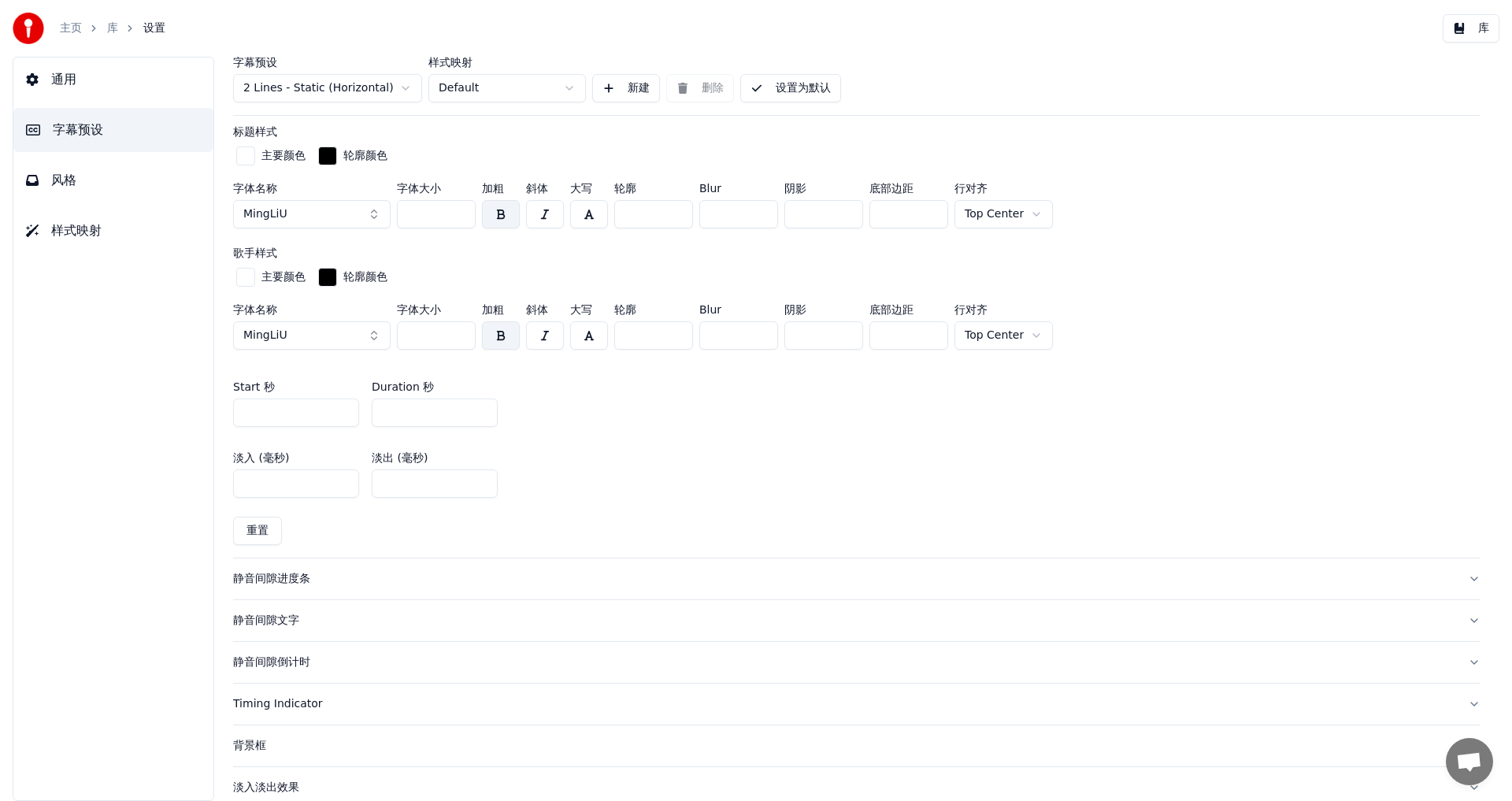
scroll to position [610, 0]
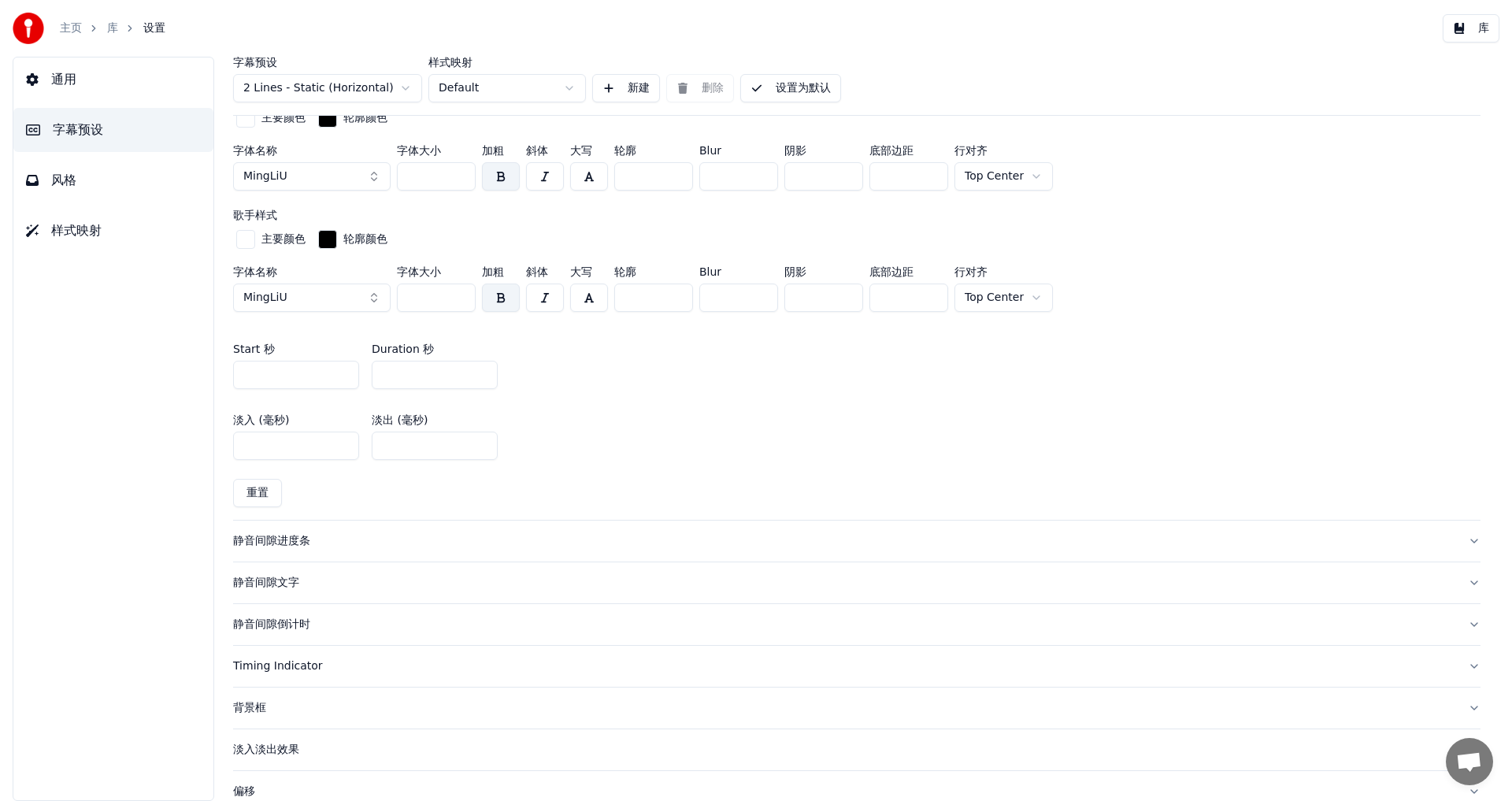
click at [282, 625] on div "静音间隙倒计时" at bounding box center [844, 624] width 1222 height 16
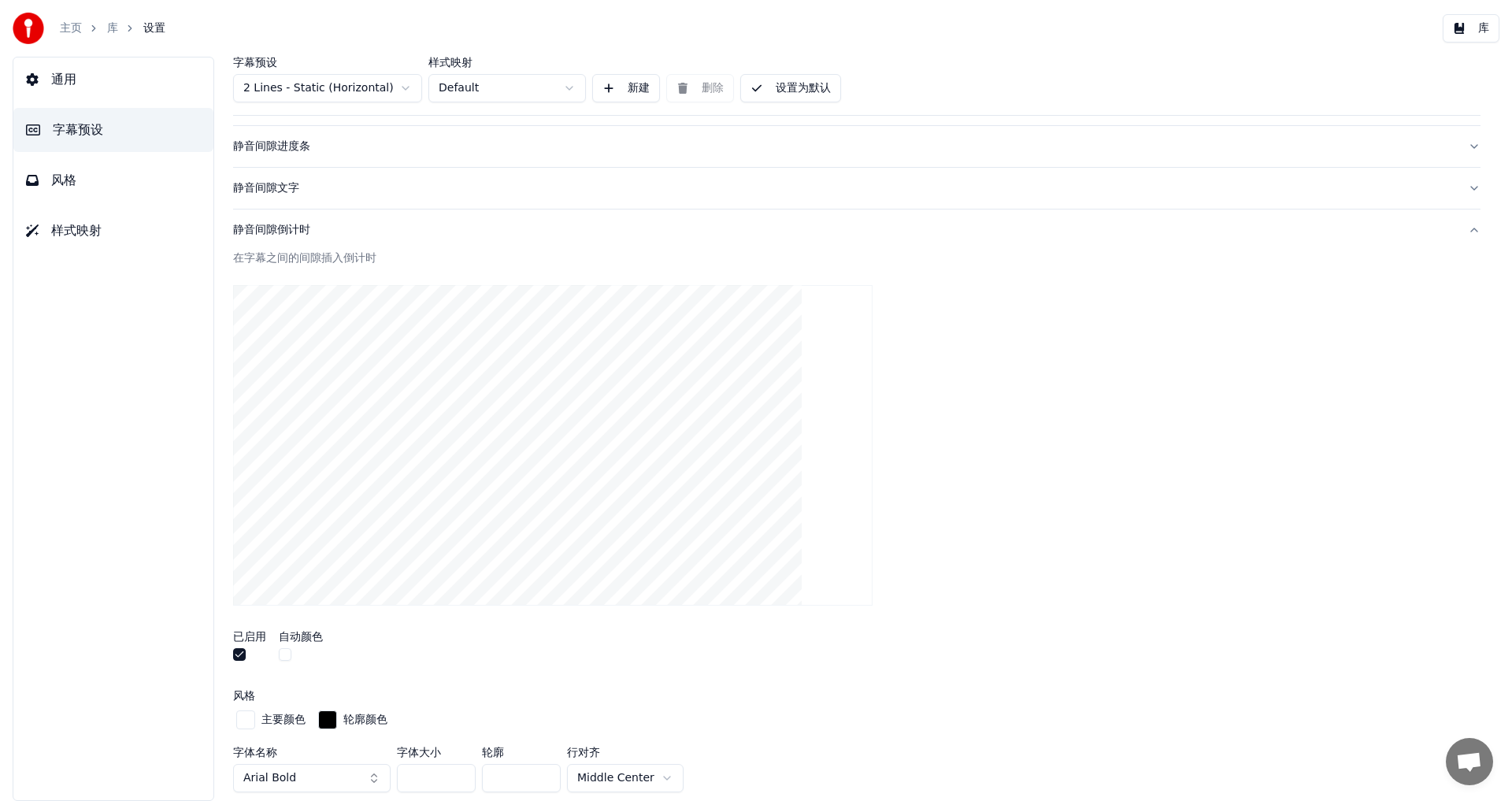
scroll to position [251, 0]
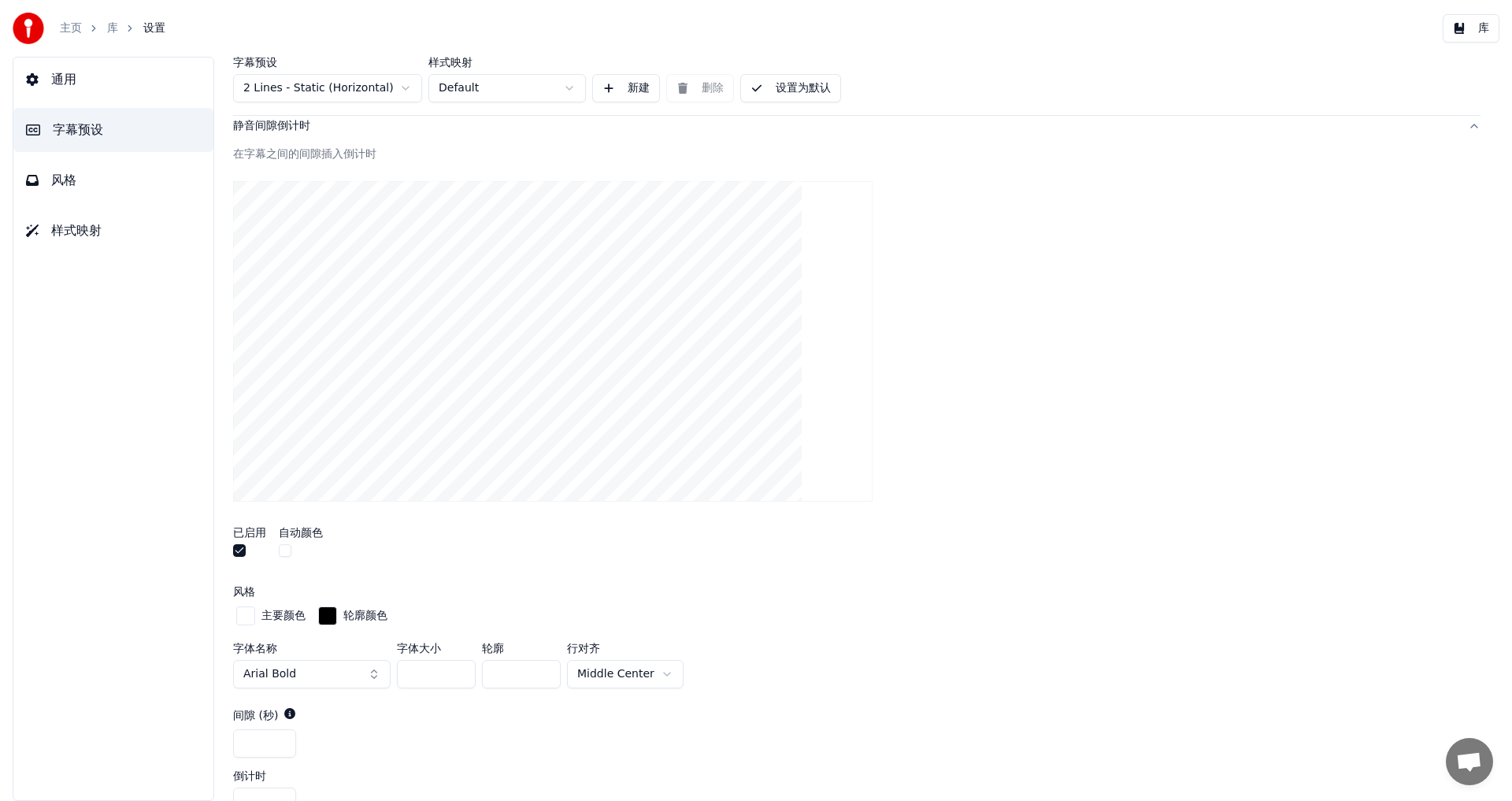
click at [241, 547] on button "button" at bounding box center [240, 551] width 13 height 13
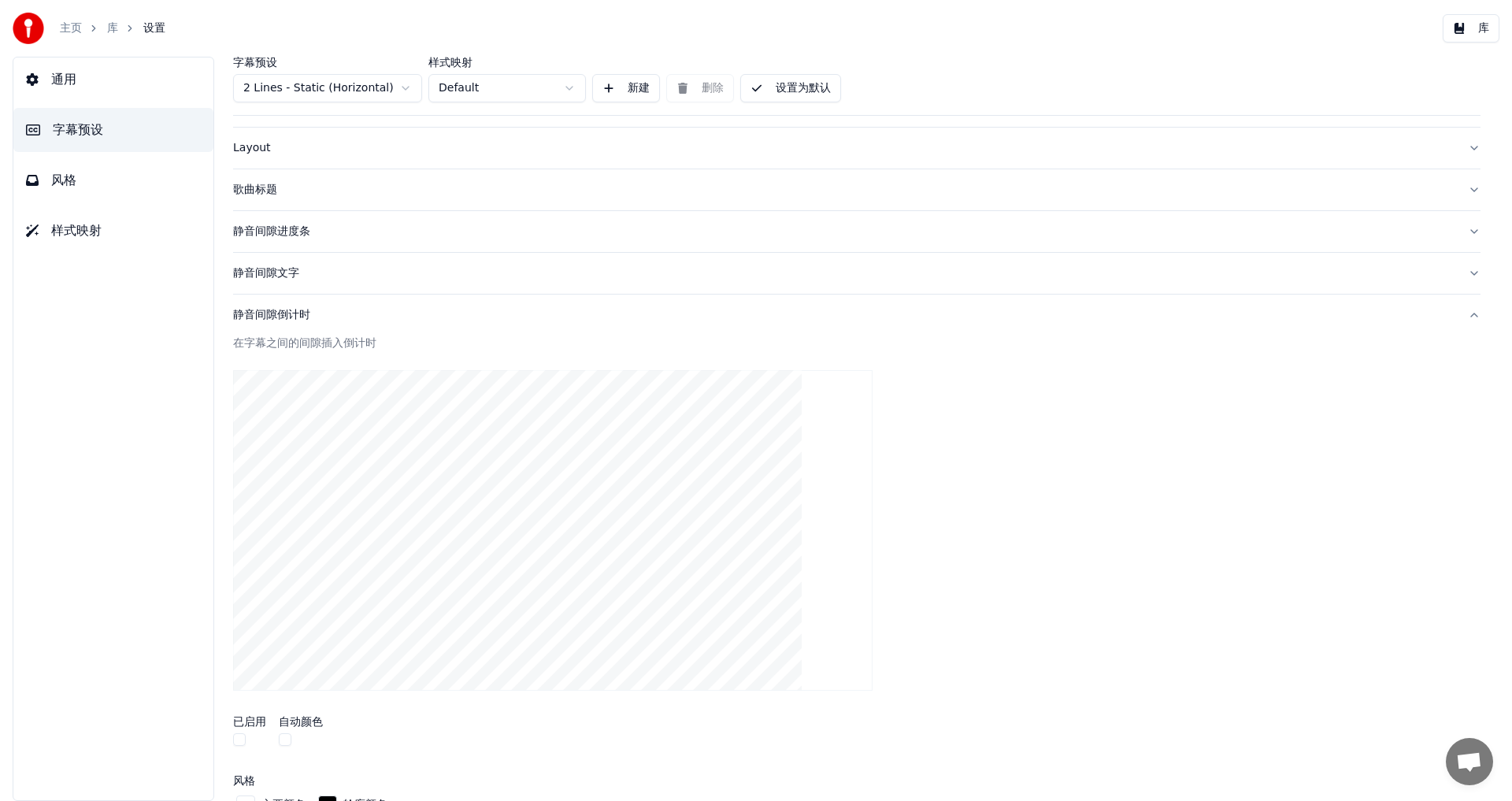
scroll to position [34, 0]
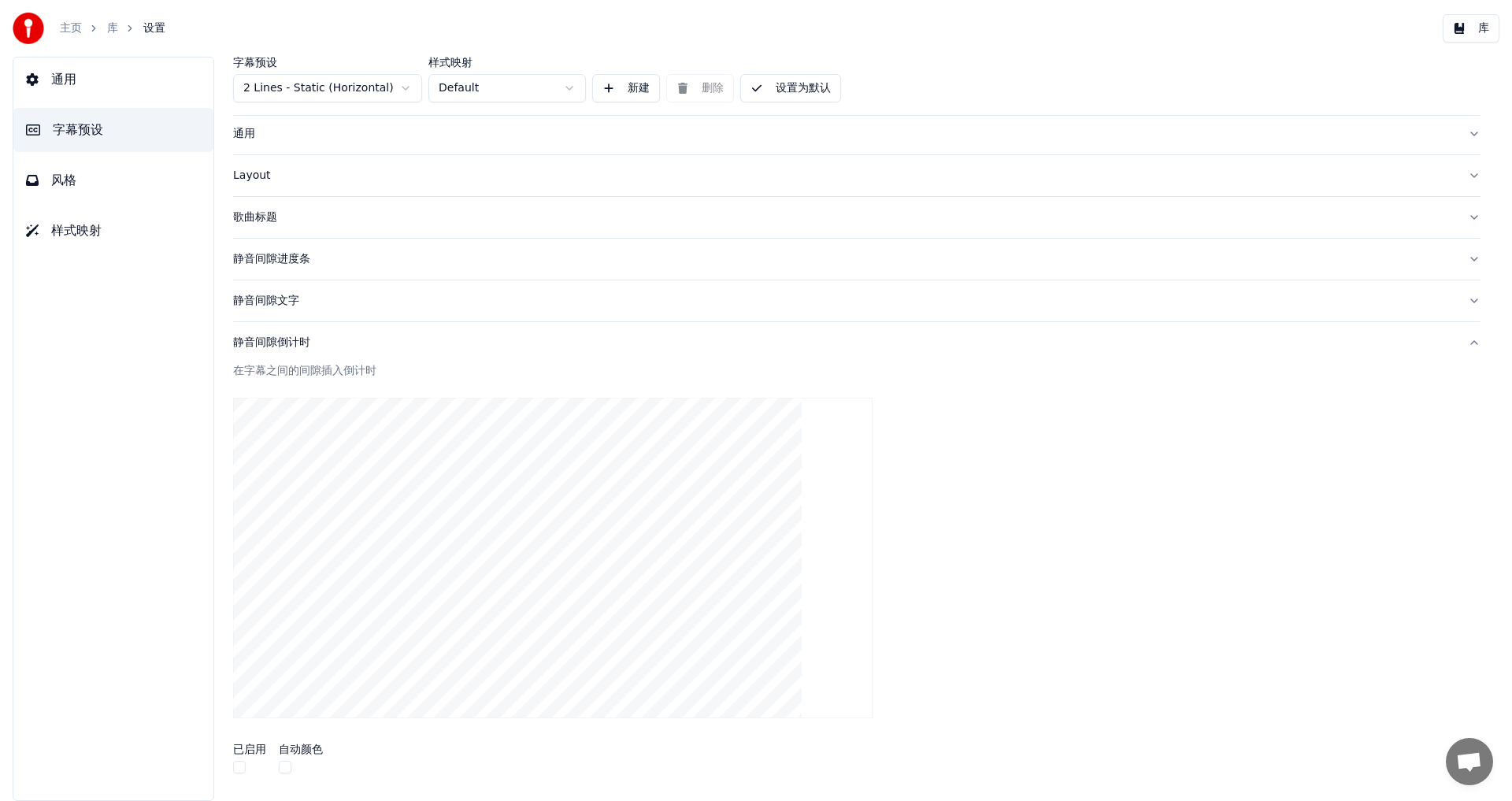
click at [239, 769] on button "button" at bounding box center [240, 768] width 13 height 13
click at [271, 306] on div "静音间隙文字" at bounding box center [844, 300] width 1222 height 16
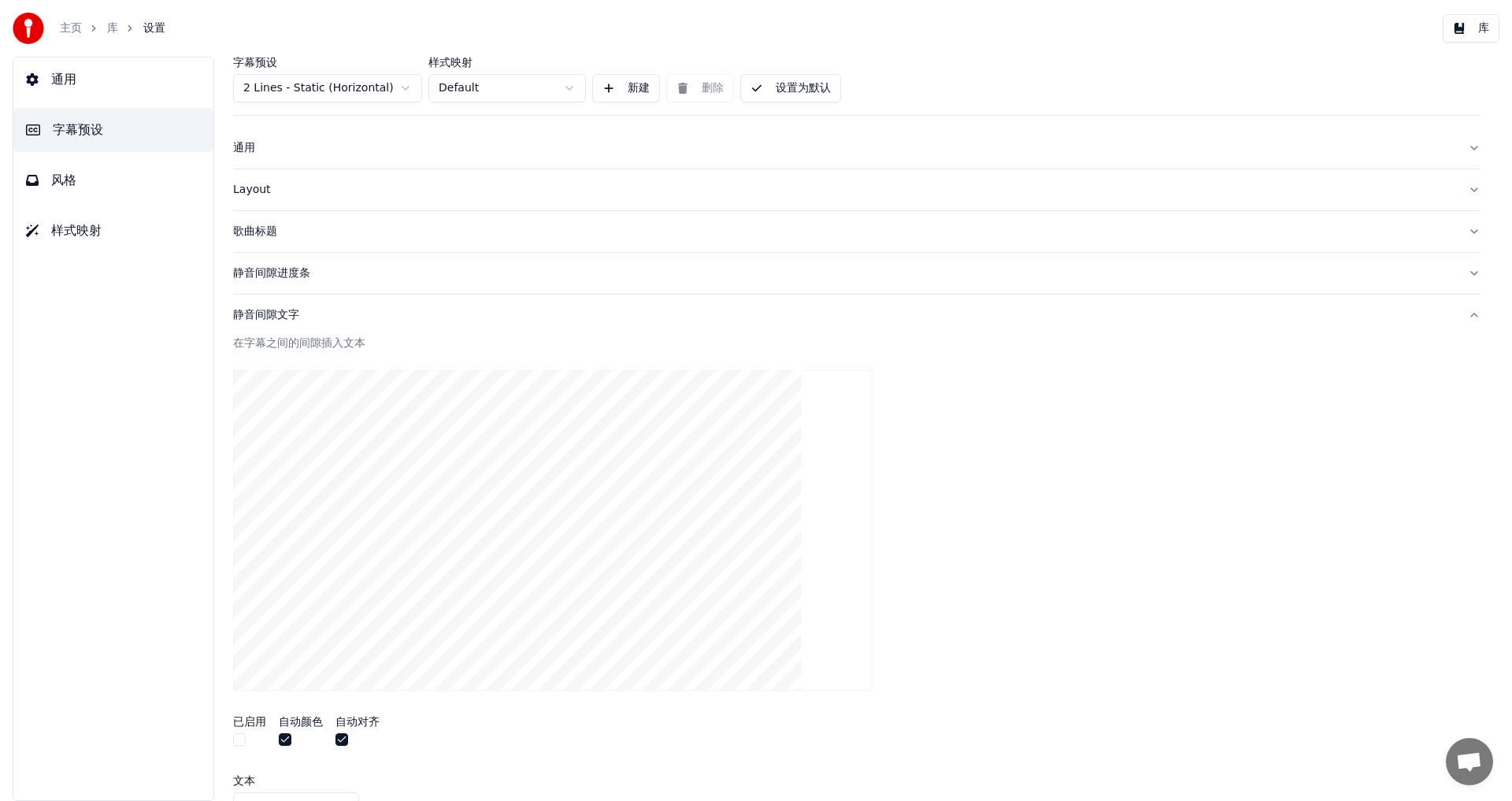
click at [293, 274] on div "静音间隙进度条" at bounding box center [844, 273] width 1222 height 16
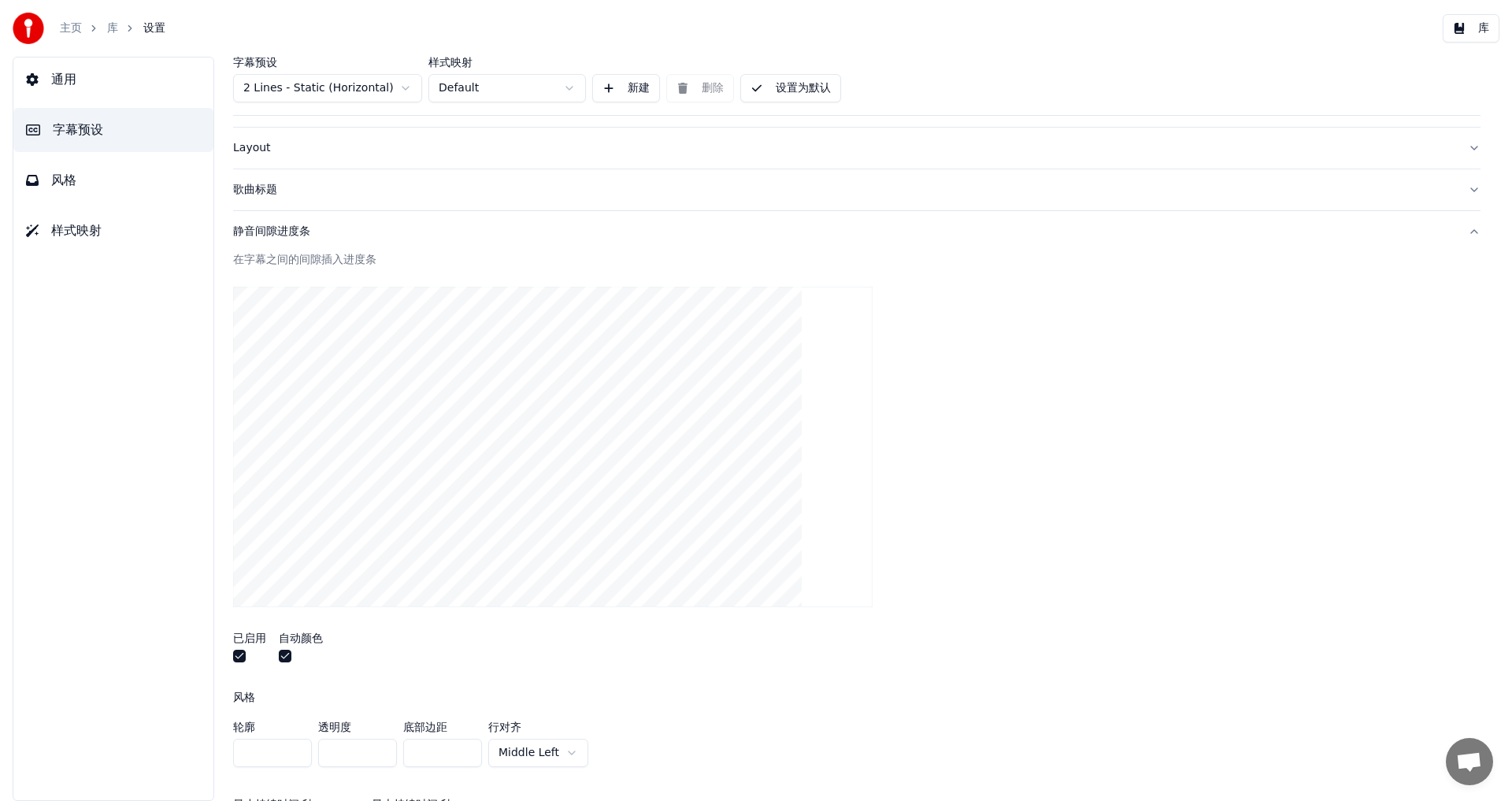
scroll to position [256, 0]
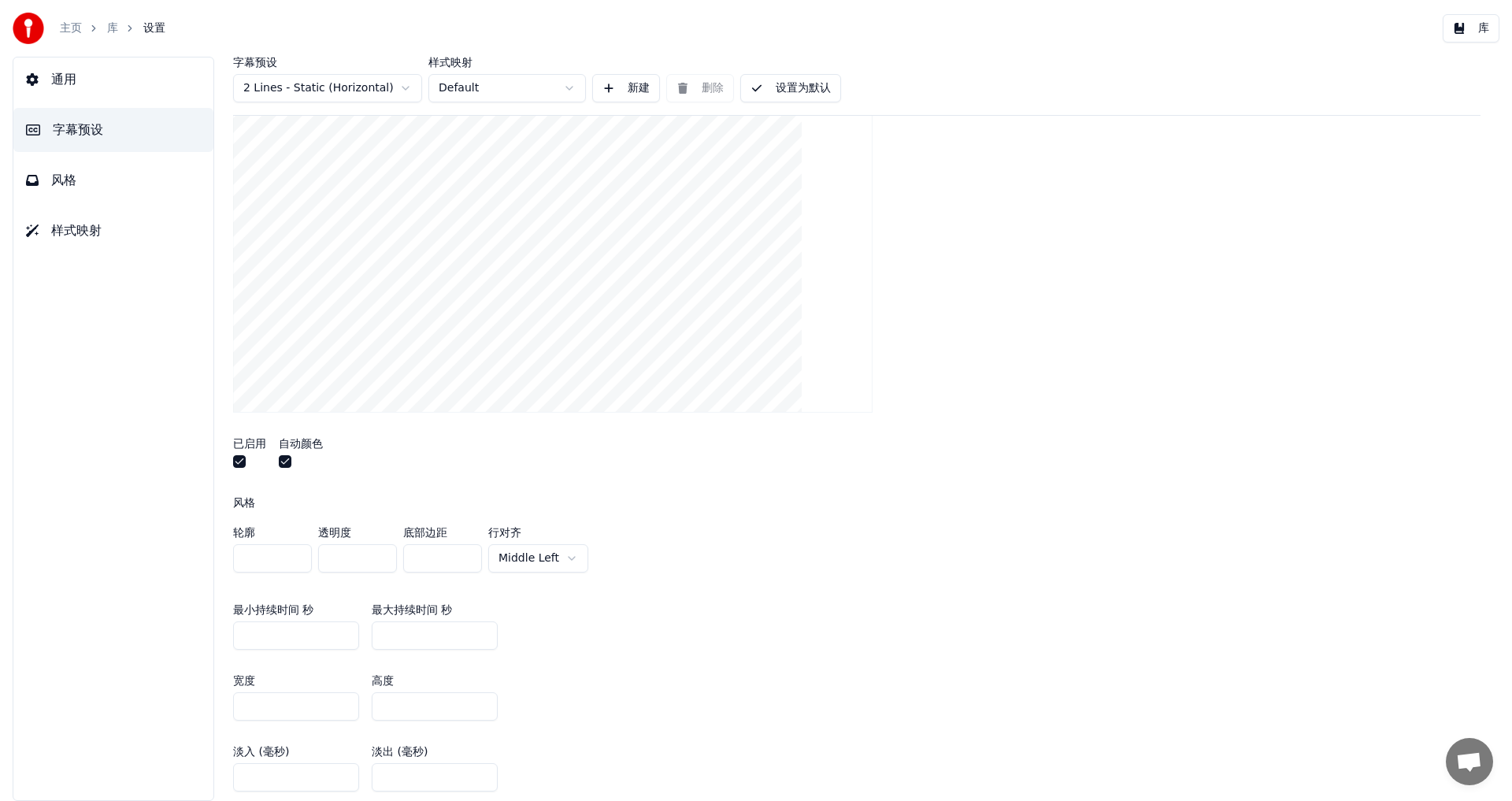
click at [511, 560] on html "主页 库 设置 库 通用 字幕预设 风格 样式映射 字幕预设 2 Lines - Static (Horizontal) 样式映射 Default 新建 删除…" at bounding box center [756, 400] width 1512 height 801
click at [715, 551] on div "轮廓 * 透明度 * 底部边距 * 行对齐 Middle Center" at bounding box center [856, 553] width 1247 height 52
click at [793, 92] on button "设置为默认" at bounding box center [791, 88] width 101 height 29
click at [1480, 29] on button "库" at bounding box center [1470, 28] width 56 height 29
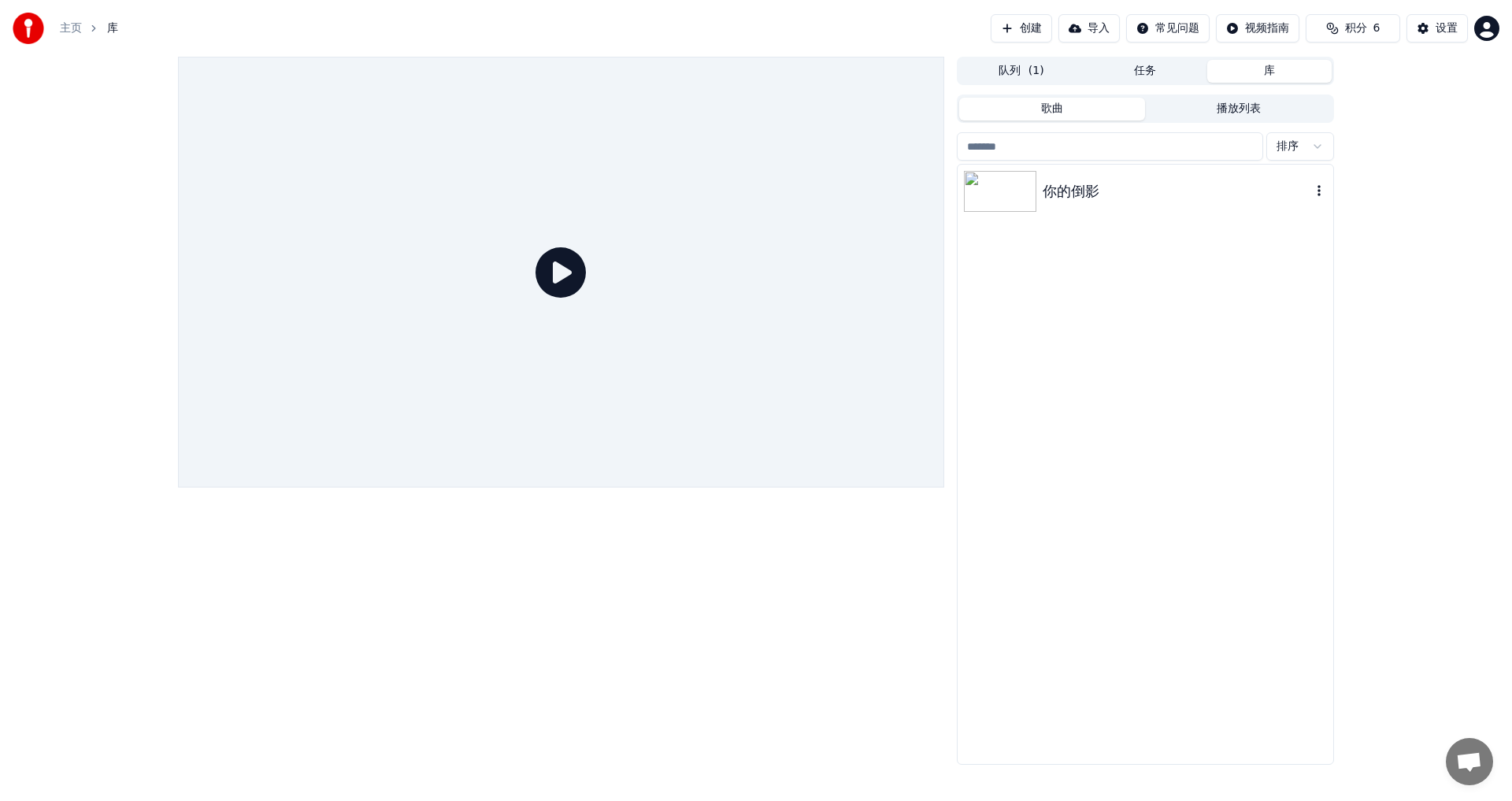
click at [1002, 202] on img at bounding box center [1000, 192] width 72 height 41
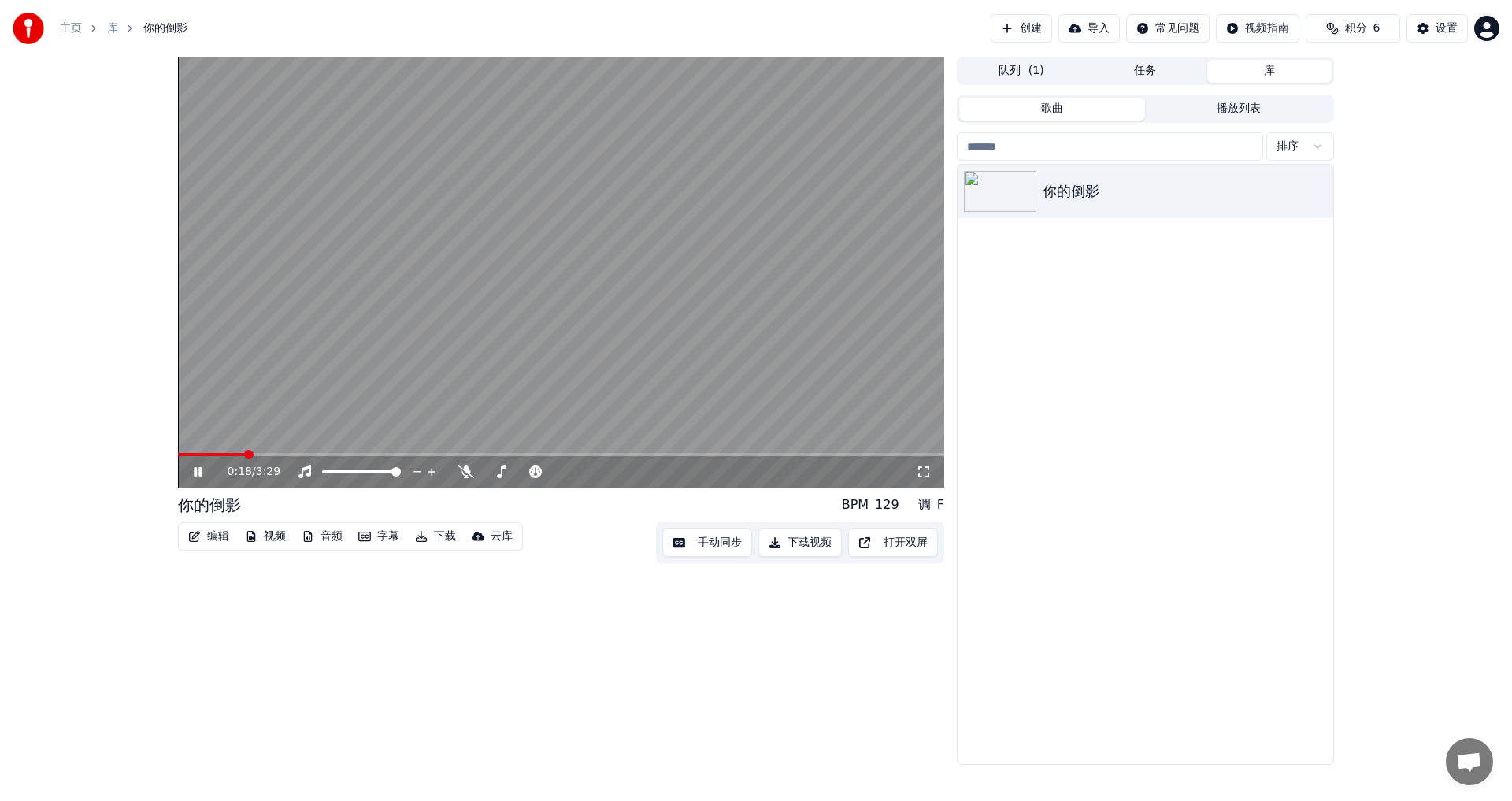
click at [190, 472] on div "0:18 / 3:29" at bounding box center [561, 471] width 754 height 16
